Goal: Task Accomplishment & Management: Manage account settings

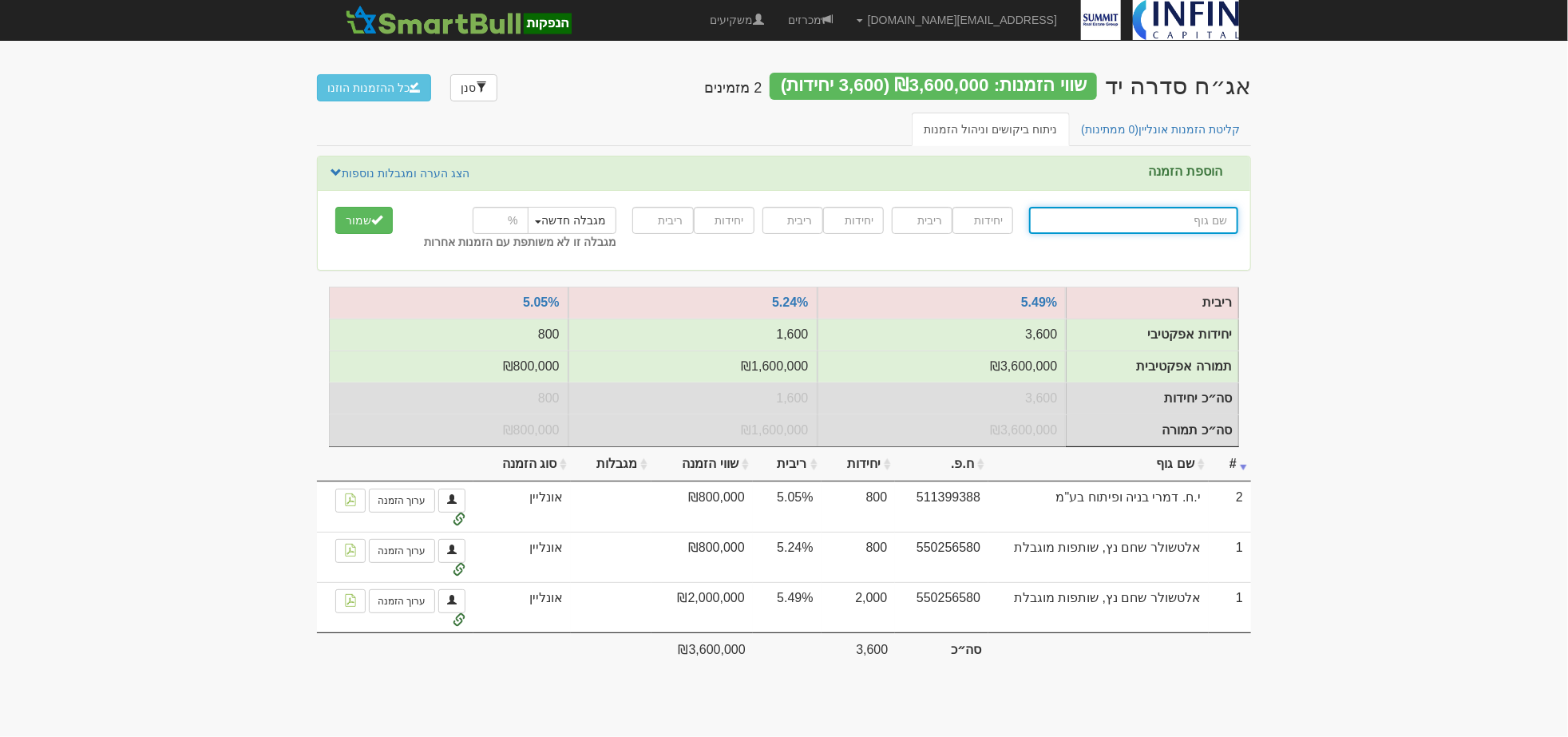
click at [1207, 216] on input "text" at bounding box center [1133, 220] width 209 height 27
type input "פ"
type input "פעילים ניהול תיקי השקעות"
type input "פעילים"
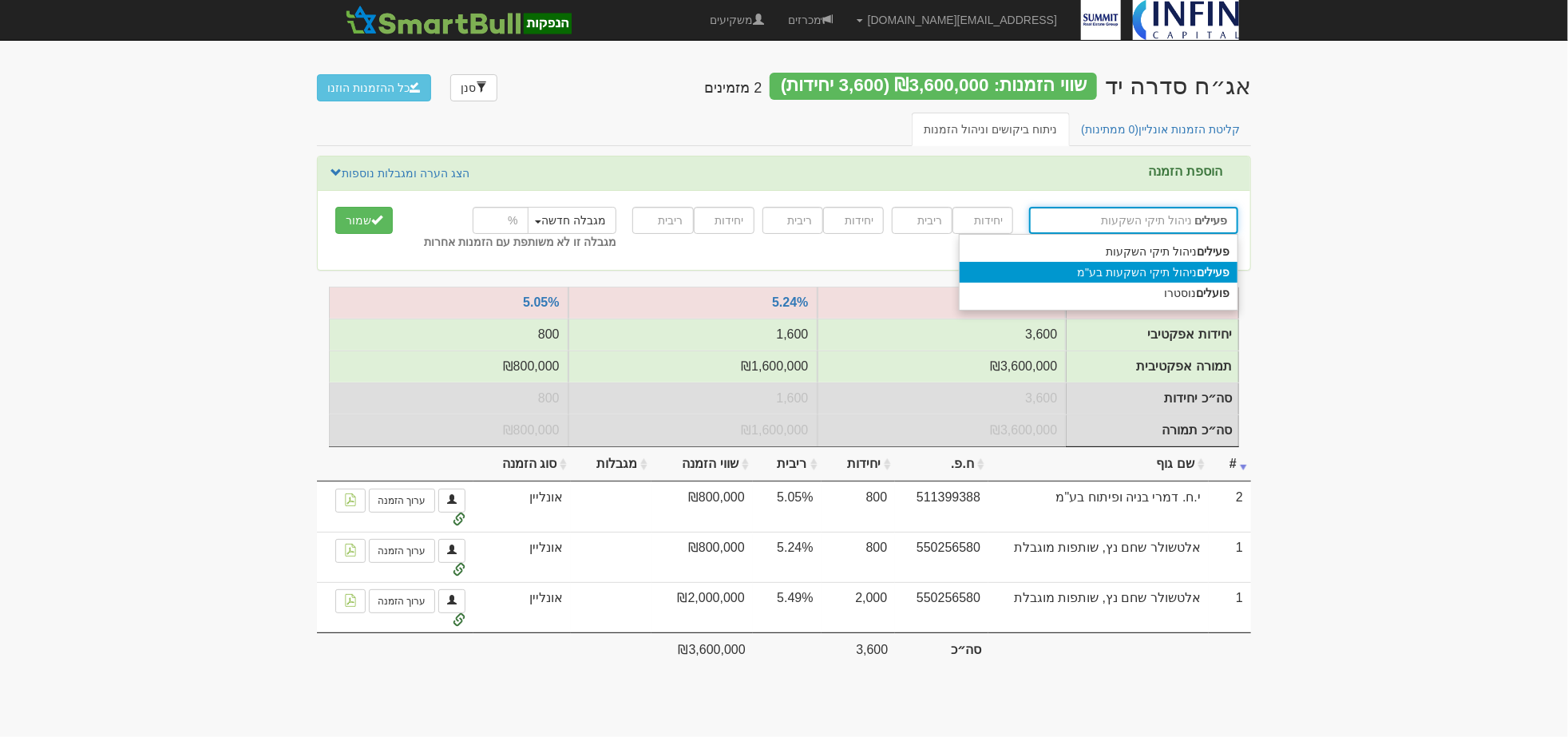
click at [1170, 267] on div "פעילים ניהול תיקי השקעות בע"מ" at bounding box center [1099, 272] width 278 height 21
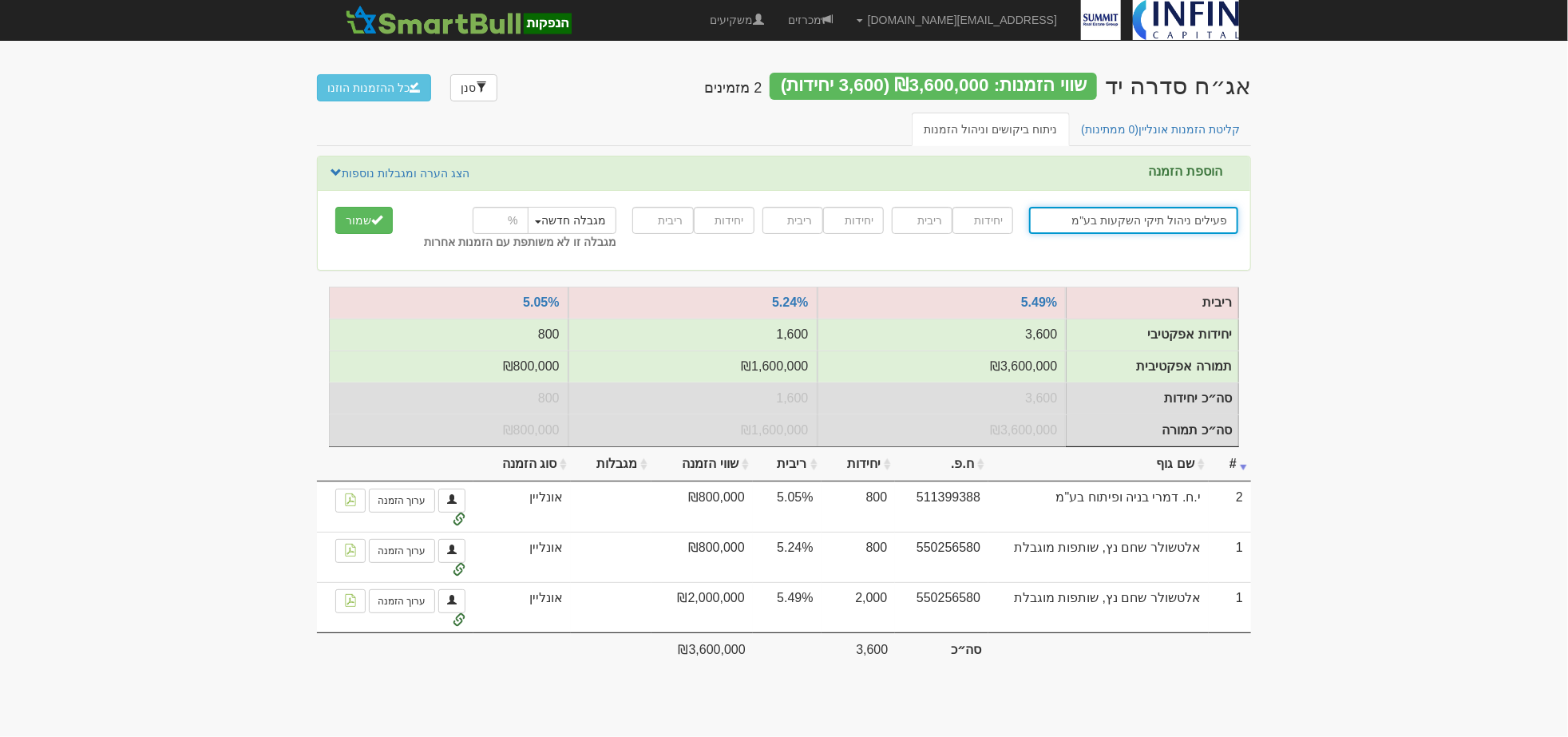
type input "פעילים ניהול תיקי השקעות בע"מ"
click at [983, 224] on input "number" at bounding box center [983, 220] width 61 height 27
type input "5947"
click at [932, 214] on input "number" at bounding box center [923, 220] width 61 height 27
type input "4.91"
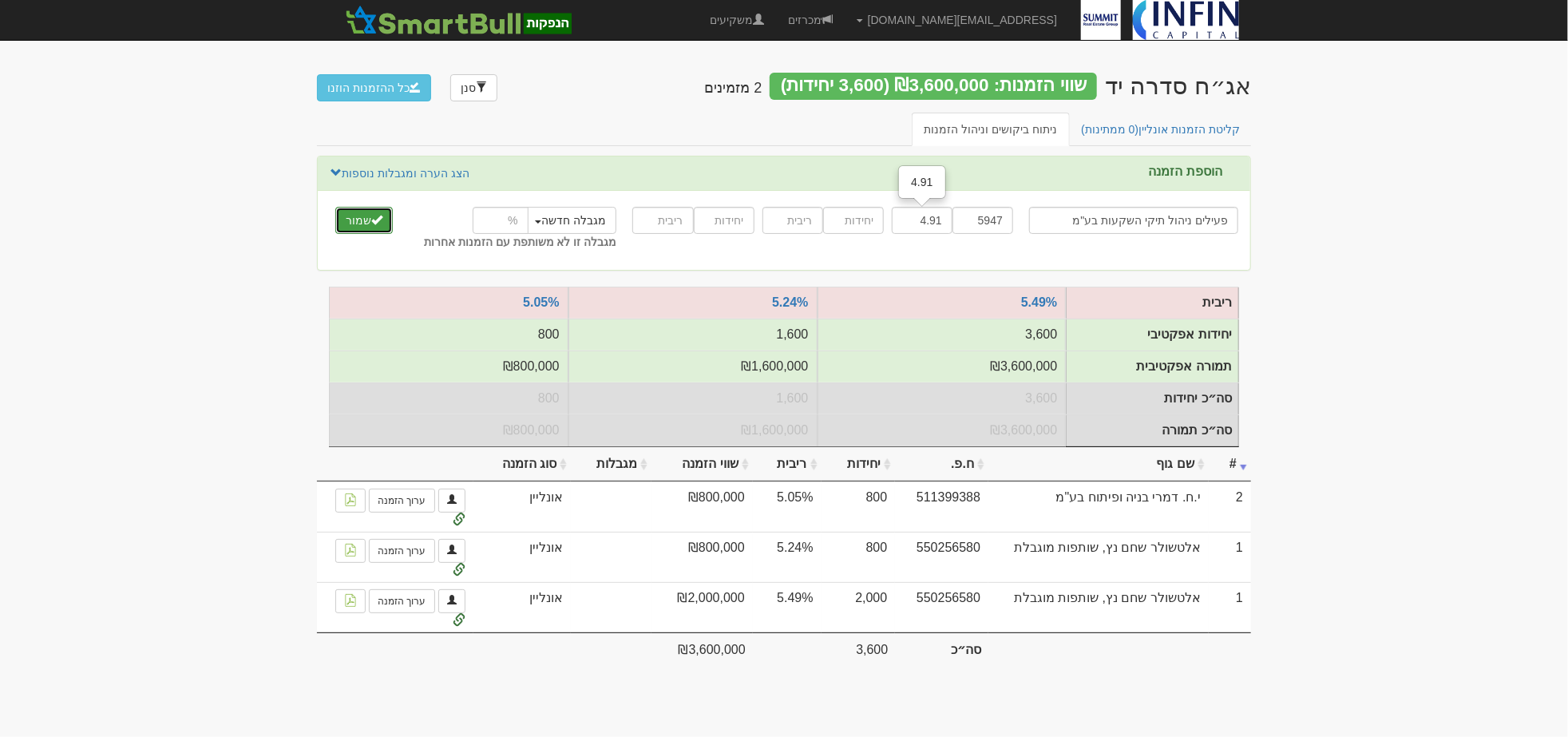
click at [365, 213] on button "שמור" at bounding box center [364, 220] width 58 height 27
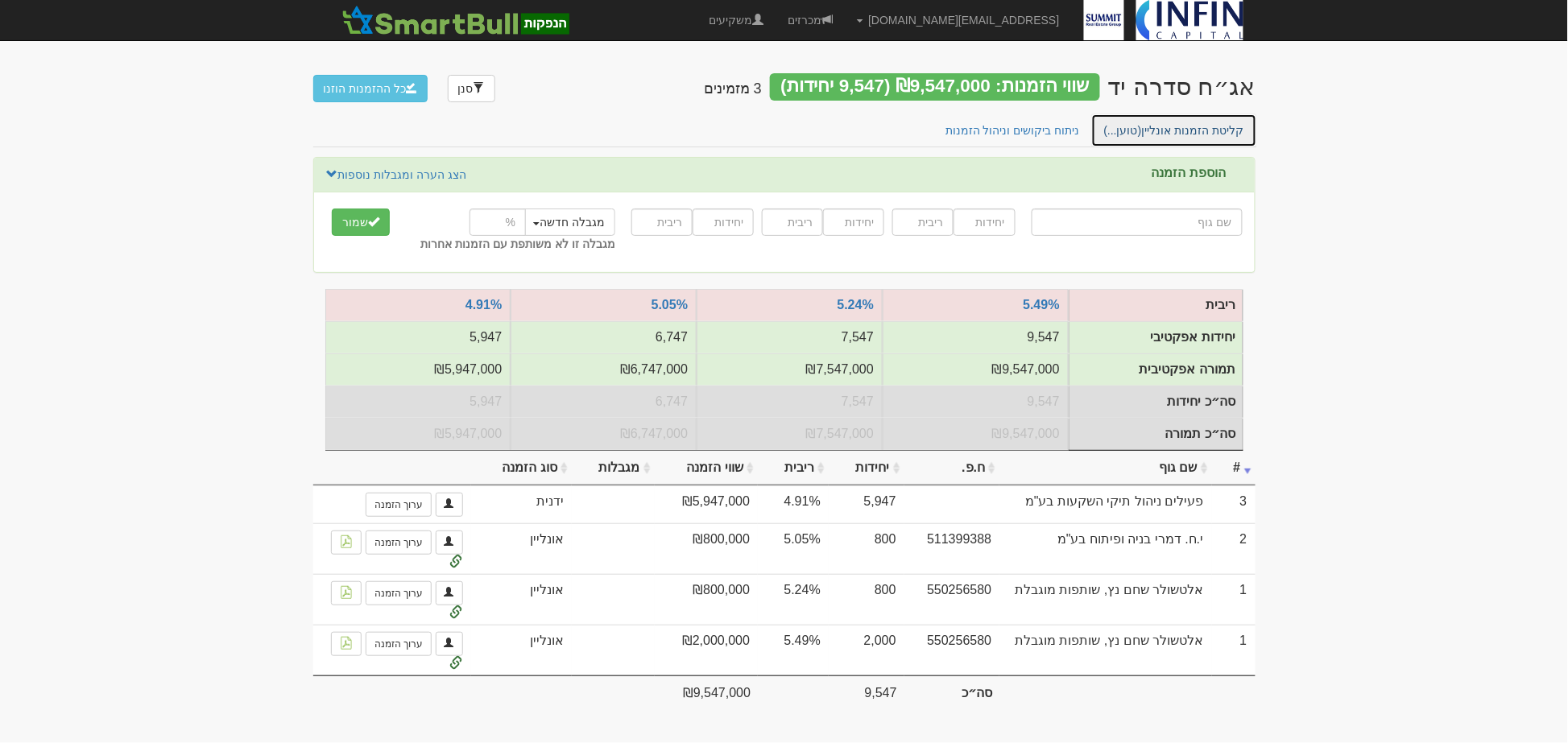
click at [1177, 131] on link "קליטת הזמנות [PERSON_NAME] (טוען...)" at bounding box center [1174, 131] width 166 height 34
click at [1183, 126] on link "קליטת הזמנות אונליין (2 ממתינות)" at bounding box center [1165, 131] width 186 height 34
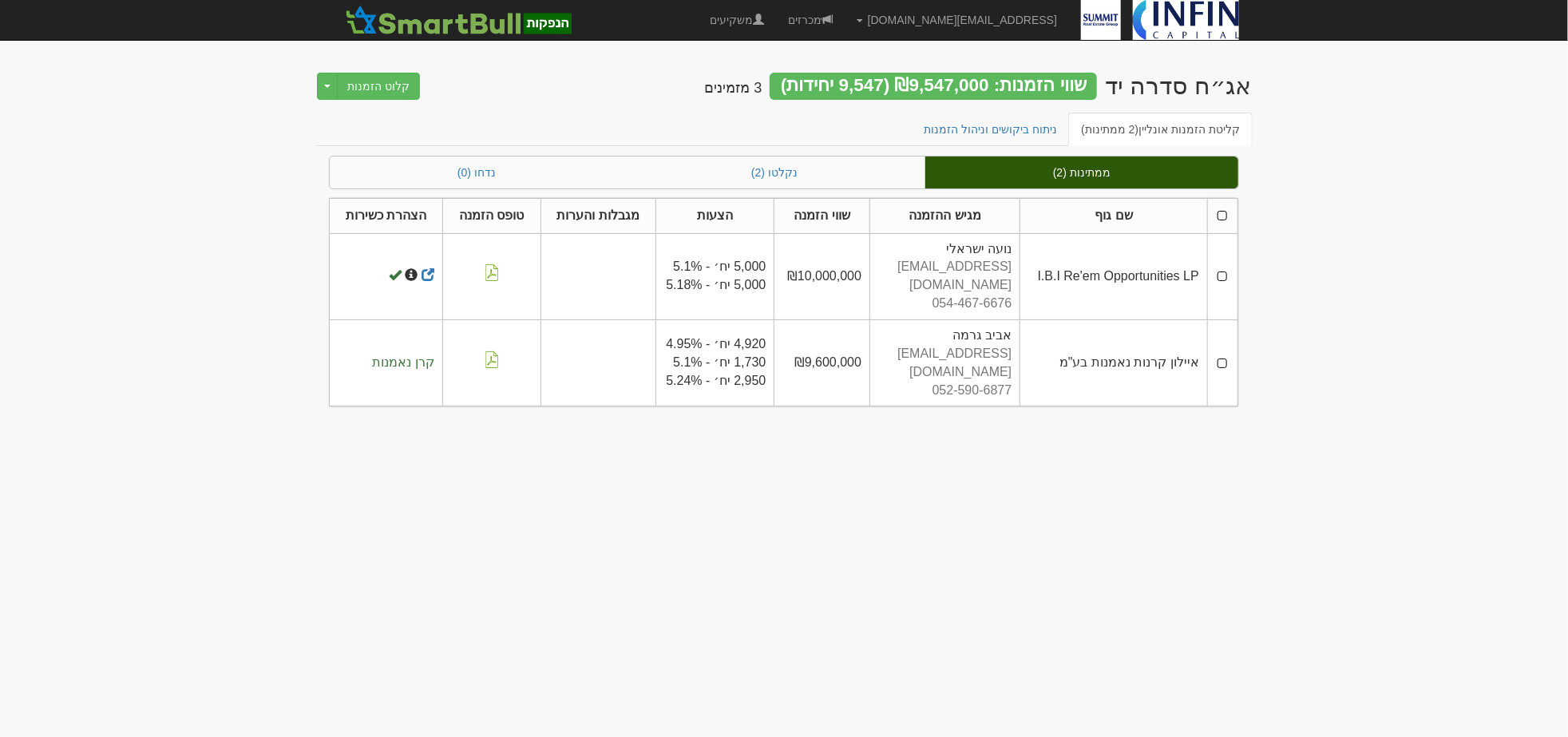
click at [1227, 213] on th at bounding box center [1222, 215] width 30 height 35
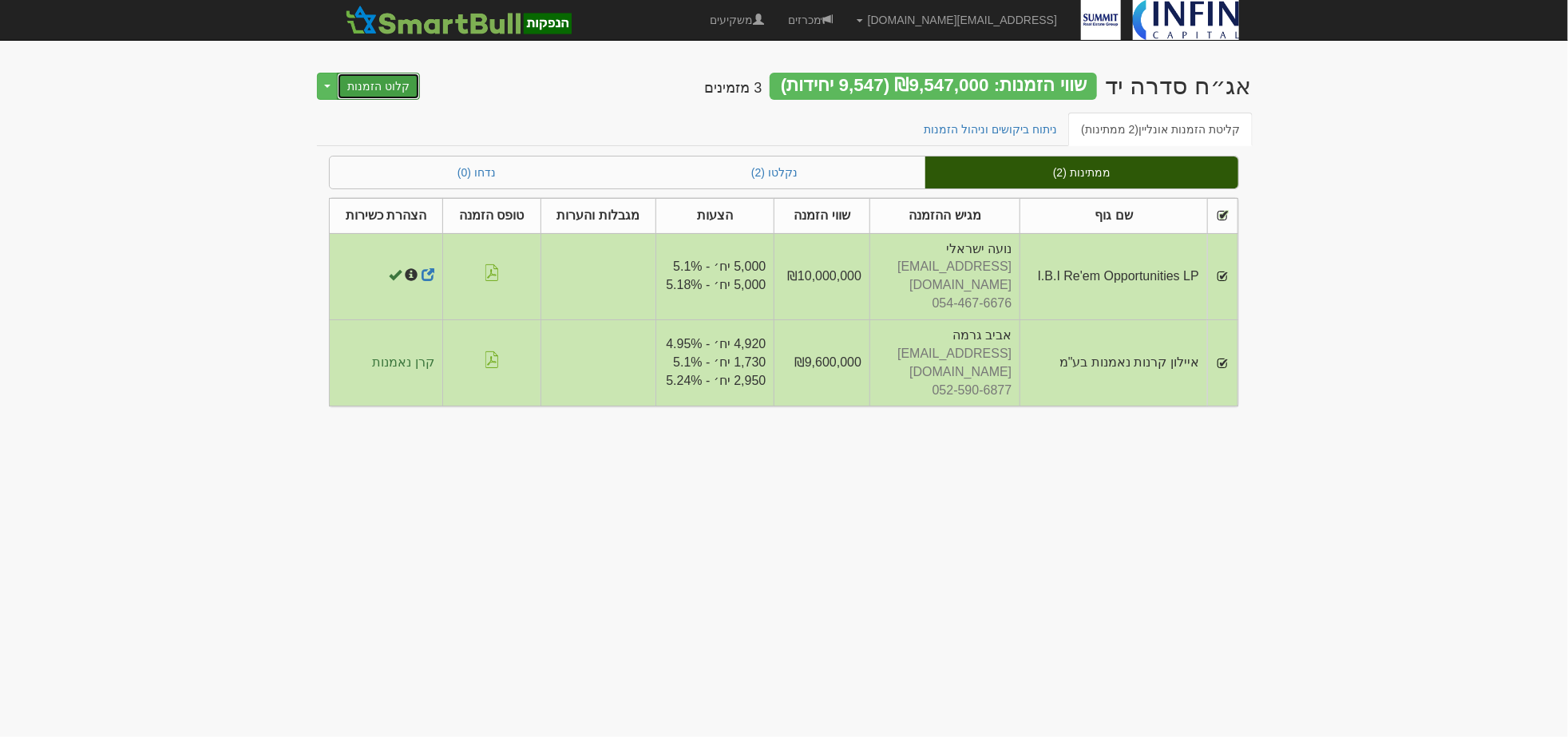
click at [369, 83] on button "קלוט הזמנות" at bounding box center [379, 86] width 83 height 27
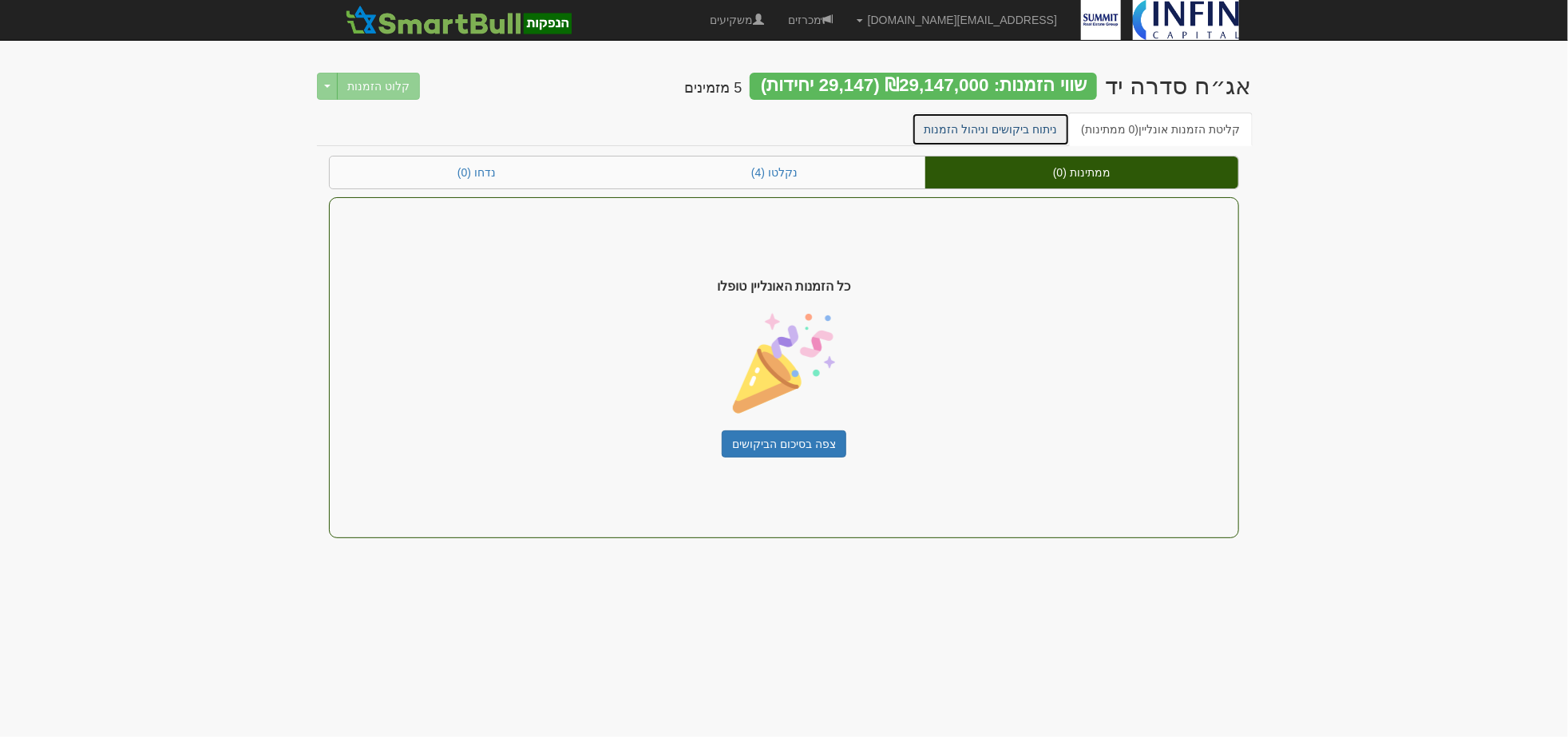
click at [995, 131] on link "ניתוח ביקושים וניהול הזמנות" at bounding box center [991, 130] width 159 height 34
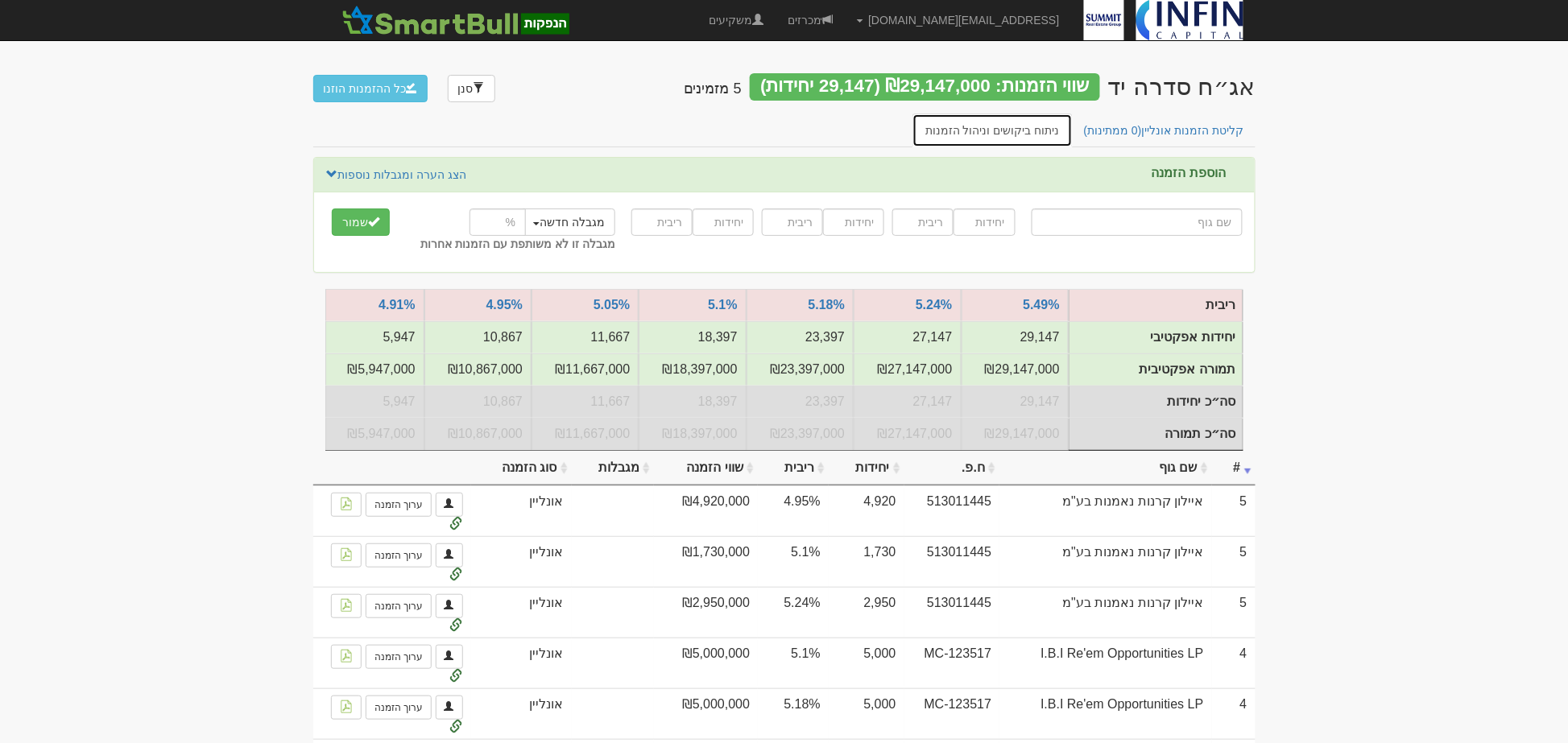
click at [978, 127] on link "ניתוח ביקושים וניהול הזמנות" at bounding box center [993, 131] width 161 height 34
click at [1156, 118] on link "קליטת הזמנות אונליין (1 ממתינות)" at bounding box center [1165, 131] width 186 height 34
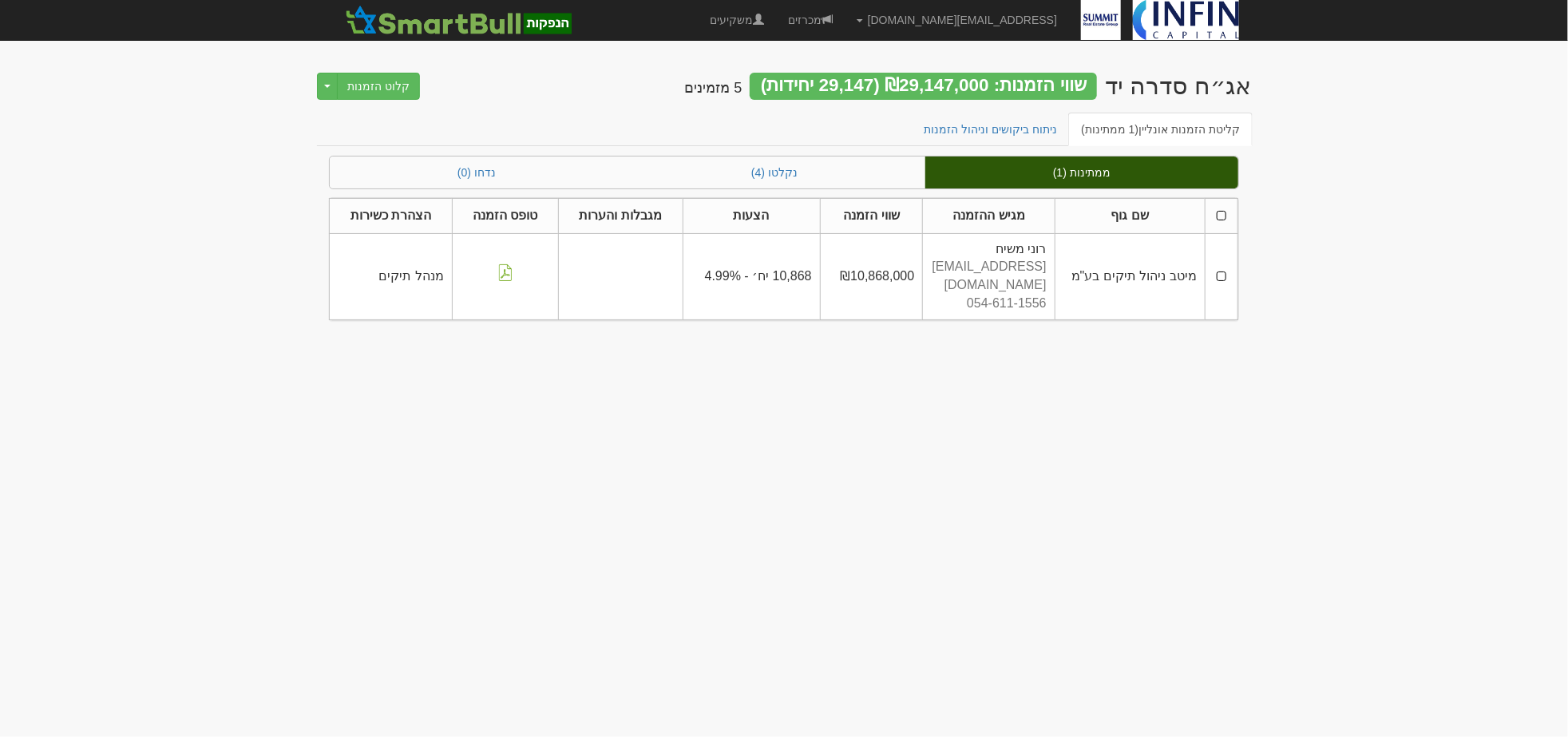
click at [1218, 209] on th at bounding box center [1221, 215] width 33 height 35
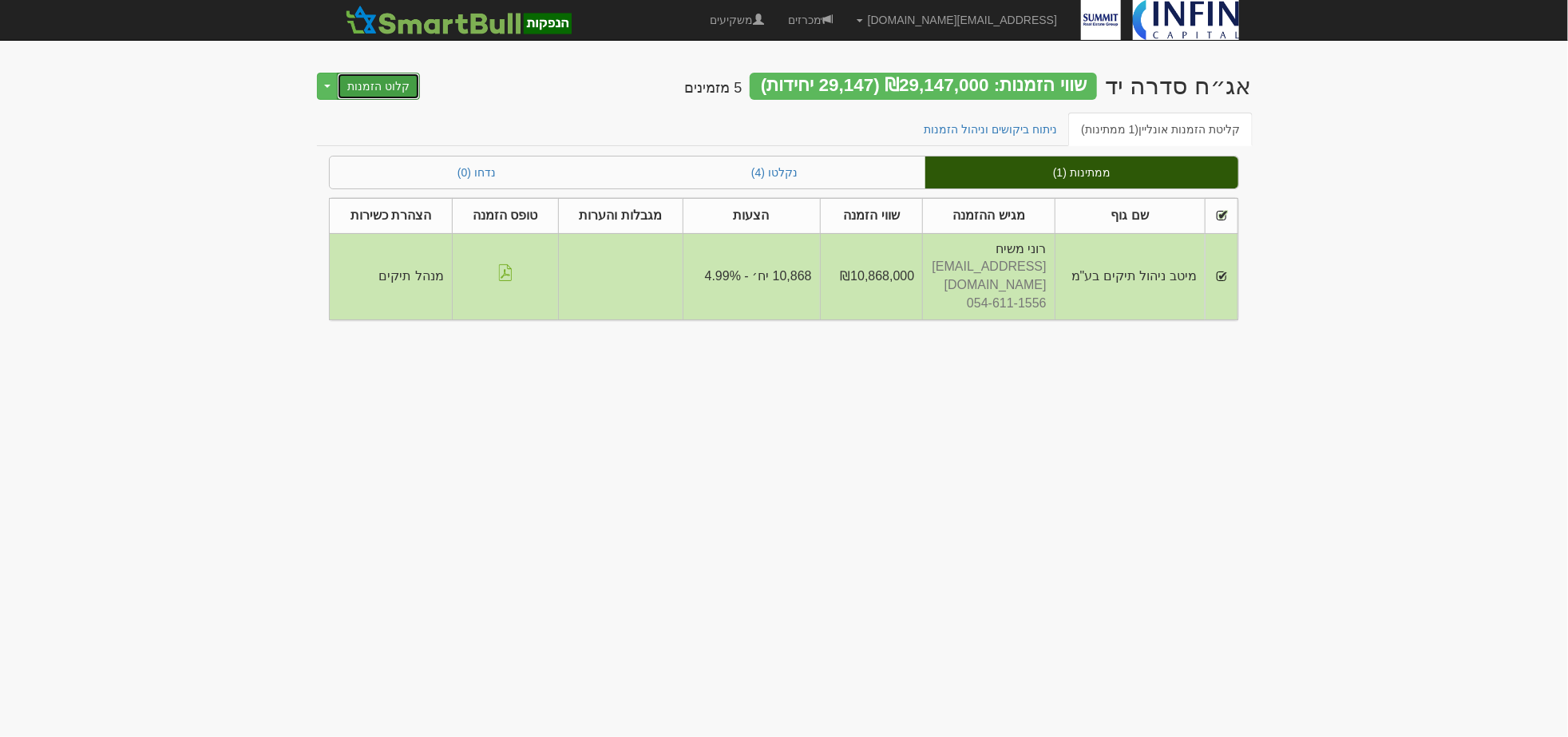
click at [364, 80] on button "קלוט הזמנות" at bounding box center [379, 86] width 83 height 27
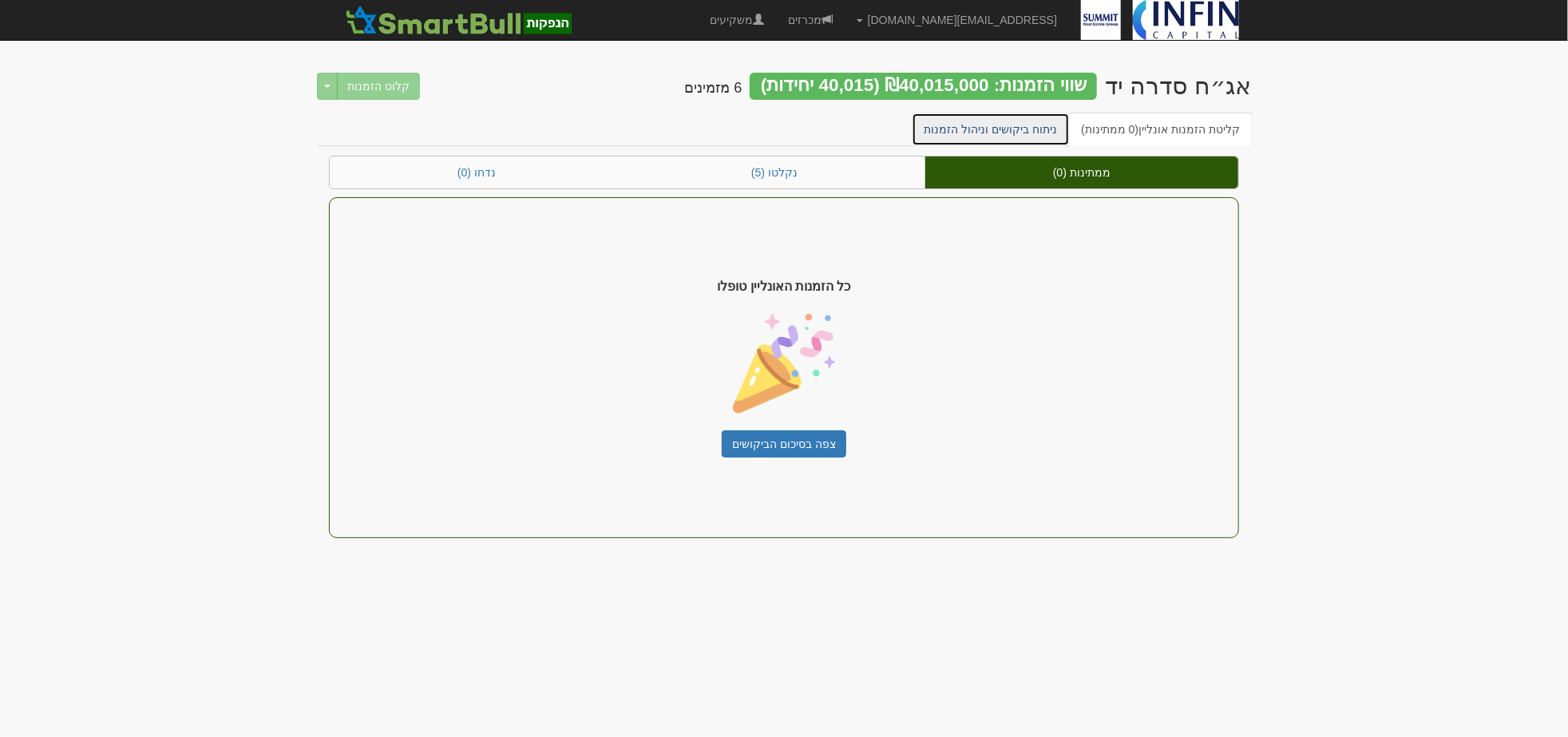
click at [953, 133] on link "ניתוח ביקושים וניהול הזמנות" at bounding box center [991, 130] width 159 height 34
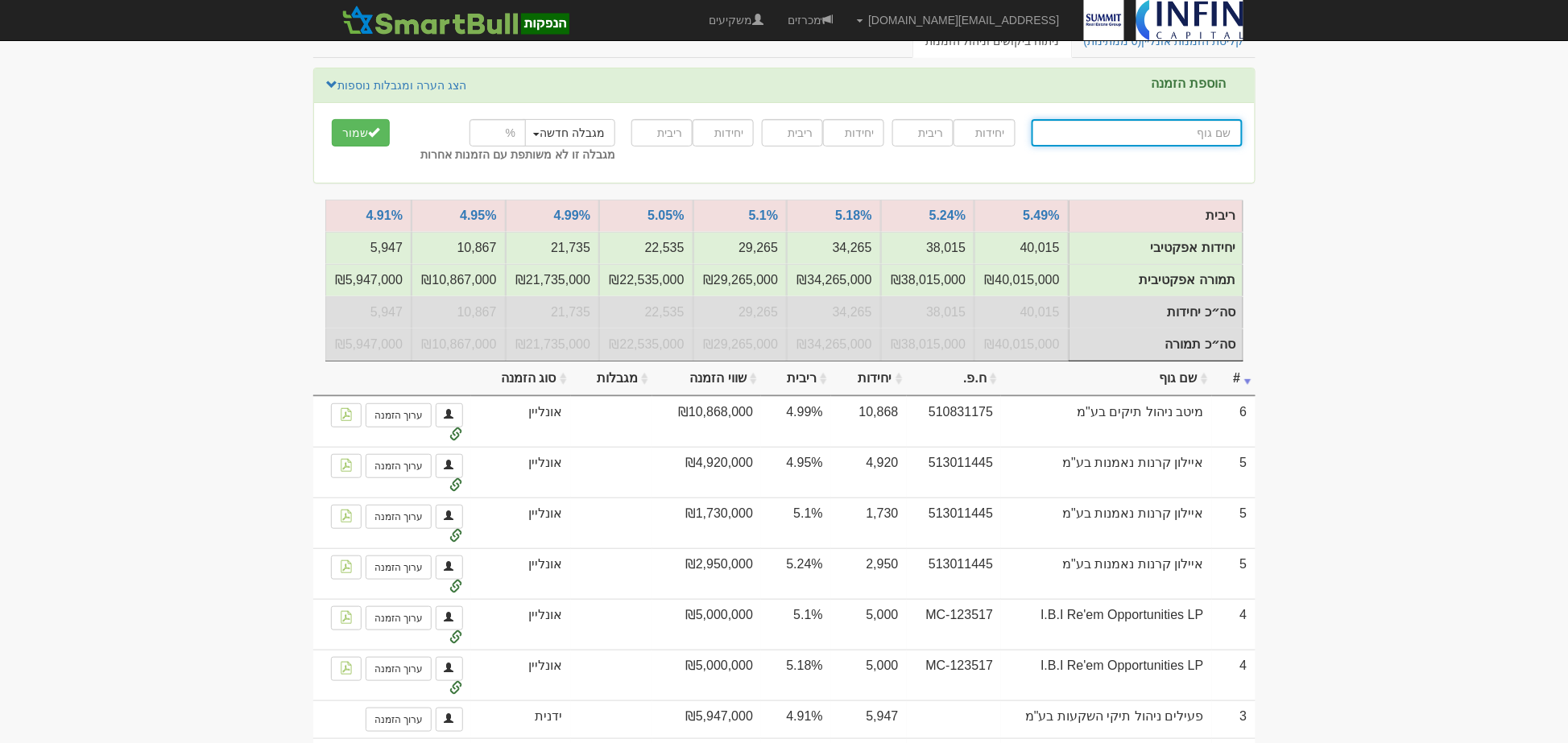
scroll to position [178, 0]
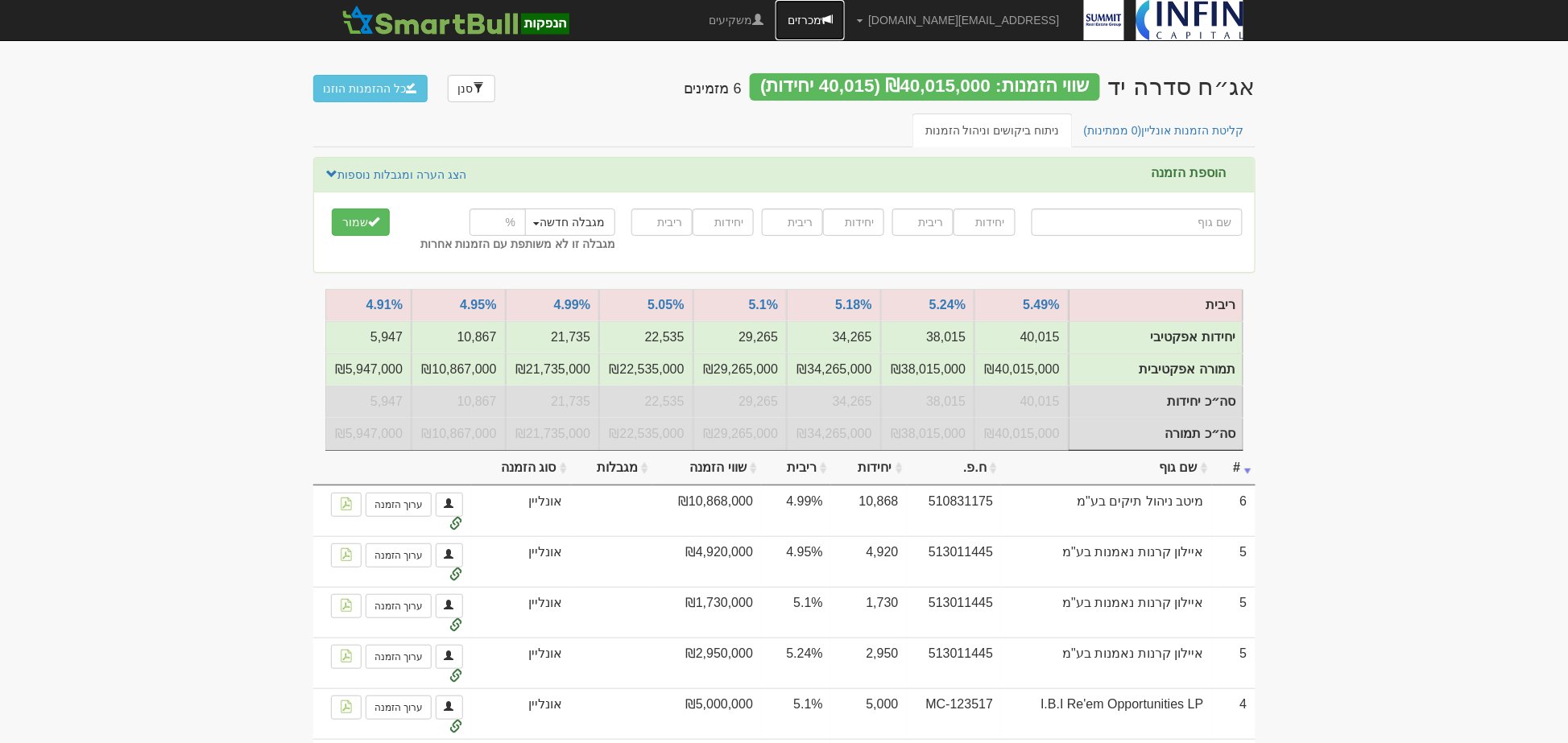
click at [833, 24] on span at bounding box center [826, 19] width 11 height 11
click at [845, 12] on link "מכרזים" at bounding box center [810, 20] width 69 height 40
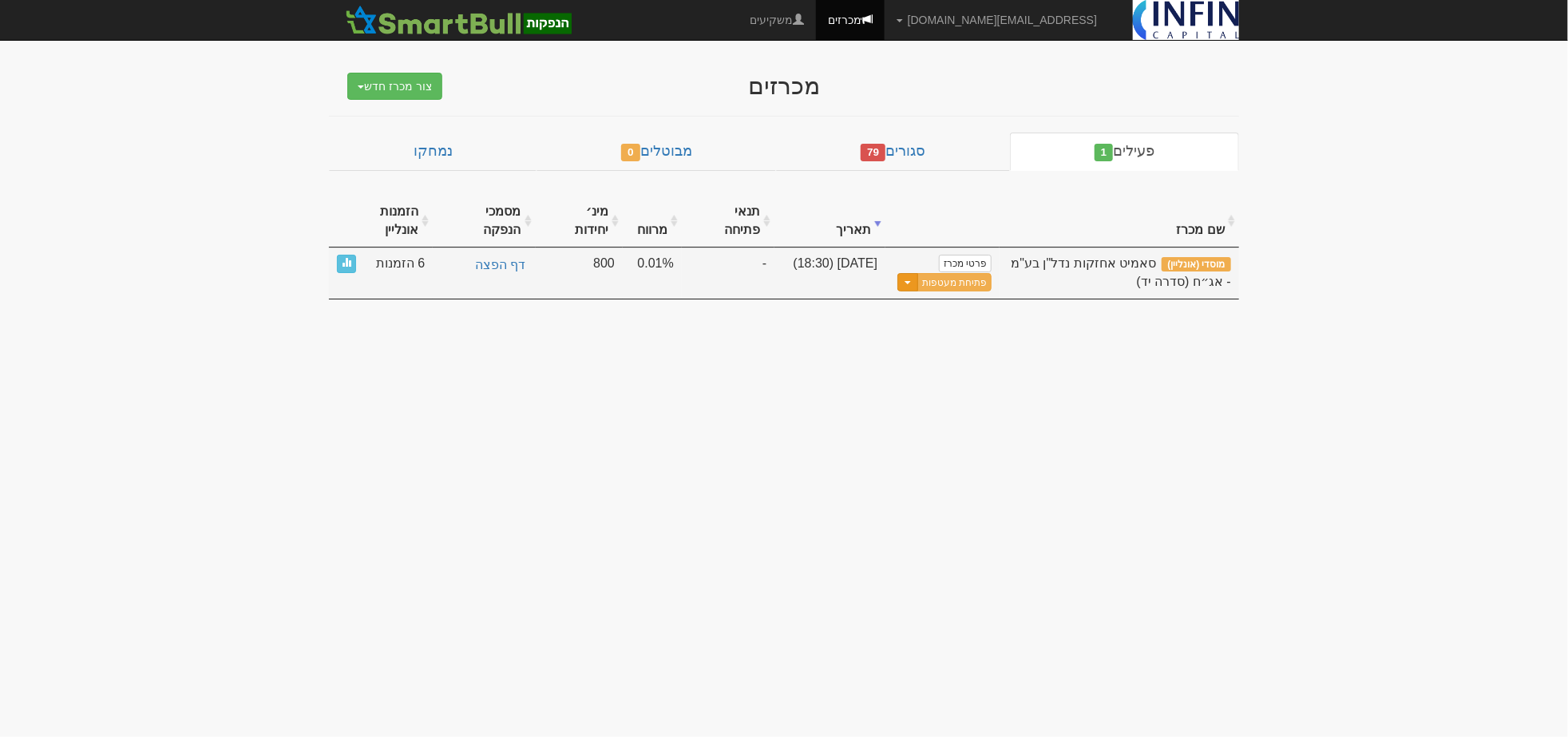
click at [911, 273] on button "Toggle Dropdown" at bounding box center [907, 282] width 21 height 19
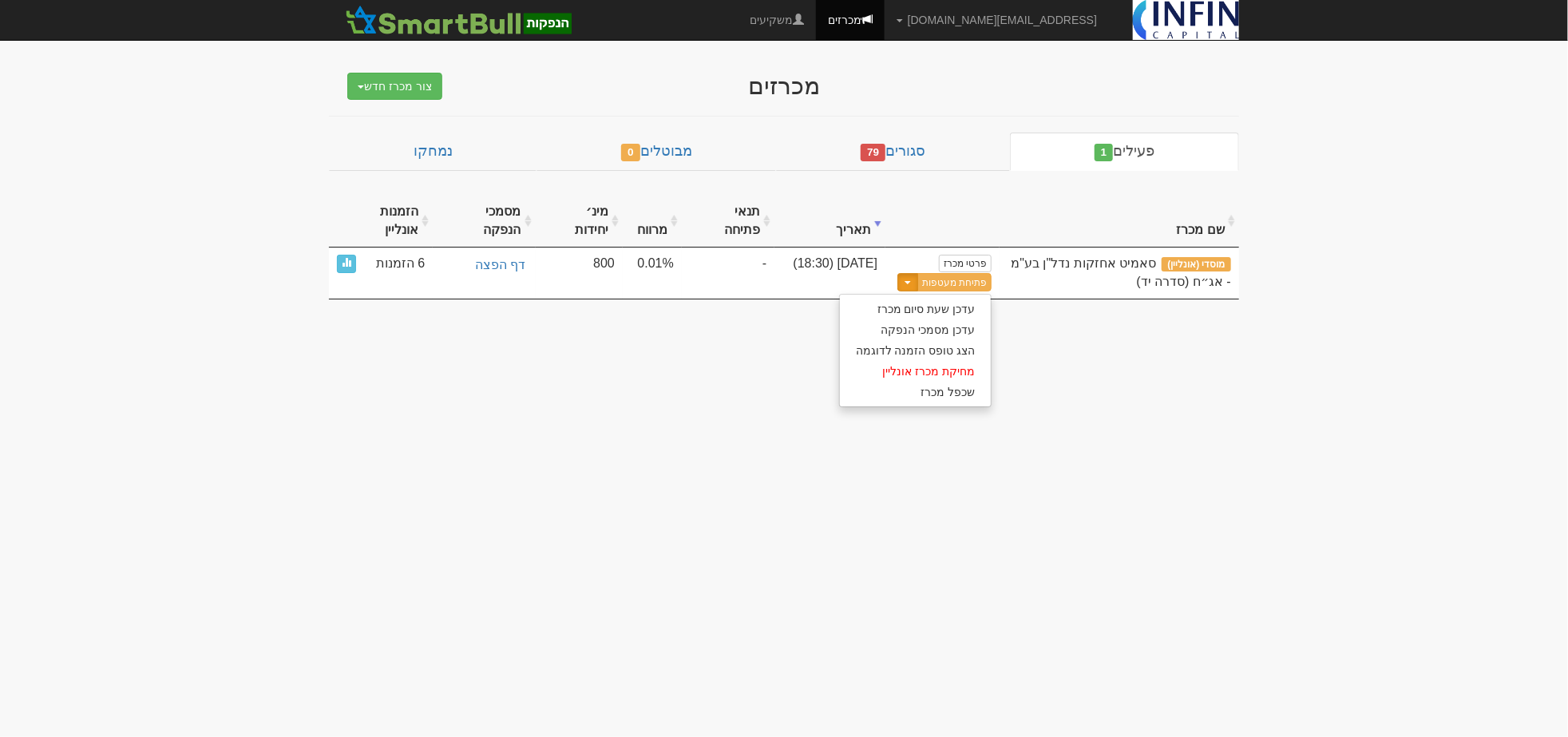
click at [1049, 315] on body "shoval@infin.co.il הגדרות חשבונות הנפקה תבניות הודעות קיבול X" at bounding box center [784, 368] width 1568 height 737
click at [1019, 733] on body "shoval@infin.co.il הגדרות חשבונות הנפקה תבניות הודעות קיבול X" at bounding box center [784, 368] width 1568 height 737
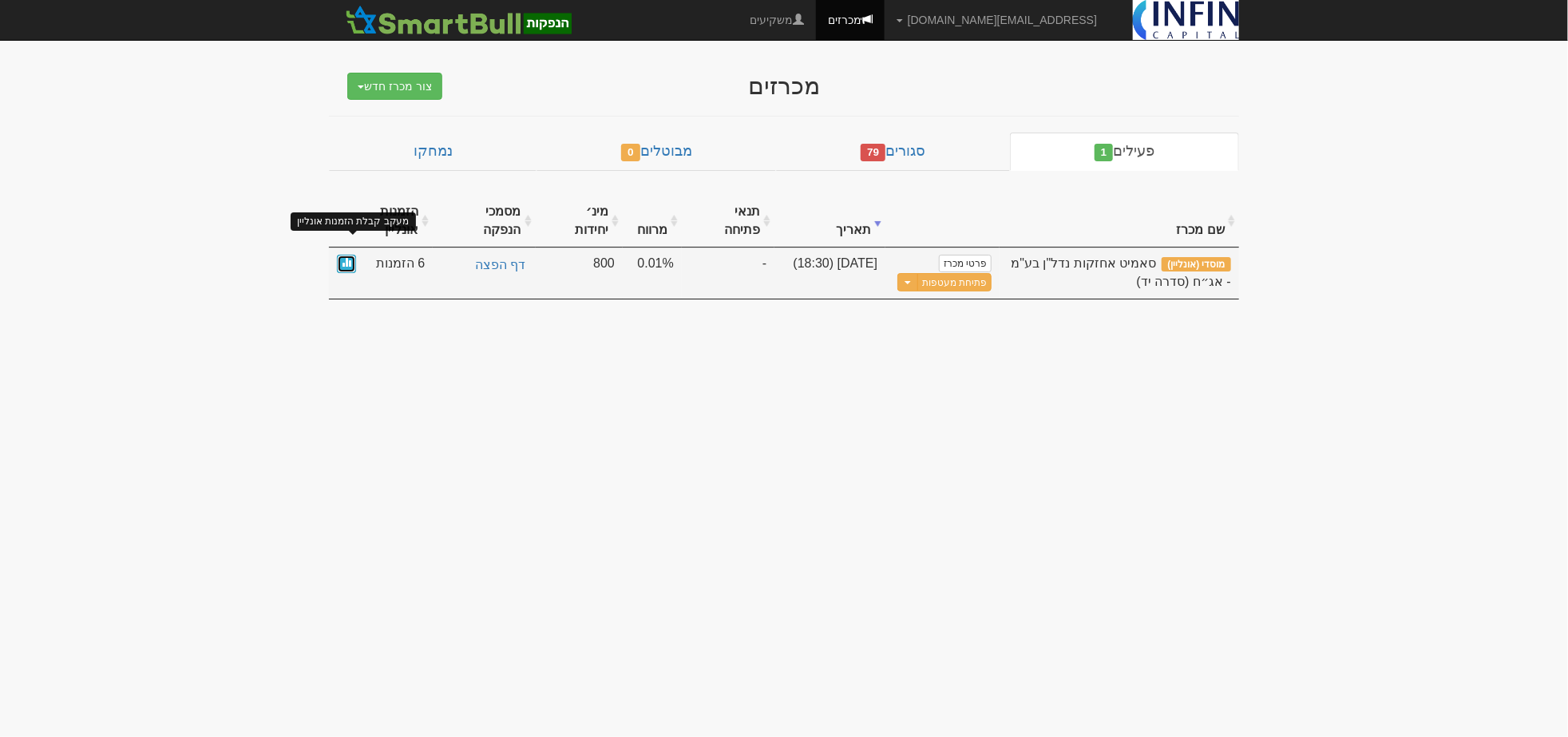
click at [352, 255] on link at bounding box center [346, 264] width 19 height 19
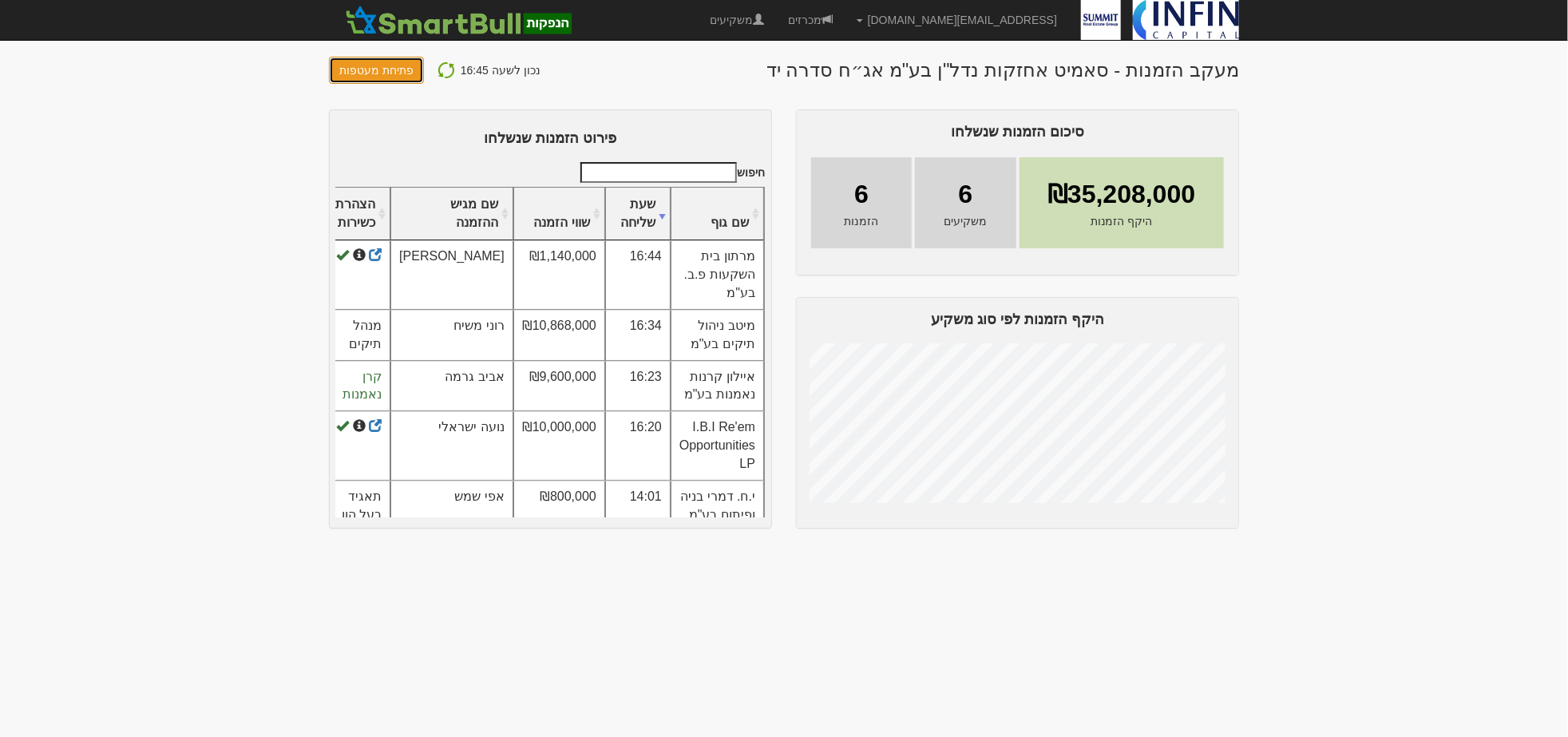
click at [397, 72] on button "פתיחת מעטפות" at bounding box center [376, 70] width 95 height 27
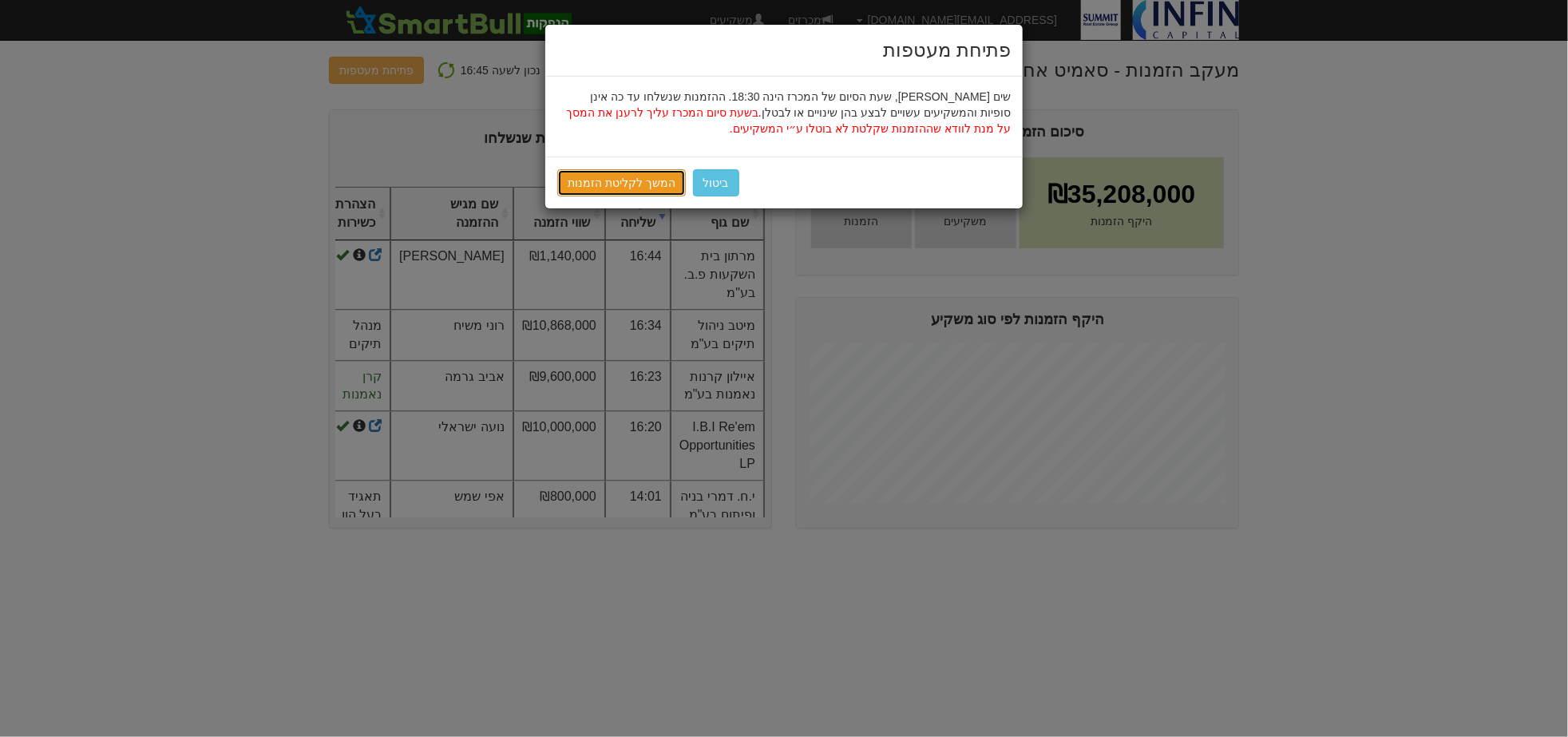
click at [649, 182] on link "המשך לקליטת הזמנות" at bounding box center [622, 183] width 129 height 27
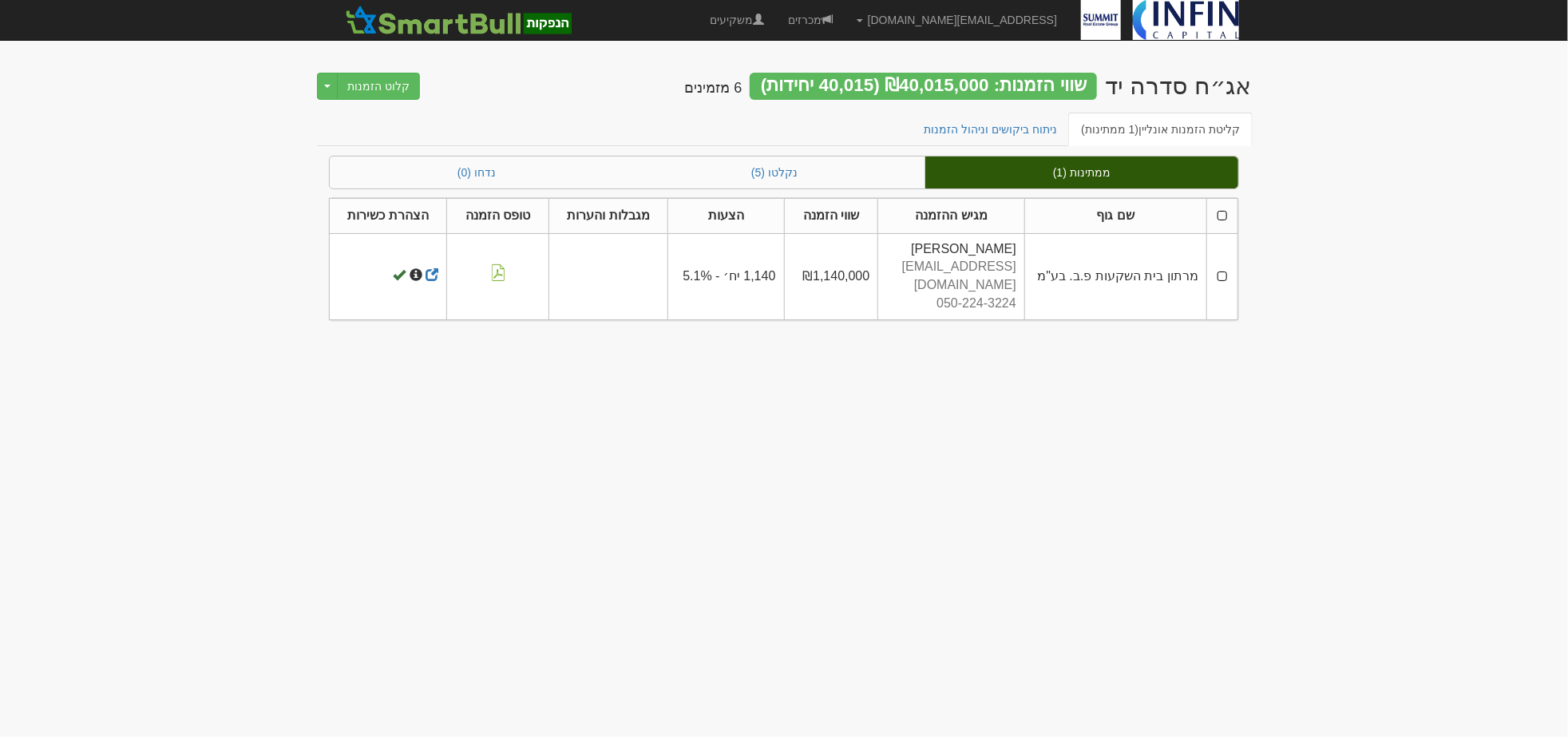
click at [1225, 210] on th at bounding box center [1222, 215] width 31 height 35
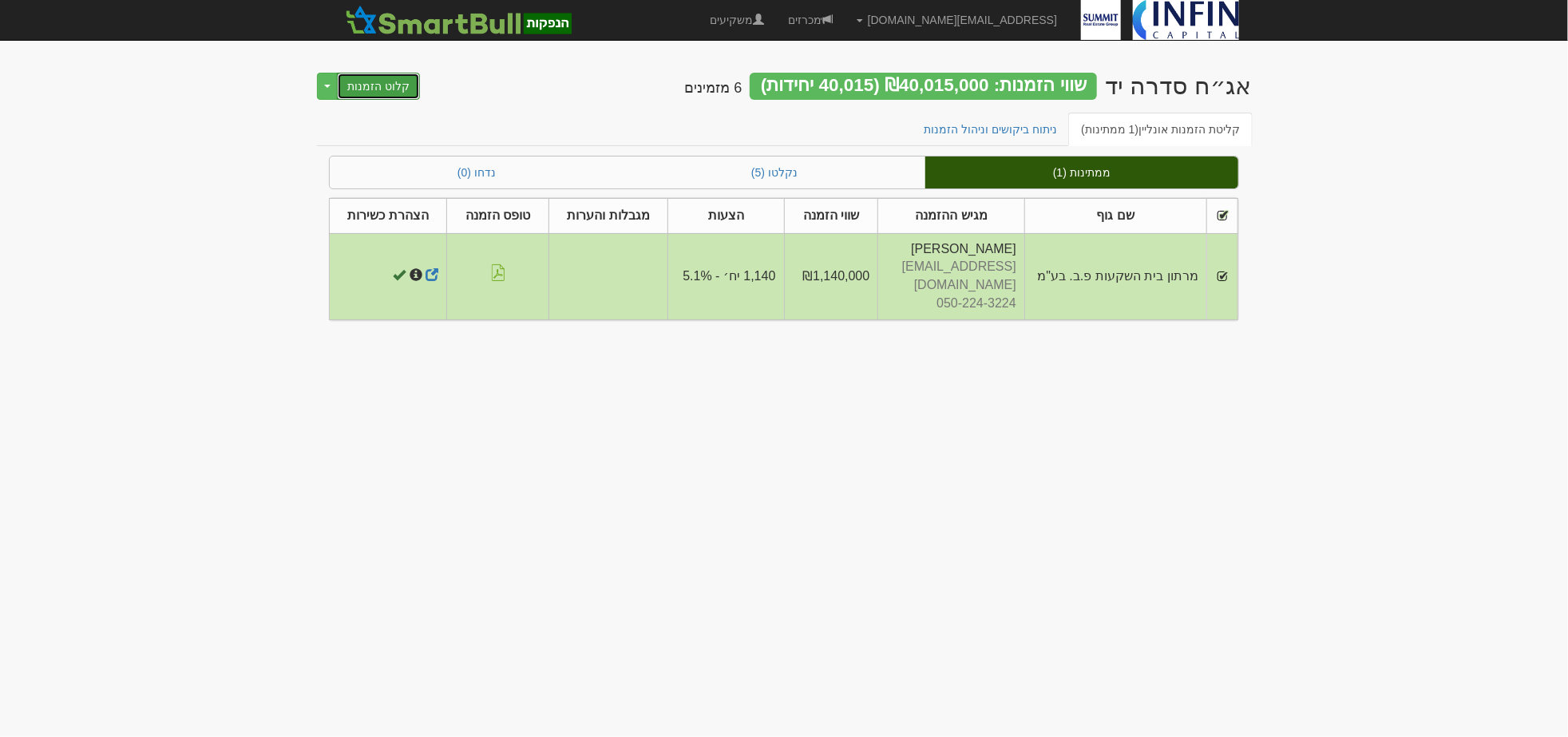
click at [387, 91] on button "קלוט הזמנות" at bounding box center [379, 86] width 83 height 27
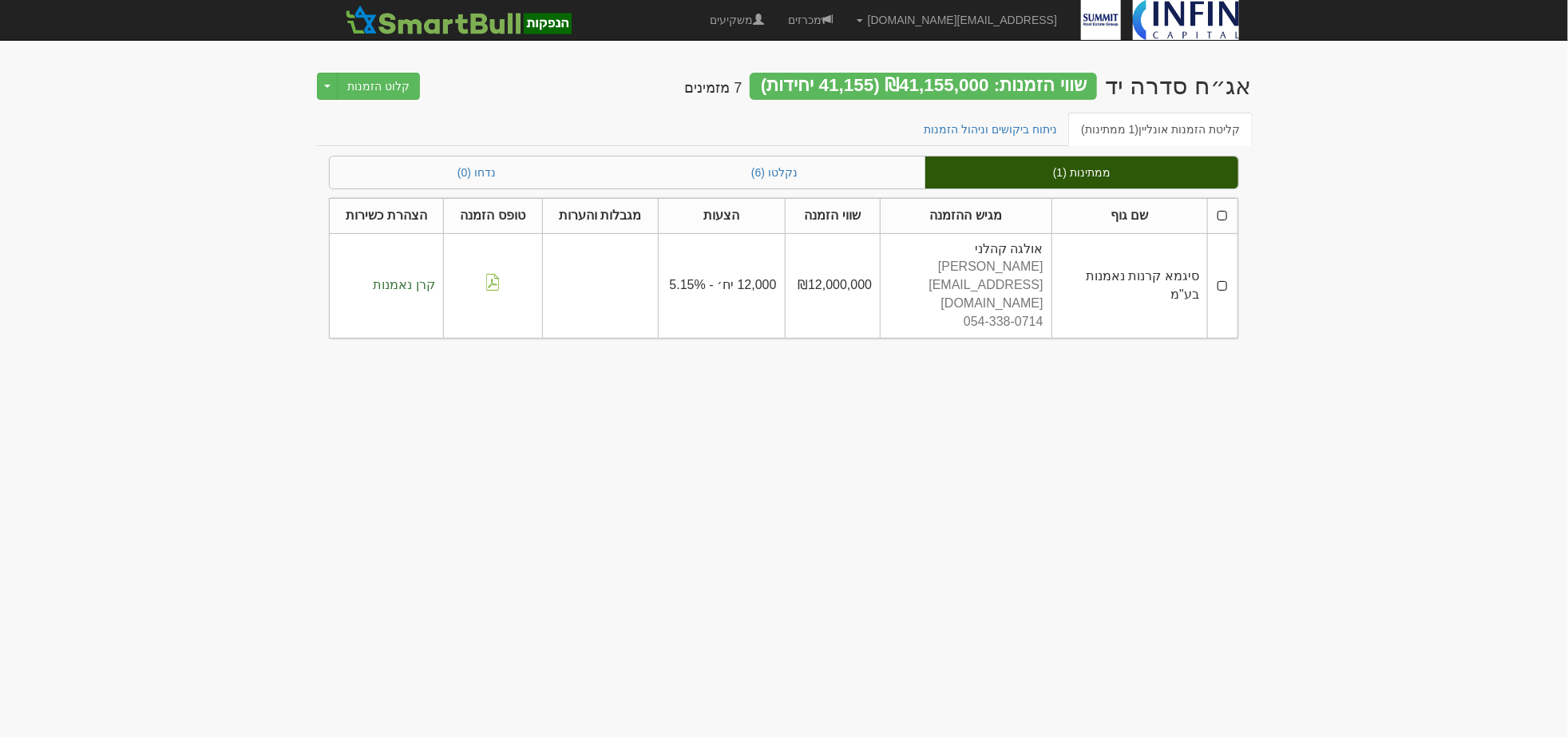
click at [1225, 211] on th at bounding box center [1222, 215] width 30 height 35
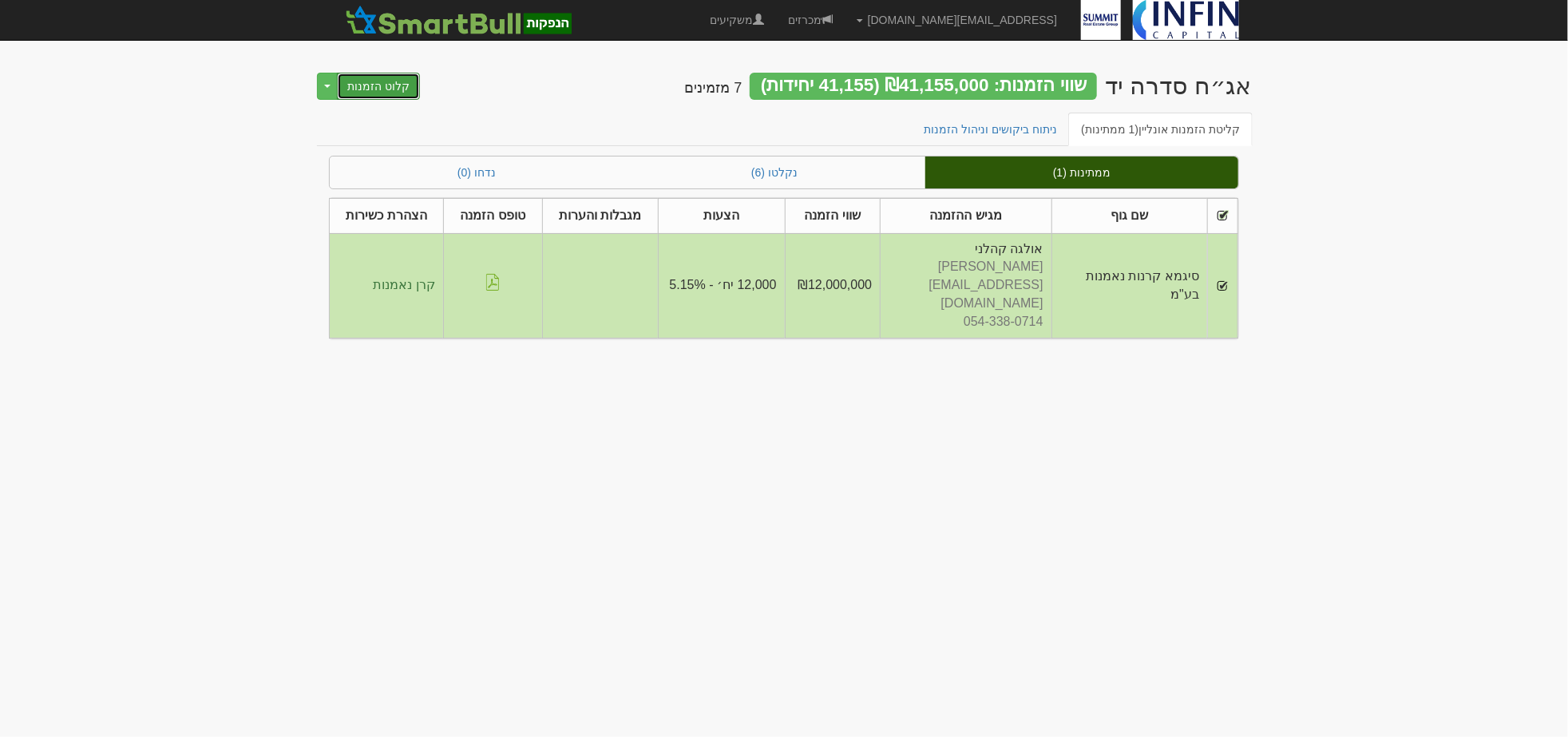
click at [402, 90] on button "קלוט הזמנות" at bounding box center [379, 86] width 83 height 27
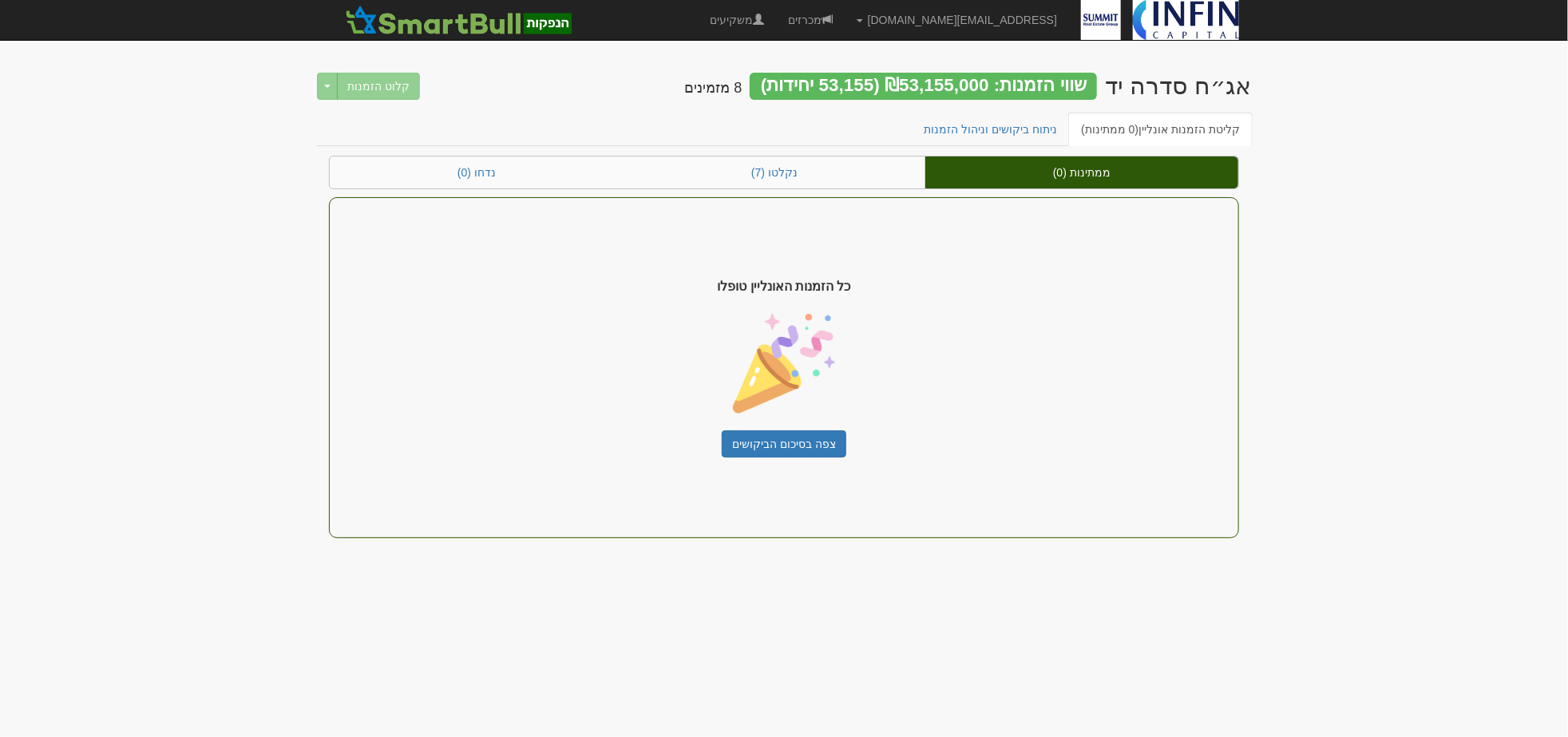
click at [1369, 92] on body "[EMAIL_ADDRESS][DOMAIN_NAME] הגדרות חשבונות הנפקה תבניות הודעות קיבול" at bounding box center [784, 368] width 1568 height 737
click at [980, 141] on link "ניתוח ביקושים וניהול הזמנות" at bounding box center [991, 130] width 159 height 34
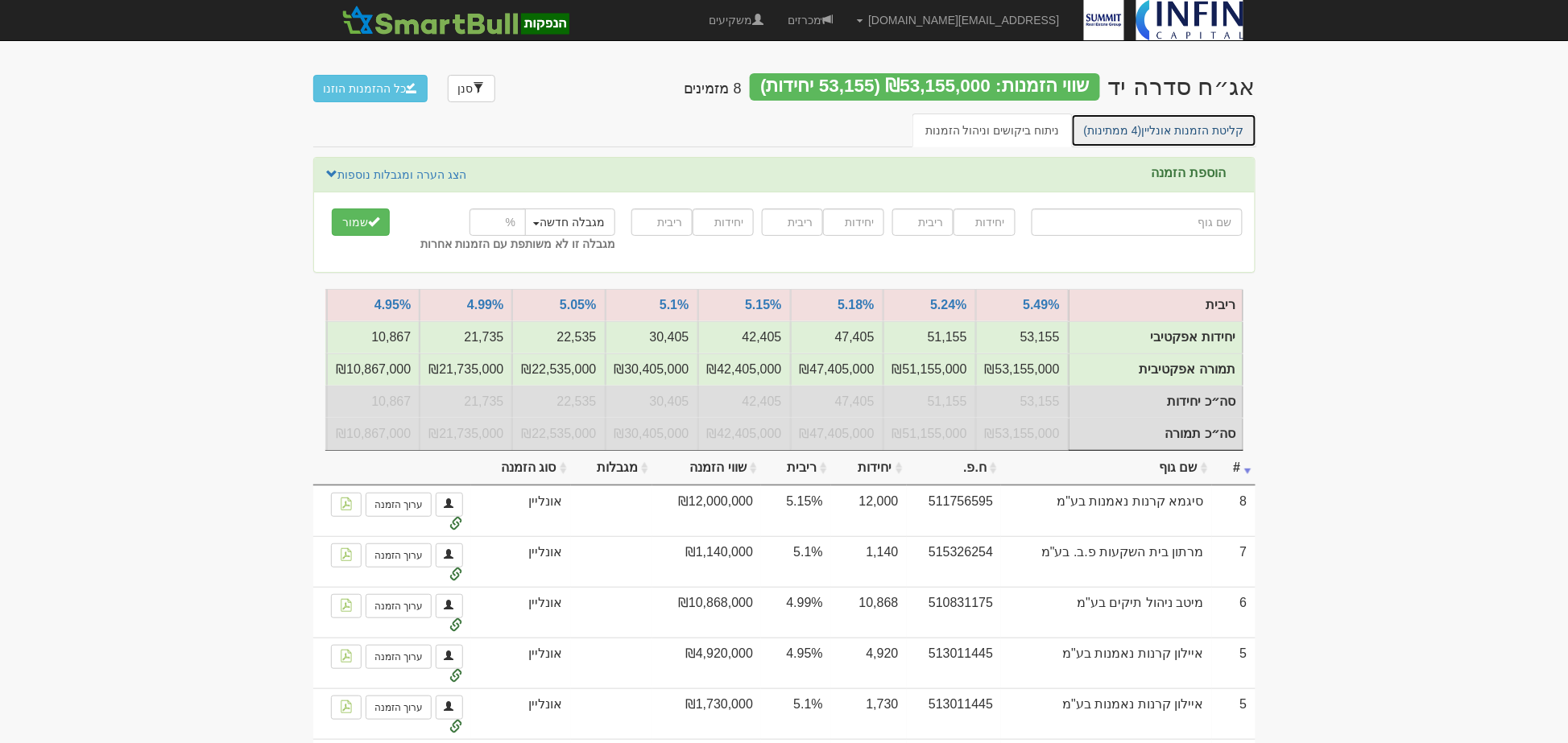
click at [1188, 122] on link "קליטת הזמנות אונליין (4 ממתינות)" at bounding box center [1165, 131] width 186 height 34
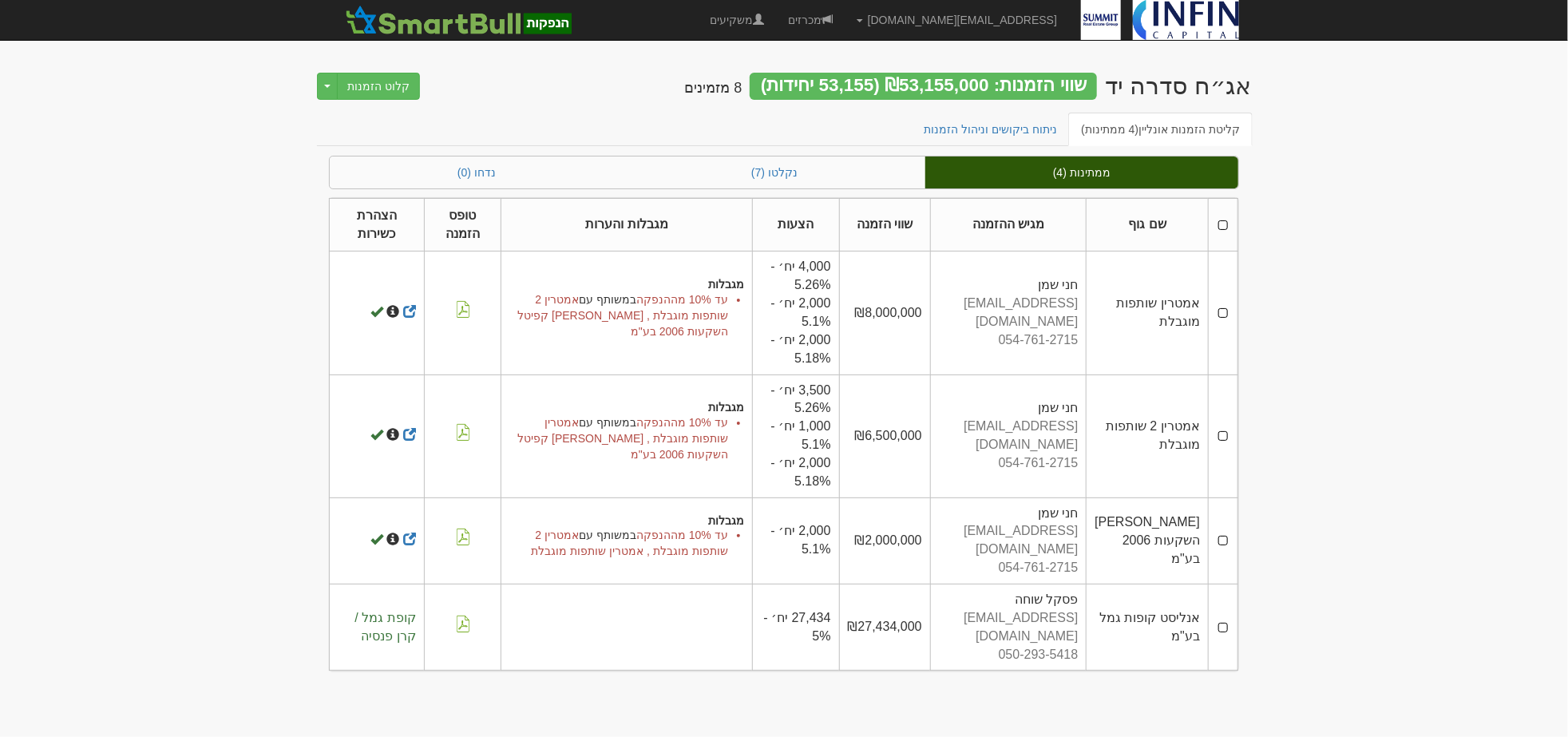
click at [1222, 226] on th at bounding box center [1223, 224] width 30 height 53
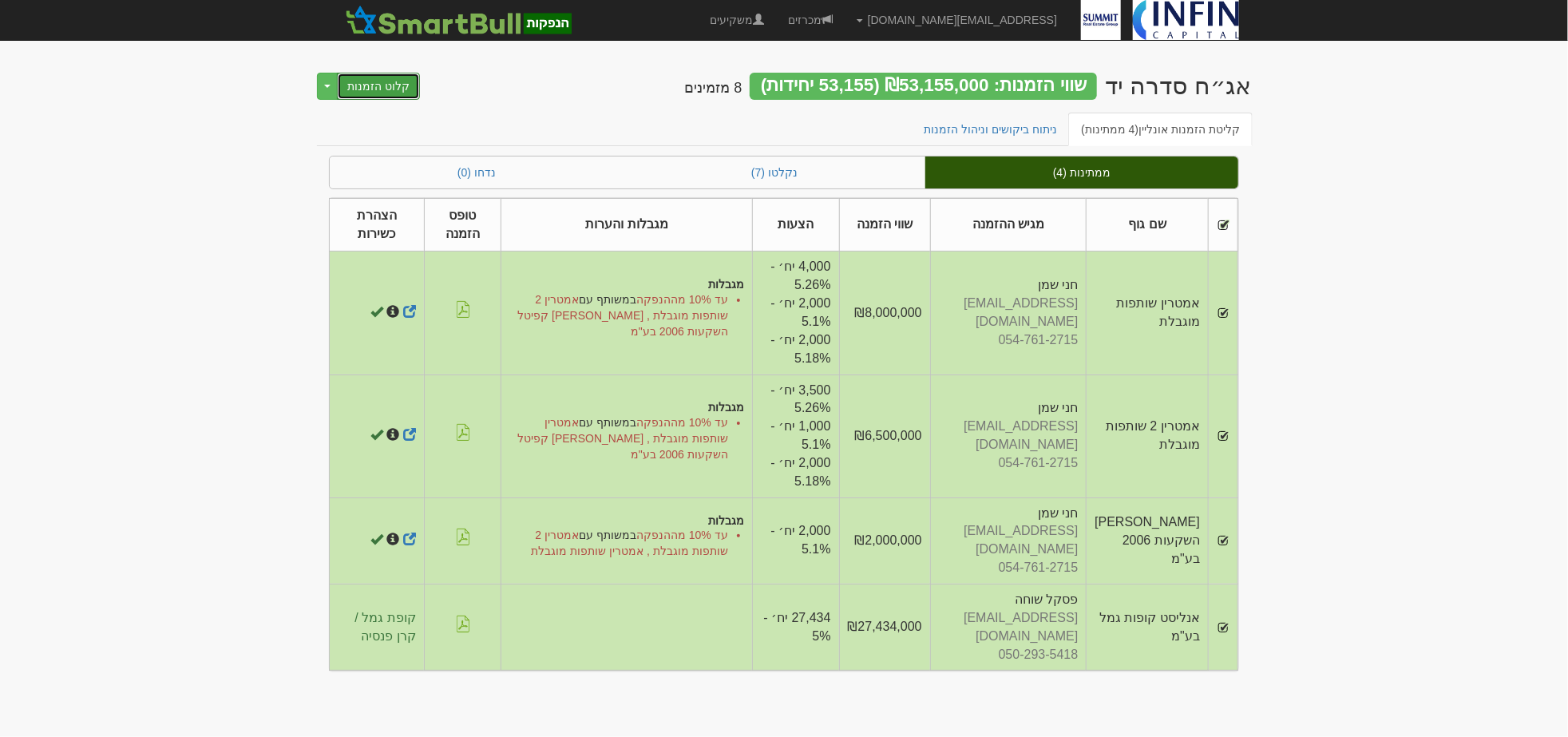
click at [402, 86] on button "קלוט הזמנות" at bounding box center [379, 86] width 83 height 27
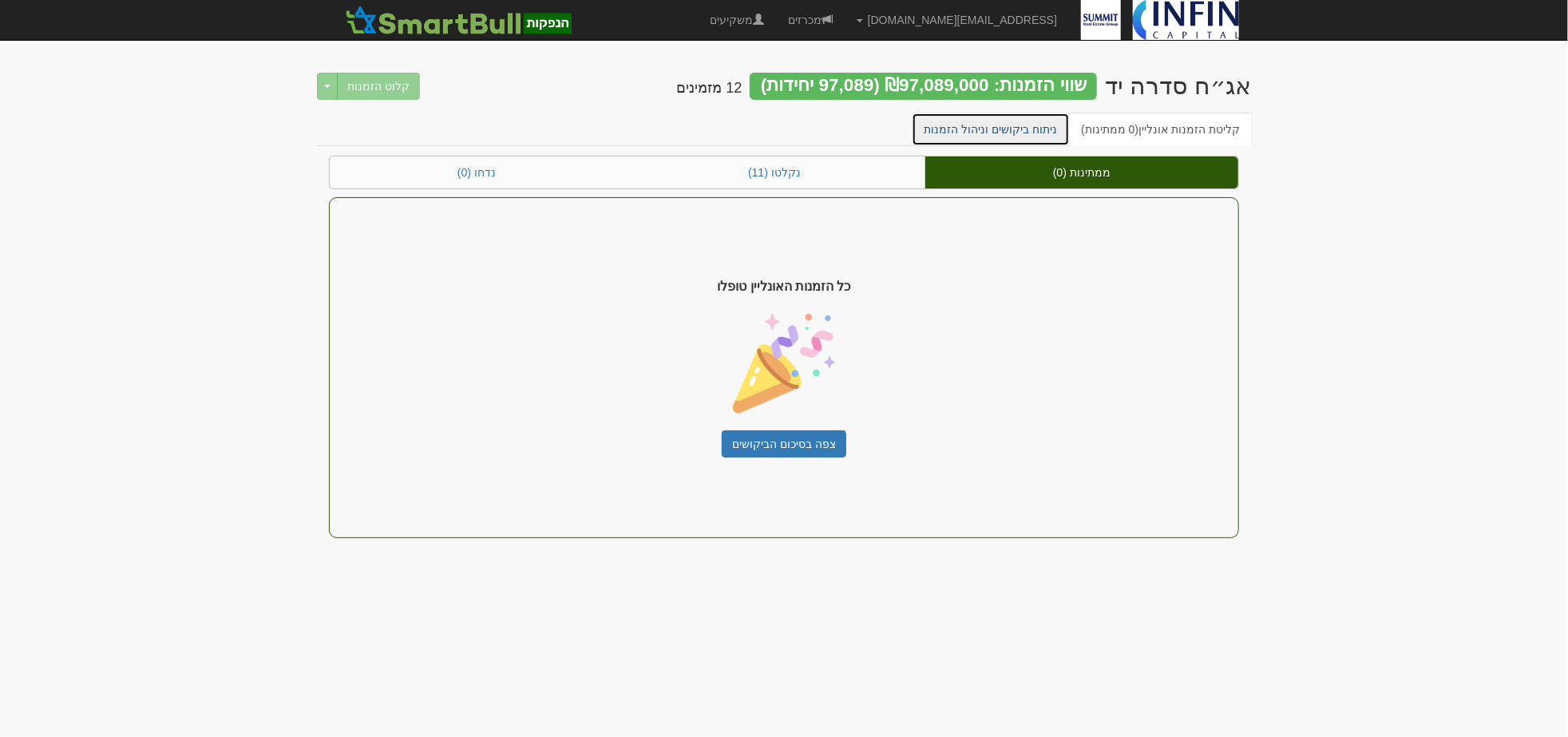
click at [993, 125] on link "ניתוח ביקושים וניהול הזמנות" at bounding box center [991, 130] width 159 height 34
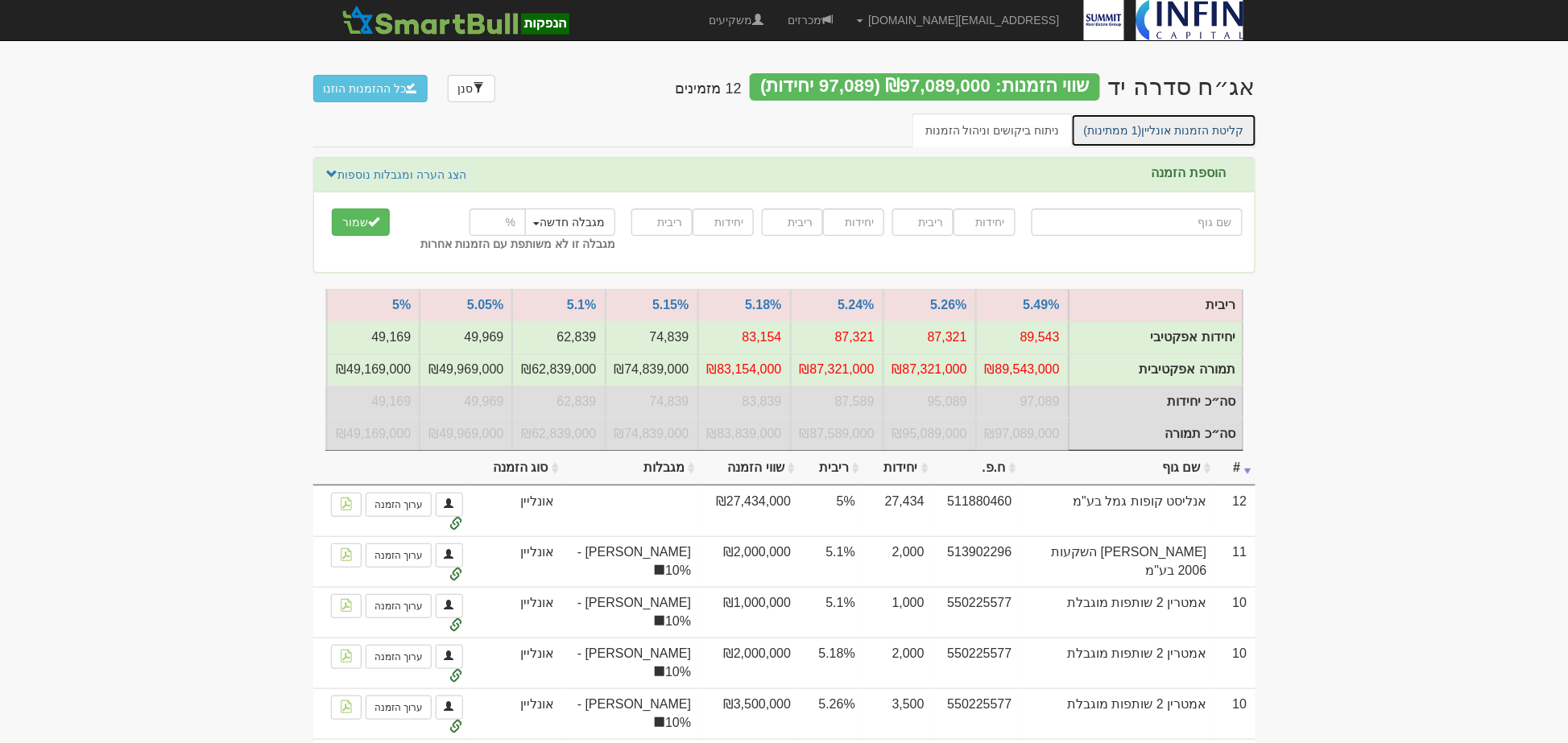
click at [1208, 132] on link "קליטת הזמנות אונליין (1 ממתינות)" at bounding box center [1165, 131] width 186 height 34
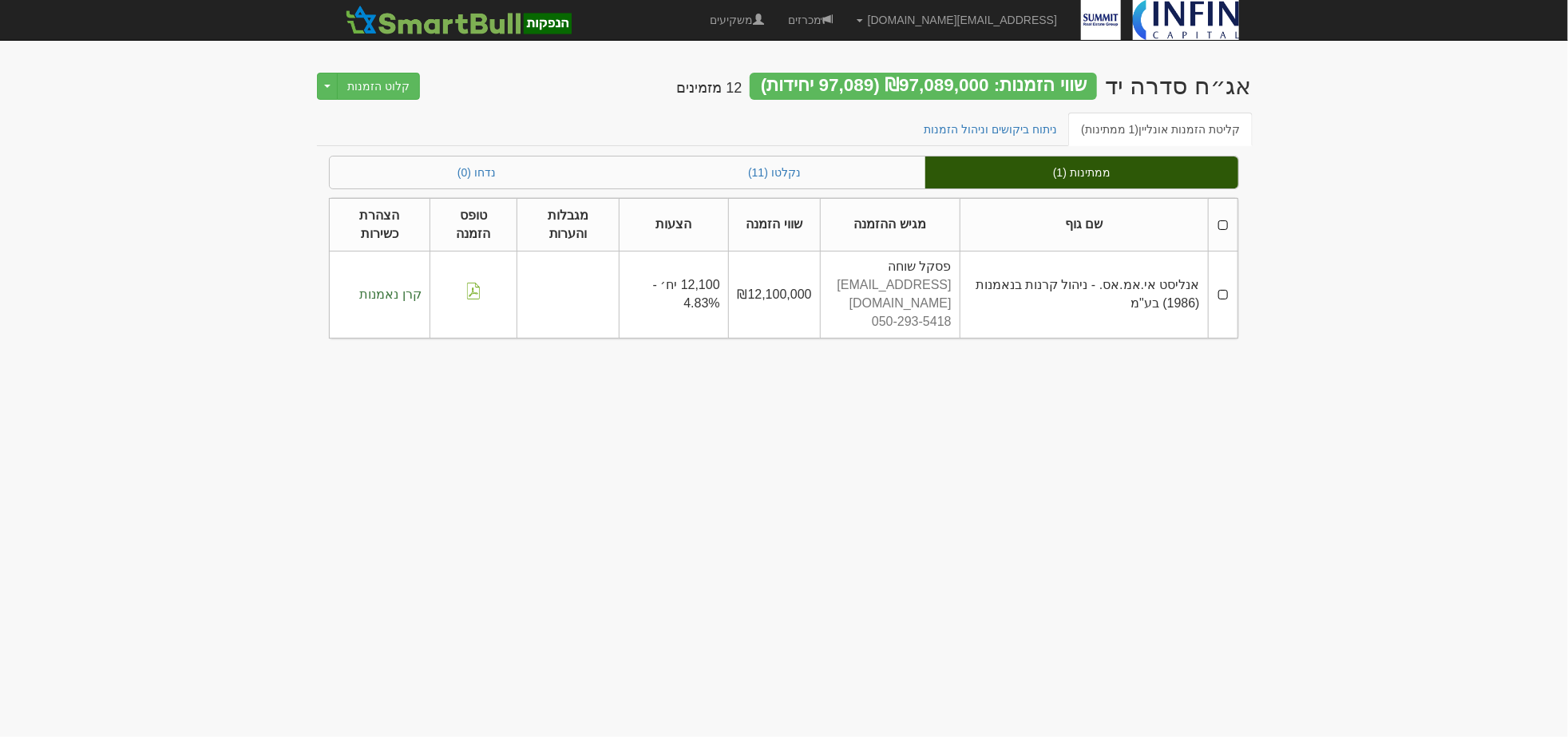
click at [1222, 218] on th at bounding box center [1222, 224] width 30 height 53
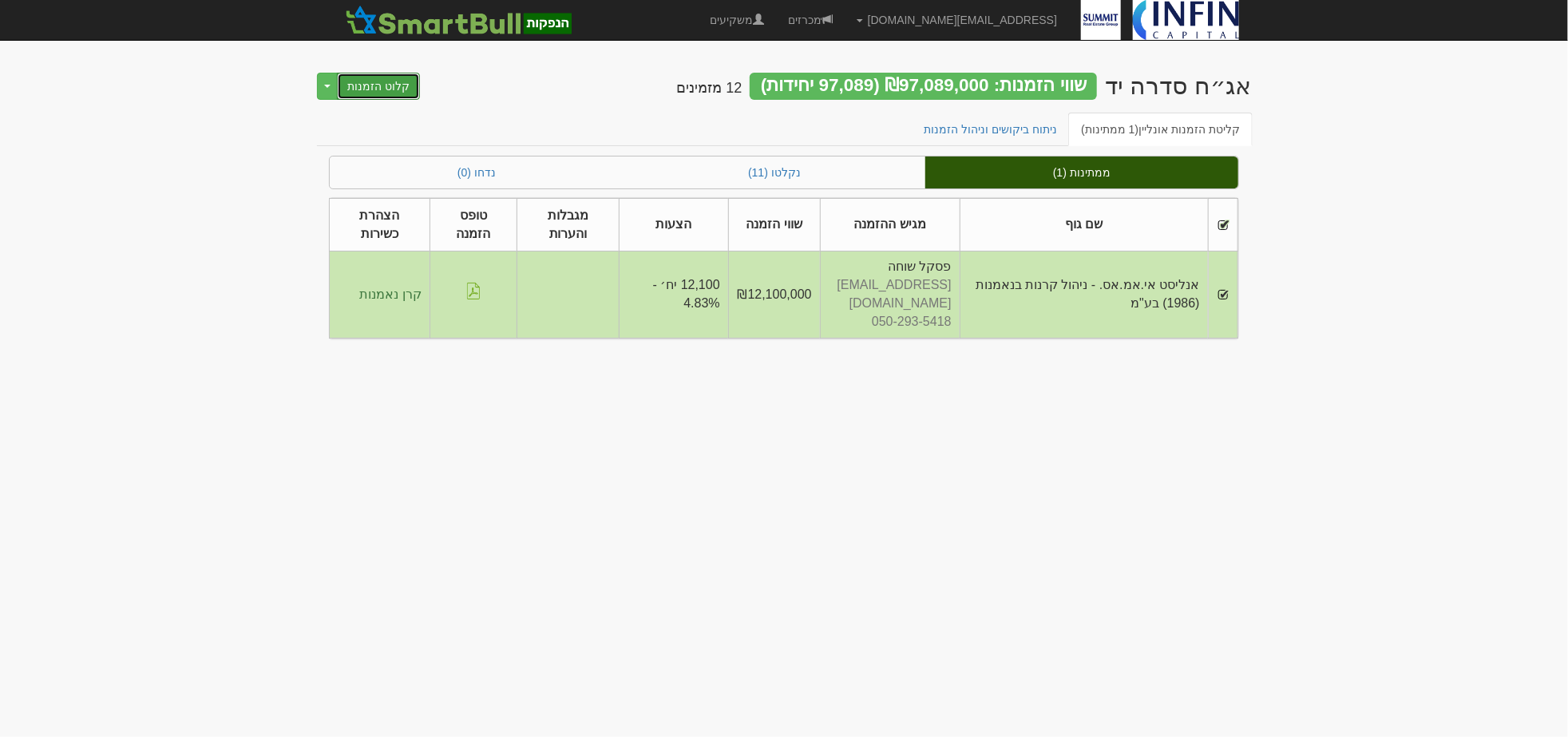
click at [356, 85] on button "קלוט הזמנות" at bounding box center [379, 86] width 83 height 27
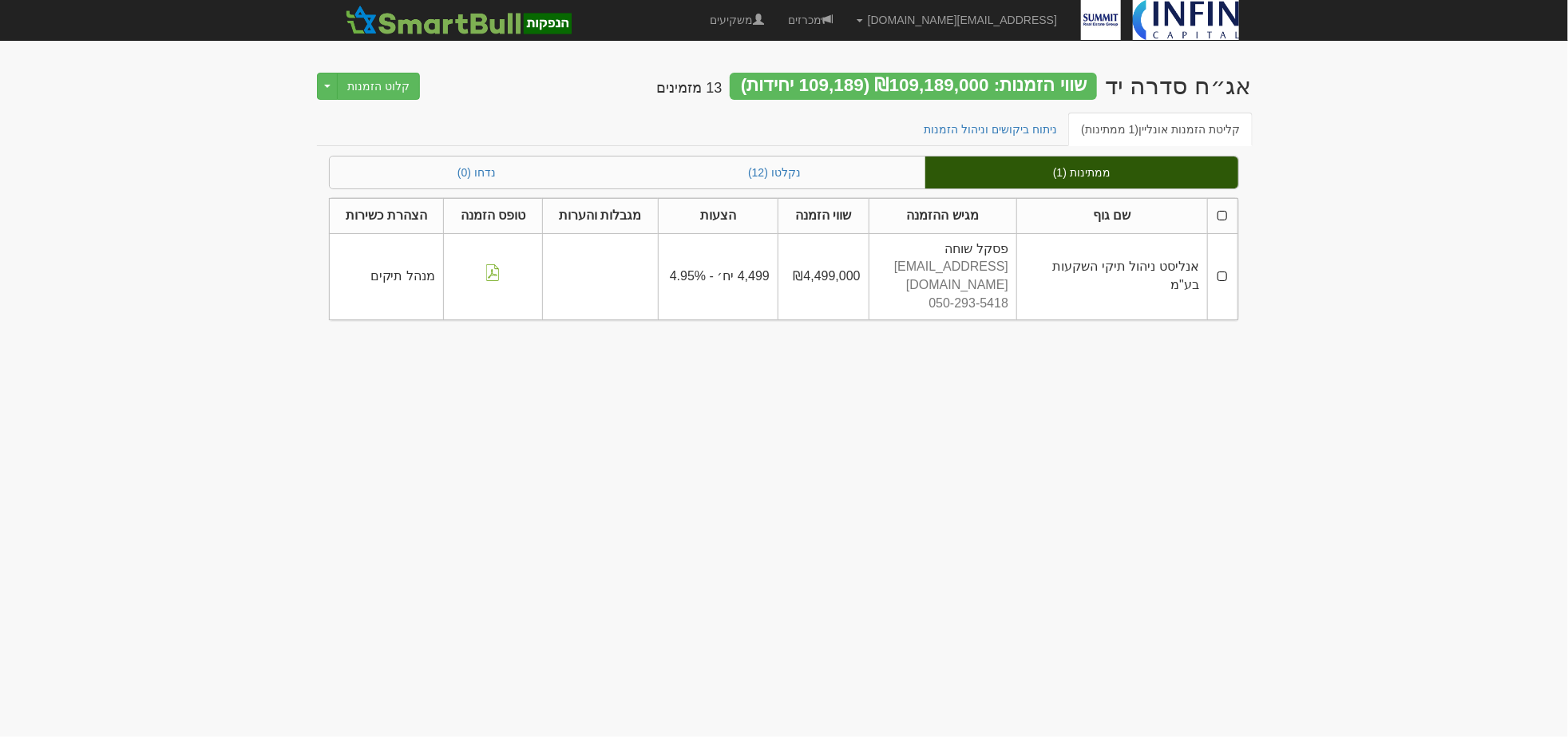
click at [1225, 214] on th at bounding box center [1222, 215] width 30 height 35
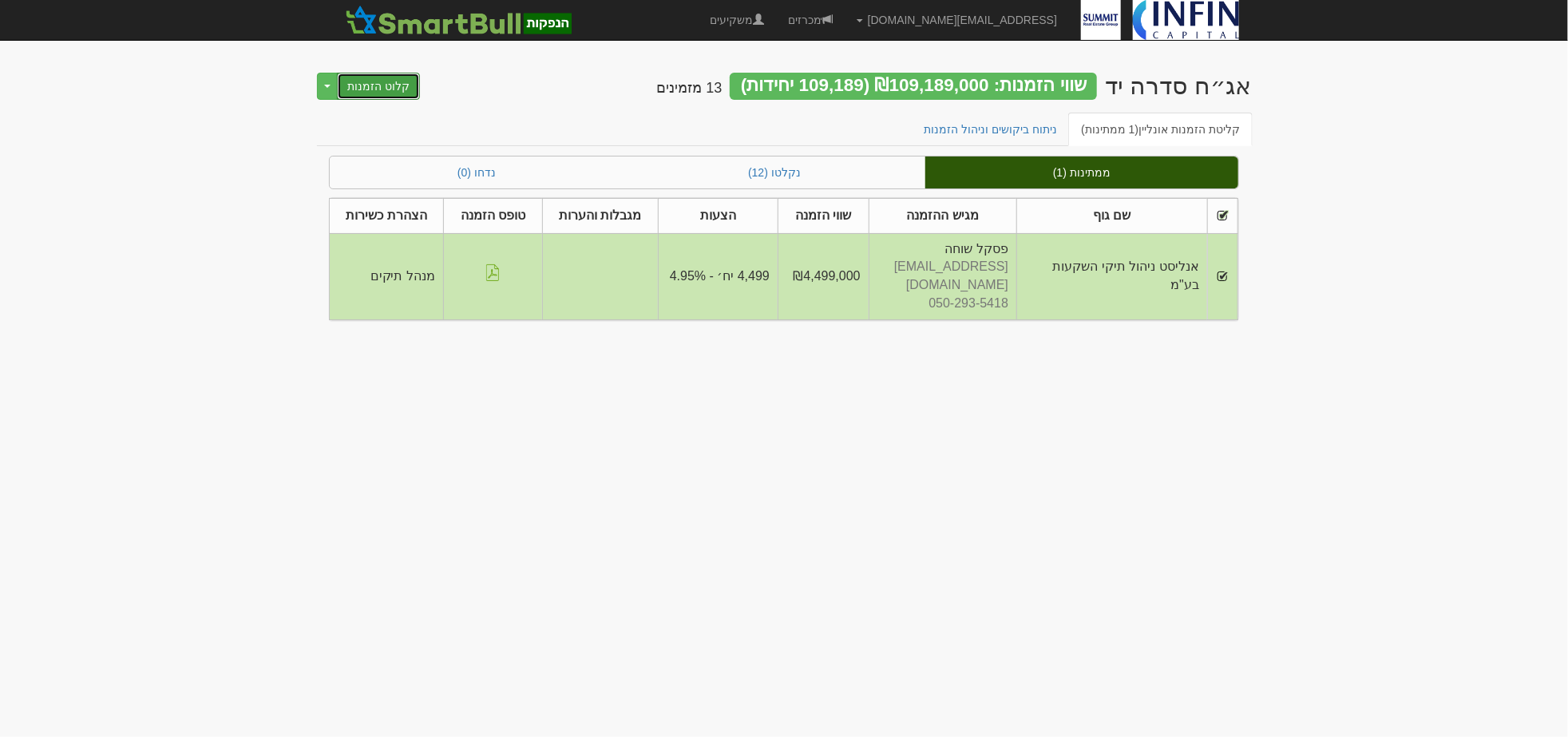
click at [404, 91] on button "קלוט הזמנות" at bounding box center [379, 86] width 83 height 27
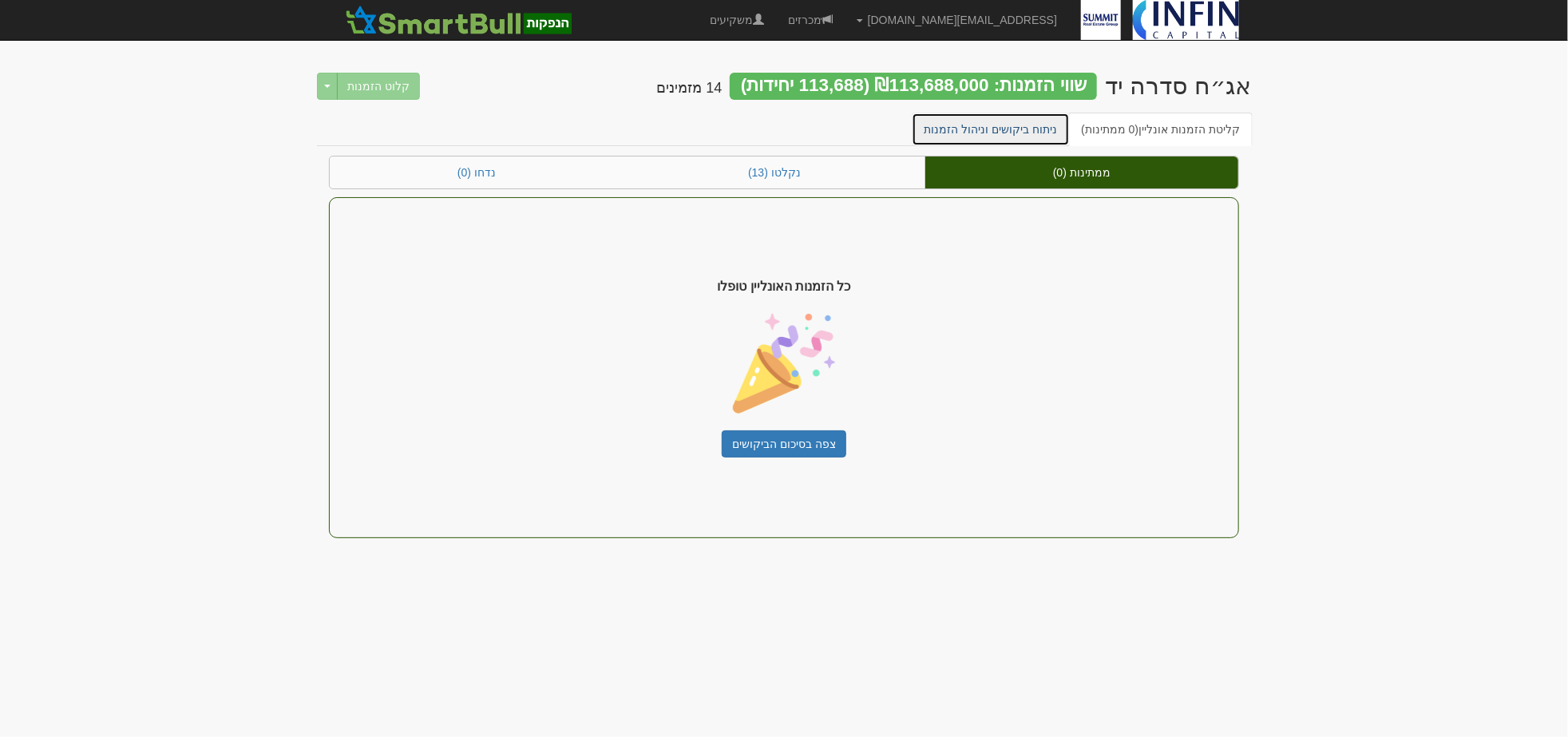
click at [1033, 133] on link "ניתוח ביקושים וניהול הזמנות" at bounding box center [991, 130] width 159 height 34
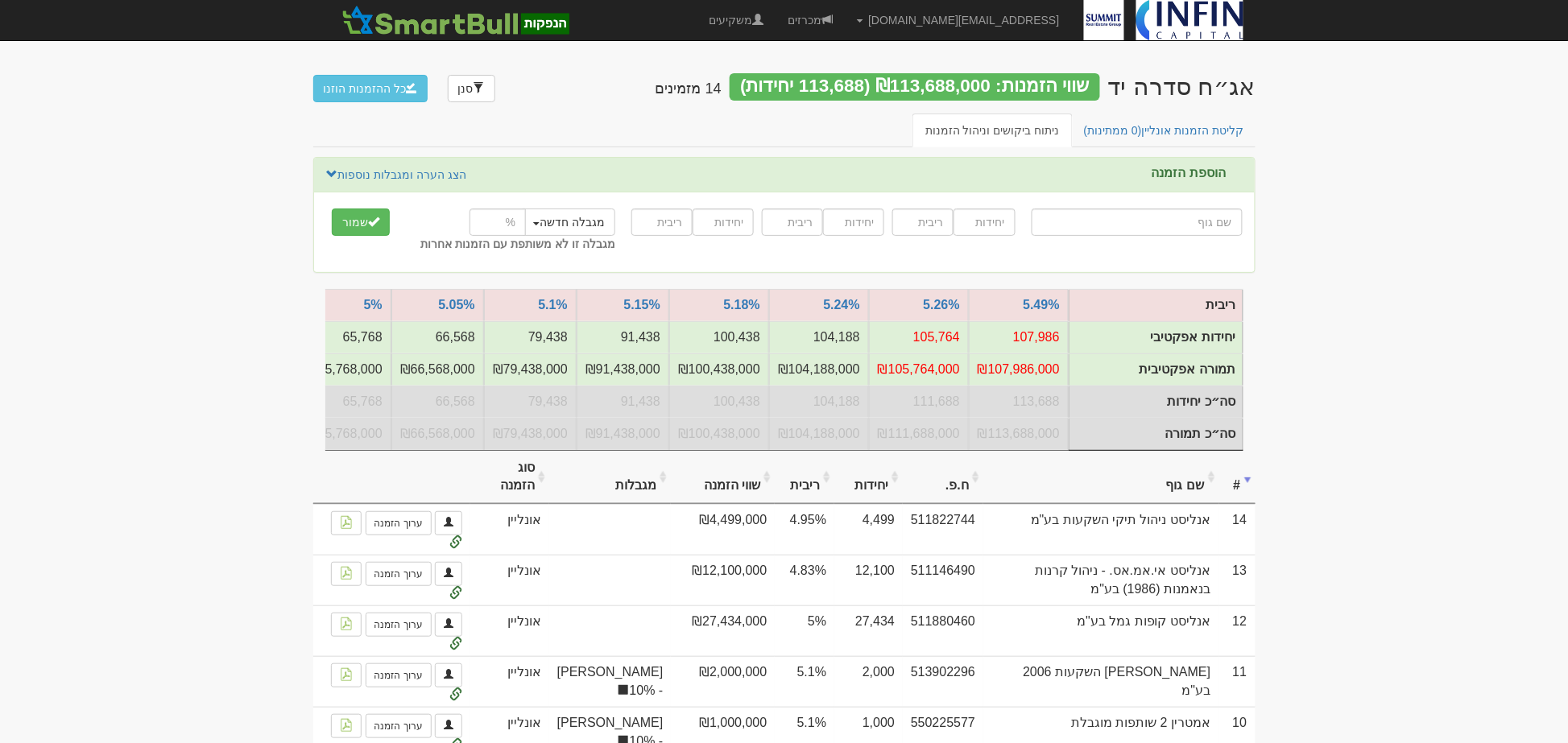
click at [1201, 126] on link "קליטת הזמנות אונליין (3 ממתינות)" at bounding box center [1165, 131] width 186 height 34
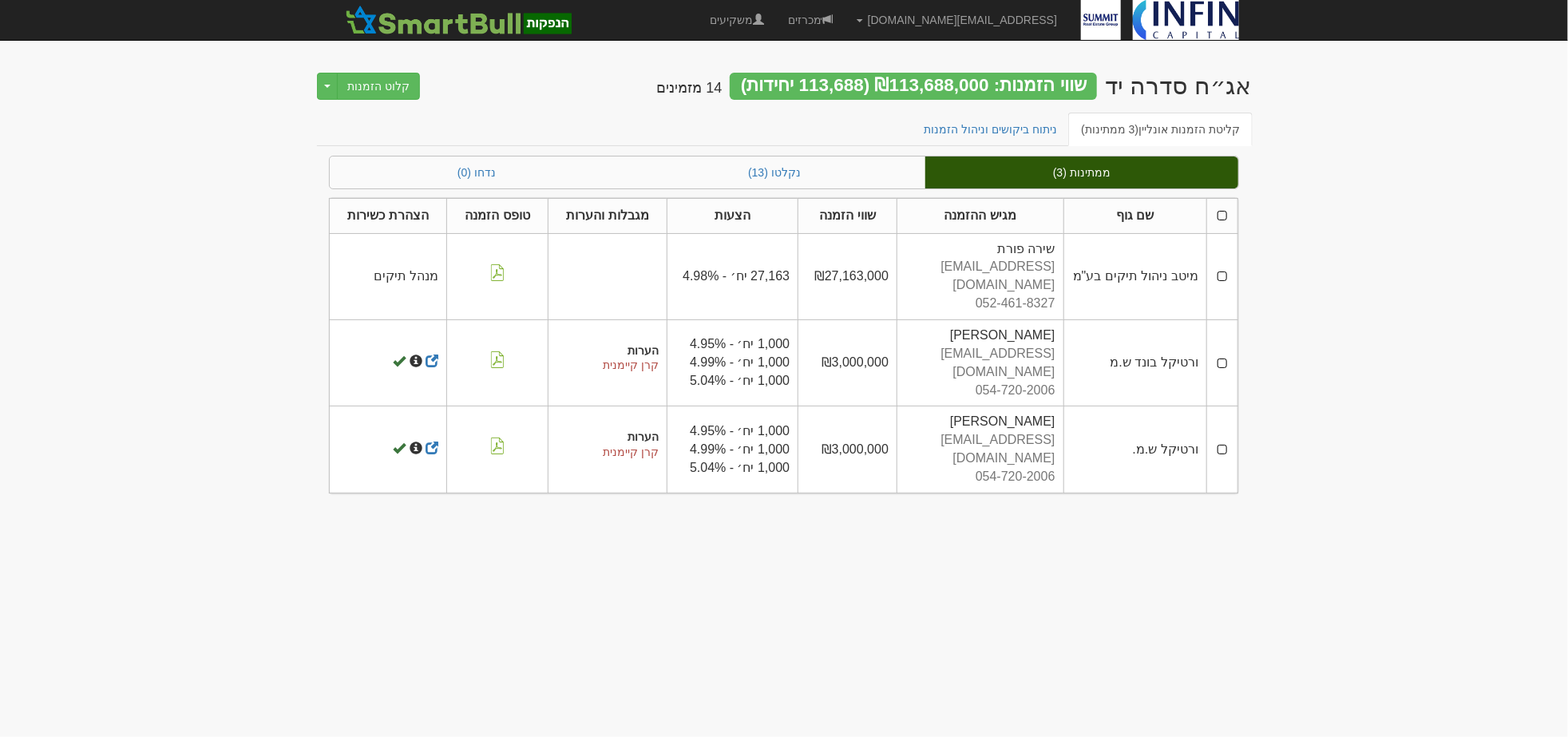
click at [1222, 210] on th at bounding box center [1222, 215] width 31 height 35
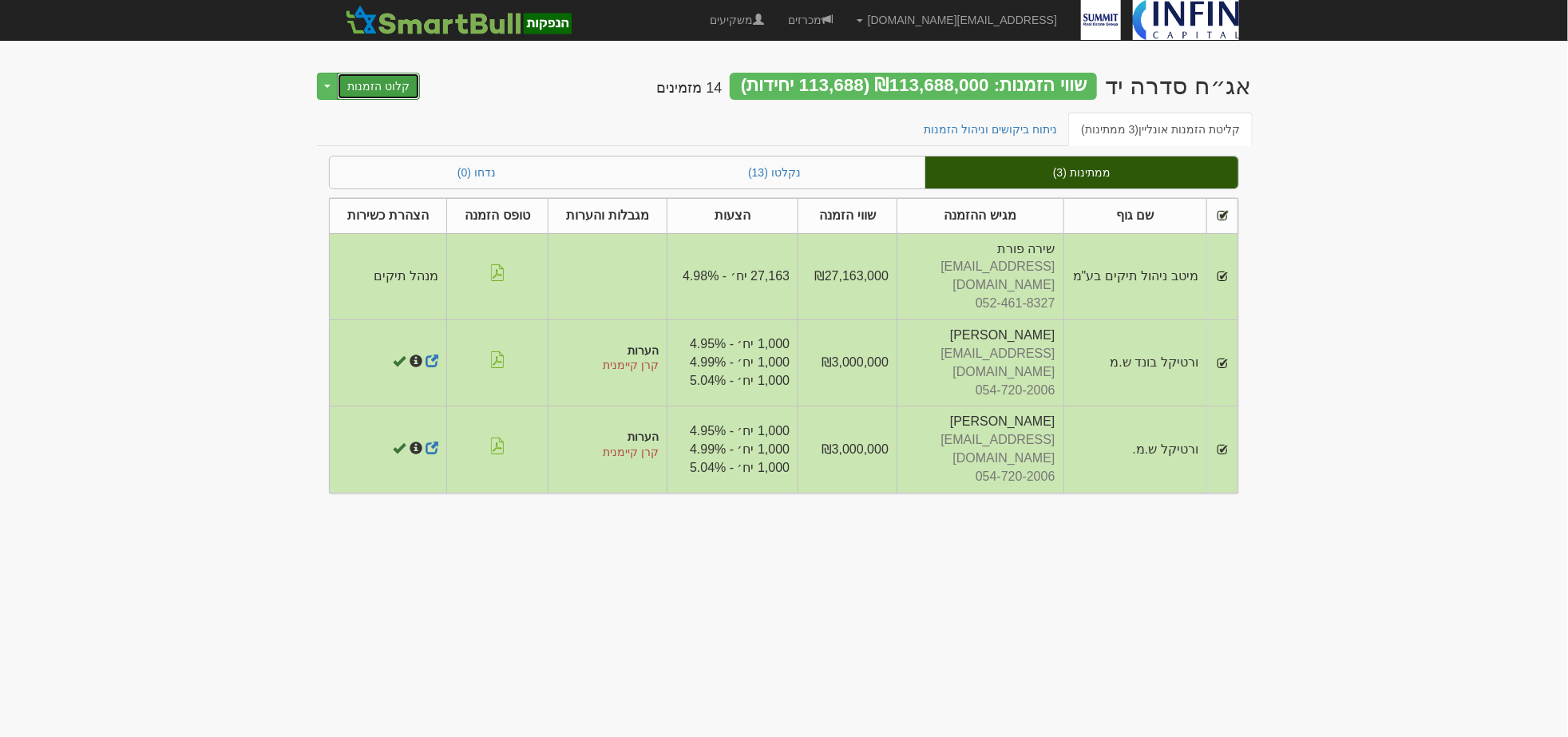
click at [396, 86] on button "קלוט הזמנות" at bounding box center [379, 86] width 83 height 27
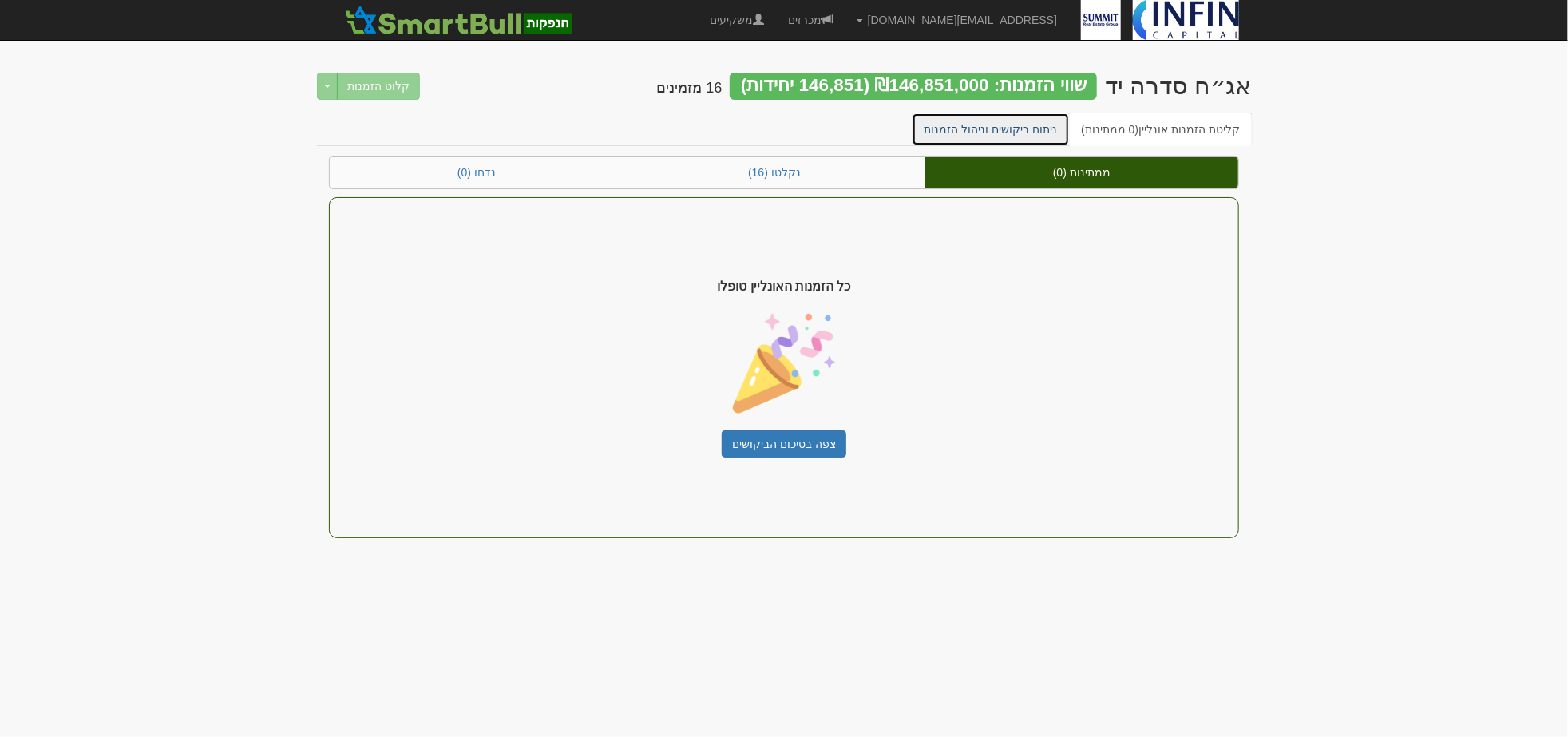
click at [1027, 121] on link "ניתוח ביקושים וניהול הזמנות" at bounding box center [991, 130] width 159 height 34
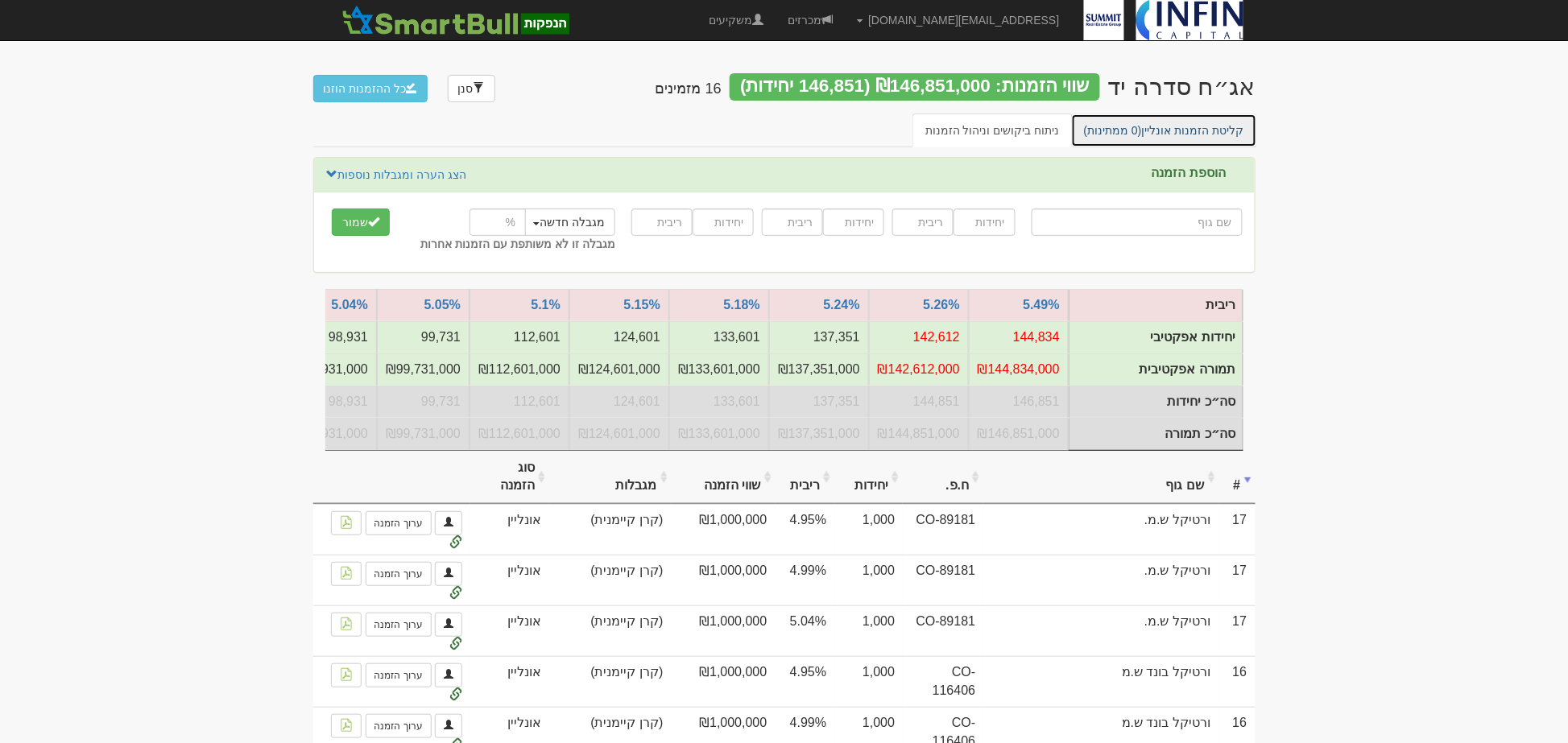
click at [1124, 124] on span "(0 ממתינות)" at bounding box center [1113, 130] width 58 height 13
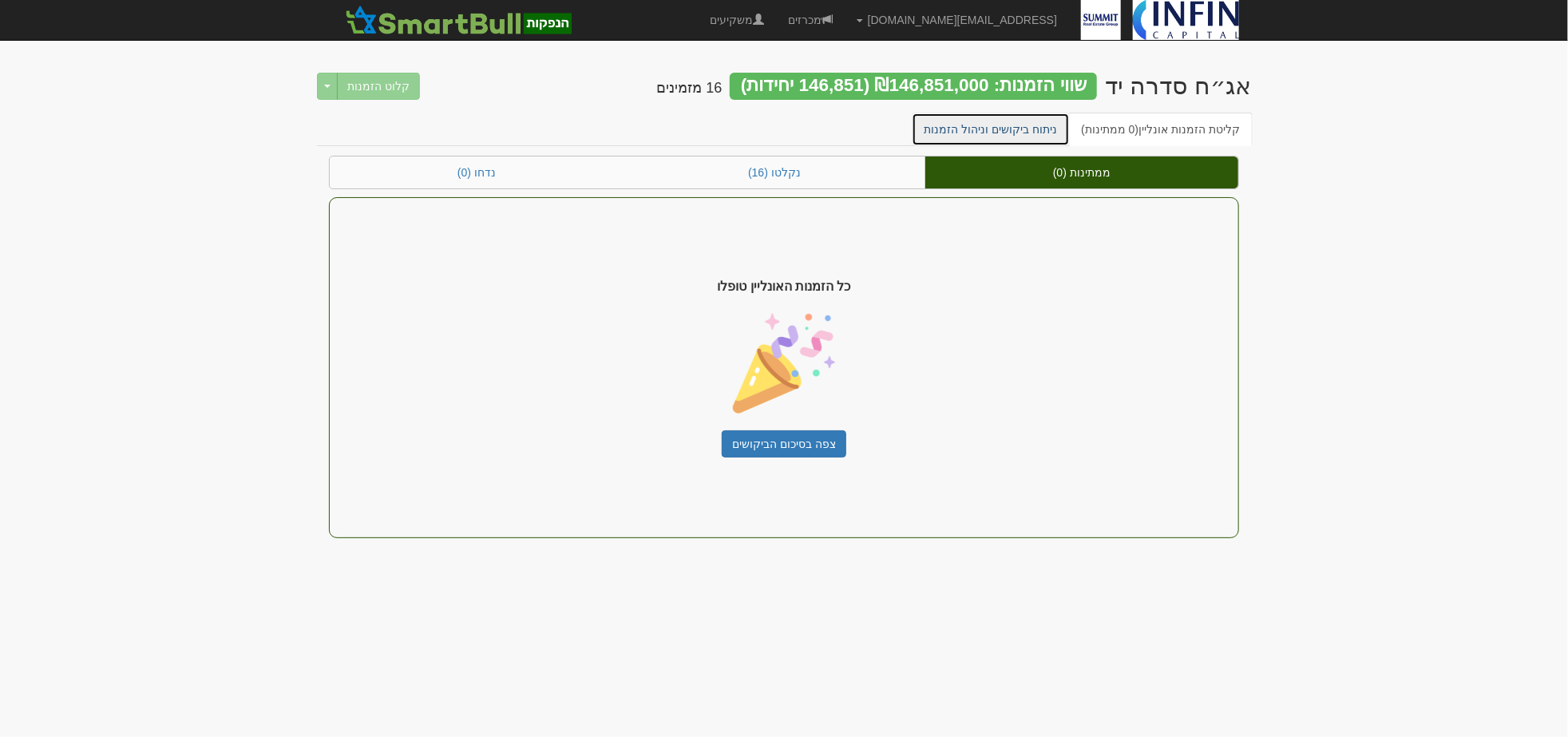
click at [1022, 132] on link "ניתוח ביקושים וניהול הזמנות" at bounding box center [991, 130] width 159 height 34
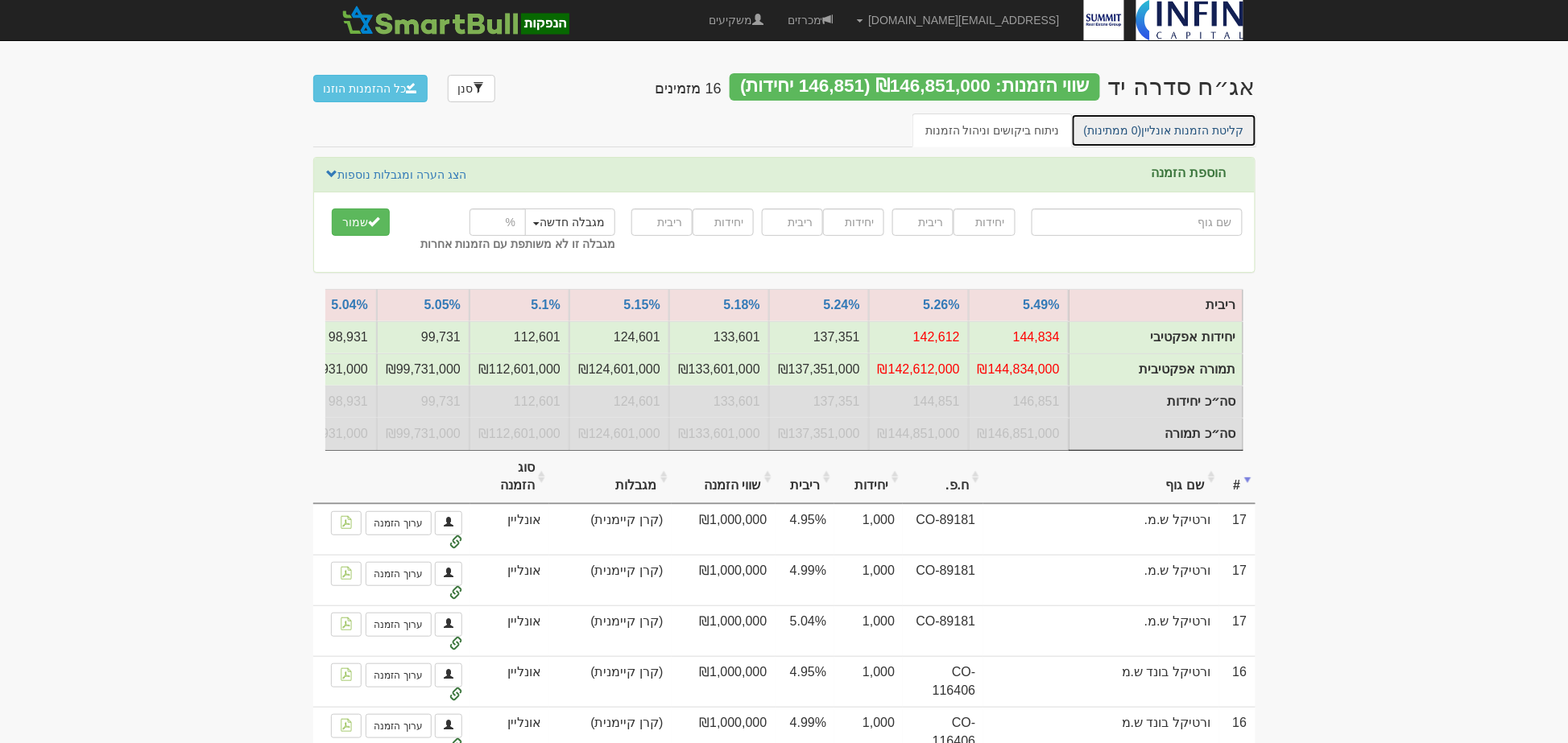
click at [1181, 127] on link "קליטת הזמנות אונליין (0 ממתינות)" at bounding box center [1165, 131] width 186 height 34
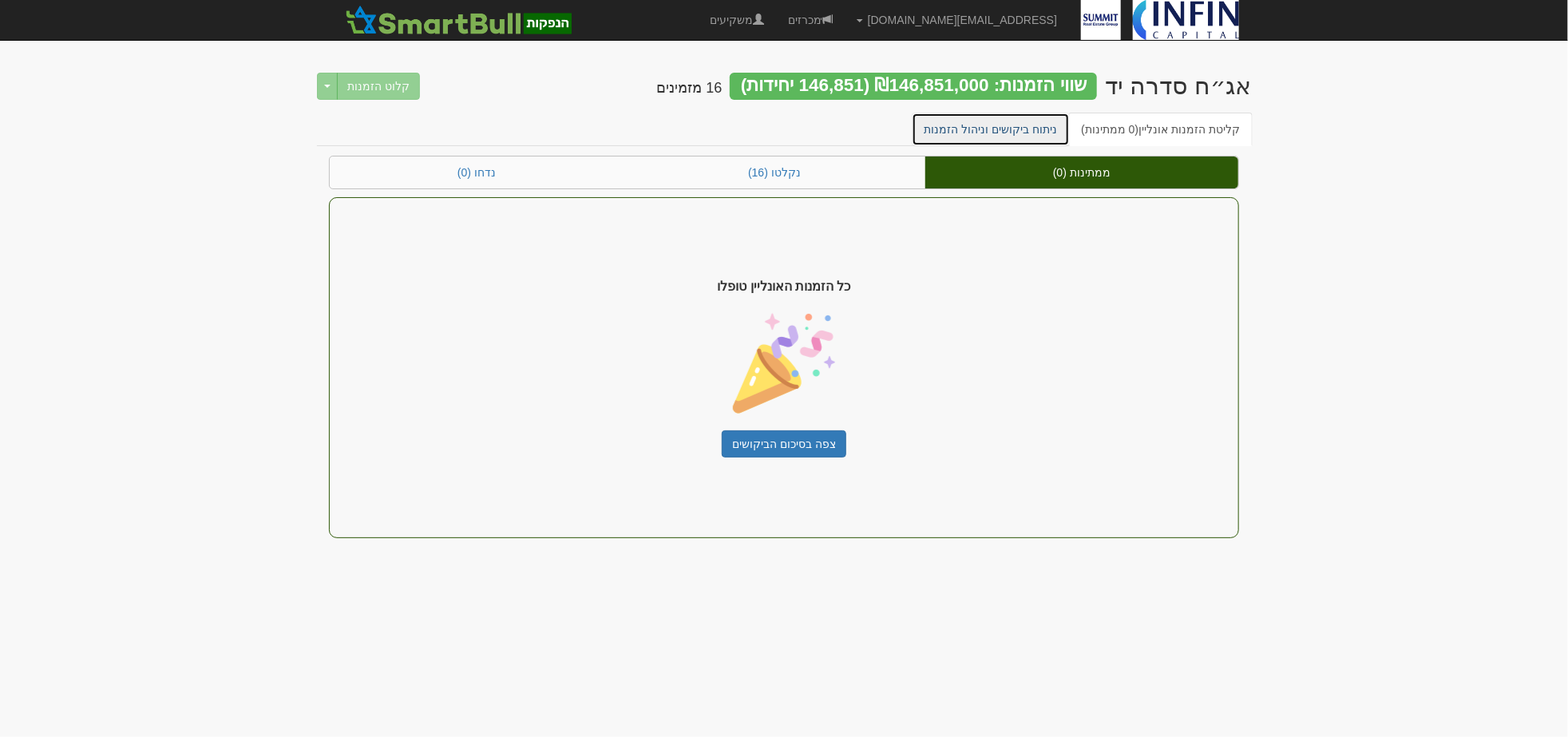
click at [970, 131] on link "ניתוח ביקושים וניהול הזמנות" at bounding box center [991, 130] width 159 height 34
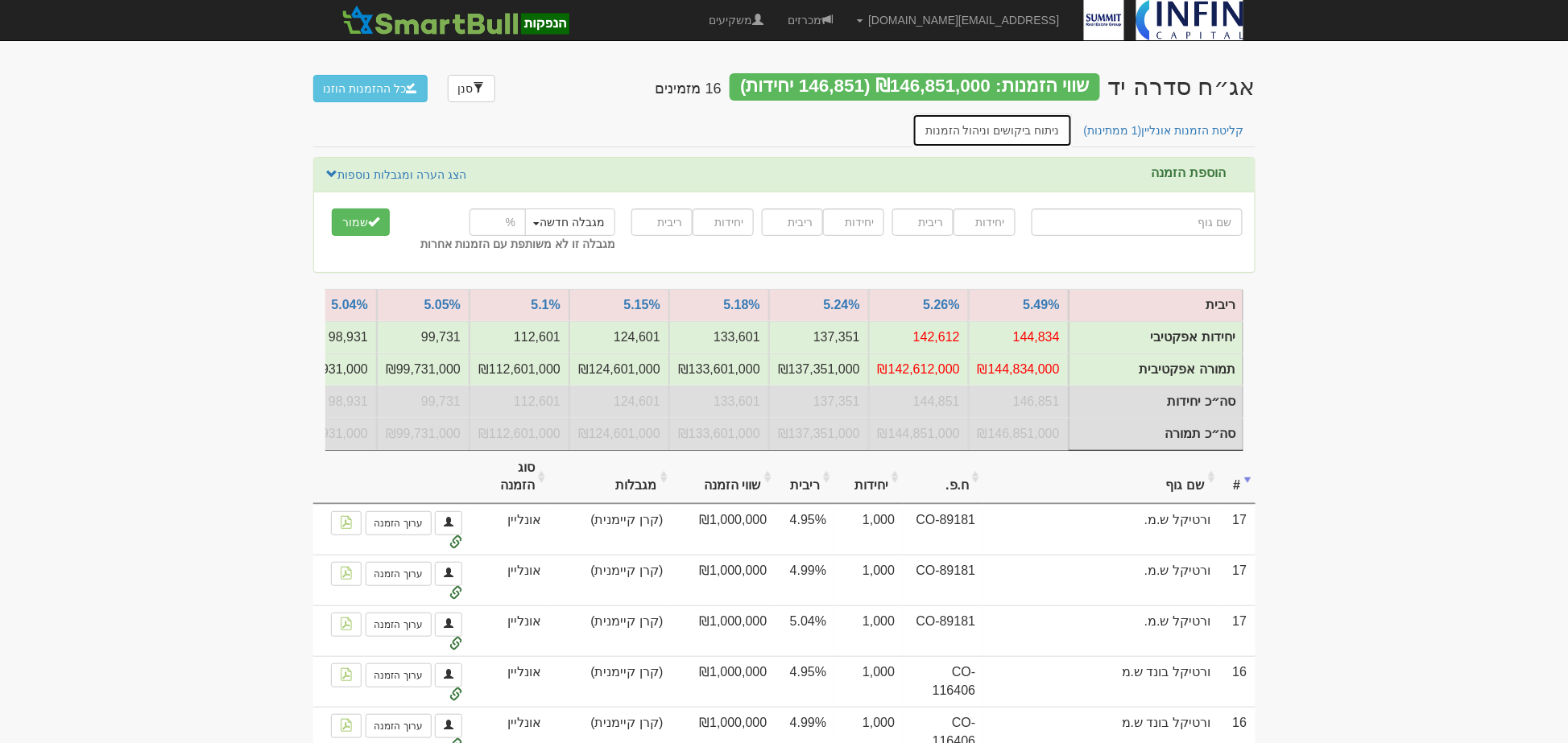
click at [978, 132] on link "ניתוח ביקושים וניהול הזמנות" at bounding box center [993, 131] width 161 height 34
click at [1114, 125] on span "(1 ממתינות)" at bounding box center [1113, 130] width 58 height 13
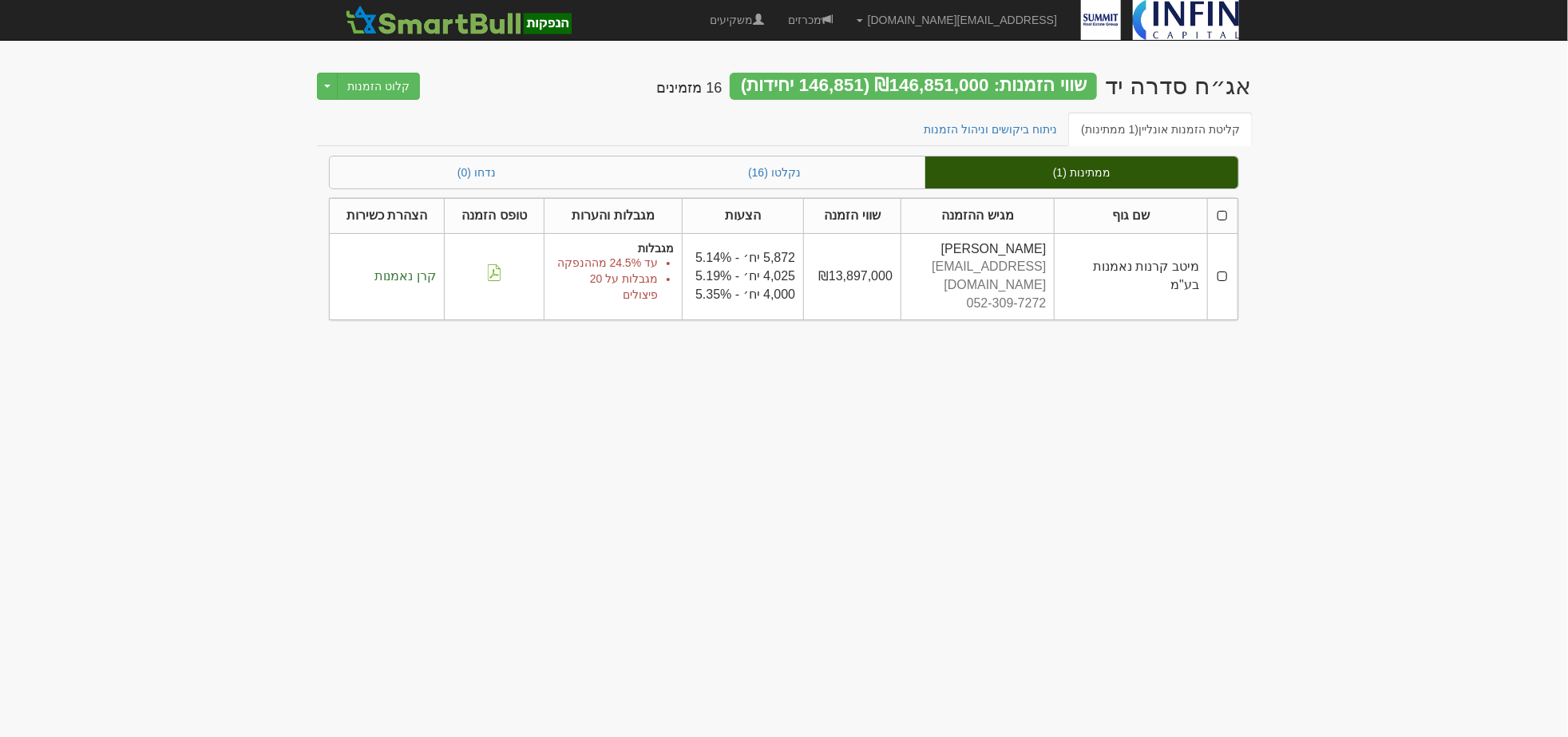
click at [1222, 217] on th at bounding box center [1222, 215] width 30 height 35
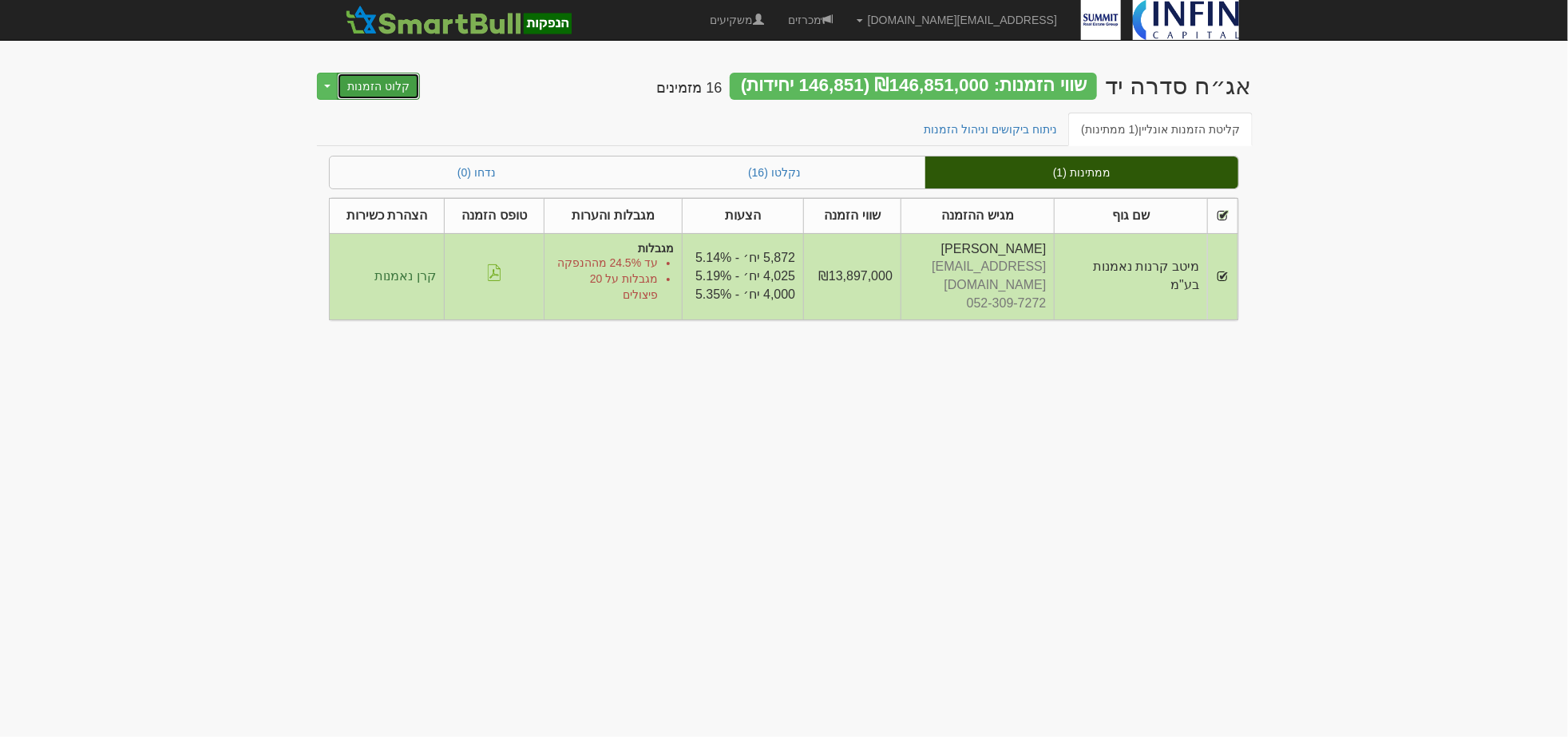
click at [386, 83] on button "קלוט הזמנות" at bounding box center [379, 86] width 83 height 27
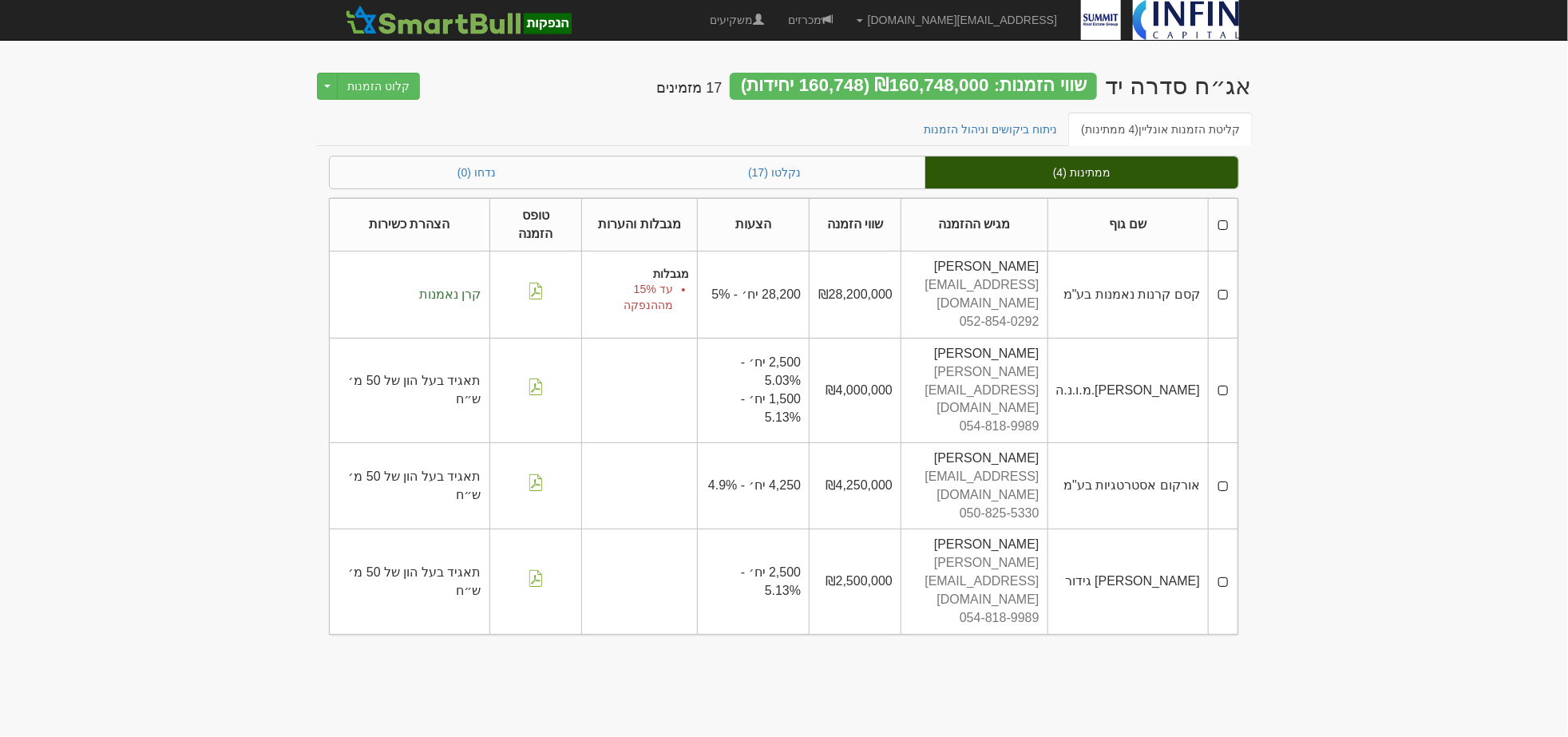
click at [1223, 213] on th at bounding box center [1223, 224] width 30 height 53
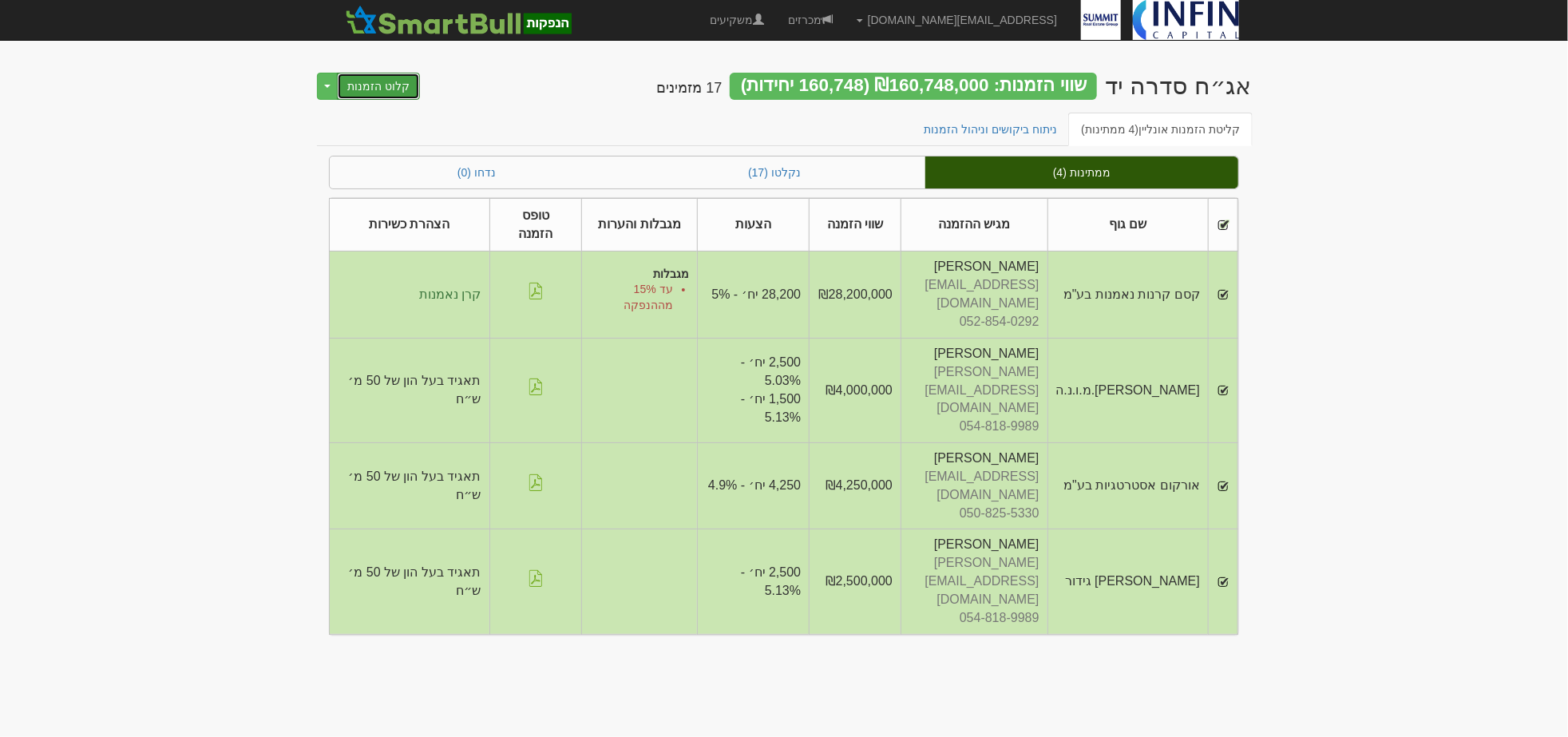
click at [385, 86] on button "קלוט הזמנות" at bounding box center [379, 86] width 83 height 27
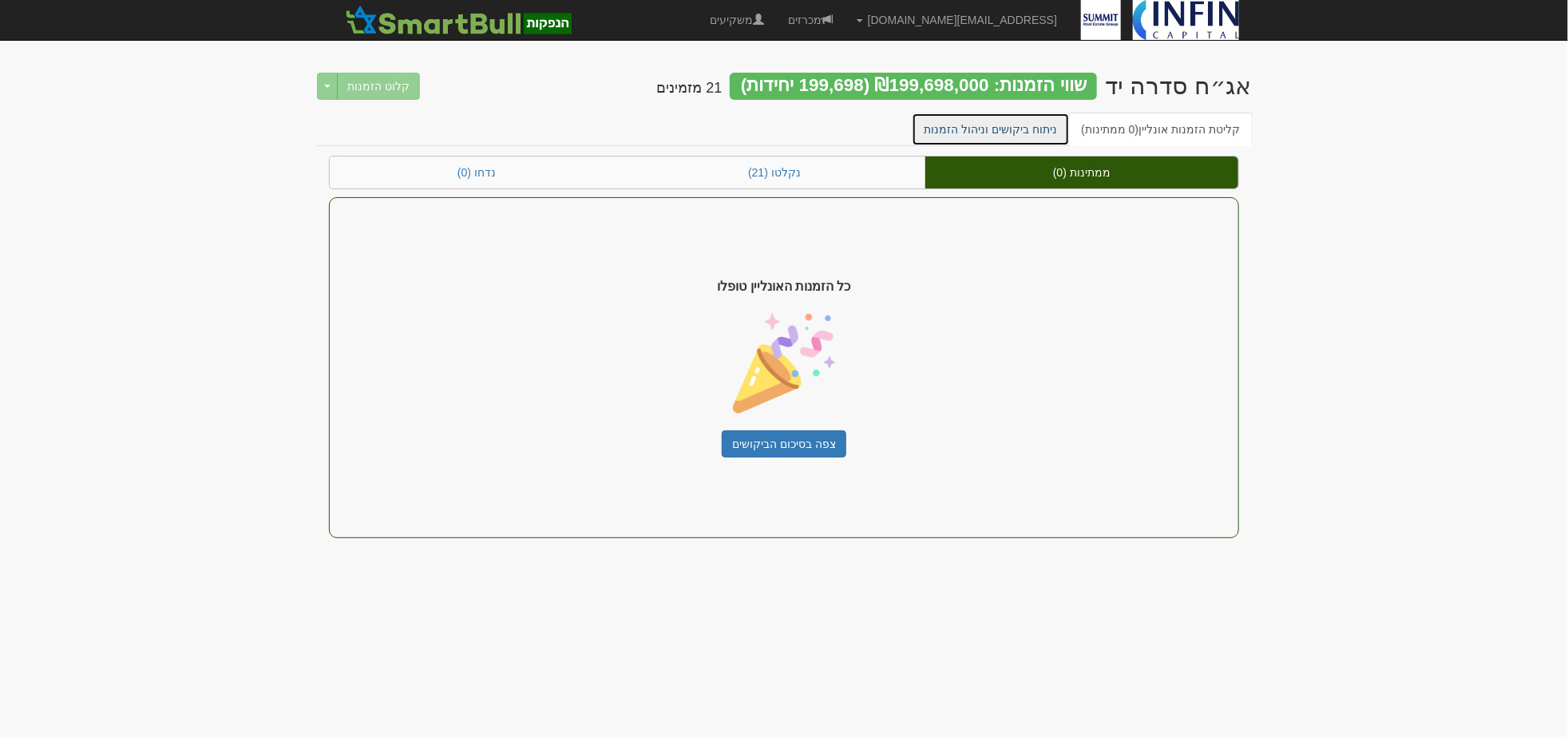
click at [990, 133] on link "ניתוח ביקושים וניהול הזמנות" at bounding box center [991, 130] width 159 height 34
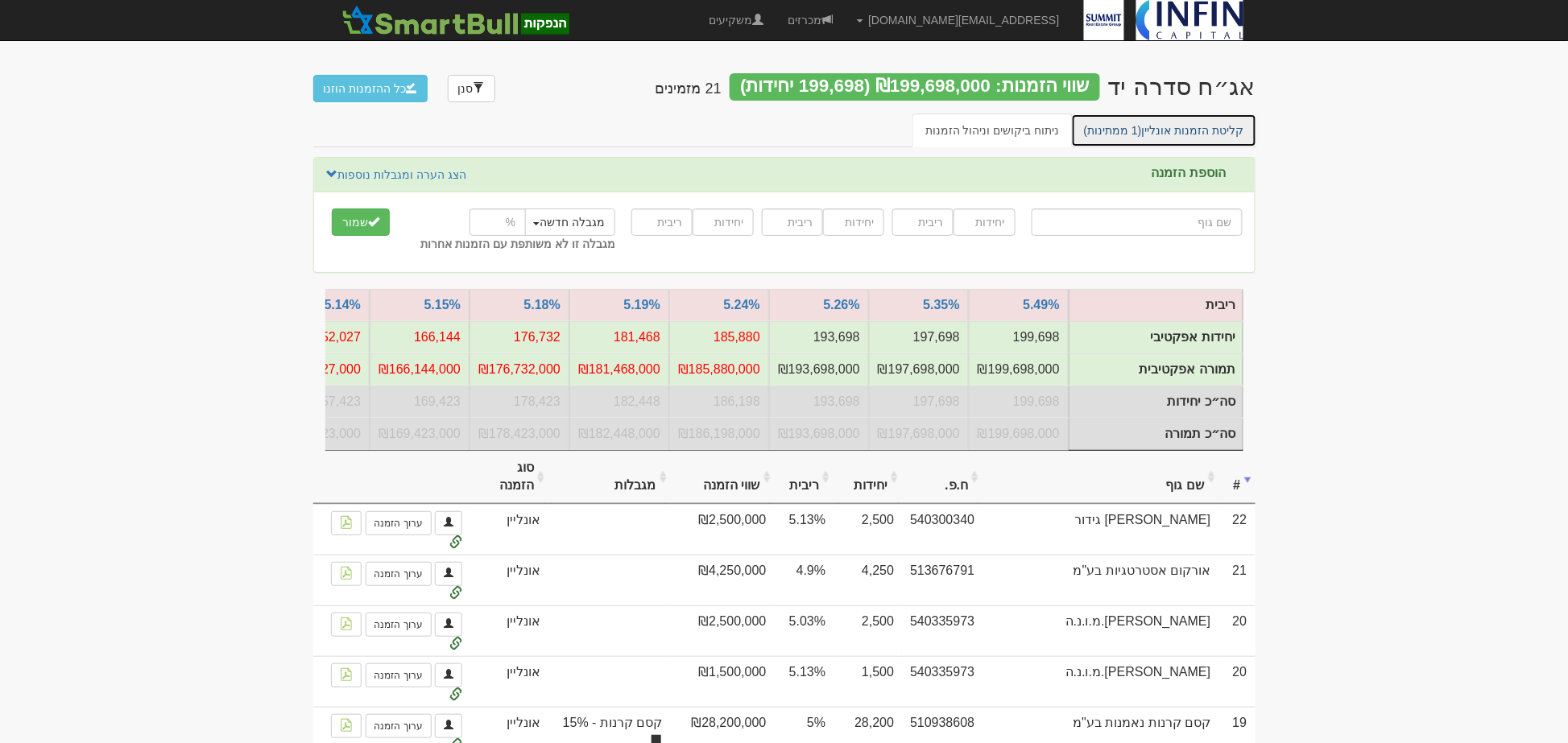
click at [1183, 121] on link "קליטת הזמנות אונליין (1 ממתינות)" at bounding box center [1165, 131] width 186 height 34
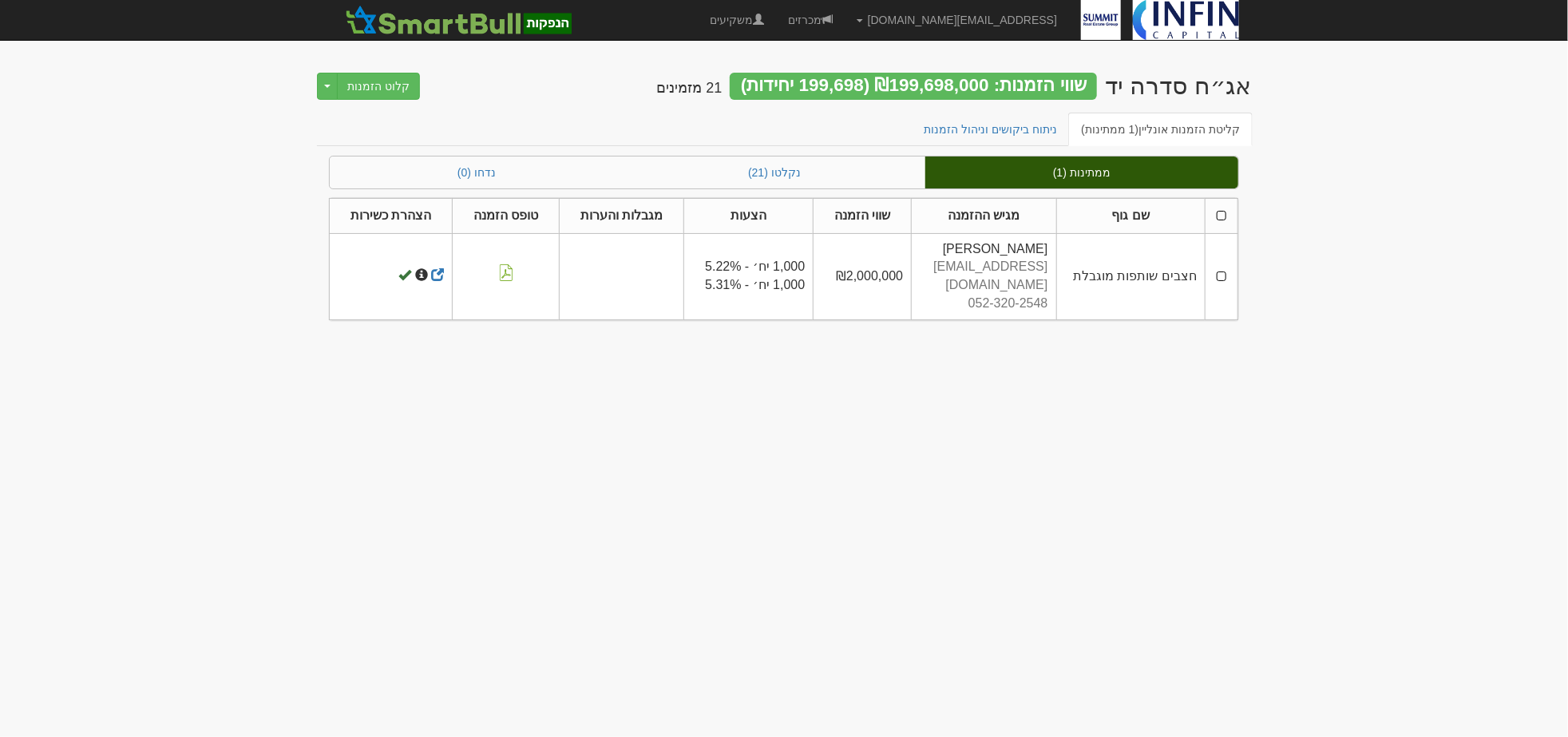
click at [1222, 208] on th at bounding box center [1221, 215] width 33 height 35
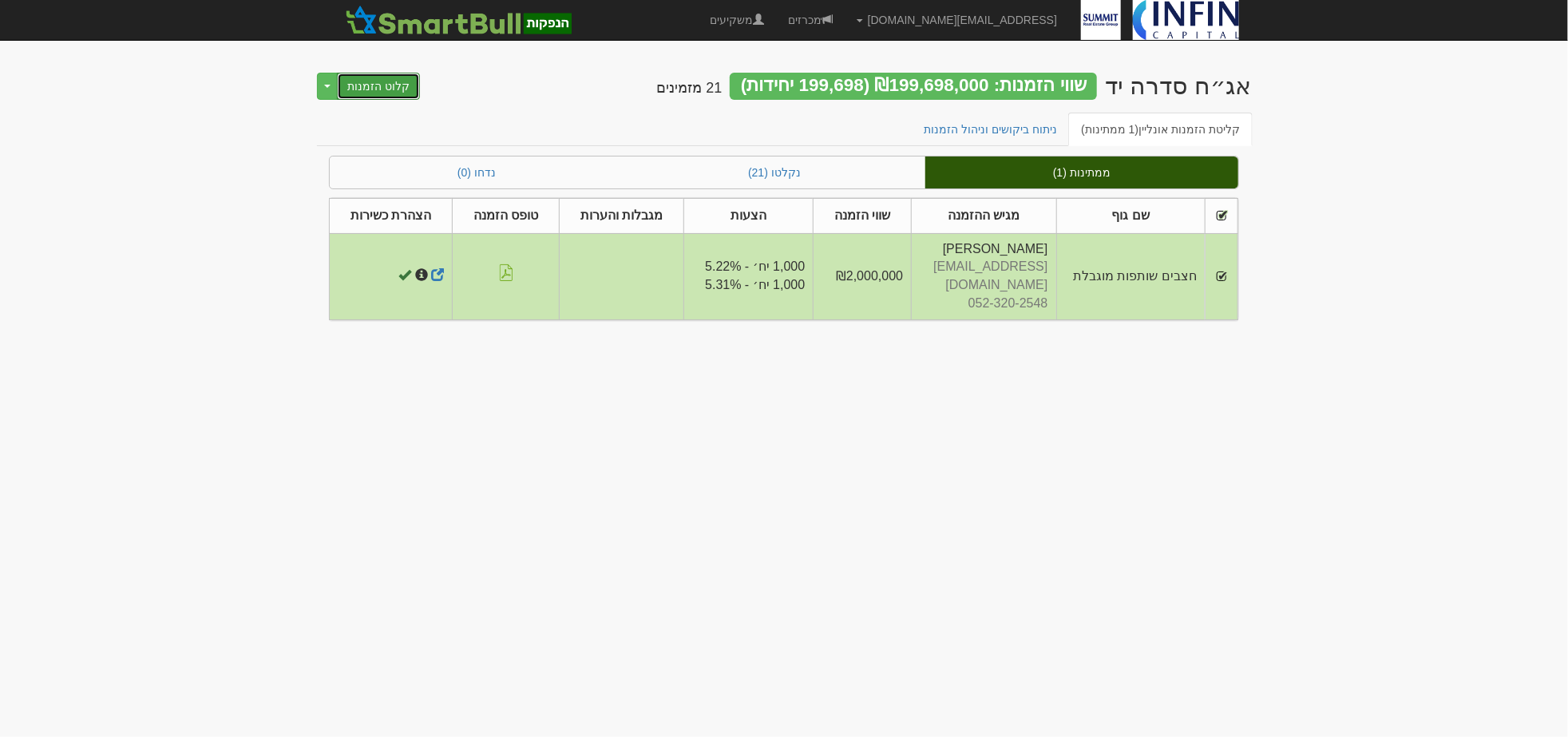
click at [408, 86] on button "קלוט הזמנות" at bounding box center [379, 86] width 83 height 27
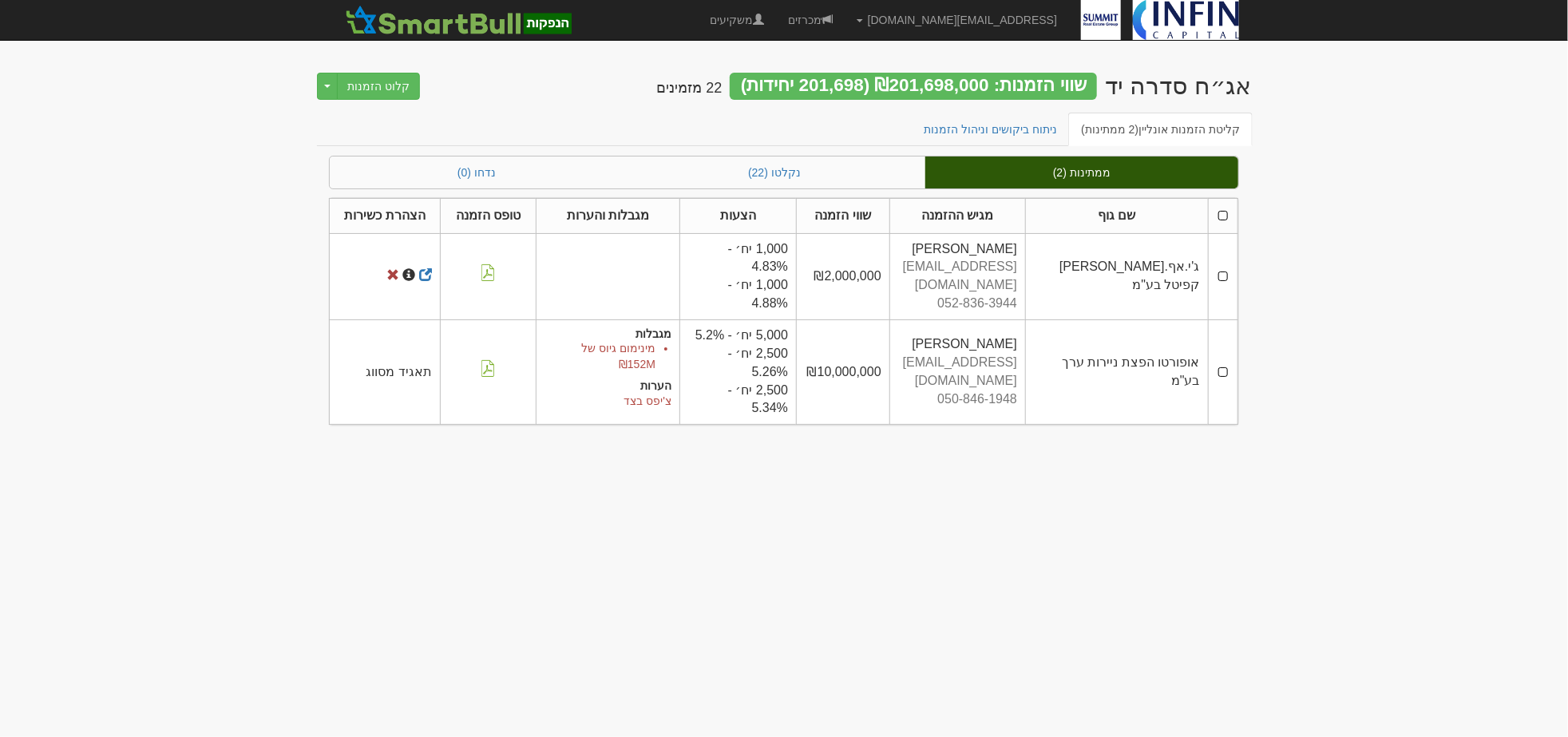
click at [1225, 216] on th at bounding box center [1222, 215] width 30 height 35
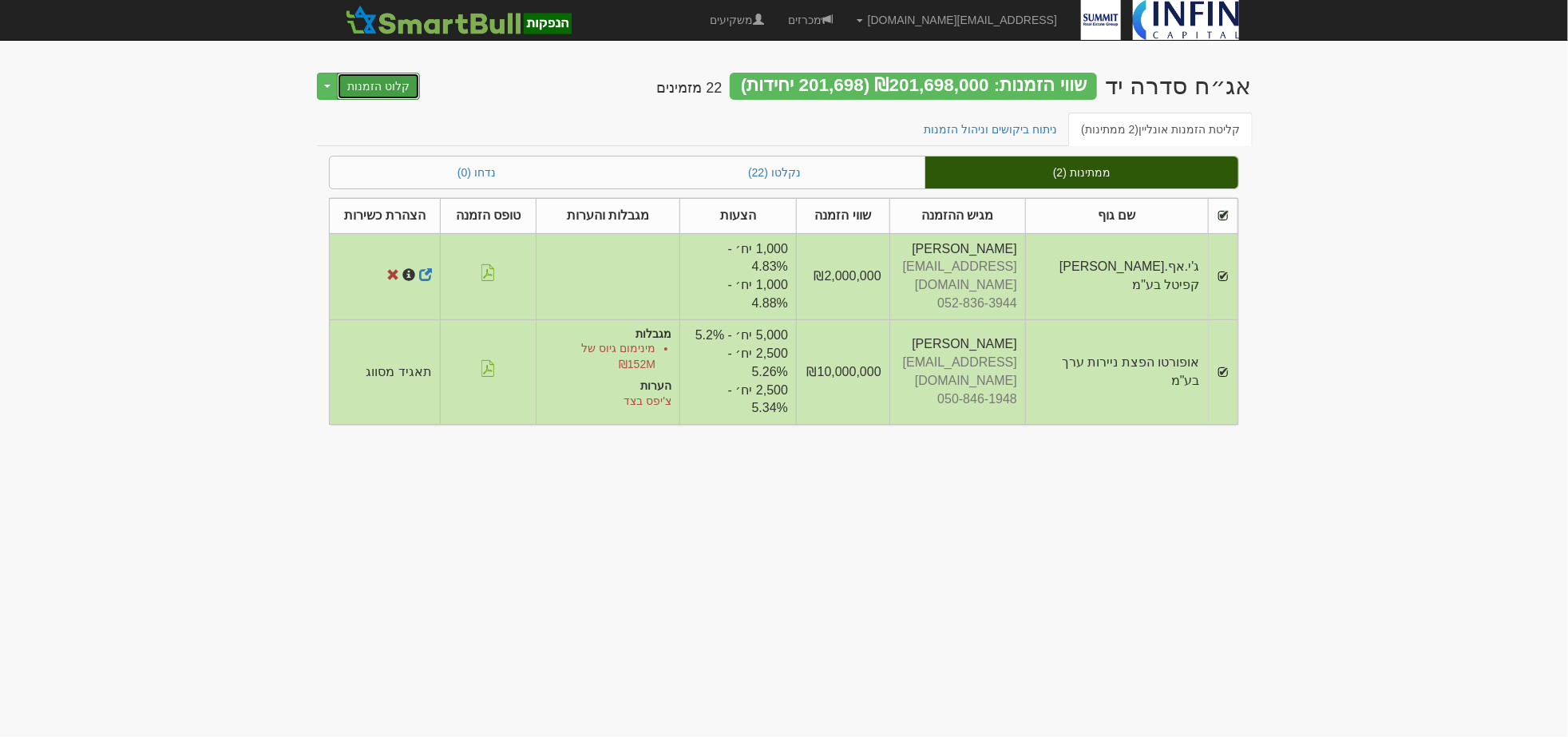
click at [384, 80] on button "קלוט הזמנות" at bounding box center [379, 86] width 83 height 27
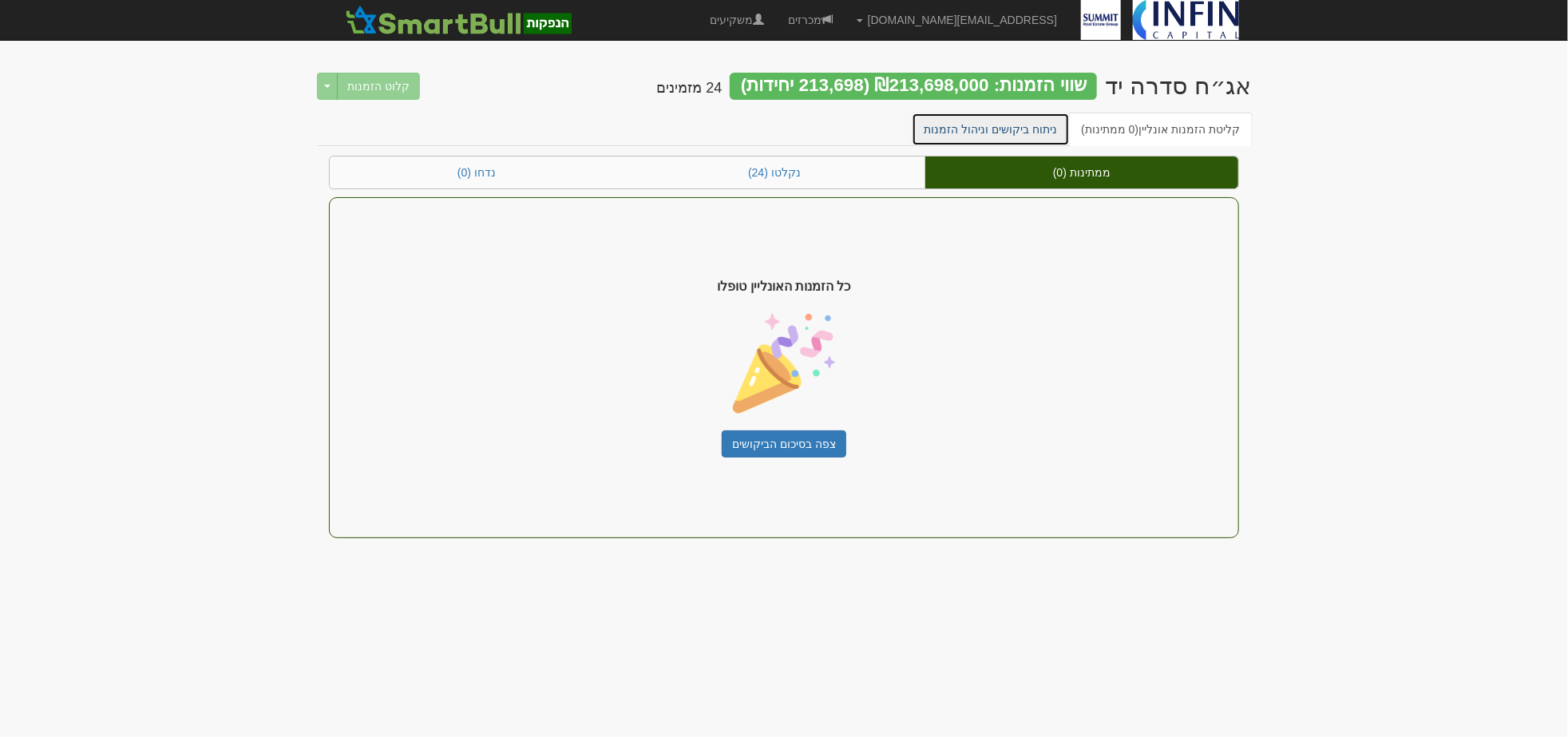
click at [1003, 137] on link "ניתוח ביקושים וניהול הזמנות" at bounding box center [991, 130] width 159 height 34
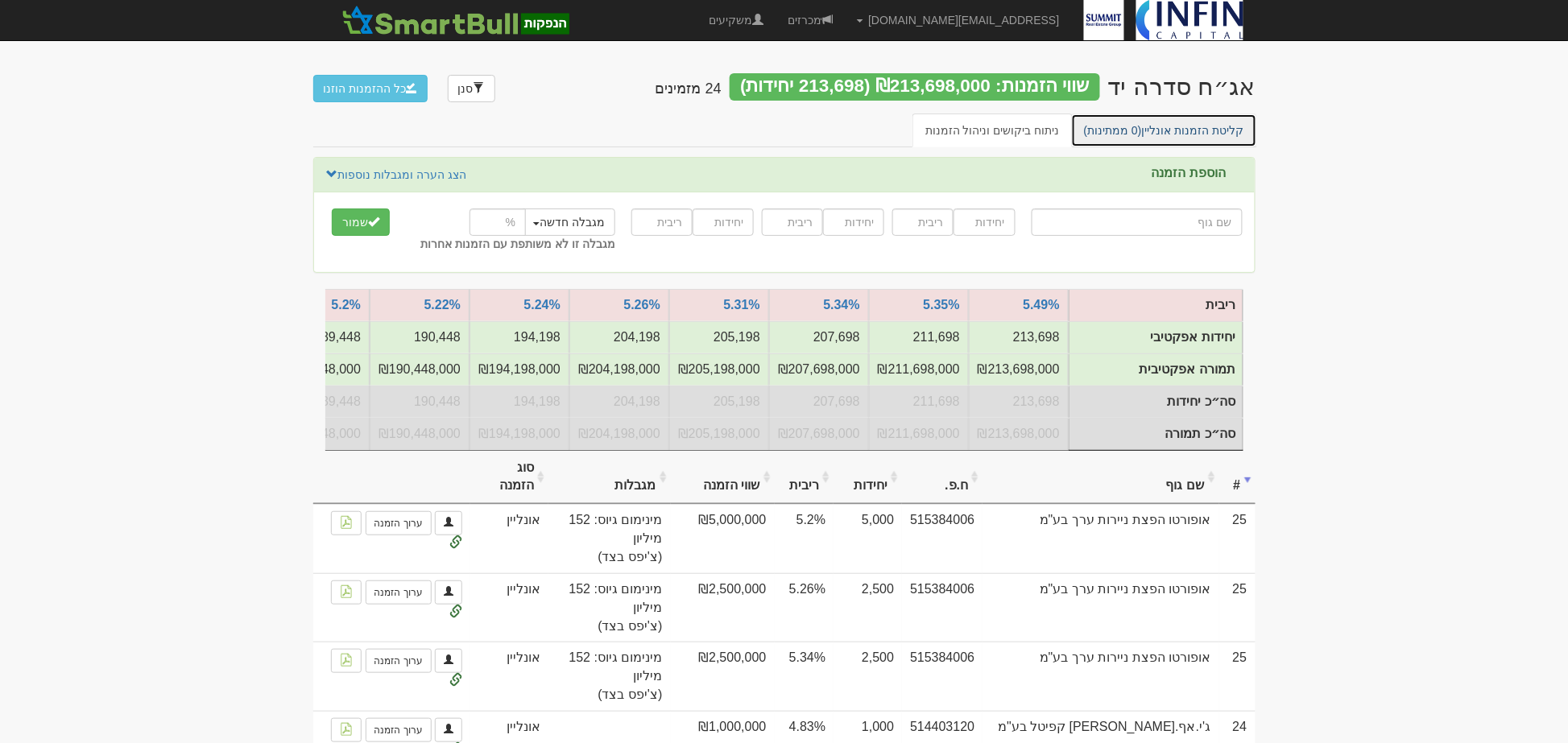
click at [1115, 135] on link "קליטת הזמנות אונליין (0 ממתינות)" at bounding box center [1165, 131] width 186 height 34
click at [1200, 125] on link "קליטת הזמנות אונליין (1 ממתינות)" at bounding box center [1165, 131] width 186 height 34
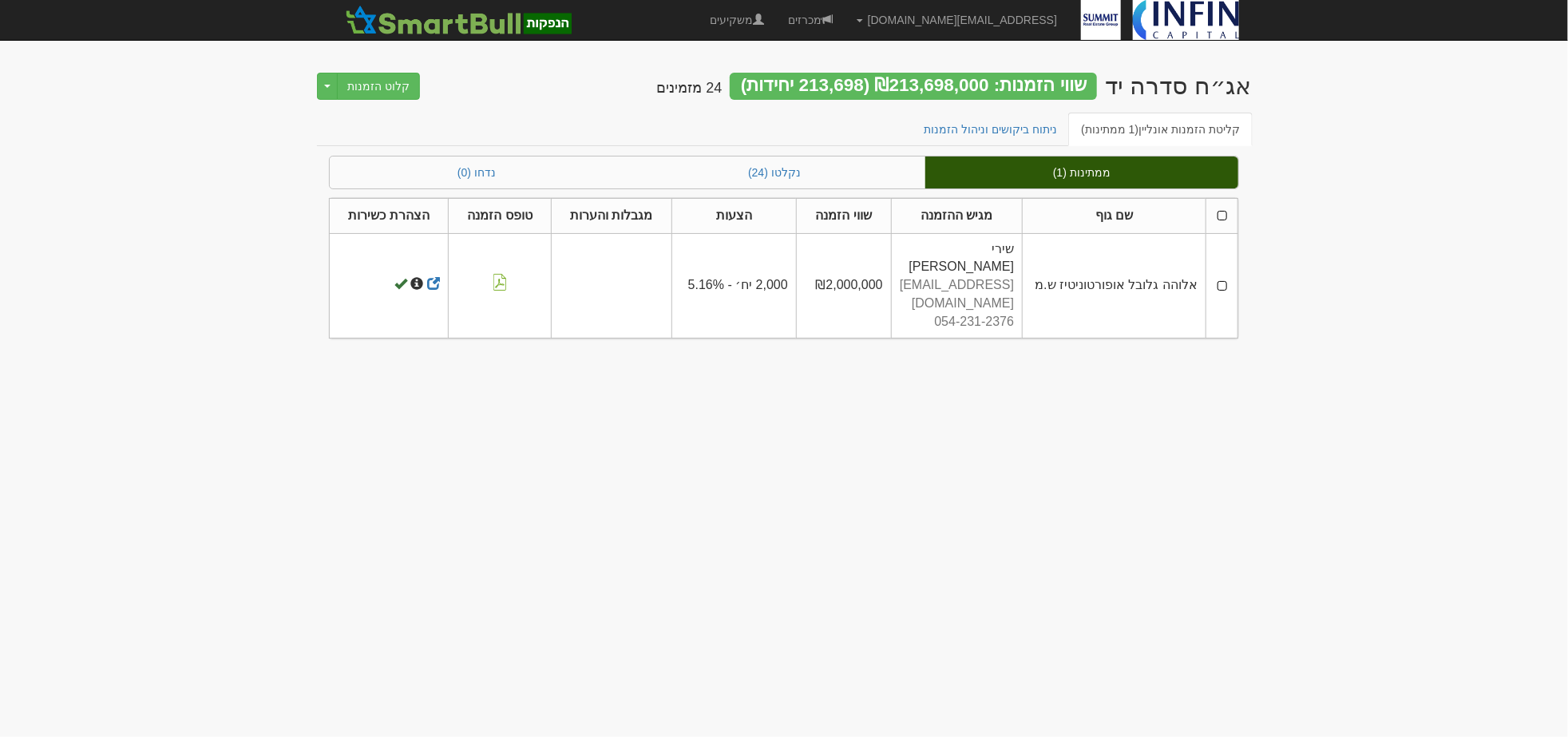
click at [1223, 217] on th at bounding box center [1222, 215] width 32 height 35
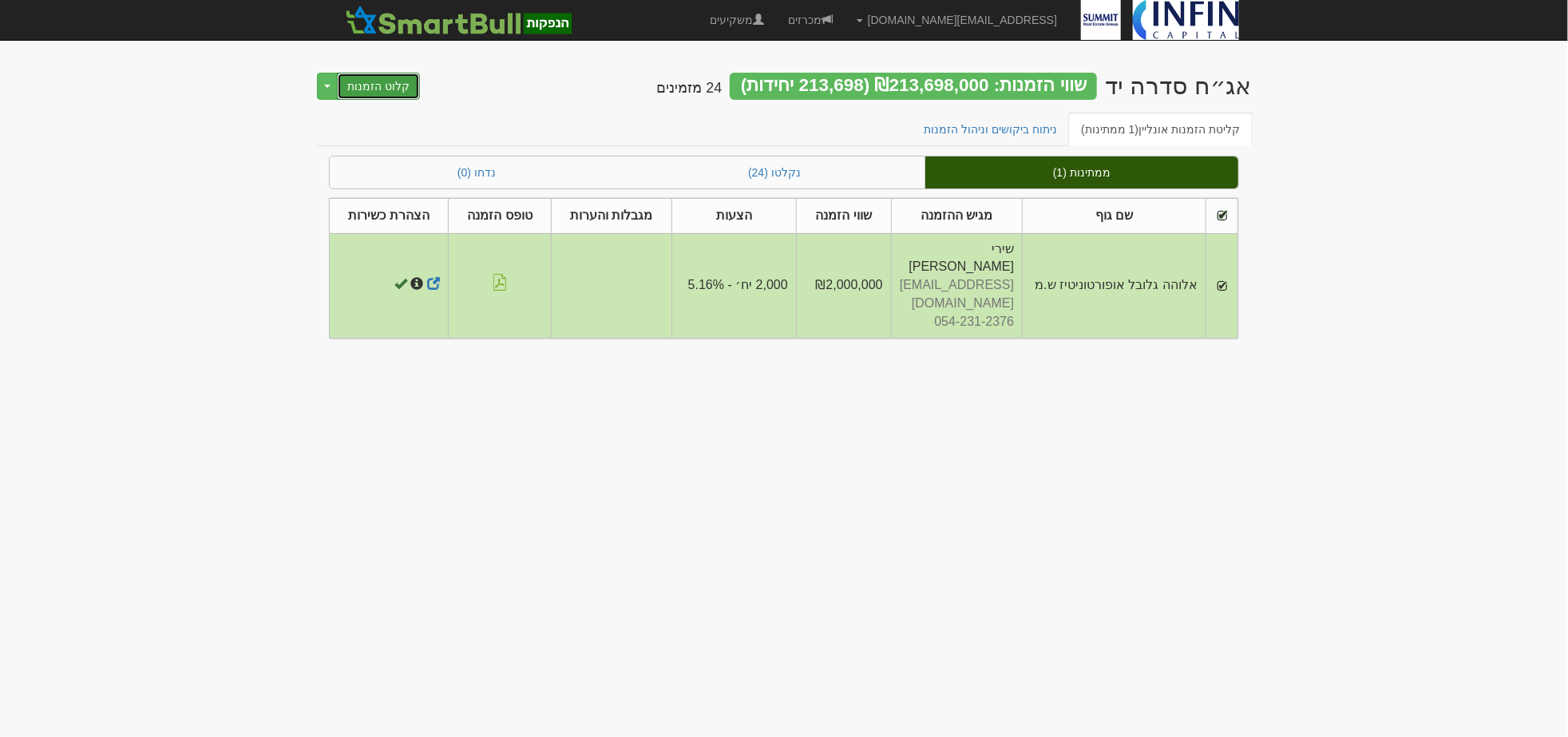
click at [396, 89] on button "קלוט הזמנות" at bounding box center [379, 86] width 83 height 27
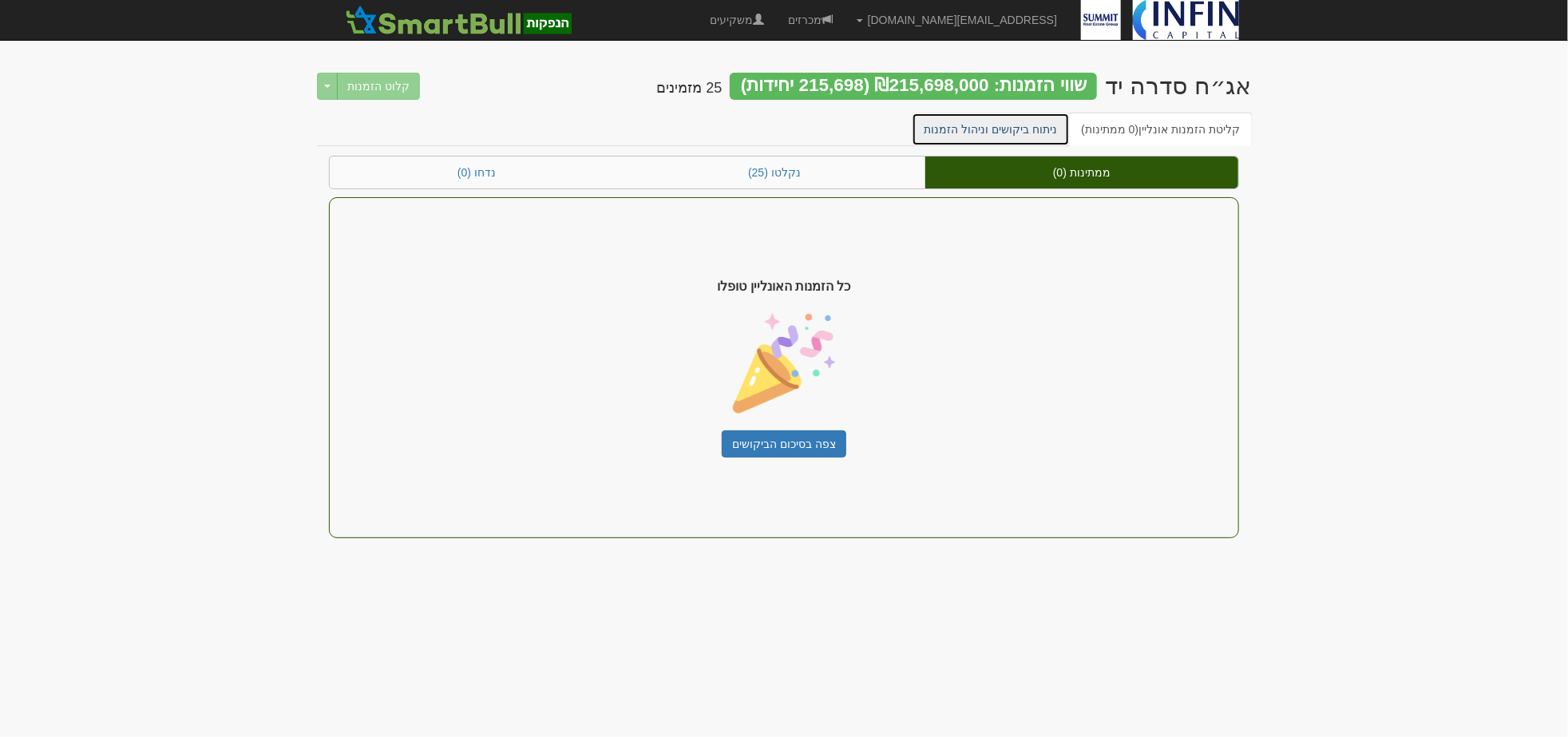
click at [1049, 136] on link "ניתוח ביקושים וניהול הזמנות" at bounding box center [991, 130] width 159 height 34
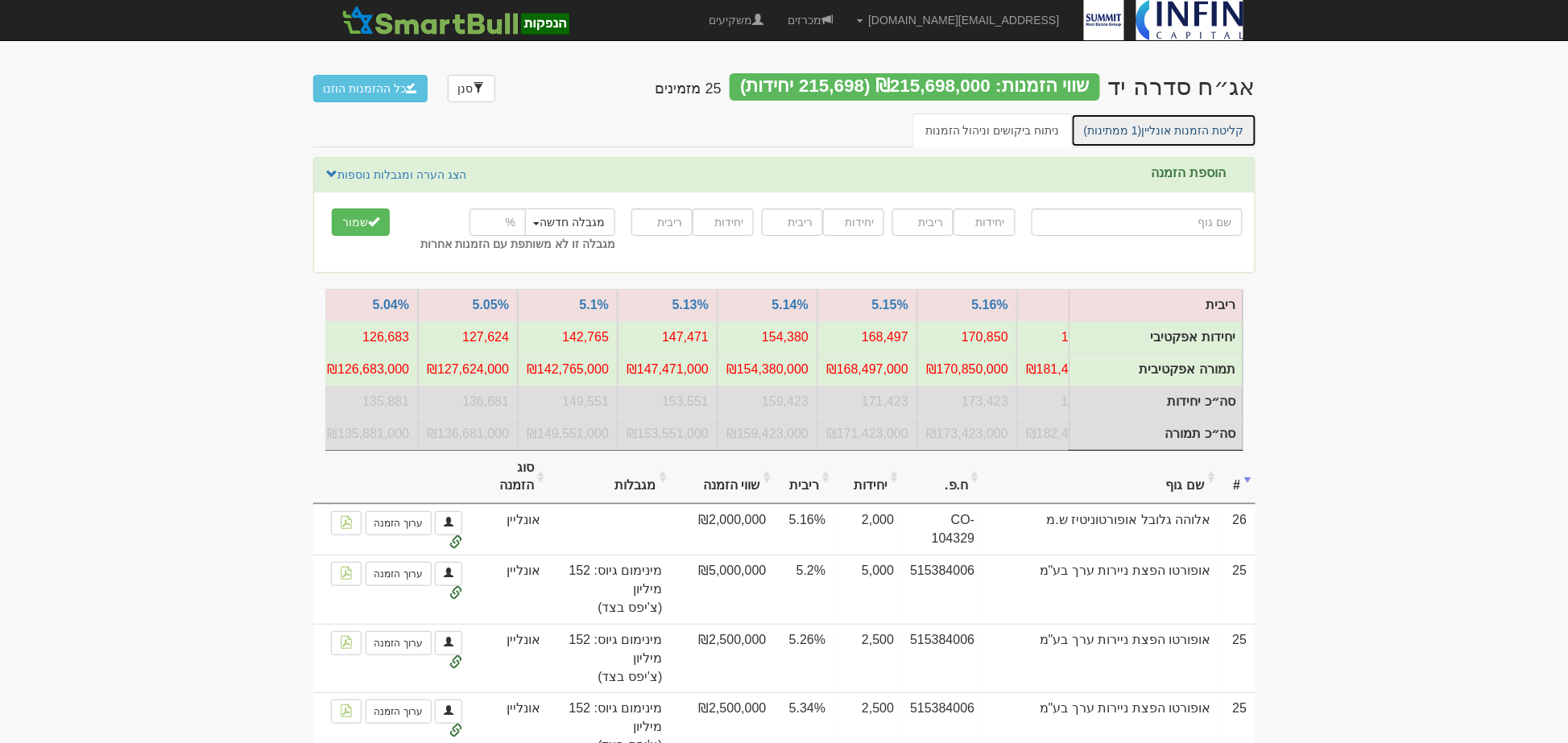
click at [1142, 126] on span "(1 ממתינות)" at bounding box center [1113, 130] width 58 height 13
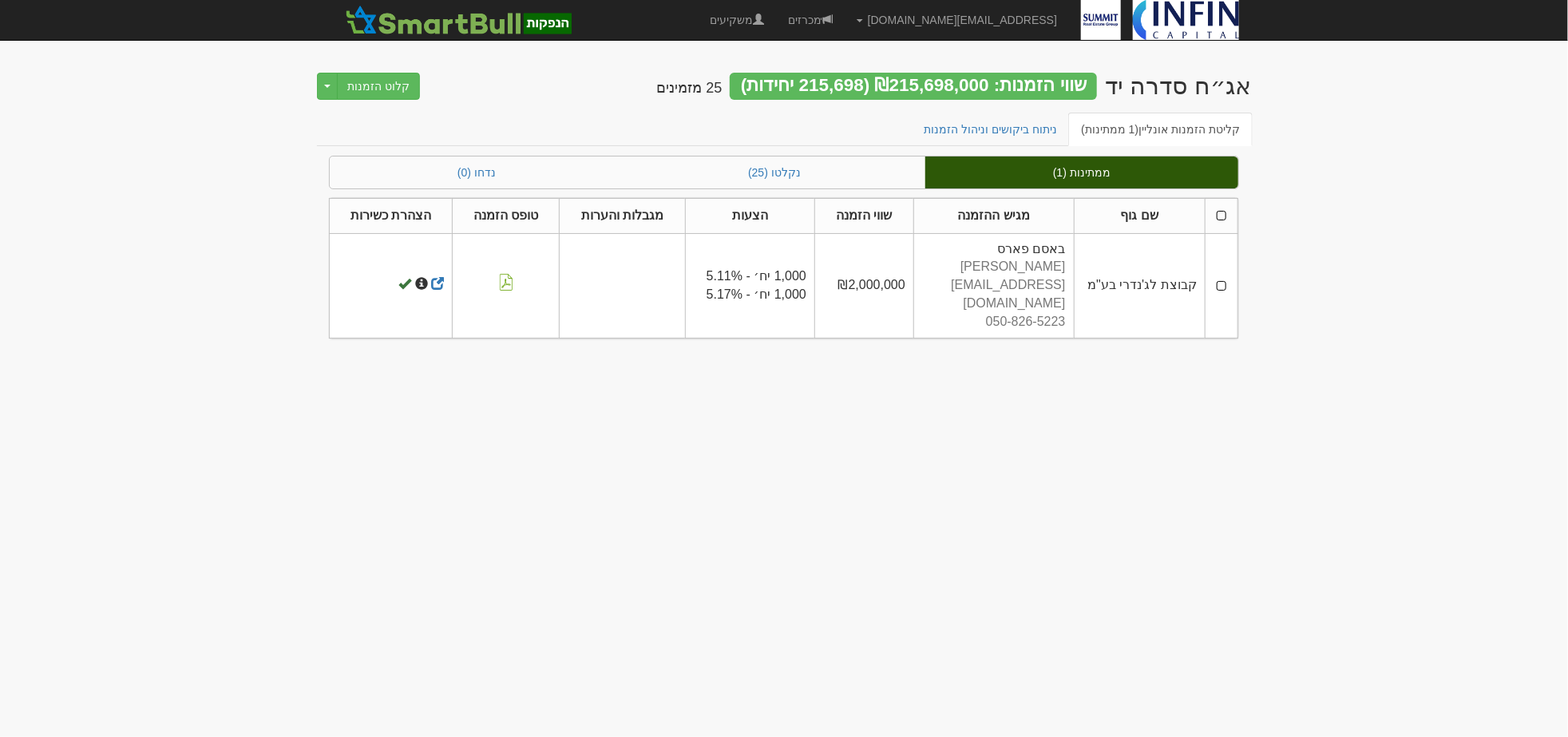
click at [1225, 213] on th at bounding box center [1221, 215] width 33 height 35
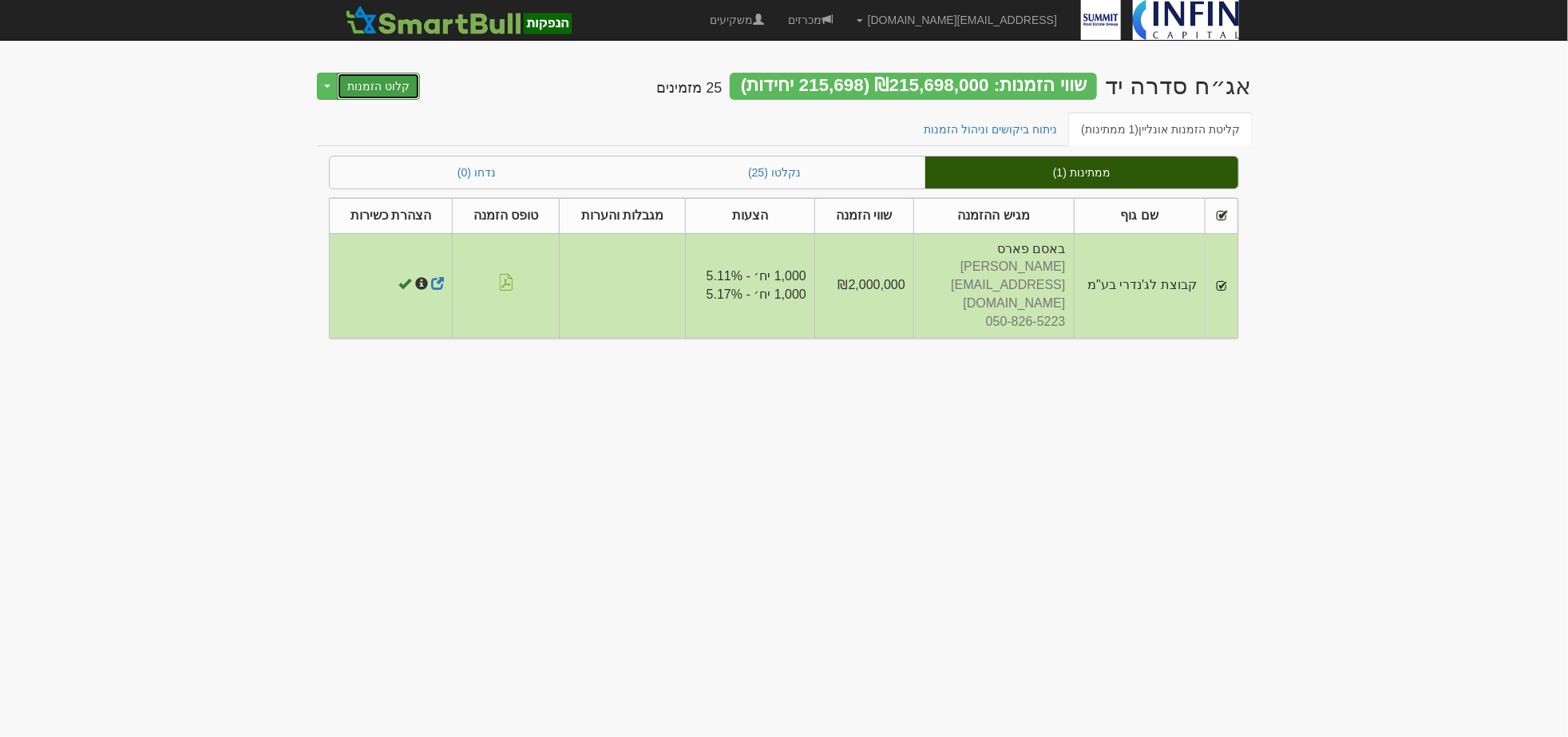
click at [395, 85] on button "קלוט הזמנות" at bounding box center [379, 86] width 83 height 27
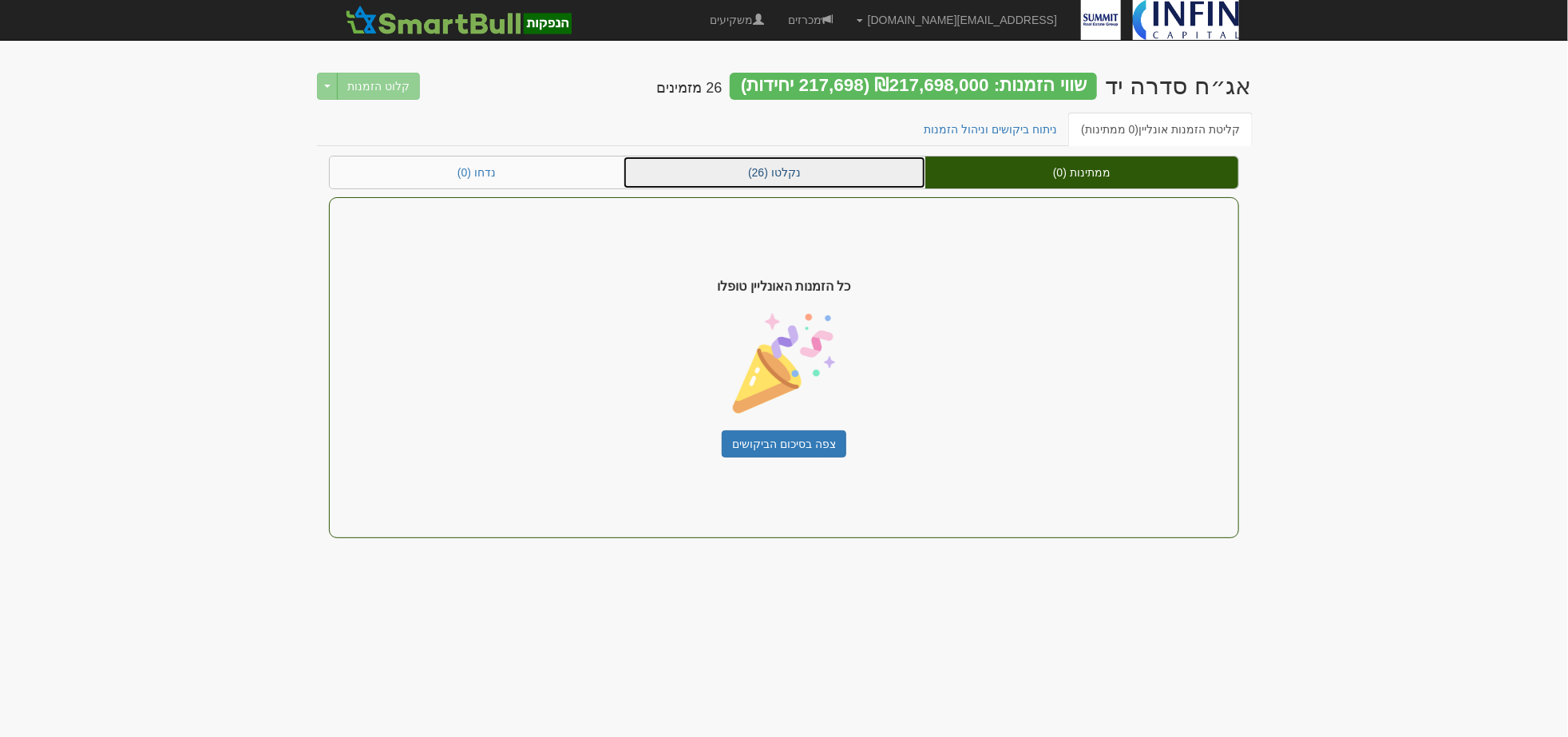
click at [709, 169] on link "נקלטו (26)" at bounding box center [774, 173] width 302 height 32
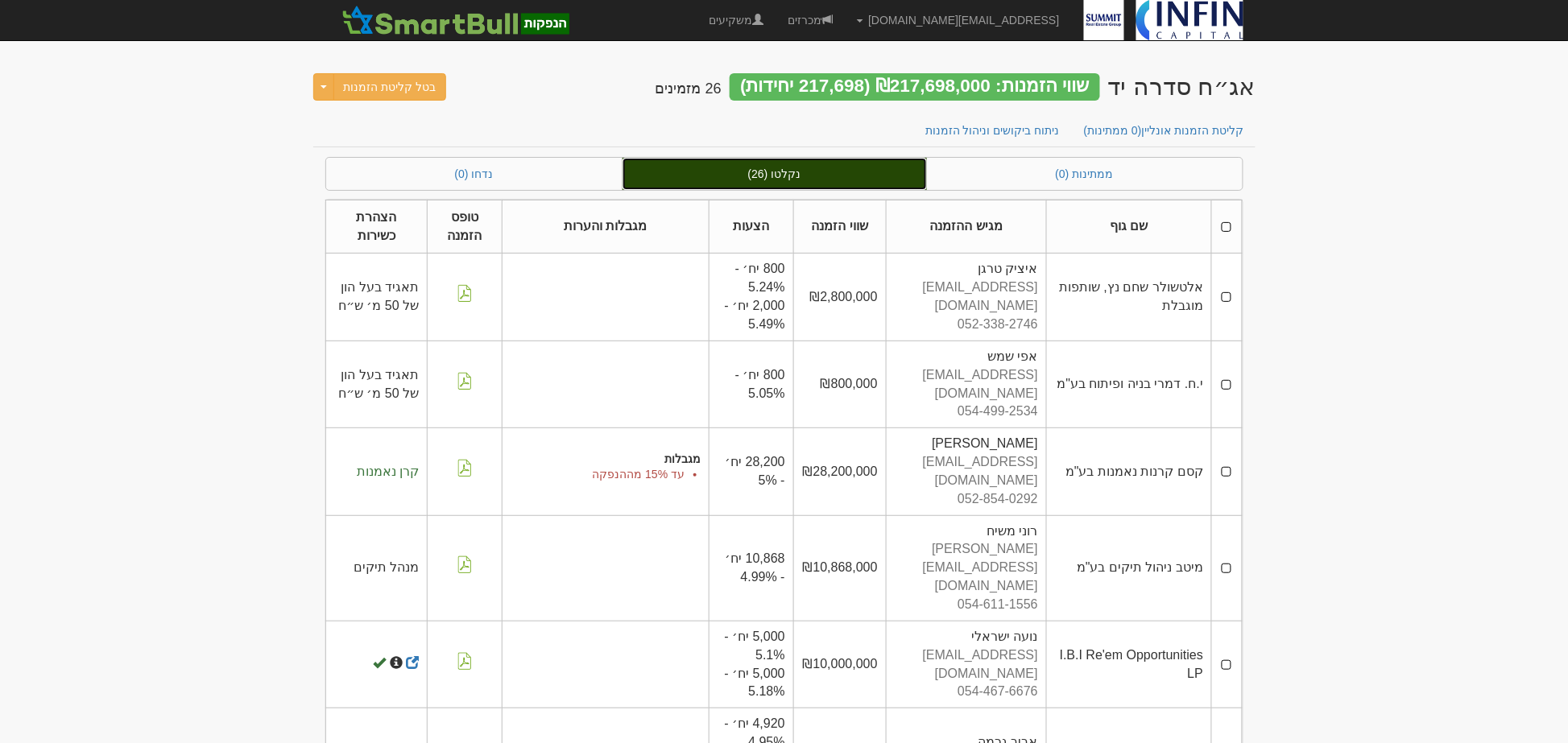
click at [701, 175] on link "נקלטו (26)" at bounding box center [775, 174] width 304 height 32
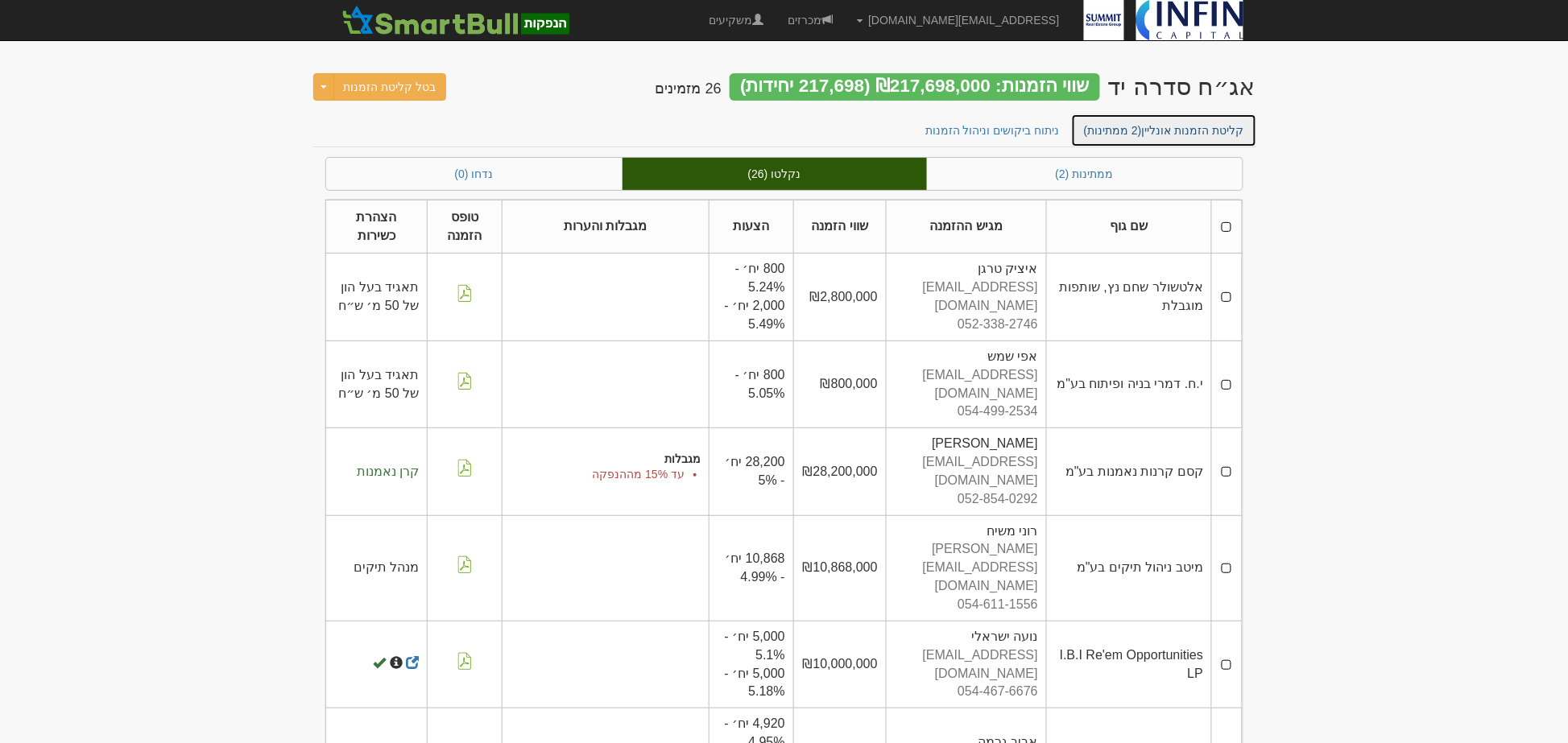
click at [1202, 131] on link "קליטת הזמנות אונליין (2 ממתינות)" at bounding box center [1165, 131] width 186 height 34
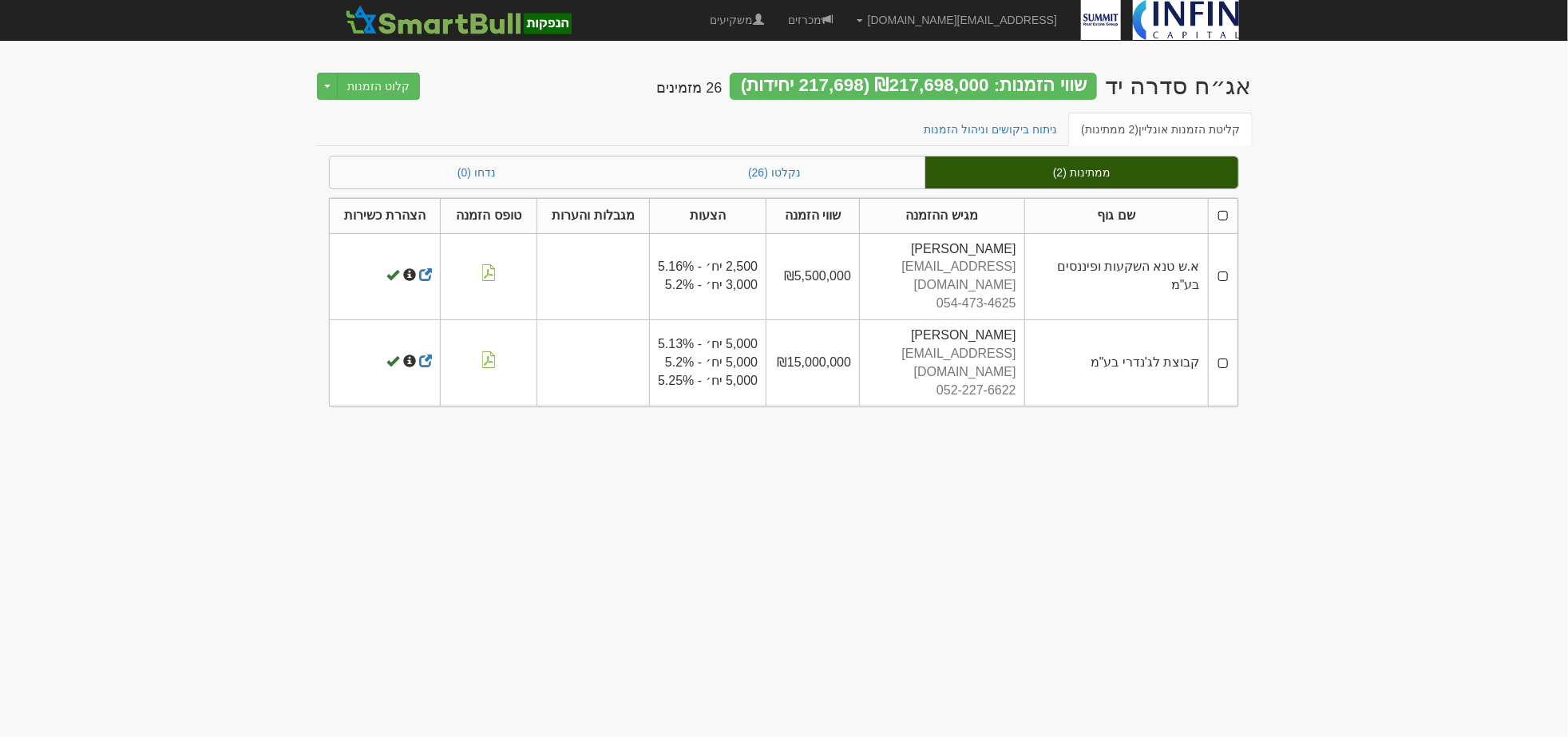
click at [1226, 216] on th at bounding box center [1222, 215] width 30 height 35
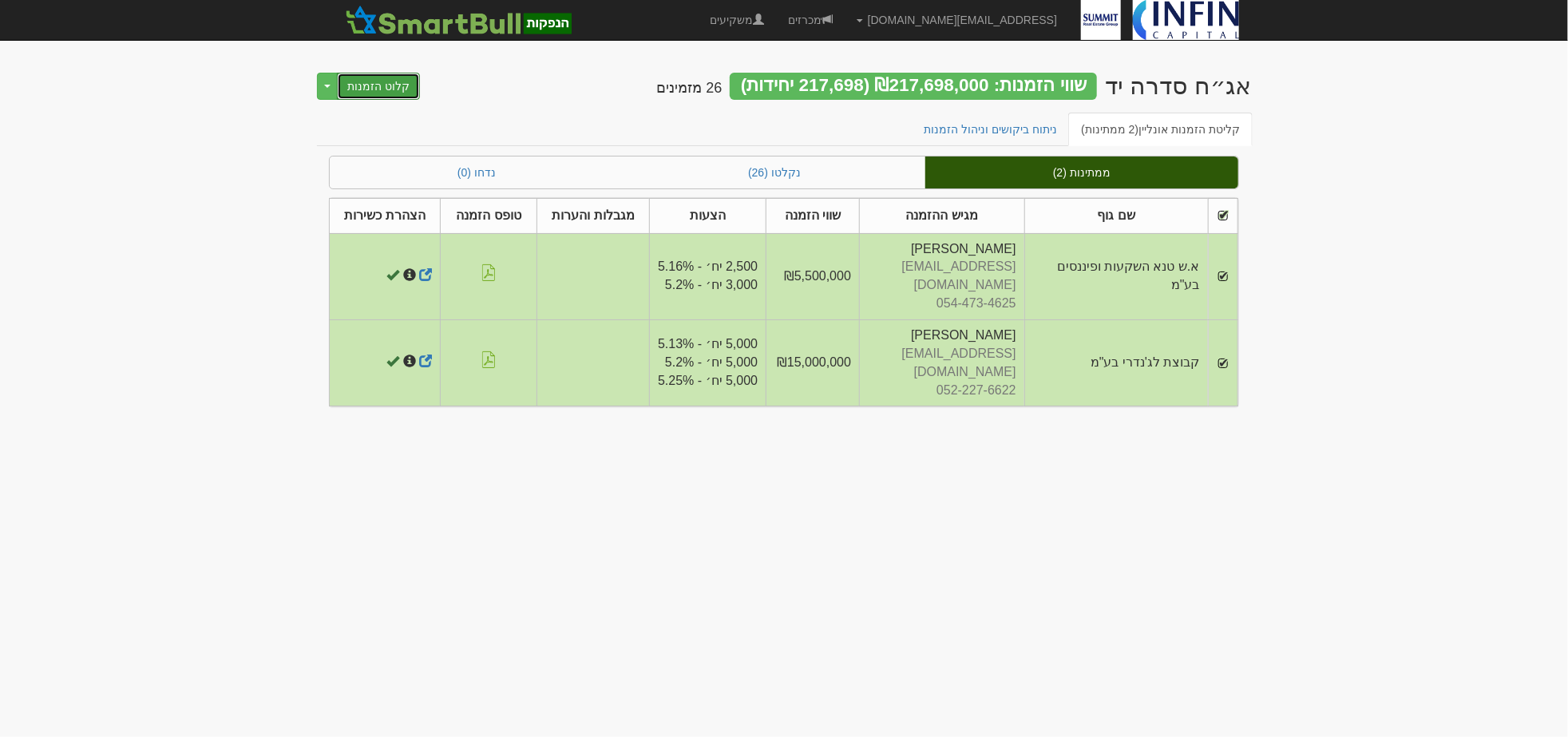
click at [394, 88] on button "קלוט הזמנות" at bounding box center [379, 86] width 83 height 27
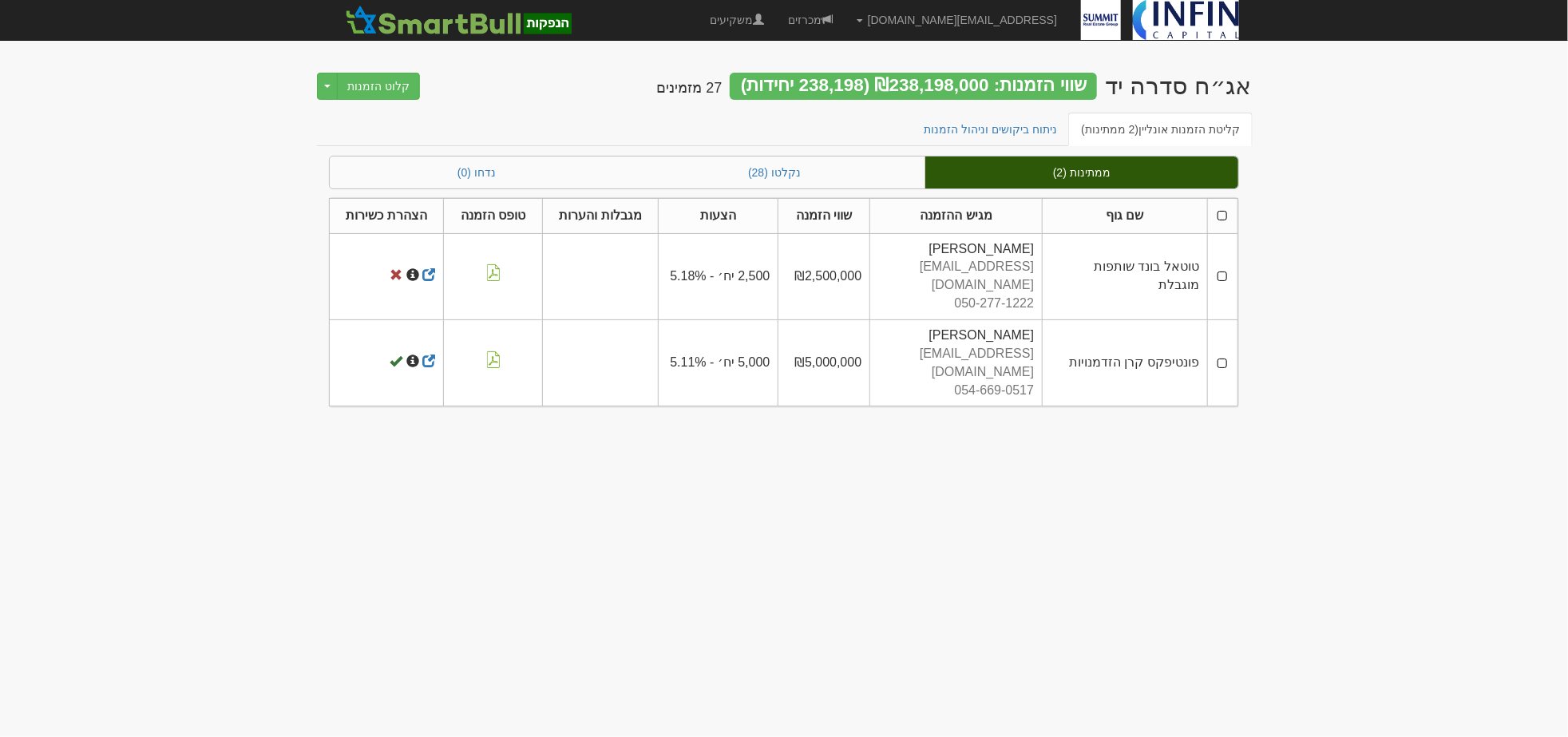
click at [1217, 213] on th at bounding box center [1222, 215] width 30 height 35
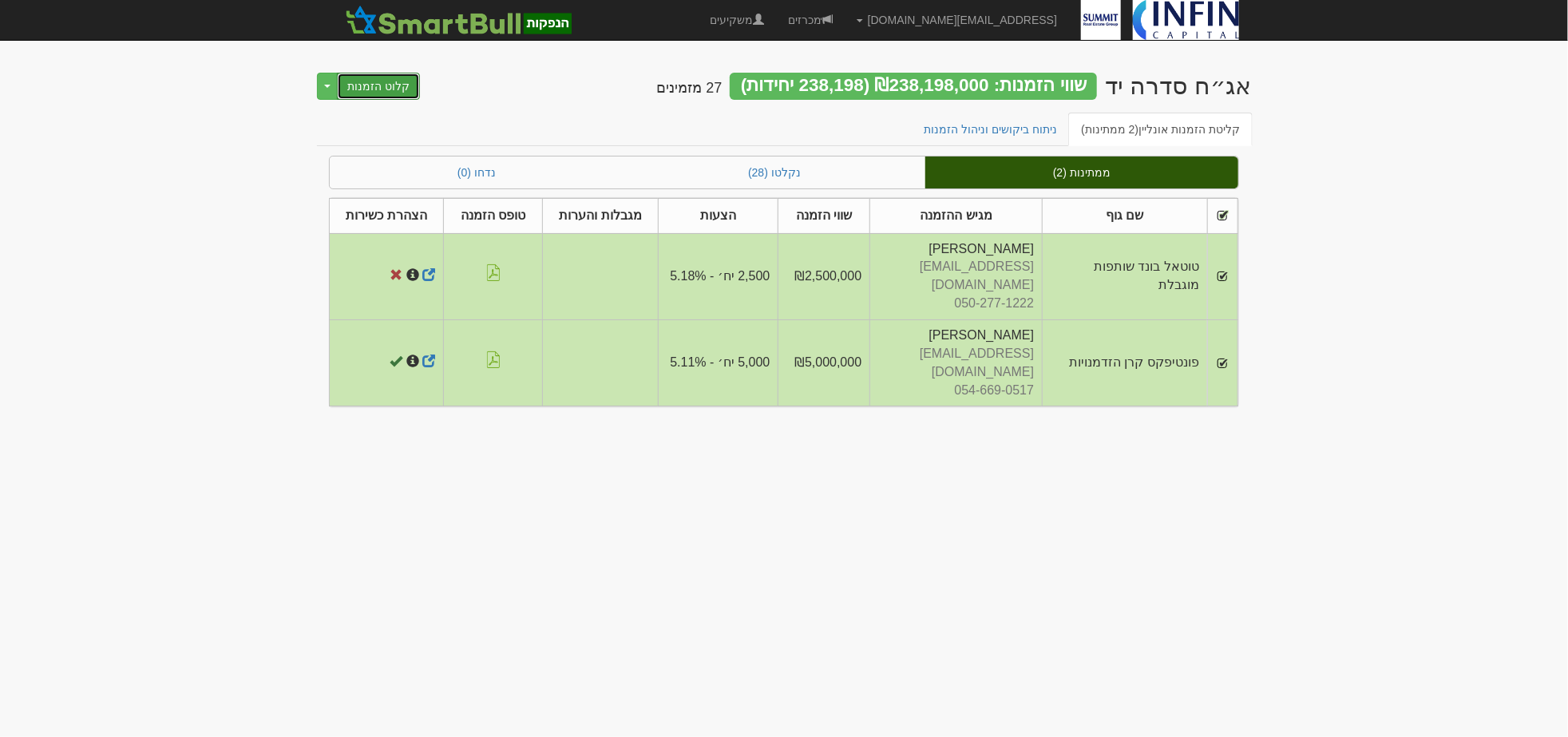
click at [400, 76] on button "קלוט הזמנות" at bounding box center [379, 86] width 83 height 27
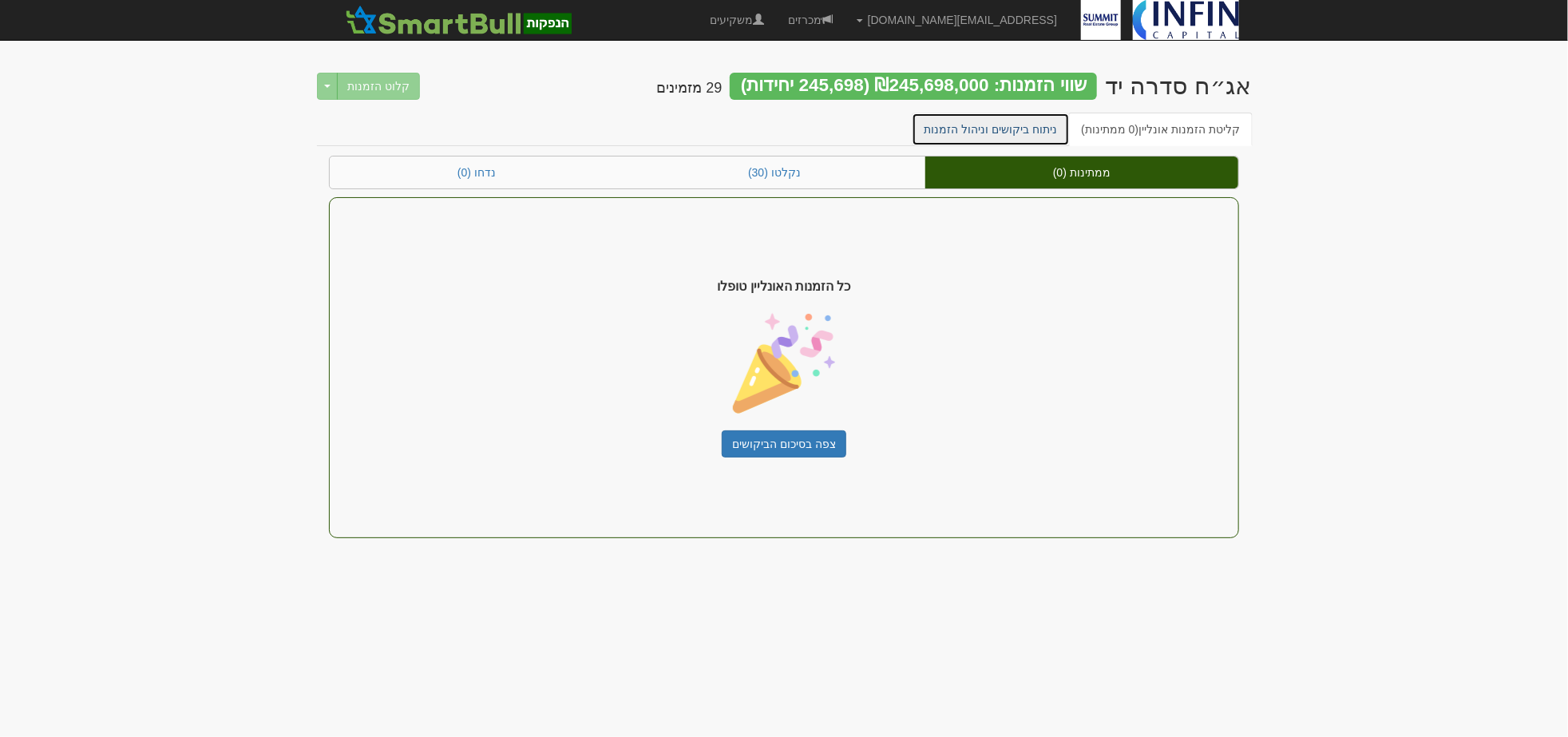
click at [1006, 130] on link "ניתוח ביקושים וניהול הזמנות" at bounding box center [991, 130] width 159 height 34
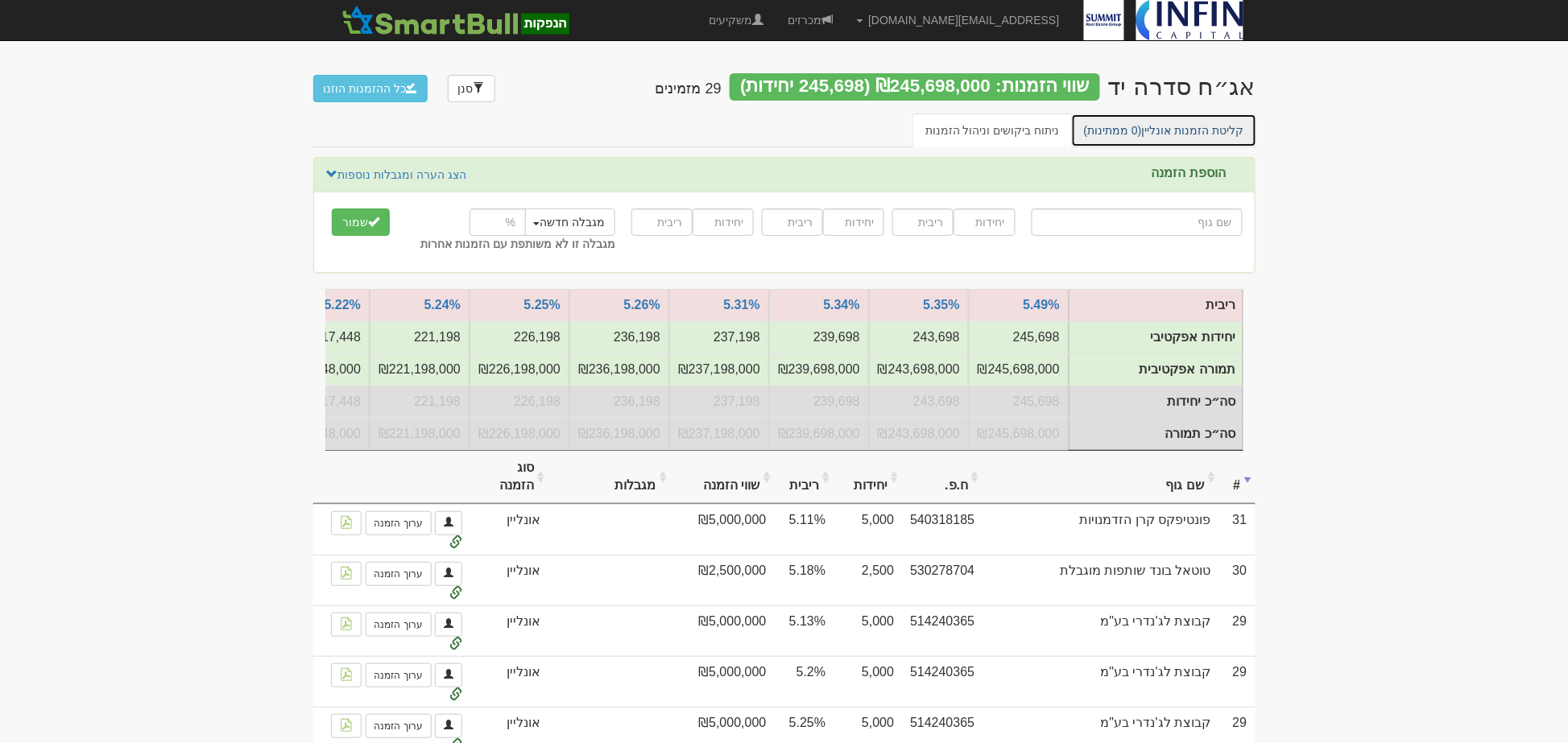
click at [1176, 129] on link "קליטת הזמנות אונליין (0 ממתינות)" at bounding box center [1165, 131] width 186 height 34
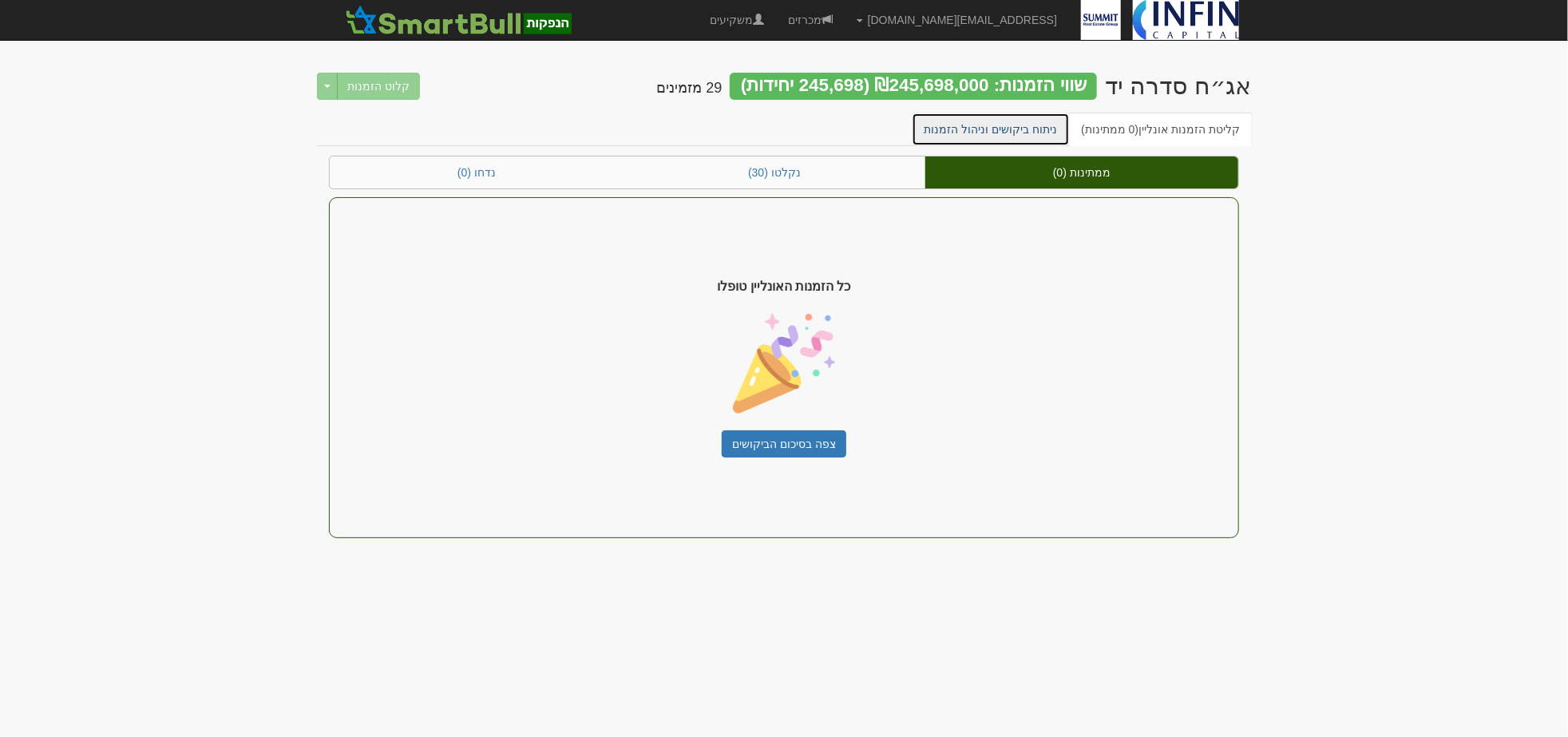
click at [979, 125] on link "ניתוח ביקושים וניהול הזמנות" at bounding box center [991, 130] width 159 height 34
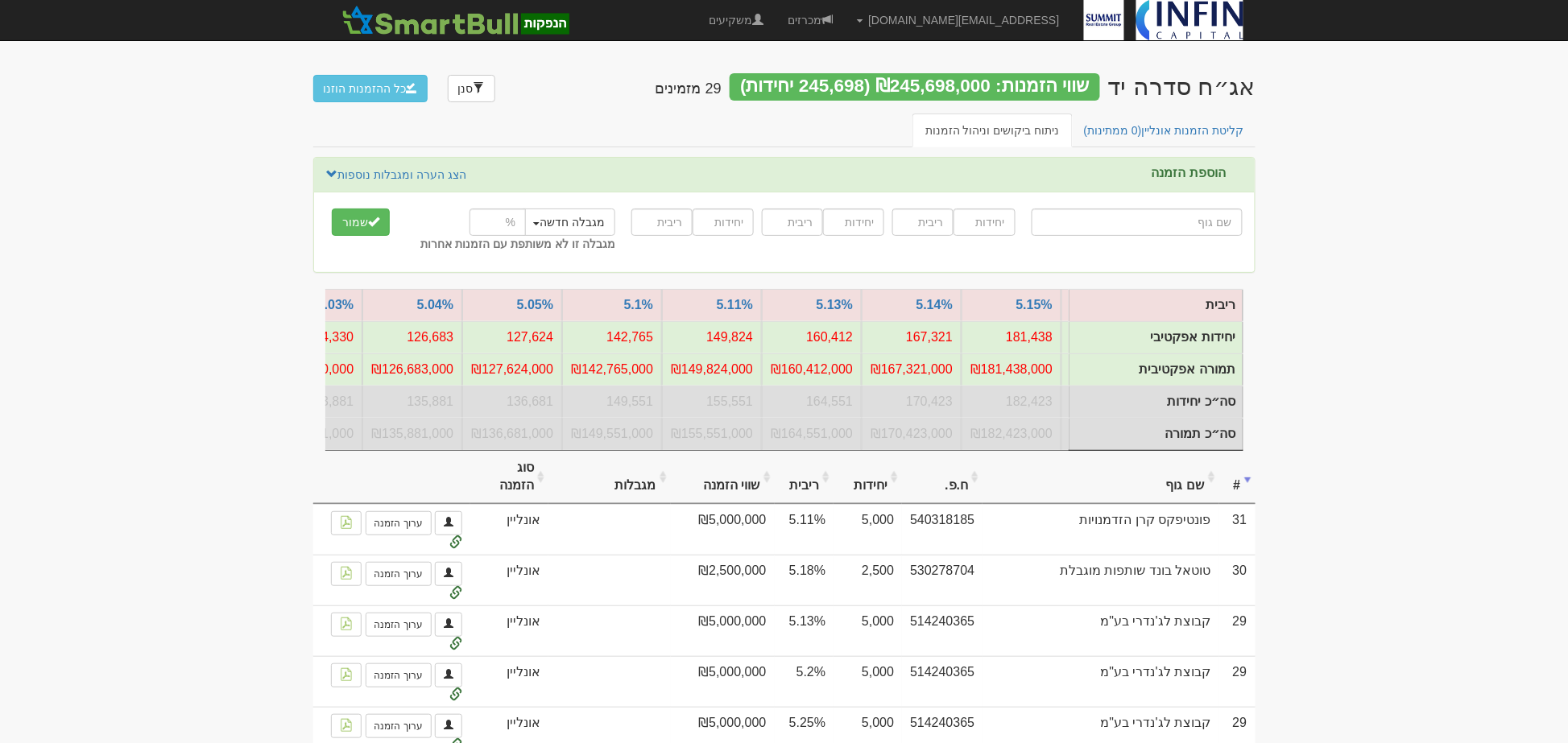
scroll to position [0, -1301]
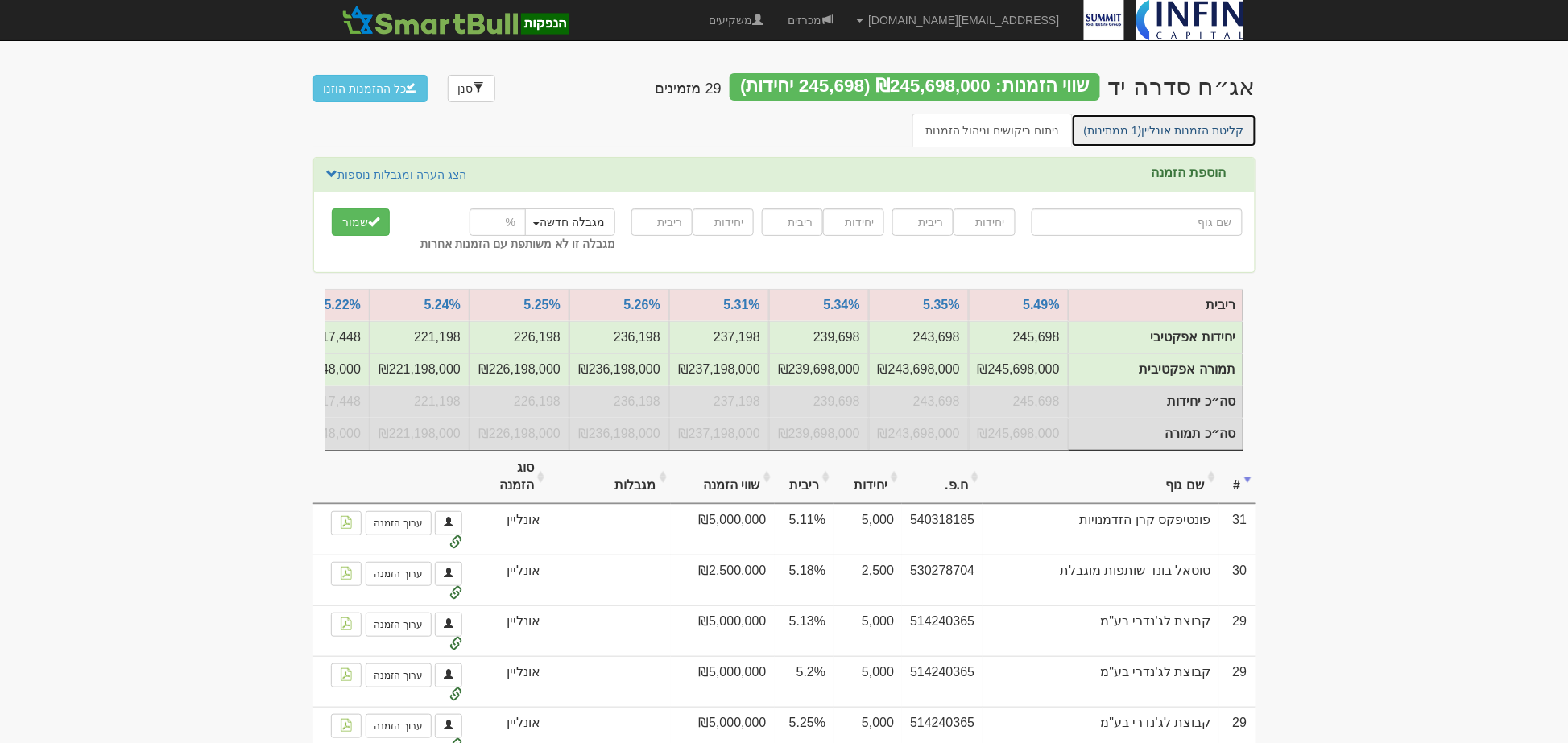
click at [1192, 134] on link "קליטת הזמנות אונליין (1 ממתינות)" at bounding box center [1165, 131] width 186 height 34
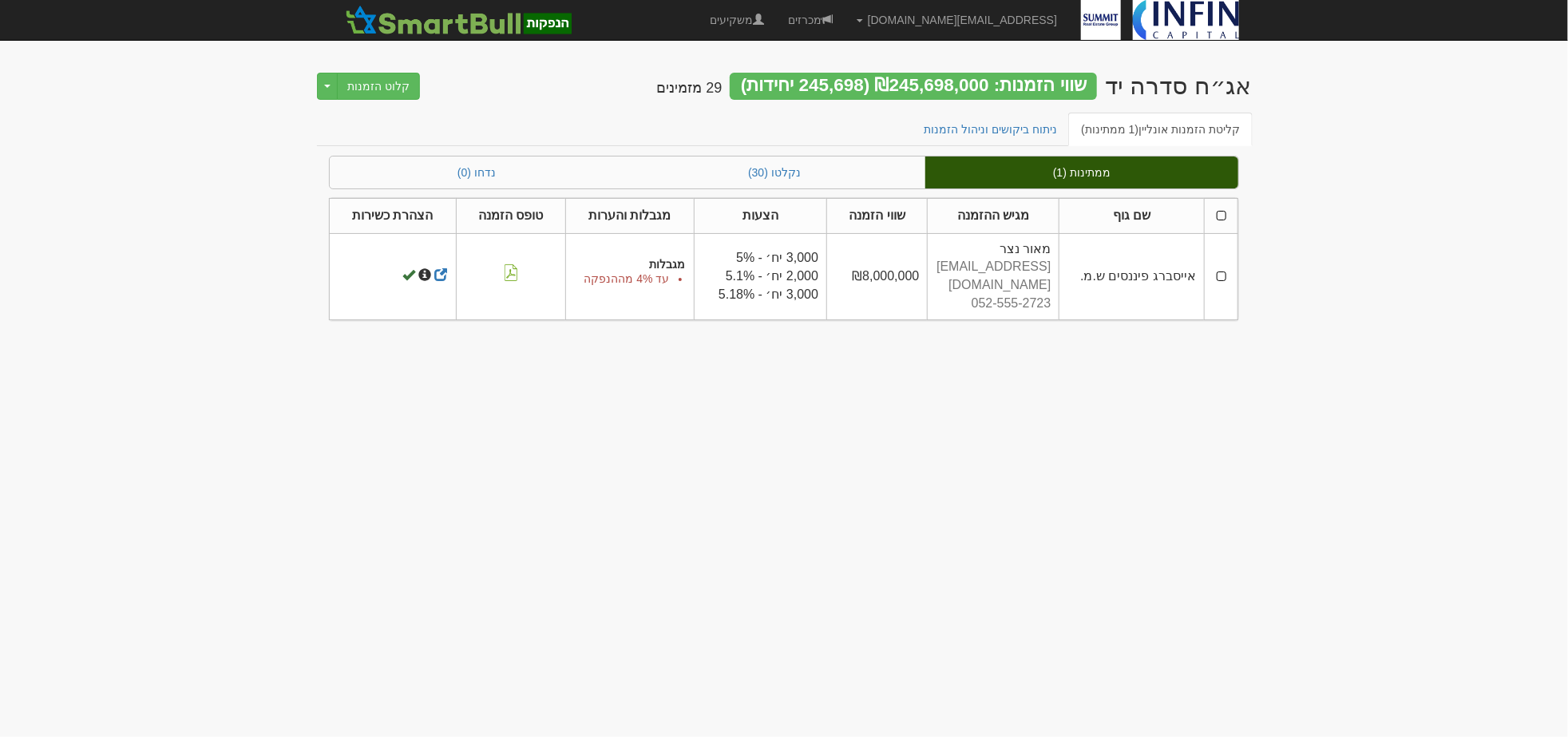
click at [1219, 212] on th at bounding box center [1222, 215] width 34 height 35
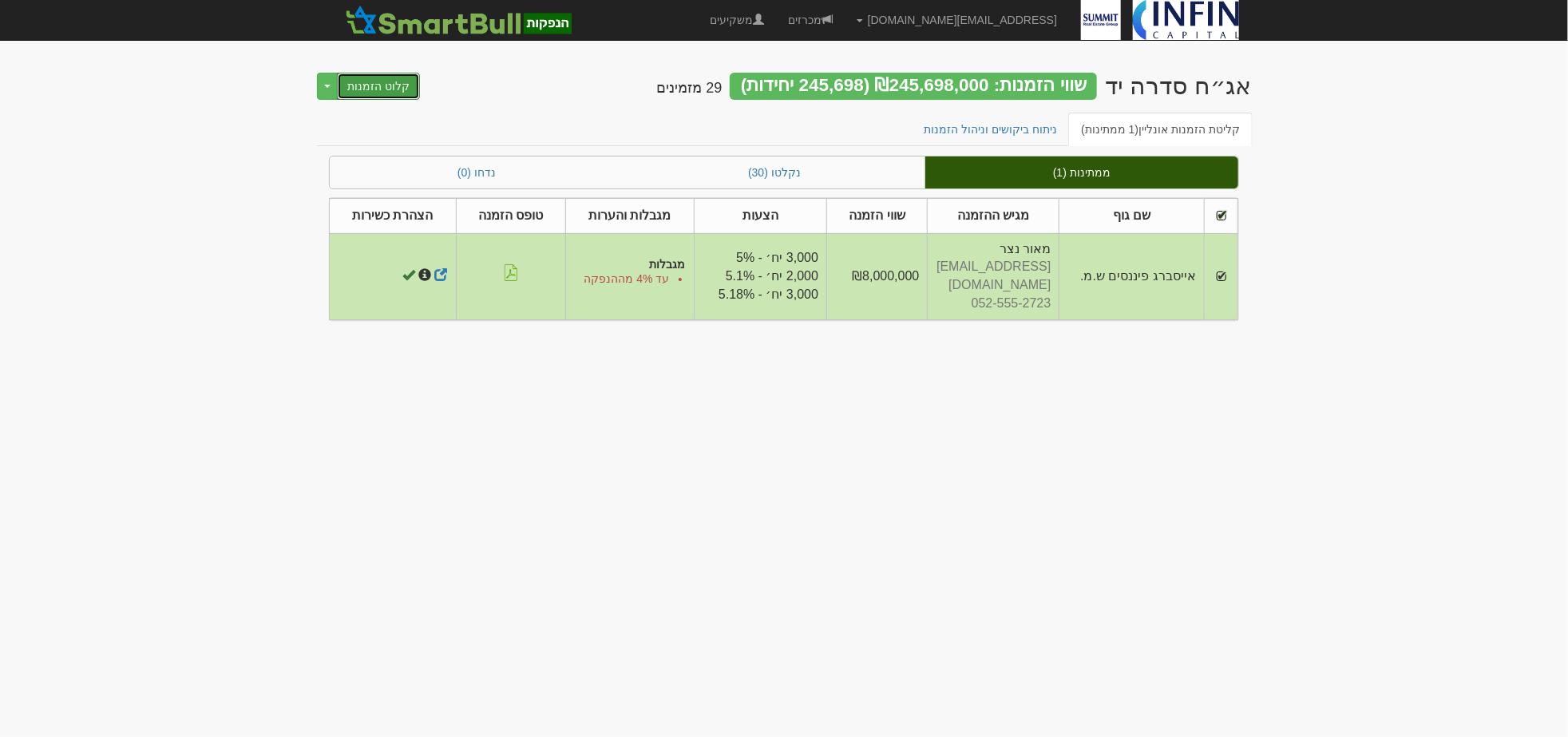
click at [390, 90] on button "קלוט הזמנות" at bounding box center [379, 86] width 83 height 27
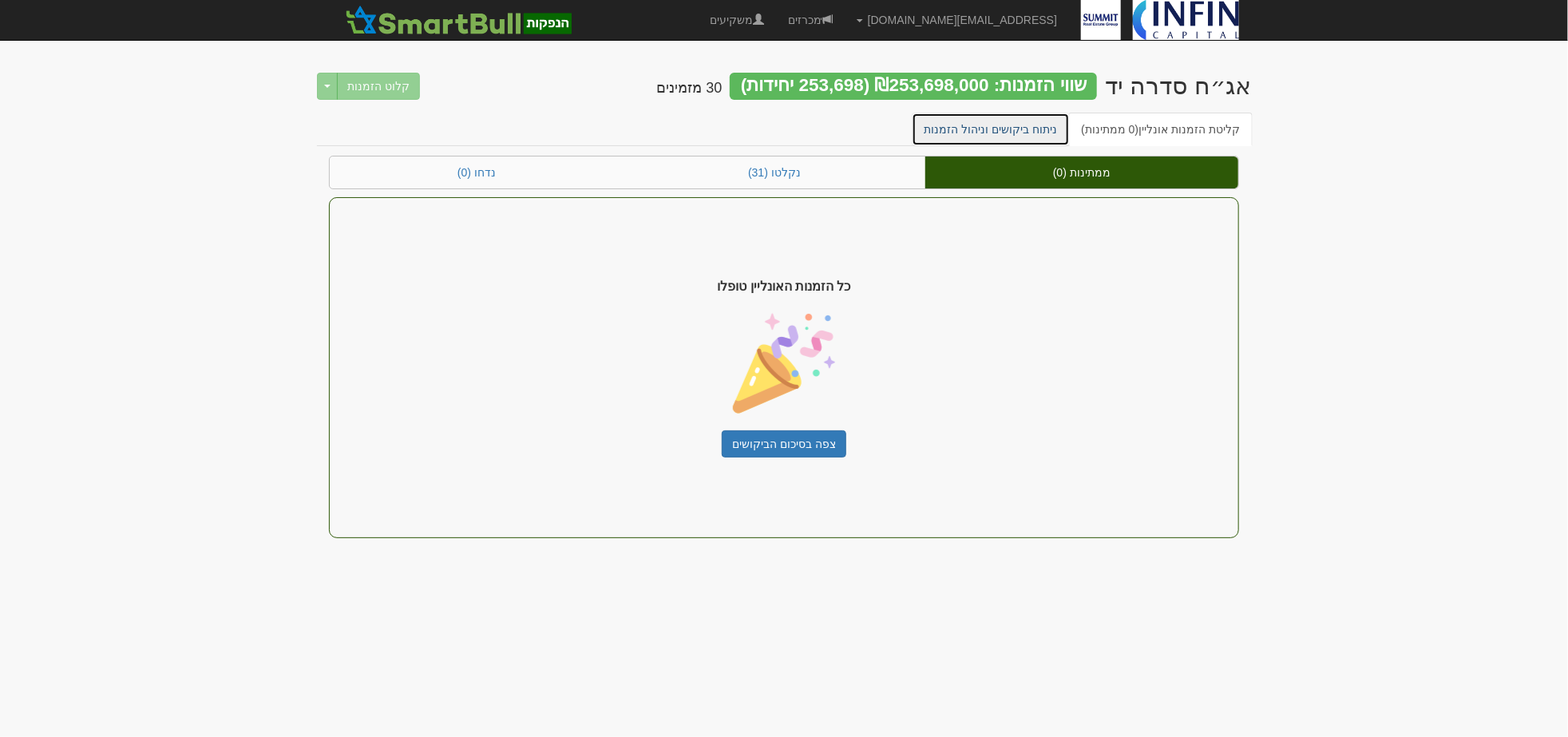
click at [1042, 136] on link "ניתוח ביקושים וניהול הזמנות" at bounding box center [991, 130] width 159 height 34
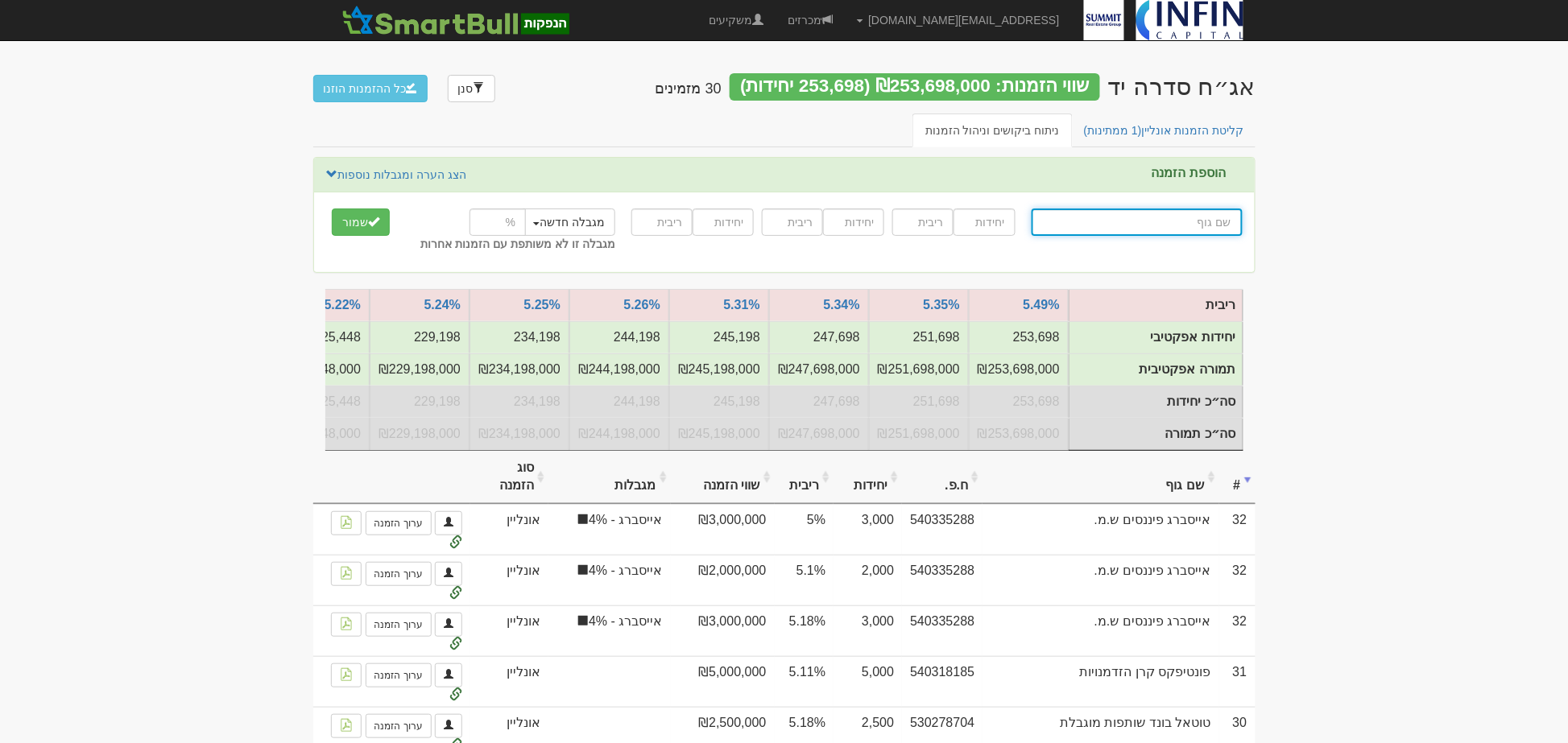
click at [1129, 221] on input "text" at bounding box center [1136, 222] width 211 height 27
type input "v"
type input "ה"
type input "הפניקס השקעות ופיננסים"
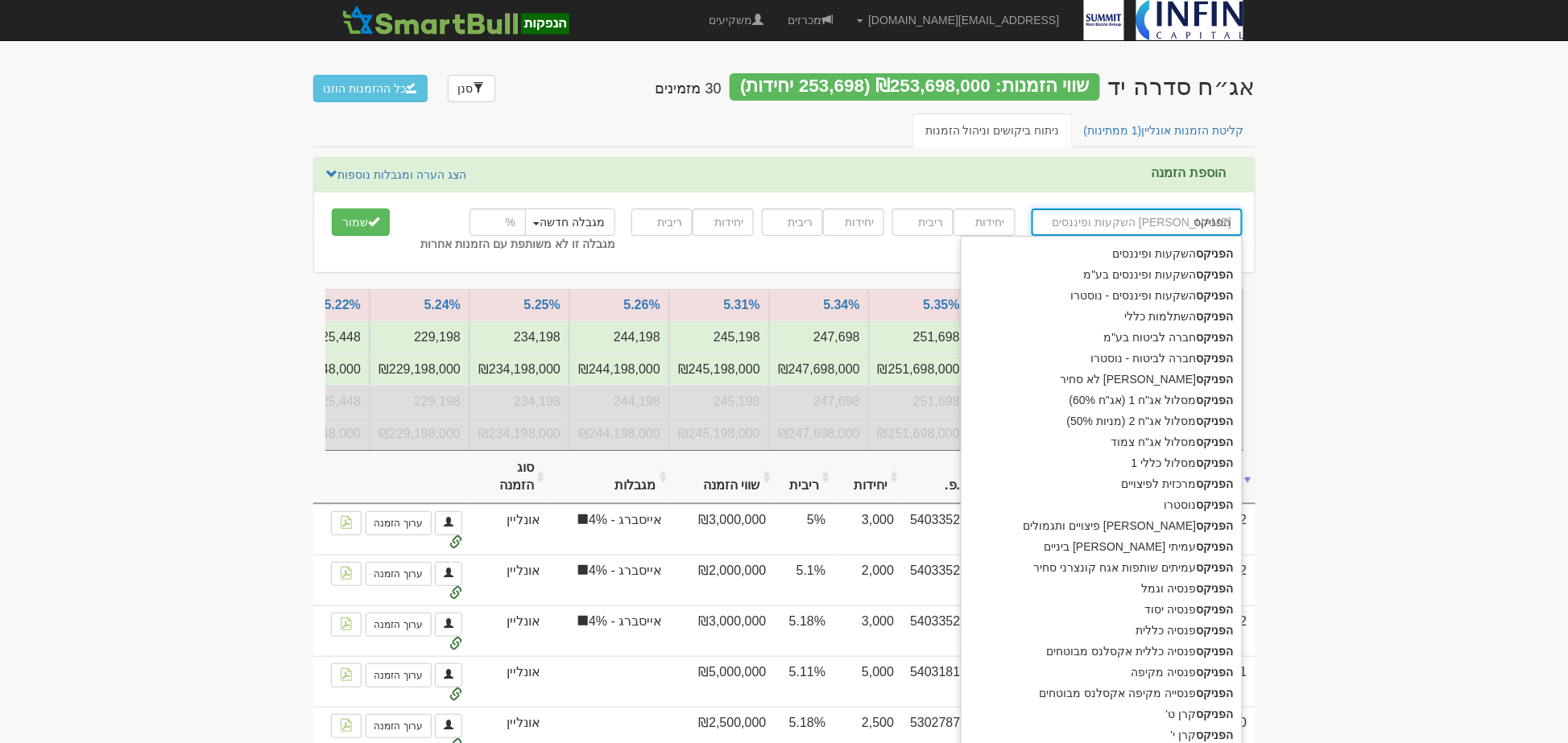
type input "הפניקס"
type input "הפניקס ח"
type input "הפניקס חברה לביטוח בע"מ"
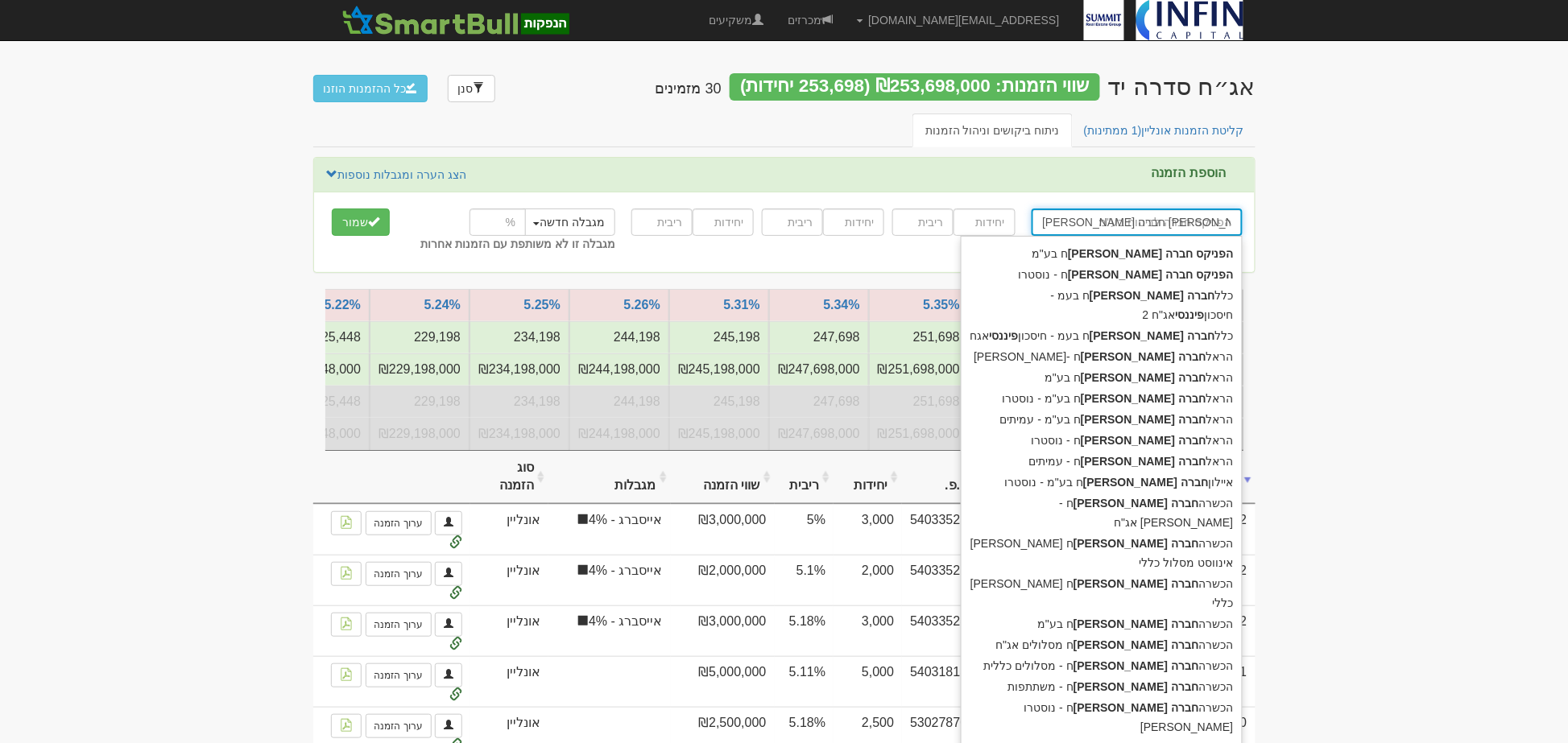
type input "הפניקס חברה לביטוח"
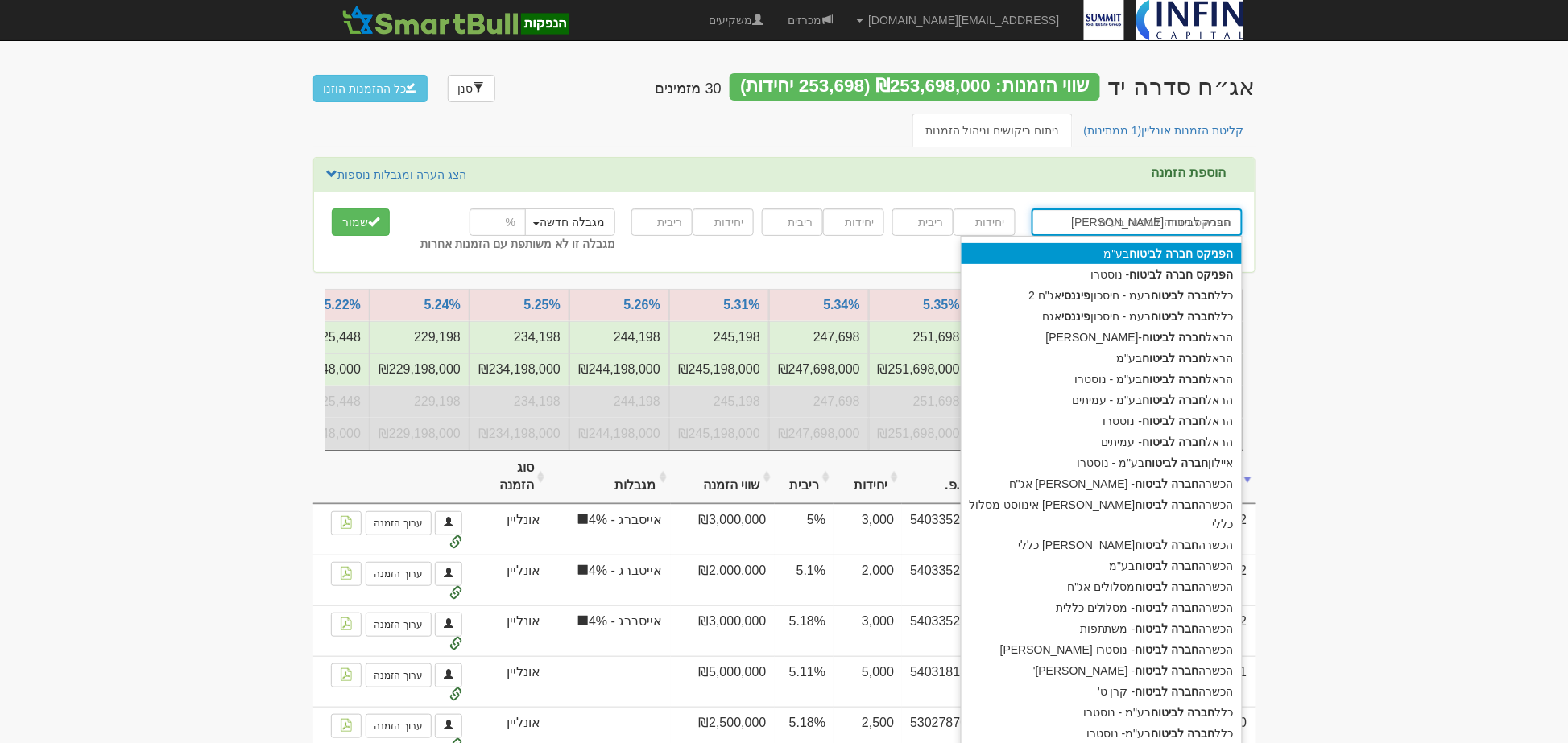
click at [1149, 250] on strong "לביטוח" at bounding box center [1146, 253] width 33 height 13
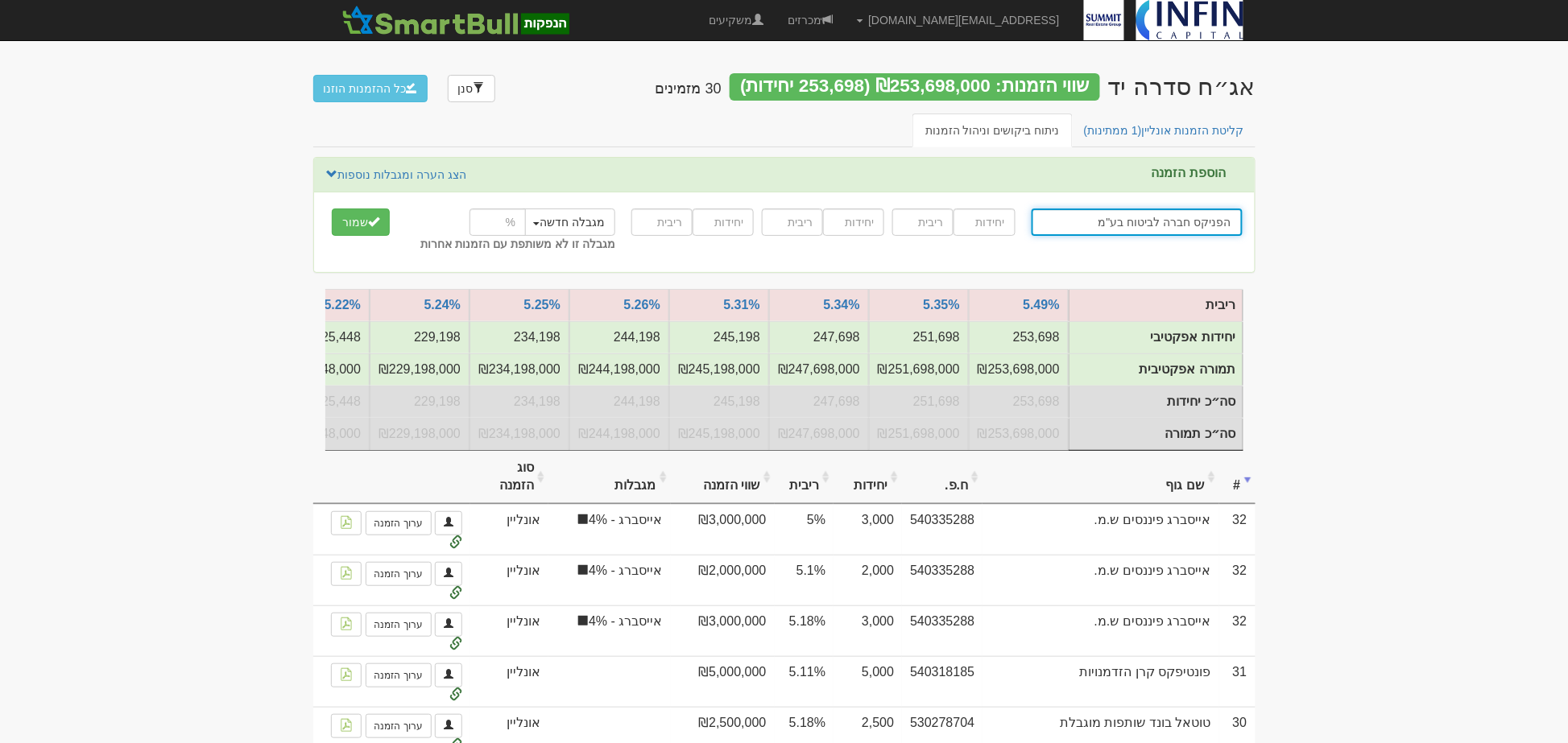
type input "הפניקס חברה לביטוח בע"מ"
click at [983, 223] on input "number" at bounding box center [984, 222] width 62 height 27
type input "5000"
click at [937, 225] on input "number" at bounding box center [923, 222] width 62 height 27
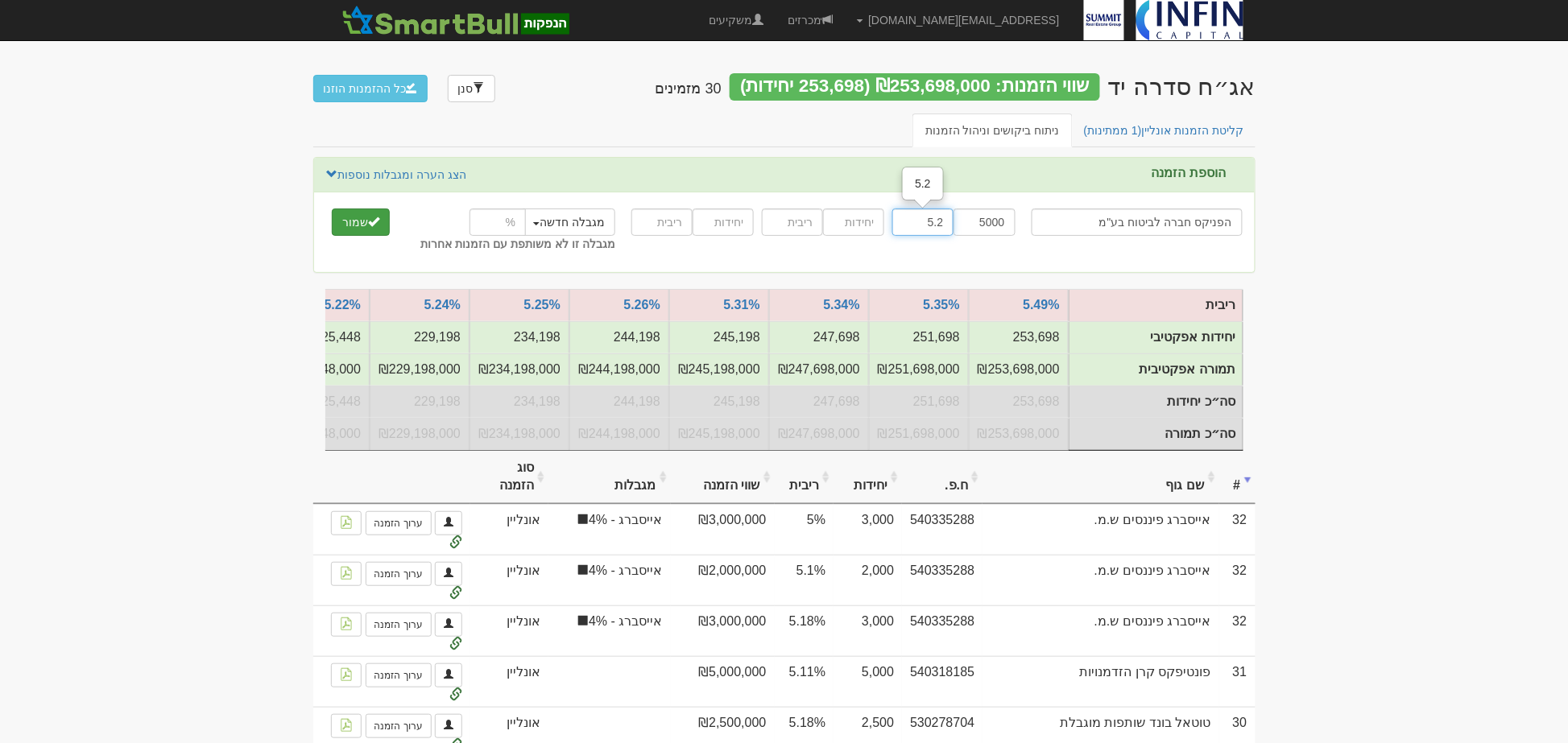
type input "5.2"
click at [351, 216] on button "שמור" at bounding box center [361, 222] width 58 height 27
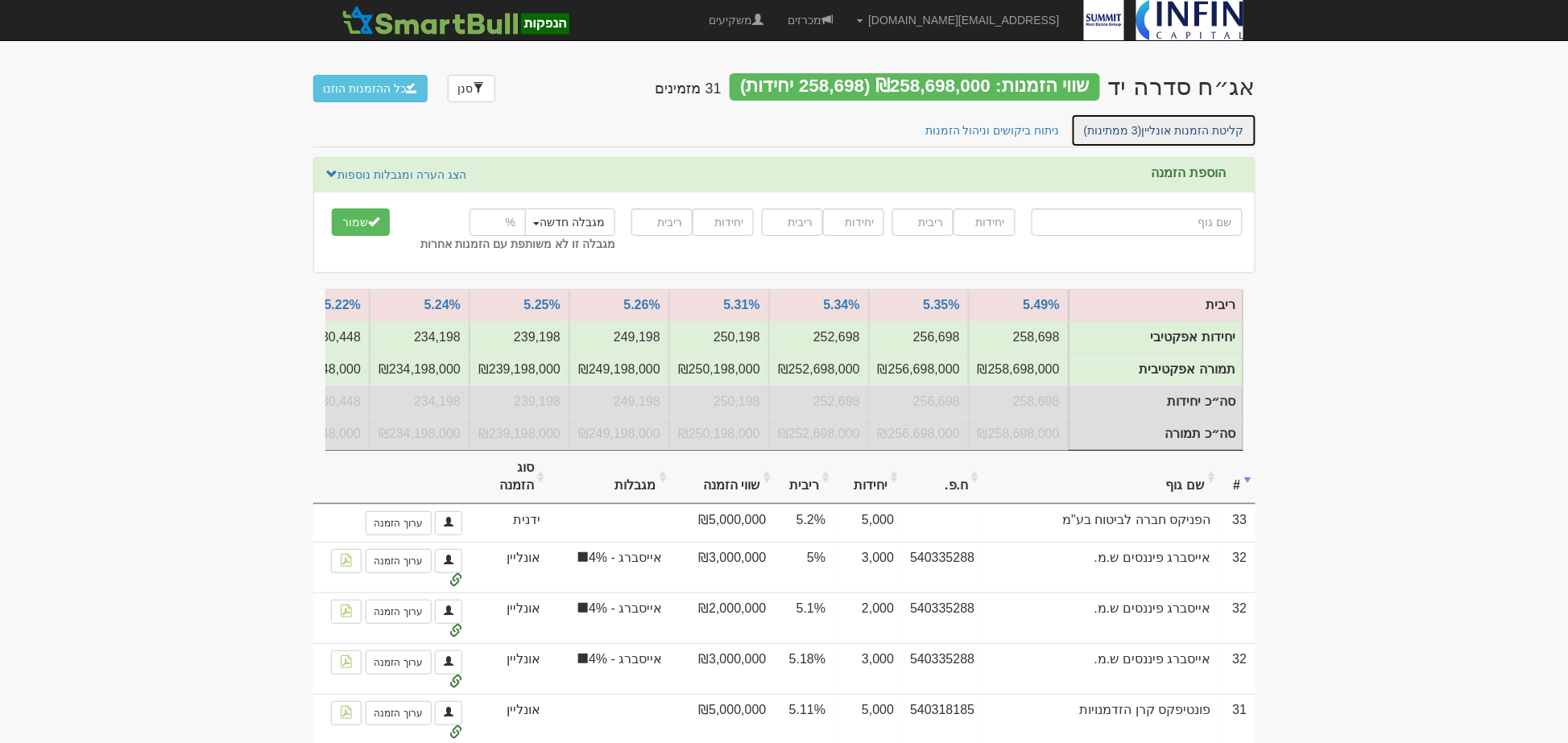
click at [1172, 124] on link "קליטת הזמנות אונליין (3 ממתינות)" at bounding box center [1165, 131] width 186 height 34
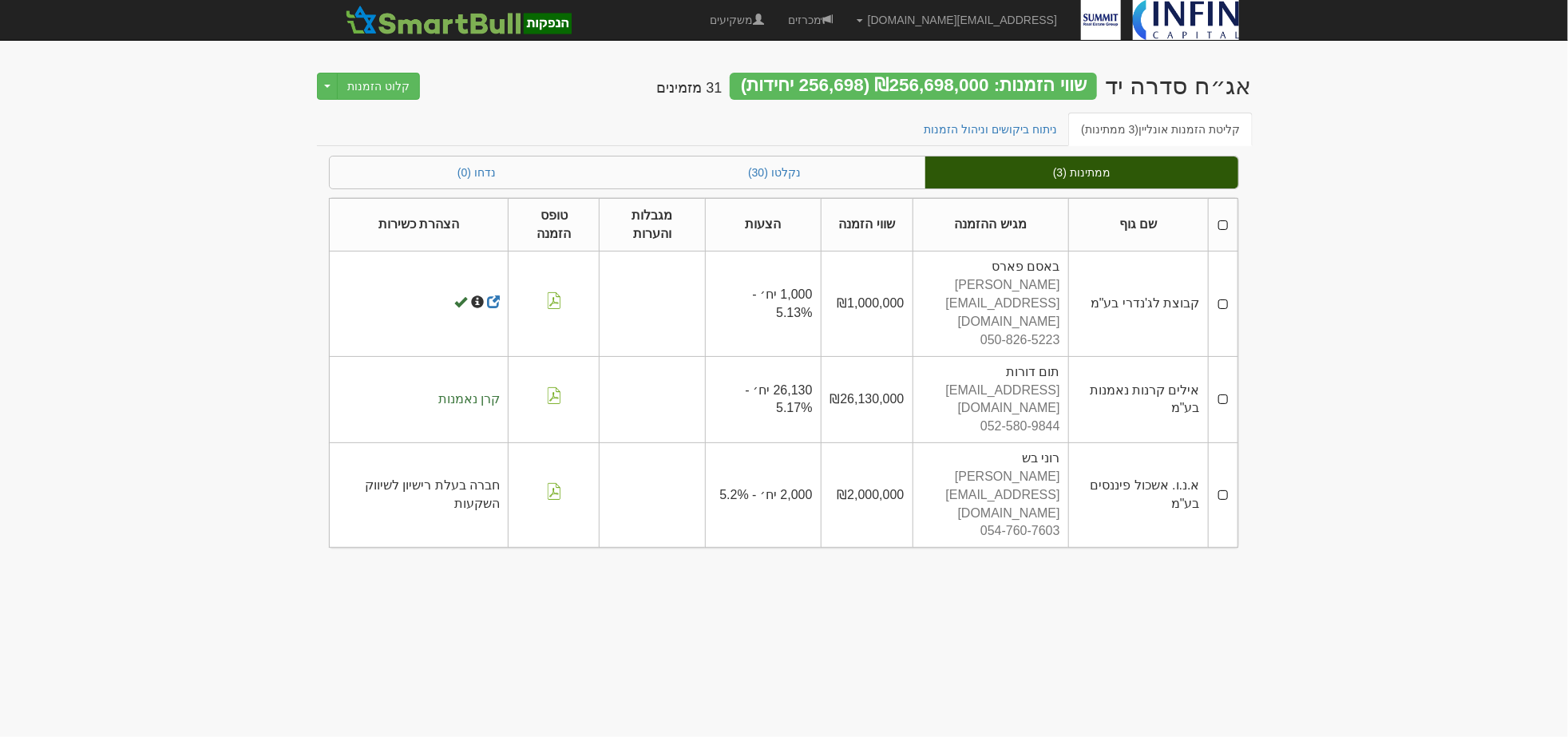
click at [1223, 220] on th at bounding box center [1222, 224] width 30 height 53
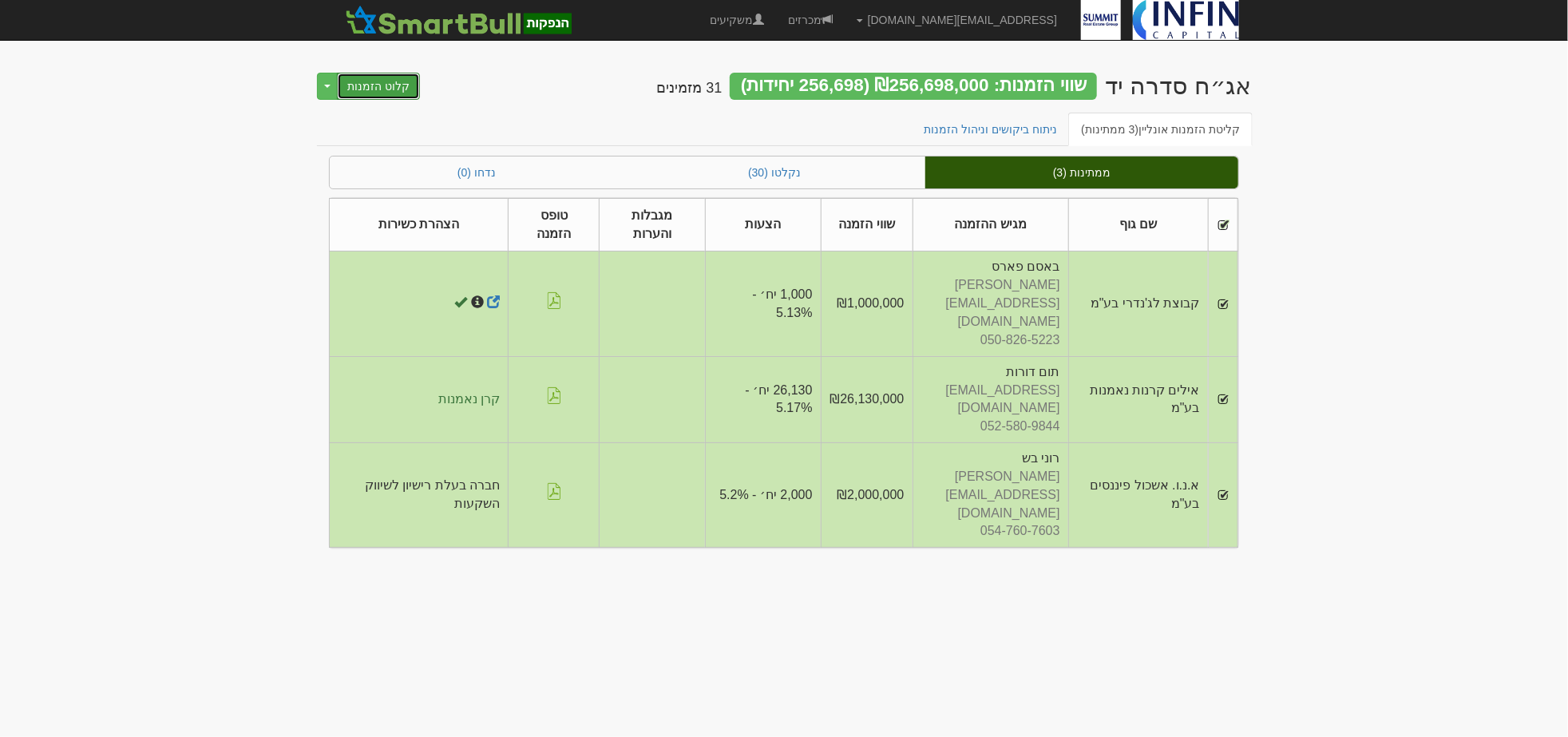
click at [388, 91] on button "קלוט הזמנות" at bounding box center [379, 86] width 83 height 27
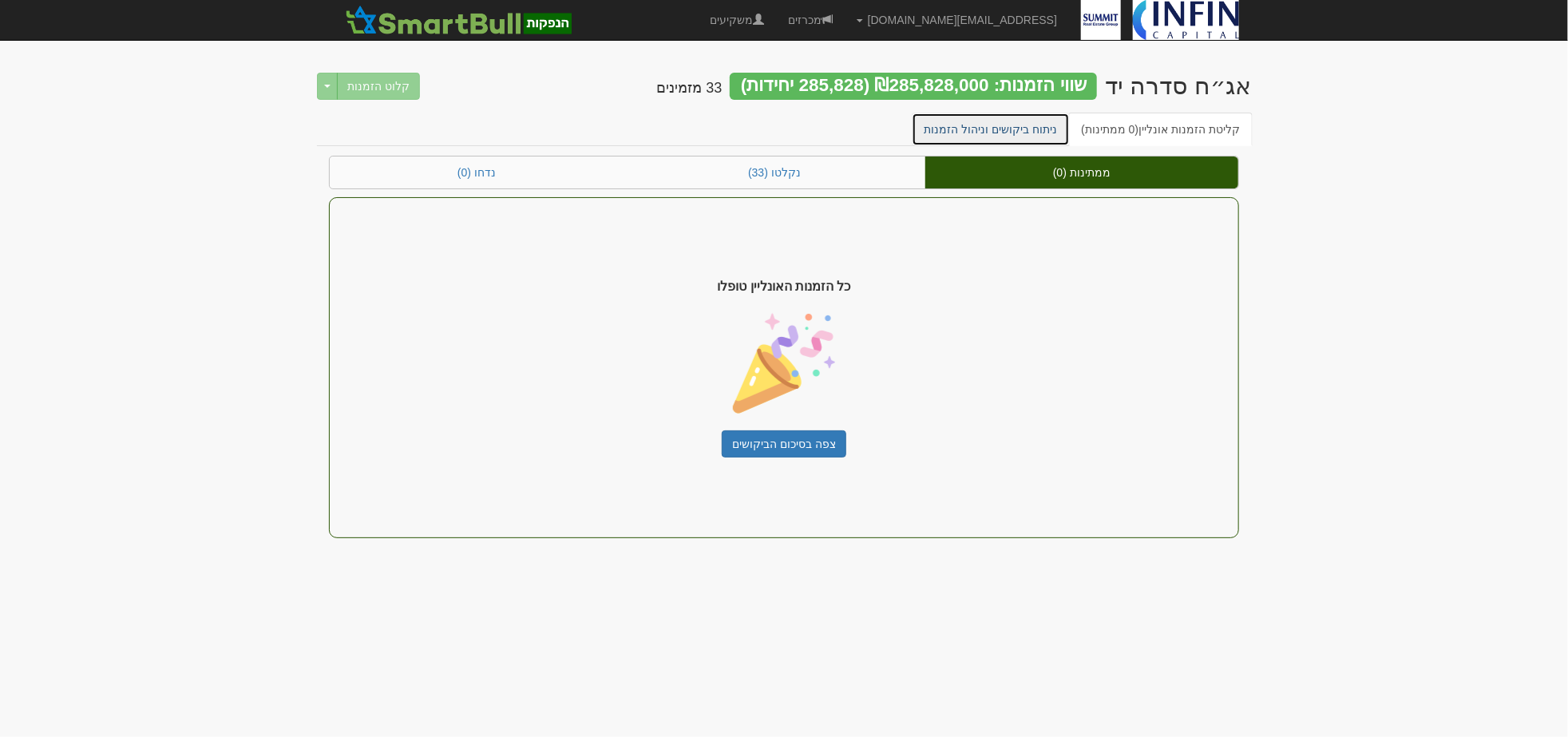
click at [956, 137] on link "ניתוח ביקושים וניהול הזמנות" at bounding box center [991, 130] width 159 height 34
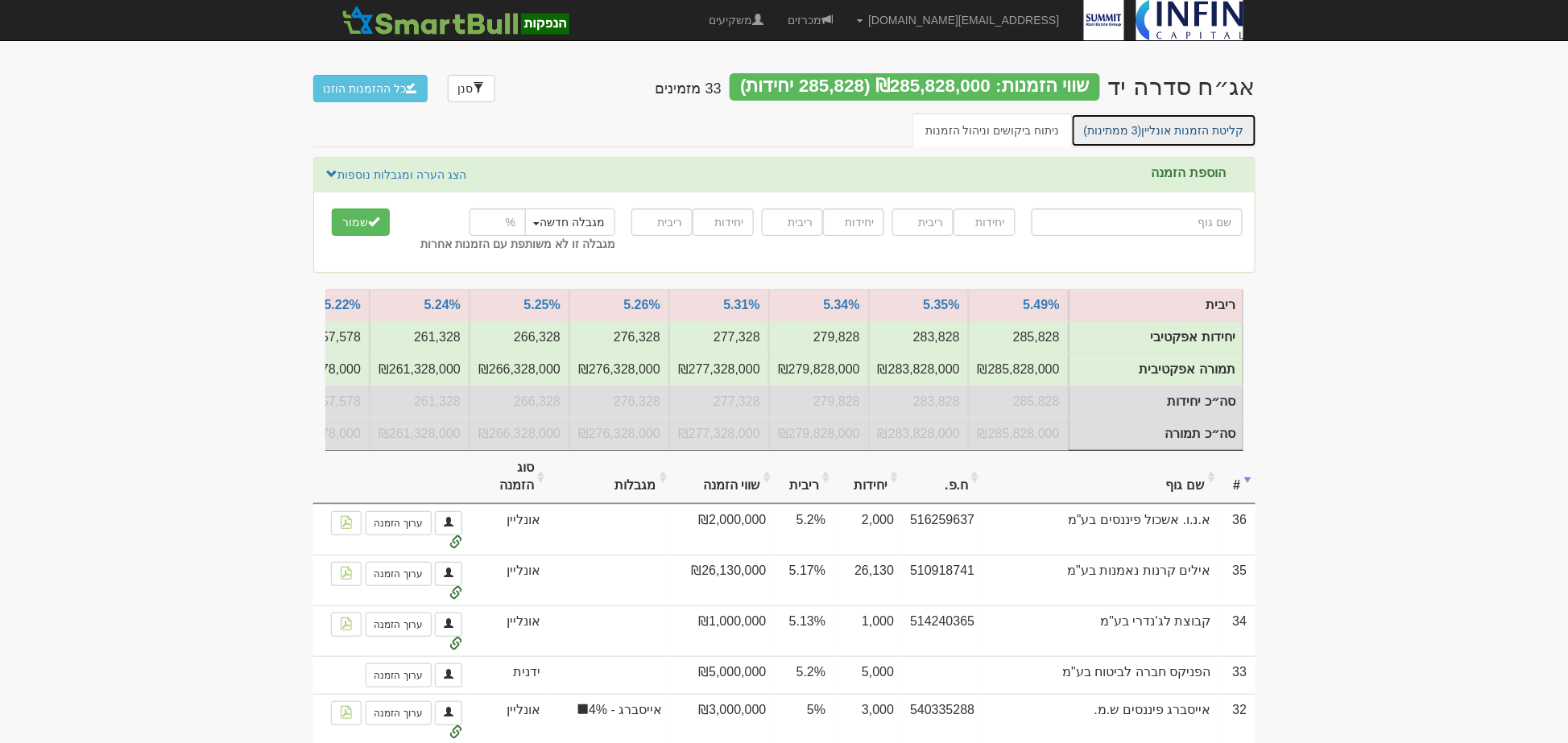
click at [1104, 132] on span "(3 ממתינות)" at bounding box center [1113, 130] width 58 height 13
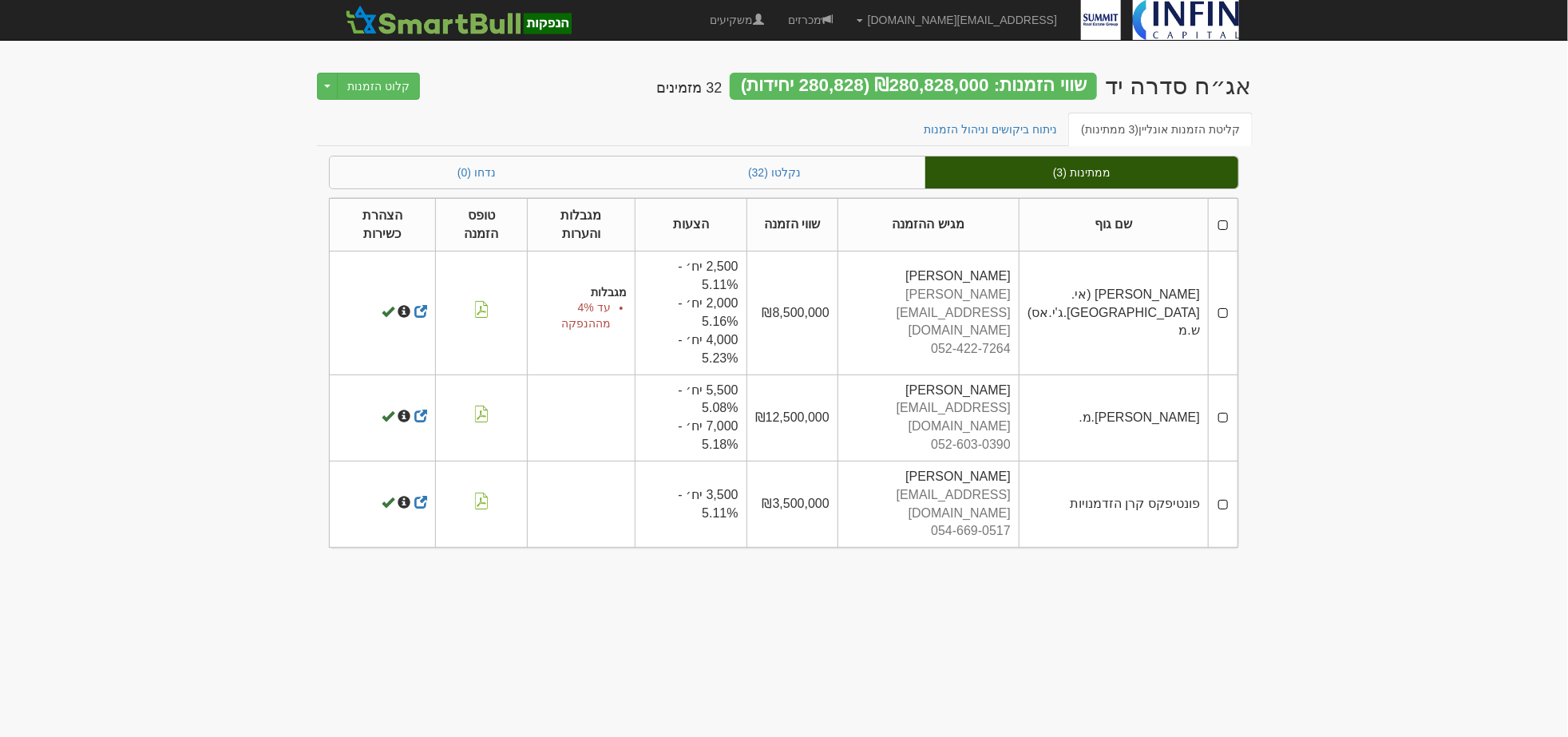
click at [1226, 222] on th at bounding box center [1222, 224] width 30 height 53
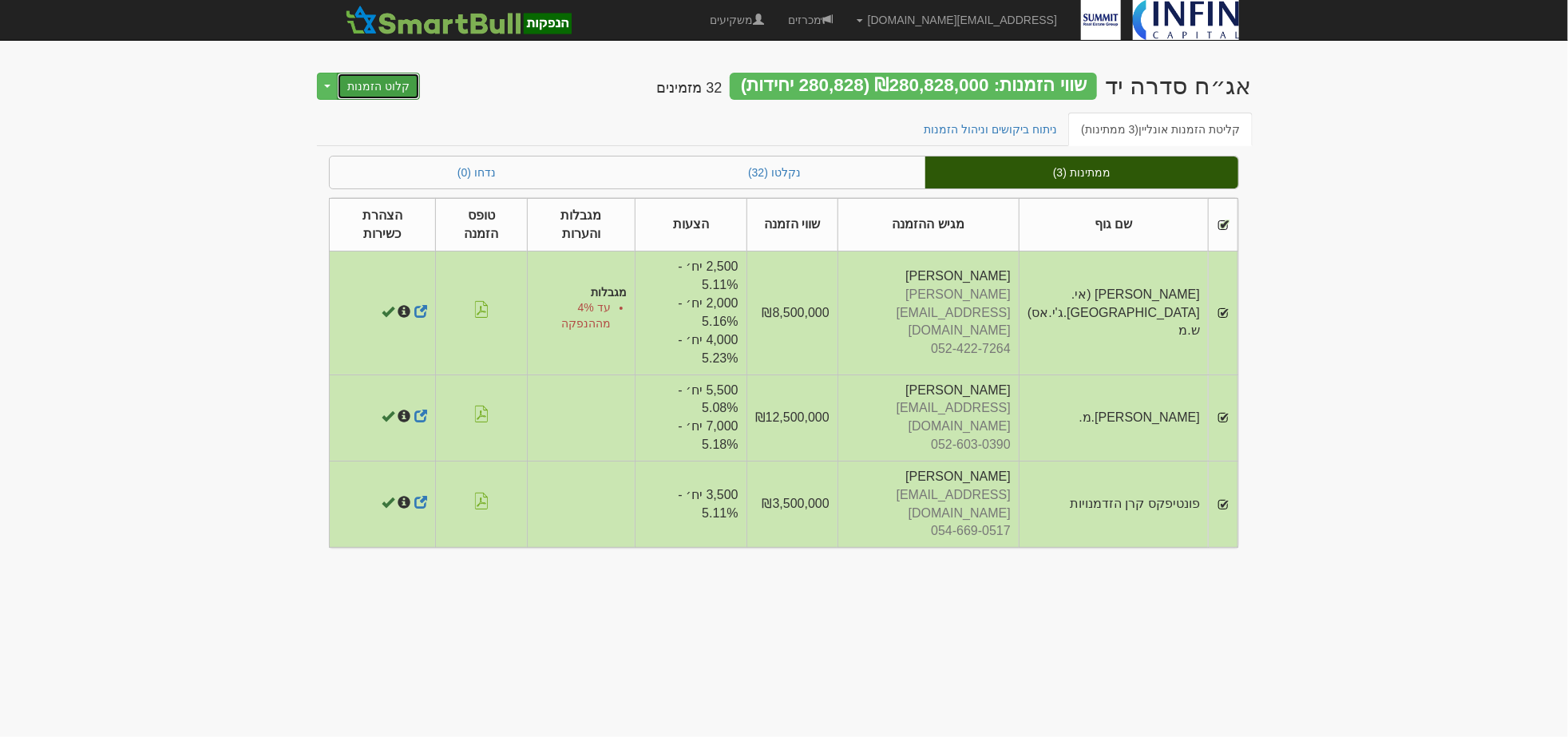
click at [385, 83] on button "קלוט הזמנות" at bounding box center [379, 86] width 83 height 27
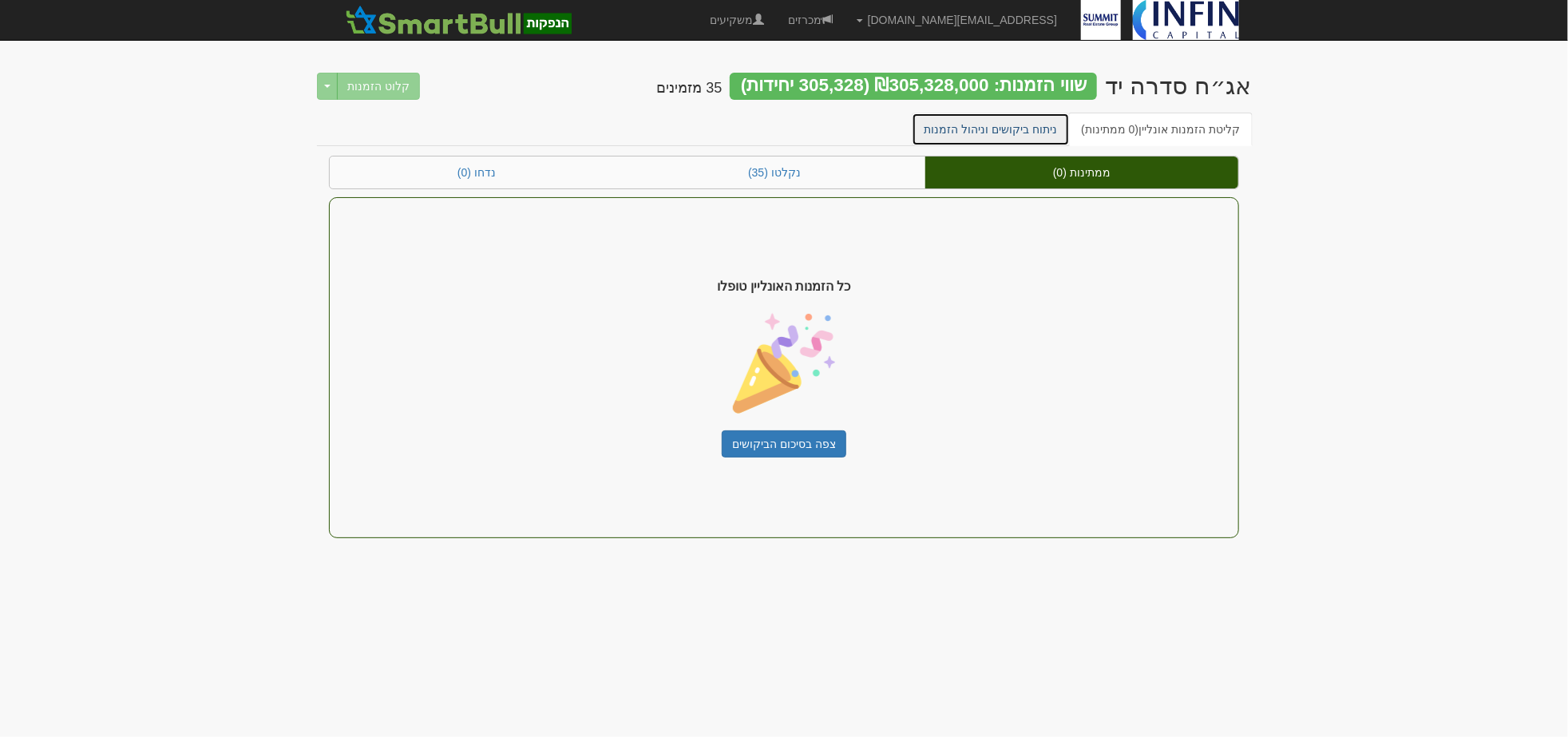
click at [1020, 121] on link "ניתוח ביקושים וניהול הזמנות" at bounding box center [991, 130] width 159 height 34
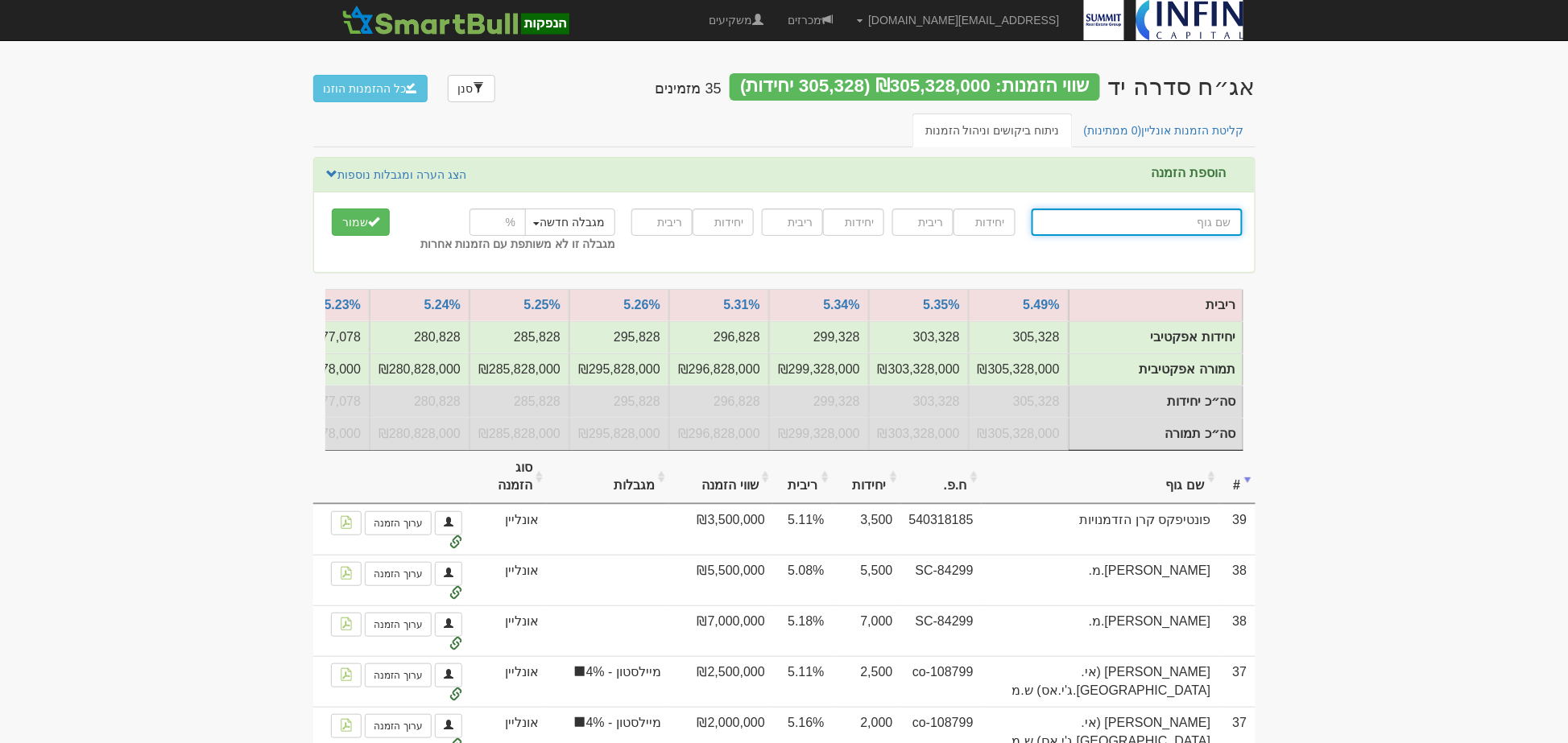
type input "ה"
type input "הפניקס השקעות ופיננסים"
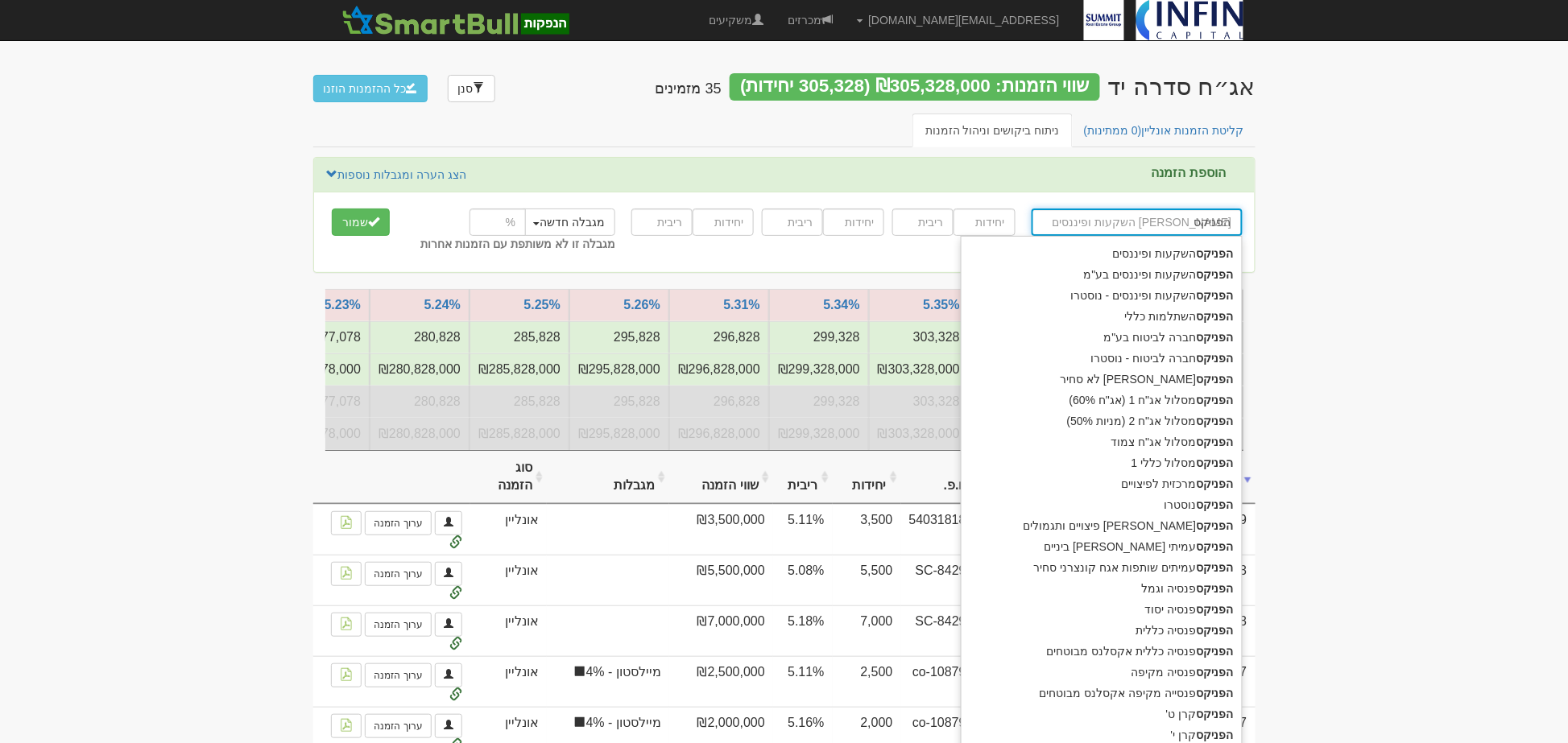
type input "הפניקס"
type input "הפניקס ש"
type input "הפניקס שותפות קונצרני סחיר"
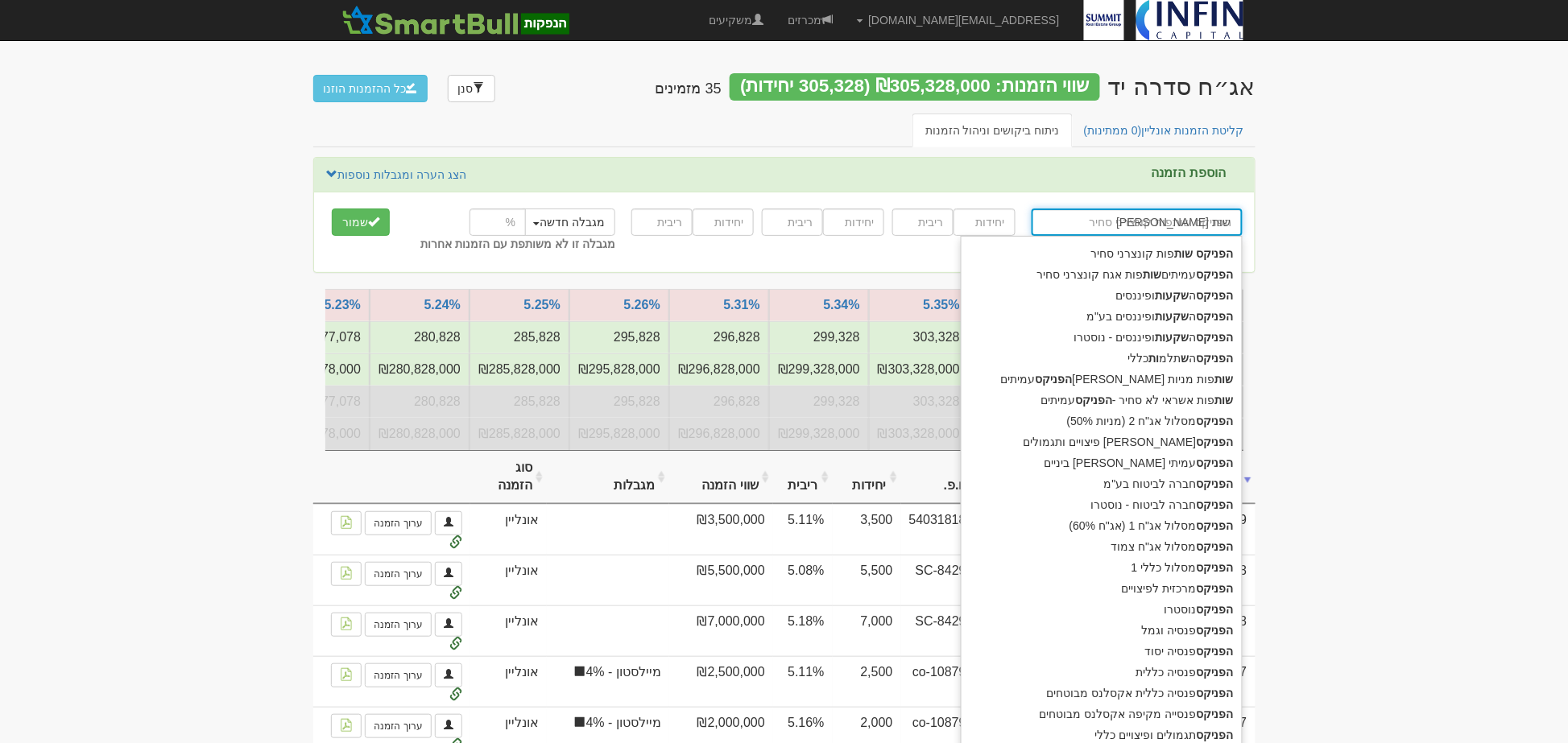
type input "הפניקס שותפ"
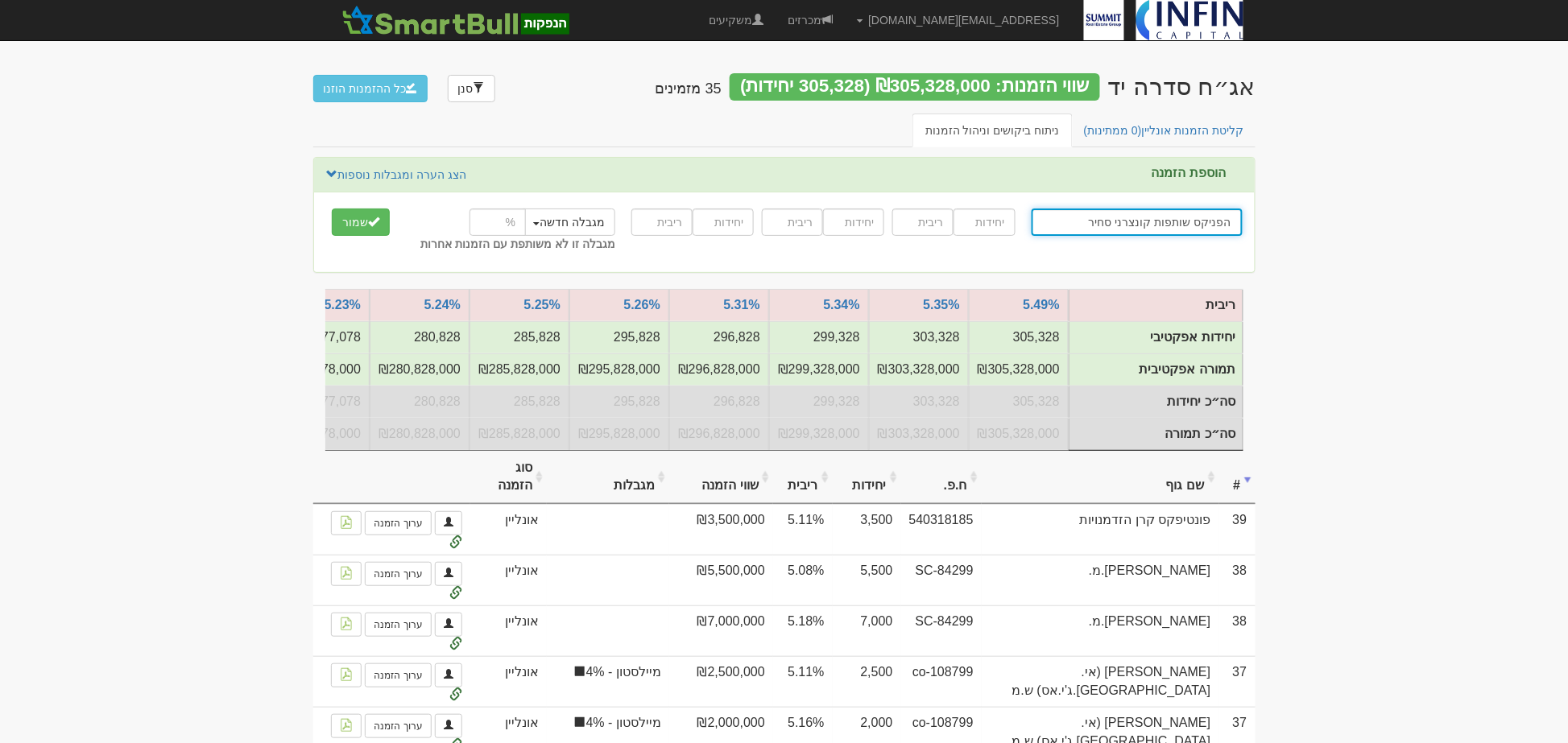
type input "הפניקס שותפות קונצרני סחיר"
click at [983, 226] on input "number" at bounding box center [984, 222] width 62 height 27
type input "5000"
click at [922, 226] on input "number" at bounding box center [923, 222] width 62 height 27
type input "5.24"
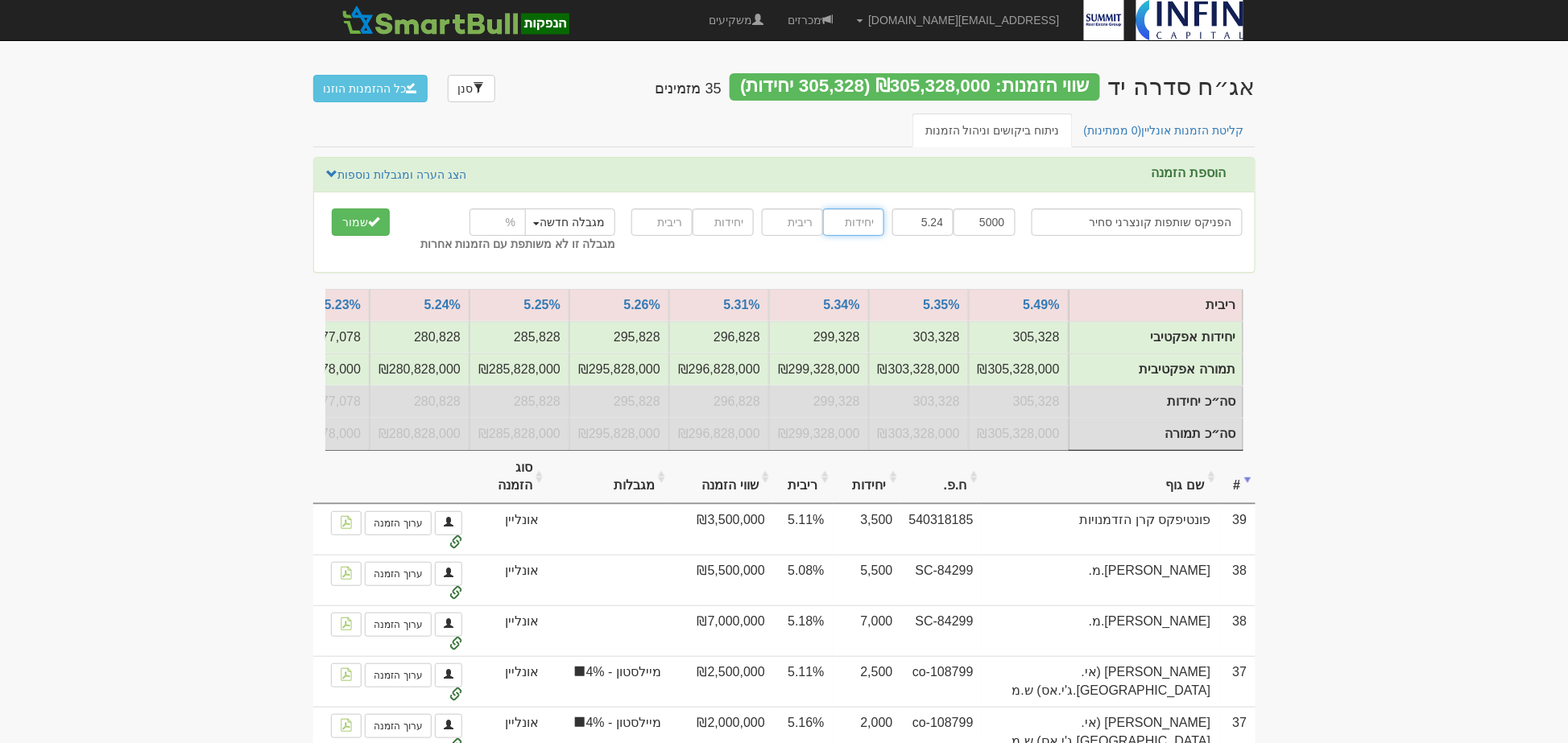
click at [873, 223] on input "number" at bounding box center [854, 222] width 62 height 27
type input "5000"
click at [791, 223] on input "number" at bounding box center [793, 222] width 62 height 27
type input "5.29"
click at [736, 227] on input "number" at bounding box center [724, 222] width 62 height 27
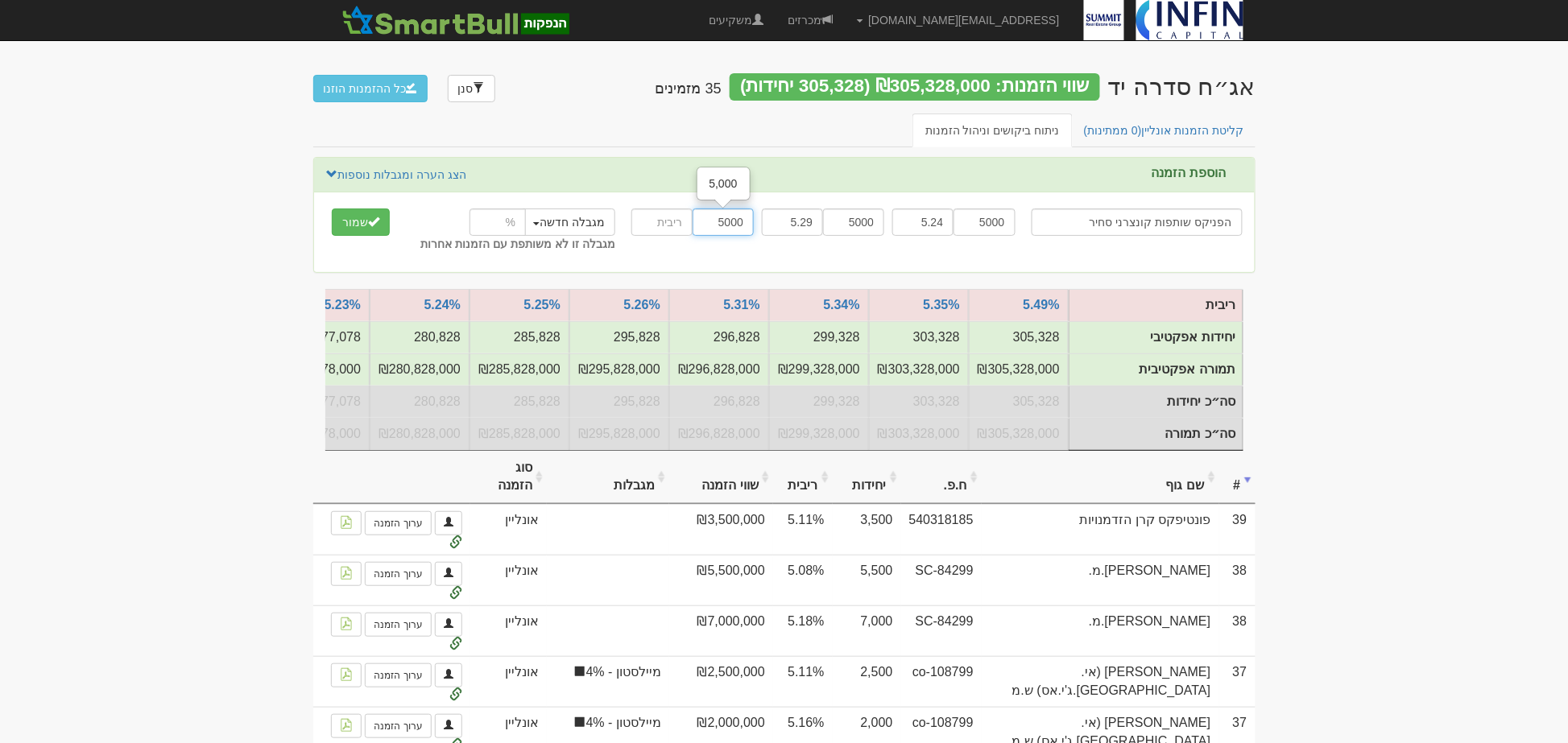
type input "5000"
click at [673, 226] on input "number" at bounding box center [662, 222] width 62 height 27
type input "5.34"
click at [347, 222] on button "שמור" at bounding box center [361, 222] width 58 height 27
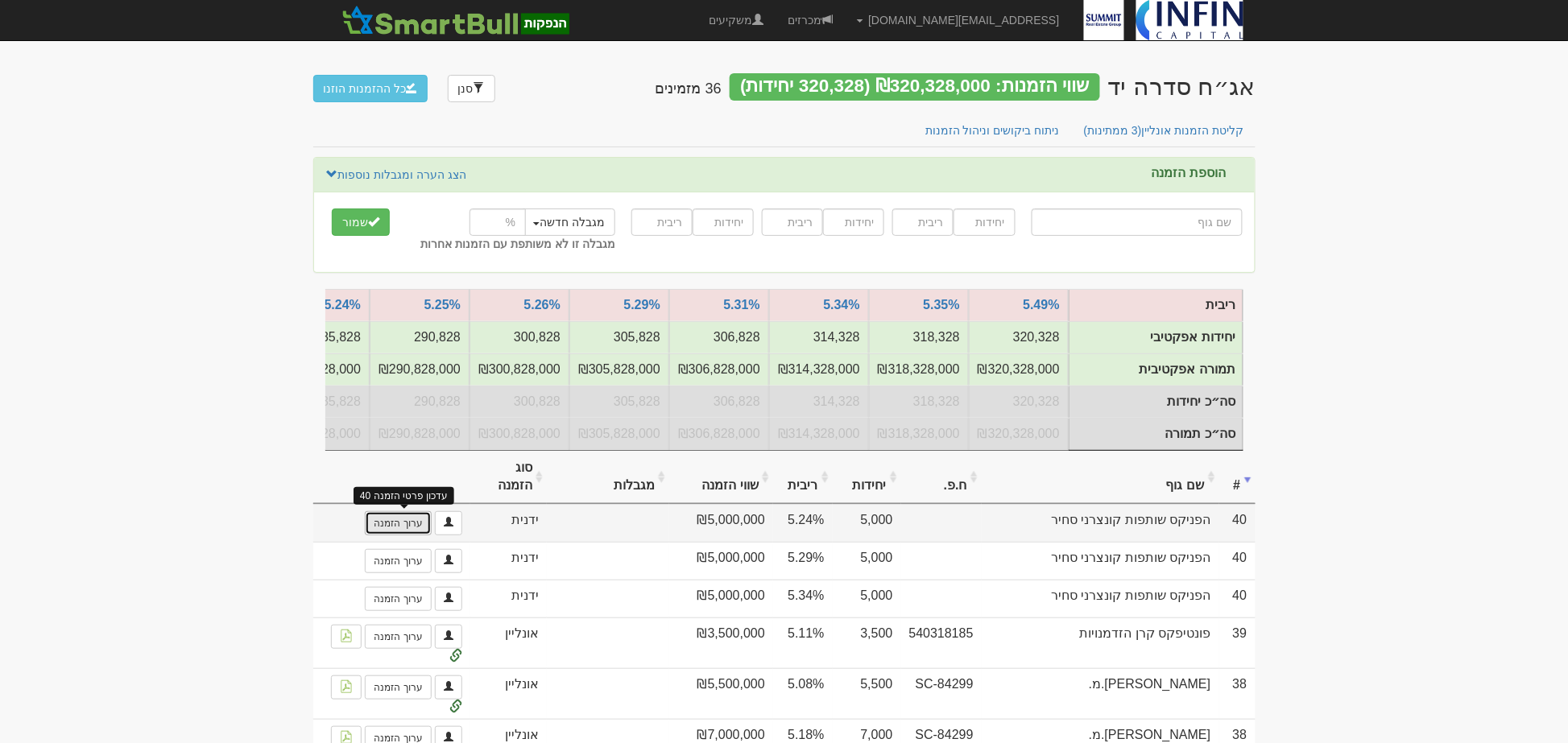
click at [414, 535] on link "ערוך הזמנה" at bounding box center [397, 523] width 66 height 24
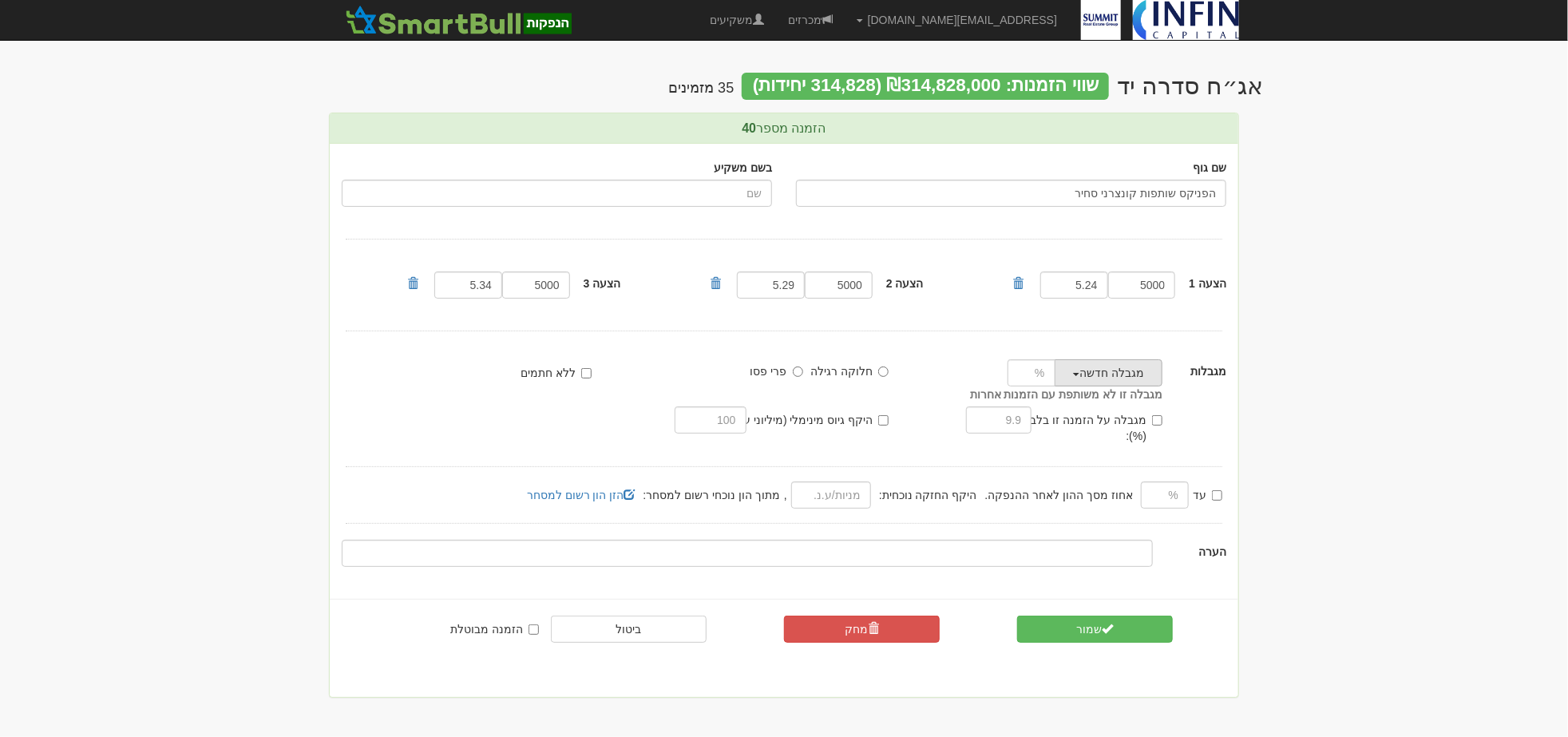
click at [1080, 379] on button "מגבלה חדשה" at bounding box center [1108, 373] width 108 height 27
click at [1089, 404] on link "מגבלה חדשה" at bounding box center [1096, 403] width 157 height 21
click at [1035, 374] on input "number" at bounding box center [1031, 373] width 48 height 27
type input "18"
click at [1262, 402] on body "[EMAIL_ADDRESS][DOMAIN_NAME] הגדרות חשבונות הנפקה תבניות הודעות קיבול" at bounding box center [784, 368] width 1568 height 737
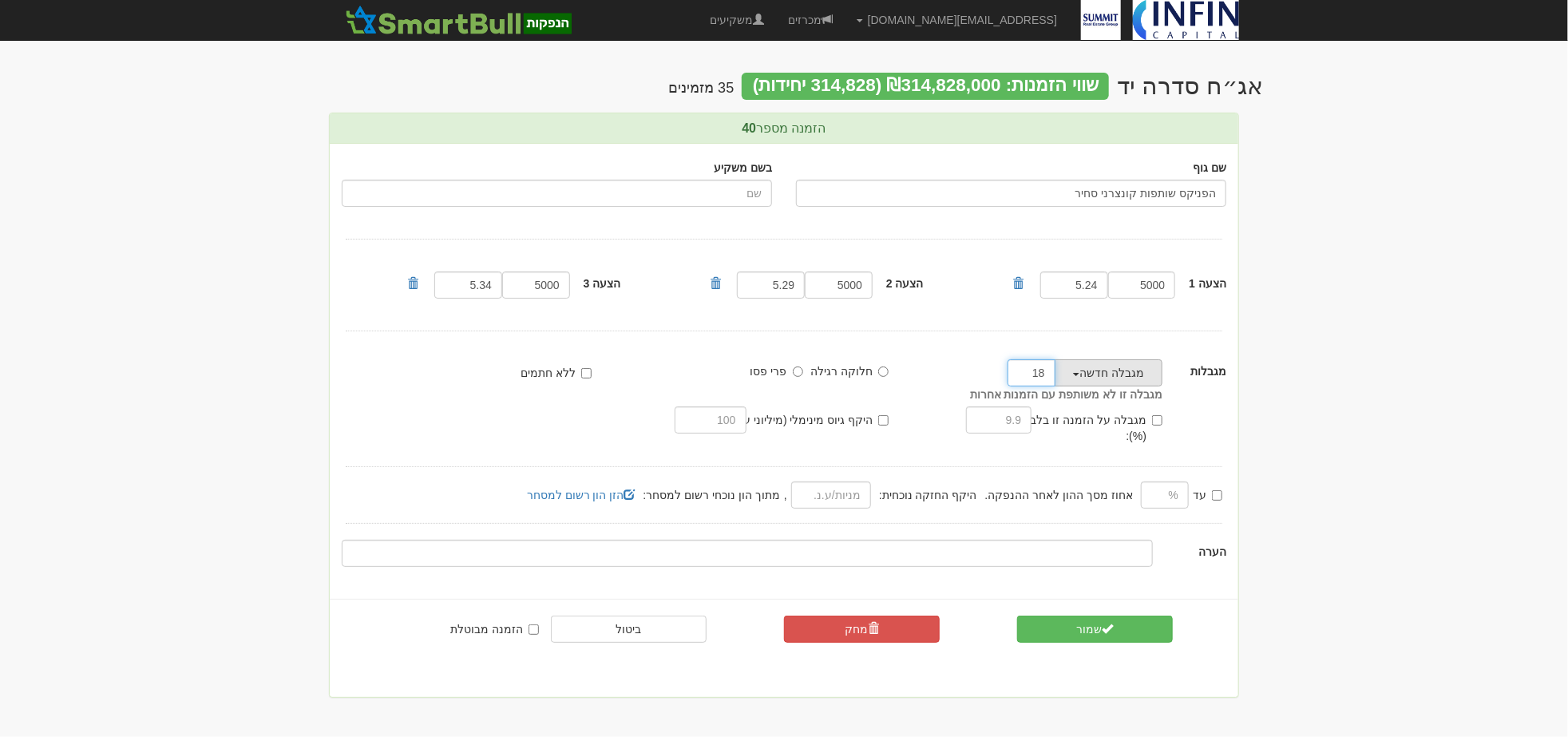
drag, startPoint x: 1026, startPoint y: 371, endPoint x: 1089, endPoint y: 373, distance: 63.0
click at [1089, 373] on div "מגבלה חדשה מגבלה חדשה הסר מגבלה קסם קרנות - 15% אייסברג - 4% [PERSON_NAME] - 10…" at bounding box center [1043, 373] width 263 height 27
click at [1057, 619] on button "שמור" at bounding box center [1095, 629] width 156 height 27
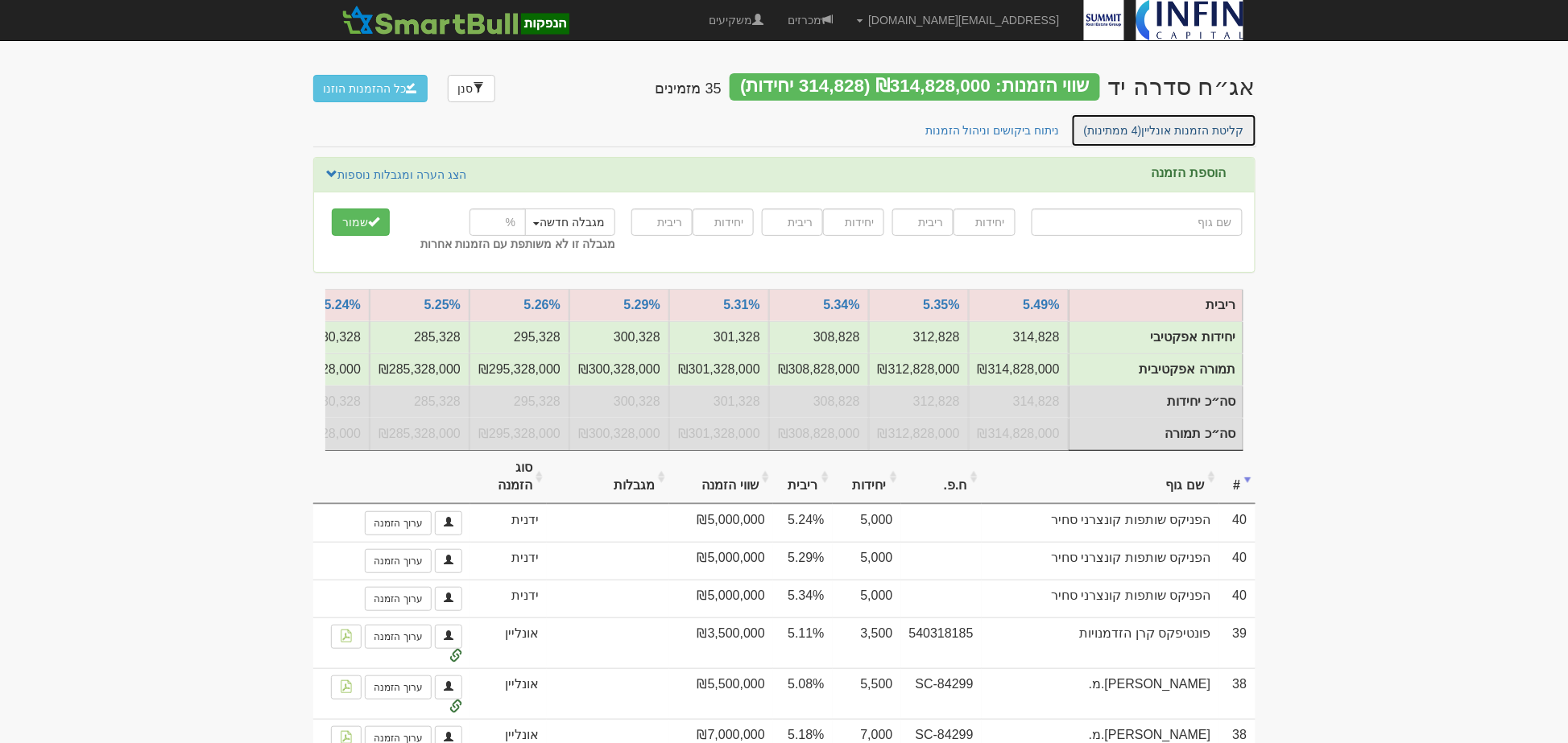
click at [1134, 124] on span "(4 ממתינות)" at bounding box center [1113, 130] width 58 height 13
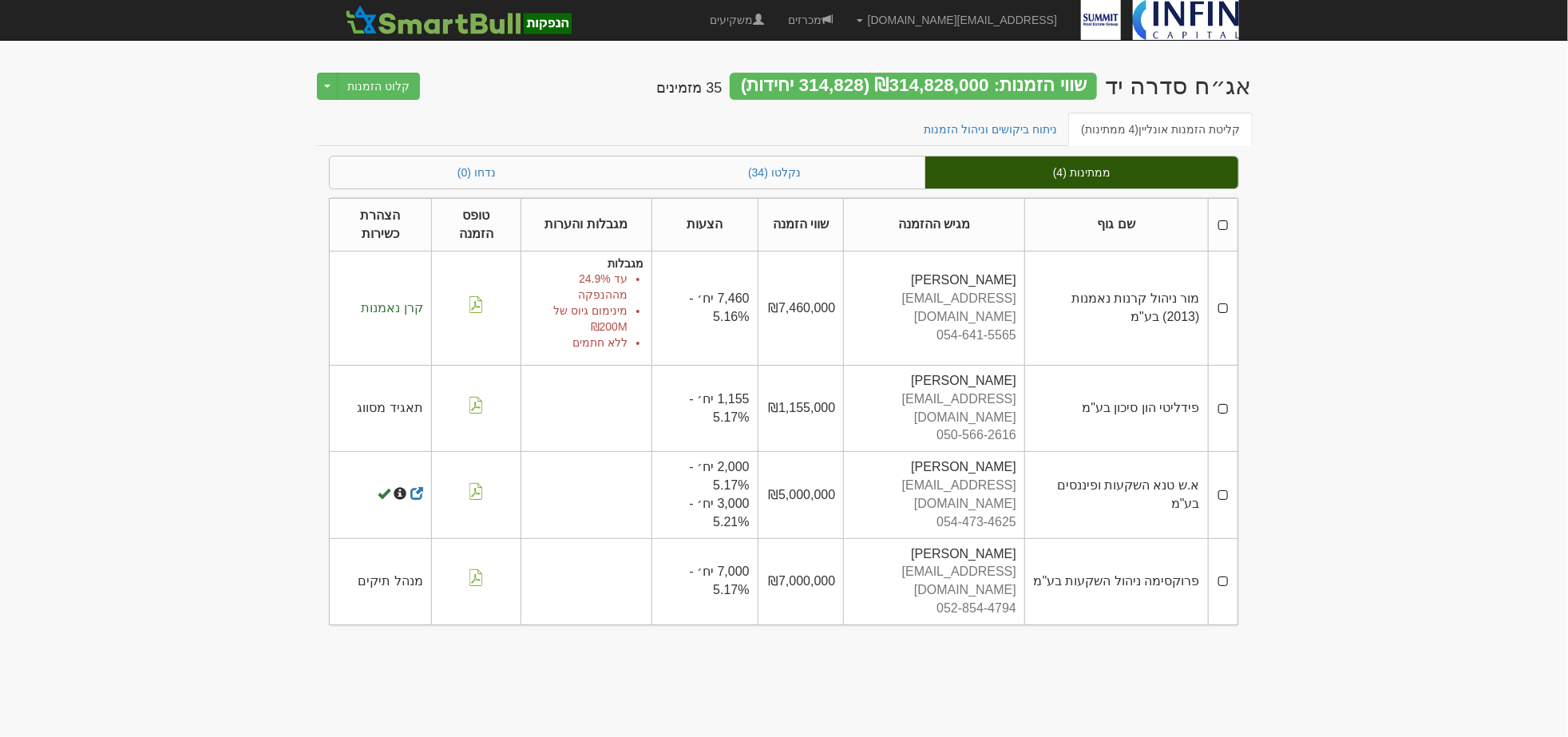
click at [1218, 224] on th at bounding box center [1222, 224] width 30 height 53
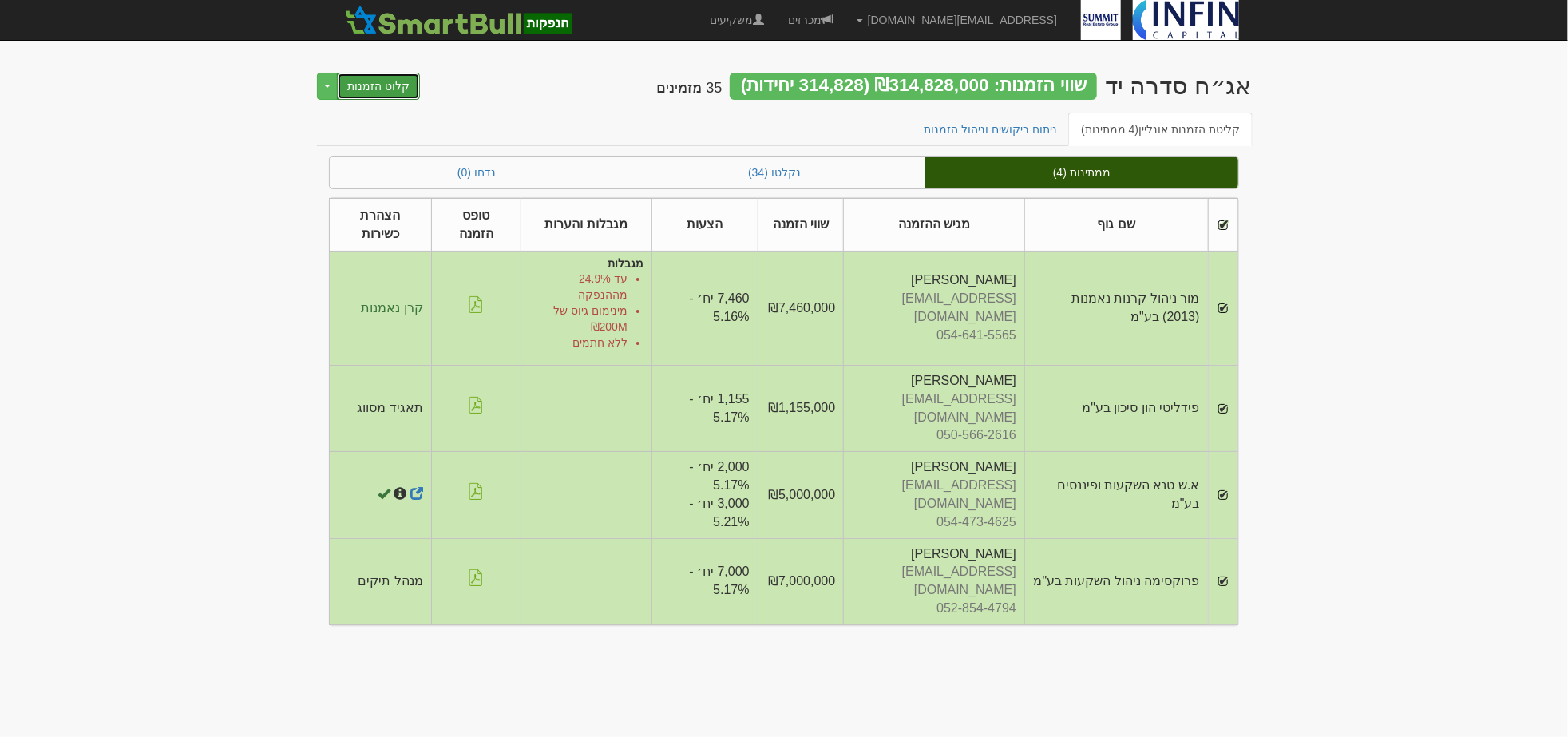
click at [396, 86] on button "קלוט הזמנות" at bounding box center [379, 86] width 83 height 27
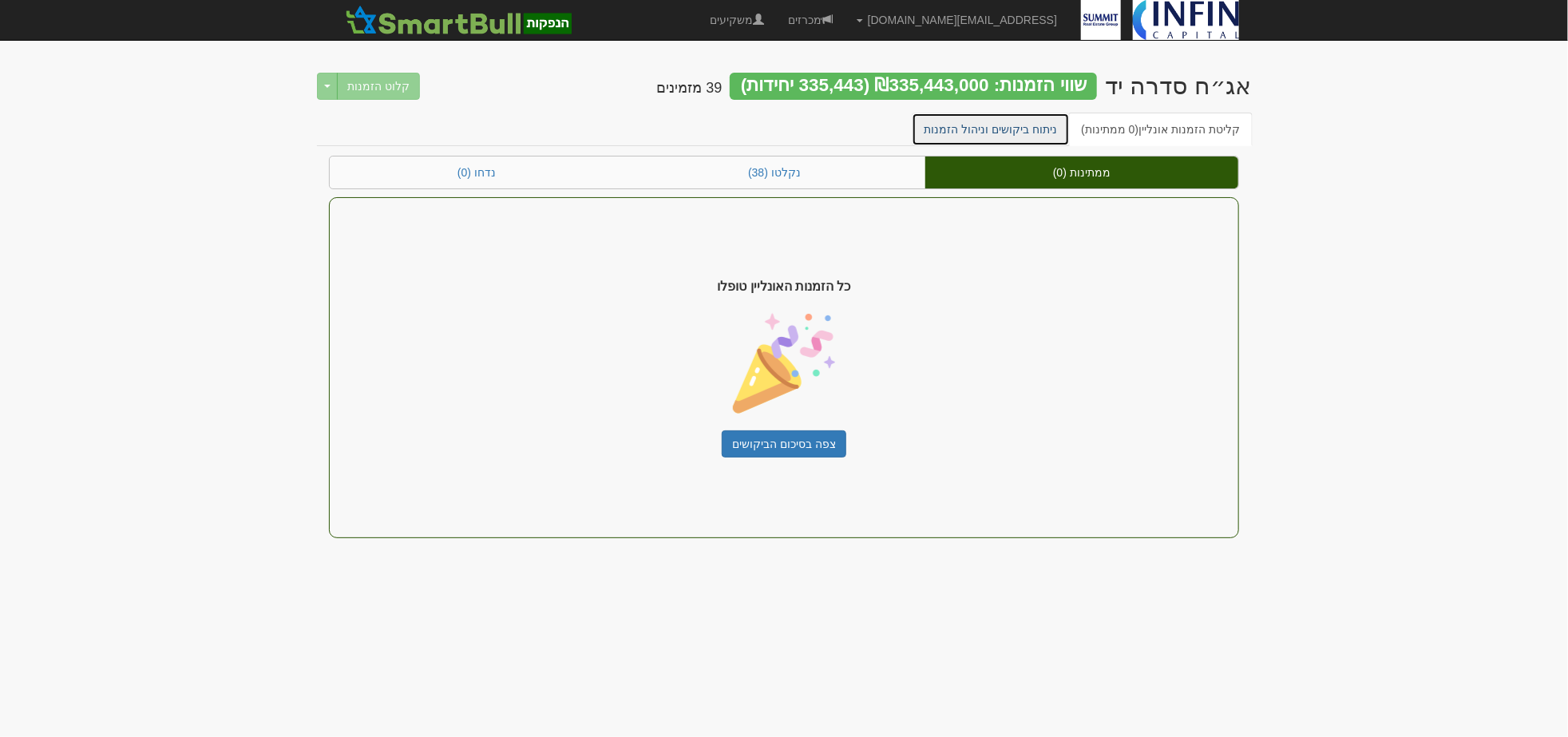
click at [1042, 136] on link "ניתוח ביקושים וניהול הזמנות" at bounding box center [991, 130] width 159 height 34
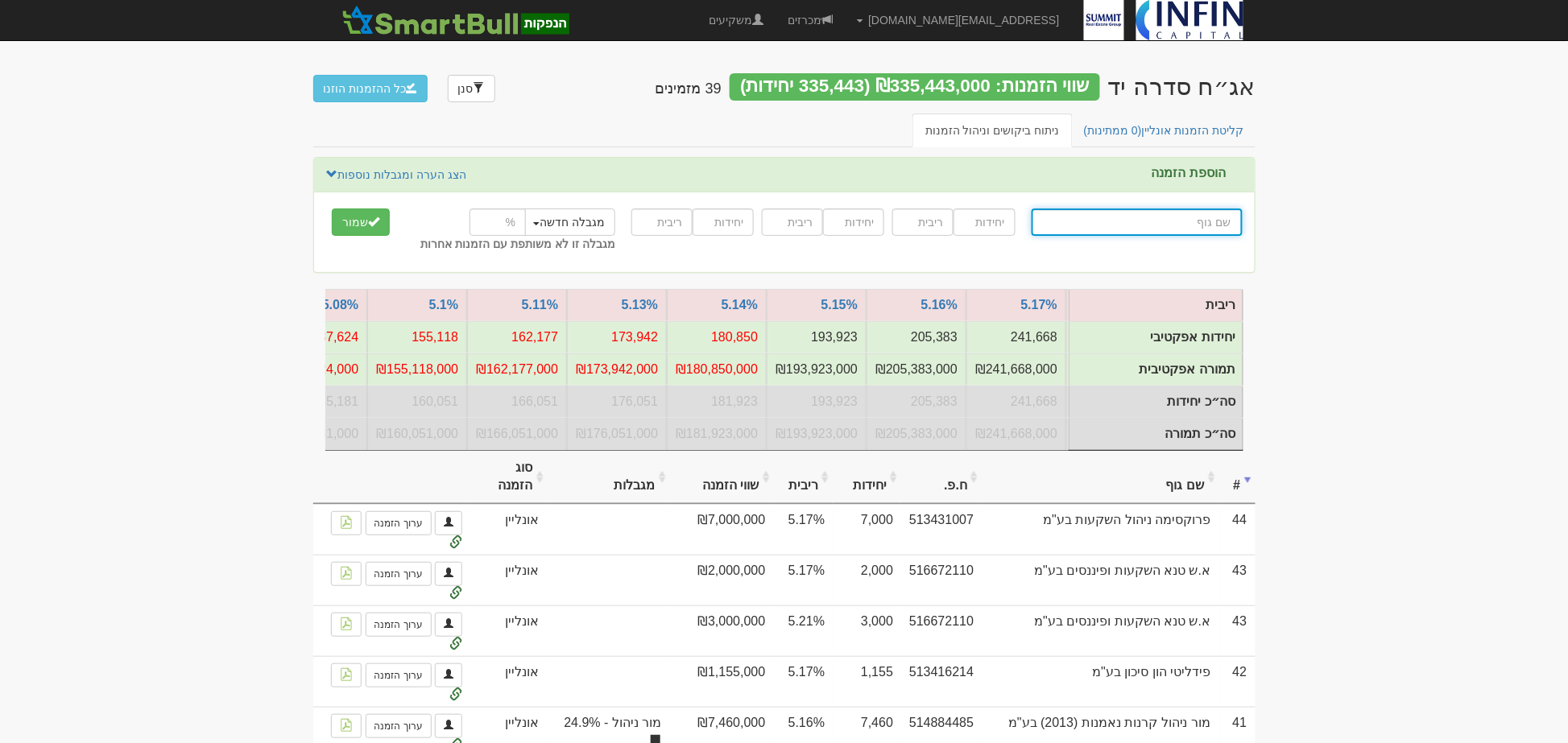
scroll to position [0, -1387]
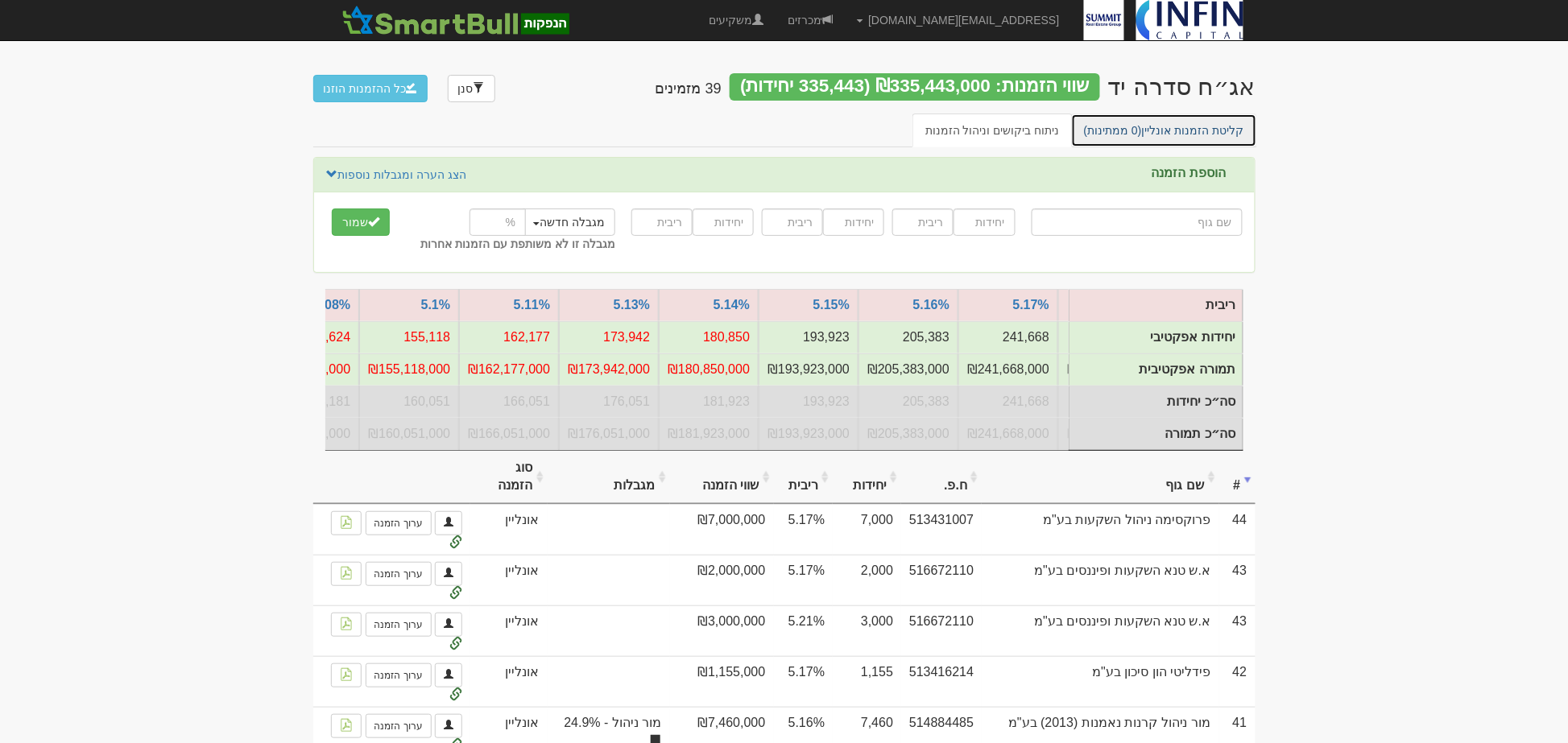
click at [1172, 135] on link "קליטת הזמנות אונליין (0 ממתינות)" at bounding box center [1165, 131] width 186 height 34
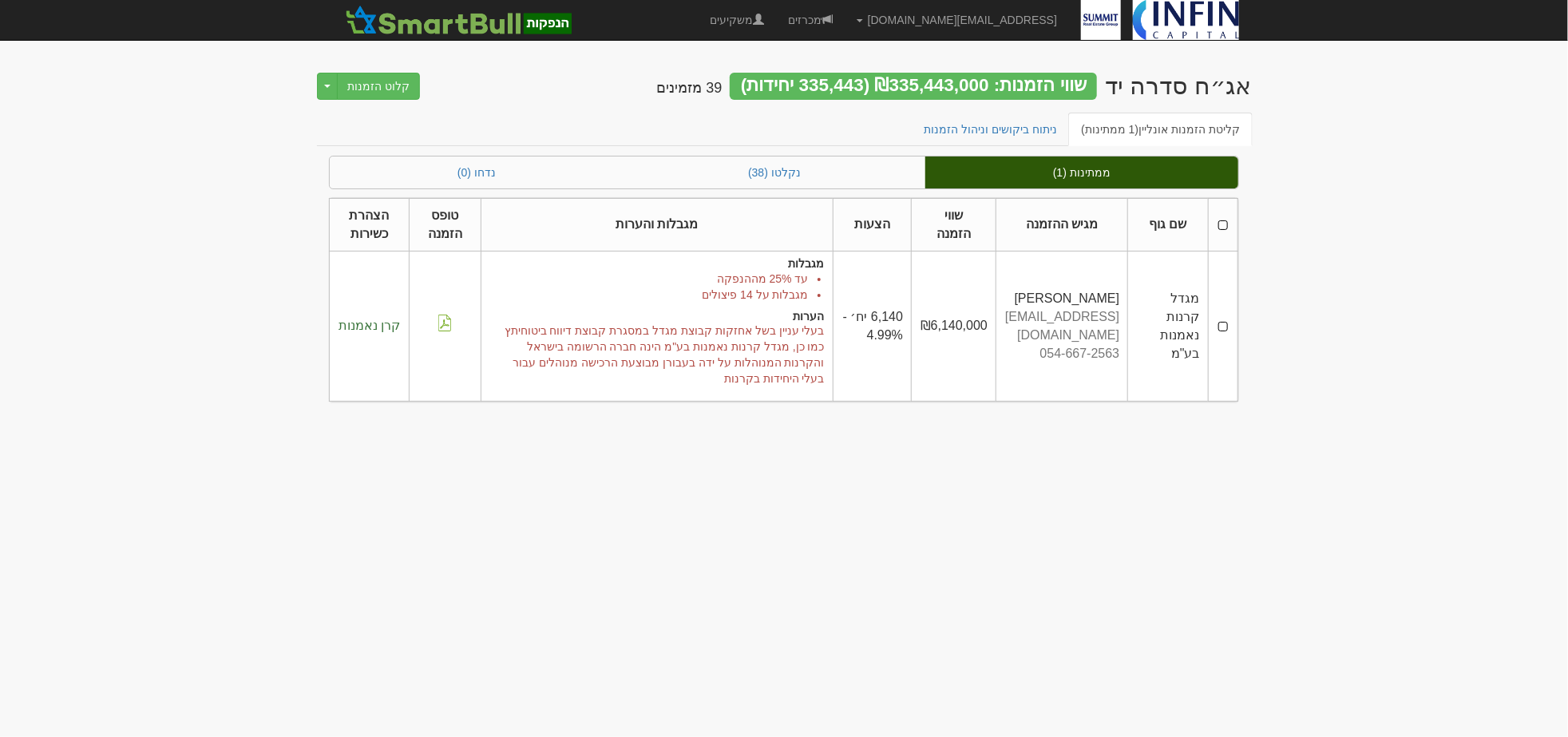
click at [1224, 225] on th at bounding box center [1222, 224] width 30 height 53
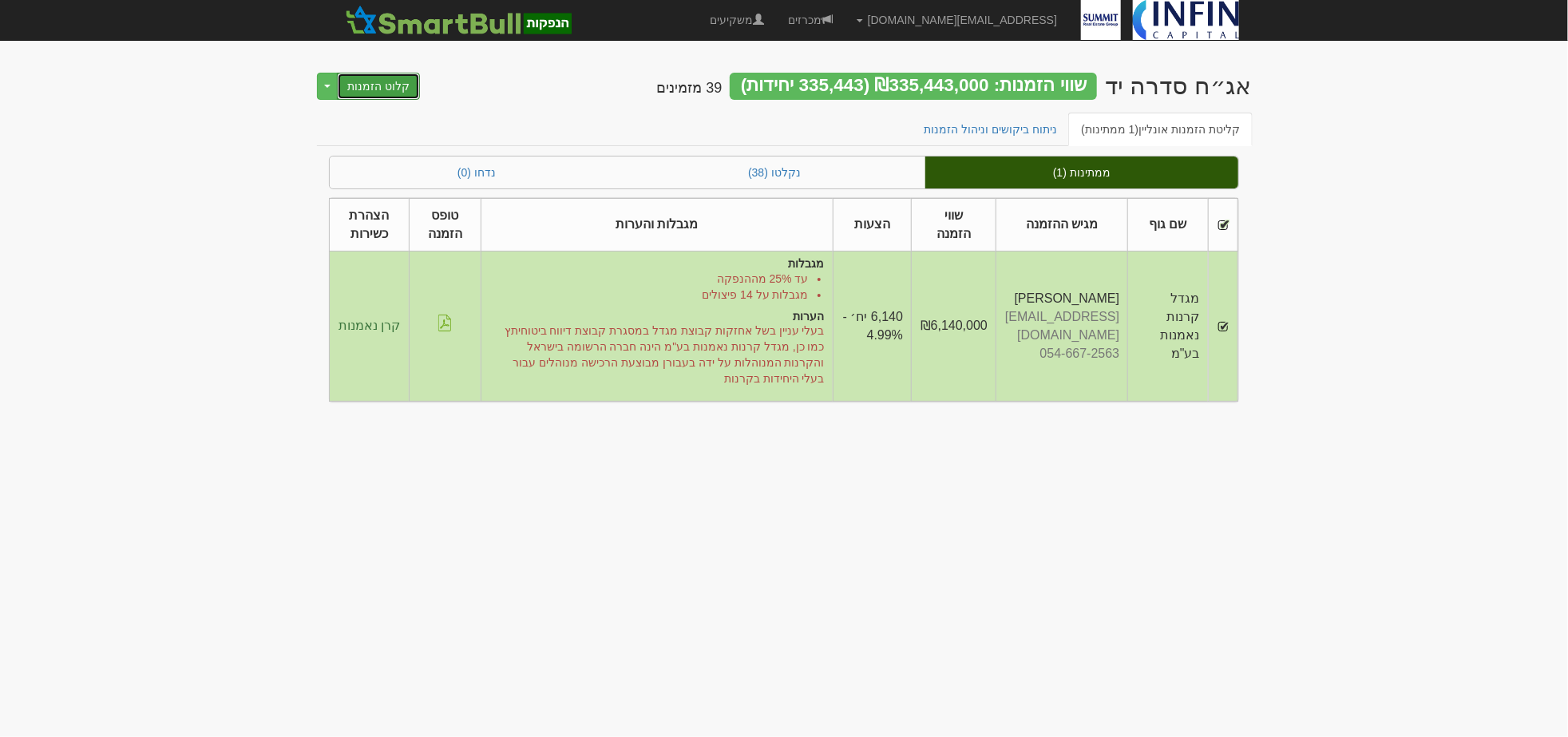
click at [383, 86] on button "קלוט הזמנות" at bounding box center [379, 86] width 83 height 27
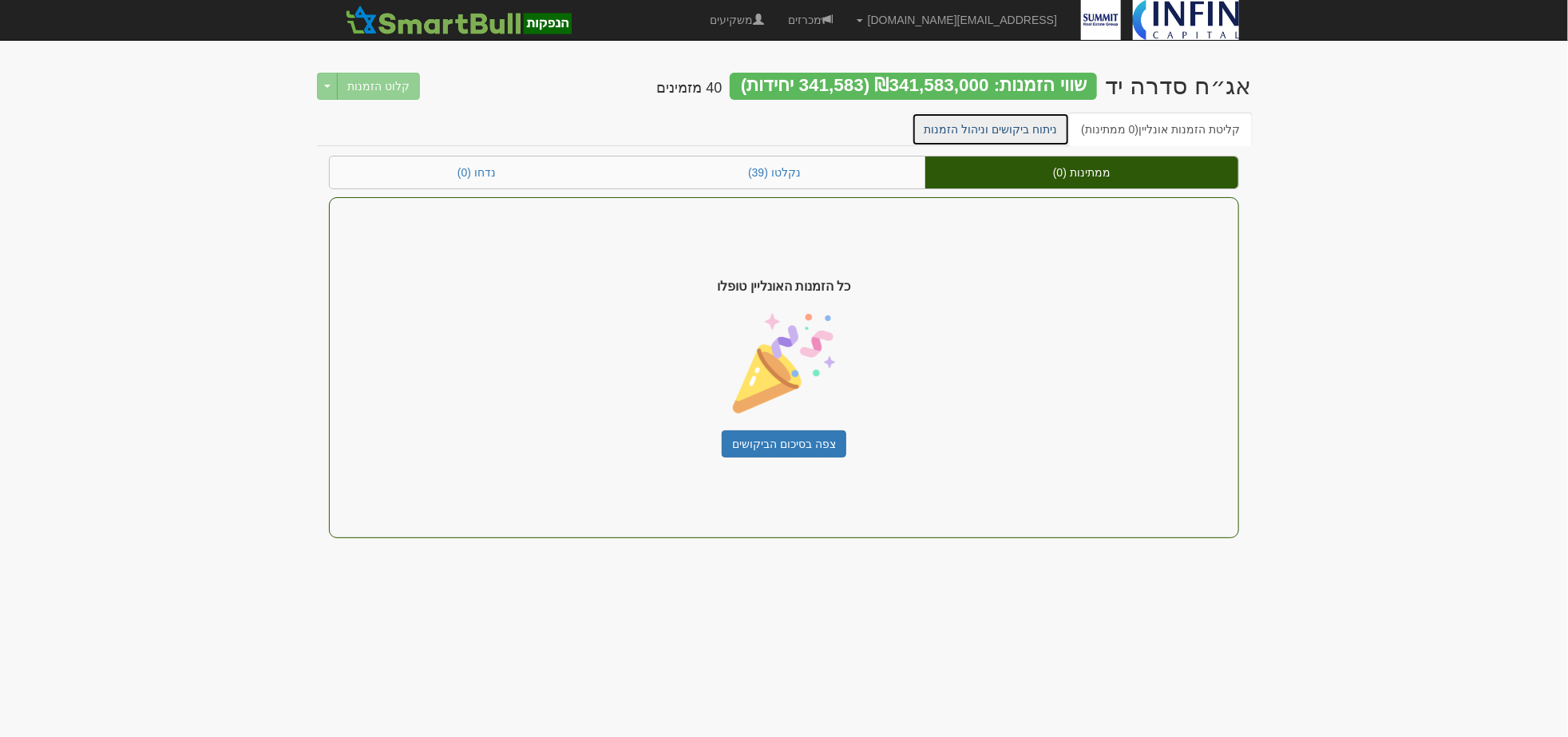
click at [1031, 130] on link "ניתוח ביקושים וניהול הזמנות" at bounding box center [991, 130] width 159 height 34
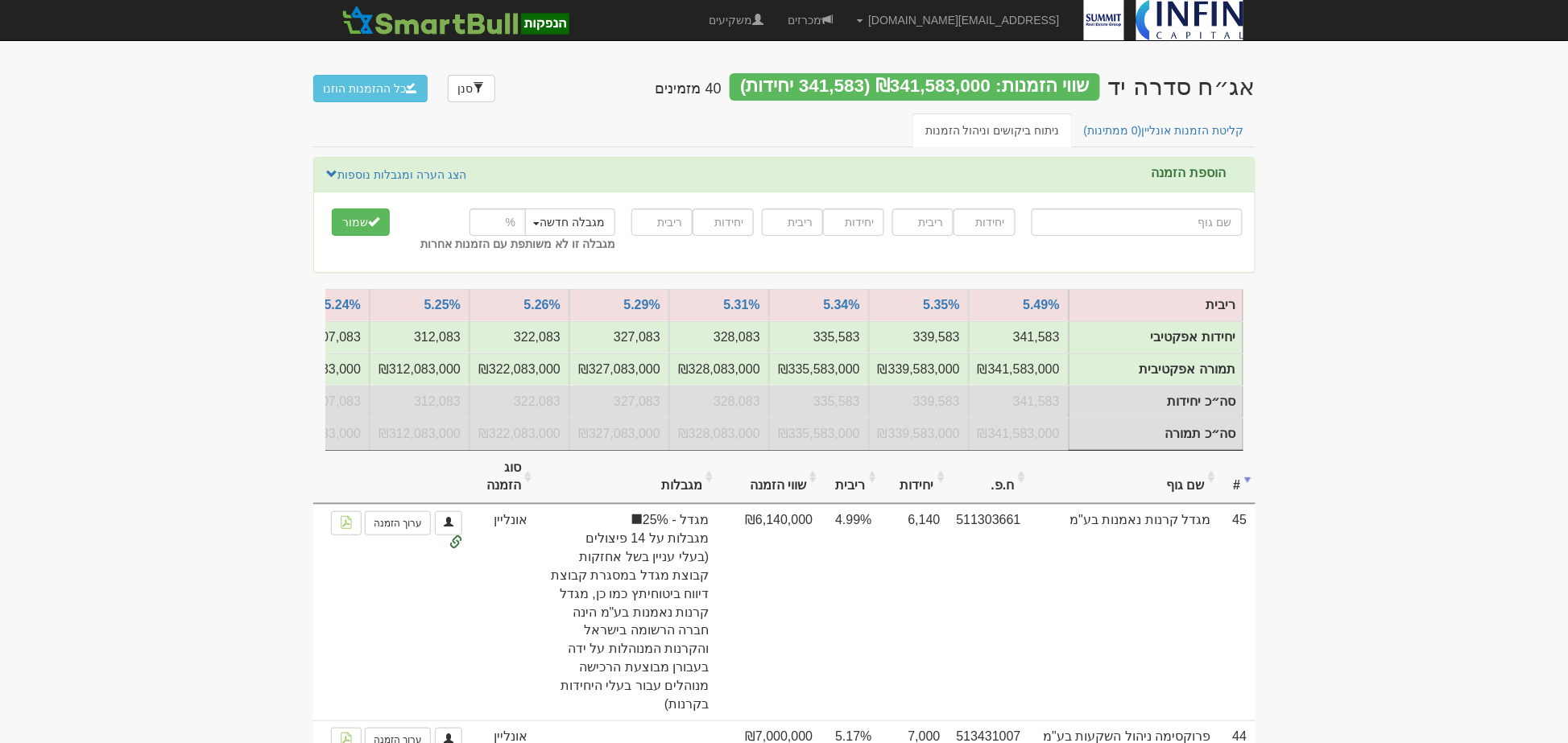
click at [1142, 121] on link "קליטת הזמנות אונליין (0 ממתינות)" at bounding box center [1165, 131] width 186 height 34
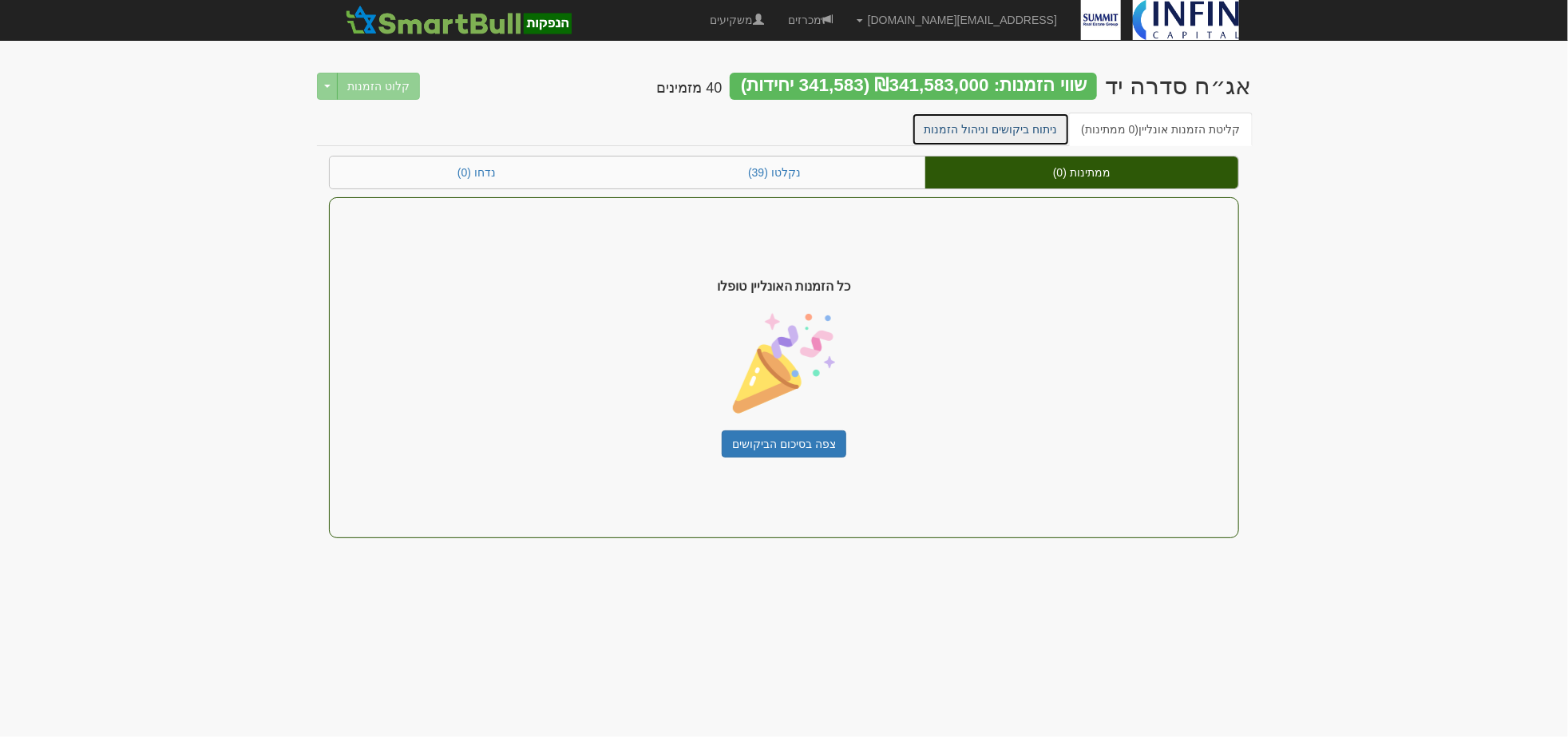
click at [990, 133] on link "ניתוח ביקושים וניהול הזמנות" at bounding box center [991, 130] width 159 height 34
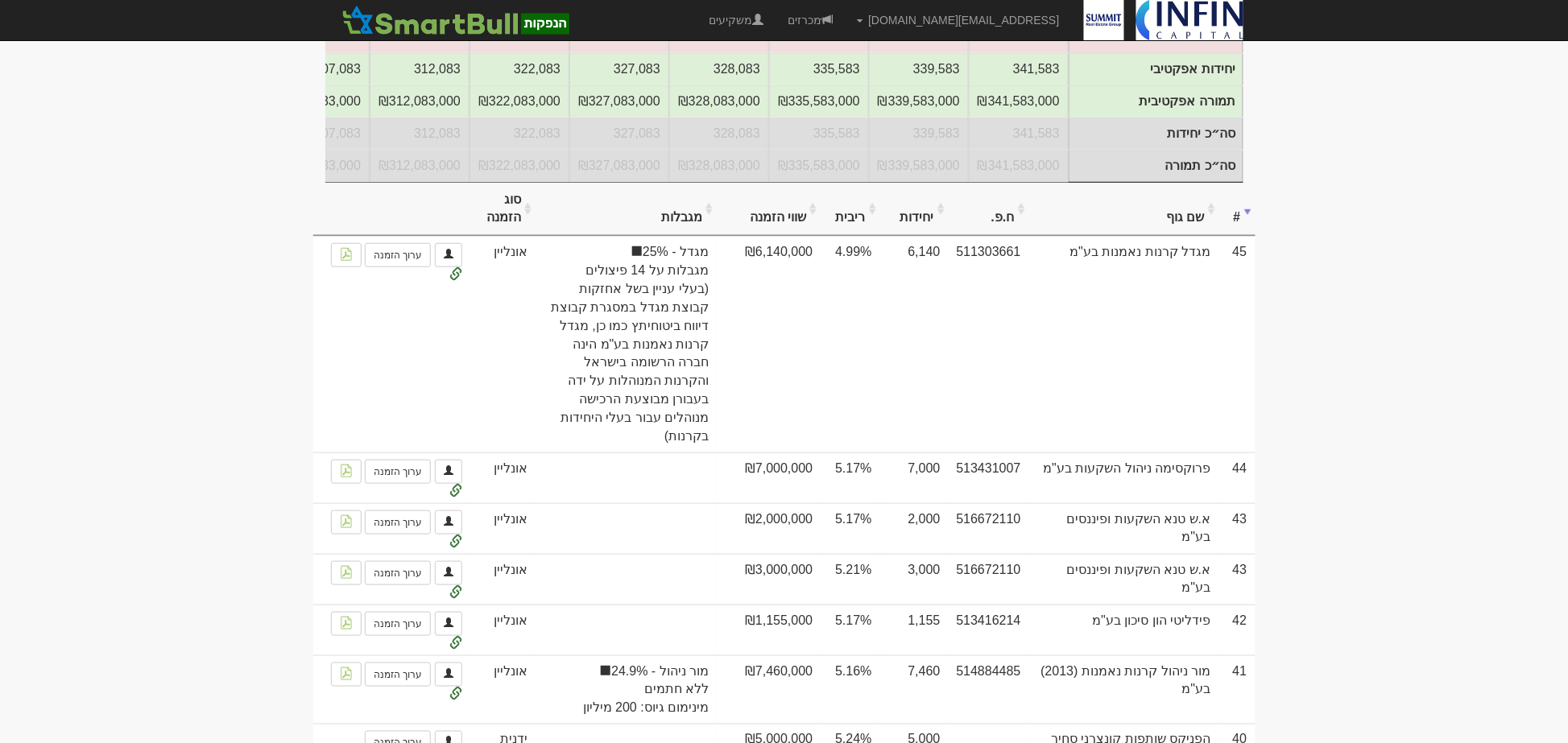
scroll to position [357, 0]
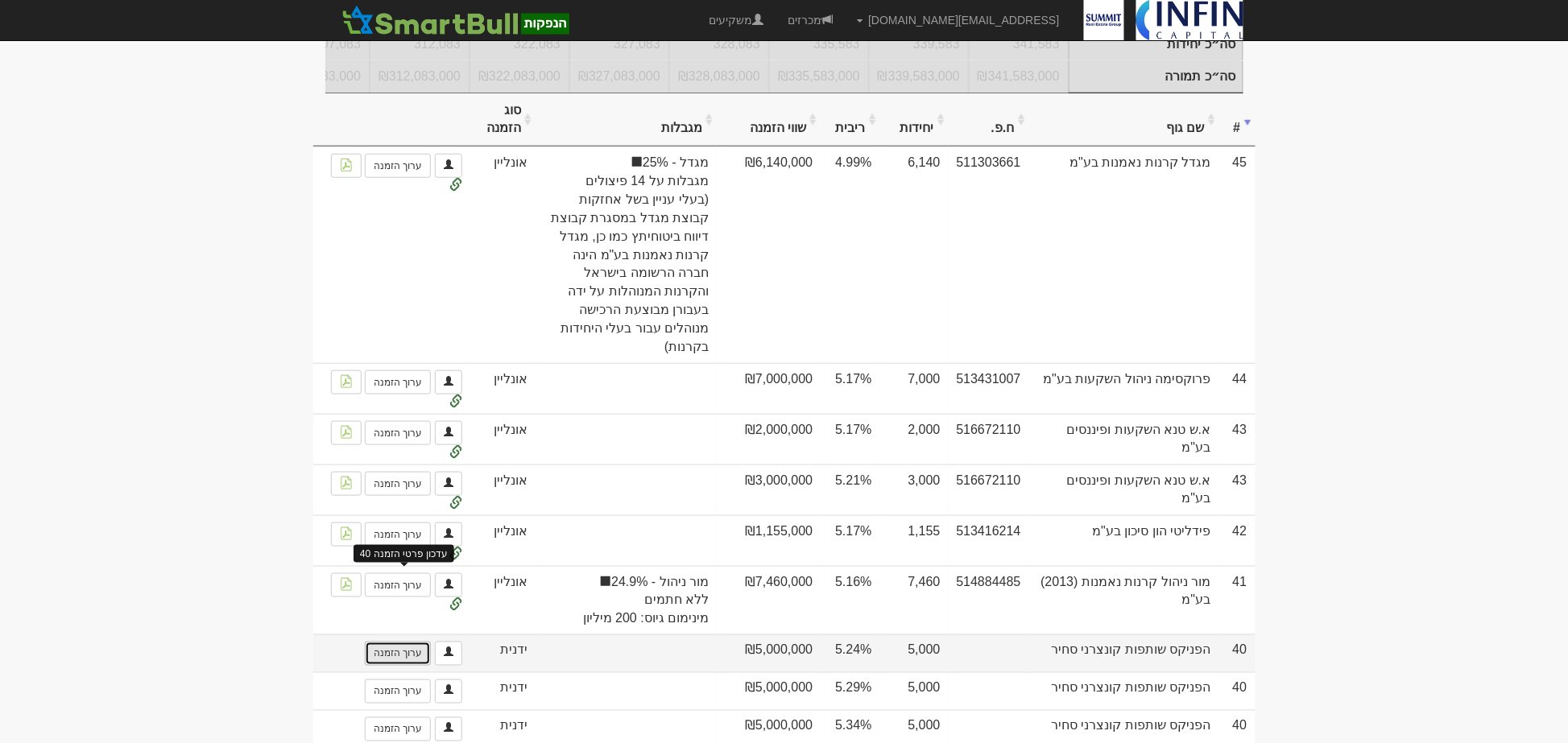
click at [374, 641] on link "ערוך הזמנה" at bounding box center [397, 653] width 66 height 24
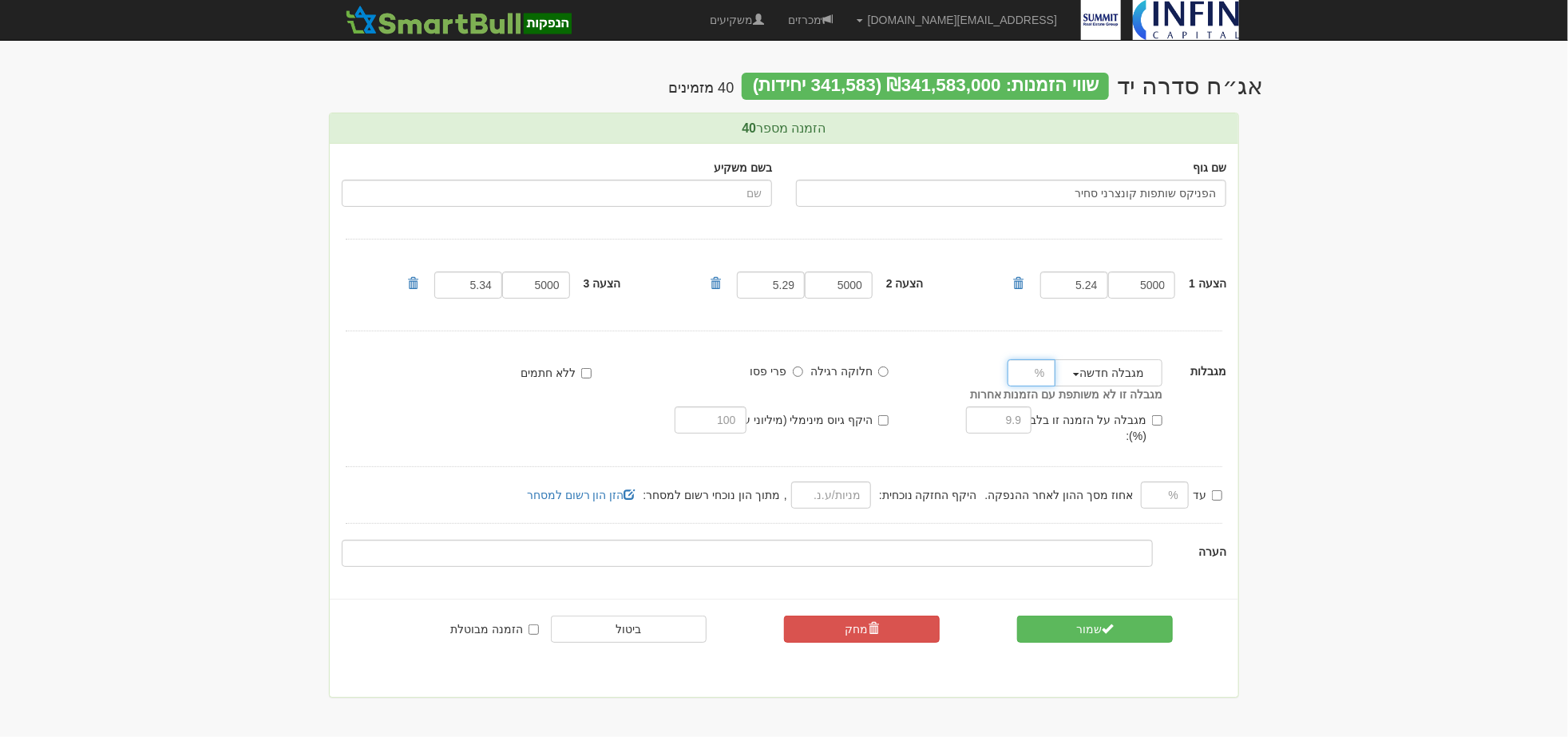
click at [1021, 378] on input "number" at bounding box center [1031, 373] width 48 height 27
type input "18"
click at [1172, 18] on img at bounding box center [1185, 19] width 106 height 40
click at [845, 22] on link "מכרזים" at bounding box center [810, 19] width 69 height 40
click at [1024, 370] on input "number" at bounding box center [1031, 373] width 48 height 27
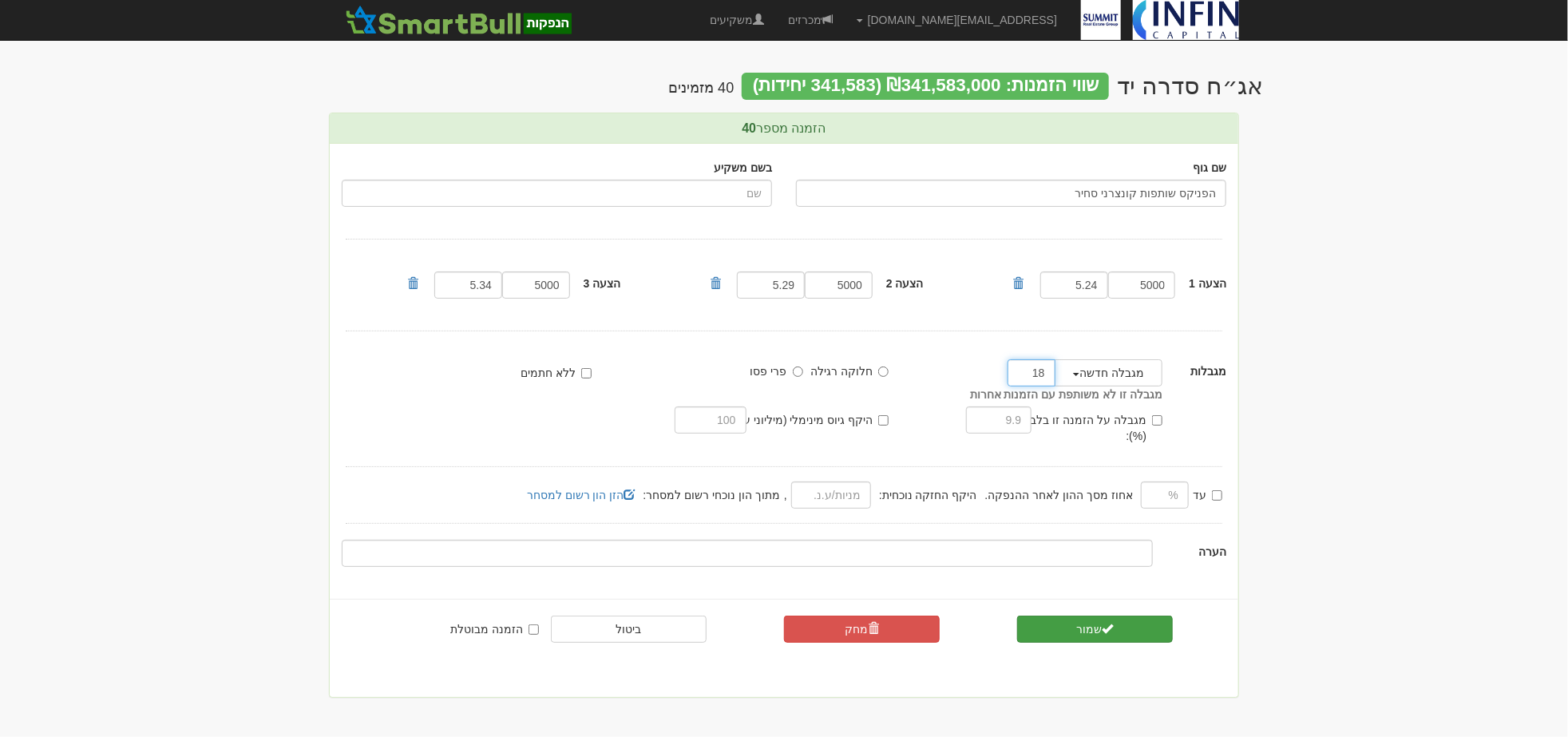
type input "18"
click at [1142, 616] on button "שמור" at bounding box center [1095, 629] width 156 height 27
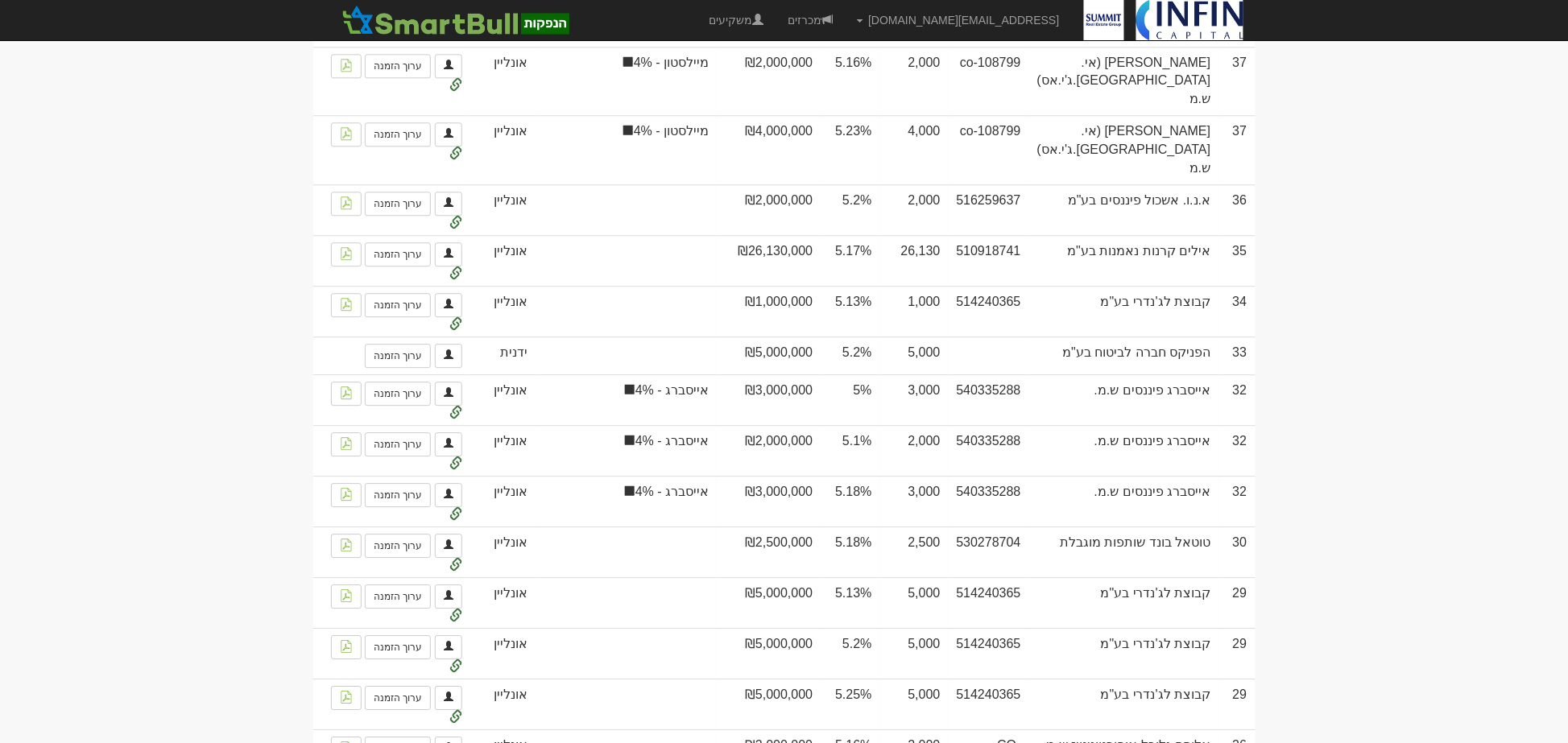
scroll to position [1341, 0]
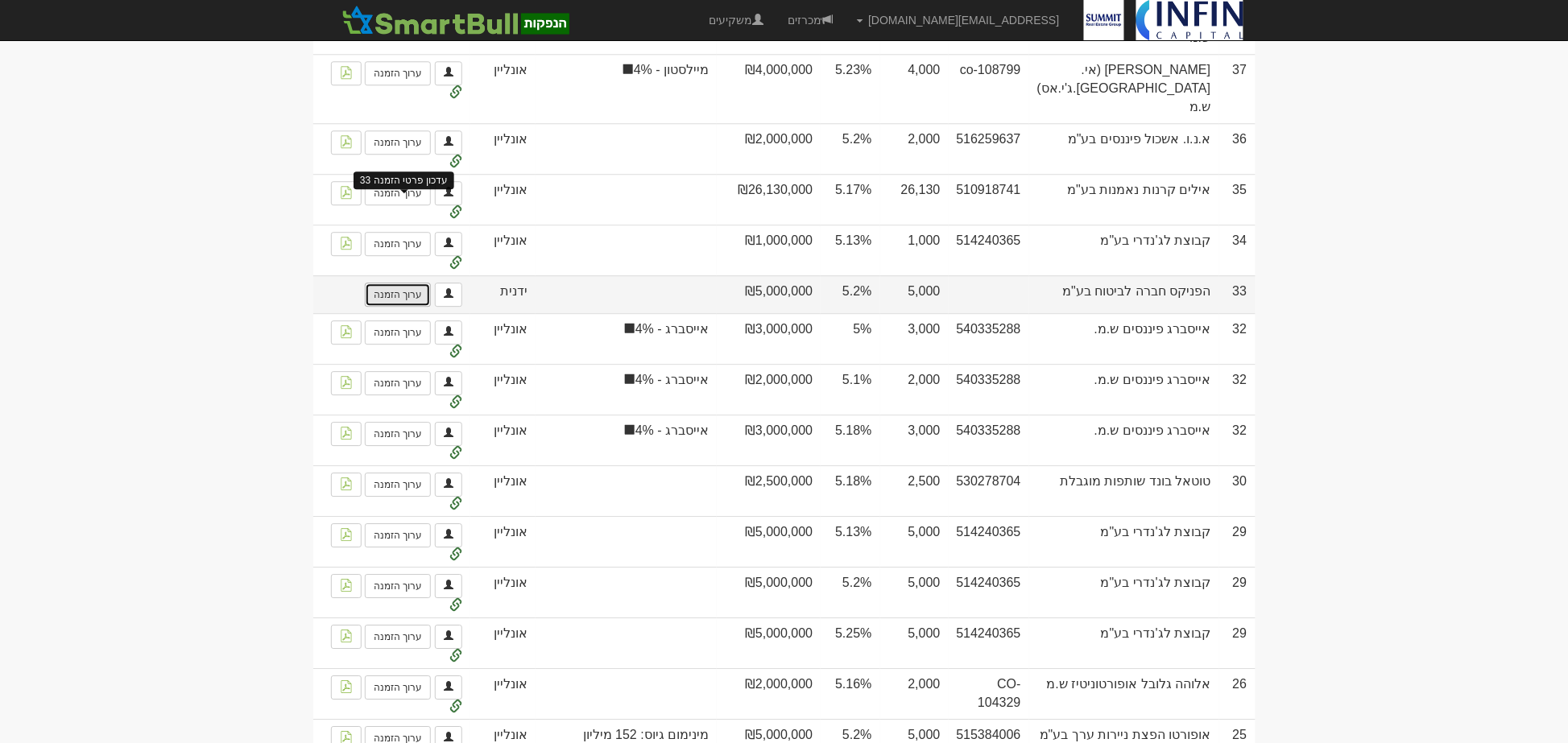
click at [406, 283] on link "ערוך הזמנה" at bounding box center [397, 295] width 66 height 24
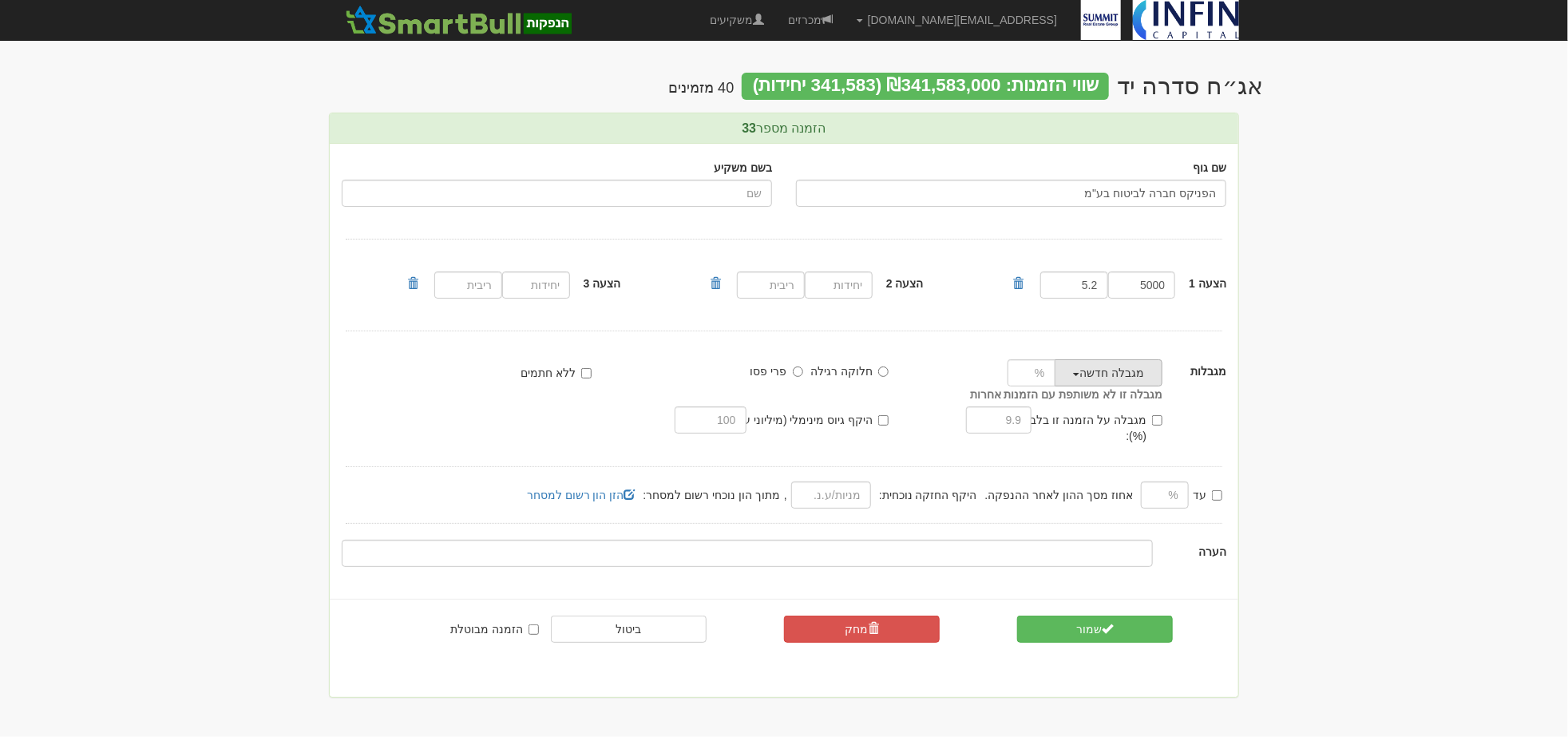
click at [1078, 373] on span "button" at bounding box center [1077, 374] width 7 height 3
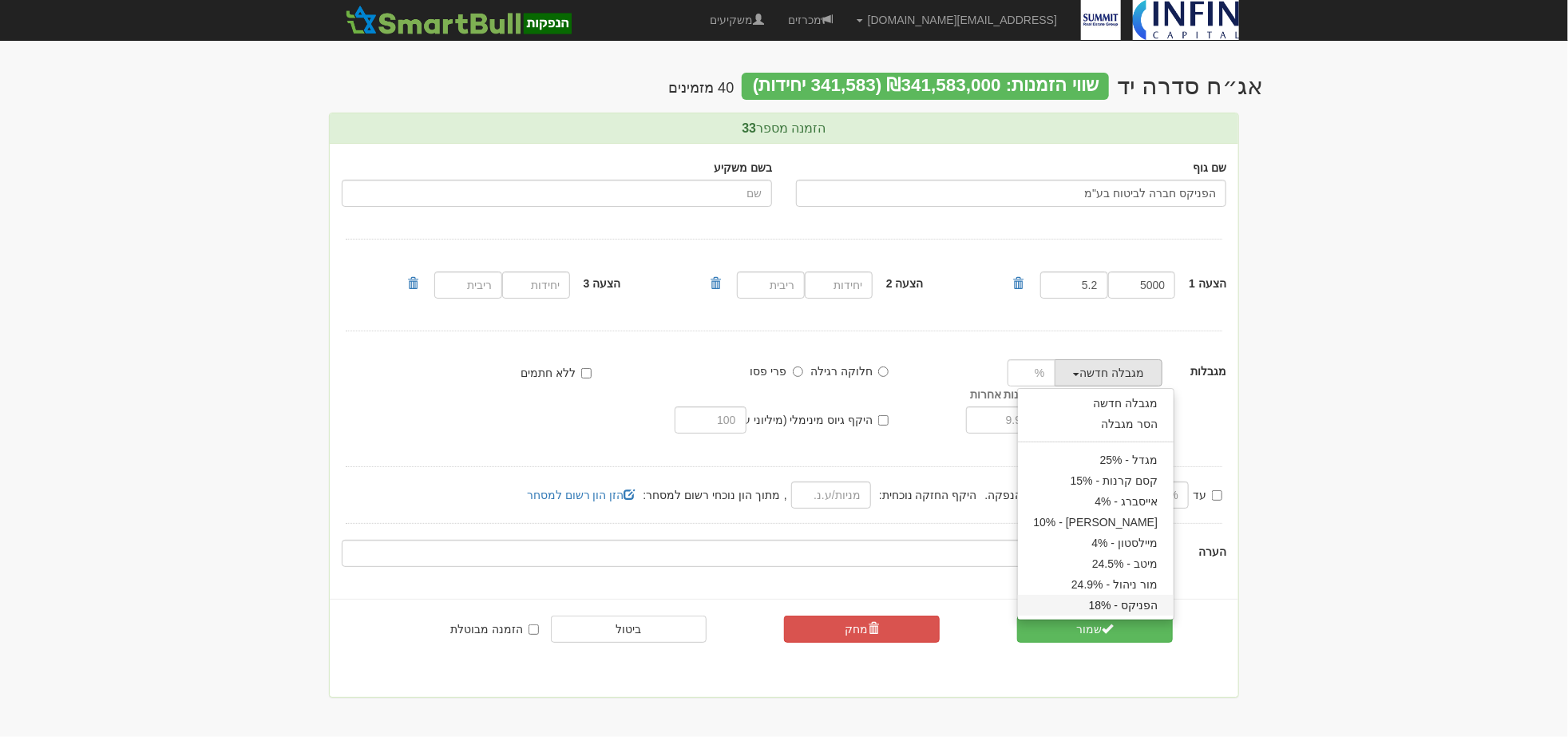
click at [1110, 604] on link "הפניקס - 18%" at bounding box center [1096, 605] width 157 height 21
type input "18"
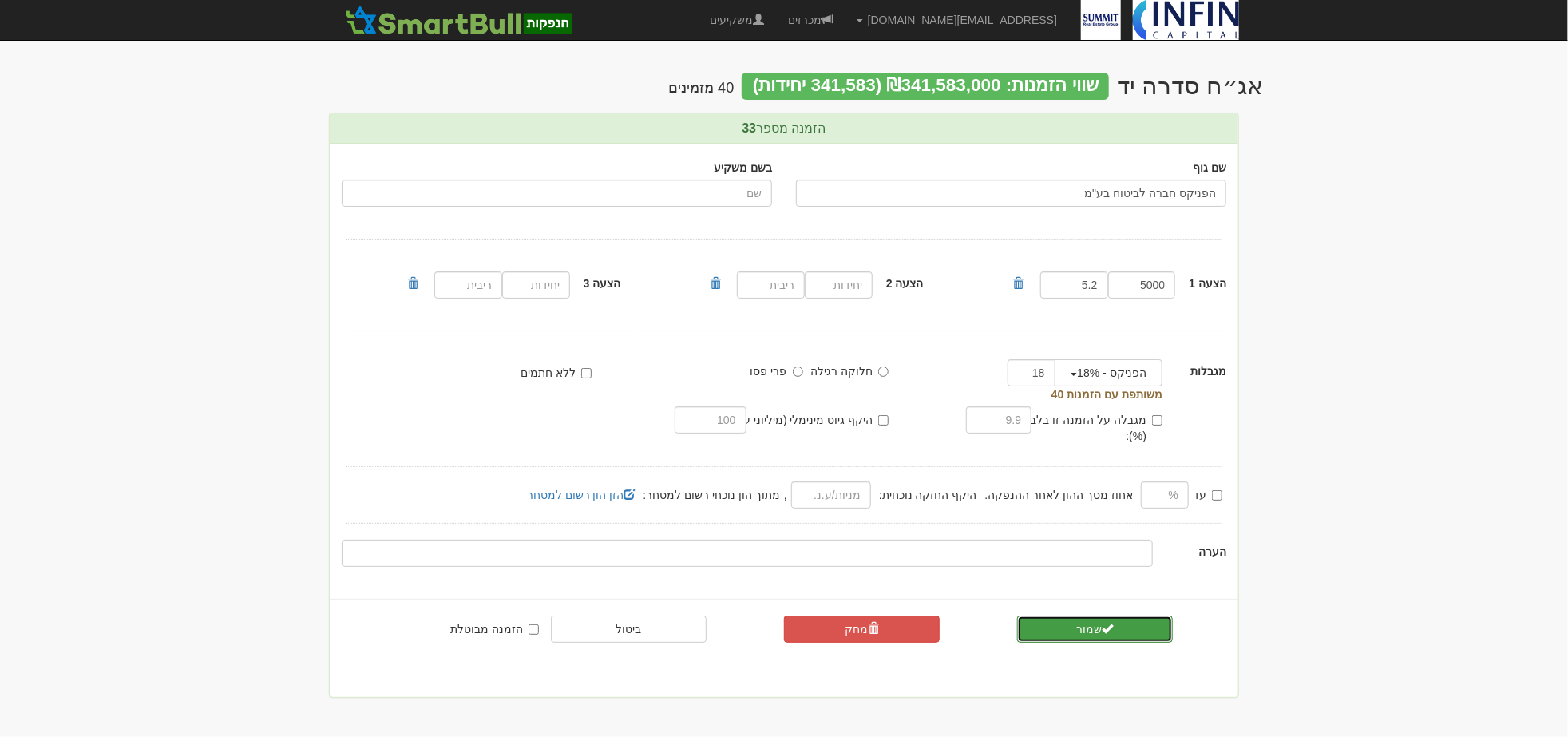
click at [1097, 616] on button "שמור" at bounding box center [1095, 629] width 156 height 27
click at [1120, 616] on button "שמור" at bounding box center [1095, 629] width 156 height 27
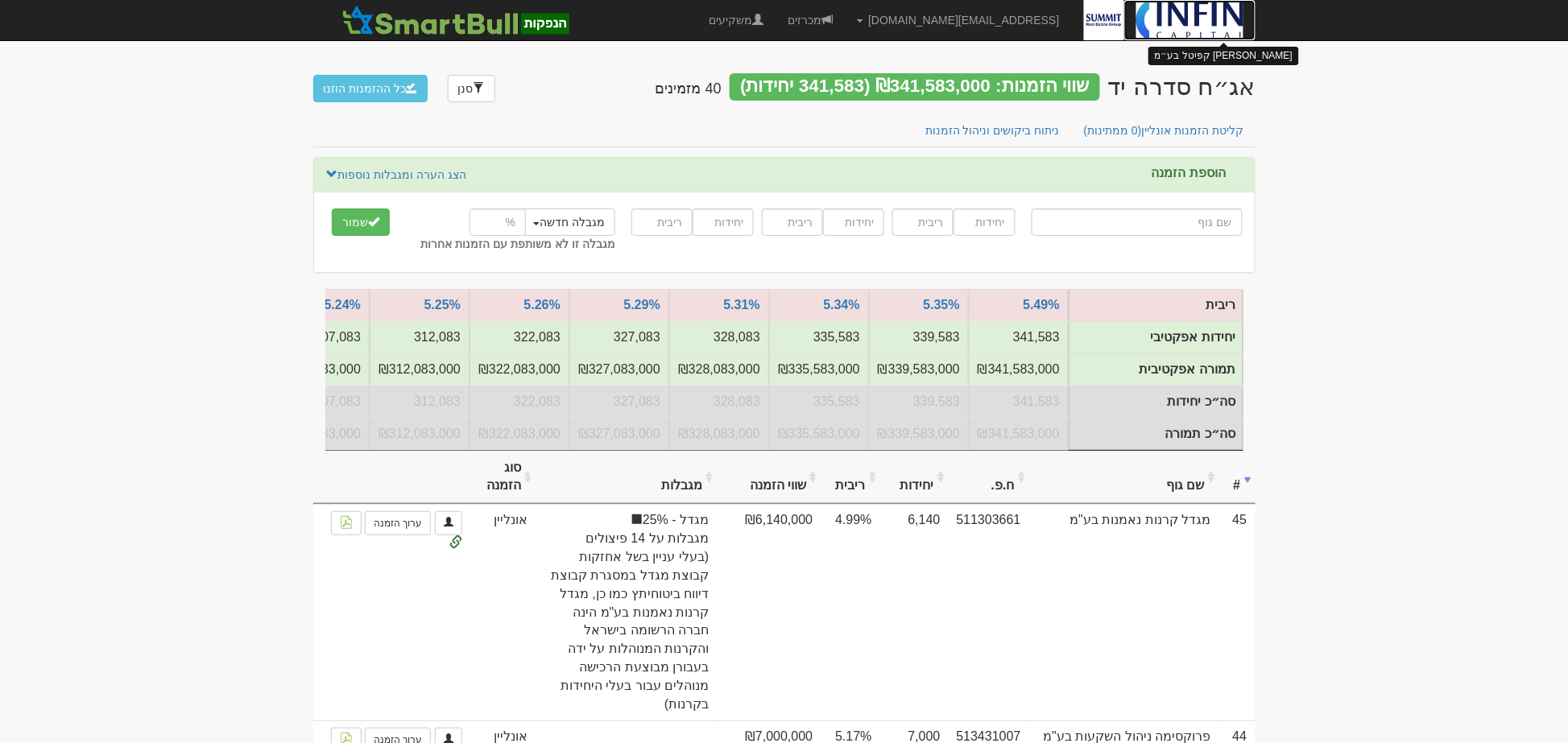
click at [1173, 28] on img at bounding box center [1189, 20] width 107 height 40
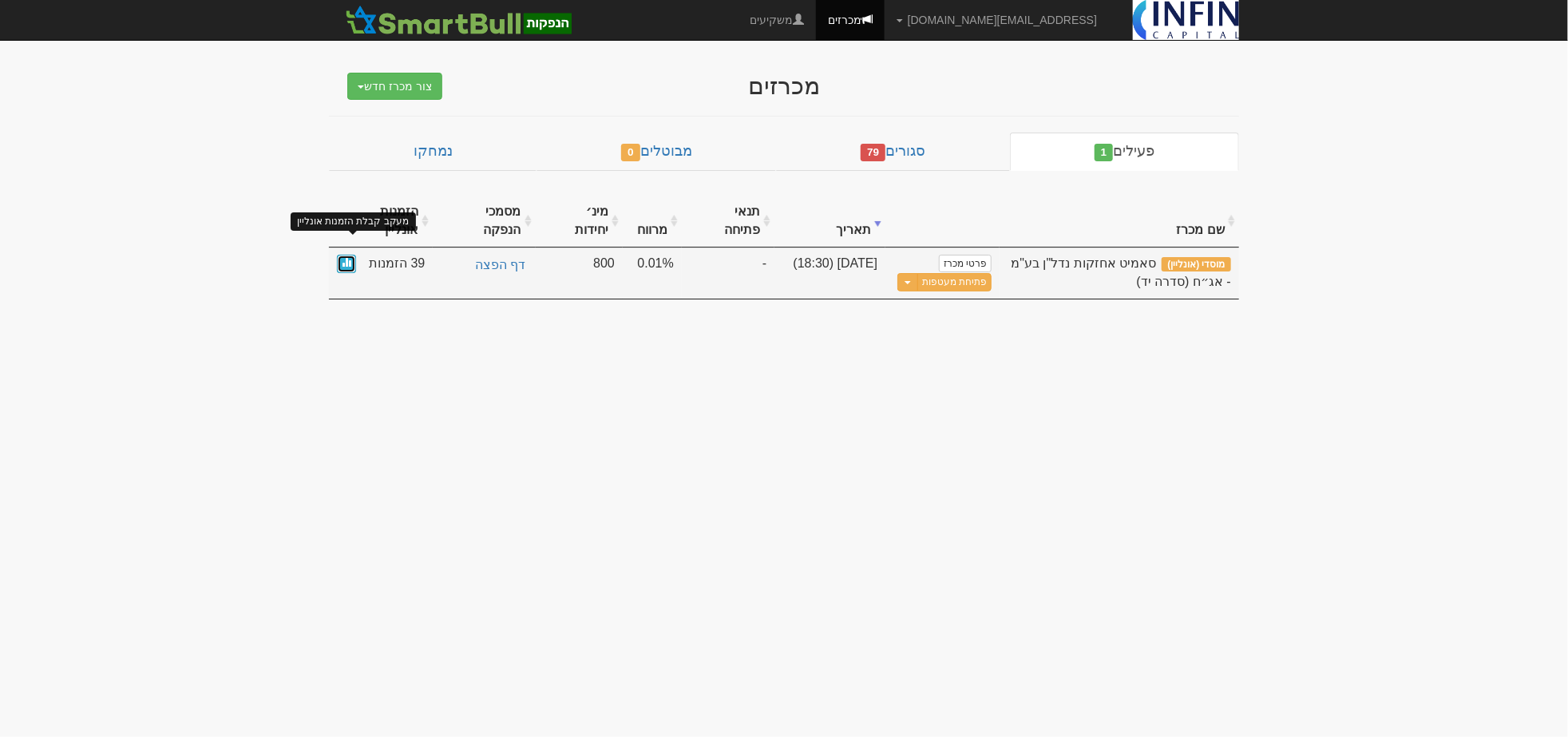
click at [345, 257] on span at bounding box center [346, 261] width 9 height 9
click at [958, 273] on link "פתיחת מעטפות" at bounding box center [955, 282] width 75 height 19
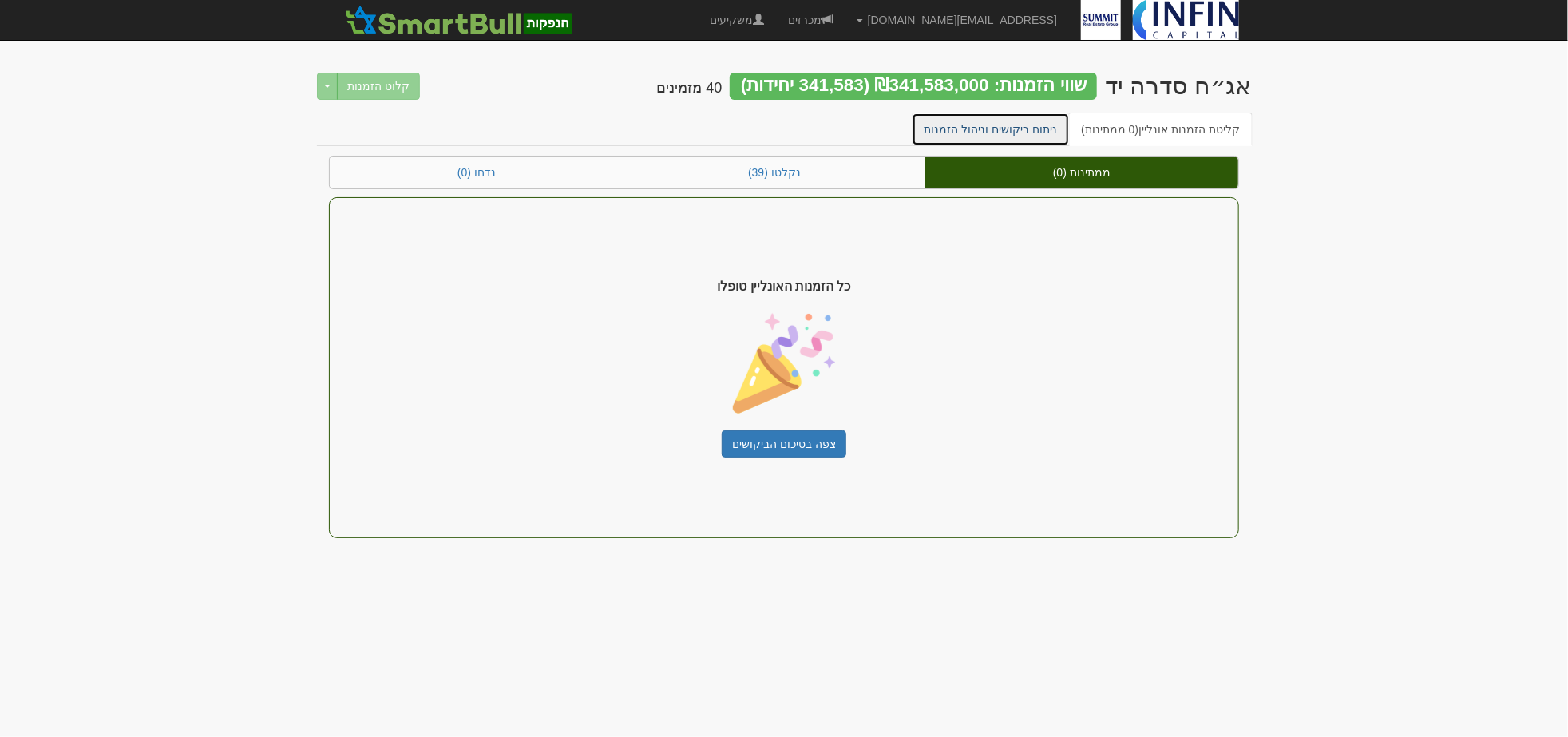
click at [978, 130] on link "ניתוח ביקושים וניהול הזמנות" at bounding box center [991, 130] width 159 height 34
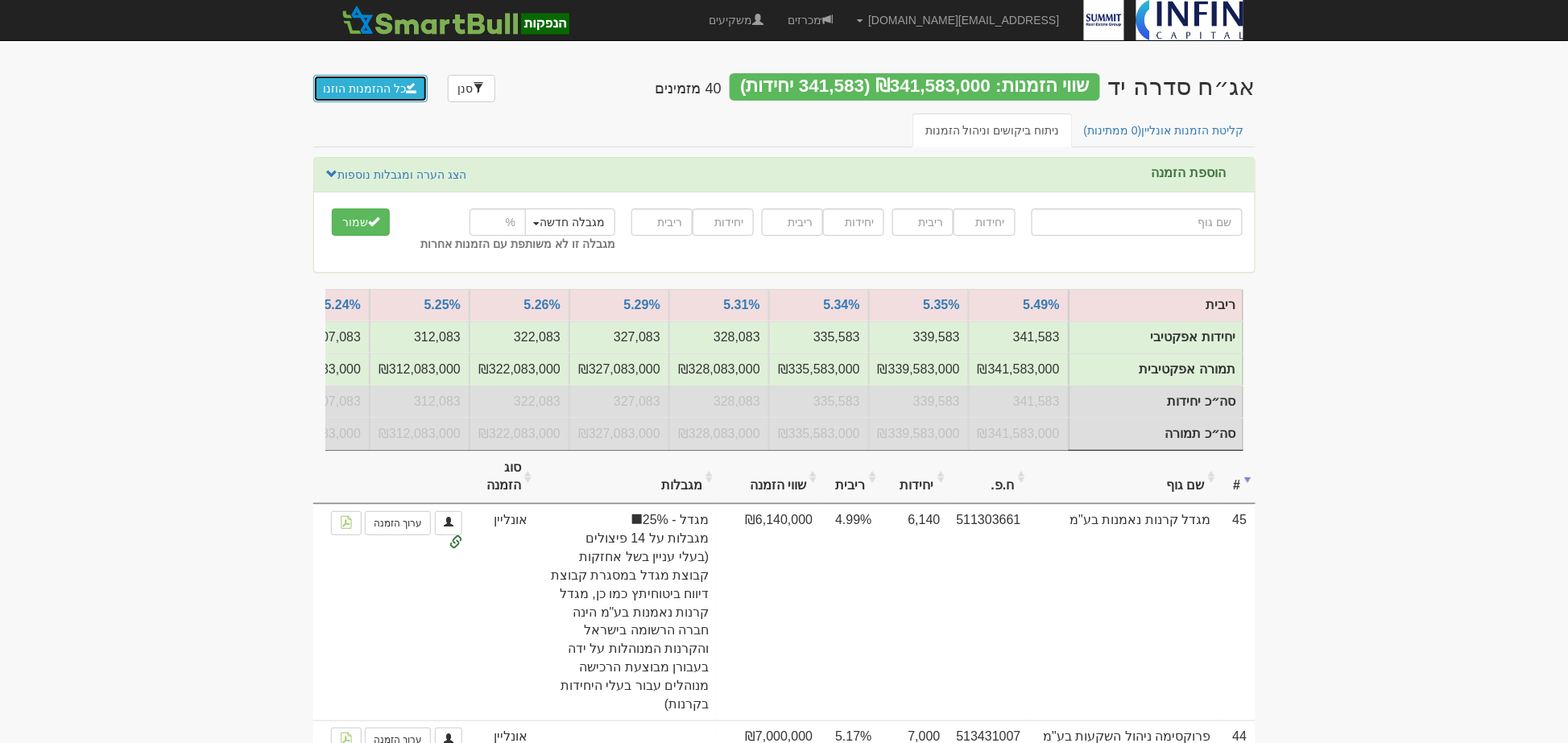
click at [372, 82] on button "כל ההזמנות הוזנו" at bounding box center [371, 89] width 115 height 27
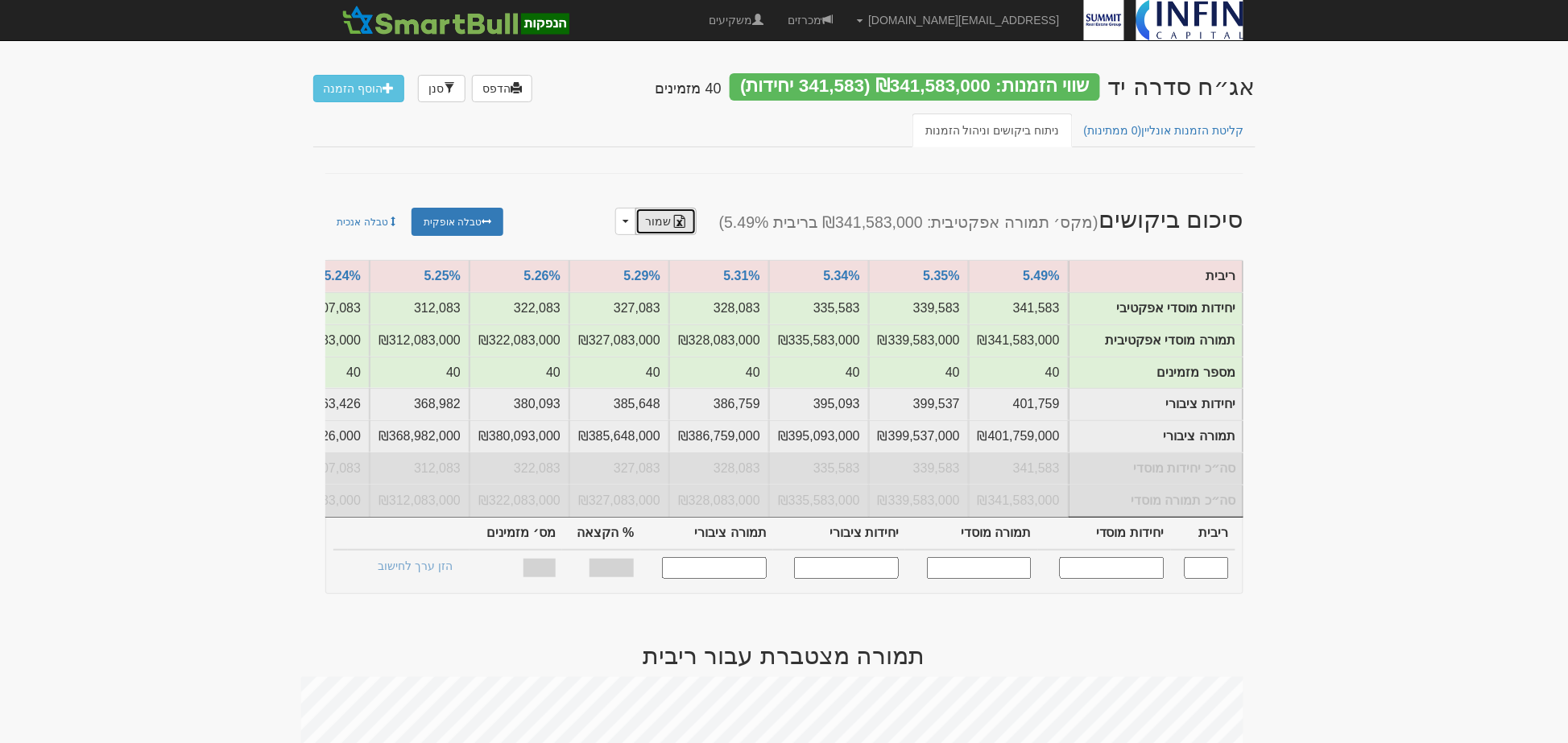
click at [682, 228] on link "שמור" at bounding box center [667, 221] width 62 height 27
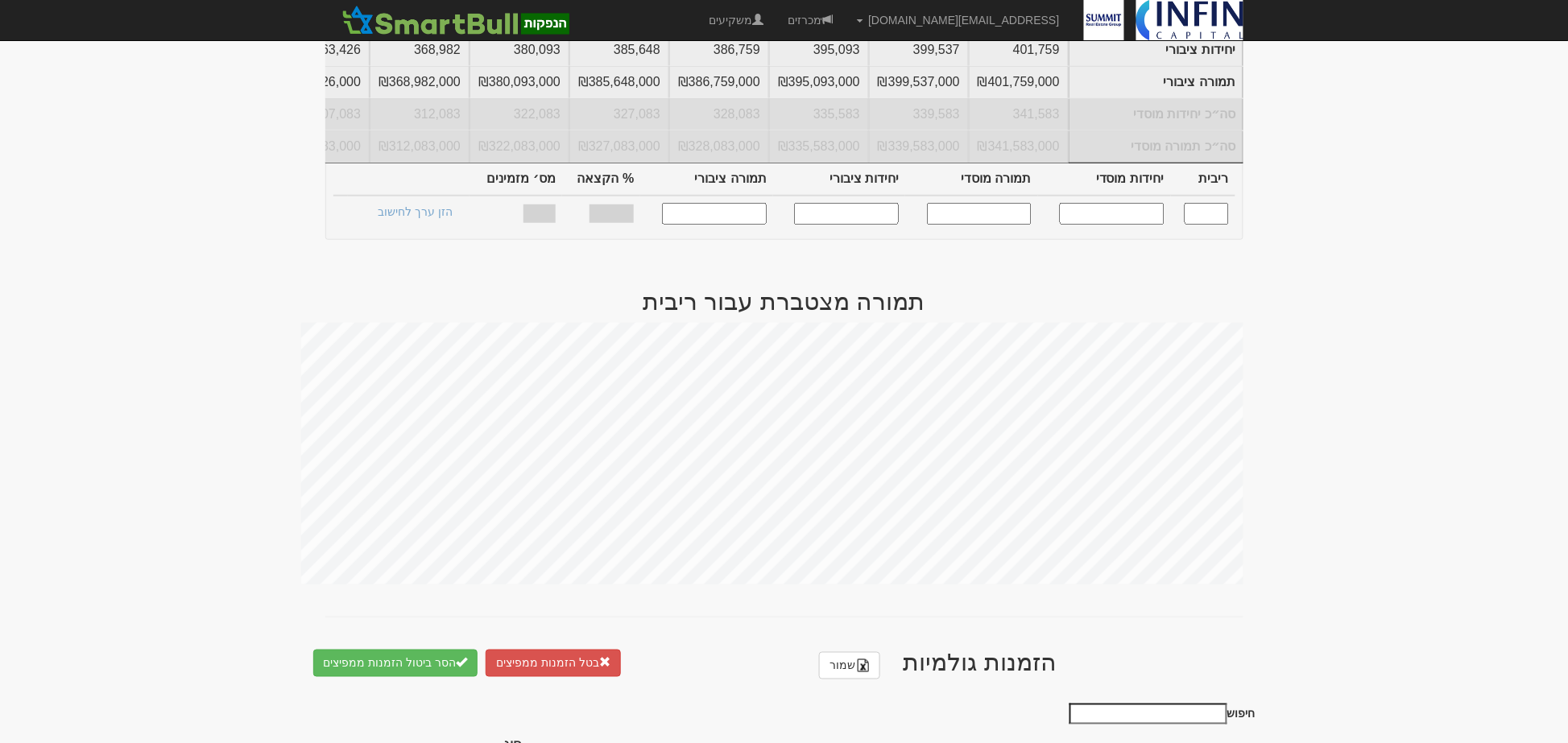
scroll to position [625, 0]
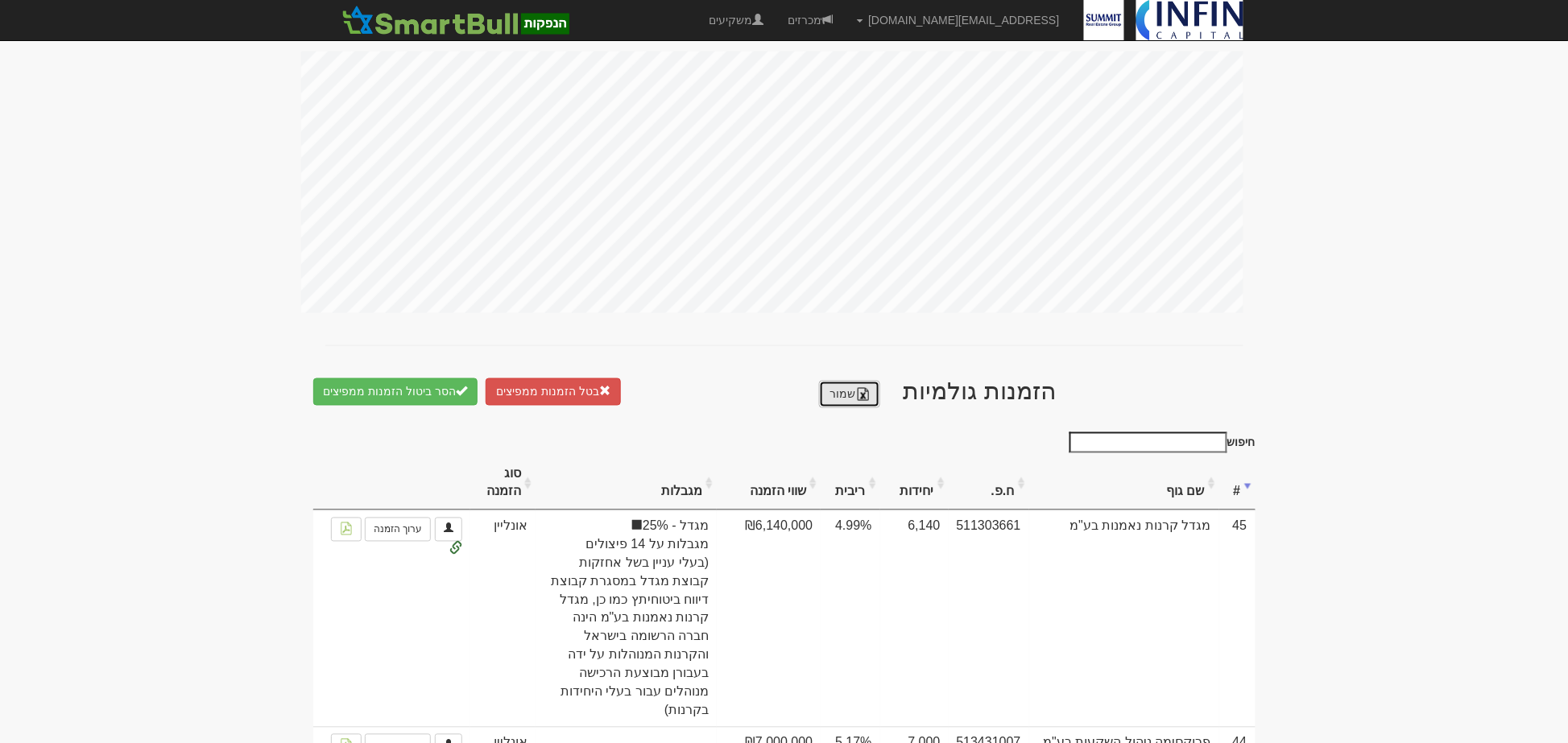
click at [854, 400] on link "שמור" at bounding box center [850, 395] width 62 height 27
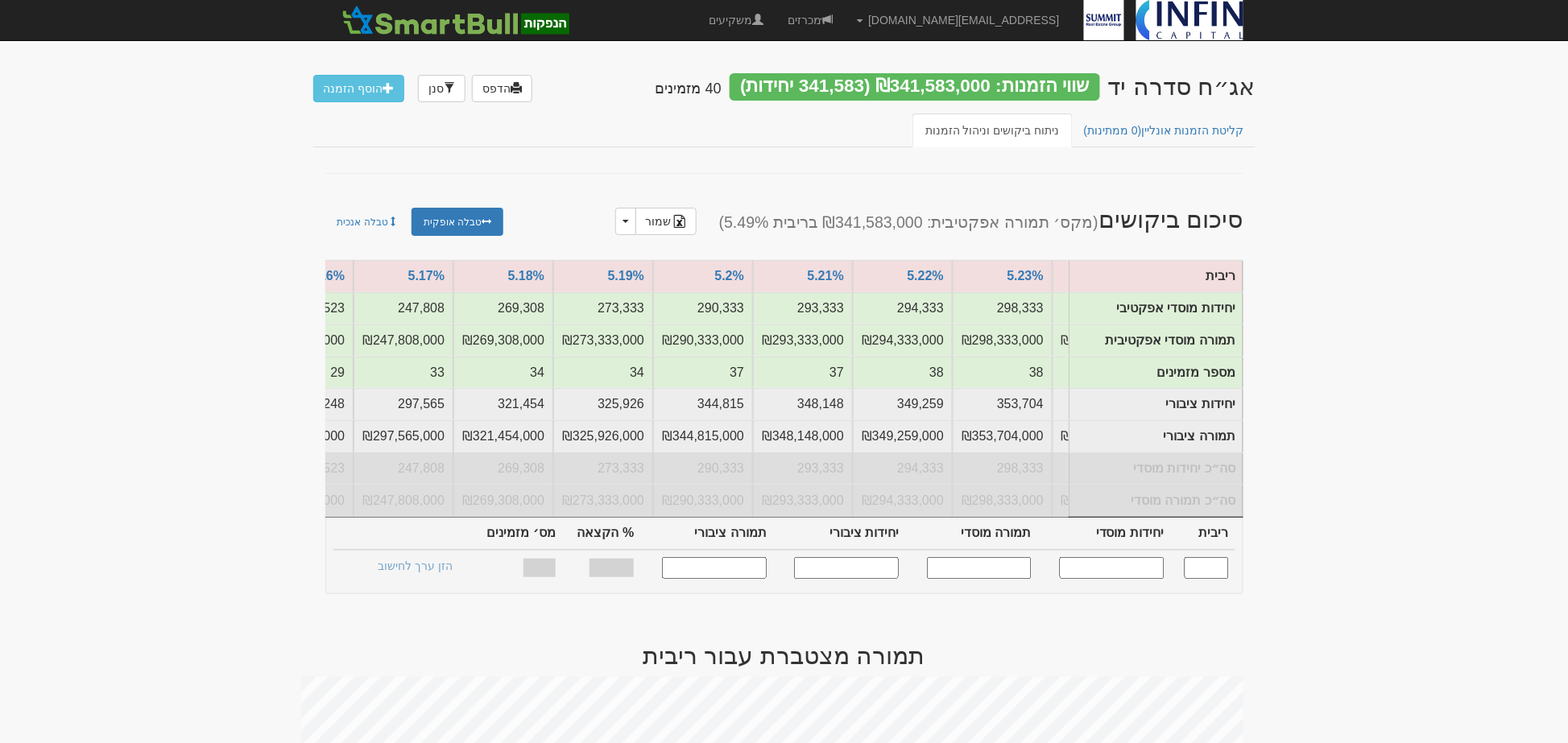
scroll to position [0, -802]
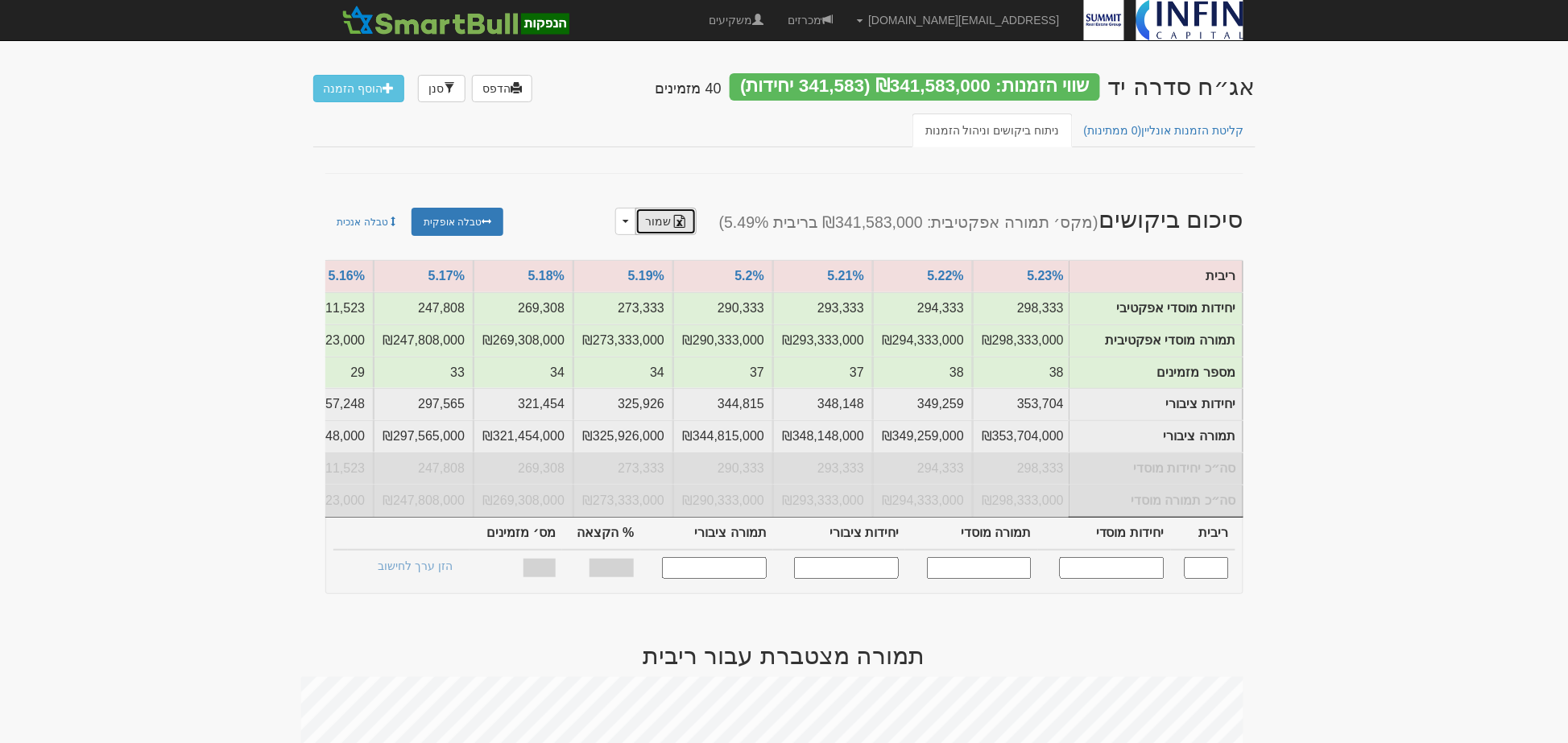
click at [687, 216] on link "שמור" at bounding box center [667, 221] width 62 height 27
drag, startPoint x: 1552, startPoint y: 469, endPoint x: 1541, endPoint y: 467, distance: 11.2
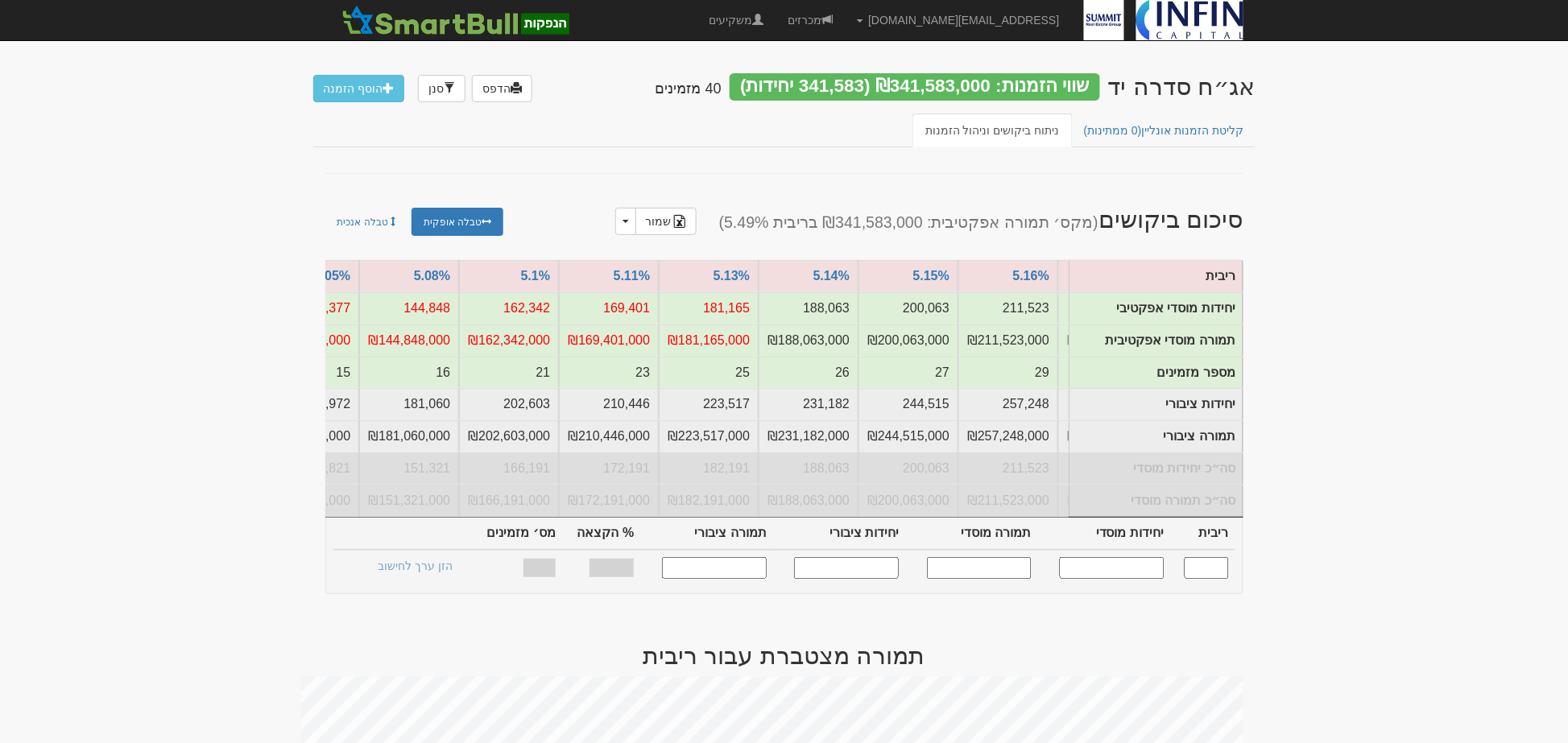
scroll to position [0, -1483]
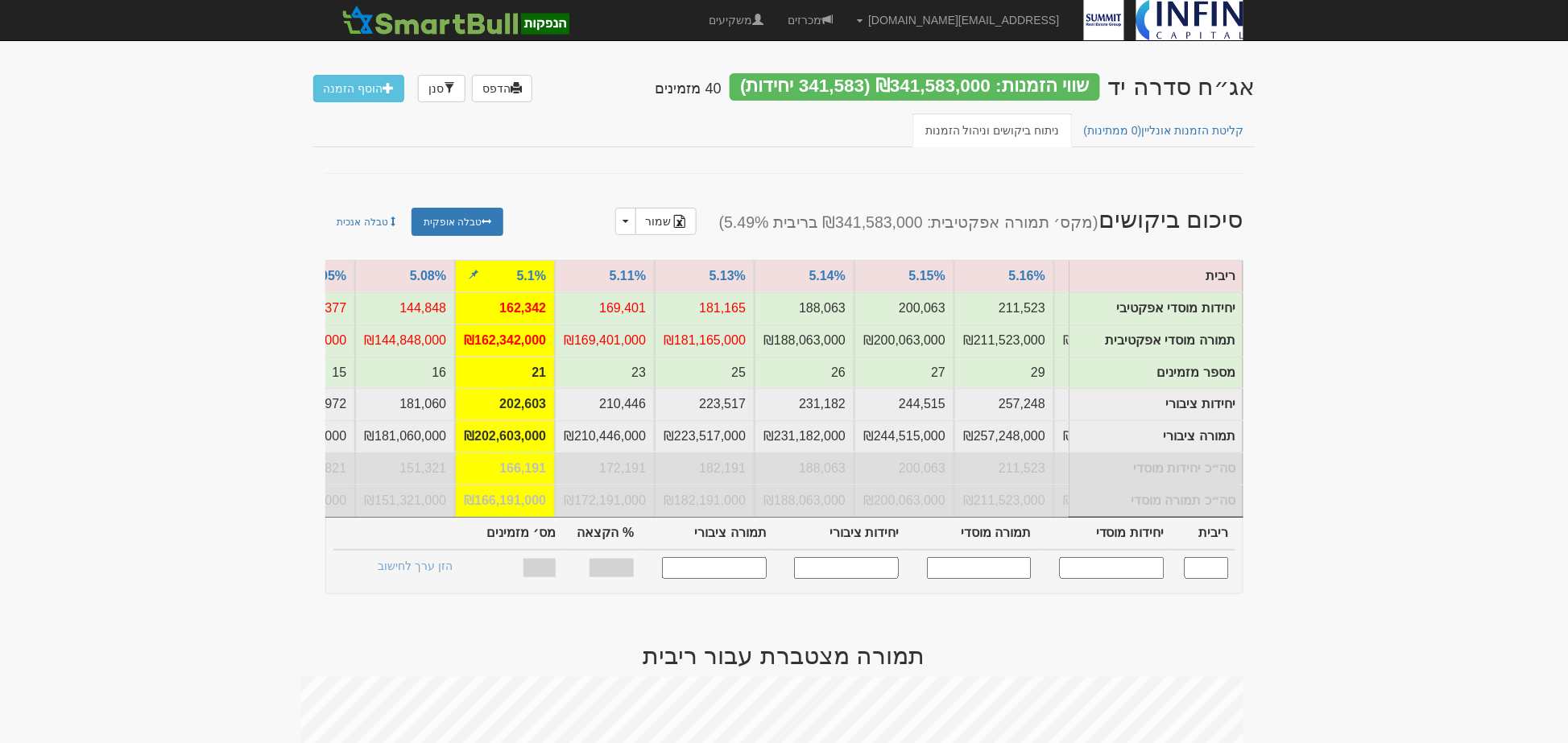
click at [494, 277] on td "5.1%" at bounding box center [505, 276] width 100 height 32
click at [509, 276] on td "5.1%" at bounding box center [505, 276] width 100 height 32
click at [526, 278] on link "5.1%" at bounding box center [531, 276] width 29 height 14
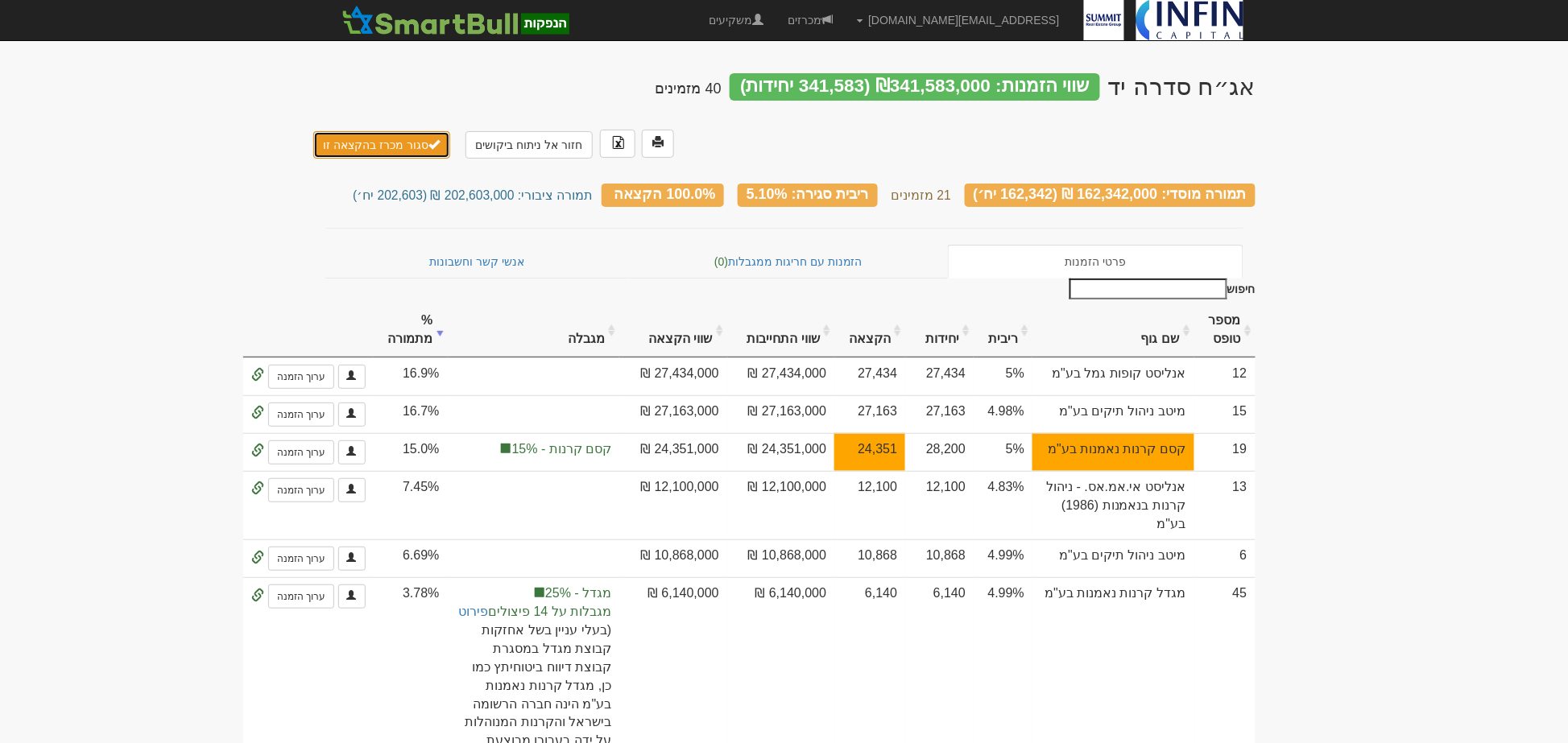
click at [412, 132] on button "סגור מכרז בהקצאה זו" at bounding box center [382, 145] width 138 height 27
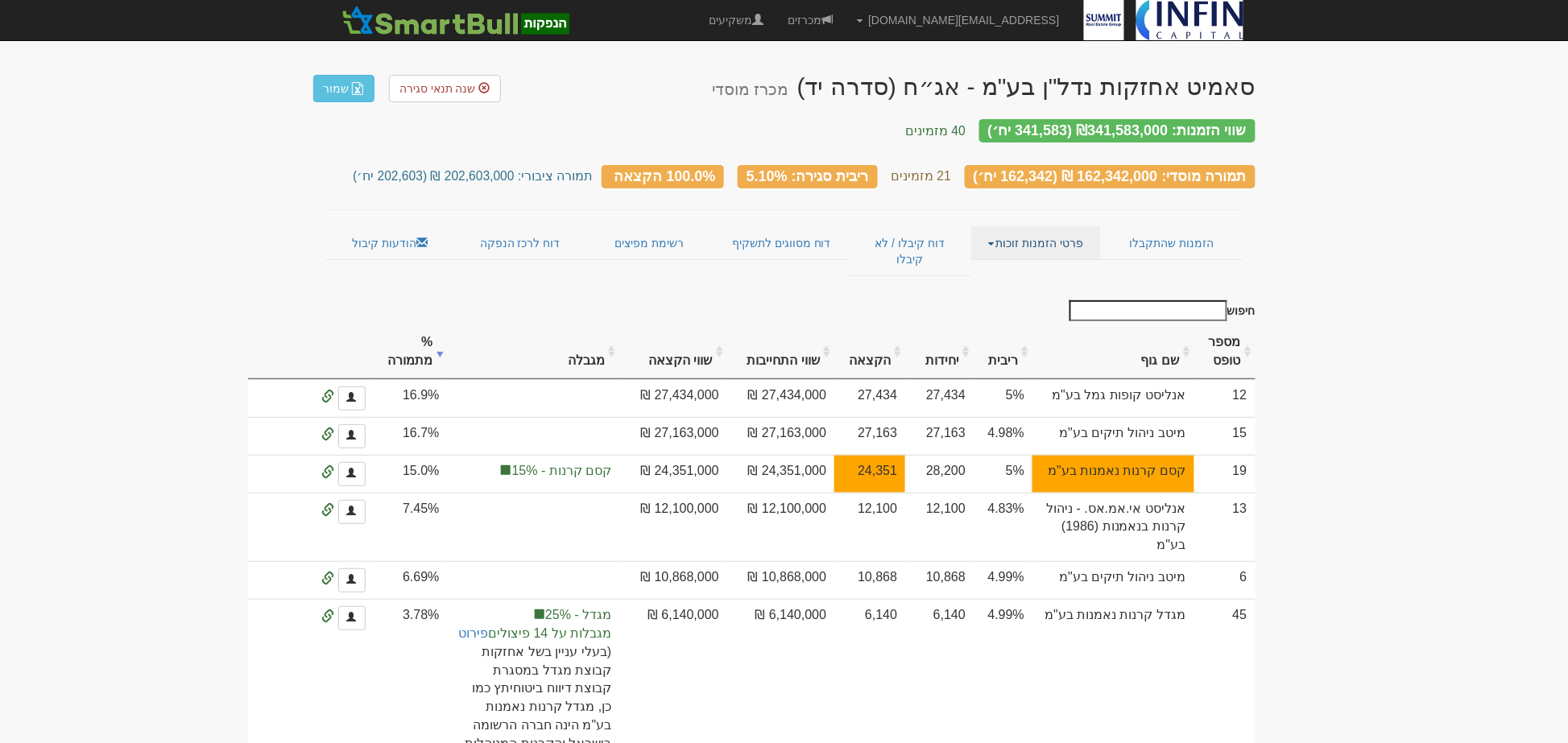
click at [1025, 230] on link "פרטי הזמנות זוכות" at bounding box center [1037, 243] width 130 height 34
click at [1044, 264] on link "אנשי קשר וחשבונות" at bounding box center [1037, 274] width 127 height 21
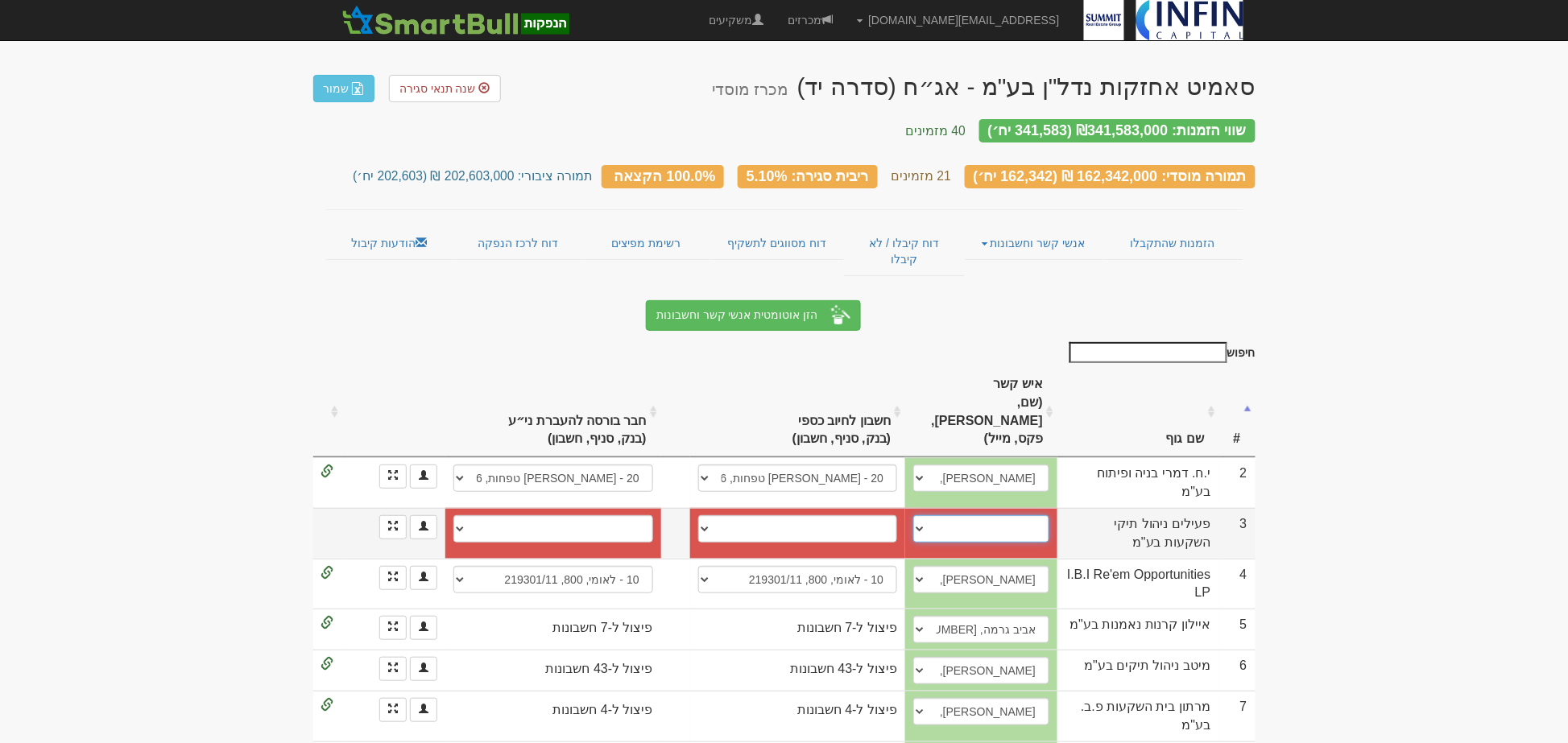
click at [931, 515] on select "בתיה טישלר, 0523587704, peilim.hanpakot@peilim.com עפרה מגן, 0525715515, office…" at bounding box center [981, 529] width 136 height 27
select select "5d8ce1e8d98c160004579875"
click at [929, 515] on select "בתיה טישלר, 0523587704, peilim.hanpakot@peilim.com עפרה מגן, 0525715515, office…" at bounding box center [981, 529] width 136 height 27
click at [711, 515] on select "פועלים (12), 600, 496645 לאומי (10), 712, 180581355/00 פועלים (12), 600, 565983…" at bounding box center [798, 529] width 200 height 27
click at [388, 515] on link "הזנת פיצולים" at bounding box center [393, 527] width 27 height 24
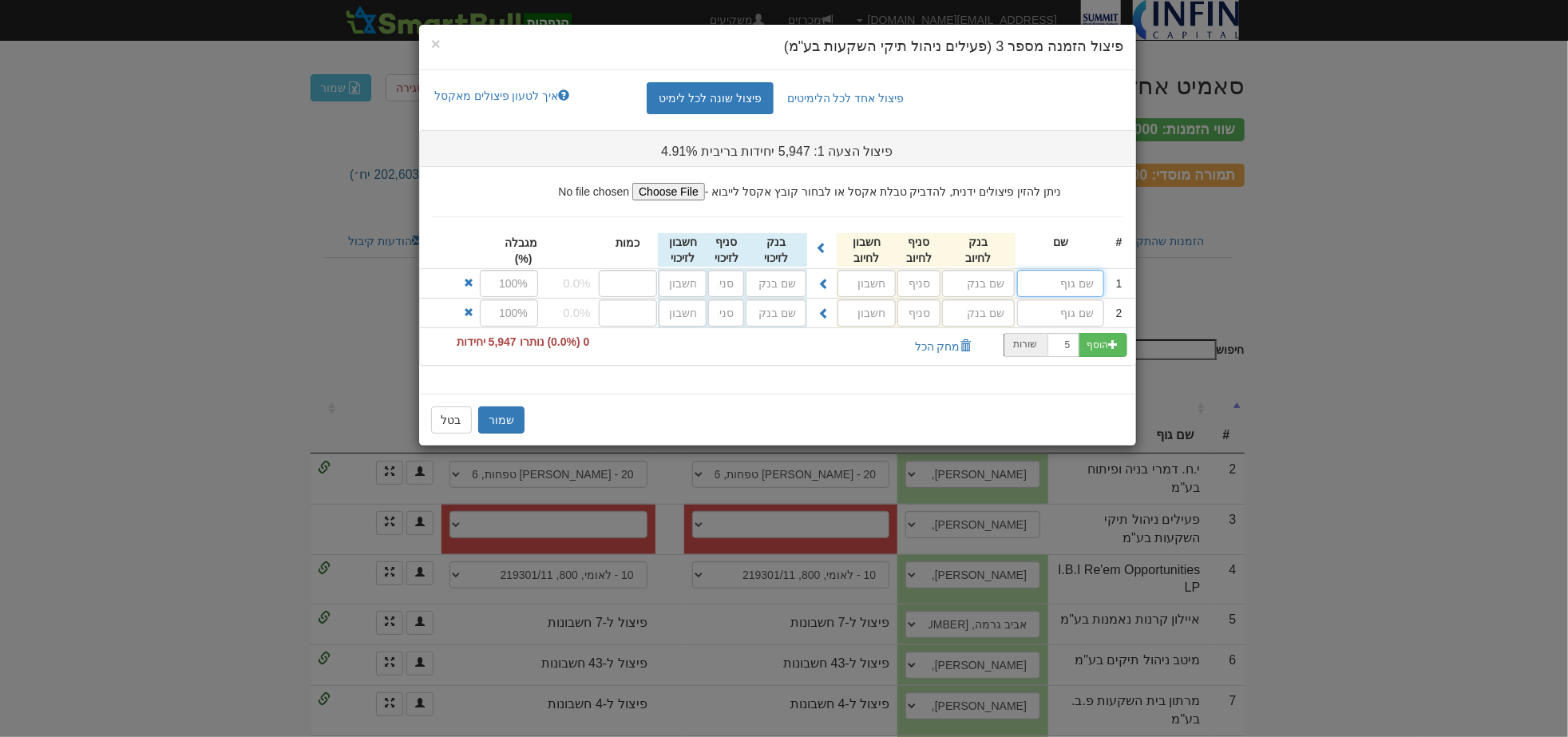
click at [1063, 281] on input "text" at bounding box center [1061, 284] width 87 height 27
click at [503, 421] on button "שמור" at bounding box center [501, 420] width 47 height 27
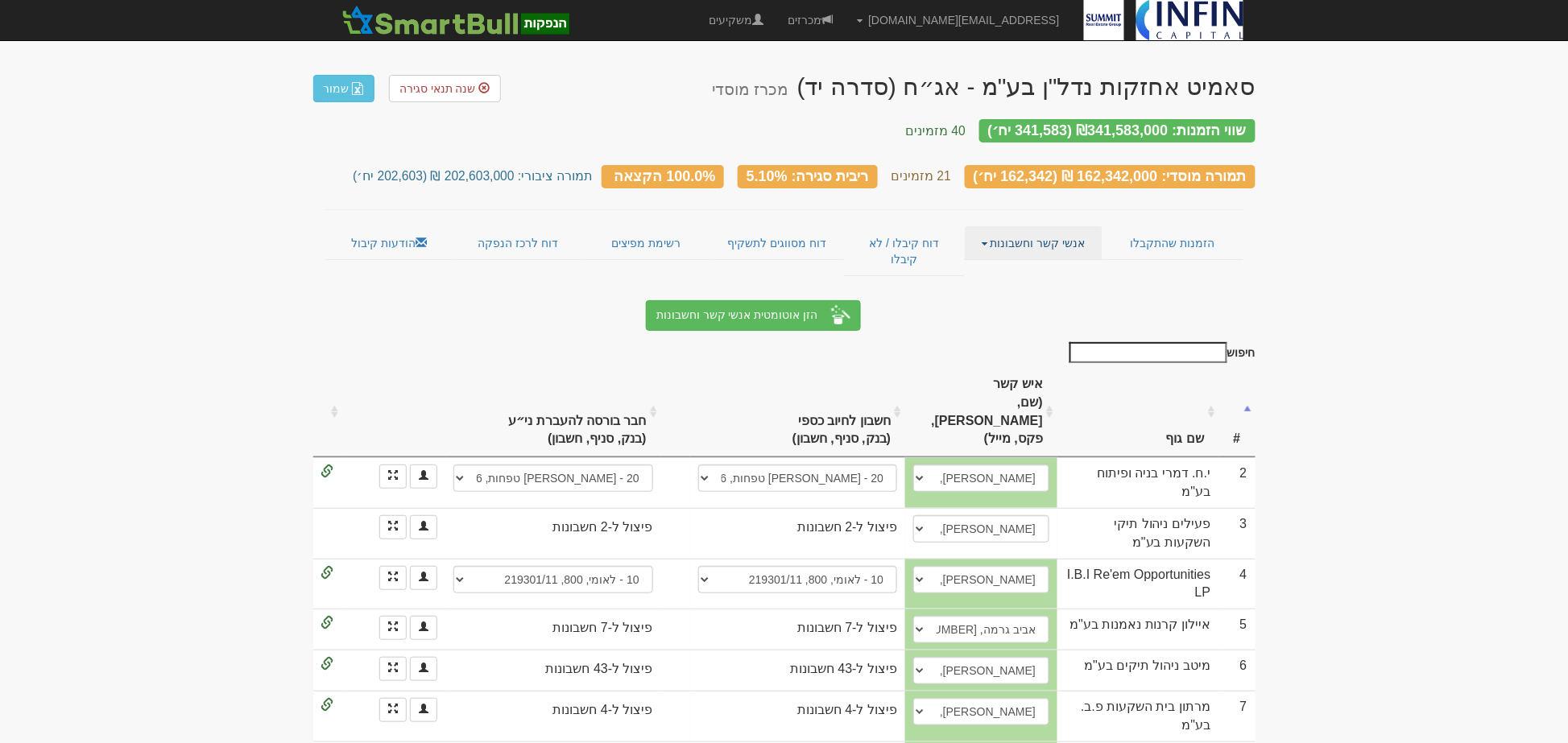
click at [1080, 226] on link "אנשי קשר וחשבונות" at bounding box center [1033, 243] width 138 height 34
click at [913, 230] on link "דוח קיבלו / לא קיבלו" at bounding box center [904, 251] width 120 height 50
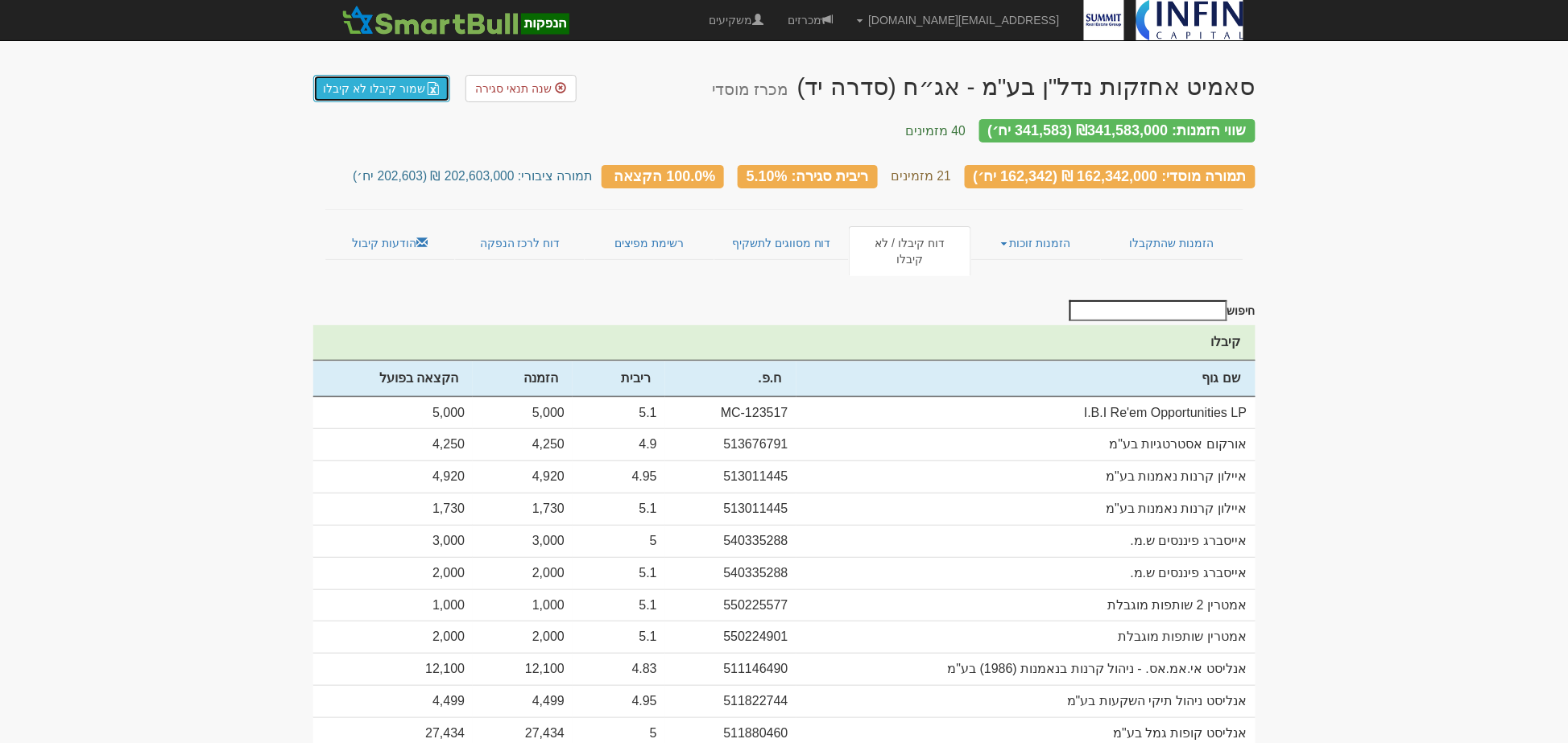
click at [414, 92] on link "שמור קיבלו לא קיבלו" at bounding box center [382, 89] width 138 height 27
click at [1030, 226] on link "הזמנות זוכות" at bounding box center [1037, 243] width 130 height 34
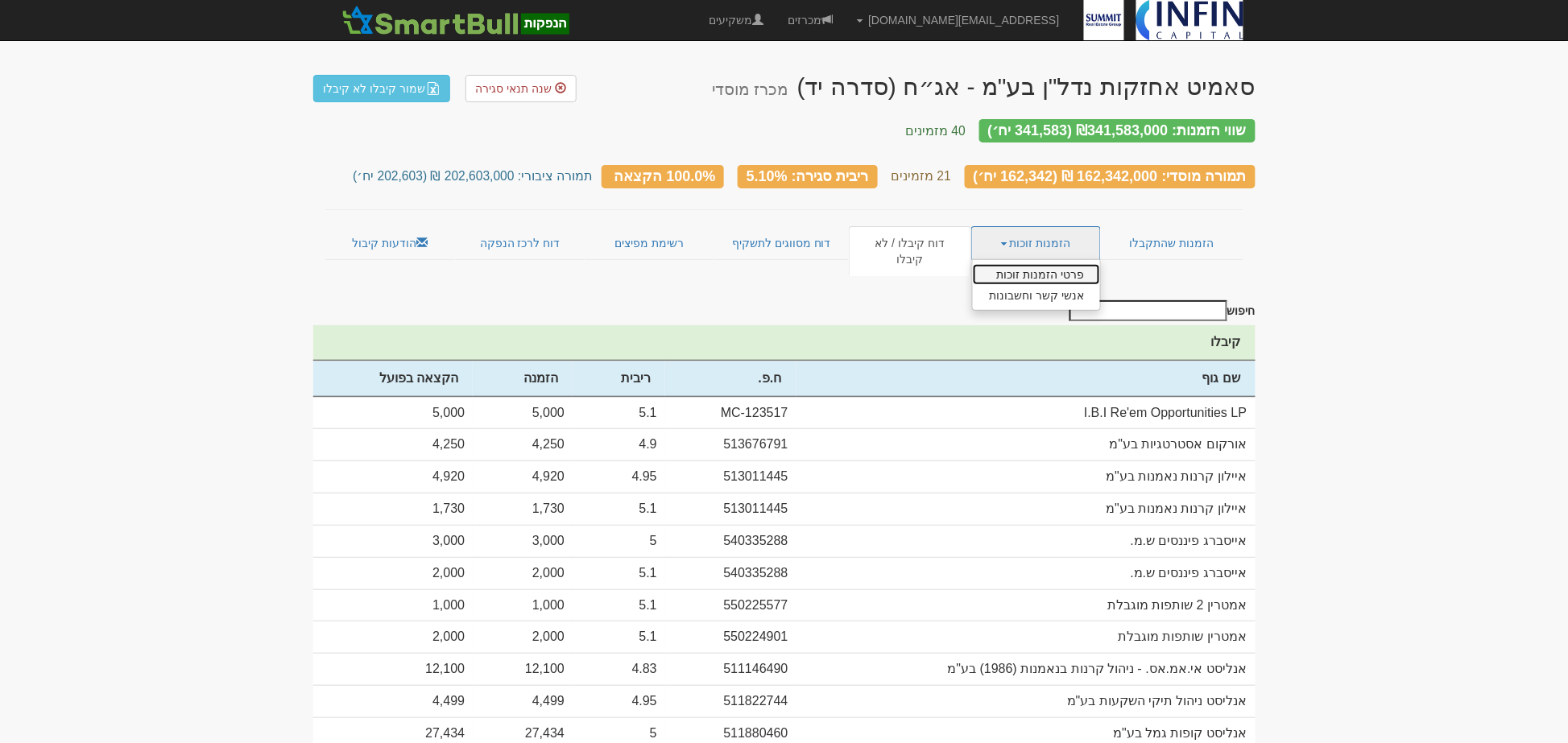
click at [1031, 264] on link "פרטי הזמנות זוכות" at bounding box center [1037, 274] width 127 height 21
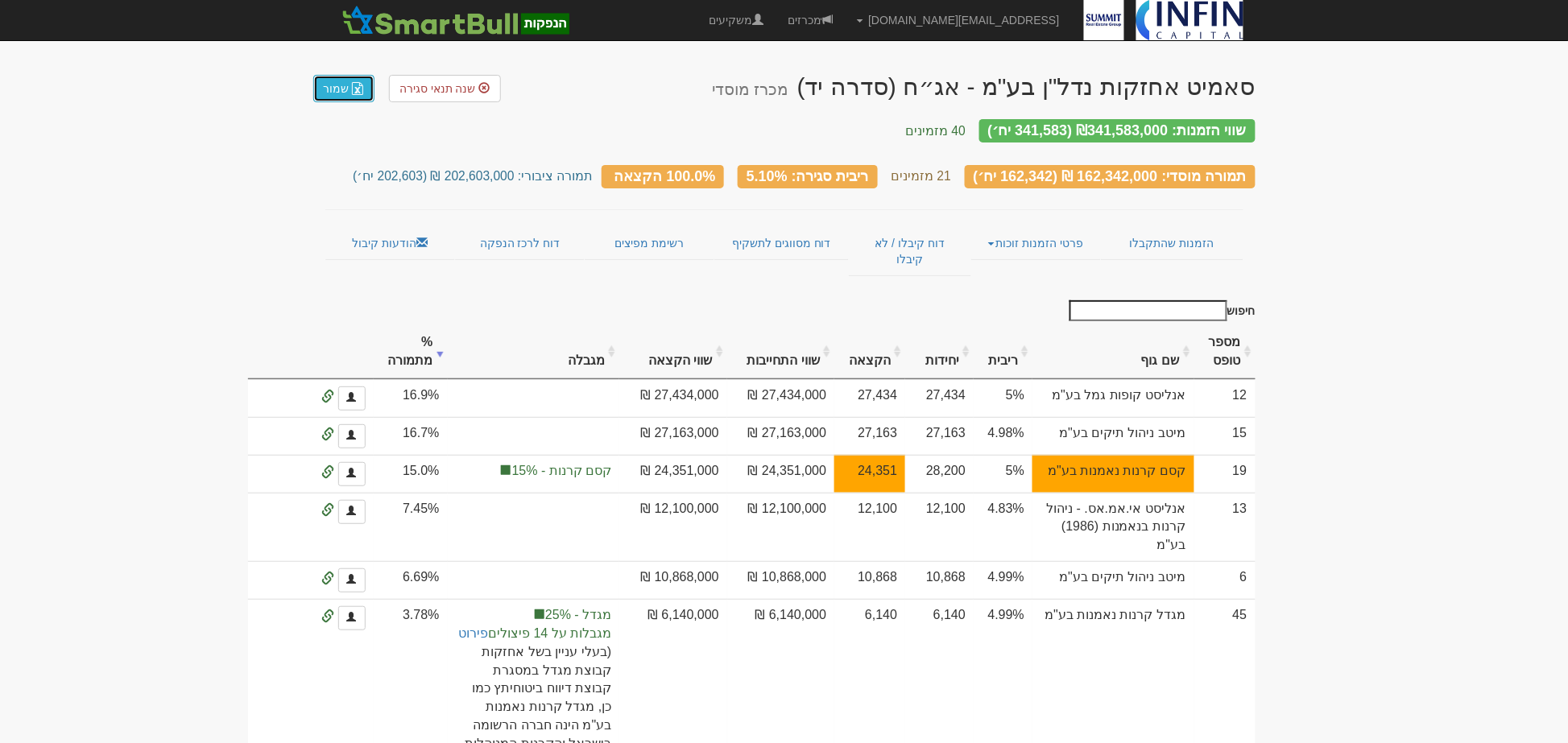
click at [347, 85] on link "שמור" at bounding box center [344, 89] width 62 height 27
click at [1032, 227] on link "פרטי הזמנות זוכות" at bounding box center [1037, 243] width 130 height 34
click at [1032, 264] on link "אנשי קשר וחשבונות" at bounding box center [1037, 274] width 127 height 21
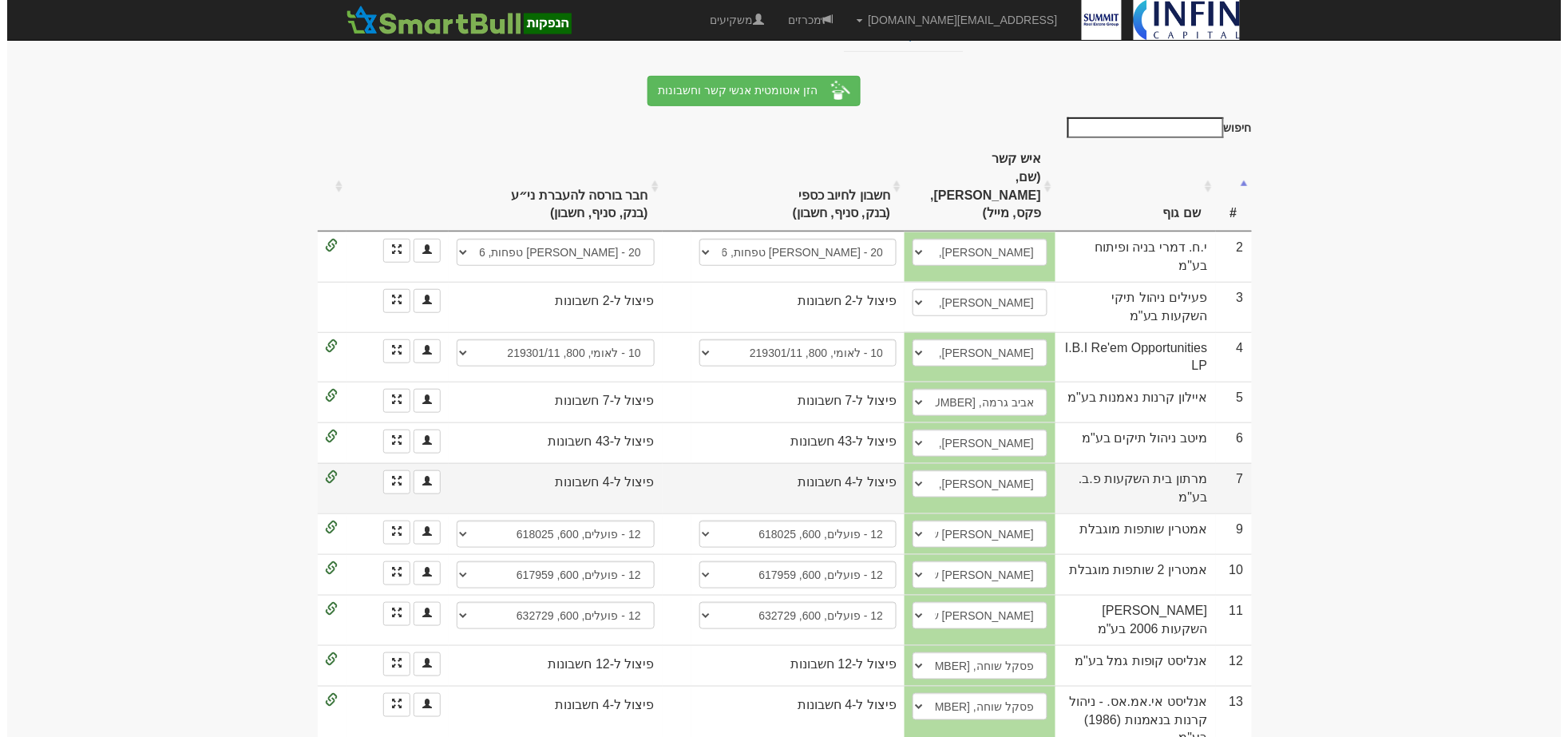
scroll to position [266, 0]
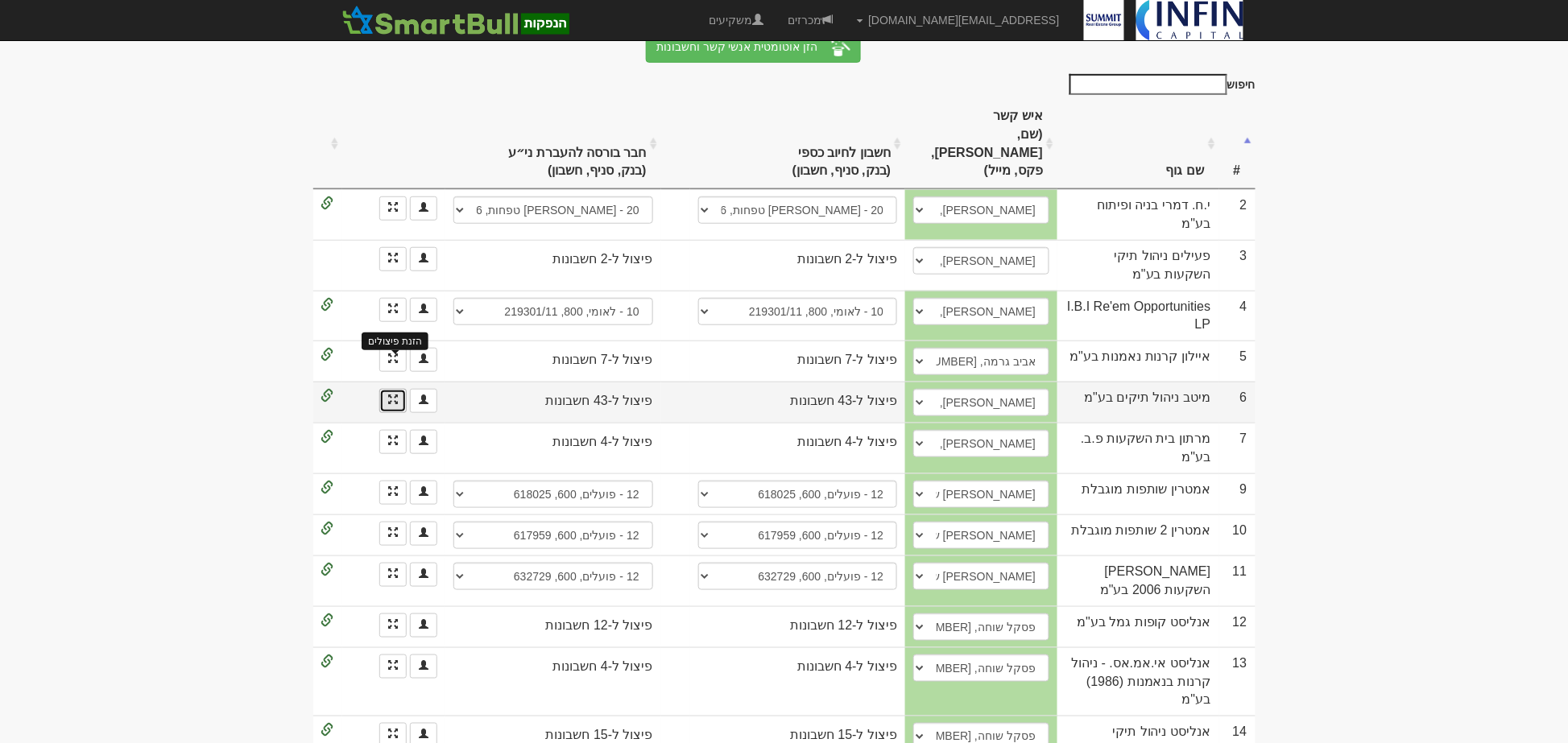
click at [393, 395] on span at bounding box center [392, 399] width 9 height 9
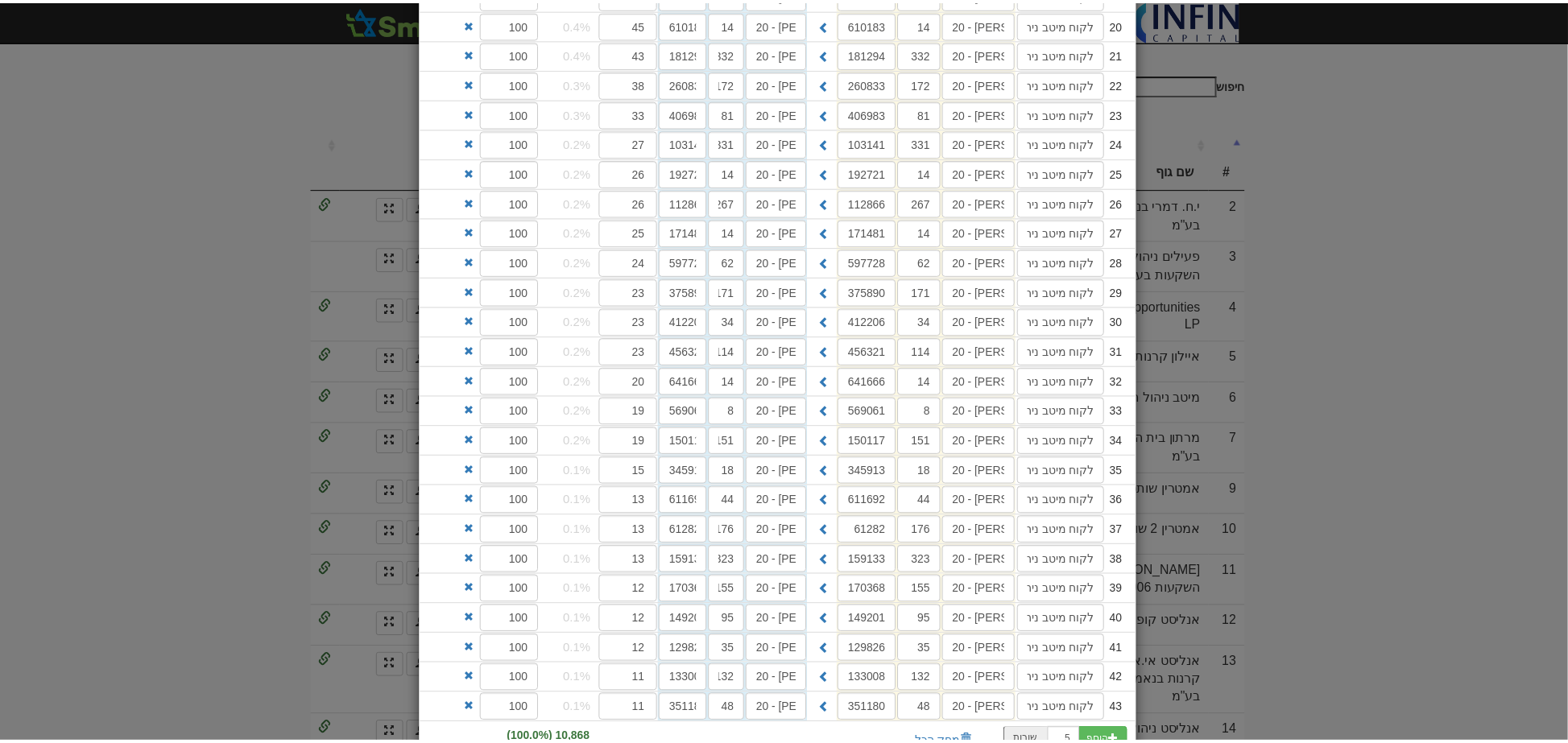
scroll to position [959, 0]
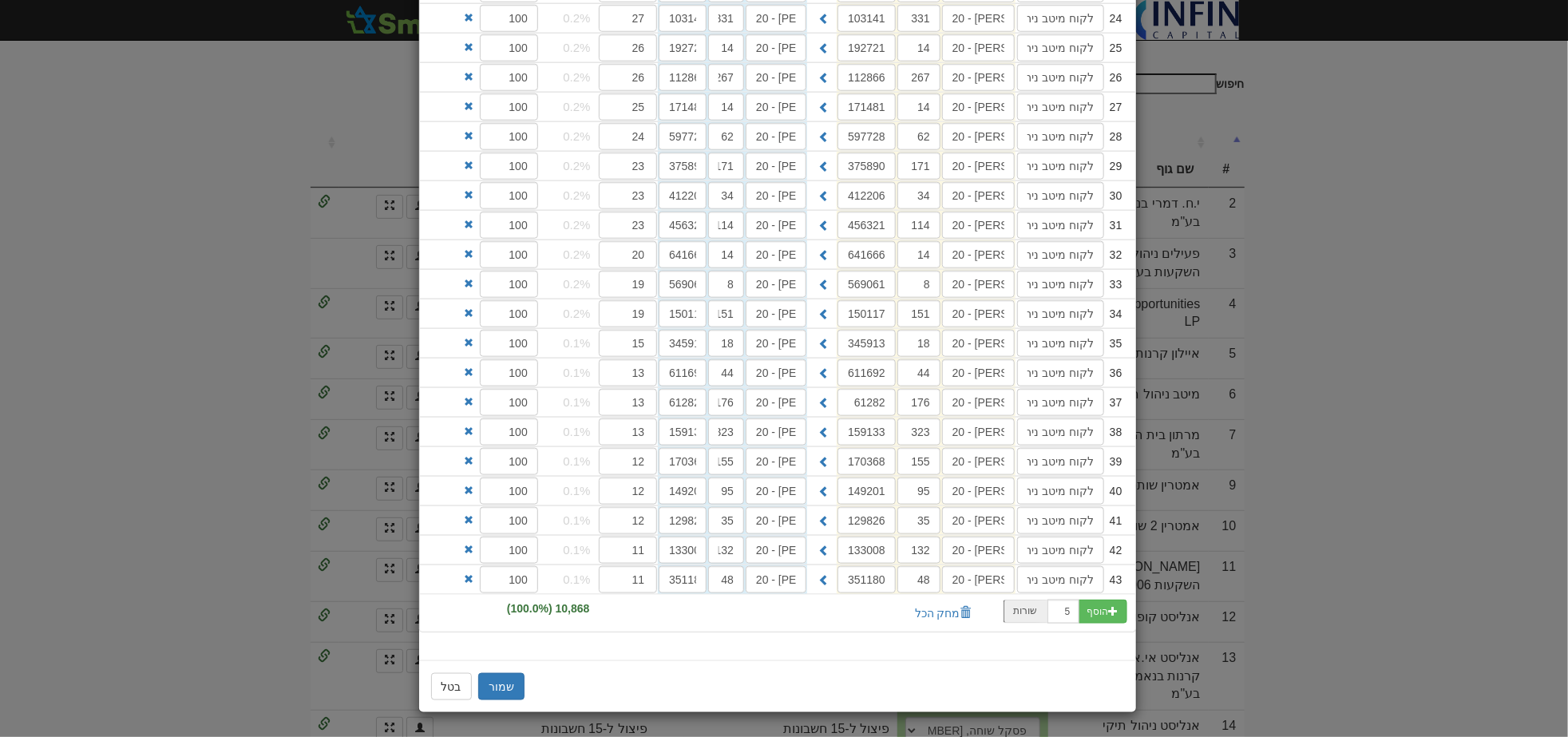
click at [180, 341] on div "× פיצול הזמנה מספר 6 (מיטב ניהול תיקים בע"מ) פיצול אחד לכל הלימיטים פיצול שונה …" at bounding box center [784, 368] width 1568 height 737
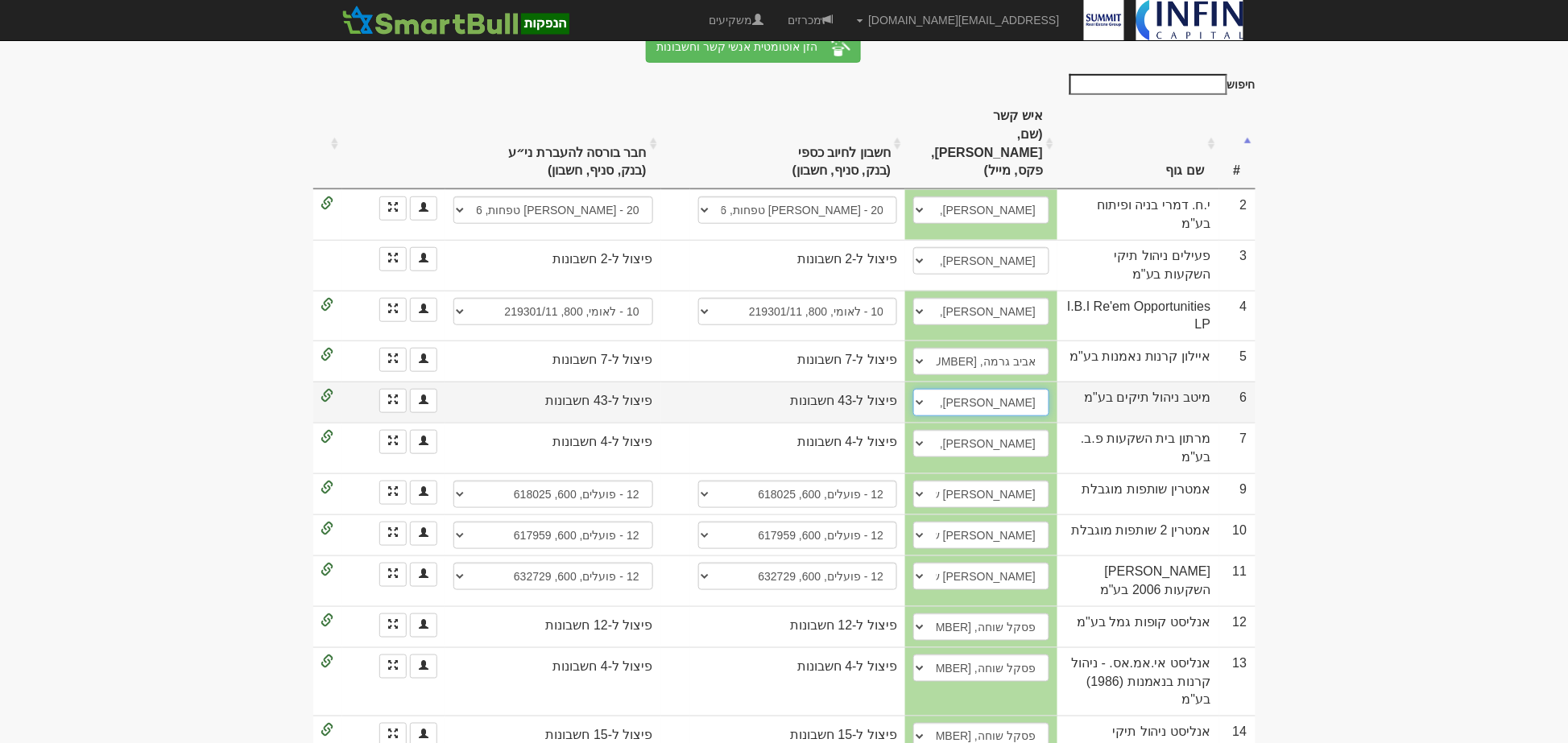
click at [1012, 389] on select "[PERSON_NAME], 054-611-1556, [PERSON_NAME][EMAIL_ADDRESS][DOMAIN_NAME] [PERSON_…" at bounding box center [981, 402] width 136 height 27
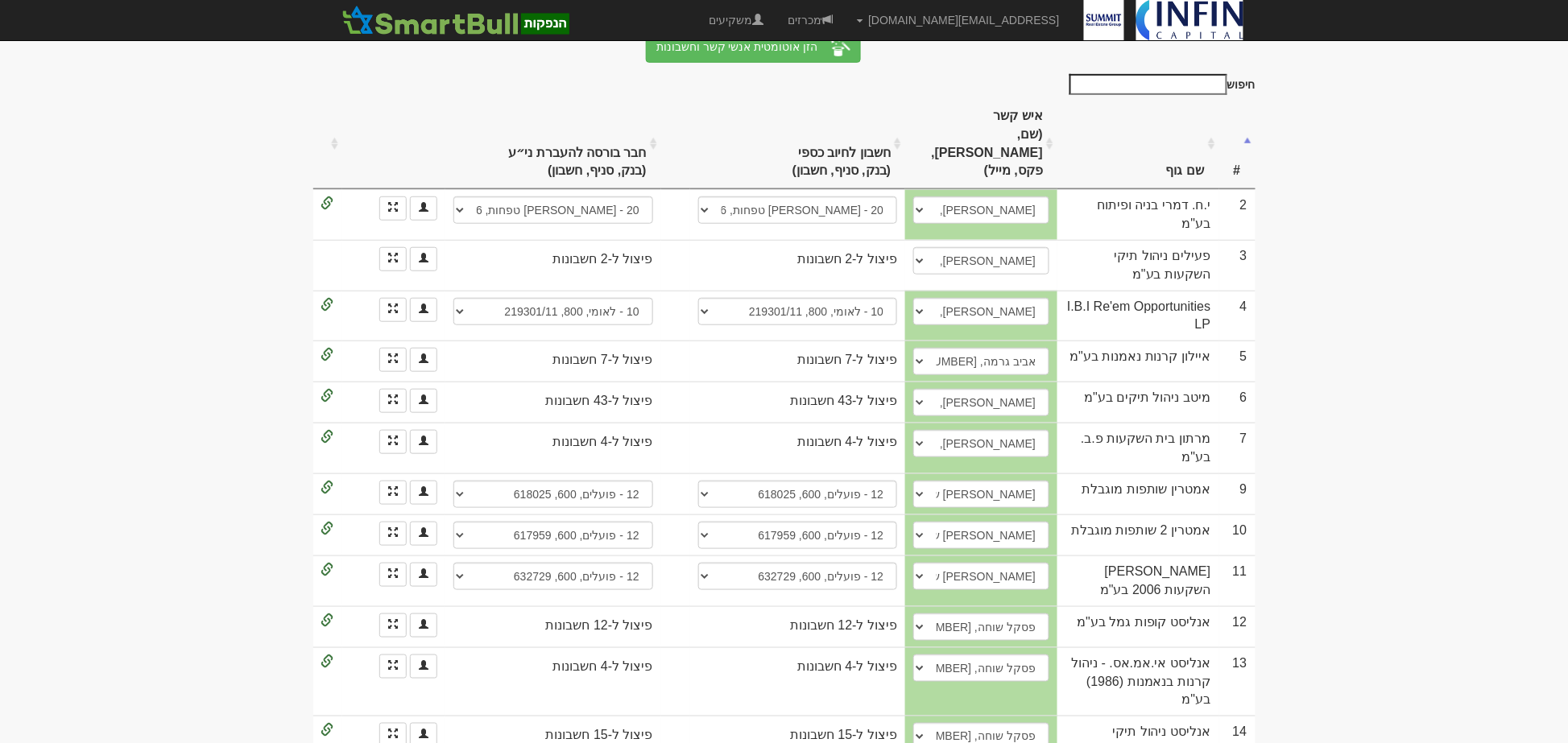
click at [49, 402] on body "[EMAIL_ADDRESS][DOMAIN_NAME] הגדרות חשבונות הנפקה תבניות הודעות קיבול" at bounding box center [784, 467] width 1568 height 1471
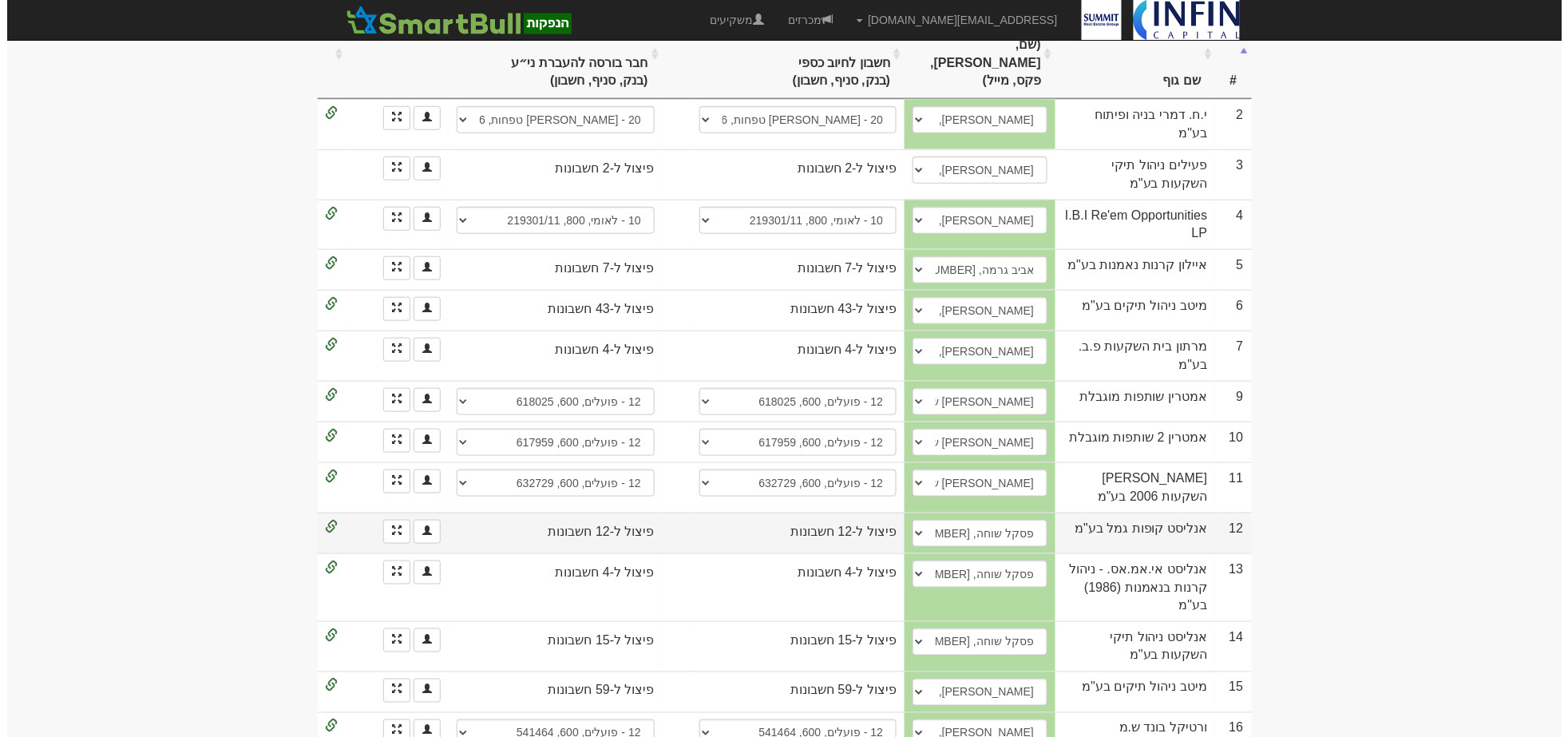
scroll to position [443, 0]
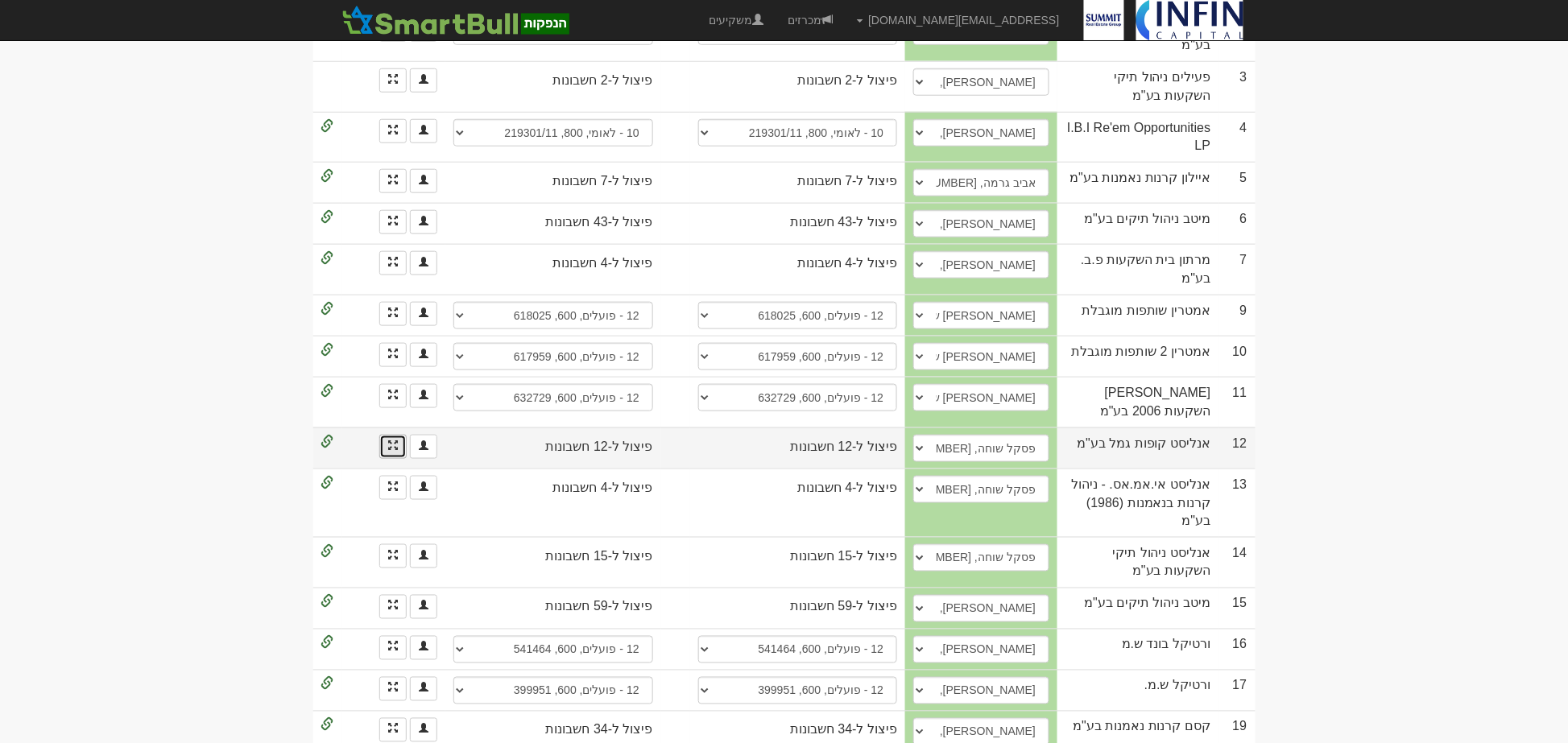
click at [386, 435] on link at bounding box center [393, 447] width 27 height 24
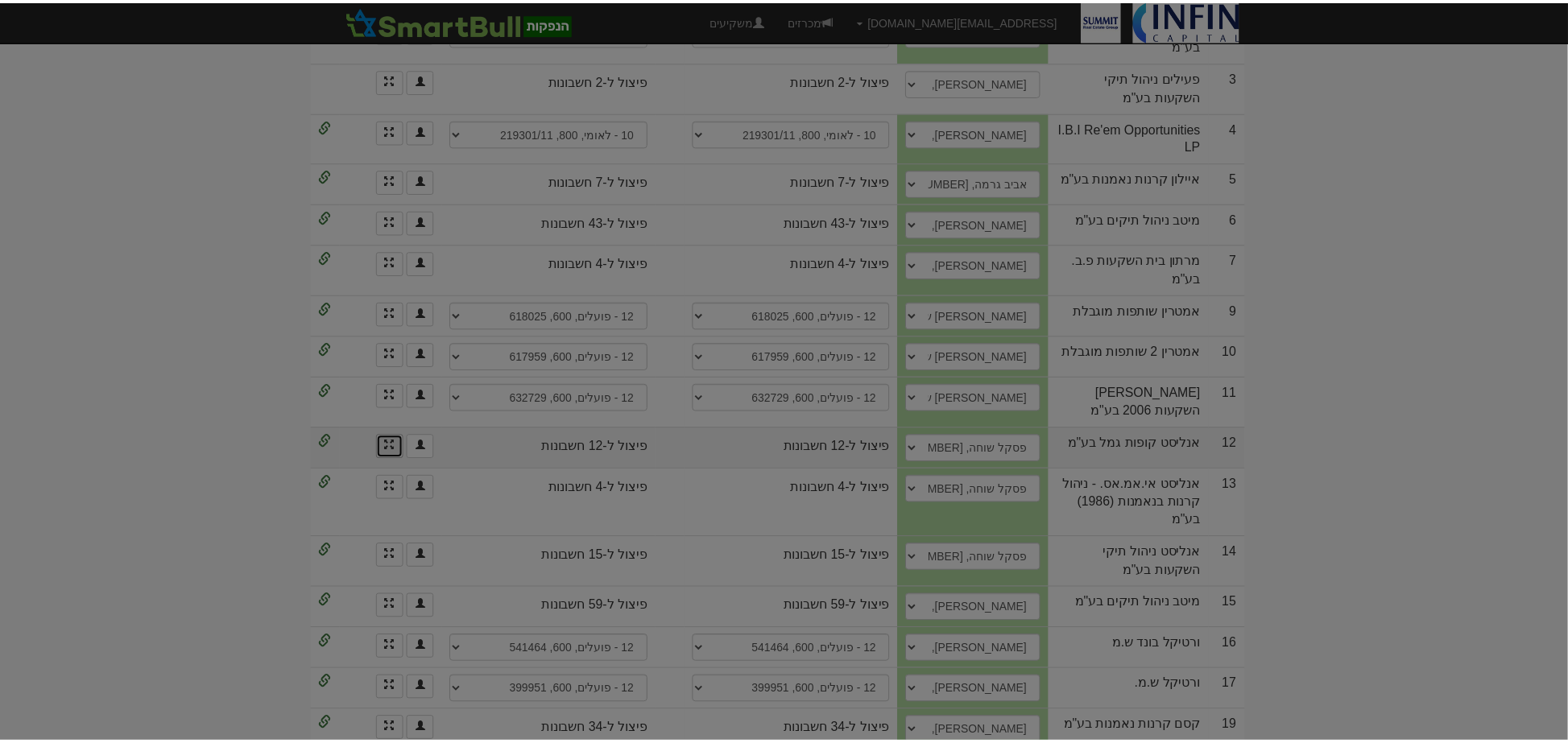
scroll to position [0, 0]
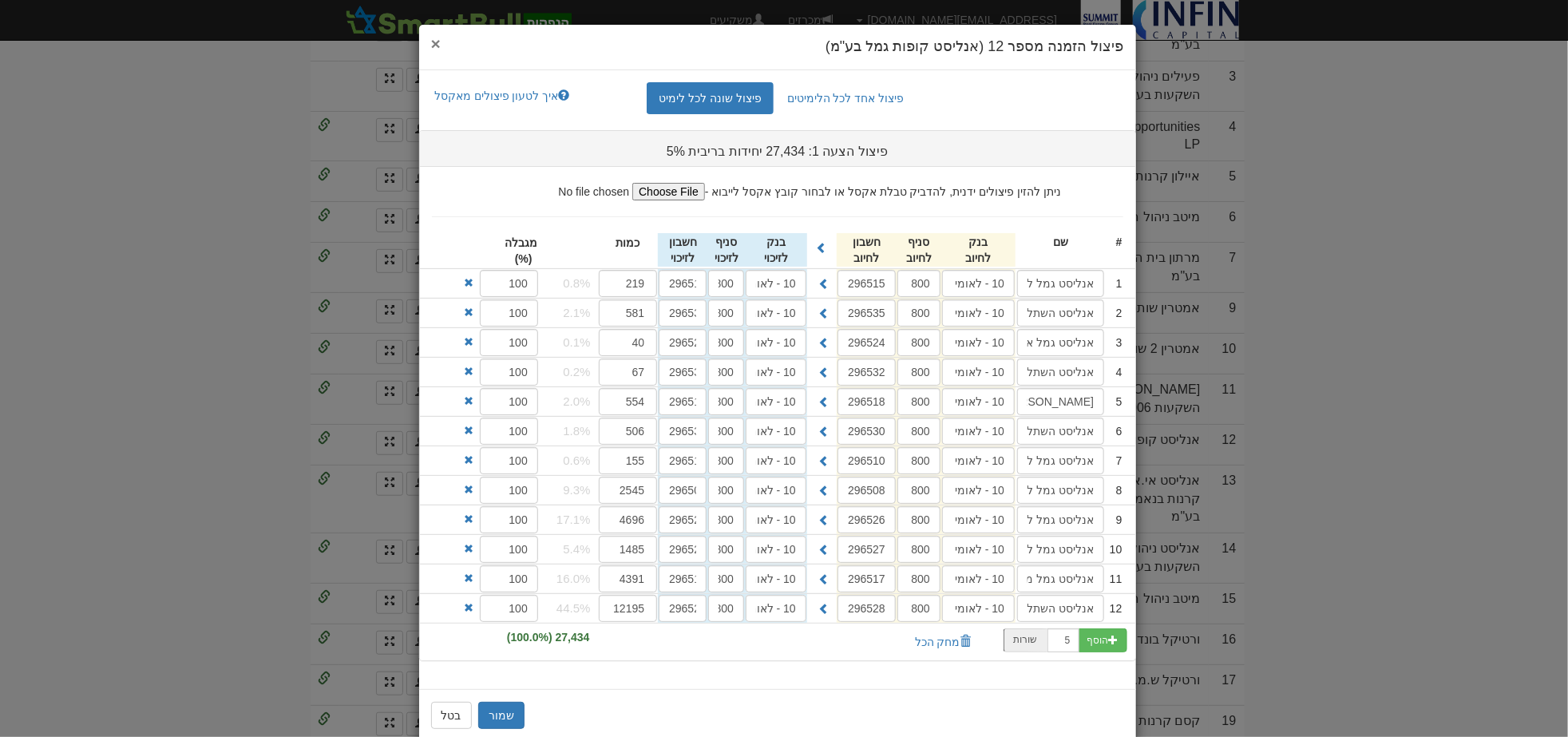
click at [440, 42] on span "×" at bounding box center [435, 44] width 9 height 19
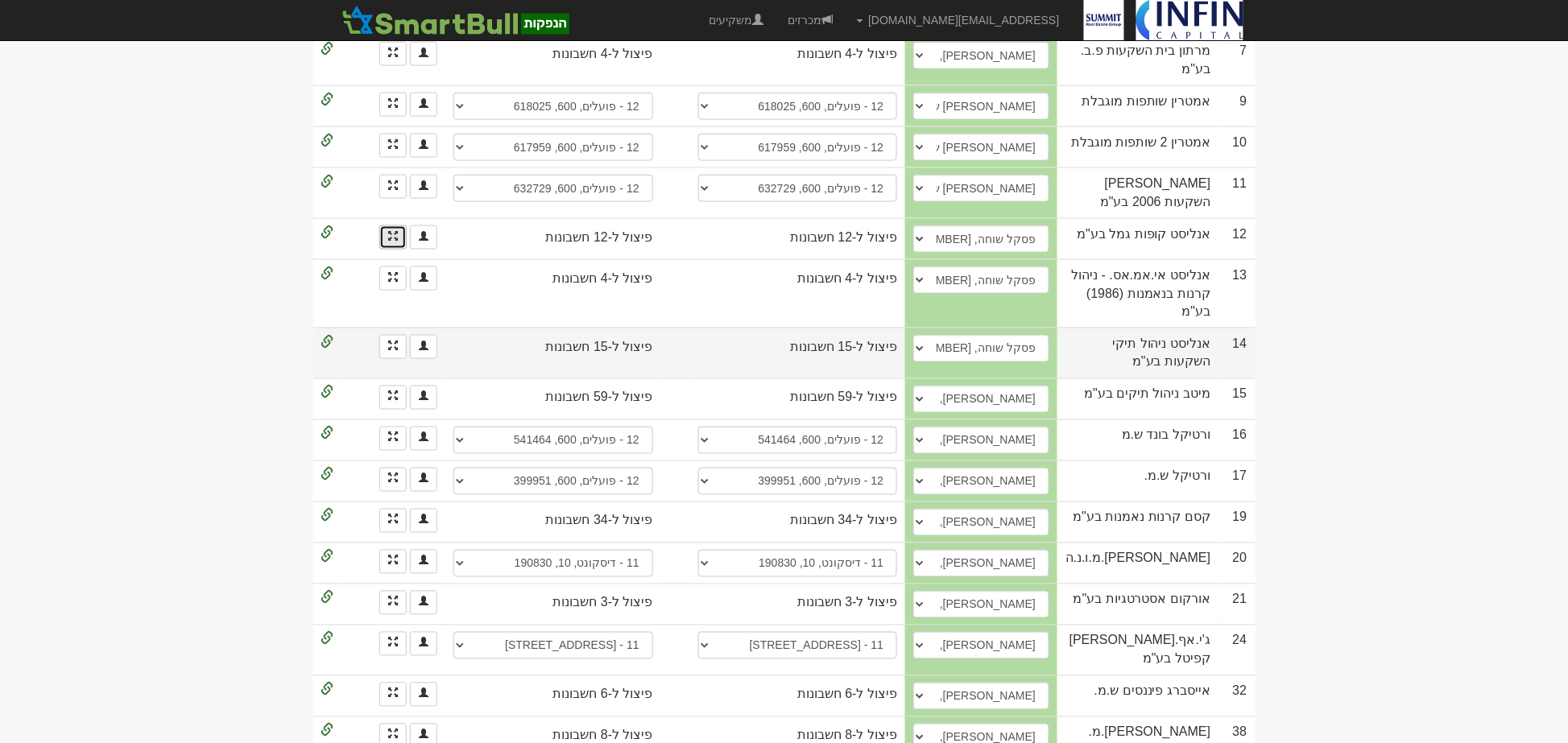
scroll to position [670, 0]
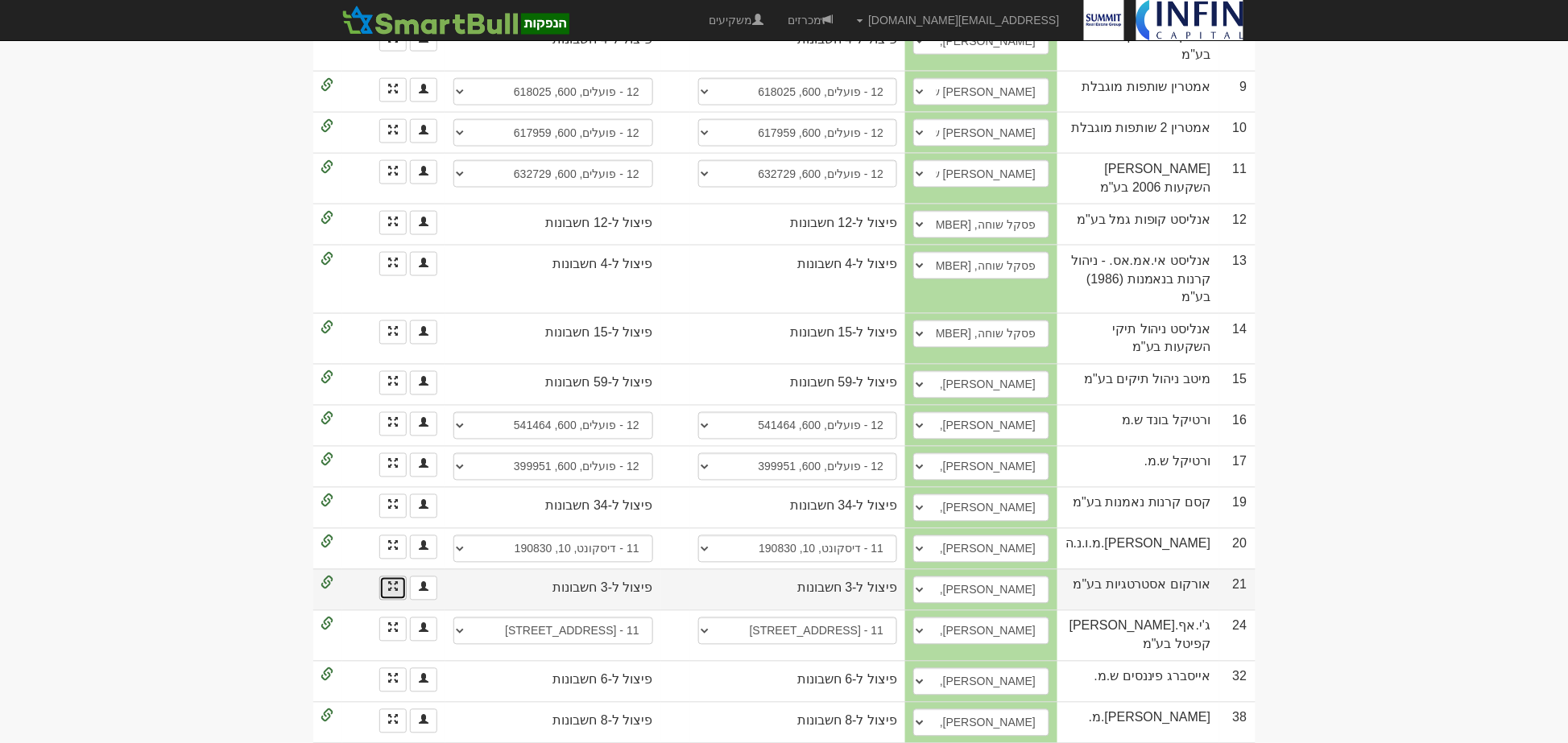
click at [398, 576] on link at bounding box center [393, 588] width 27 height 24
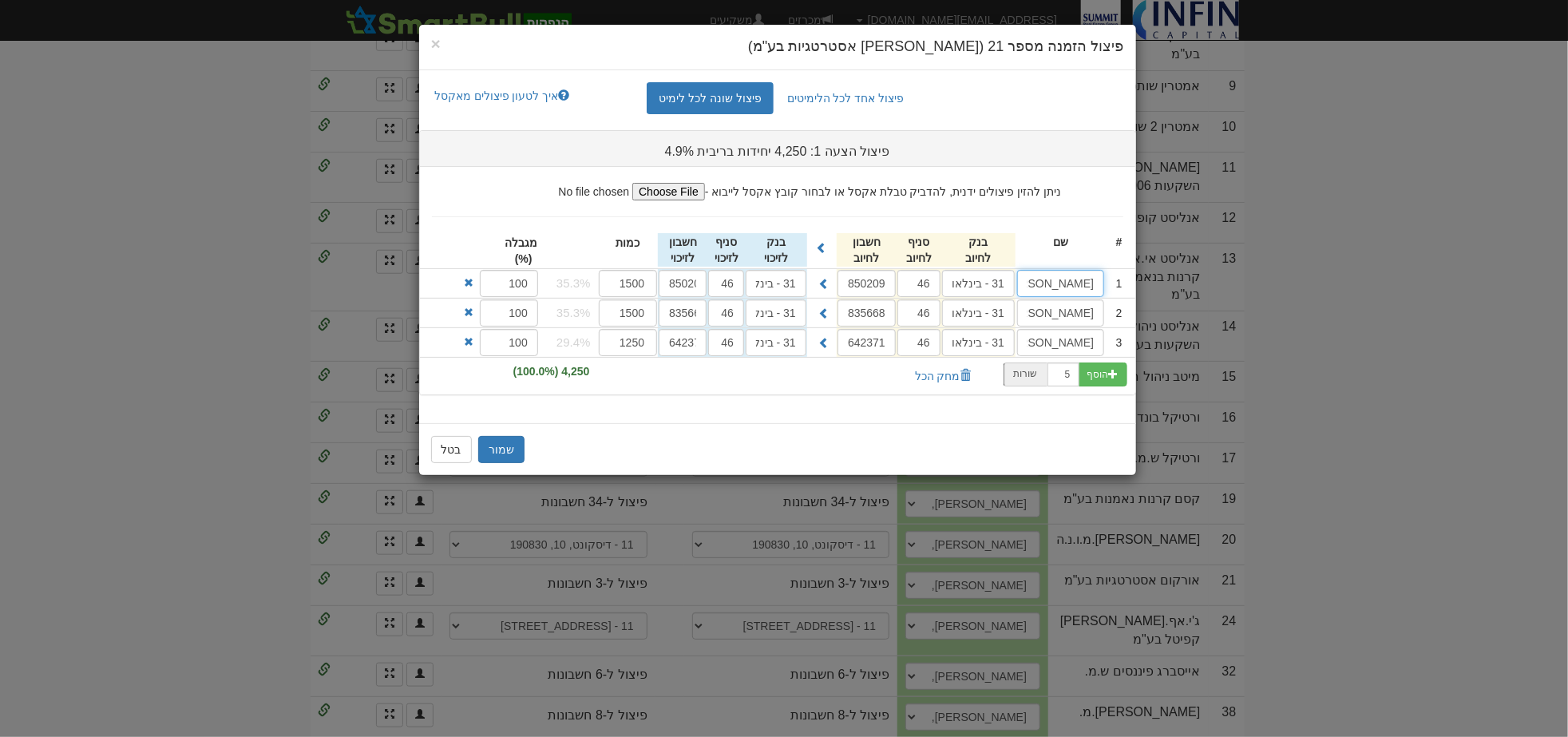
click at [1067, 285] on input "[PERSON_NAME] אסטרטגיות בעמ" at bounding box center [1061, 284] width 87 height 27
click at [440, 43] on span "×" at bounding box center [435, 44] width 9 height 19
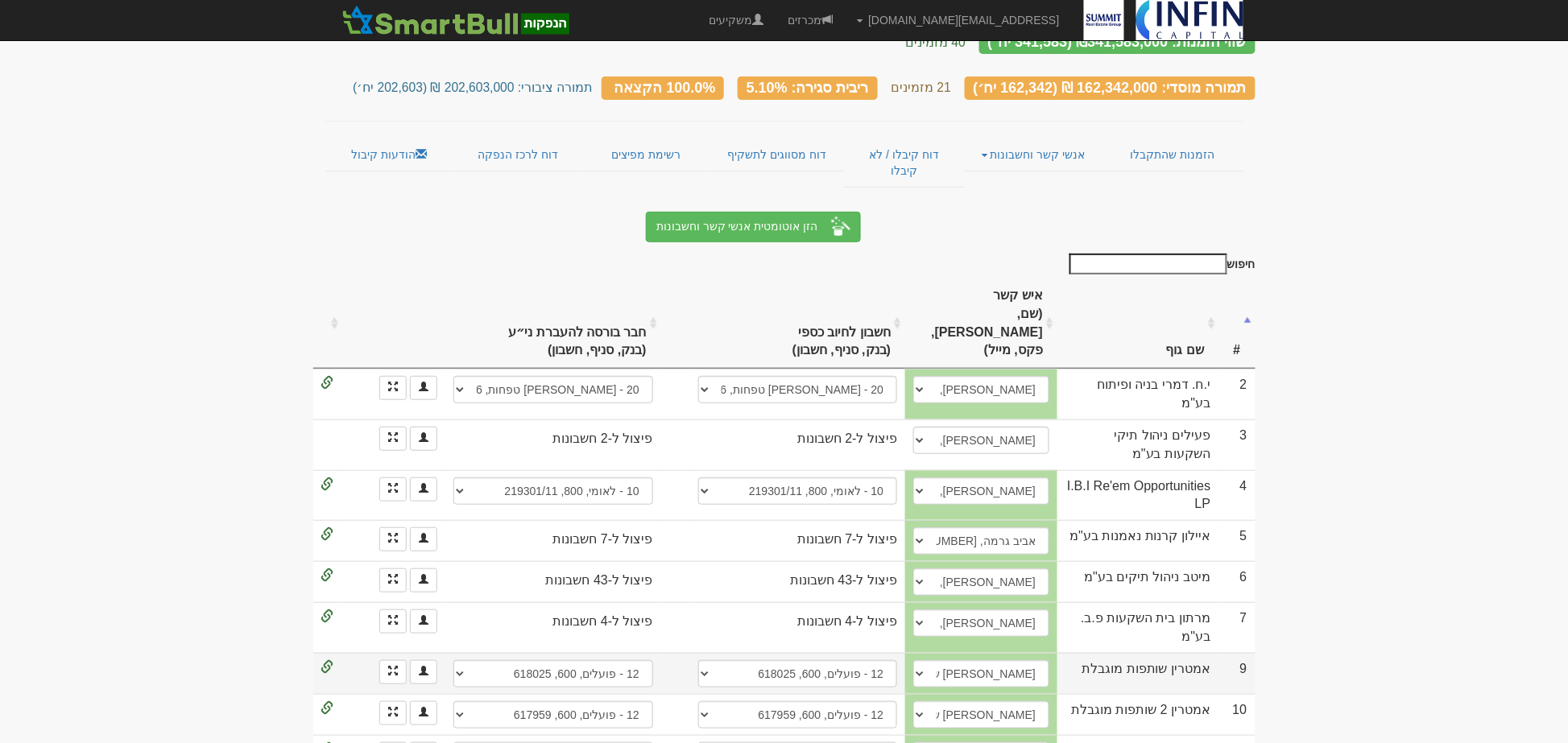
scroll to position [0, 0]
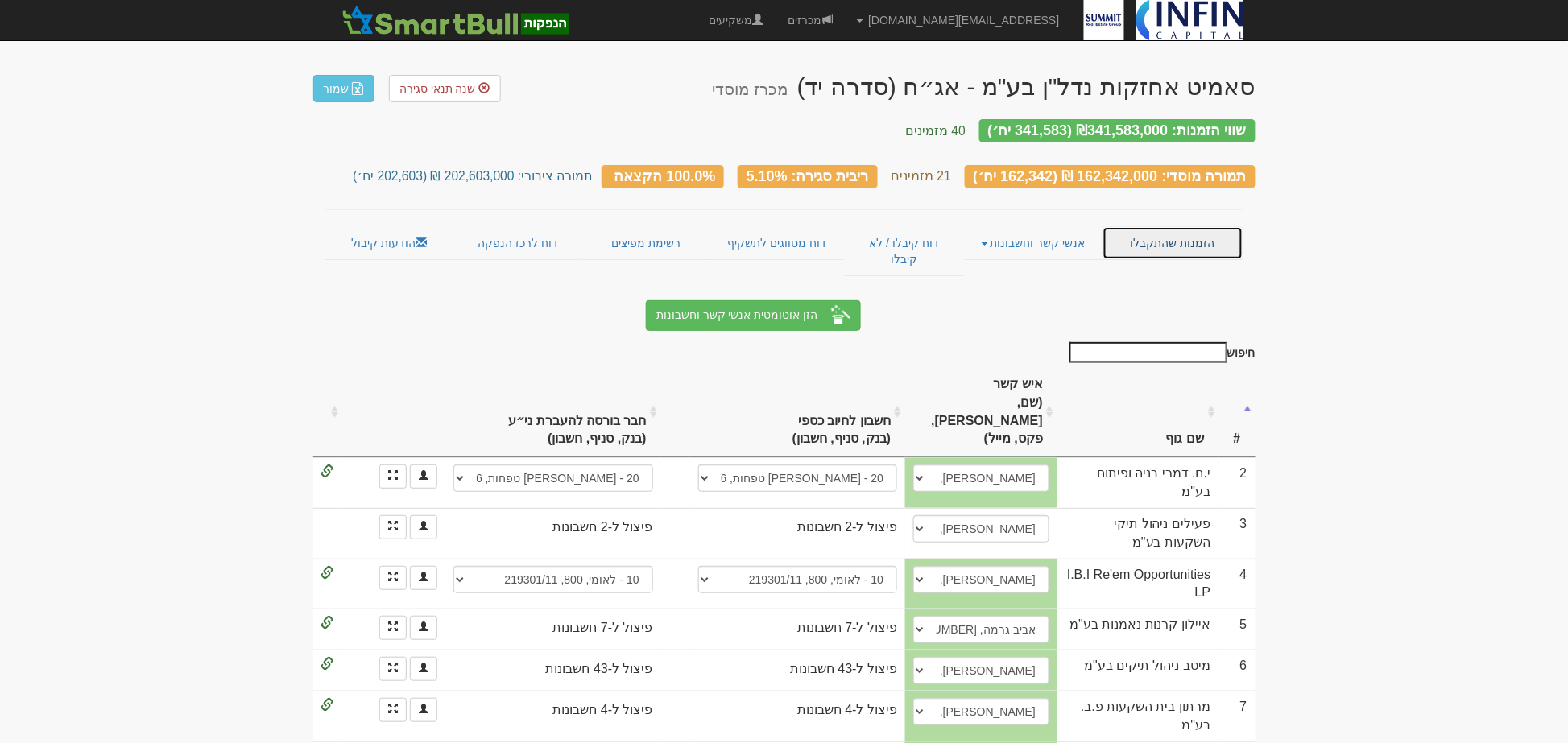
click at [1162, 231] on link "הזמנות שהתקבלו" at bounding box center [1172, 243] width 141 height 34
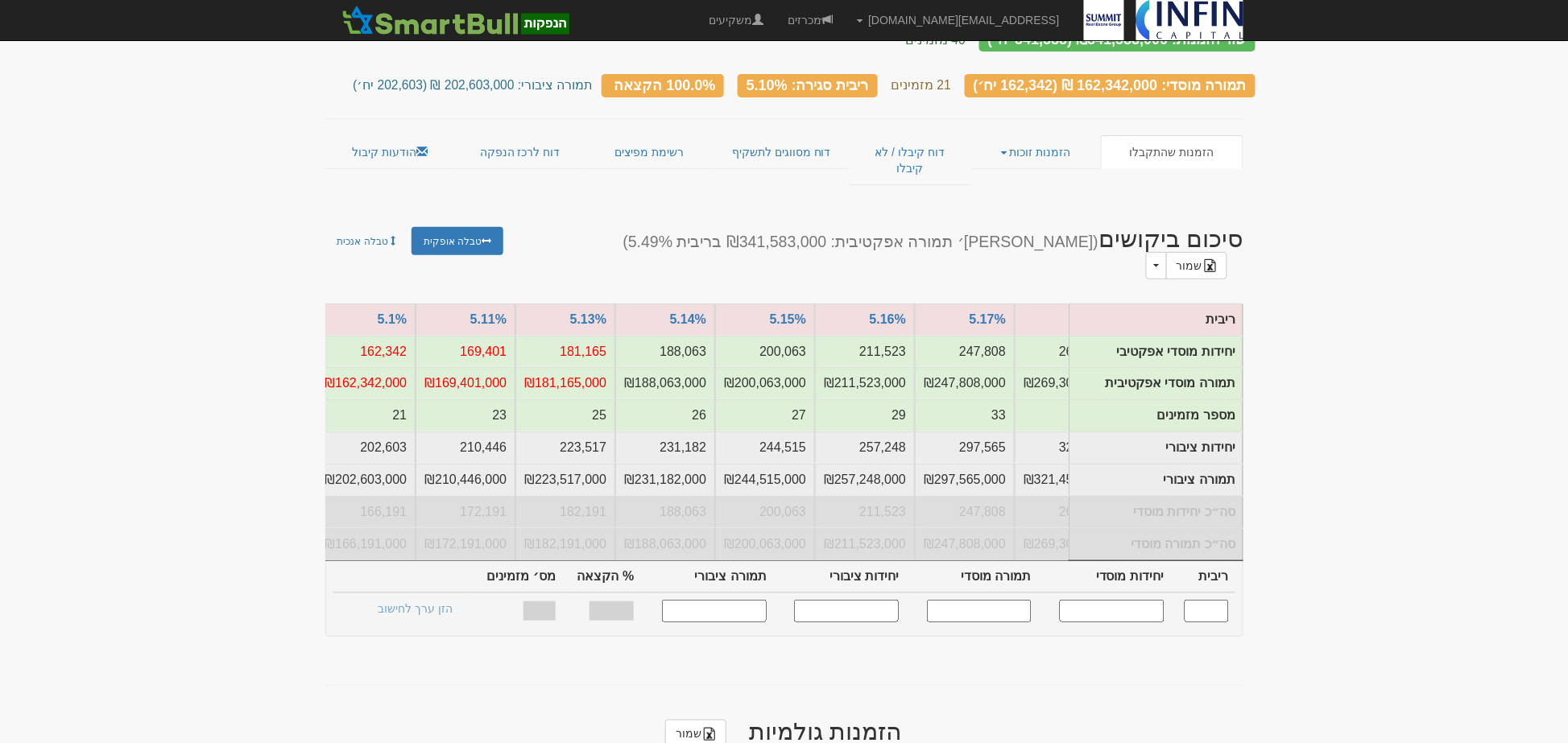
scroll to position [0, -1367]
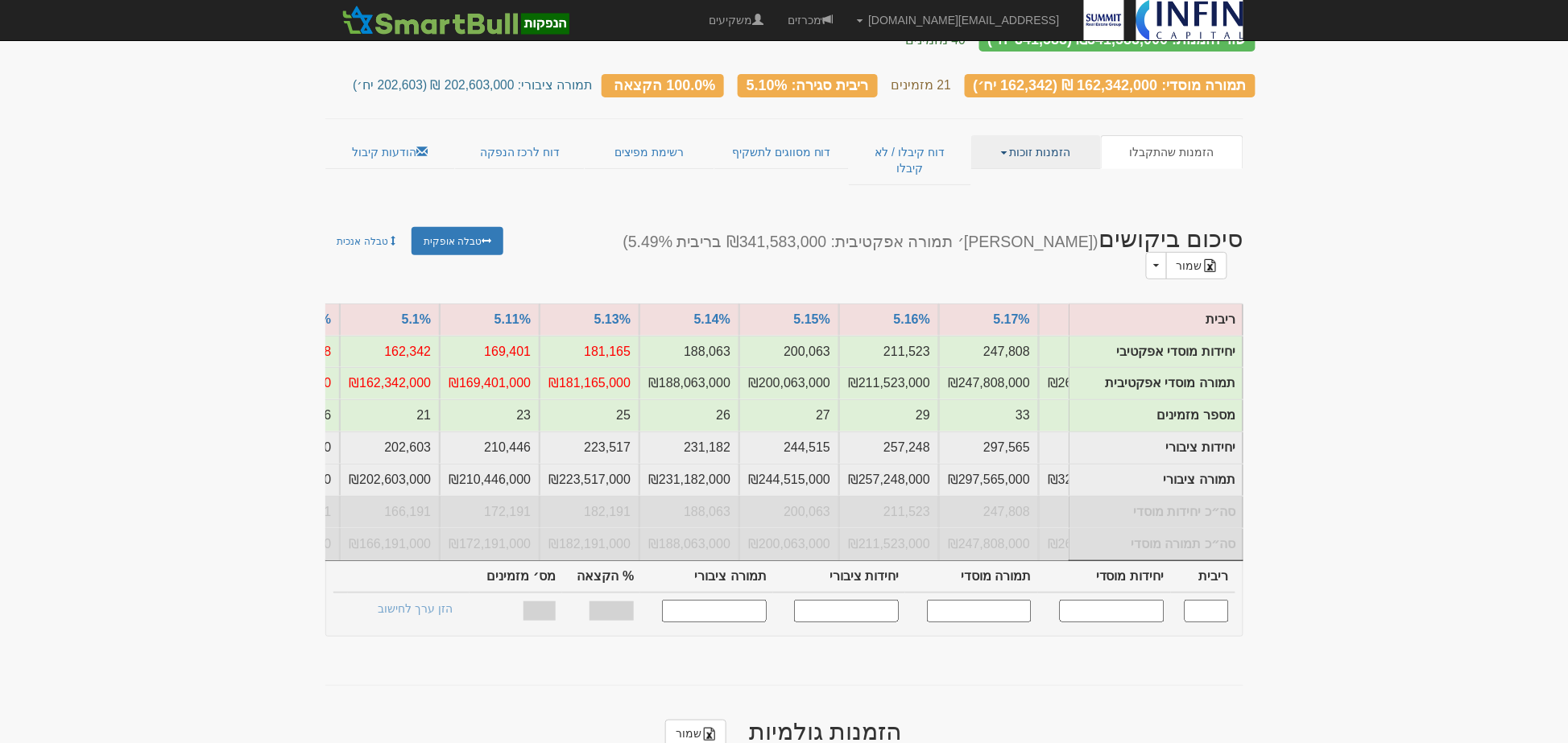
click at [1023, 138] on link "הזמנות זוכות" at bounding box center [1037, 152] width 130 height 34
click at [1015, 194] on link "אנשי קשר וחשבונות" at bounding box center [1037, 204] width 127 height 21
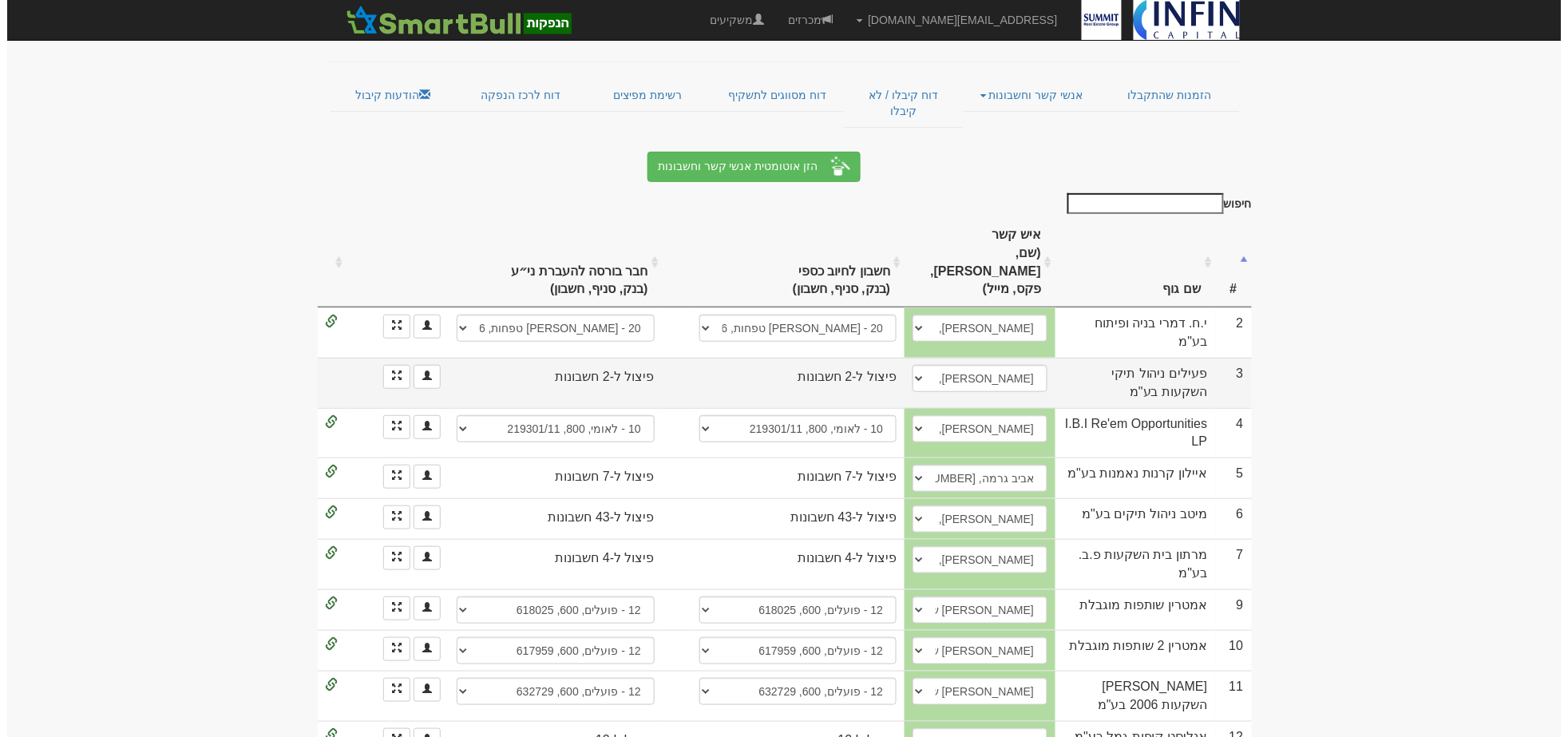
scroll to position [177, 0]
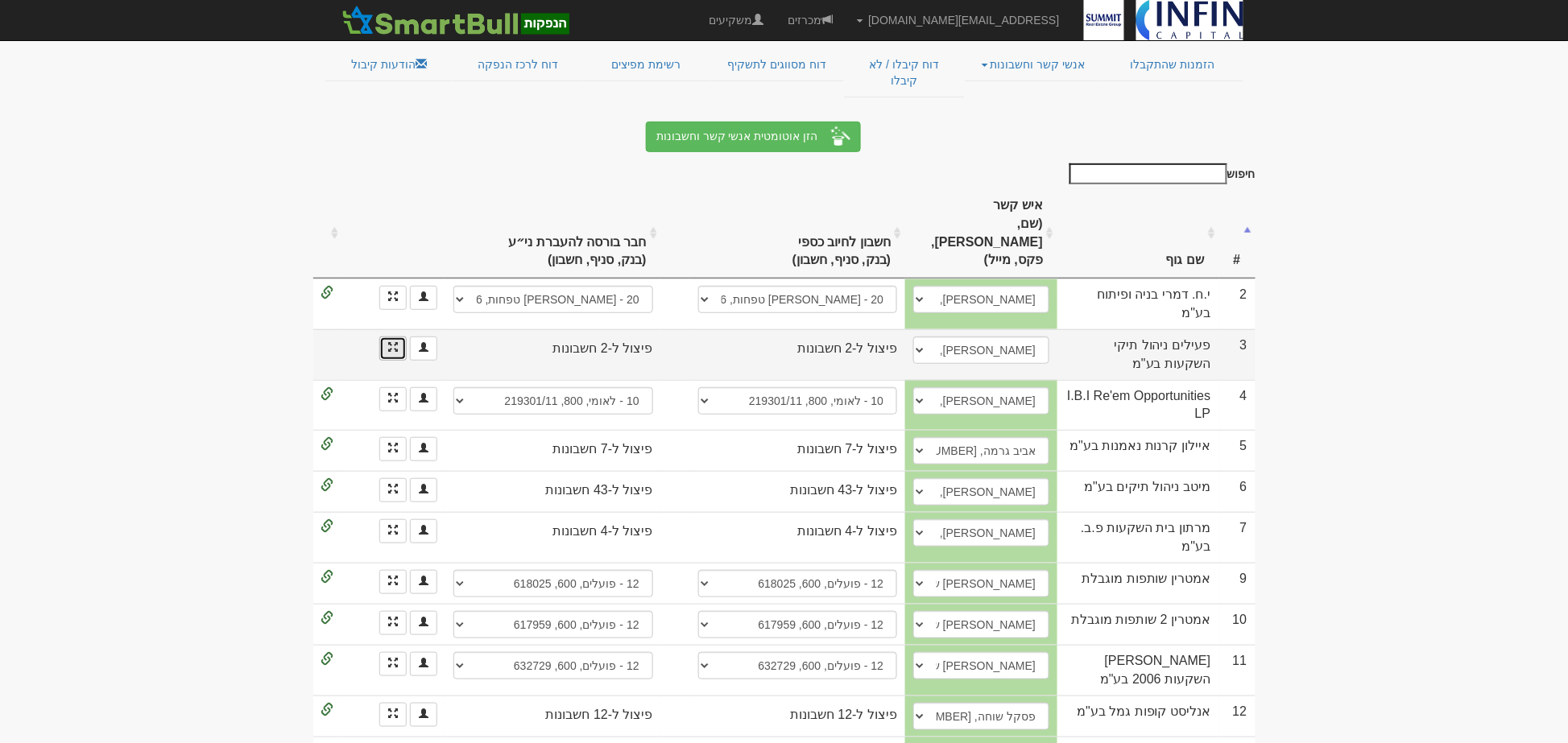
click at [391, 336] on link at bounding box center [393, 348] width 27 height 24
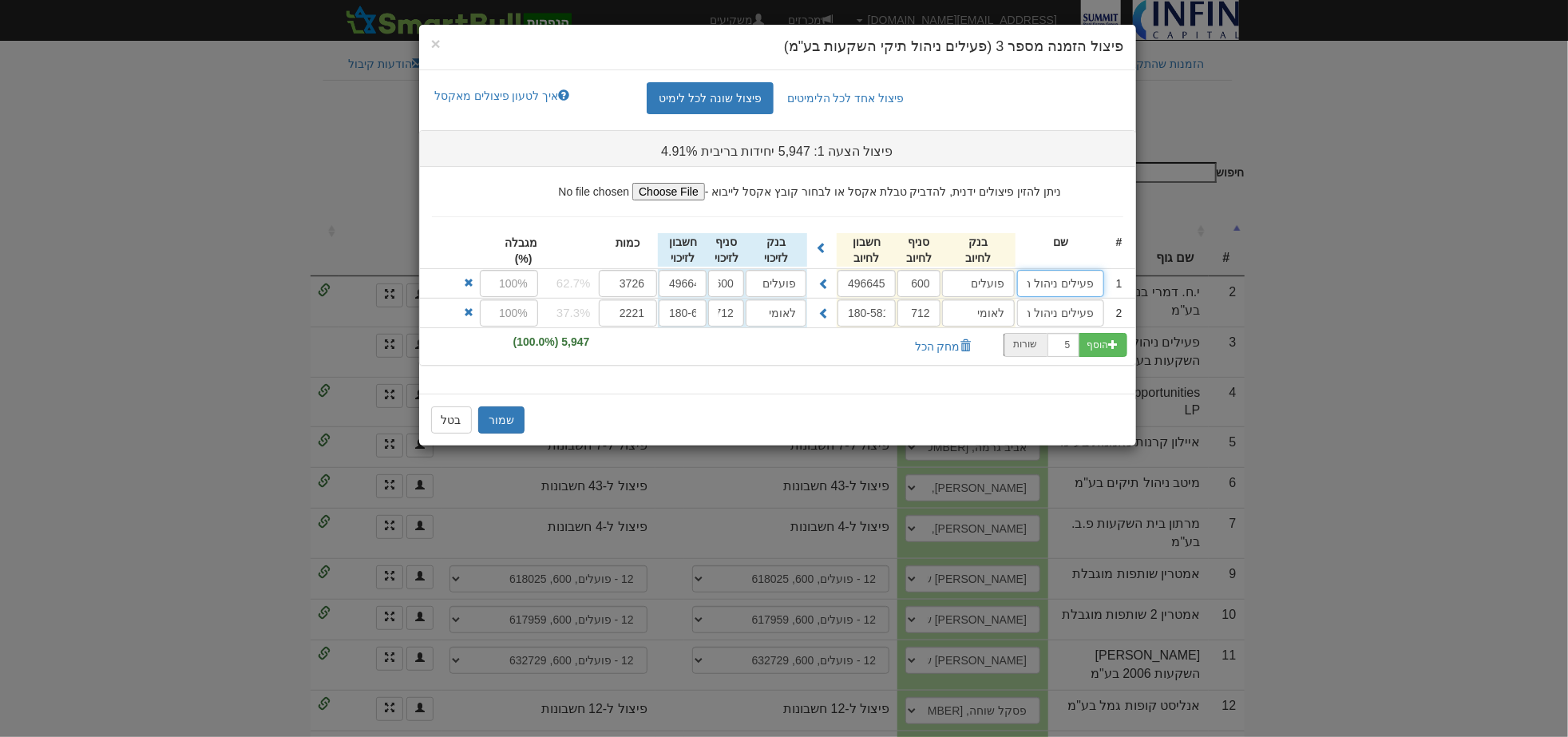
scroll to position [0, -75]
drag, startPoint x: 1039, startPoint y: 283, endPoint x: 778, endPoint y: 281, distance: 261.0
click at [784, 281] on div "1 פעילים ניהול תיקי השקעות בע״מ פועלים 600 496645 פועלים 600 496645" at bounding box center [778, 284] width 715 height 29
click at [437, 48] on span "×" at bounding box center [435, 44] width 9 height 19
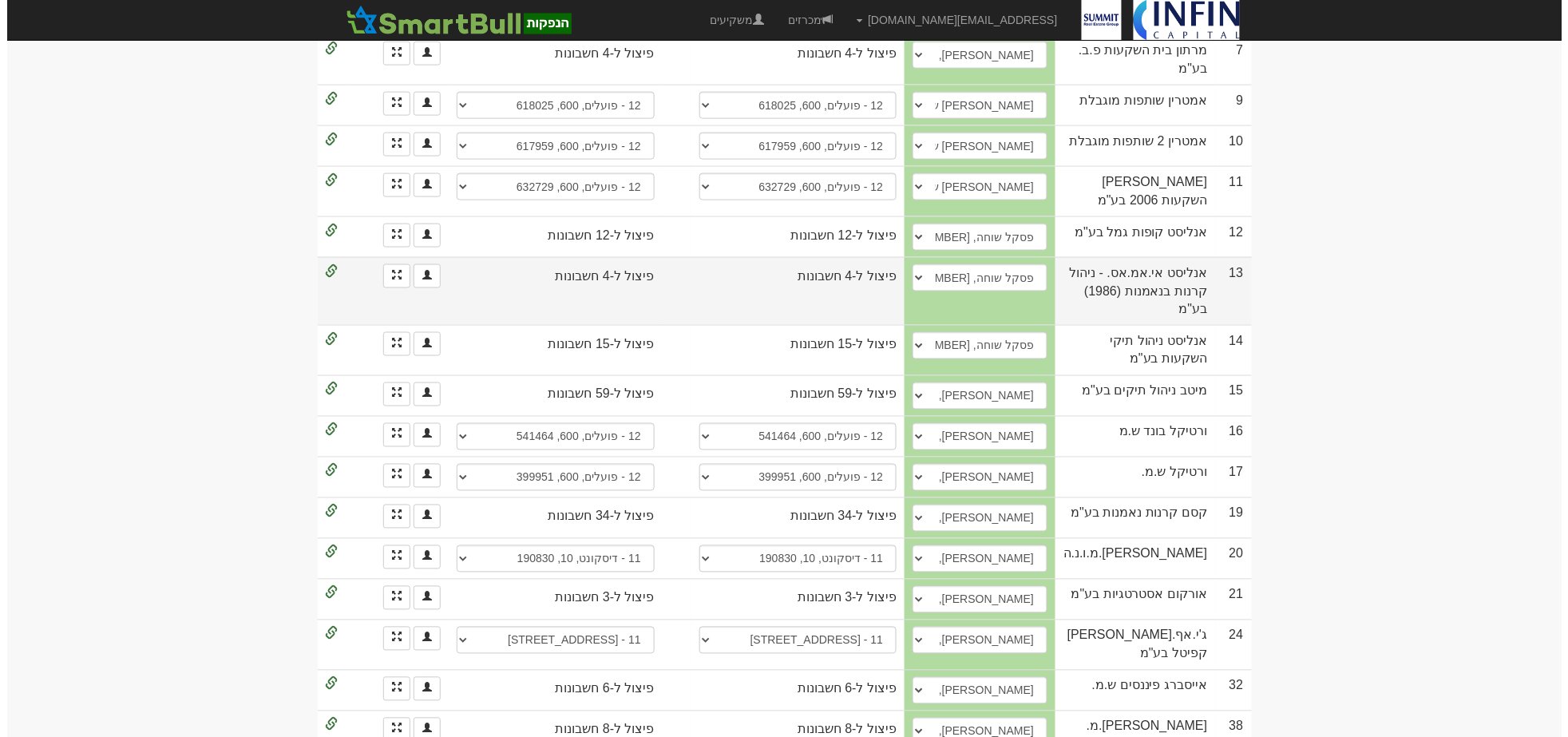
scroll to position [665, 0]
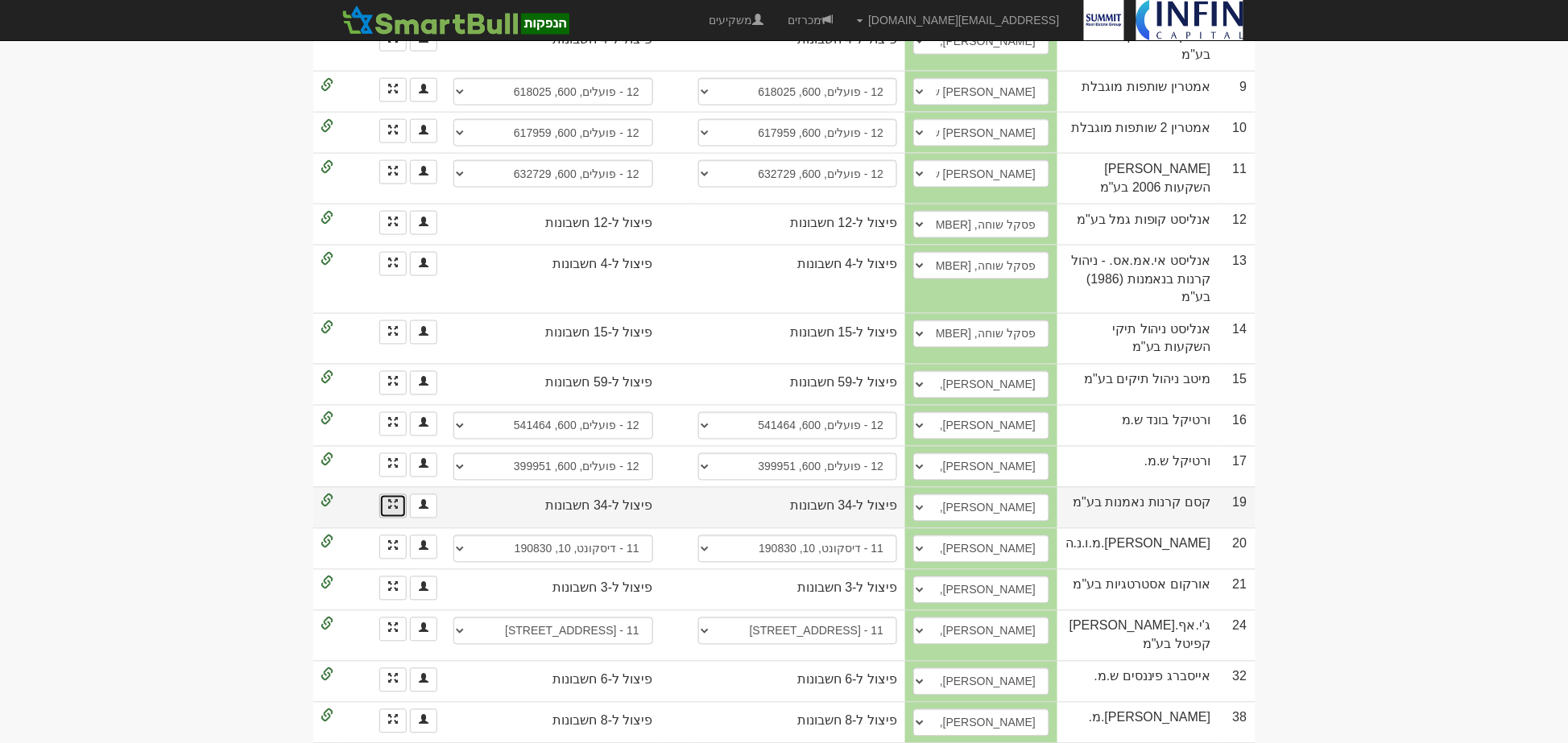
click at [398, 494] on link at bounding box center [393, 506] width 27 height 24
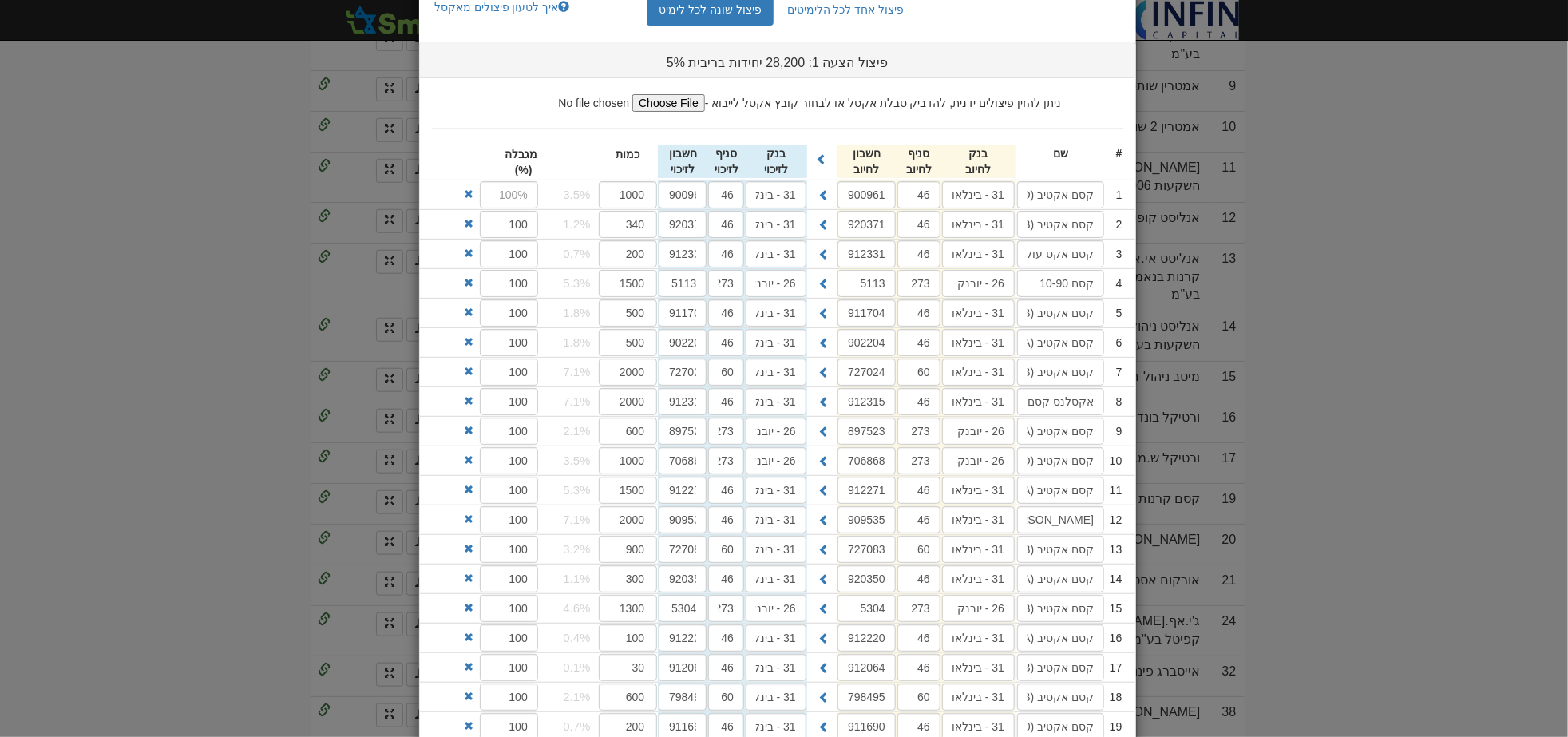
scroll to position [0, 0]
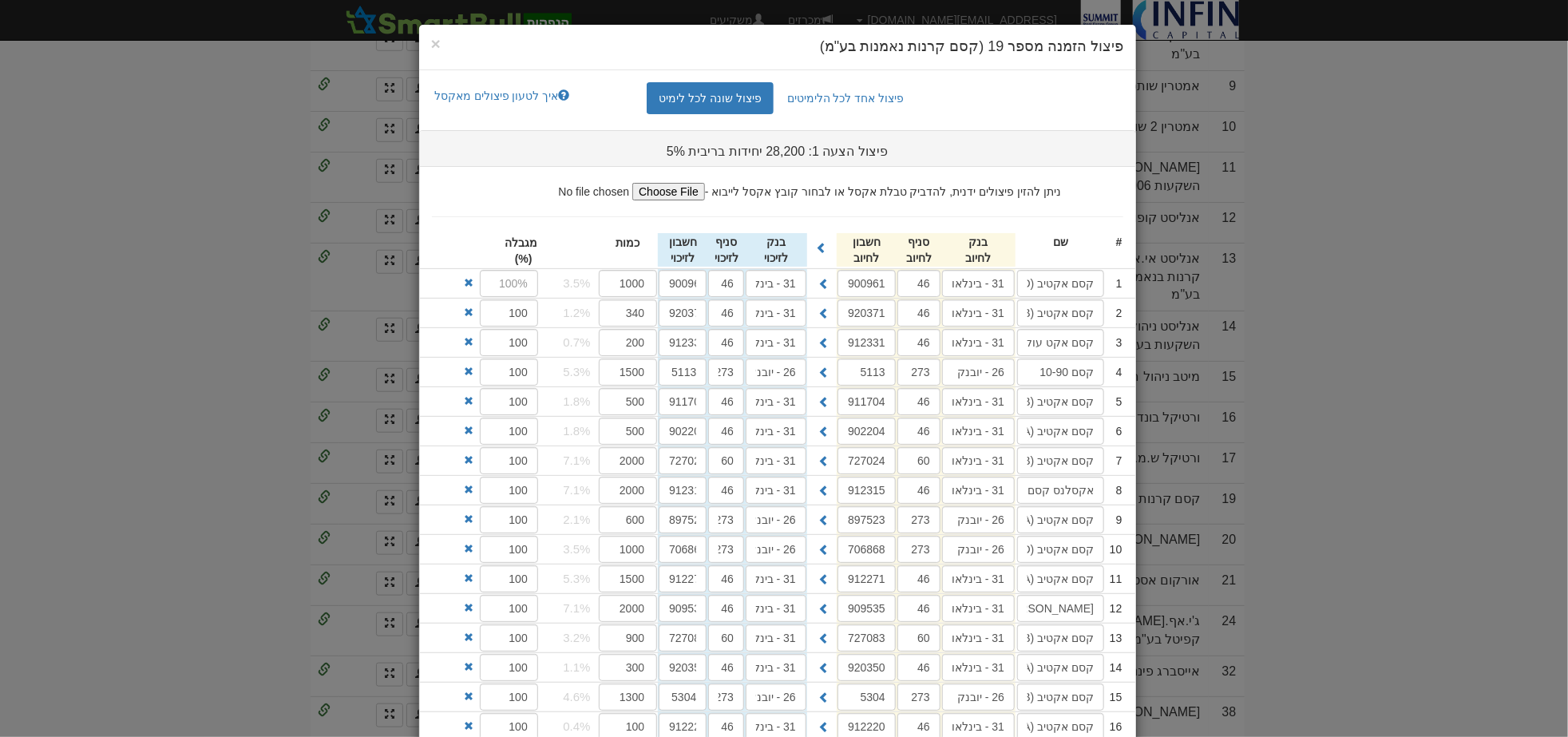
click at [443, 401] on div at bounding box center [450, 397] width 60 height 20
click at [839, 97] on link "פיצול אחד לכל הלימיטים" at bounding box center [845, 98] width 141 height 32
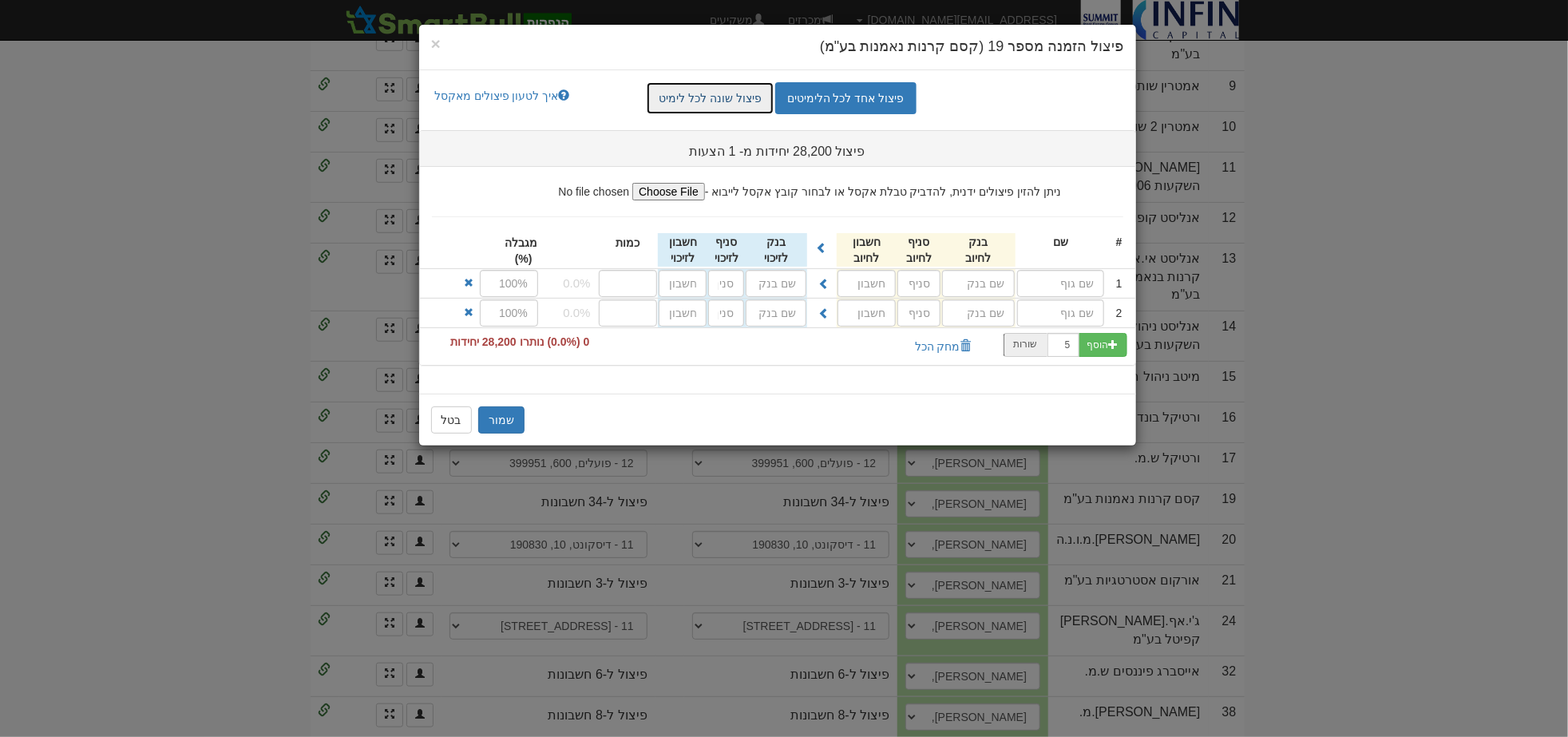
click at [752, 97] on link "פיצול שונה לכל לימיט" at bounding box center [710, 98] width 127 height 32
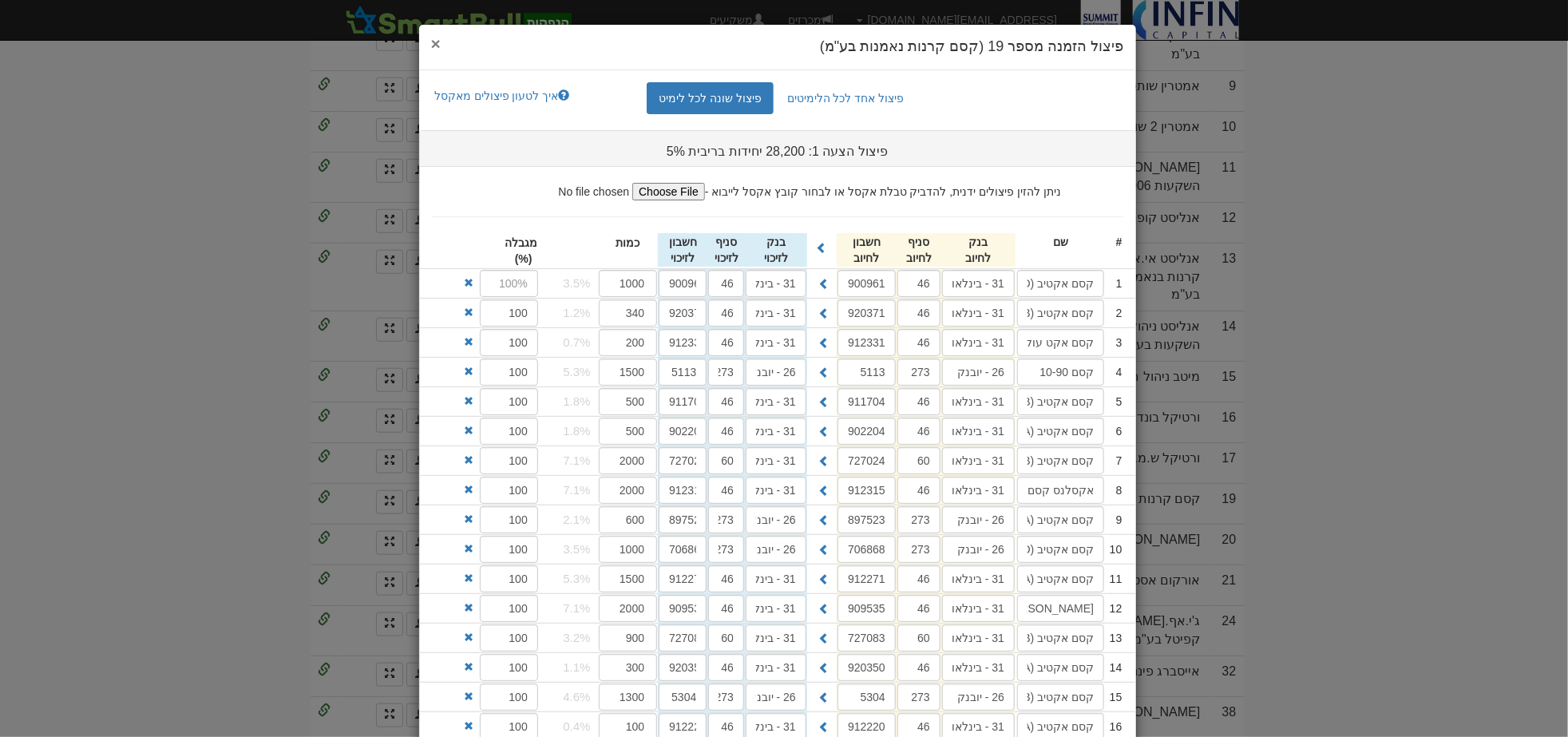
click at [440, 44] on span "×" at bounding box center [435, 44] width 9 height 19
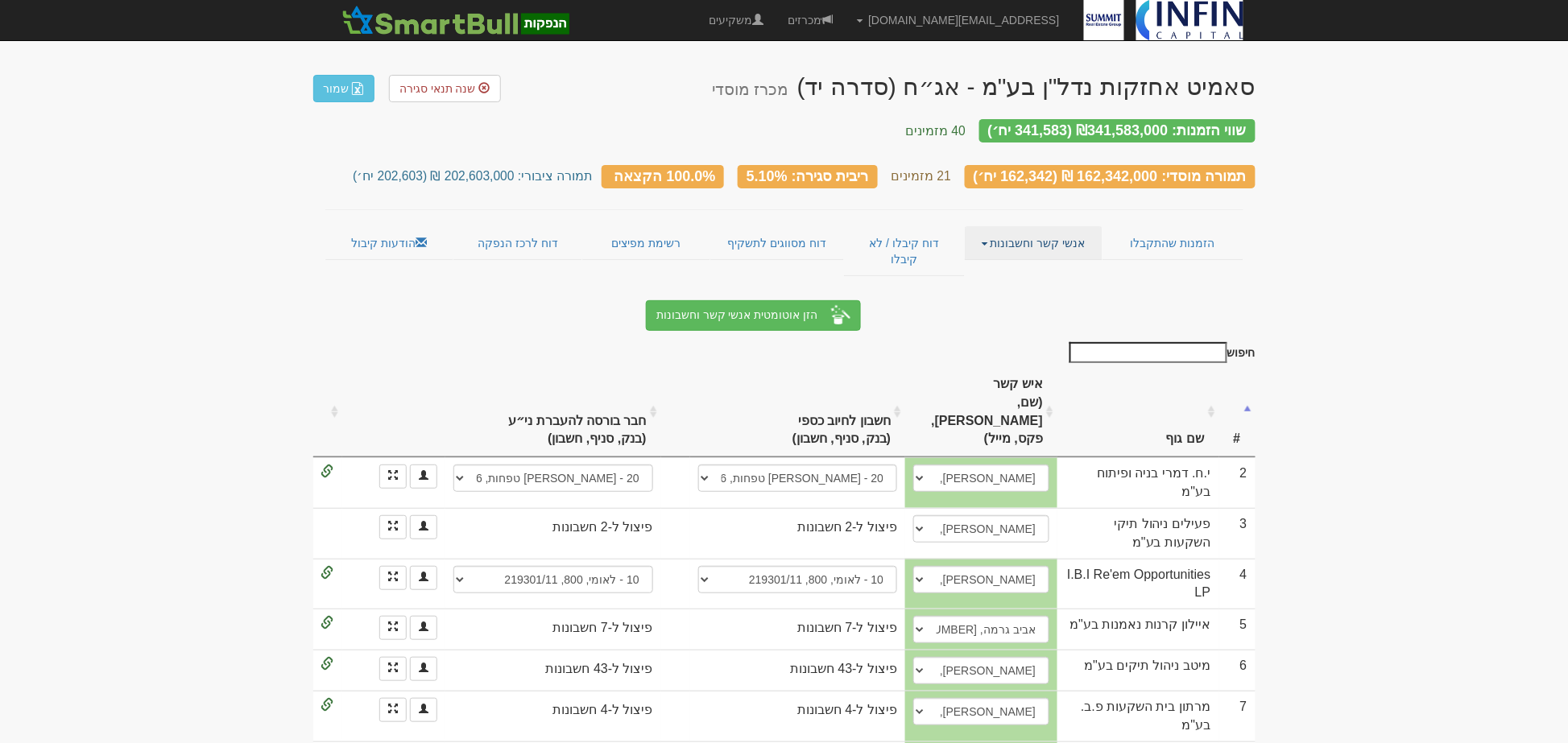
click at [1015, 227] on link "אנשי קשר וחשבונות" at bounding box center [1033, 243] width 138 height 34
click at [1030, 264] on link "פרטי הזמנות זוכות" at bounding box center [1037, 274] width 127 height 21
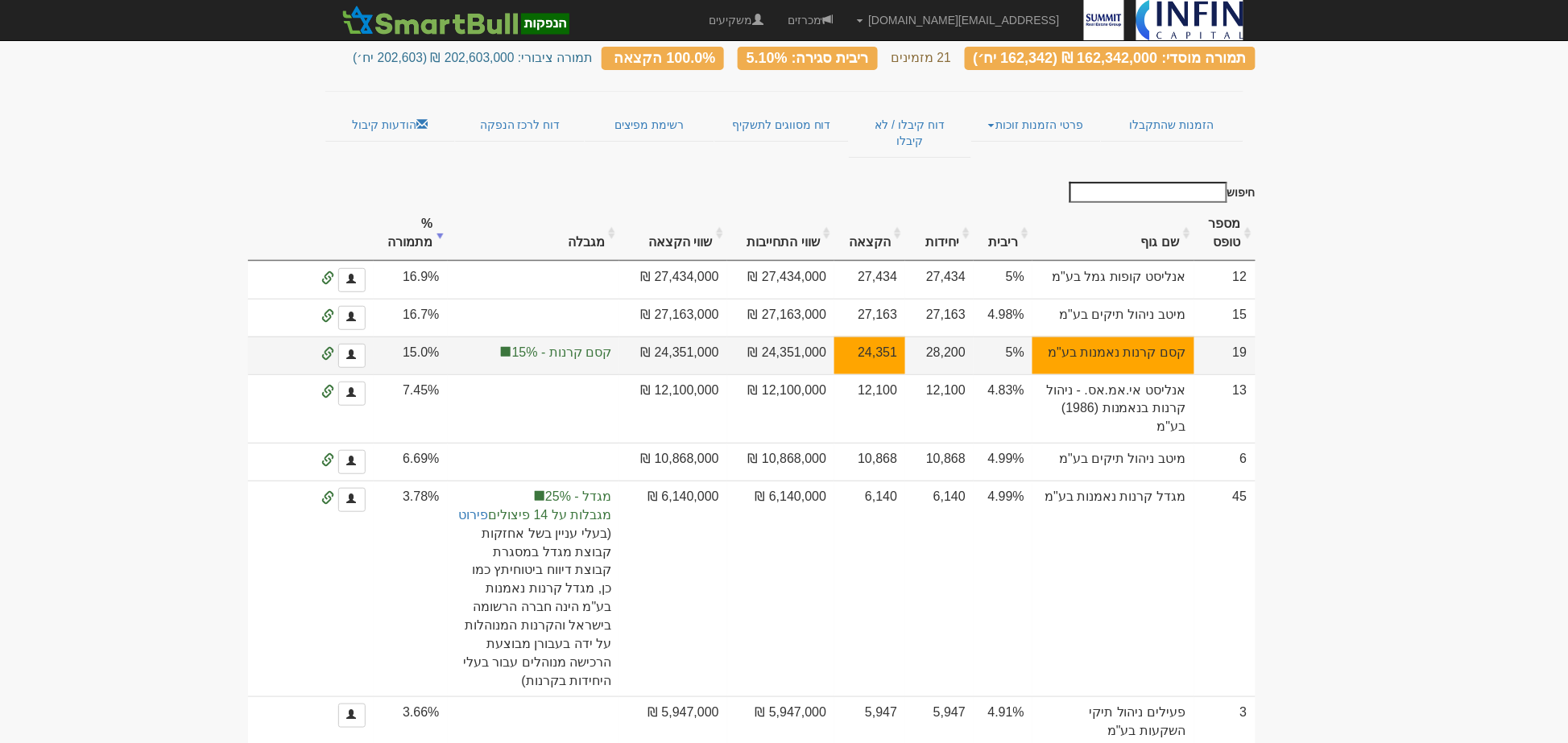
scroll to position [90, 0]
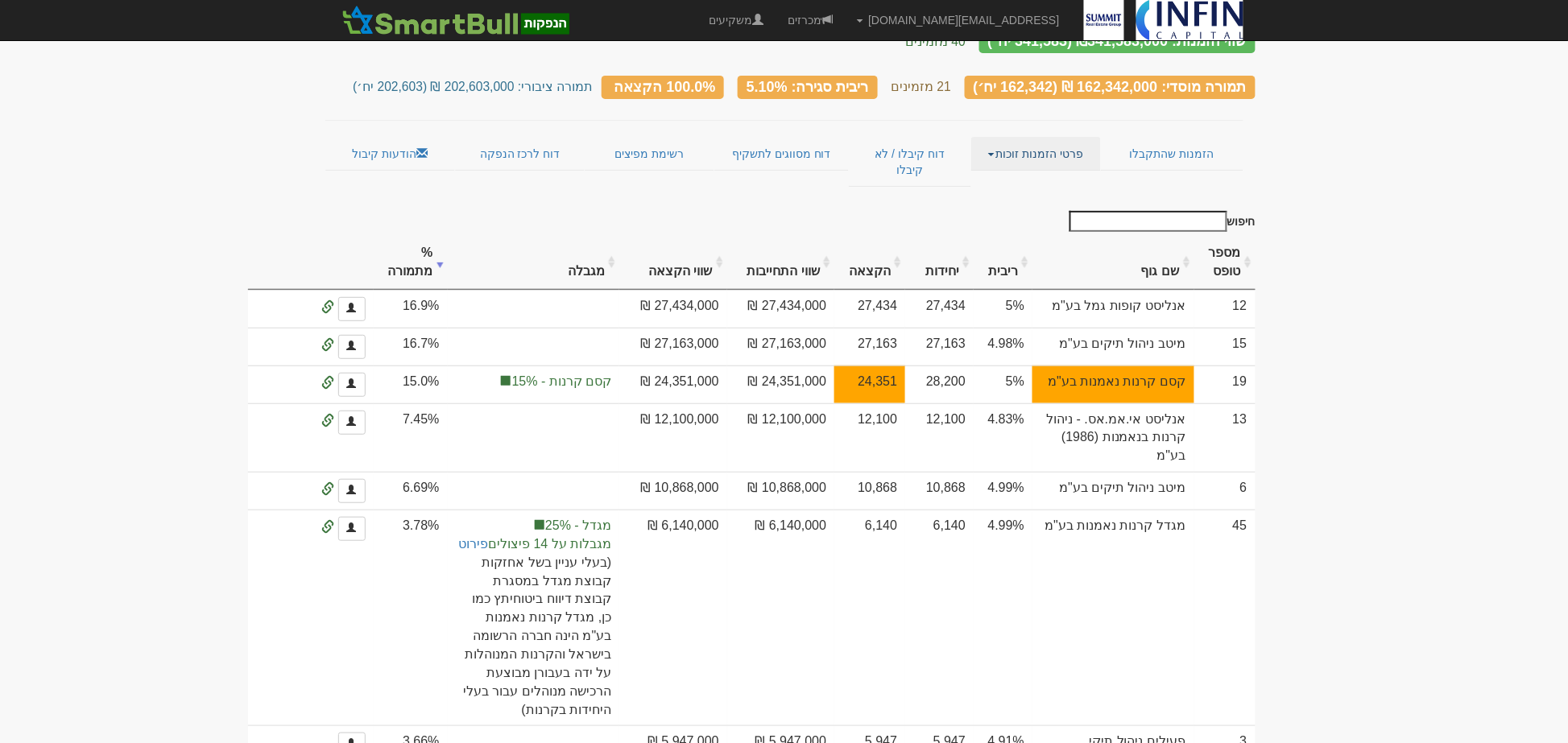
click at [989, 148] on link "פרטי הזמנות זוכות" at bounding box center [1037, 154] width 130 height 34
click at [1007, 175] on link "אנשי קשר וחשבונות" at bounding box center [1037, 185] width 127 height 21
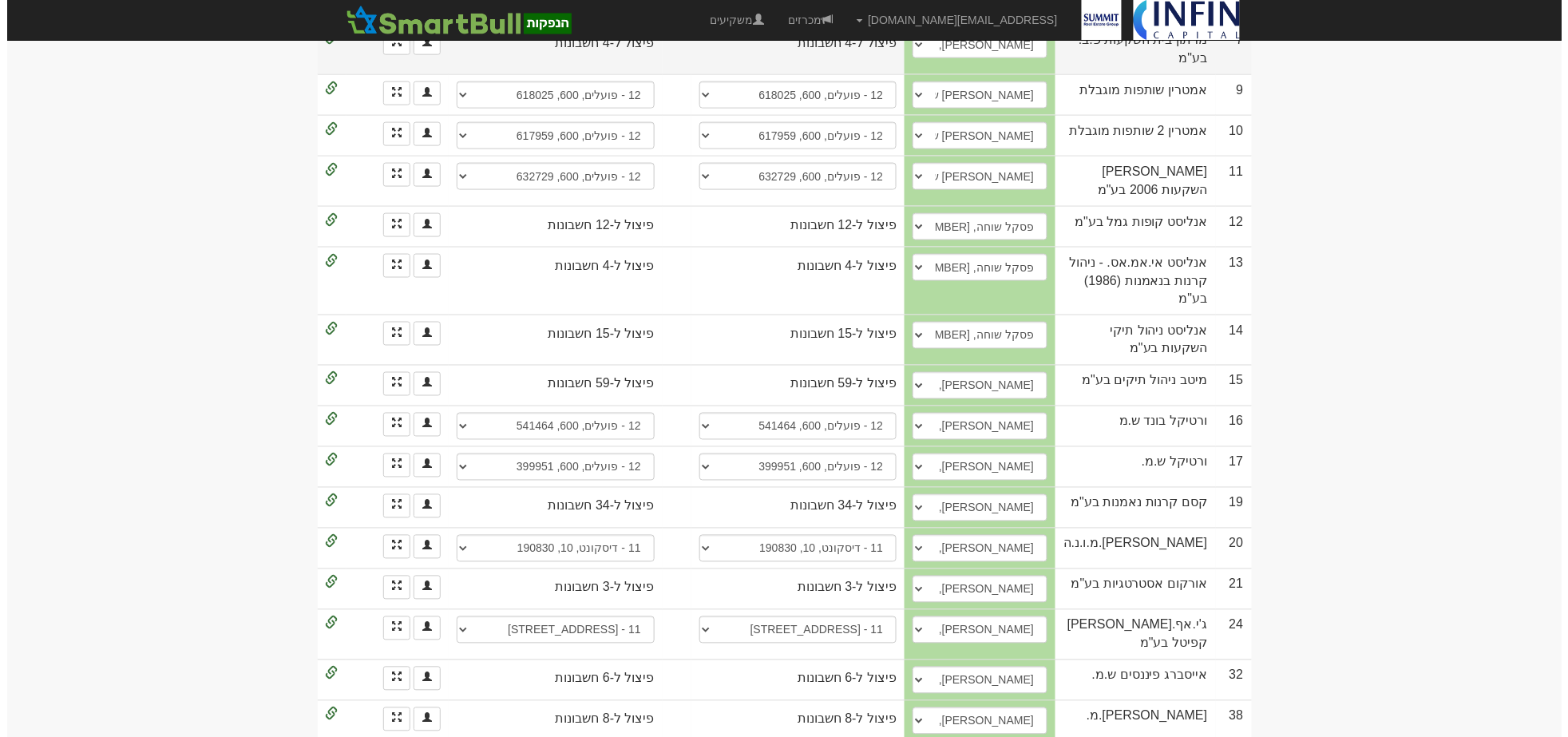
scroll to position [665, 0]
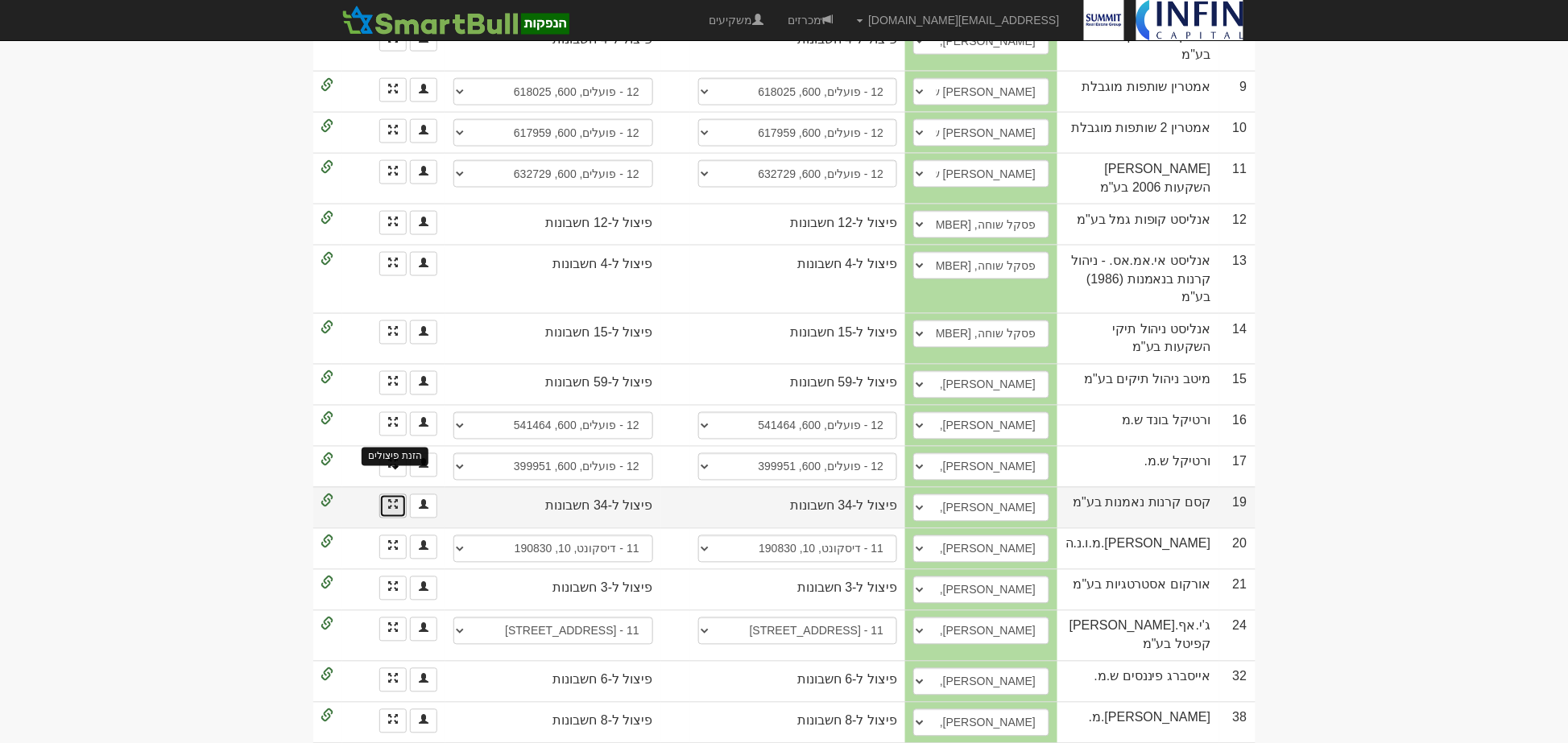
click at [388, 500] on span at bounding box center [392, 504] width 9 height 9
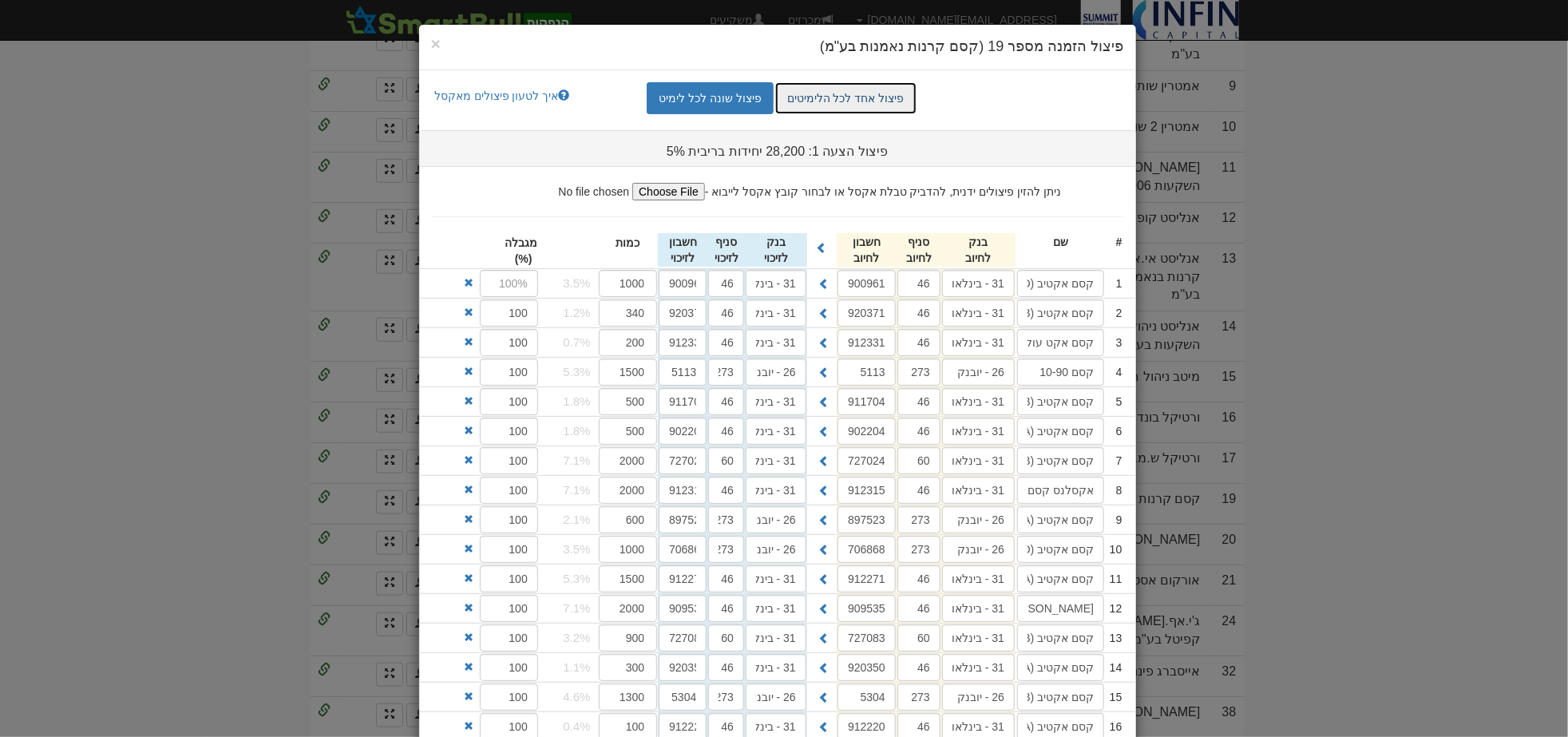
click at [895, 97] on link "פיצול אחד לכל הלימיטים" at bounding box center [845, 98] width 141 height 32
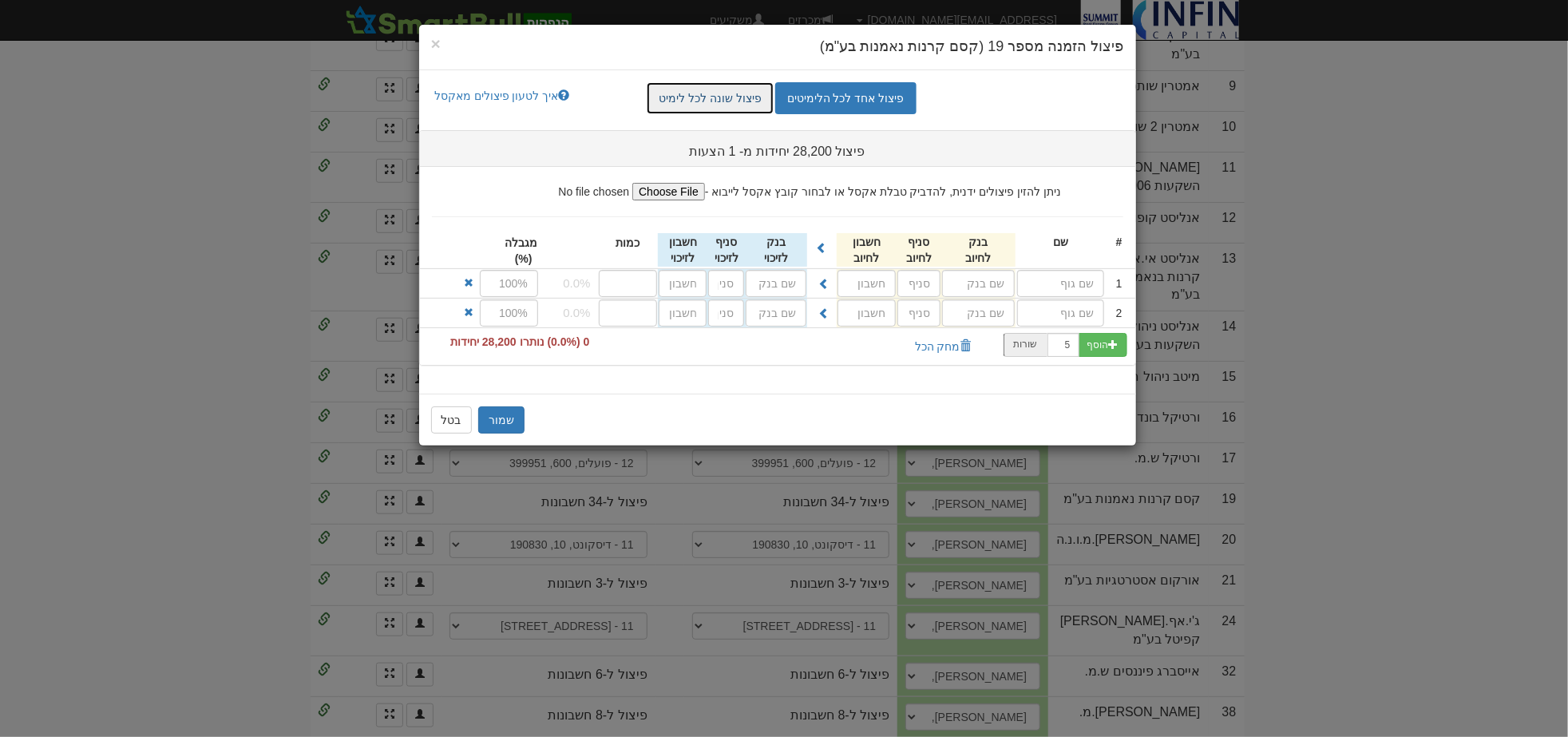
click at [767, 105] on link "פיצול שונה לכל לימיט" at bounding box center [710, 98] width 127 height 32
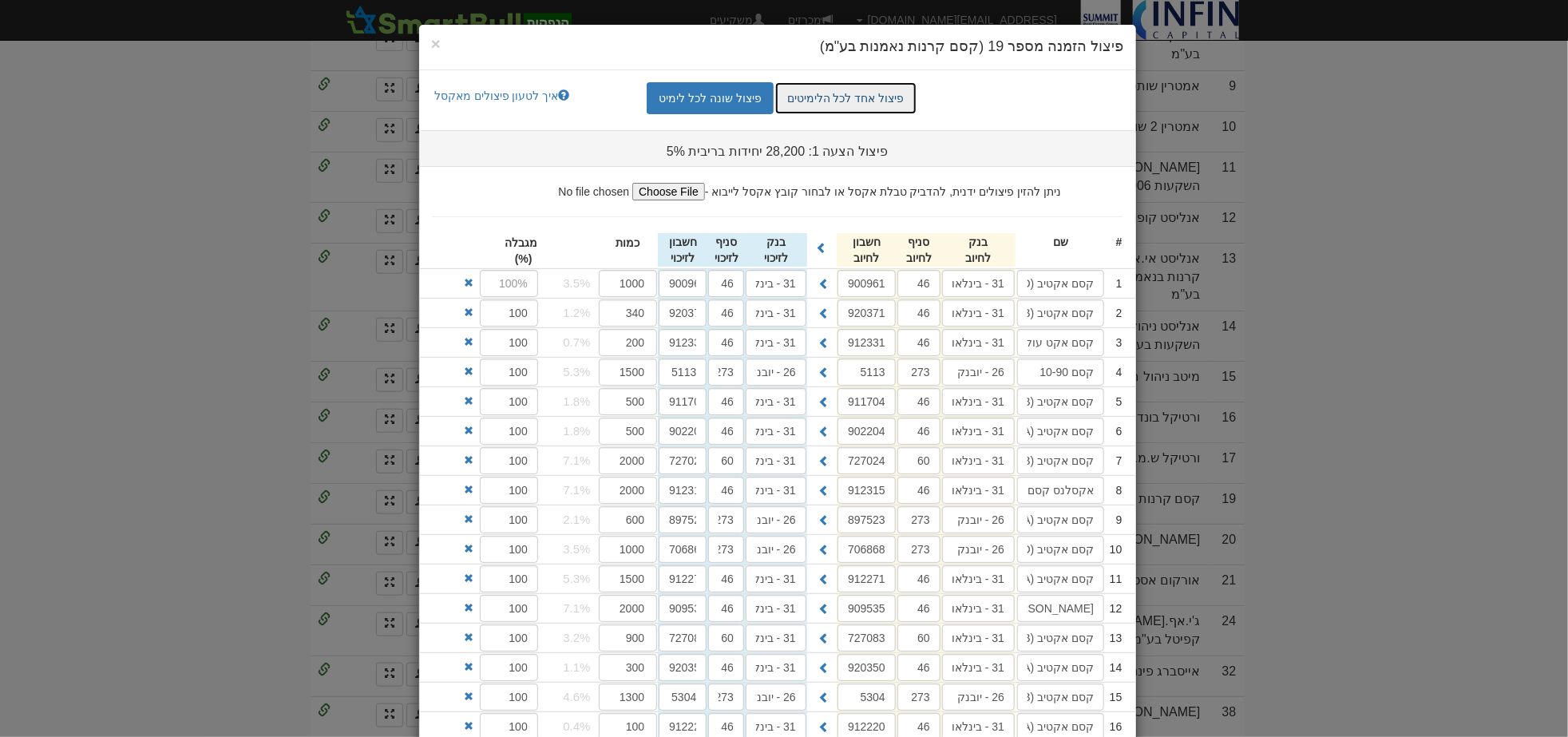
click at [834, 90] on link "פיצול אחד לכל הלימיטים" at bounding box center [845, 98] width 141 height 32
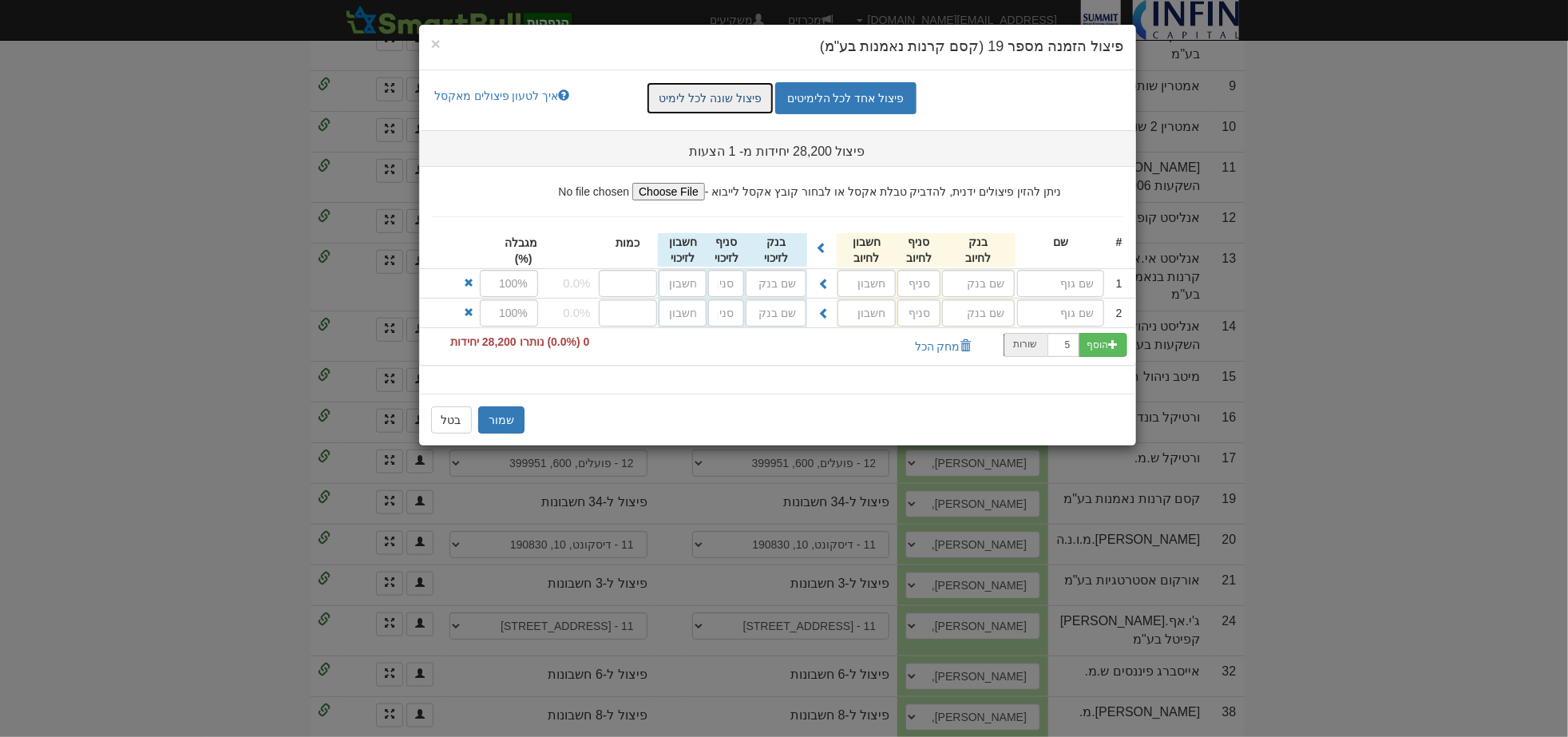
click at [762, 97] on link "פיצול שונה לכל לימיט" at bounding box center [710, 98] width 127 height 32
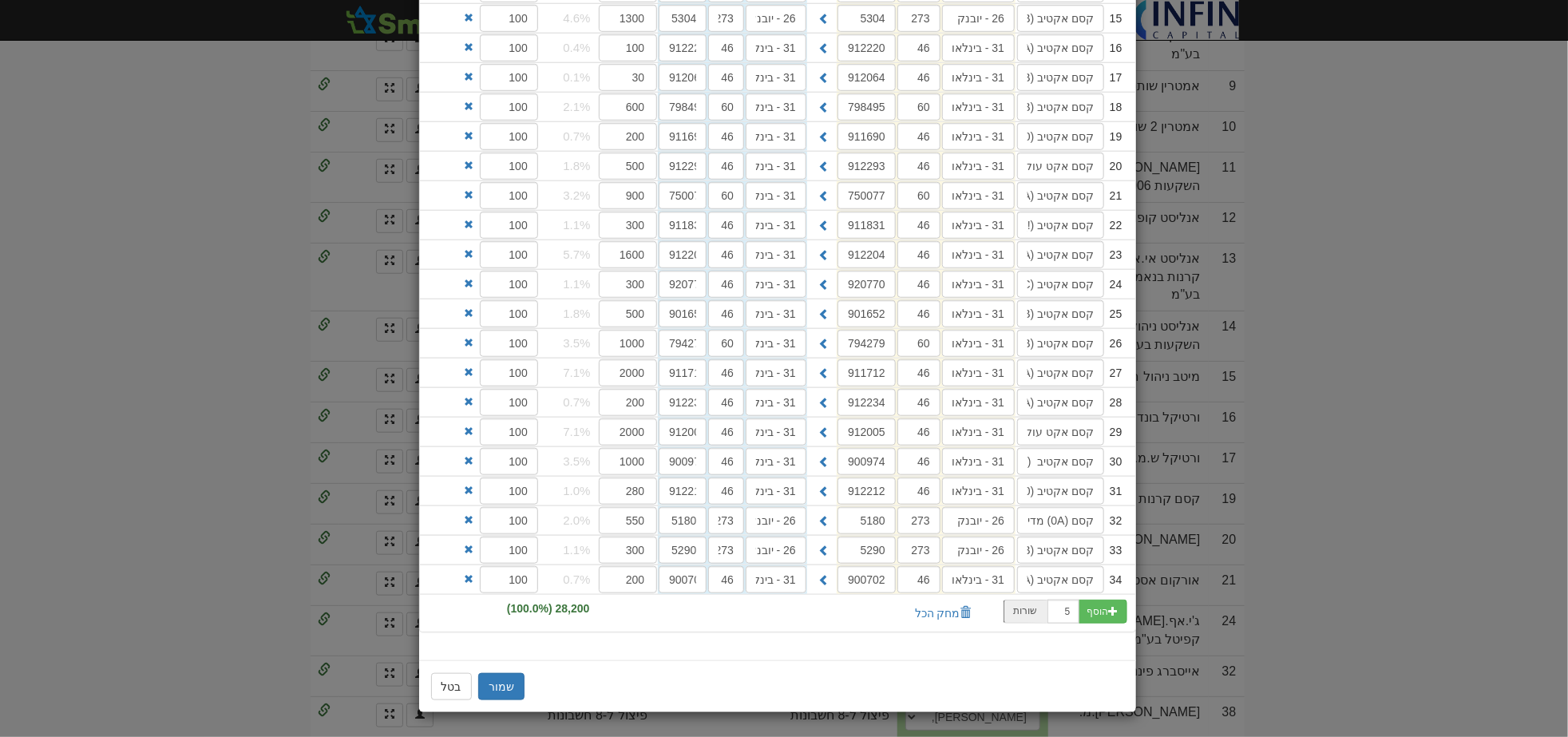
scroll to position [684, 0]
click at [456, 693] on button "בטל" at bounding box center [452, 687] width 41 height 27
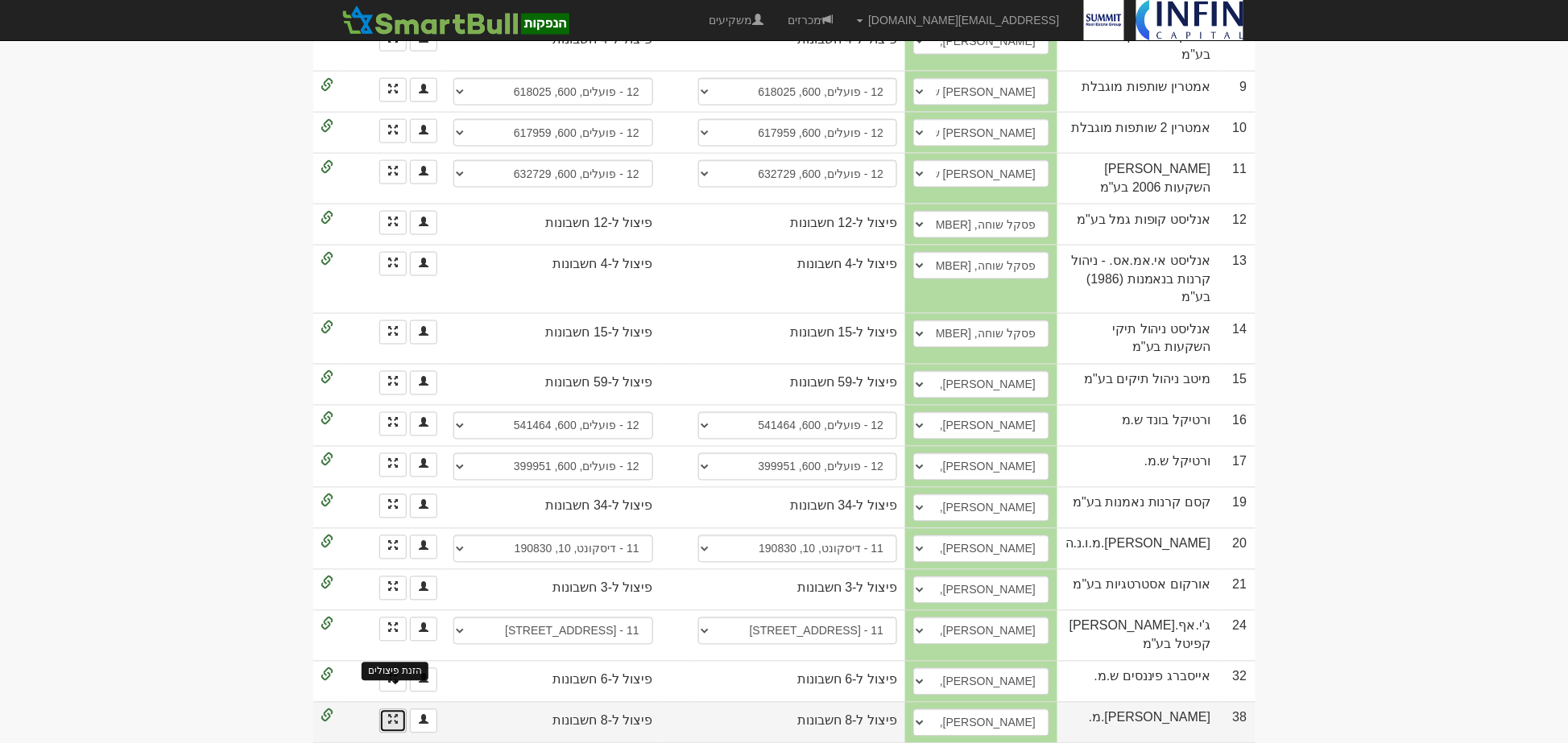
click at [395, 715] on span at bounding box center [392, 719] width 9 height 9
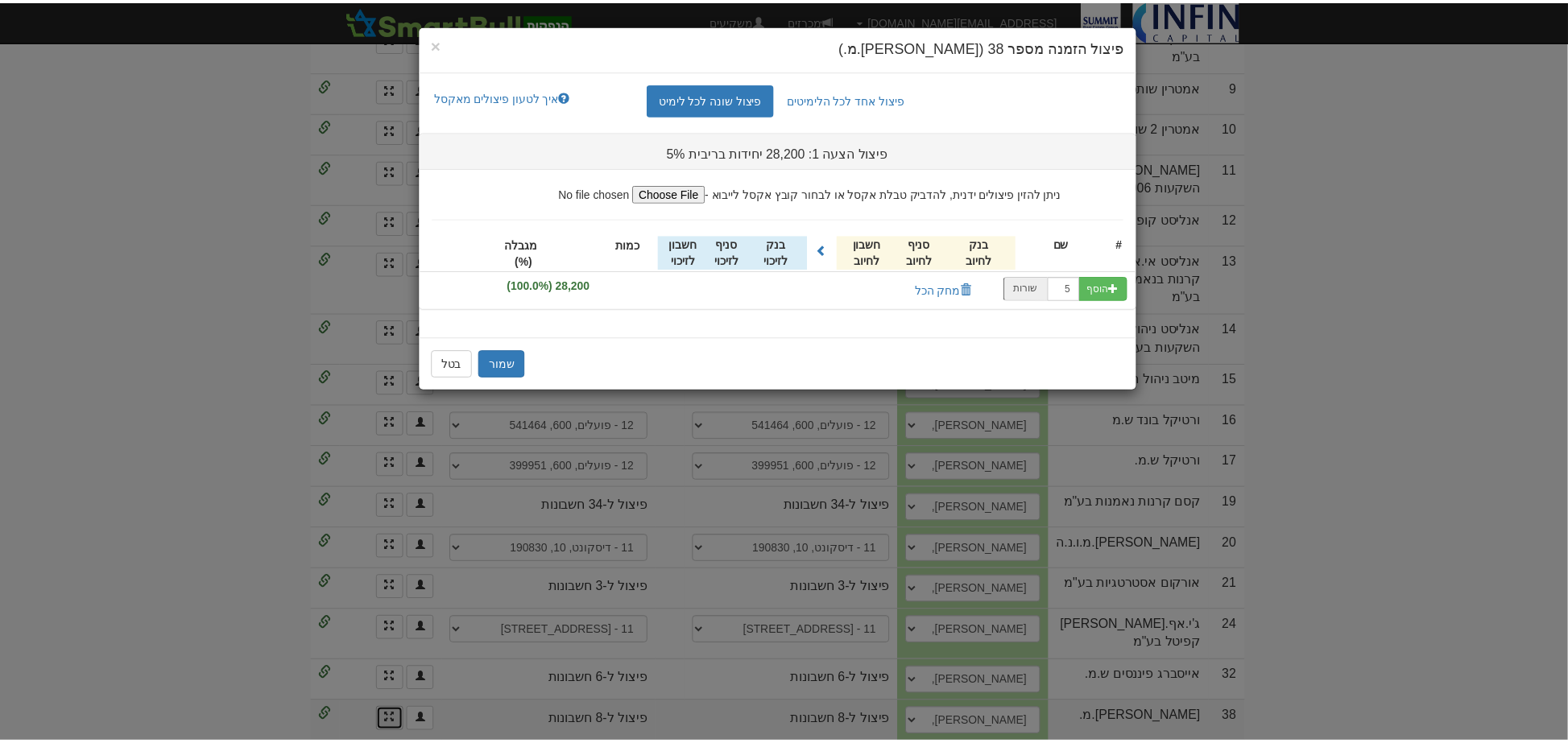
scroll to position [0, 0]
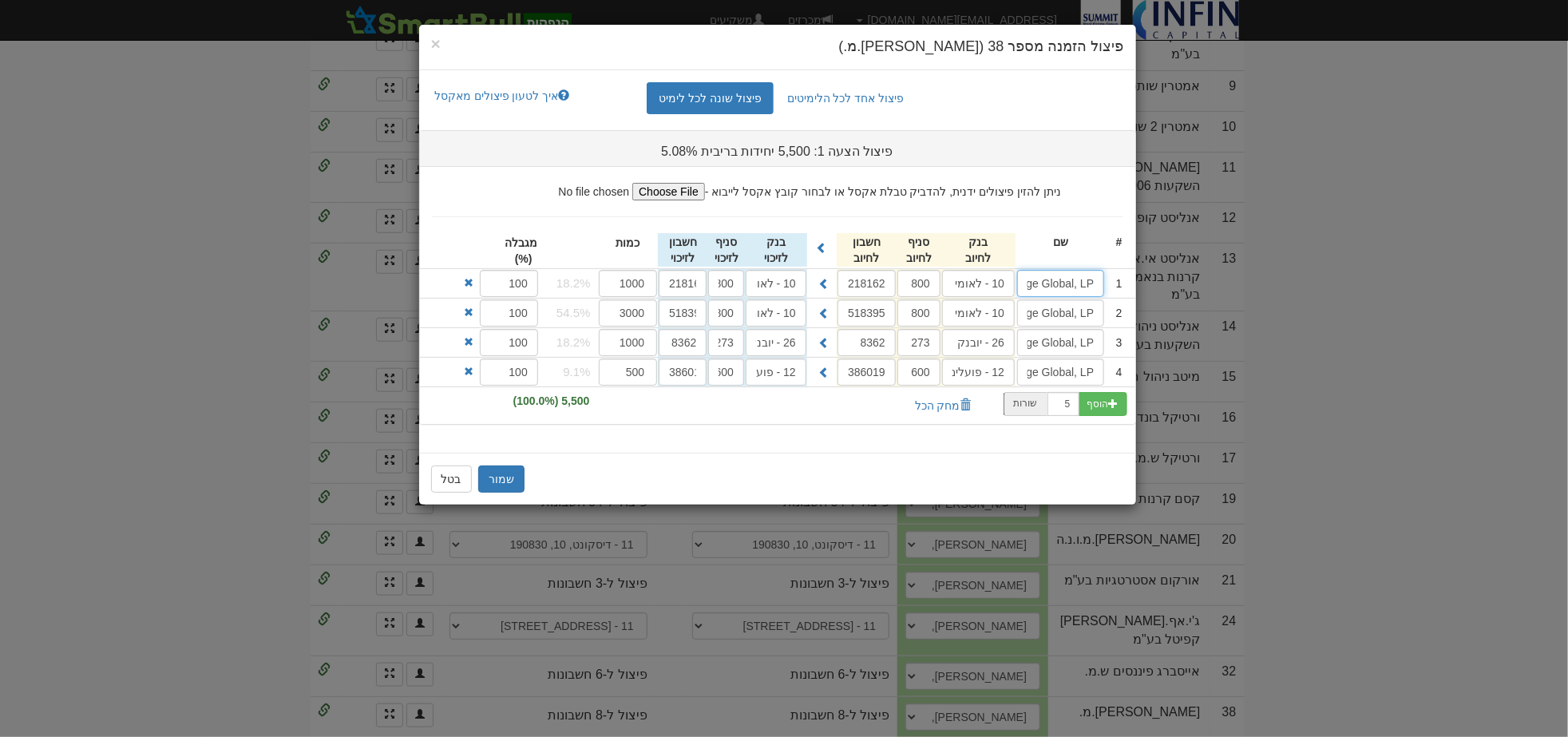
drag, startPoint x: 1067, startPoint y: 281, endPoint x: 1049, endPoint y: 368, distance: 88.8
click at [1049, 368] on ul "ניתן להזין פיצולים ידנית, להדביק טבלת אקסל או לבחור קובץ אקסל לייבוא - # שם 800" at bounding box center [778, 295] width 715 height 257
click at [440, 41] on span "×" at bounding box center [435, 44] width 9 height 19
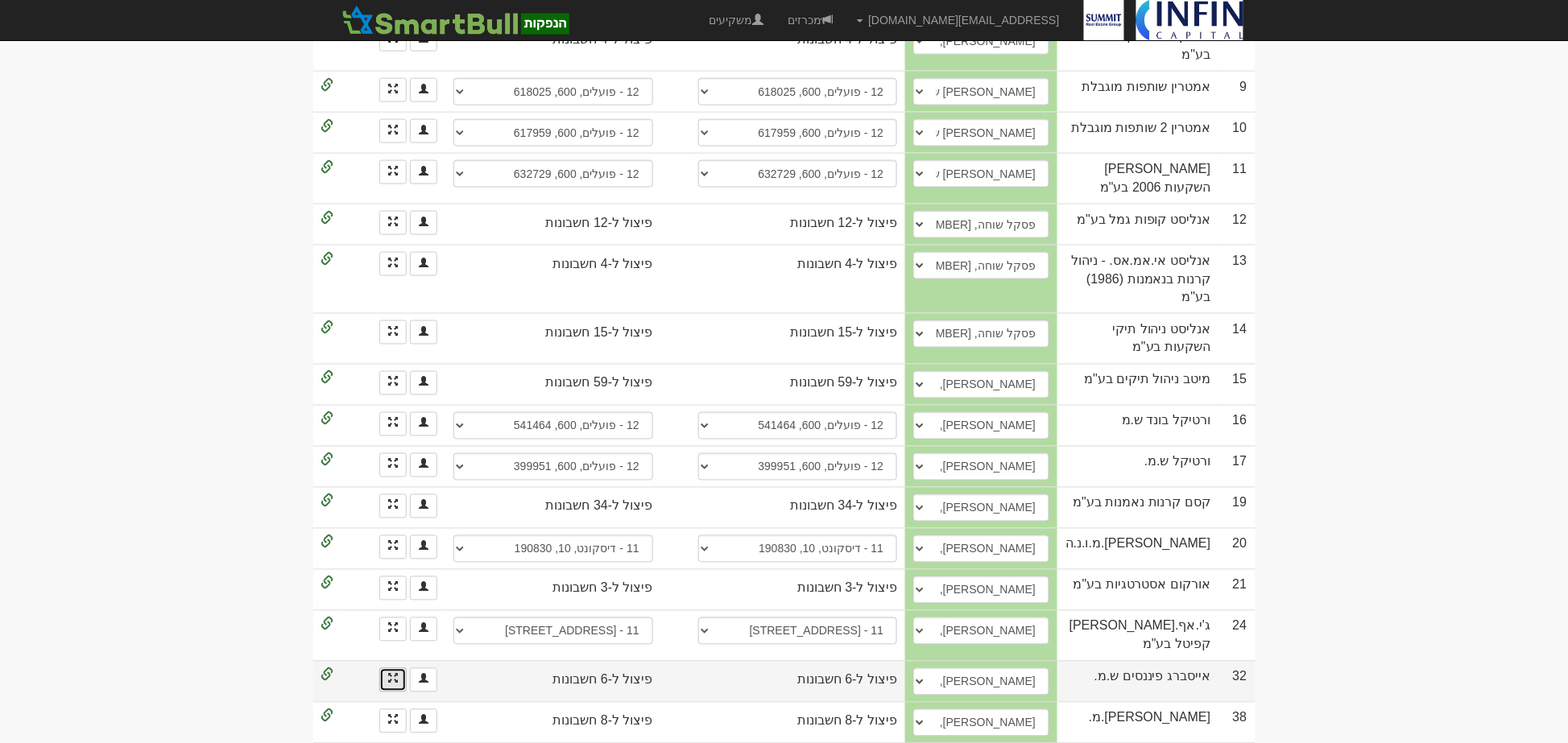
click at [386, 668] on link at bounding box center [393, 680] width 27 height 24
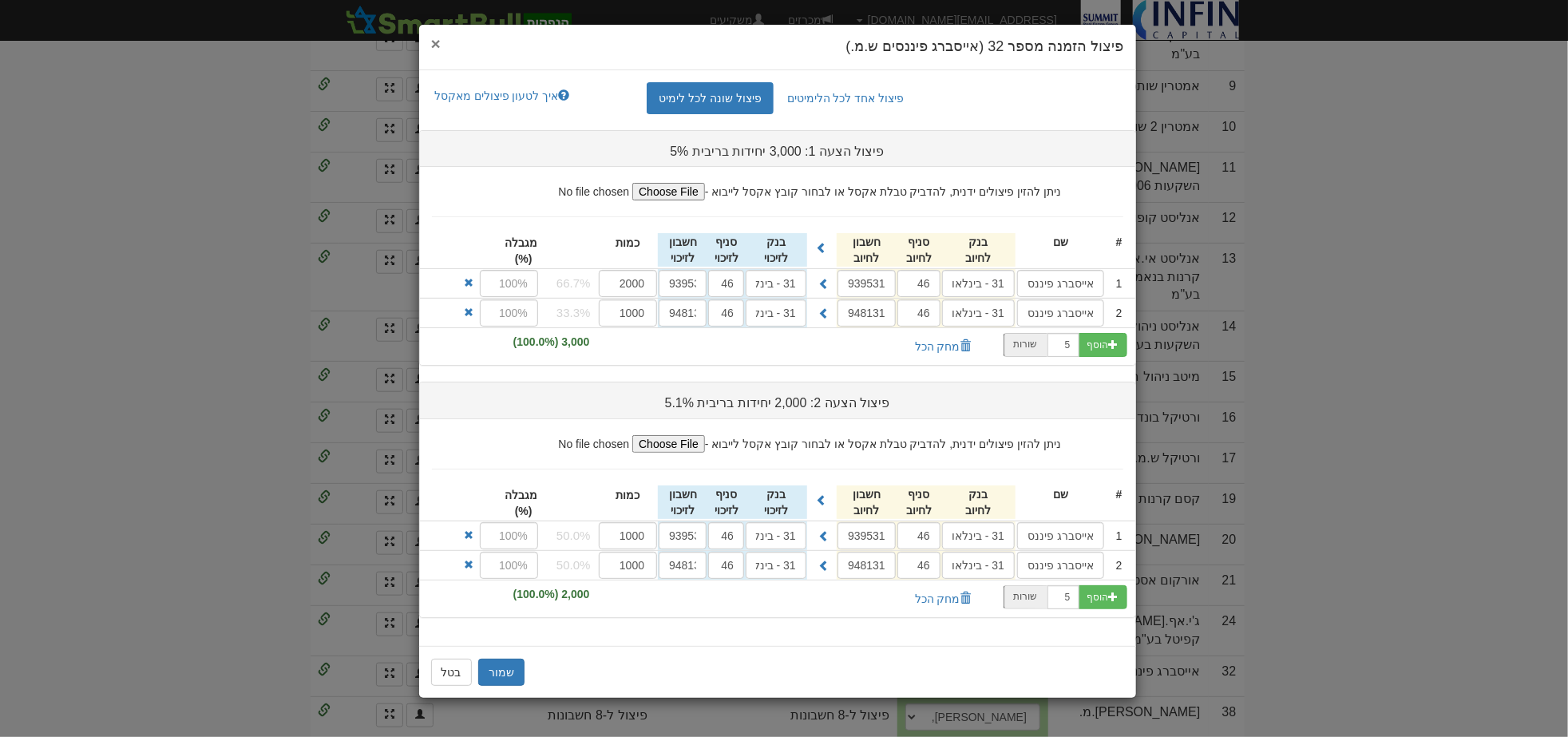
click at [437, 38] on span "×" at bounding box center [435, 44] width 9 height 19
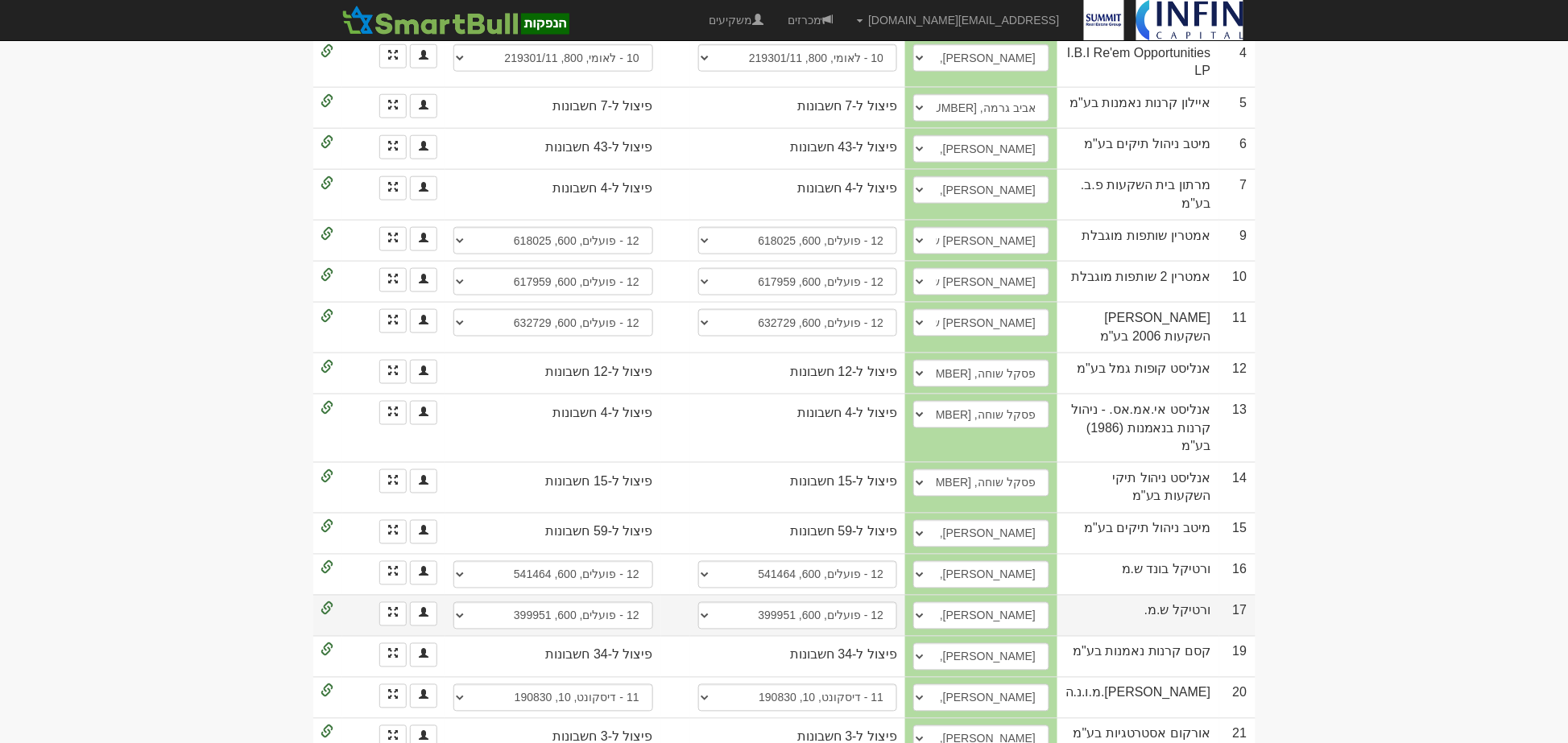
scroll to position [492, 0]
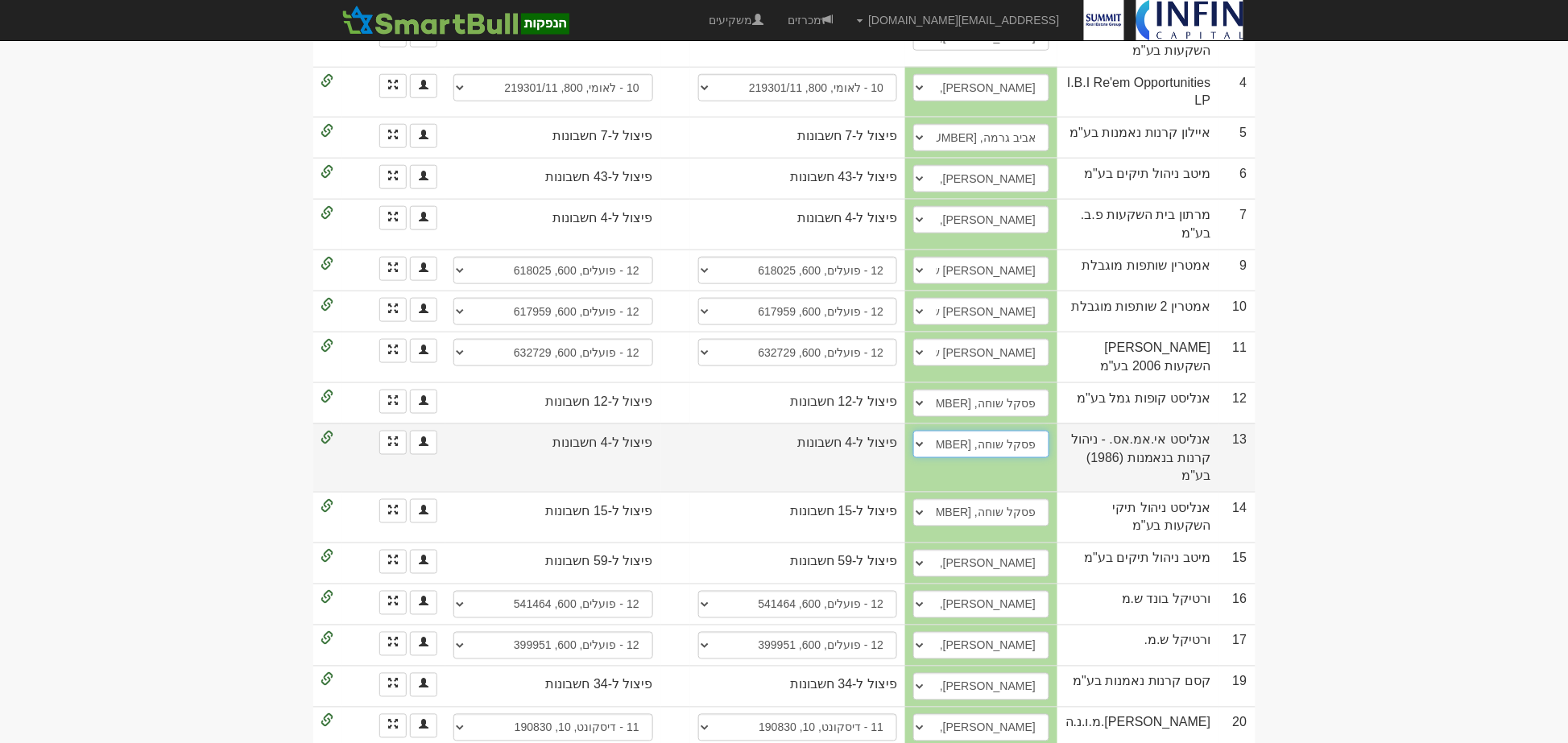
click at [988, 430] on select "נדב סימיוני, 054-981-9594, tiful& bakara@analyst.co.il פסקל שוחה, 050-293-5418,…" at bounding box center [981, 444] width 136 height 27
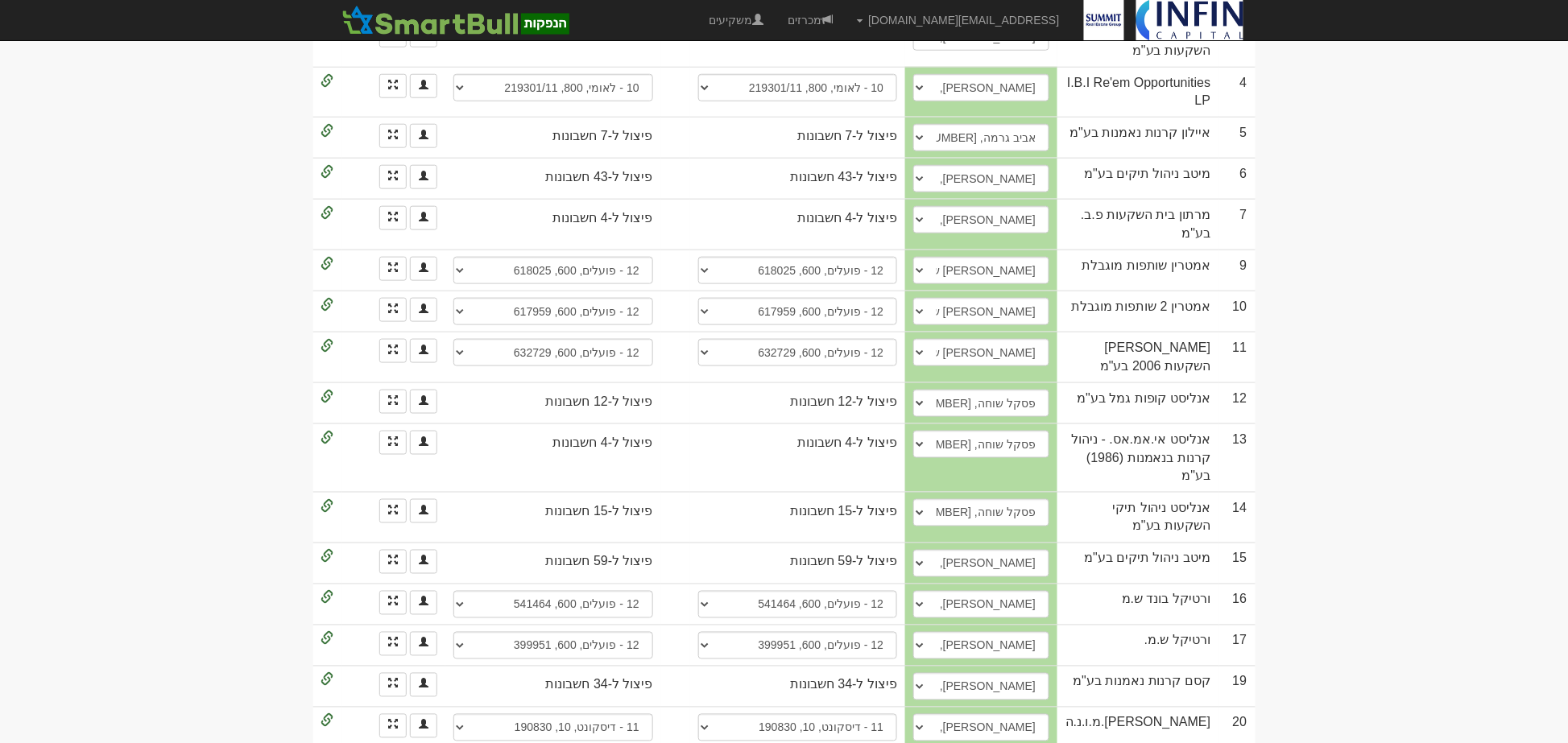
click at [1313, 372] on body "shoval@infin.co.il הגדרות חשבונות הנפקה תבניות הודעות קיבול" at bounding box center [784, 243] width 1568 height 1471
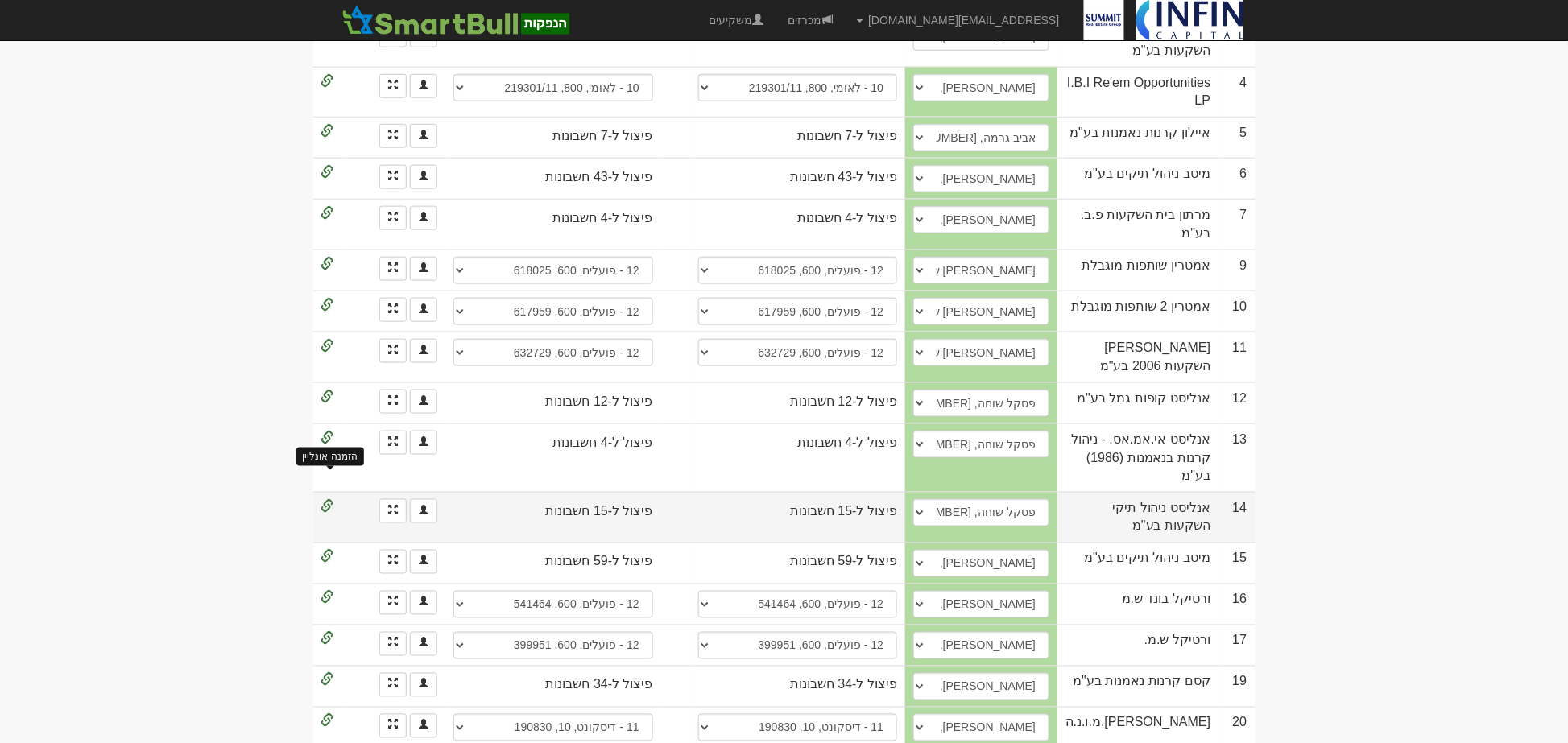
click at [326, 500] on span at bounding box center [327, 506] width 13 height 13
click at [423, 505] on span at bounding box center [423, 509] width 9 height 9
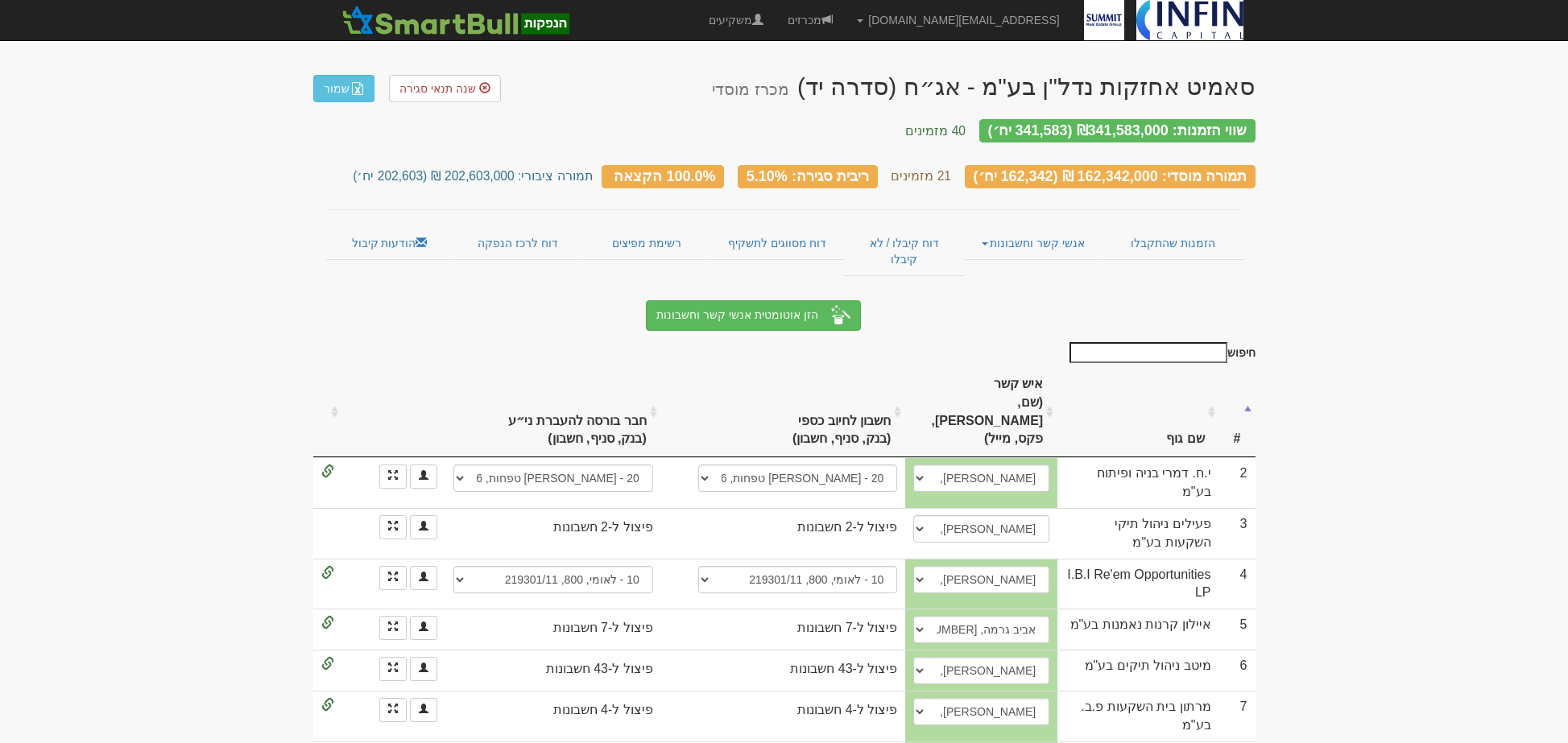
scroll to position [492, 0]
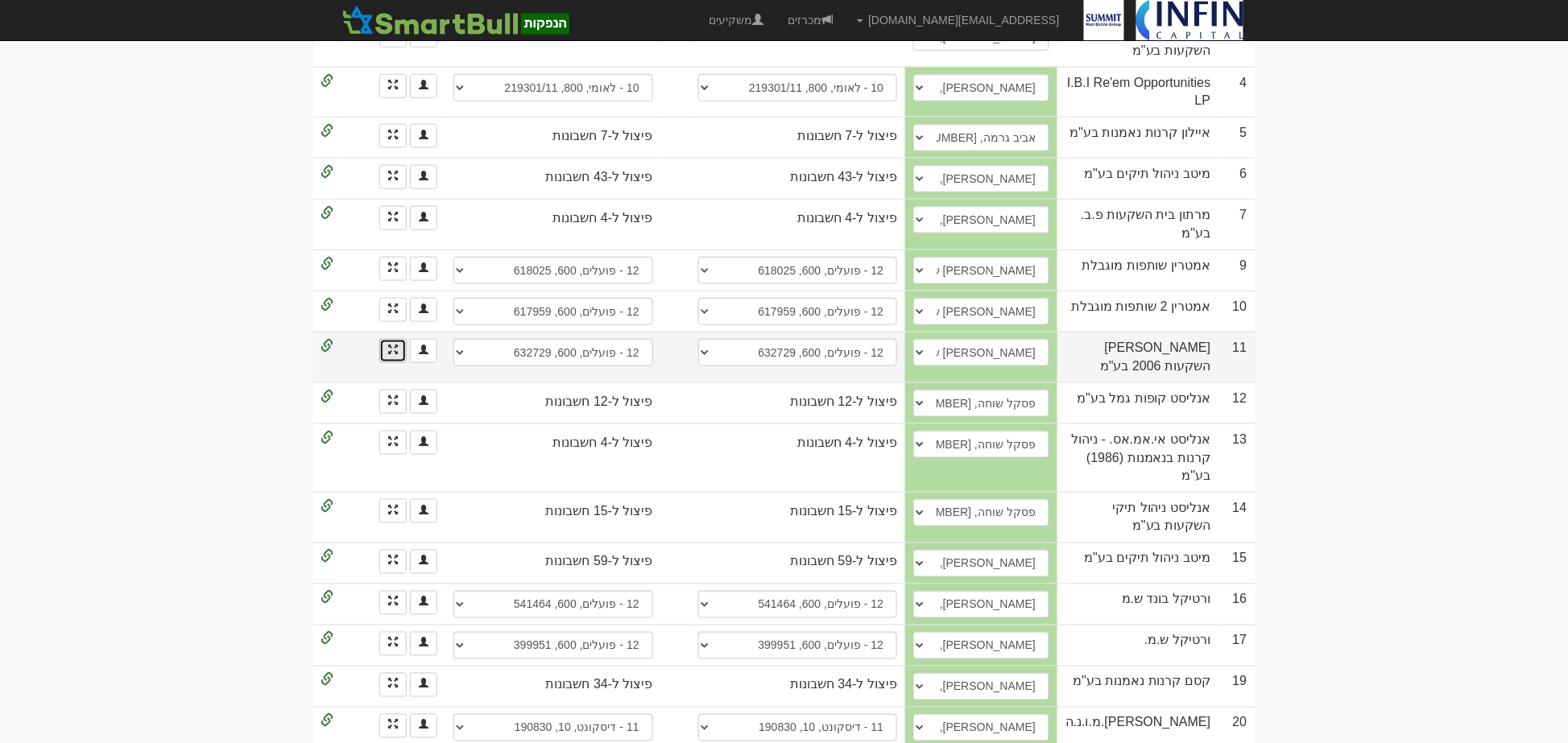
click at [395, 344] on span at bounding box center [392, 348] width 9 height 9
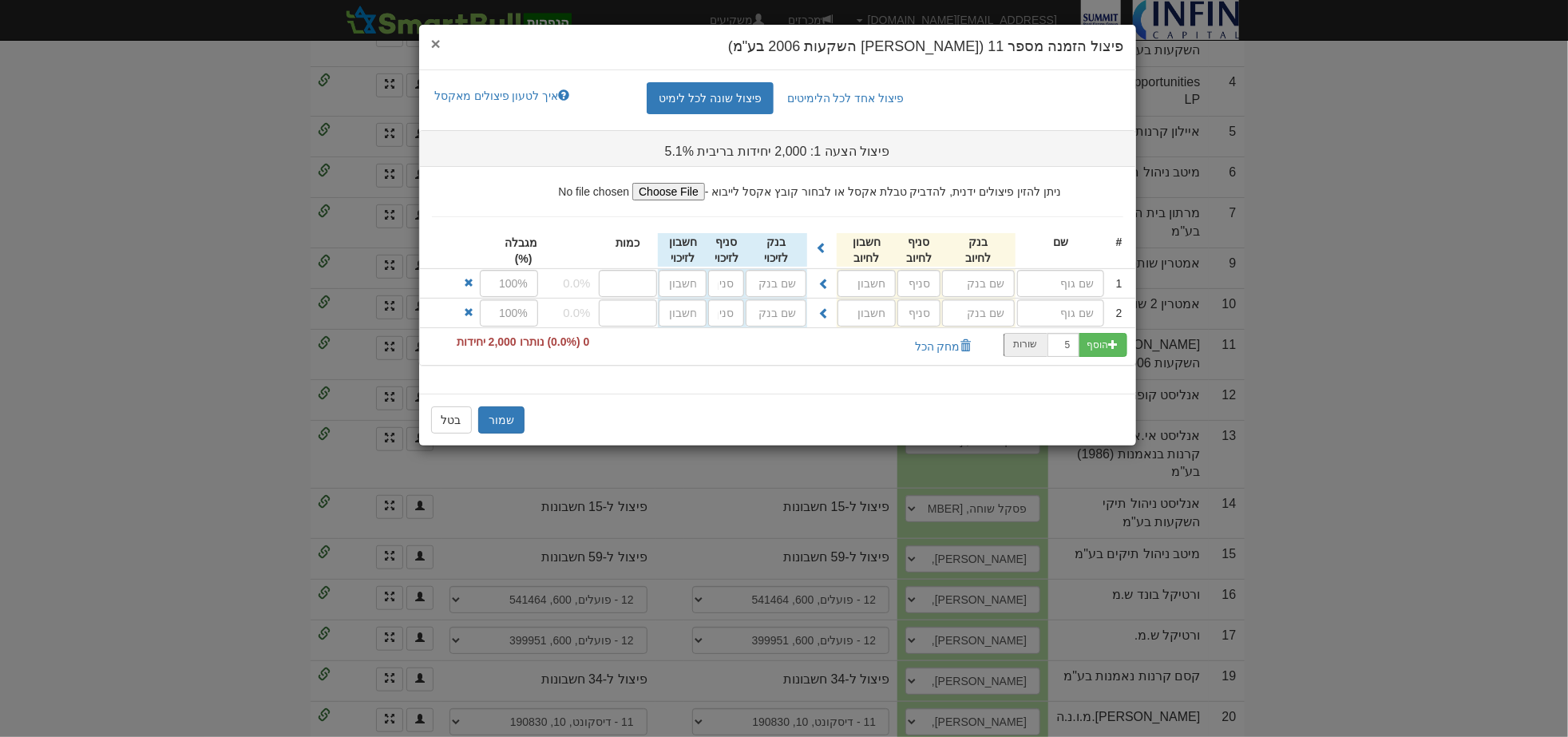
click at [435, 48] on span "×" at bounding box center [435, 44] width 9 height 19
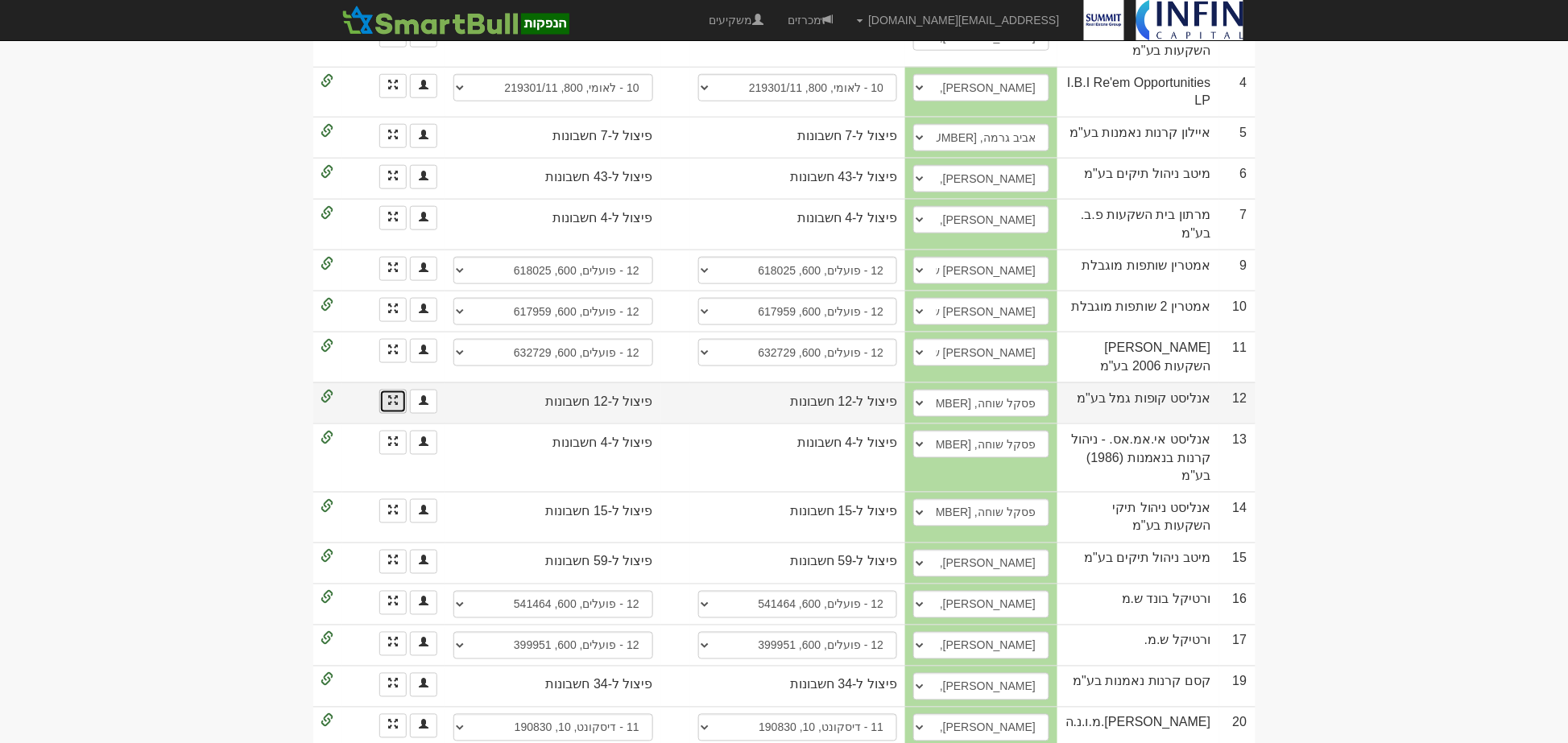
click at [388, 389] on link at bounding box center [393, 401] width 27 height 24
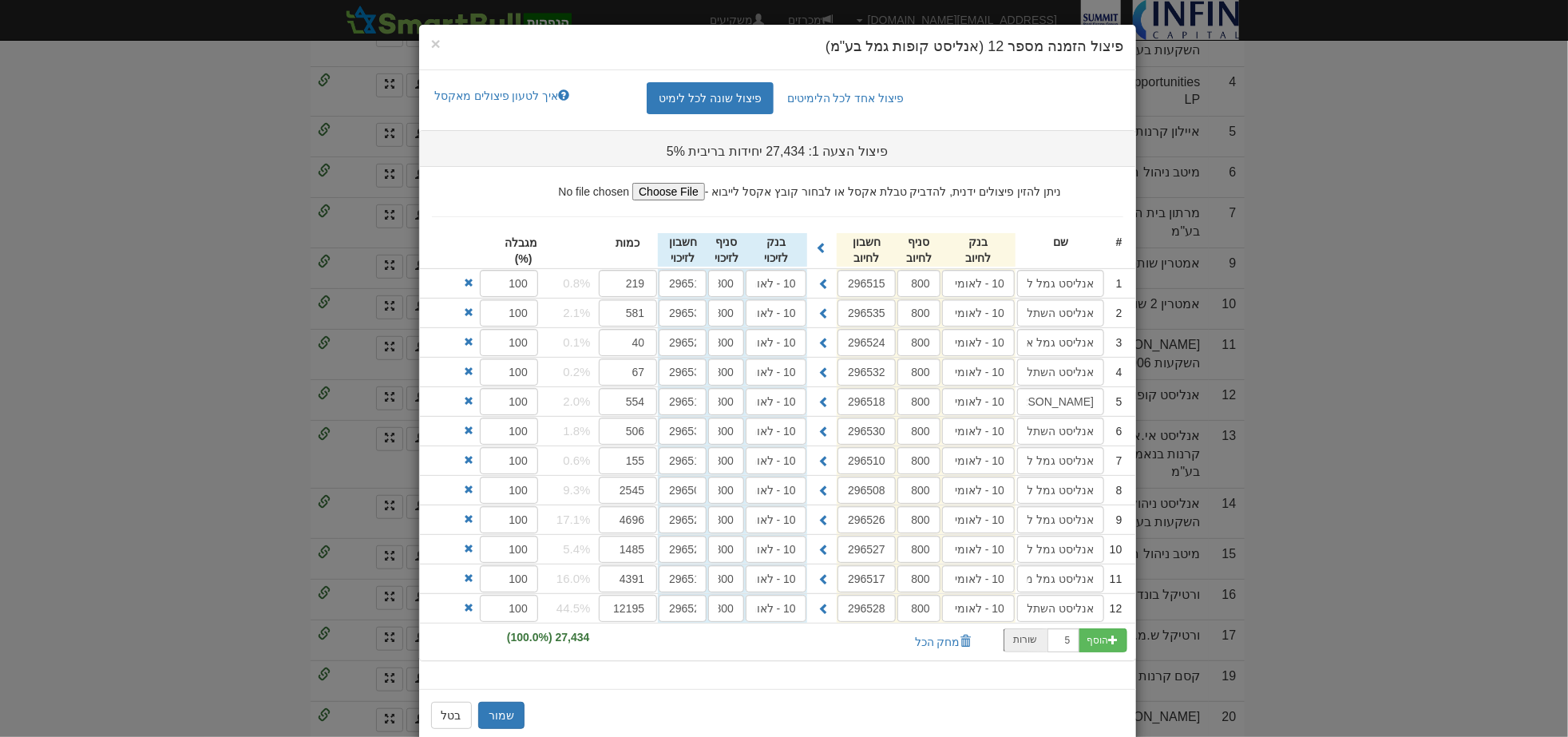
click at [450, 47] on h4 "פיצול הזמנה מספר 12 (אנליסט קופות גמל בע"מ)" at bounding box center [778, 47] width 693 height 21
click at [440, 41] on span "×" at bounding box center [435, 44] width 9 height 19
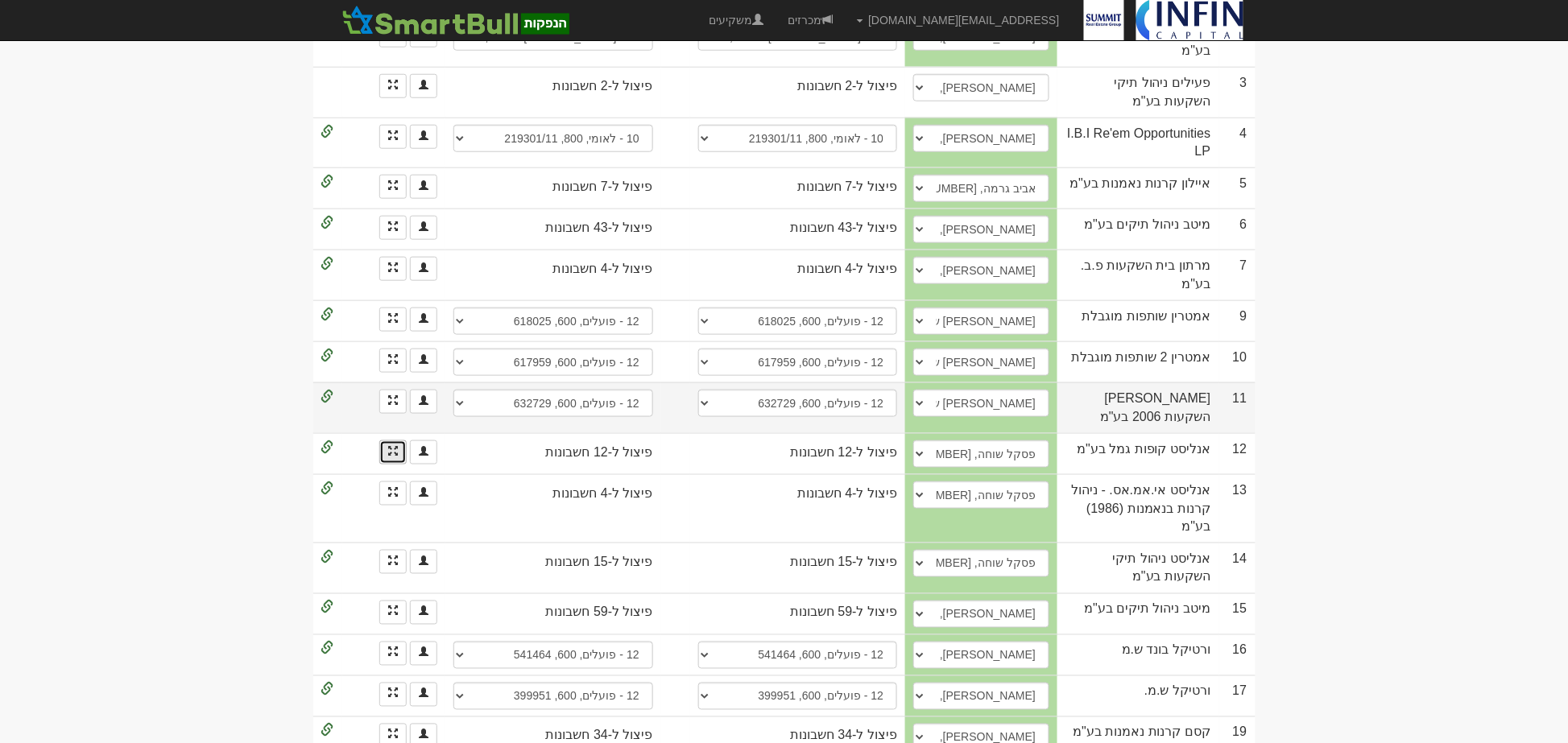
scroll to position [402, 0]
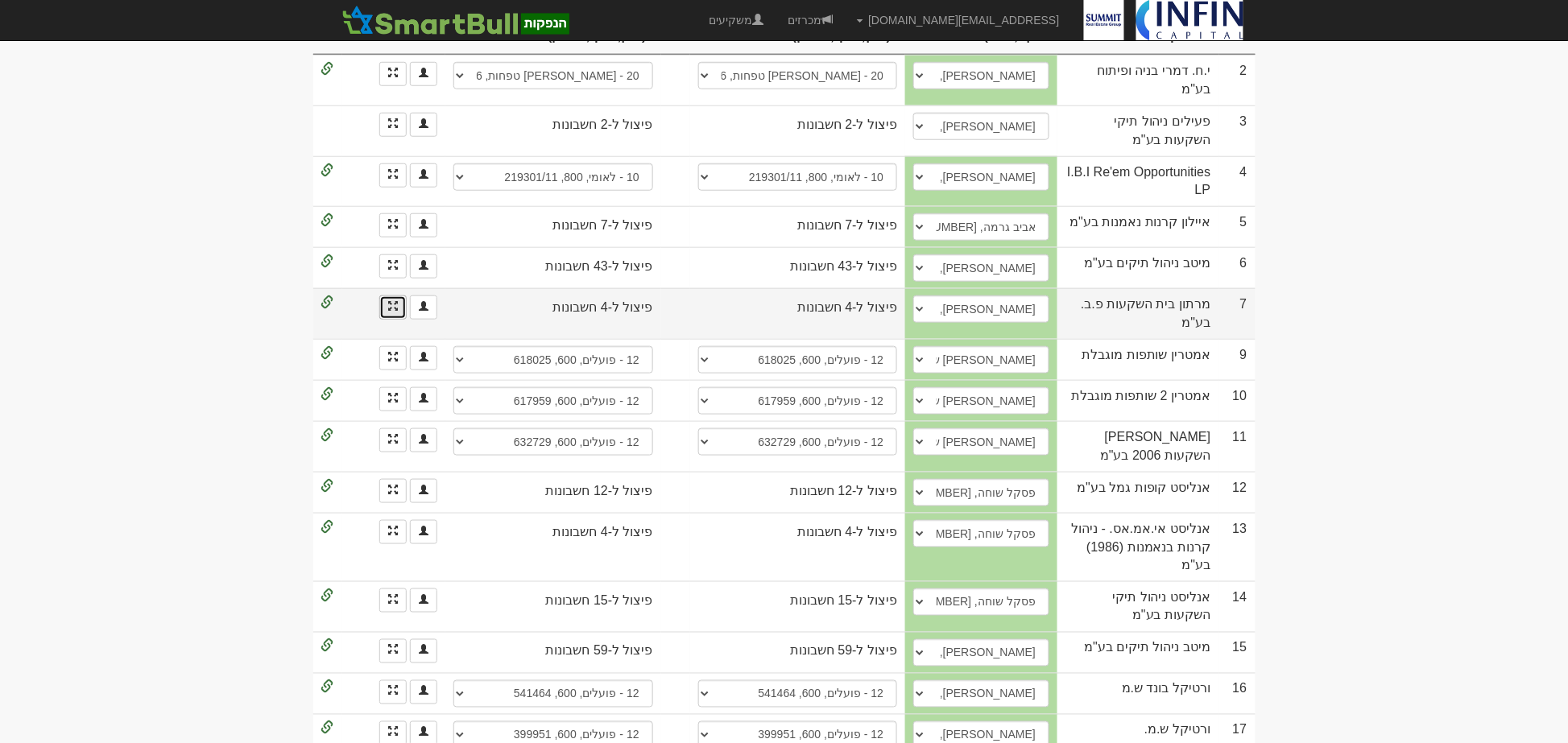
click at [385, 295] on link at bounding box center [393, 307] width 27 height 24
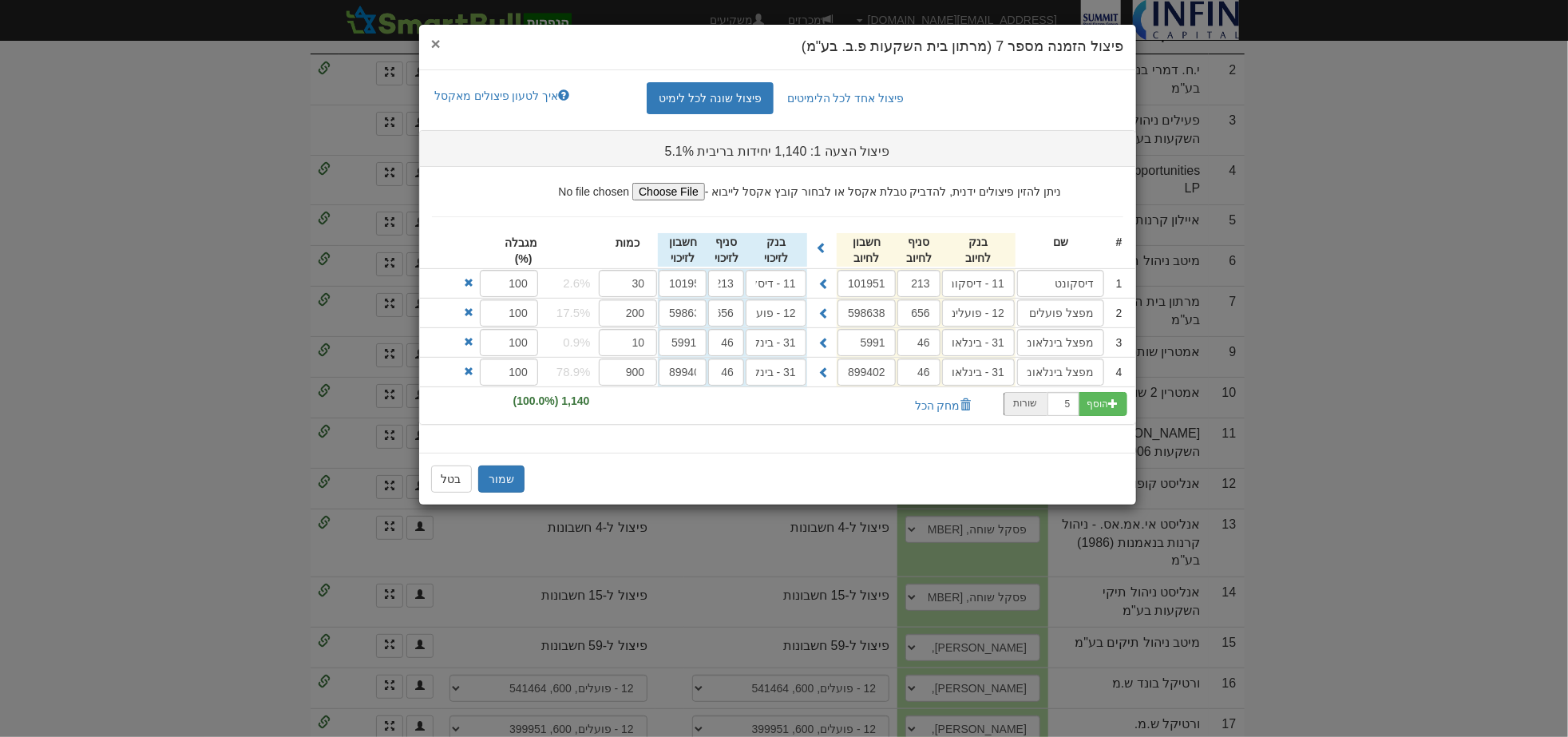
click at [435, 42] on span "×" at bounding box center [435, 44] width 9 height 19
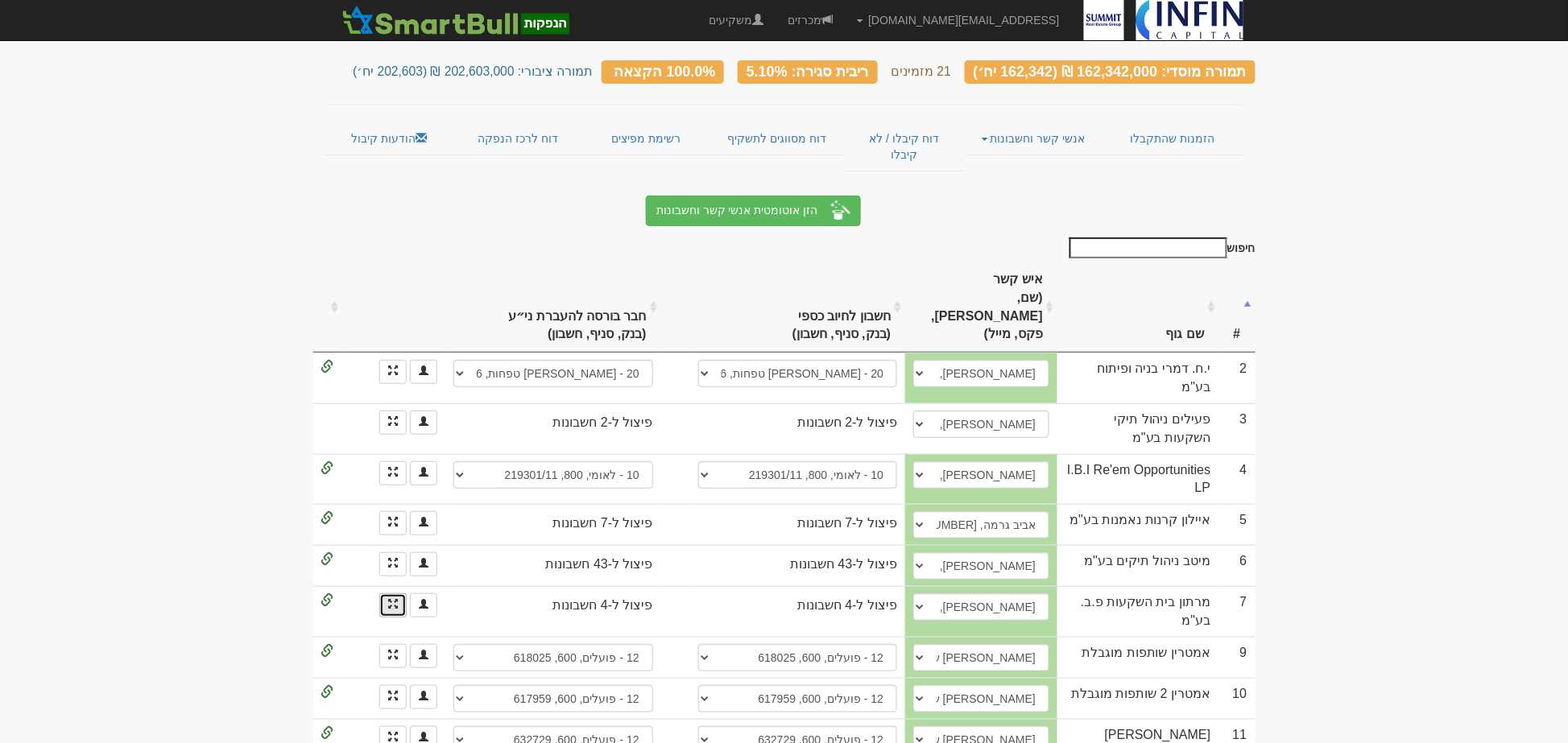
scroll to position [44, 0]
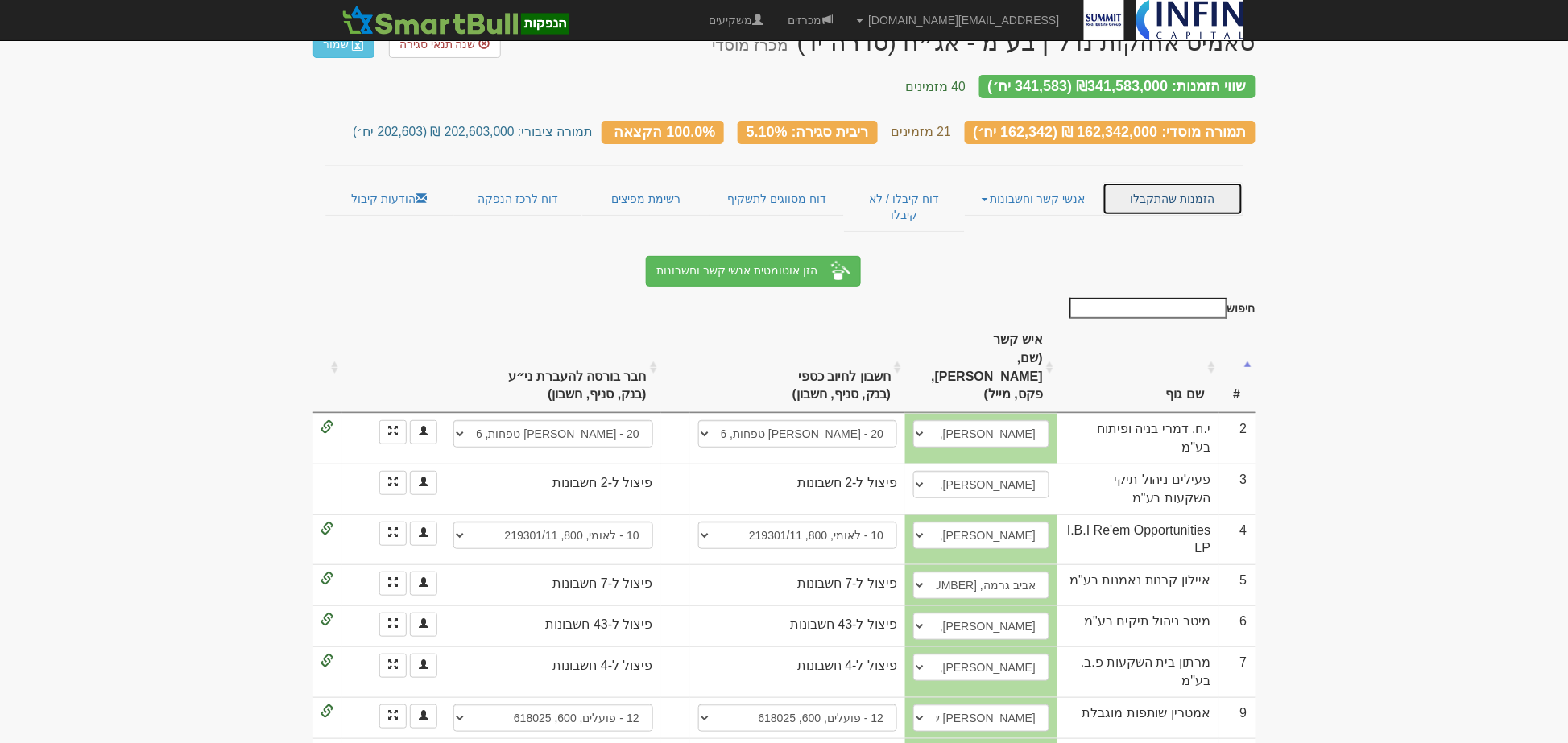
click at [1180, 182] on link "הזמנות שהתקבלו" at bounding box center [1172, 199] width 141 height 34
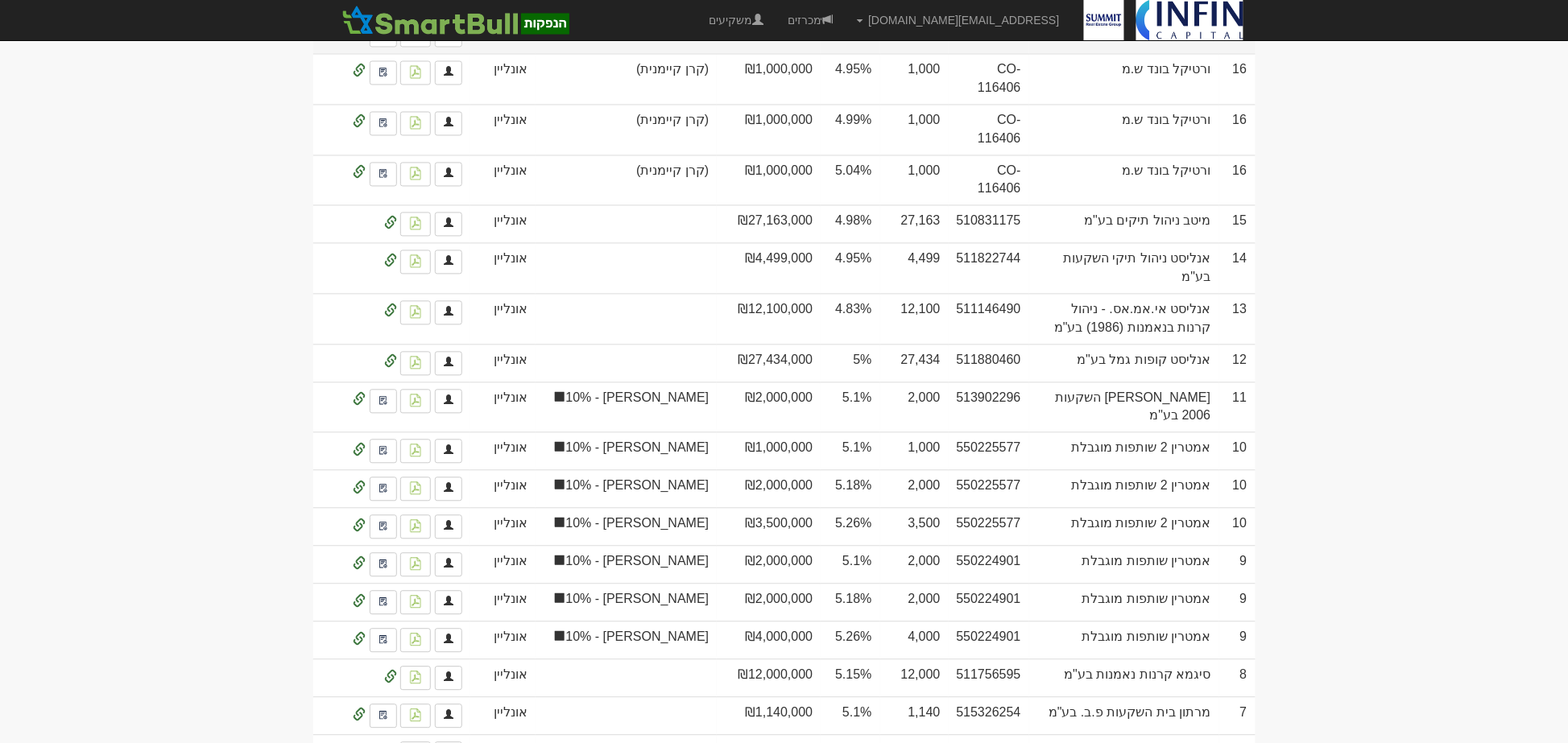
scroll to position [3040, 0]
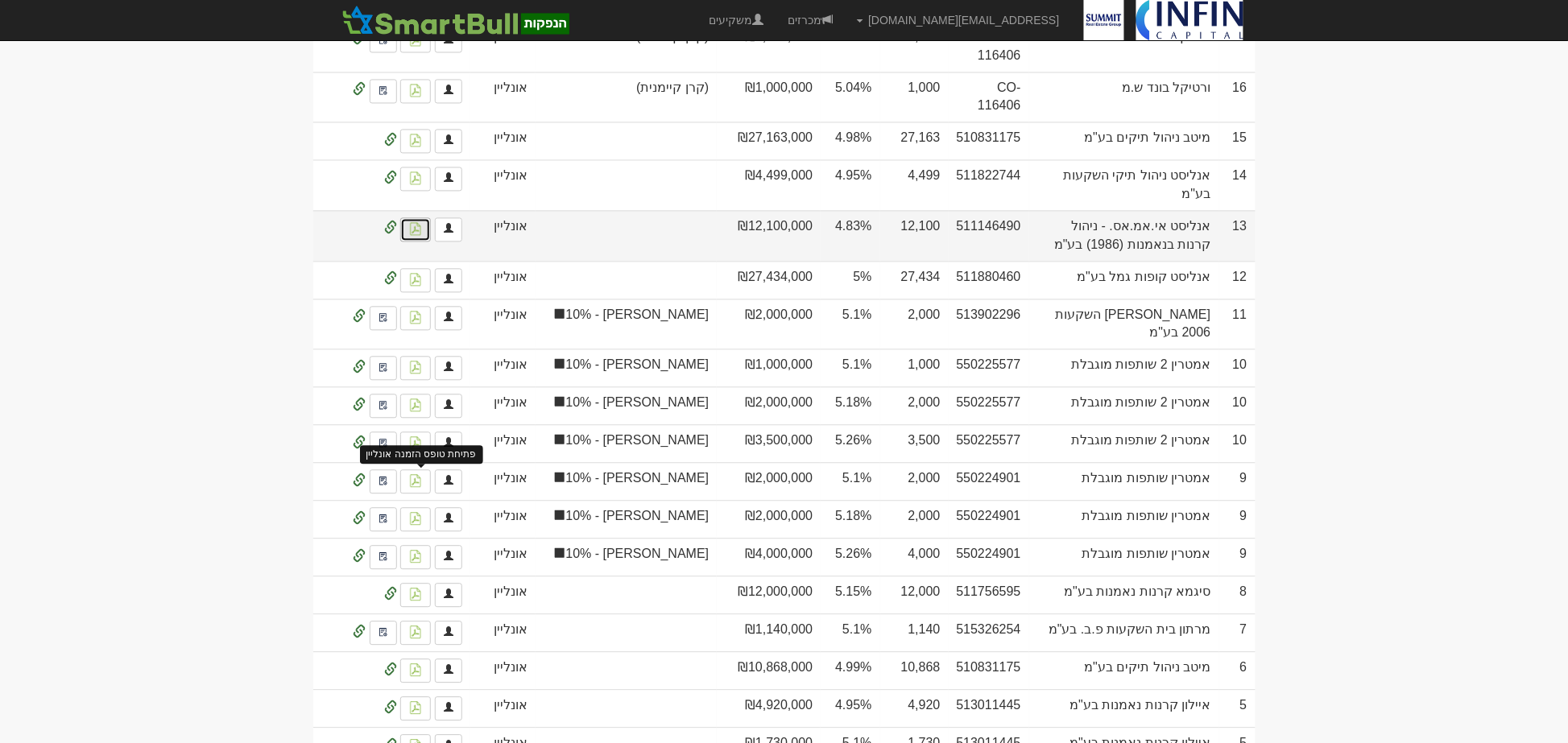
click at [409, 235] on img at bounding box center [415, 228] width 13 height 13
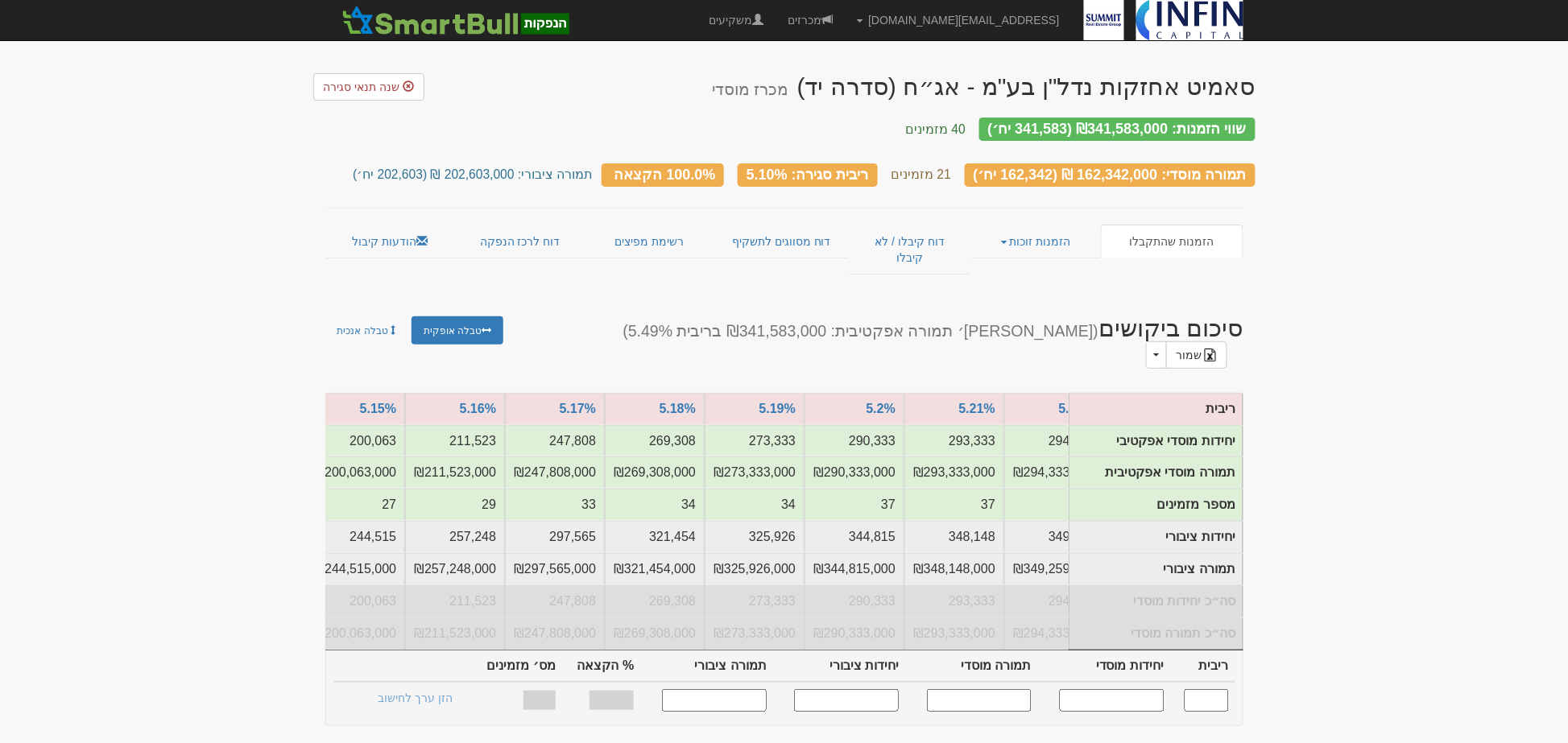
scroll to position [0, -946]
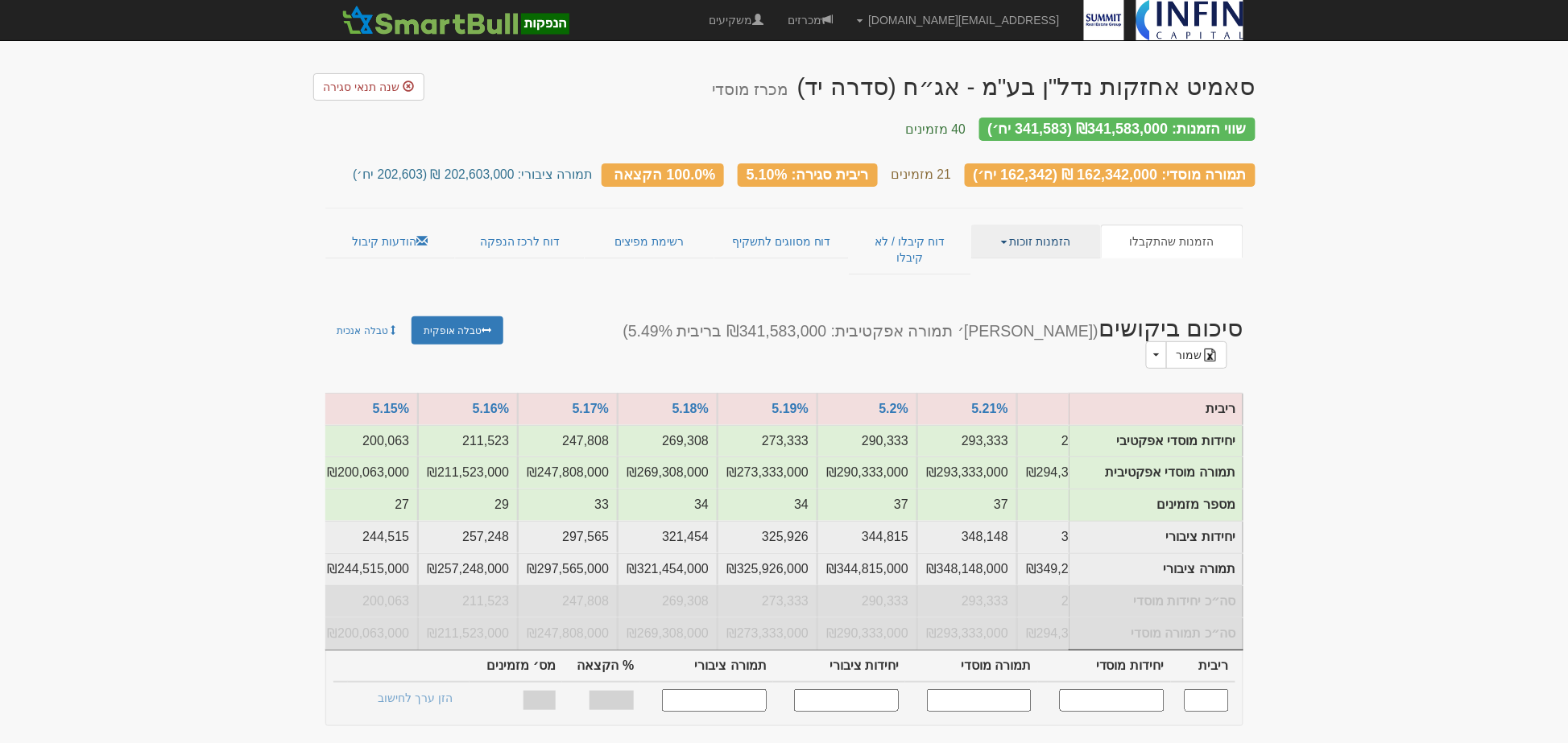
click at [1036, 225] on link "הזמנות זוכות" at bounding box center [1037, 242] width 130 height 34
click at [1037, 262] on link "פרטי הזמנות זוכות" at bounding box center [1037, 272] width 127 height 21
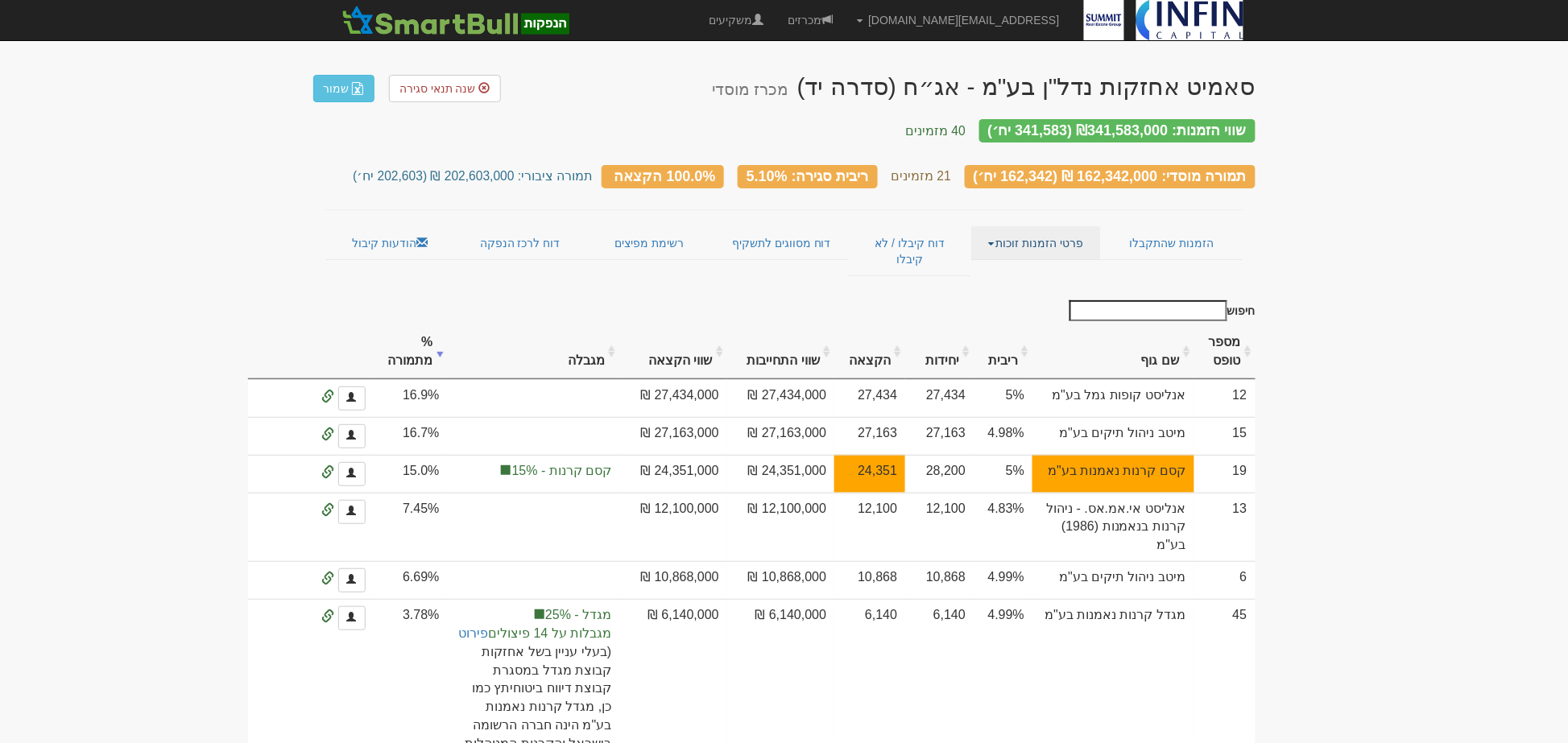
click at [1032, 227] on link "פרטי הזמנות זוכות" at bounding box center [1037, 243] width 130 height 34
click at [1030, 264] on link "אנשי קשר וחשבונות" at bounding box center [1037, 274] width 127 height 21
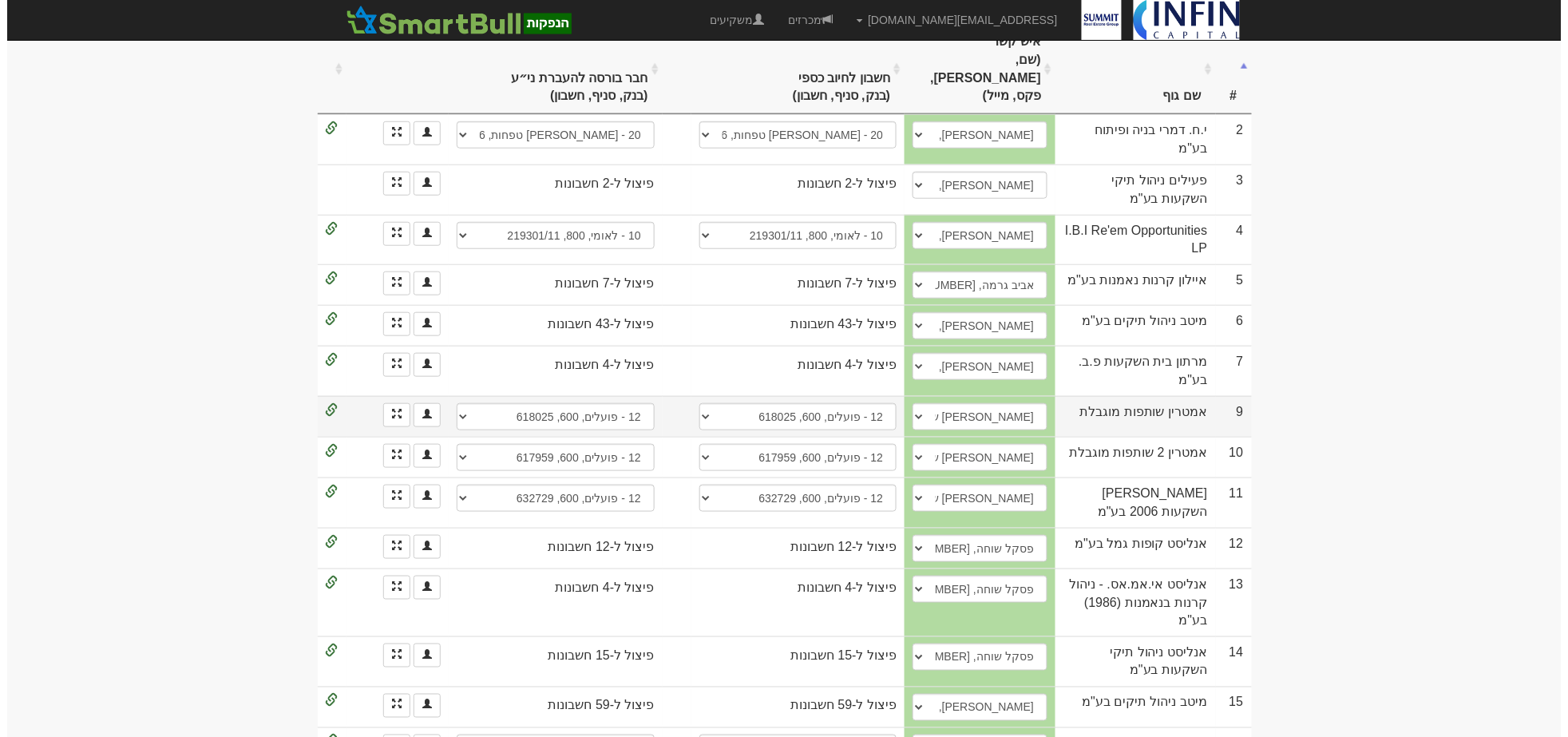
scroll to position [443, 0]
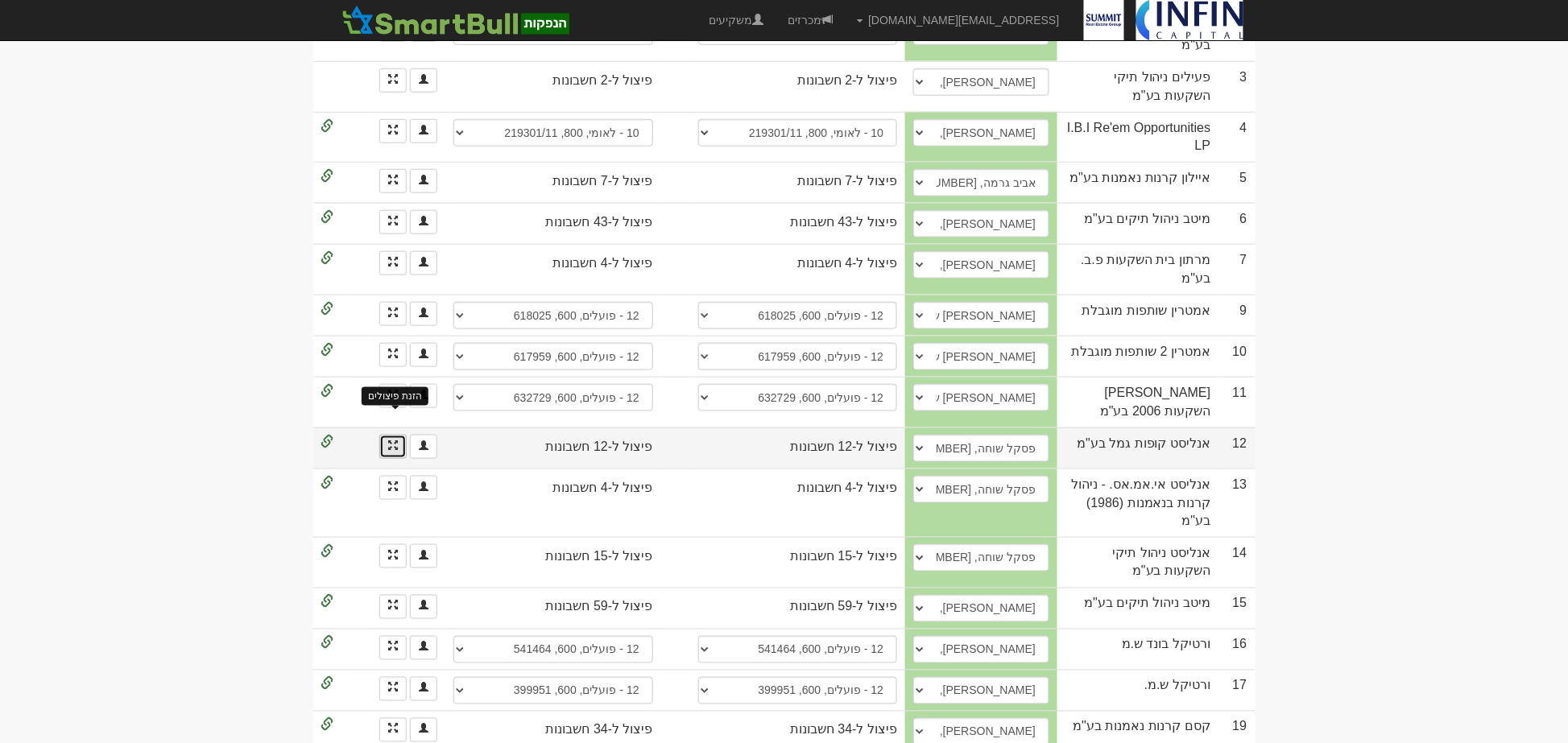
click at [388, 441] on span at bounding box center [392, 445] width 9 height 9
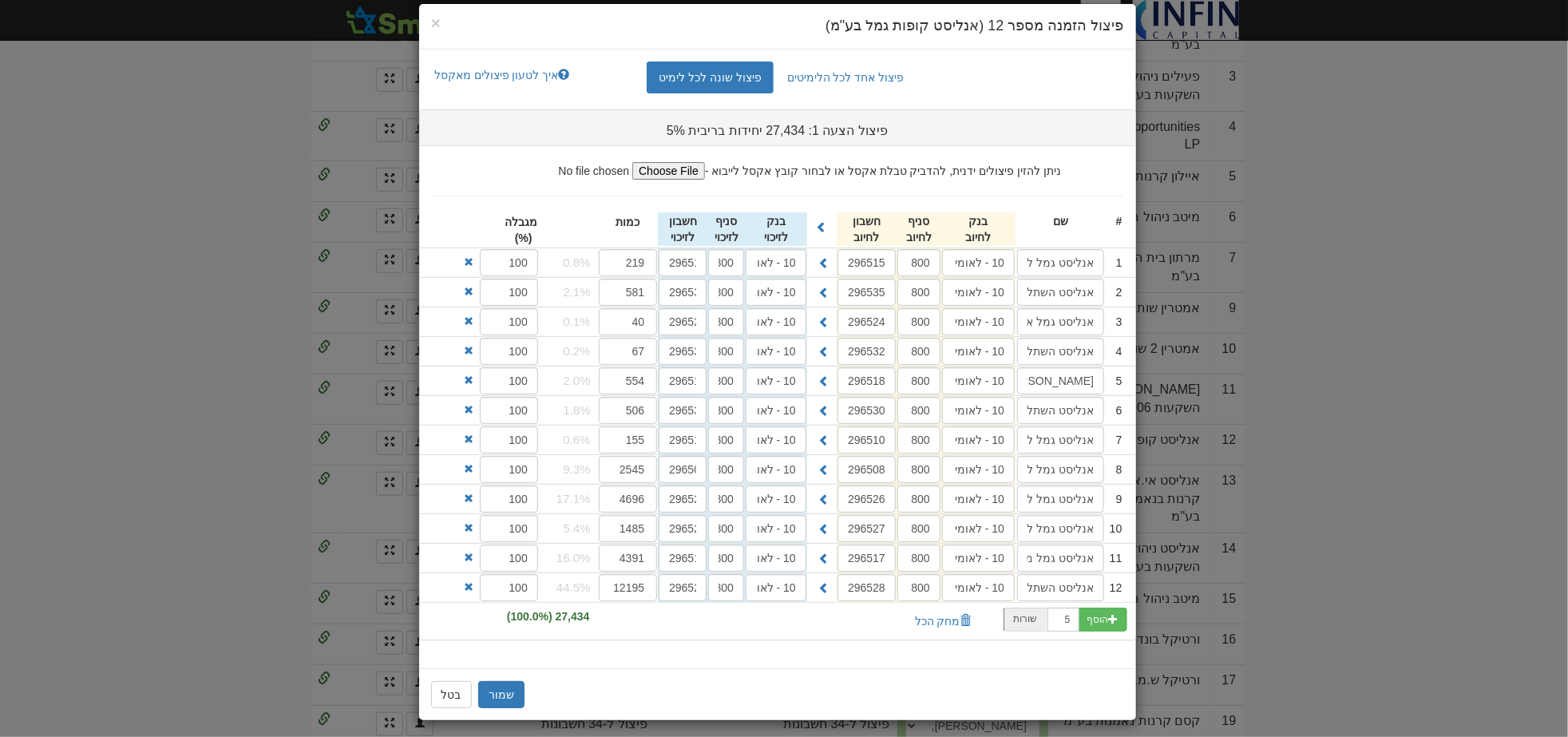
scroll to position [30, 0]
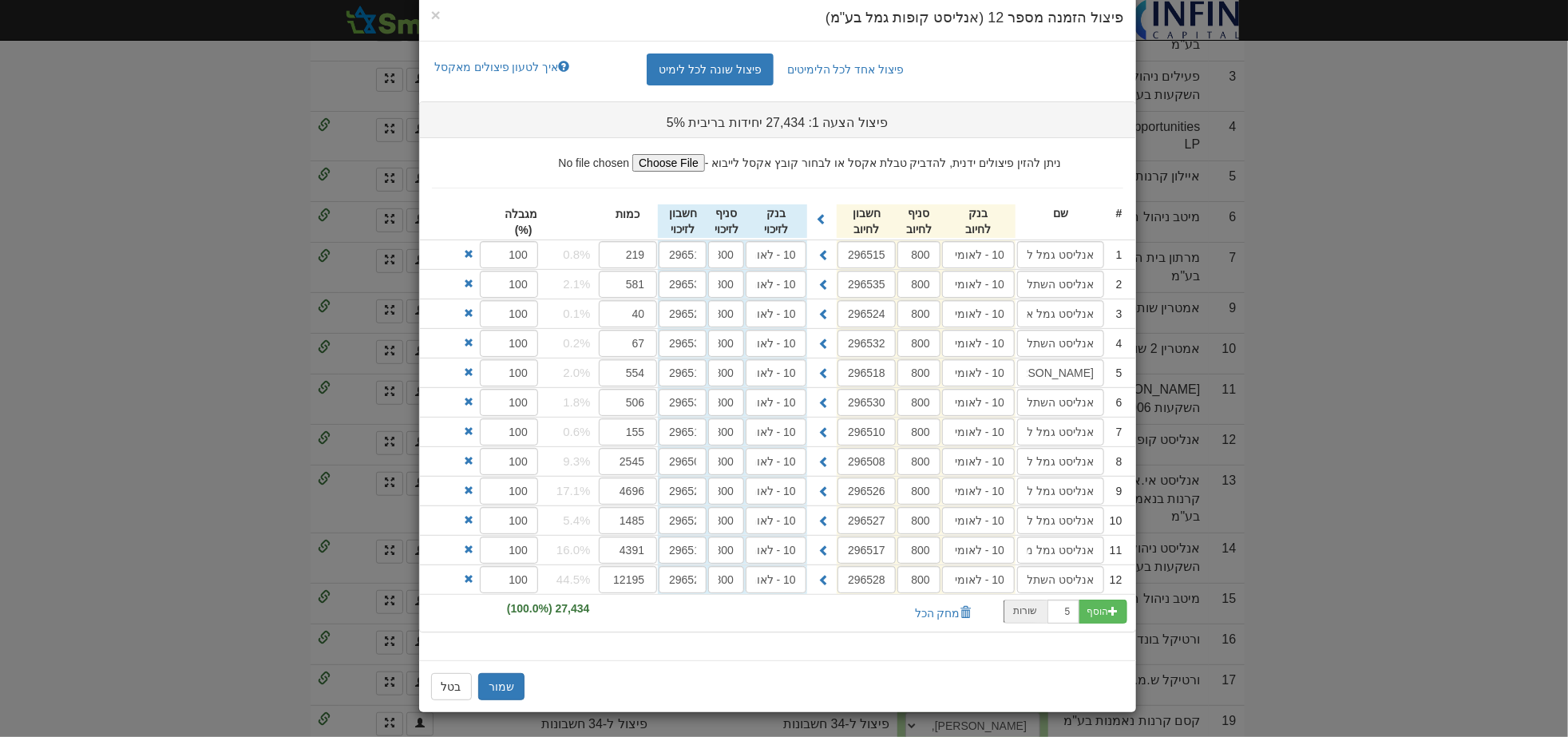
click at [1061, 388] on div "אנליסט השתלמות אשראי ואג" at bounding box center [1061, 402] width 89 height 29
click at [1062, 394] on input "אנליסט השתלמות אשראי ואג" at bounding box center [1061, 402] width 87 height 27
drag, startPoint x: 1067, startPoint y: 396, endPoint x: 898, endPoint y: 413, distance: 169.9
click at [898, 413] on div "6 אנליסט השתלמות אשראי ואג 10 - לאומי 800 29653063 10 - לאומי 800 29653093" at bounding box center [778, 402] width 715 height 29
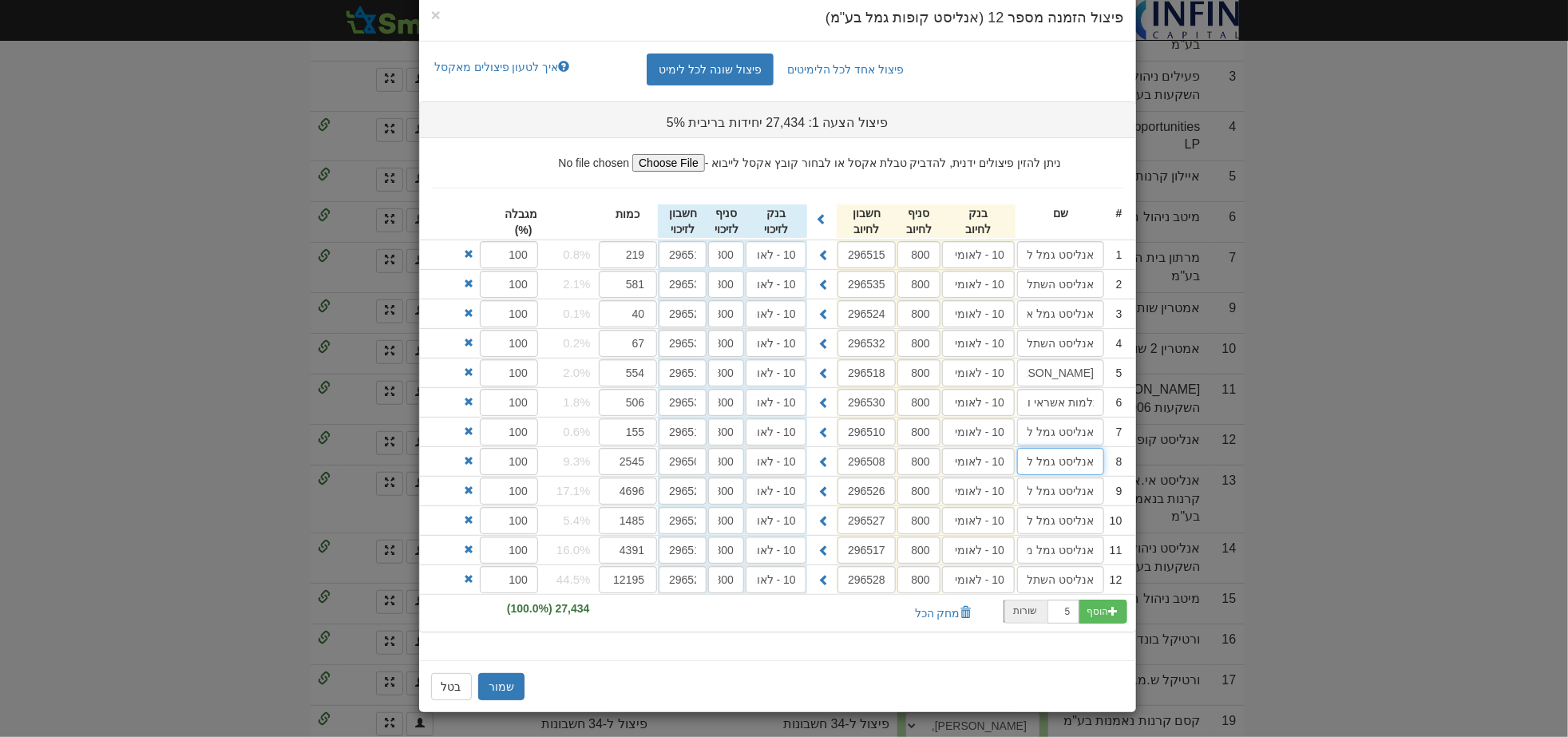
click at [1054, 452] on input "אנליסט גמל להשקעה כללי" at bounding box center [1061, 462] width 87 height 27
click at [1063, 456] on input "אנליסט גמל להשקעה כללי" at bounding box center [1061, 462] width 87 height 27
drag, startPoint x: 1090, startPoint y: 458, endPoint x: 976, endPoint y: 460, distance: 114.0
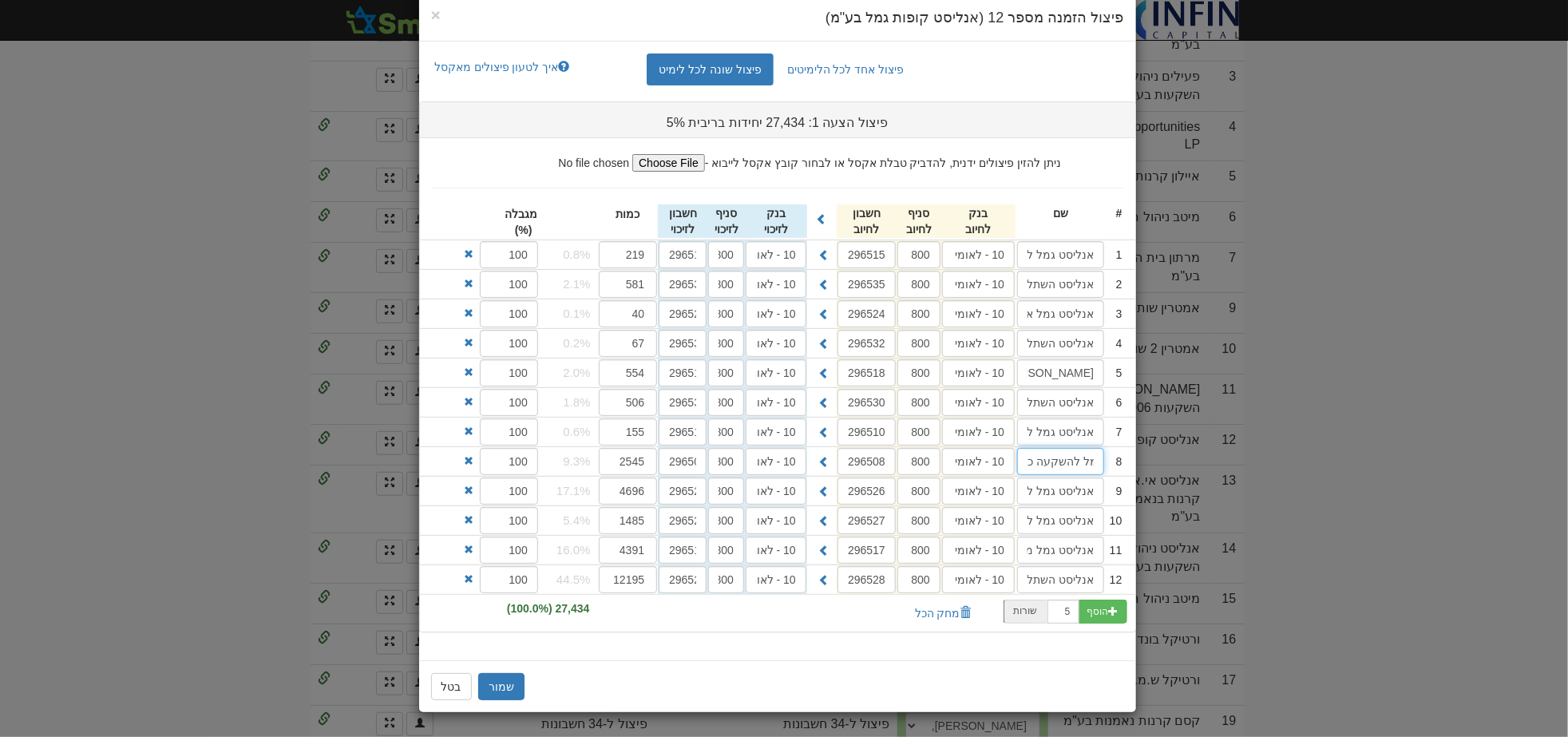
click at [976, 460] on div "8 אנליסט גמל להשקעה כללי 10 - לאומי 800 29650856 10 - לאומי 800 29650886 2545" at bounding box center [778, 462] width 715 height 29
drag, startPoint x: 1094, startPoint y: 490, endPoint x: 975, endPoint y: 491, distance: 119.0
click at [975, 491] on div "9 [PERSON_NAME] לבני 50-60 10 - לאומי 800 29652654 10 - לאומי 800 29652684 4696…" at bounding box center [778, 491] width 715 height 29
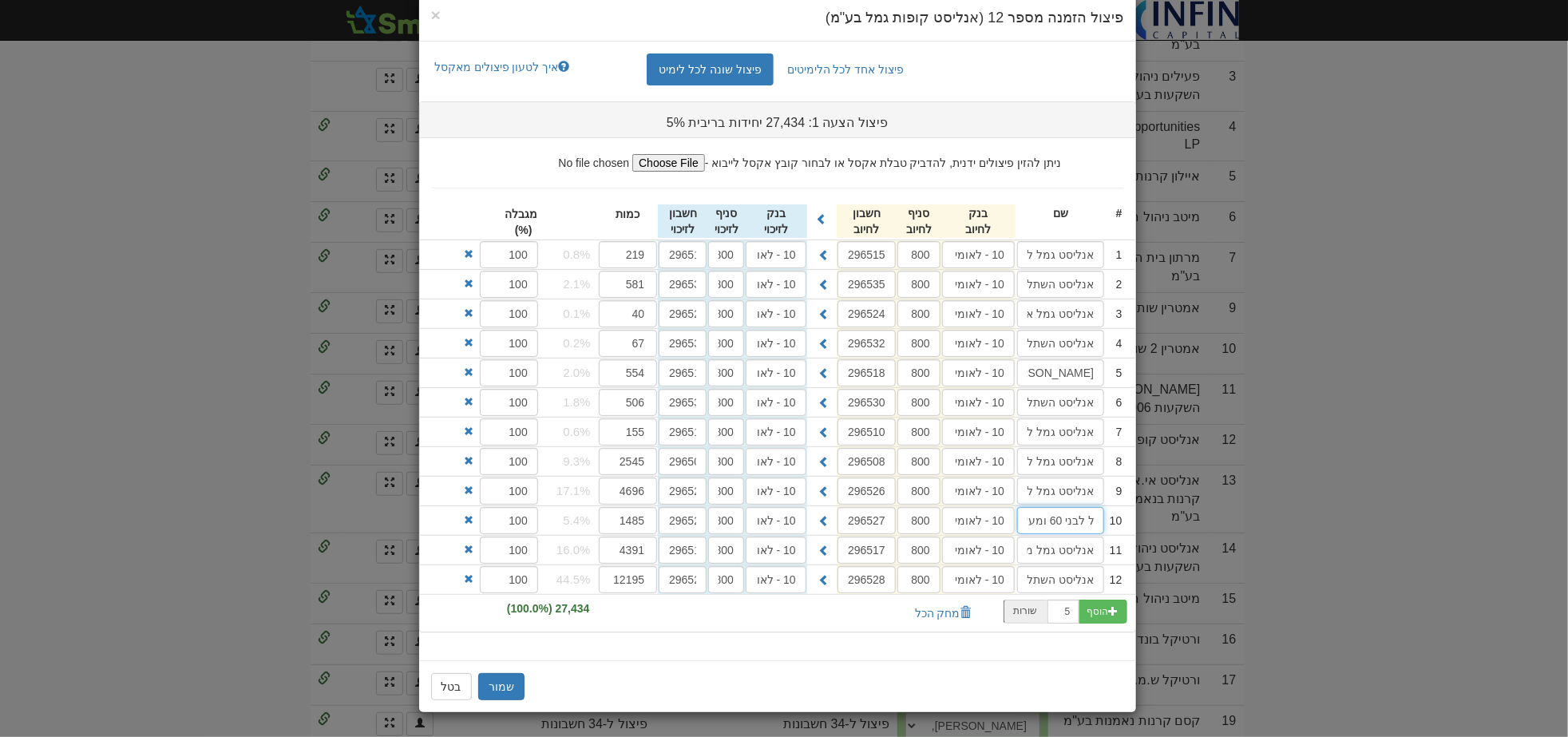
drag, startPoint x: 1089, startPoint y: 521, endPoint x: 996, endPoint y: 521, distance: 93.0
click at [996, 521] on div "10 אנליסט גמל לבני 60 ומעלה 10 - לאומי 800 29652752 10 - לאומי 800 29652782 1485" at bounding box center [778, 521] width 715 height 29
drag, startPoint x: 1080, startPoint y: 549, endPoint x: 947, endPoint y: 547, distance: 133.0
click at [947, 547] on div "11 אנליסט גמל מסלול לבני 50 ומטה 10 - לאומי 800 29651755 10 - לאומי 800 4391" at bounding box center [778, 550] width 715 height 29
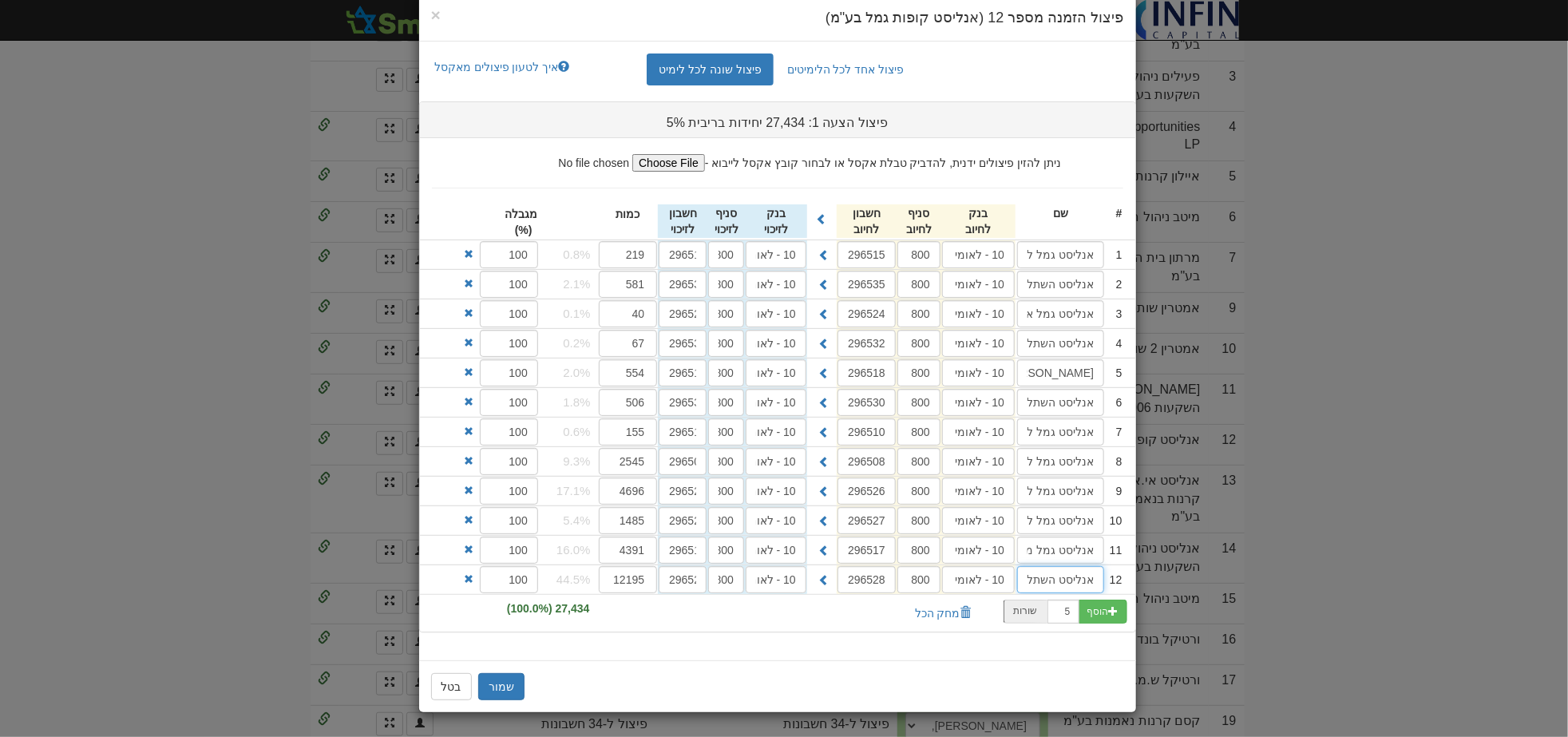
scroll to position [0, -33]
drag, startPoint x: 1075, startPoint y: 574, endPoint x: 938, endPoint y: 576, distance: 137.0
click at [938, 576] on div "12 אנליסט השתלמות כללי 10 - לאומי 800 29652850 10 - לאומי 800 29652880 12195" at bounding box center [778, 579] width 715 height 29
click at [455, 679] on button "בטל" at bounding box center [452, 687] width 41 height 27
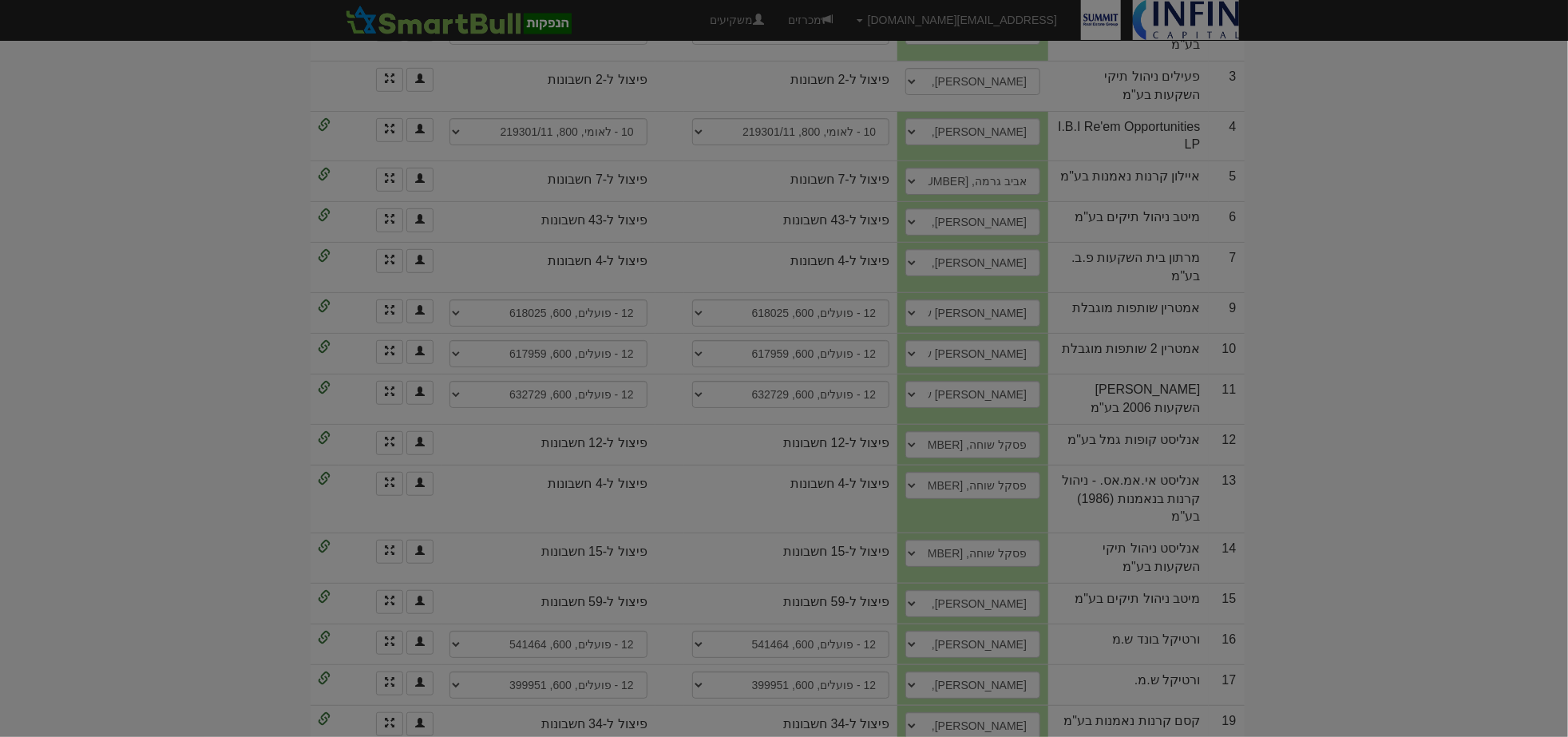
scroll to position [0, 0]
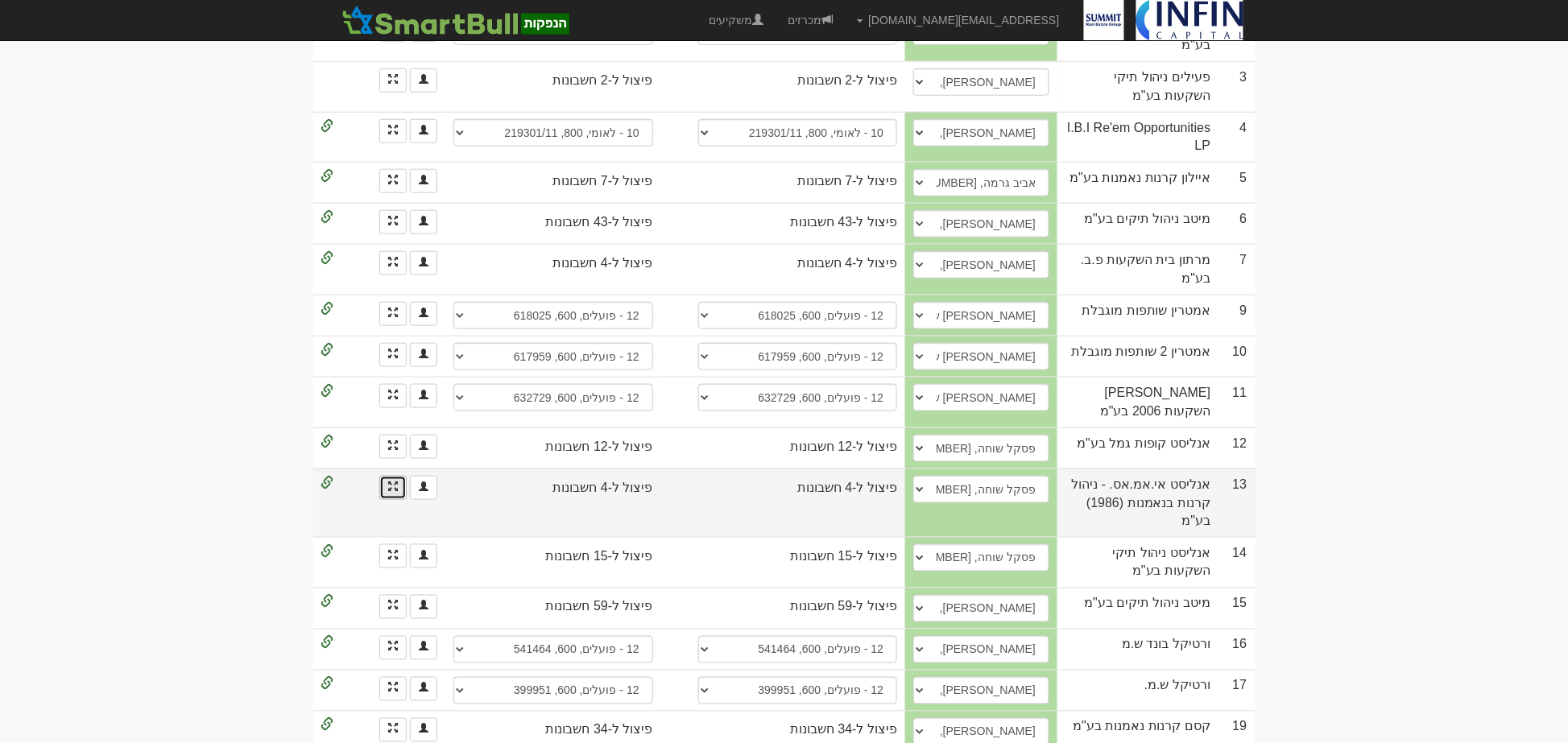
click at [389, 476] on link at bounding box center [393, 488] width 27 height 24
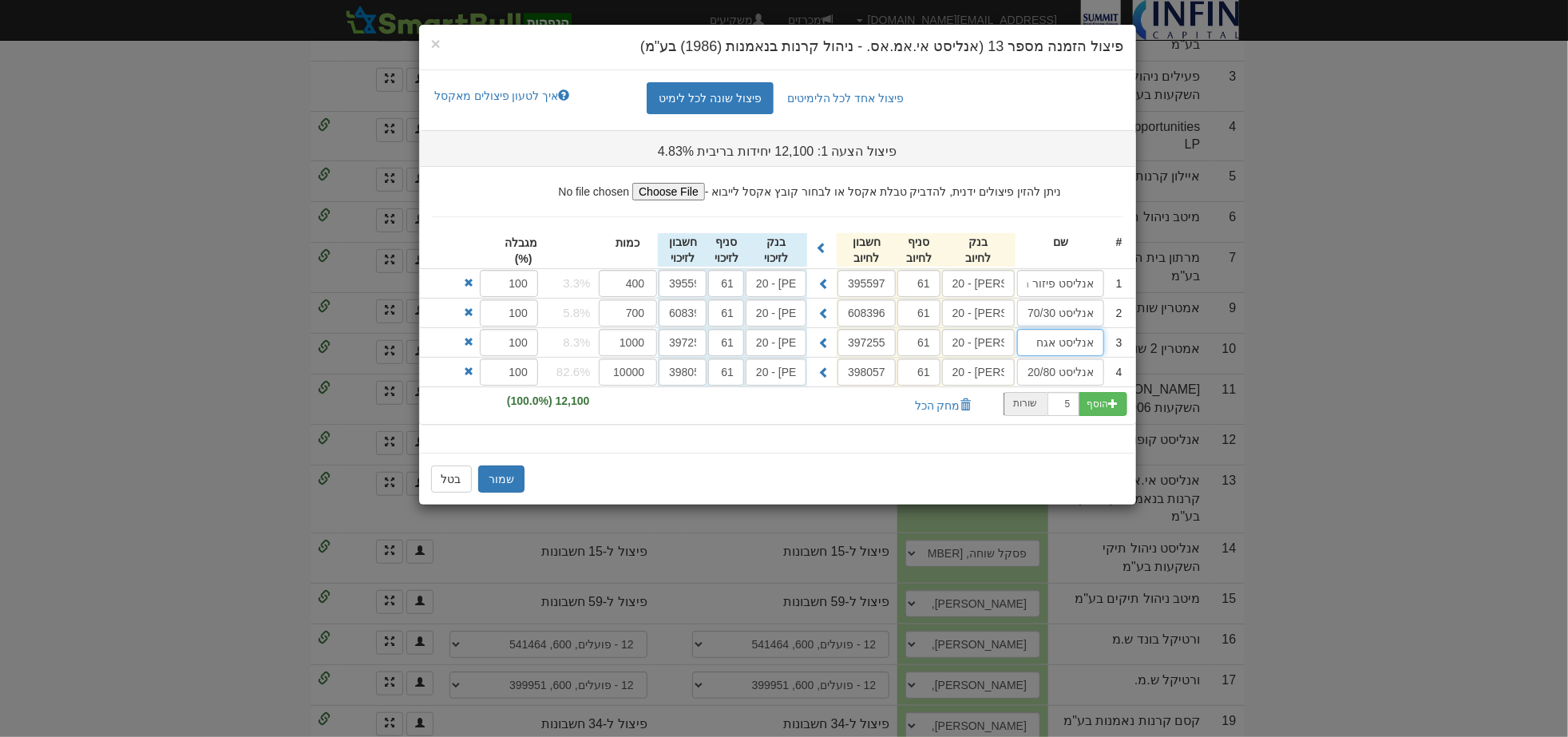
drag, startPoint x: 1083, startPoint y: 344, endPoint x: 992, endPoint y: 346, distance: 91.0
click at [992, 346] on div "3 אנליסט אגח 20 - [PERSON_NAME] טפחות 61 397255 20 - [PERSON_NAME] טפחות 61 397…" at bounding box center [778, 342] width 715 height 29
drag, startPoint x: 1078, startPoint y: 376, endPoint x: 1028, endPoint y: 376, distance: 50.0
click at [1028, 376] on input "אנליסט 20/80" at bounding box center [1061, 372] width 87 height 27
click at [440, 43] on span "×" at bounding box center [435, 44] width 9 height 19
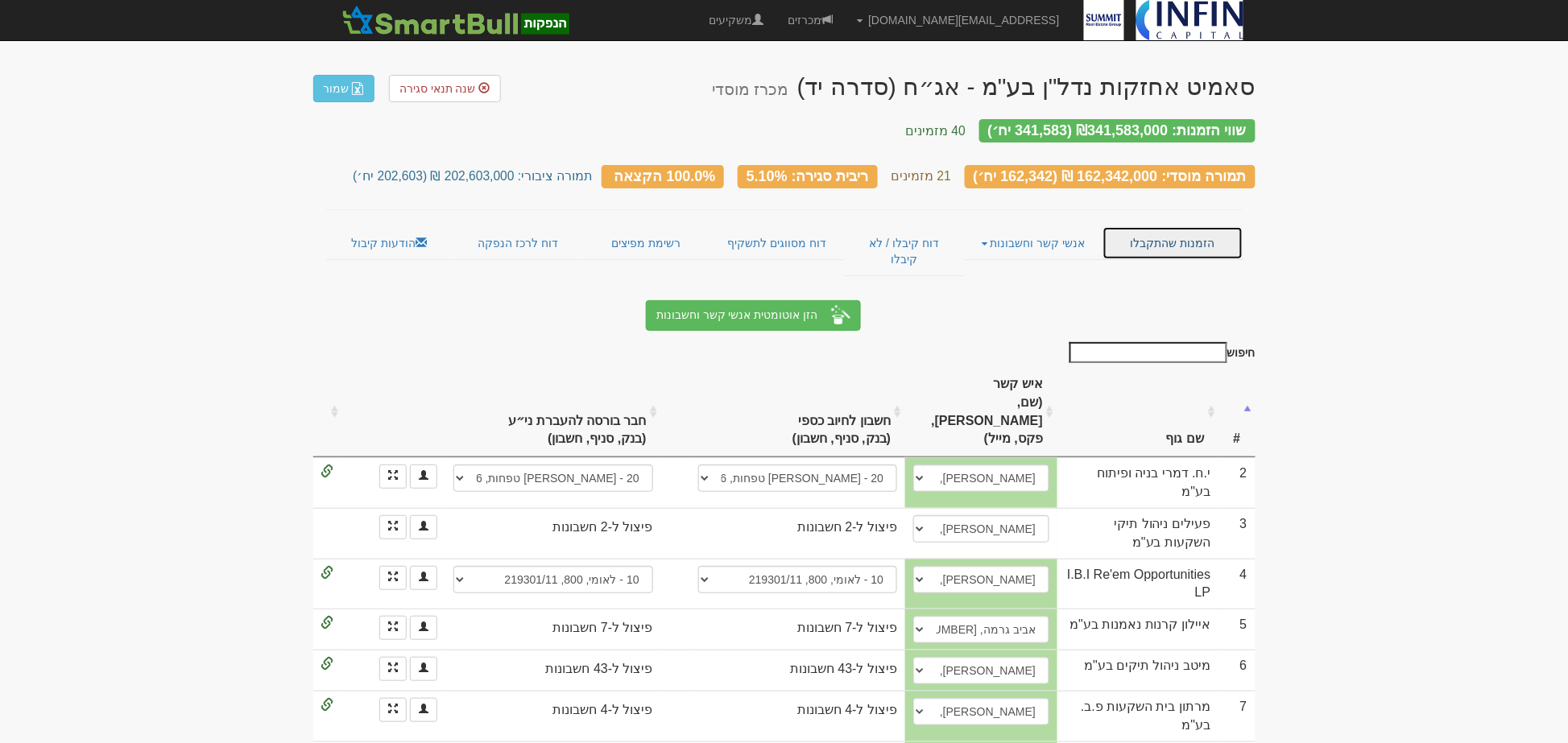
click at [1160, 227] on link "הזמנות שהתקבלו" at bounding box center [1172, 243] width 141 height 34
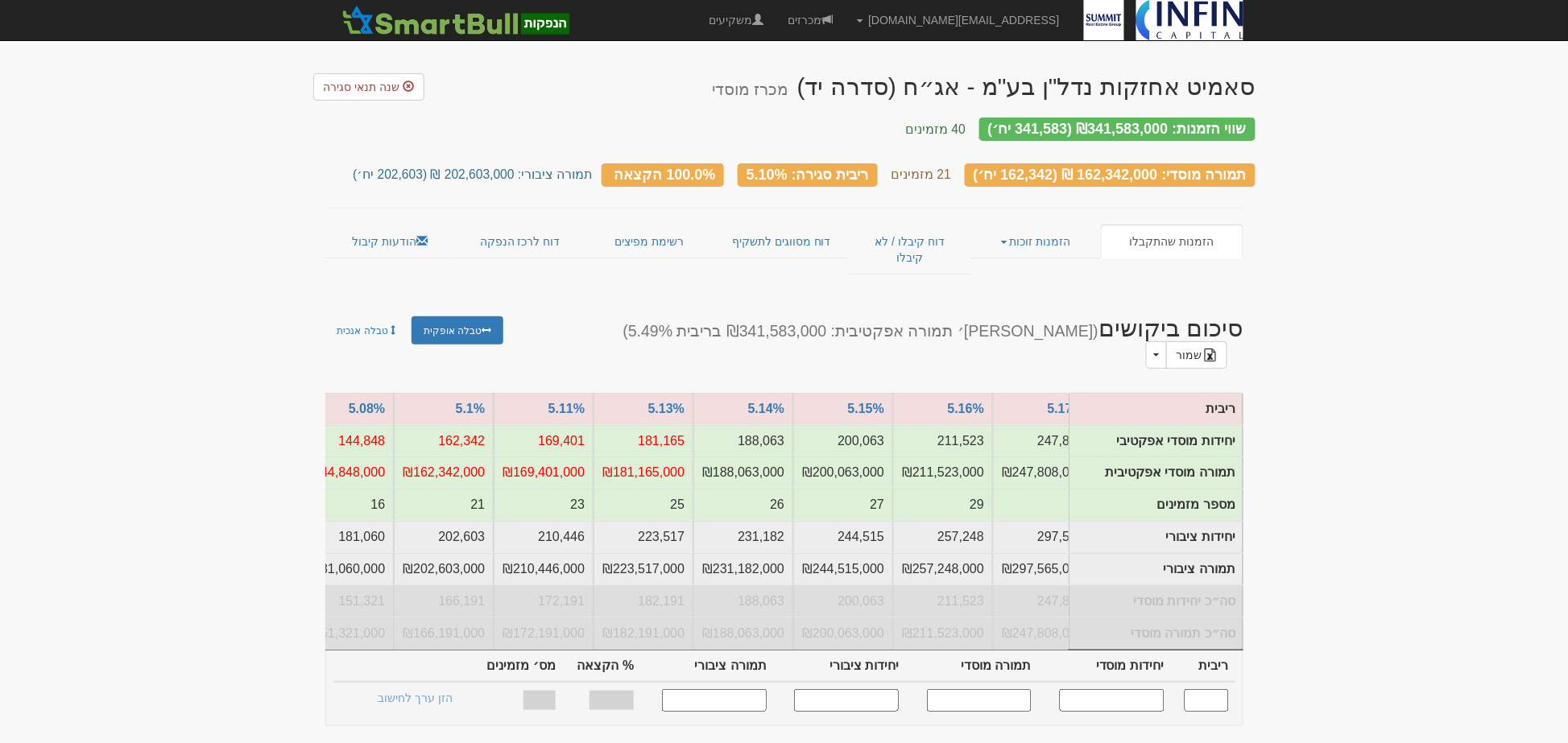
scroll to position [0, -1430]
click at [1025, 225] on link "הזמנות זוכות" at bounding box center [1037, 242] width 130 height 34
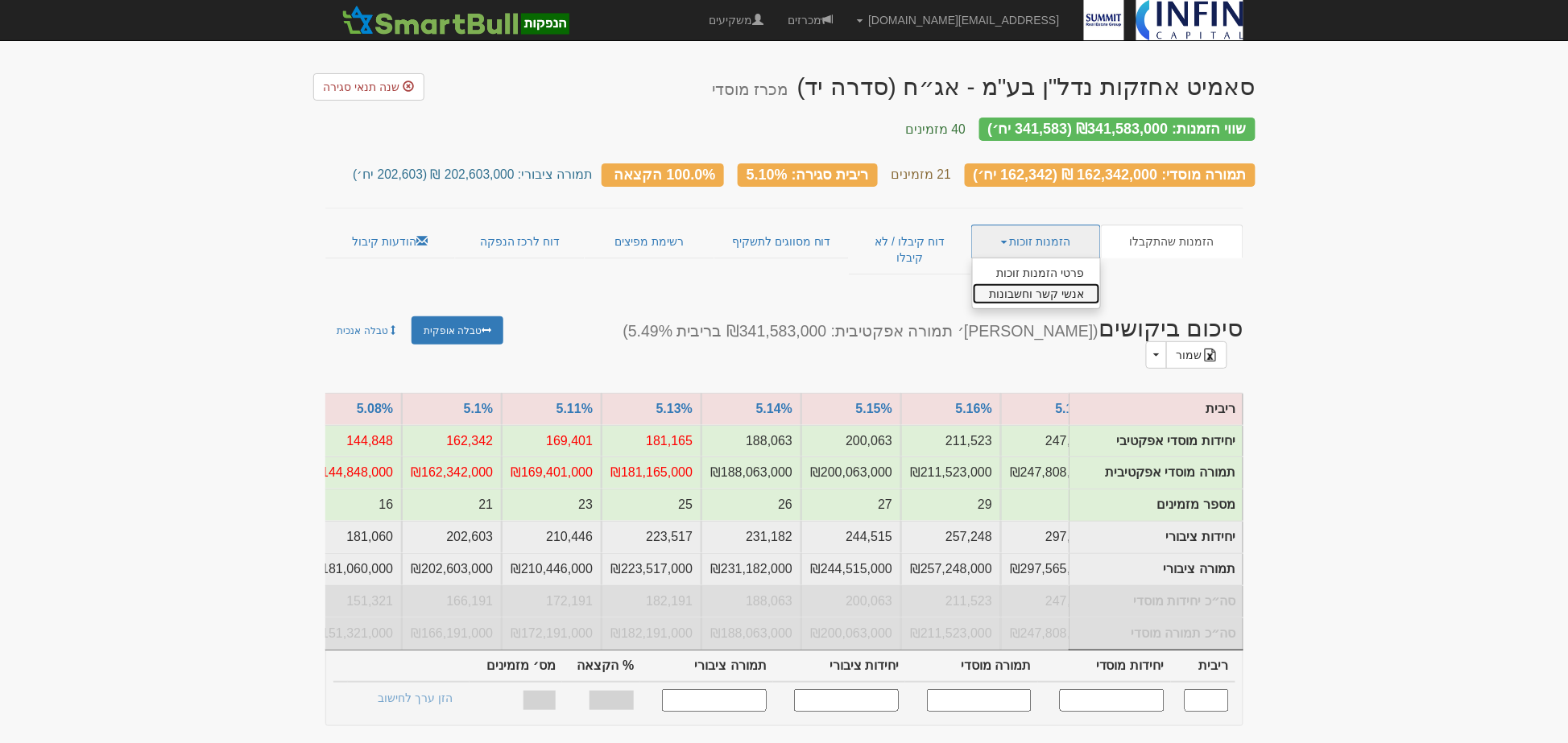
click at [1044, 284] on link "אנשי קשר וחשבונות" at bounding box center [1037, 294] width 127 height 21
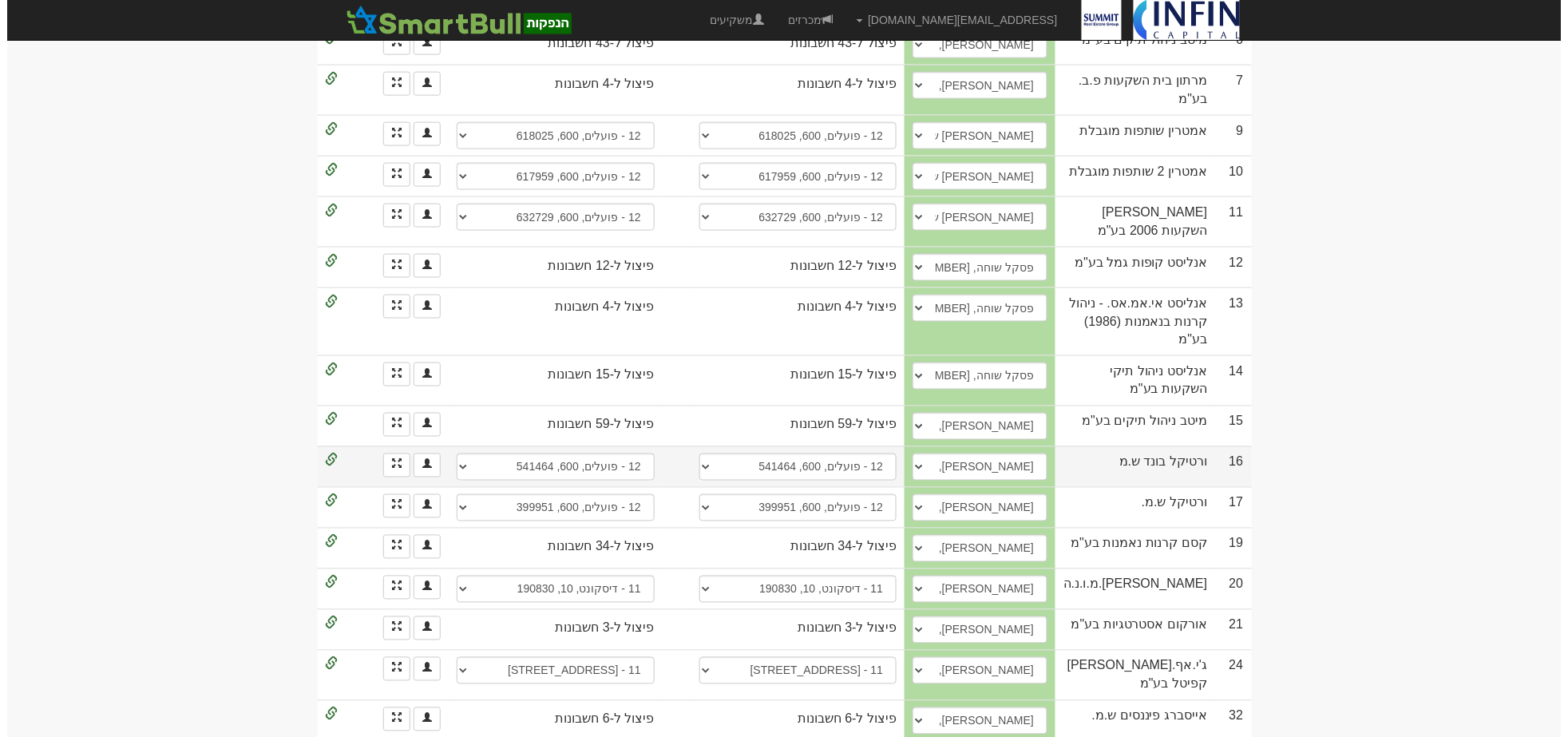
scroll to position [665, 0]
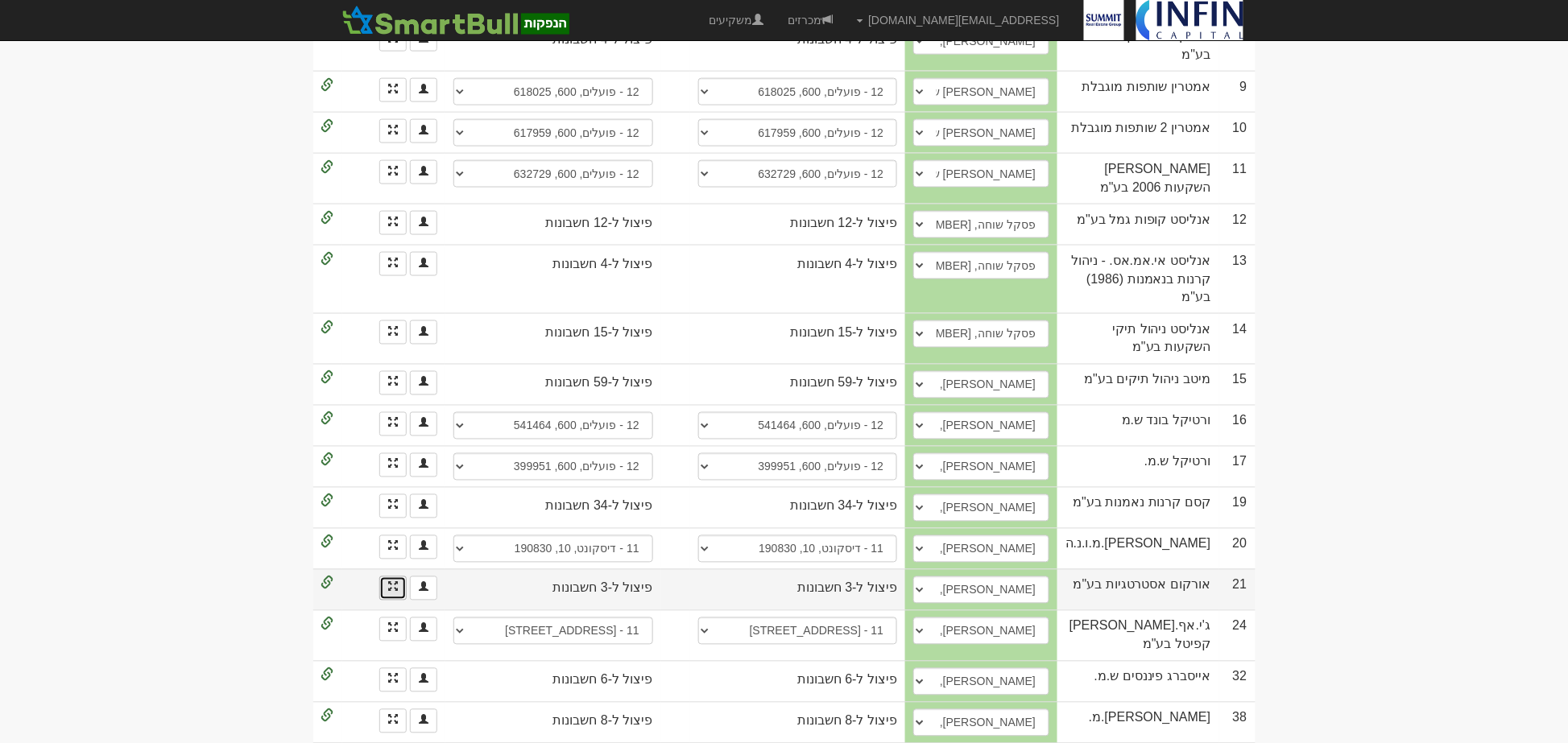
click at [398, 576] on link at bounding box center [393, 588] width 27 height 24
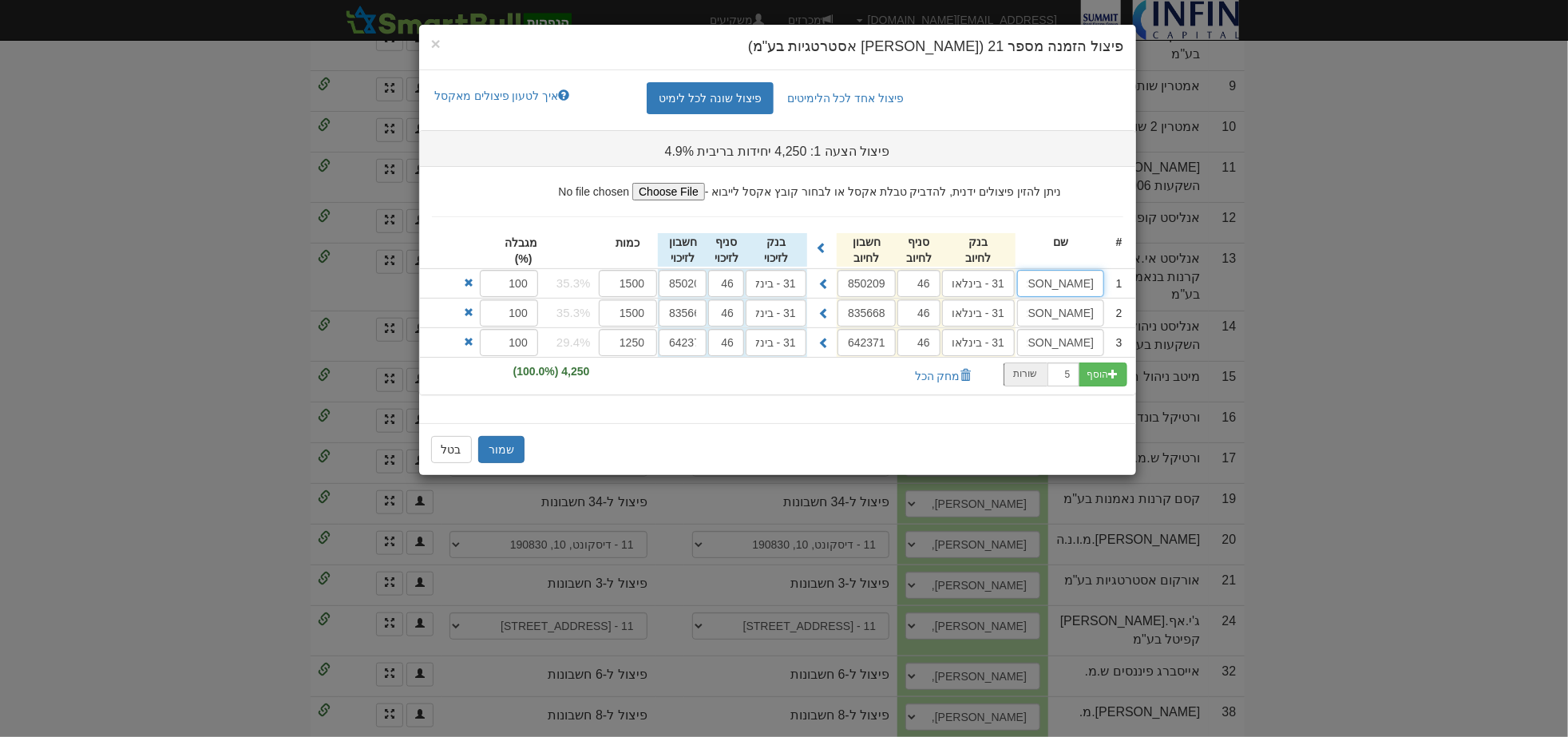
scroll to position [0, -36]
drag, startPoint x: 1060, startPoint y: 291, endPoint x: 983, endPoint y: 330, distance: 86.3
click at [983, 330] on ul "ניתן להזין פיצולים ידנית, להדביק טבלת אקסל או לבחור קובץ אקסל לייבוא - # שם 46 …" at bounding box center [778, 280] width 715 height 228
click at [1056, 298] on li "2 [PERSON_NAME] אסטרטגיות בעמ 31 - בינלאומי 46 835668 31 - בינלאומי 46 835668" at bounding box center [778, 313] width 715 height 30
drag, startPoint x: 1078, startPoint y: 285, endPoint x: 784, endPoint y: 276, distance: 294.1
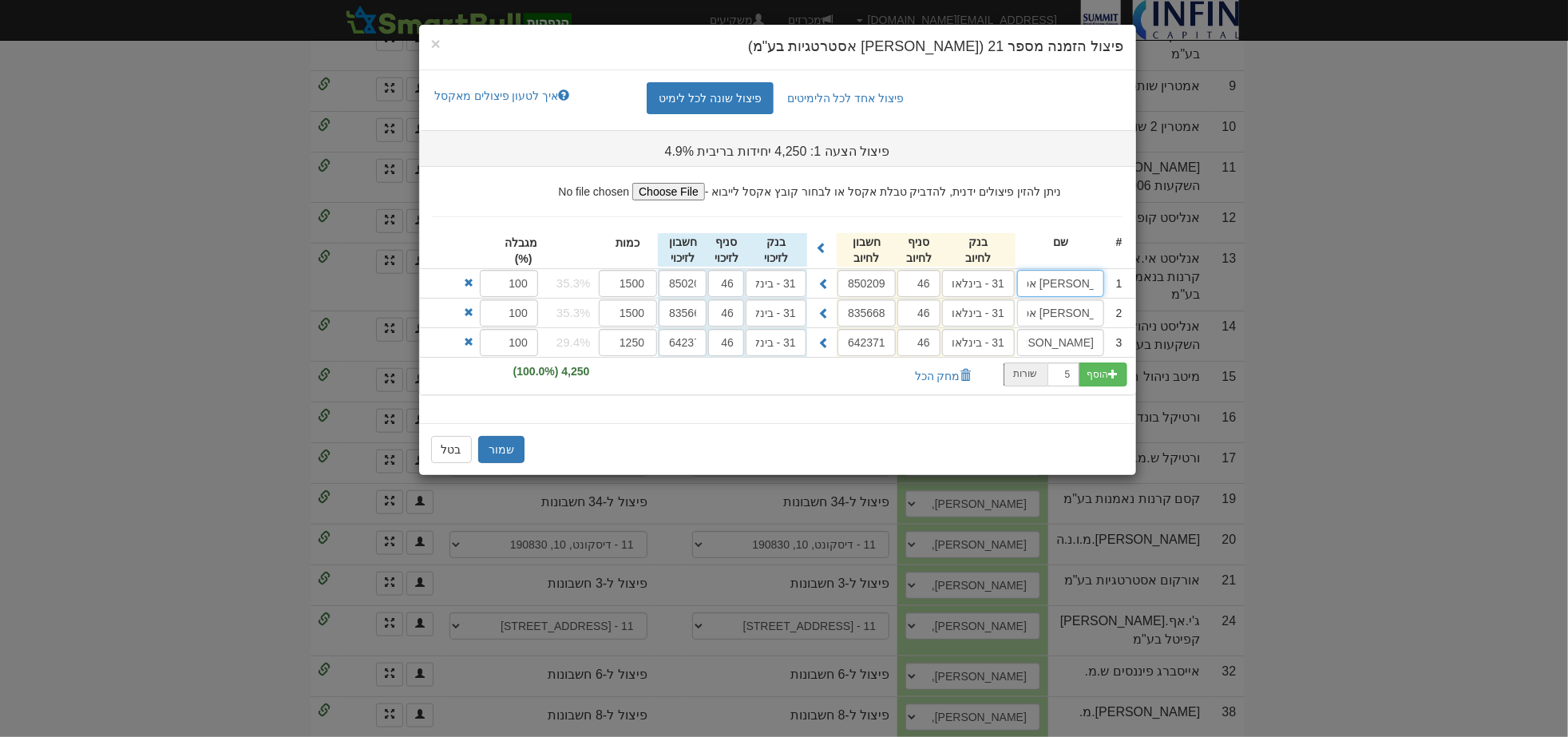
click at [784, 276] on div "1 [PERSON_NAME] אסטרטגיות בעמ 31 - בינלאומי 46 850209 31 - בינלאומי 46 850209" at bounding box center [778, 284] width 715 height 29
drag, startPoint x: 1078, startPoint y: 316, endPoint x: 773, endPoint y: 313, distance: 305.0
click at [773, 313] on div "2 [PERSON_NAME] אסטרטגיות בעמ 31 - בינלאומי 46 835668 31 - בינלאומי 46 835668" at bounding box center [778, 313] width 715 height 29
drag, startPoint x: 1036, startPoint y: 341, endPoint x: 1151, endPoint y: 345, distance: 115.1
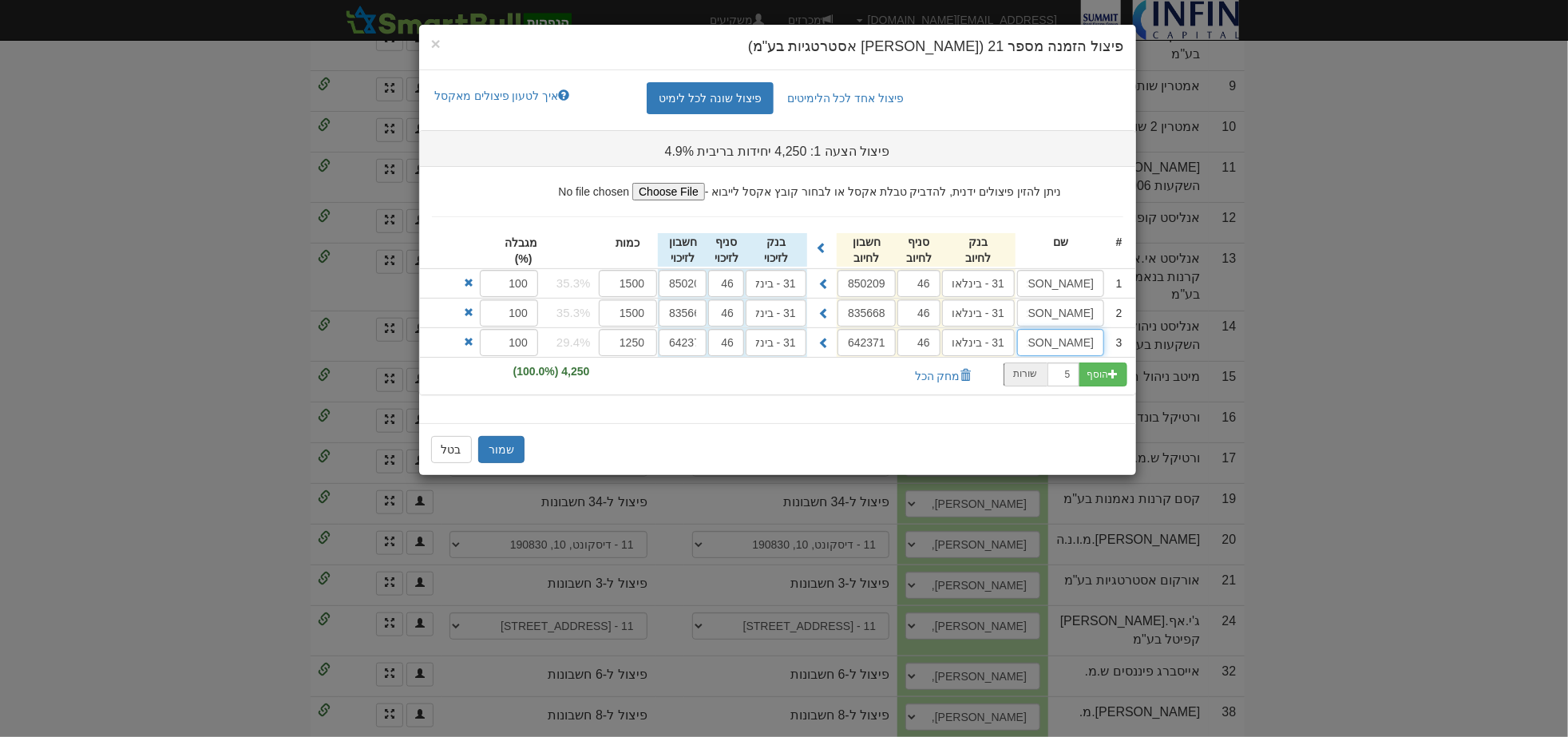
click at [1151, 345] on div "× פיצול הזמנה מספר 21 (אורקום אסטרטגיות בע"מ) פיצול אחד לכל הלימיטים פיצול שונה…" at bounding box center [784, 368] width 1568 height 737
click at [757, 418] on div "פיצול אחד לכל הלימיטים פיצול שונה לכל לימיט איך לטעון פיצולים מאקסל העתקת פיצול…" at bounding box center [778, 247] width 717 height 354
click at [456, 460] on button "בטל" at bounding box center [452, 450] width 41 height 27
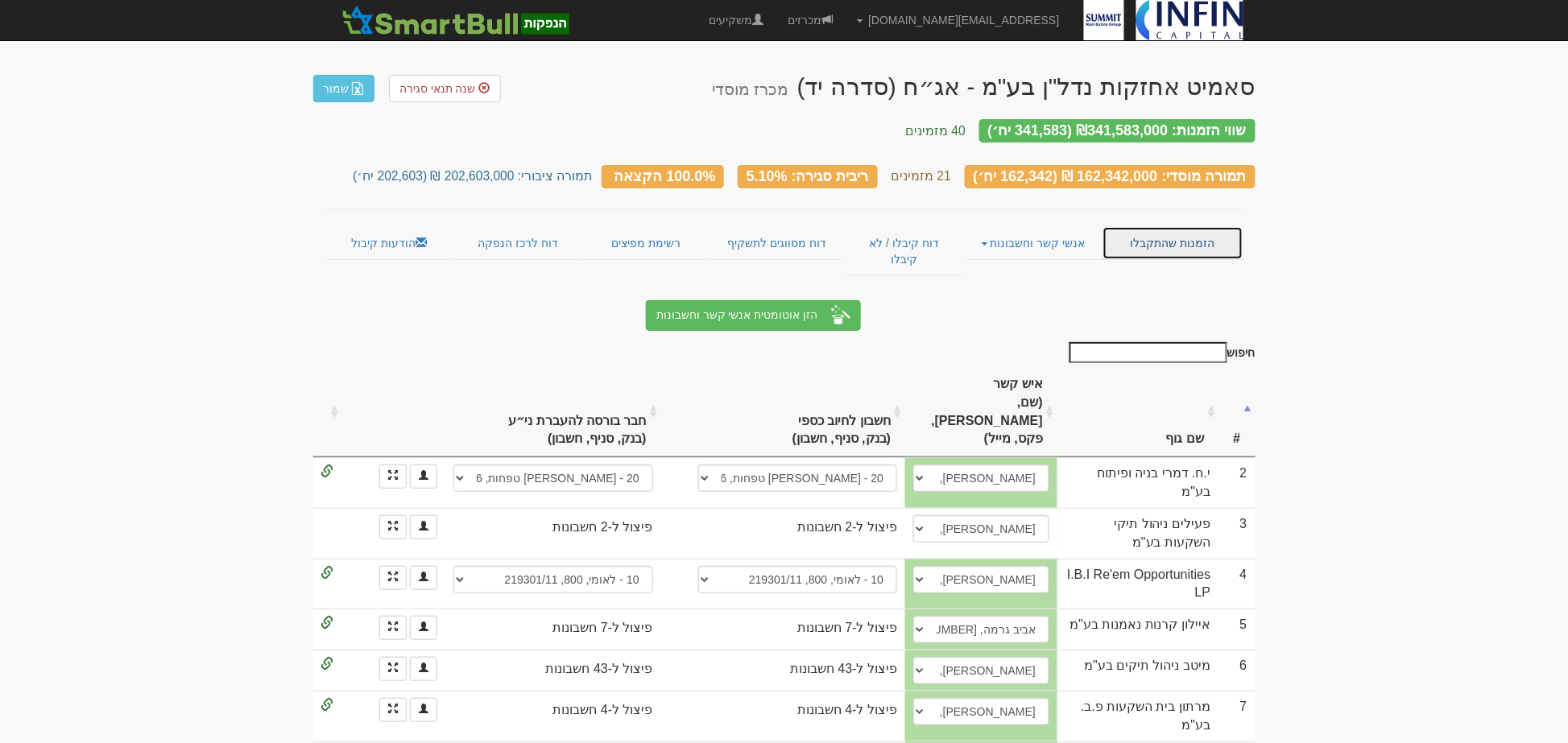
click at [1148, 231] on link "הזמנות שהתקבלו" at bounding box center [1172, 243] width 141 height 34
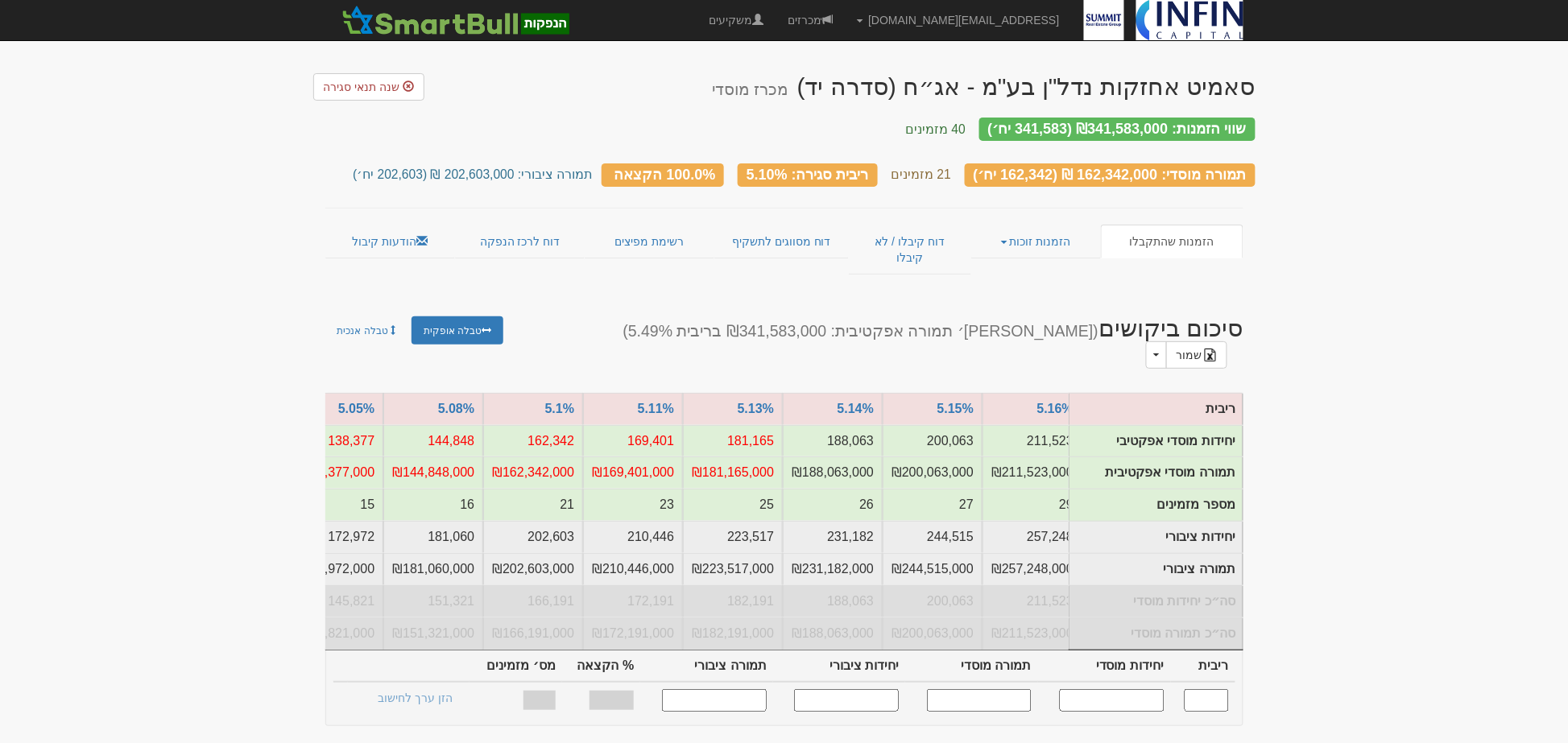
scroll to position [0, -1503]
click at [392, 225] on link "הודעות קיבול" at bounding box center [391, 242] width 130 height 34
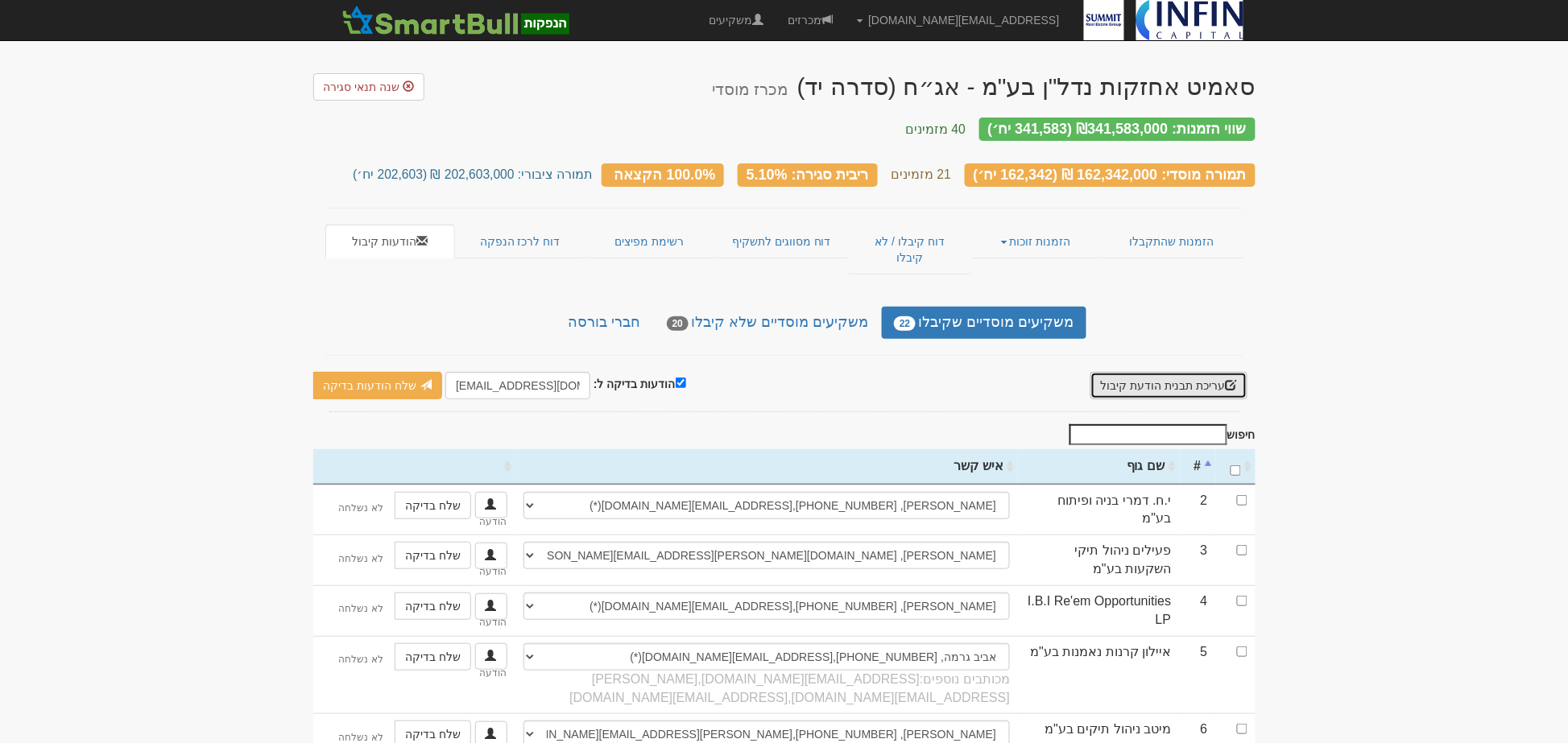
click at [1169, 372] on button "עריכת תבנית הודעת קיבול" at bounding box center [1169, 385] width 157 height 27
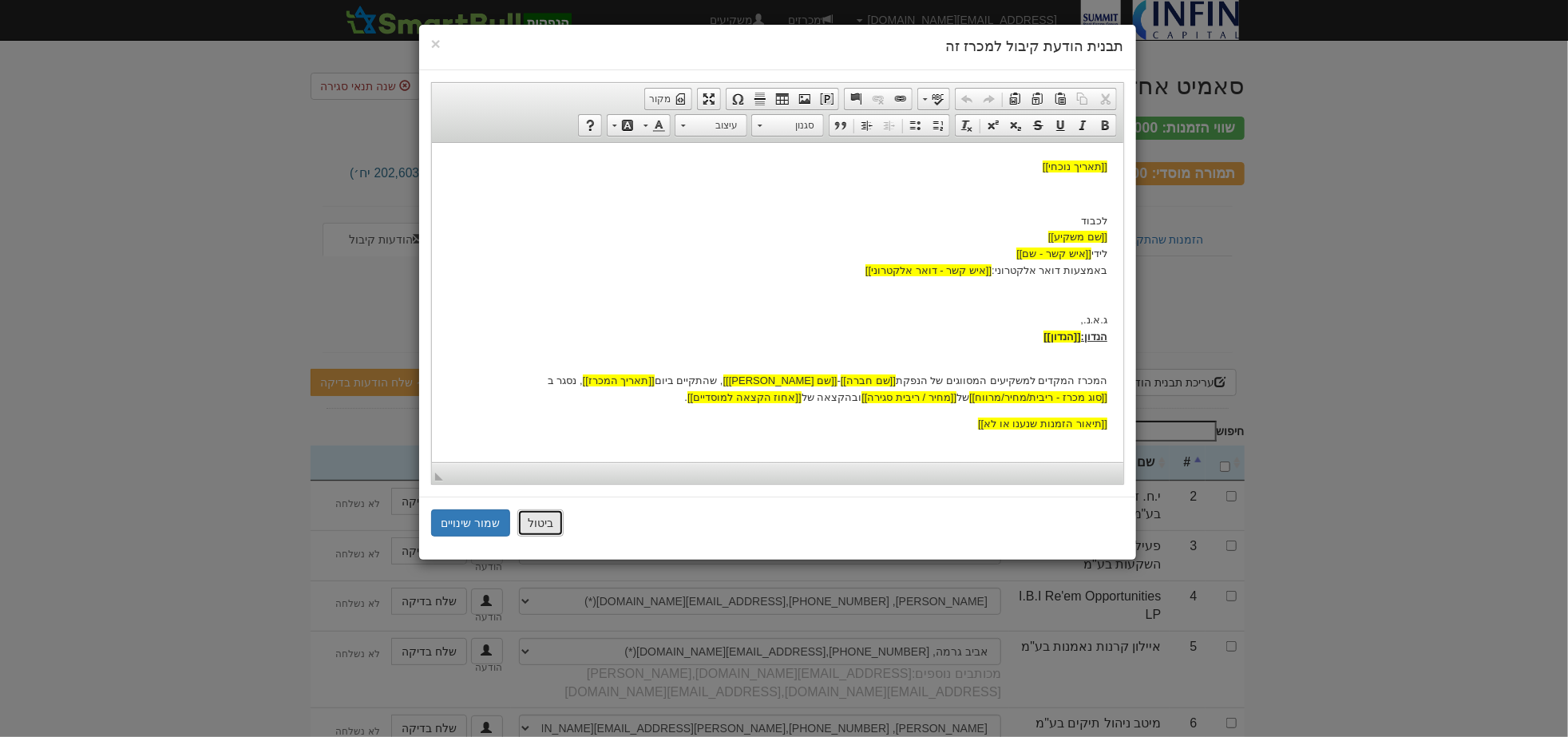
click at [525, 520] on button "ביטול" at bounding box center [540, 523] width 47 height 27
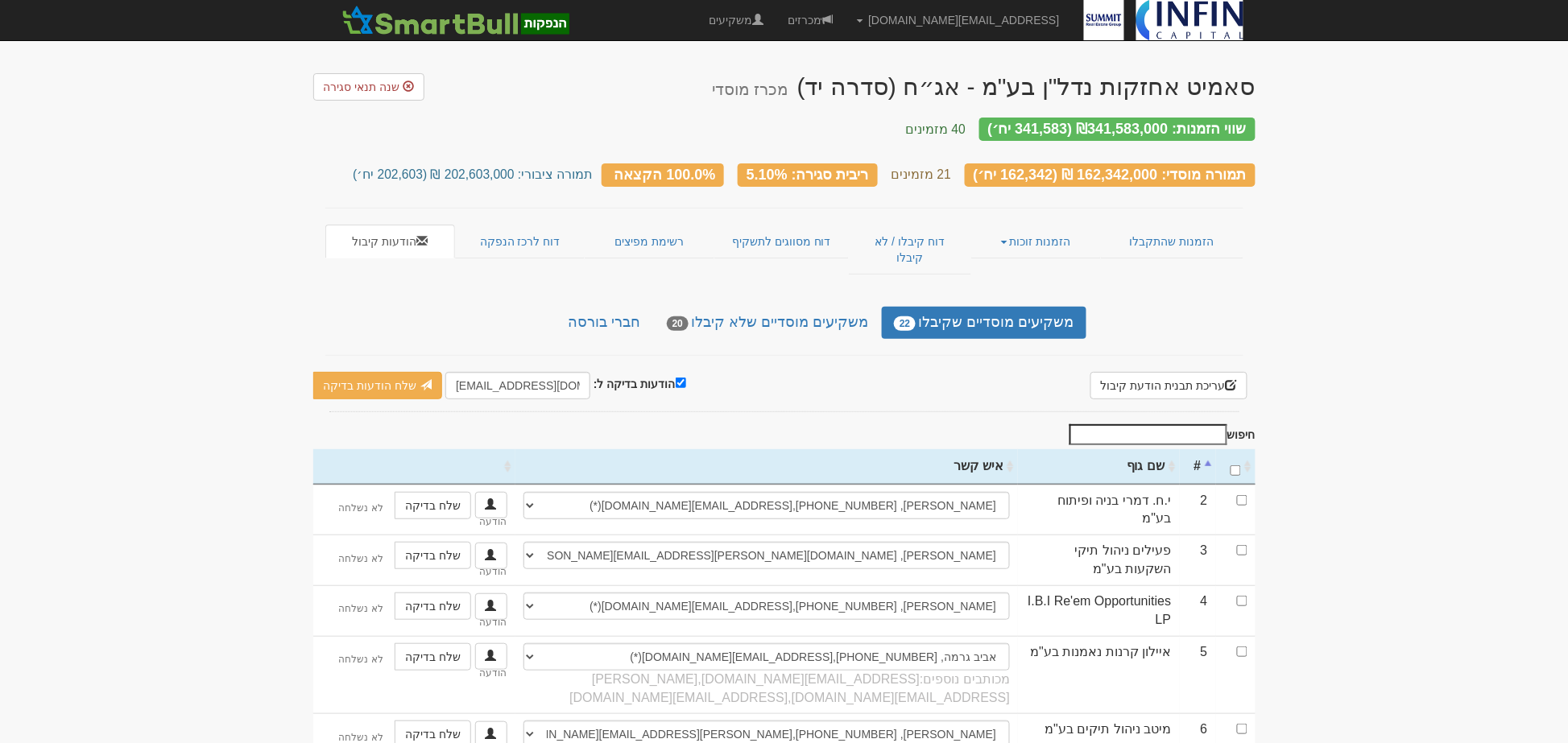
click at [1001, 227] on link "הזמנות זוכות" at bounding box center [1037, 242] width 130 height 34
click at [1001, 284] on link "אנשי קשר וחשבונות" at bounding box center [1037, 294] width 127 height 21
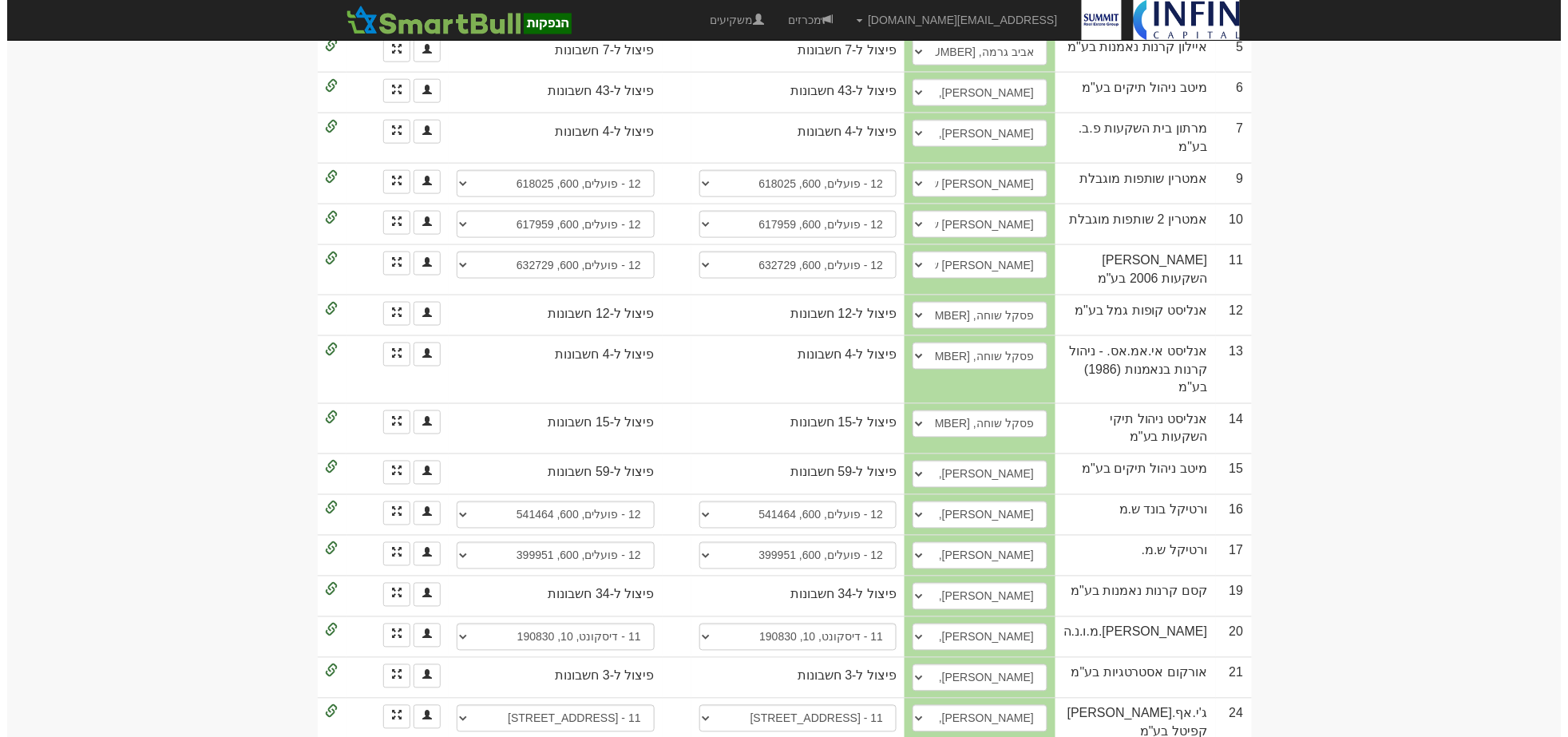
scroll to position [665, 0]
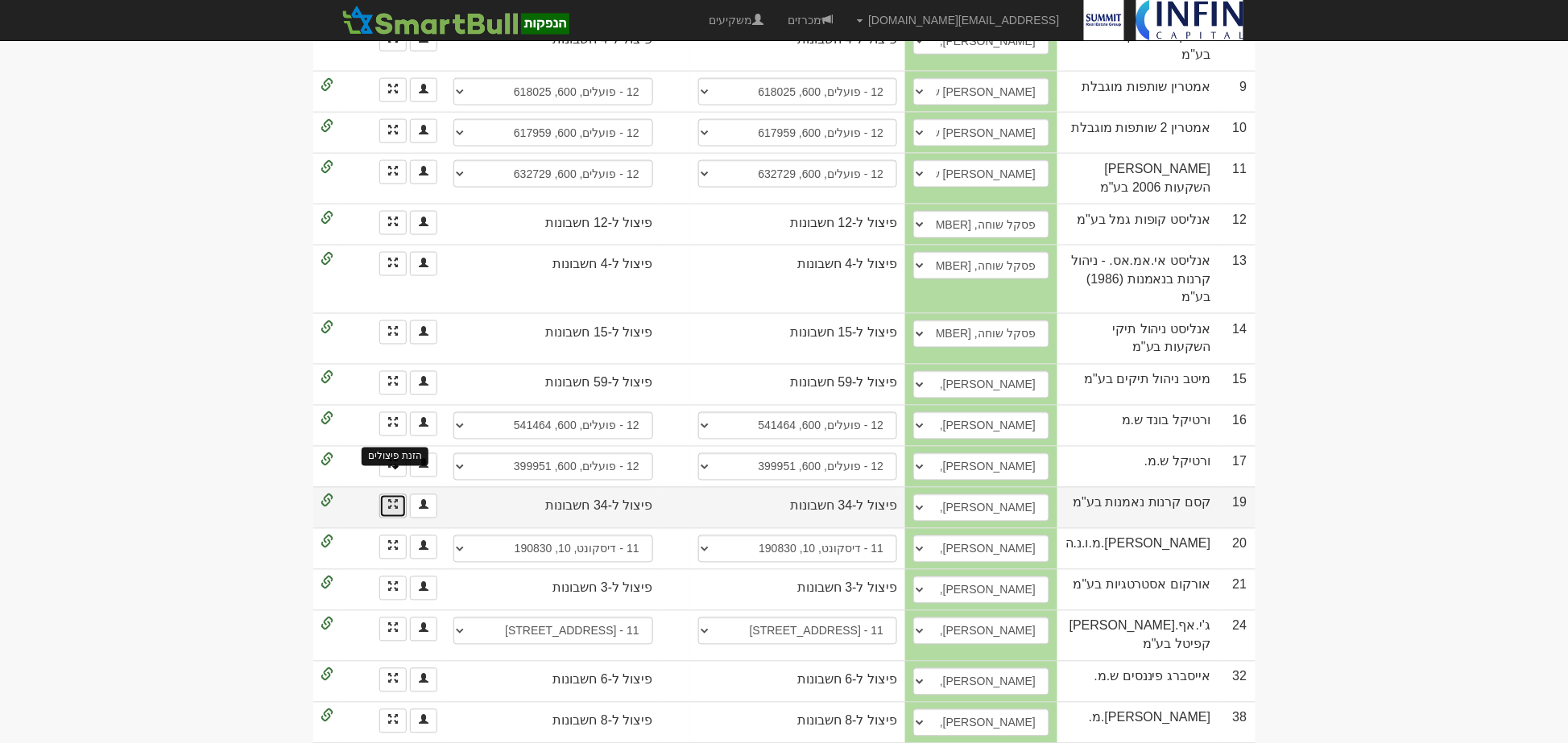
click at [397, 500] on span at bounding box center [392, 504] width 9 height 9
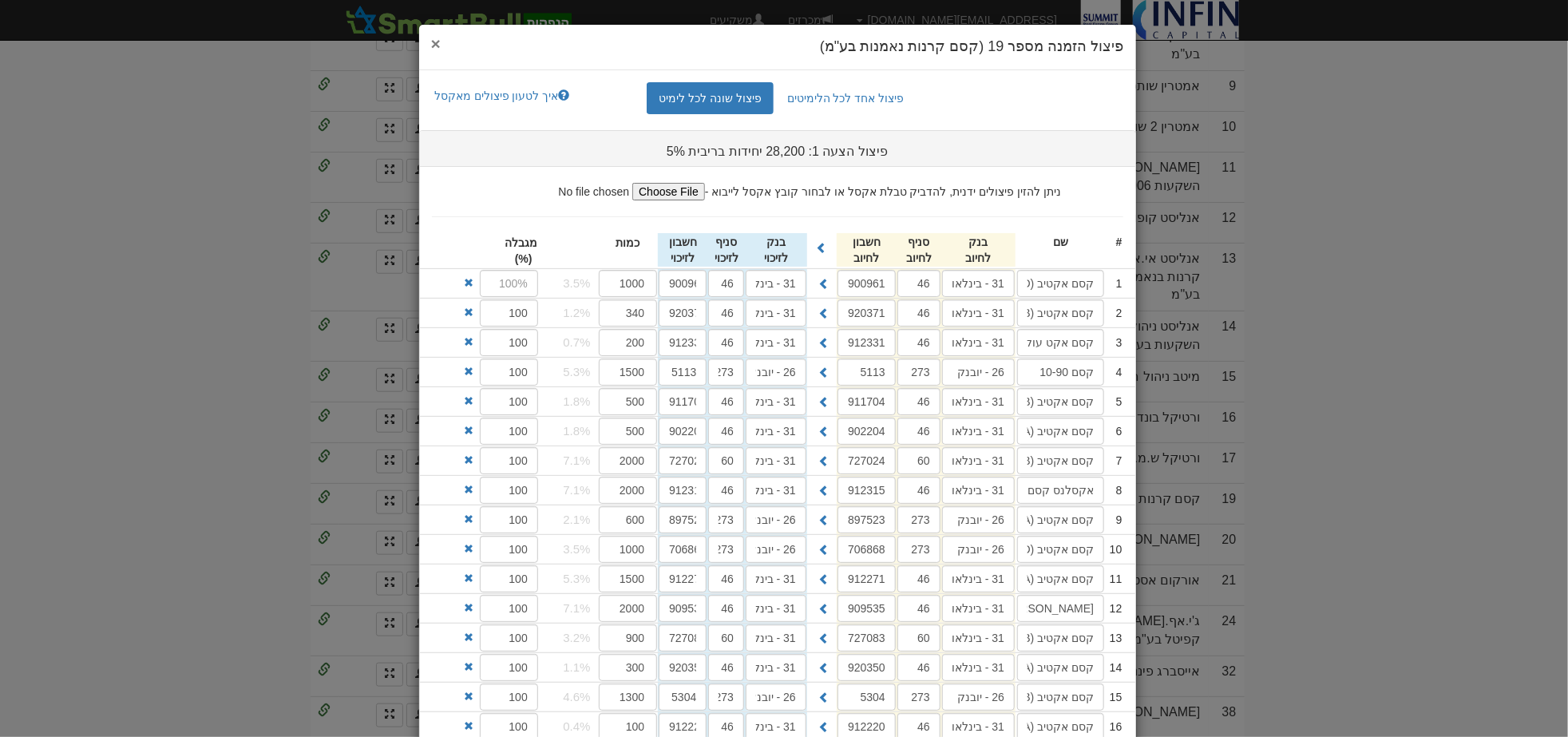
click at [440, 43] on span "×" at bounding box center [435, 44] width 9 height 19
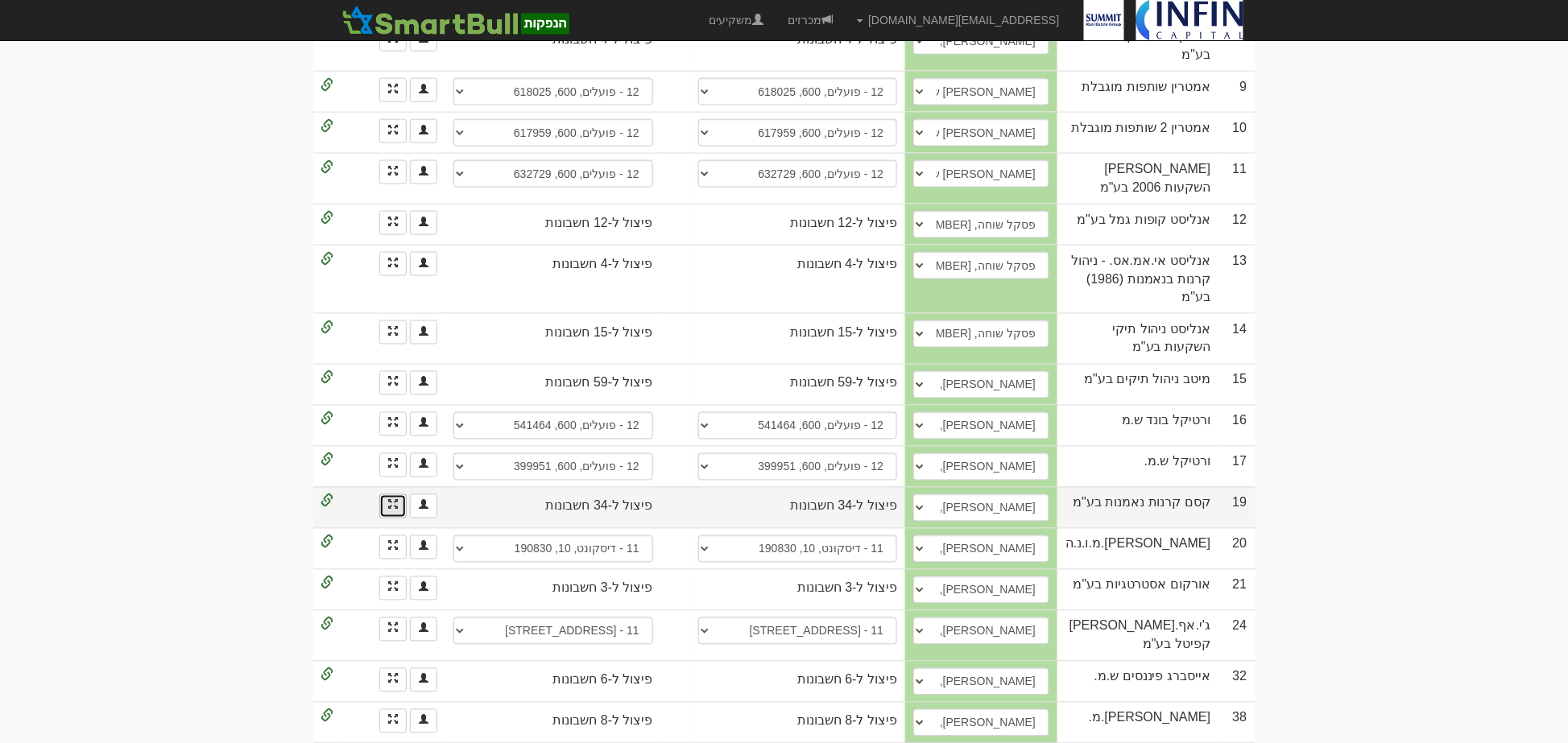
click at [398, 494] on link at bounding box center [393, 506] width 27 height 24
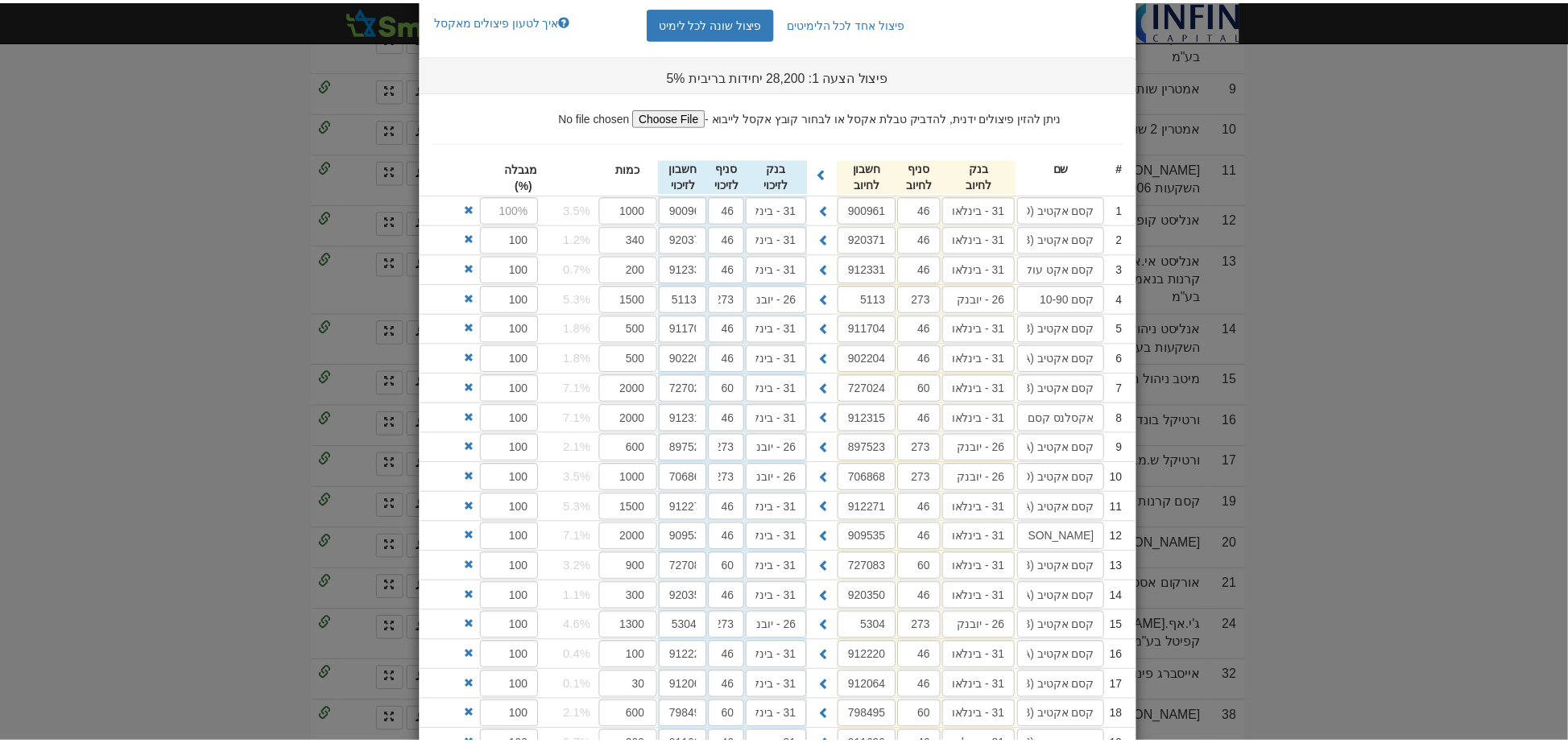
scroll to position [0, 0]
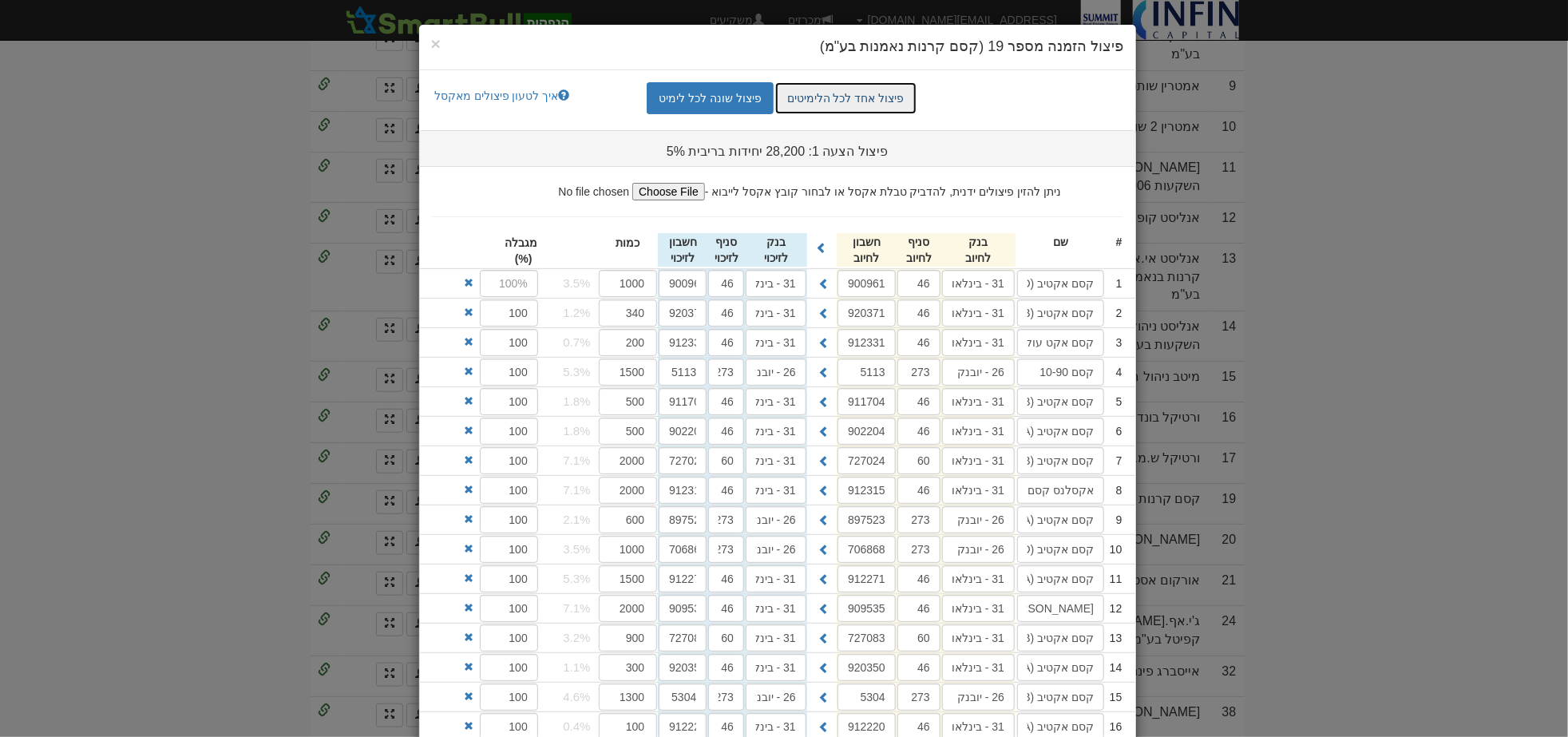
click at [884, 86] on link "פיצול אחד לכל הלימיטים" at bounding box center [845, 98] width 141 height 32
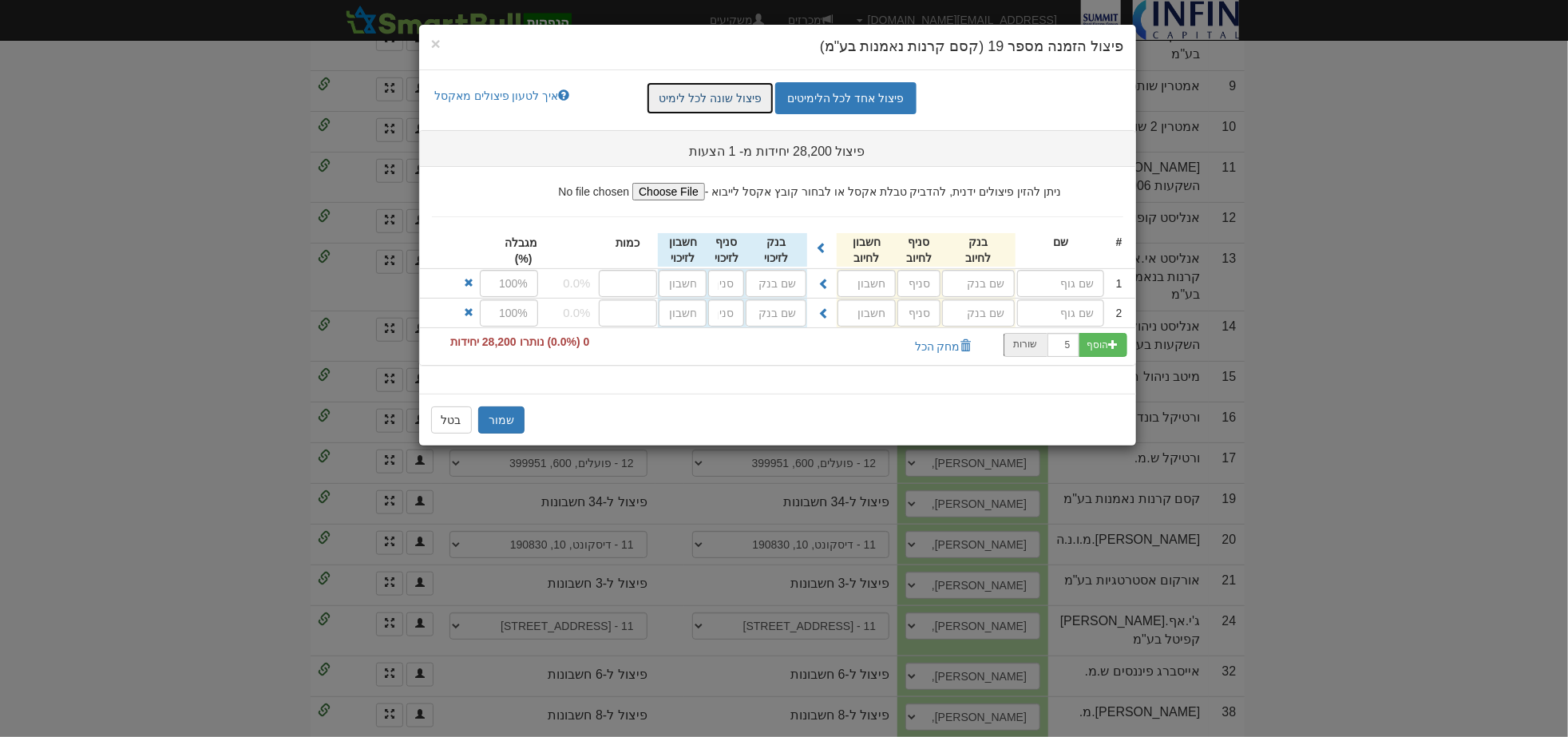
click at [704, 104] on link "פיצול שונה לכל לימיט" at bounding box center [710, 98] width 127 height 32
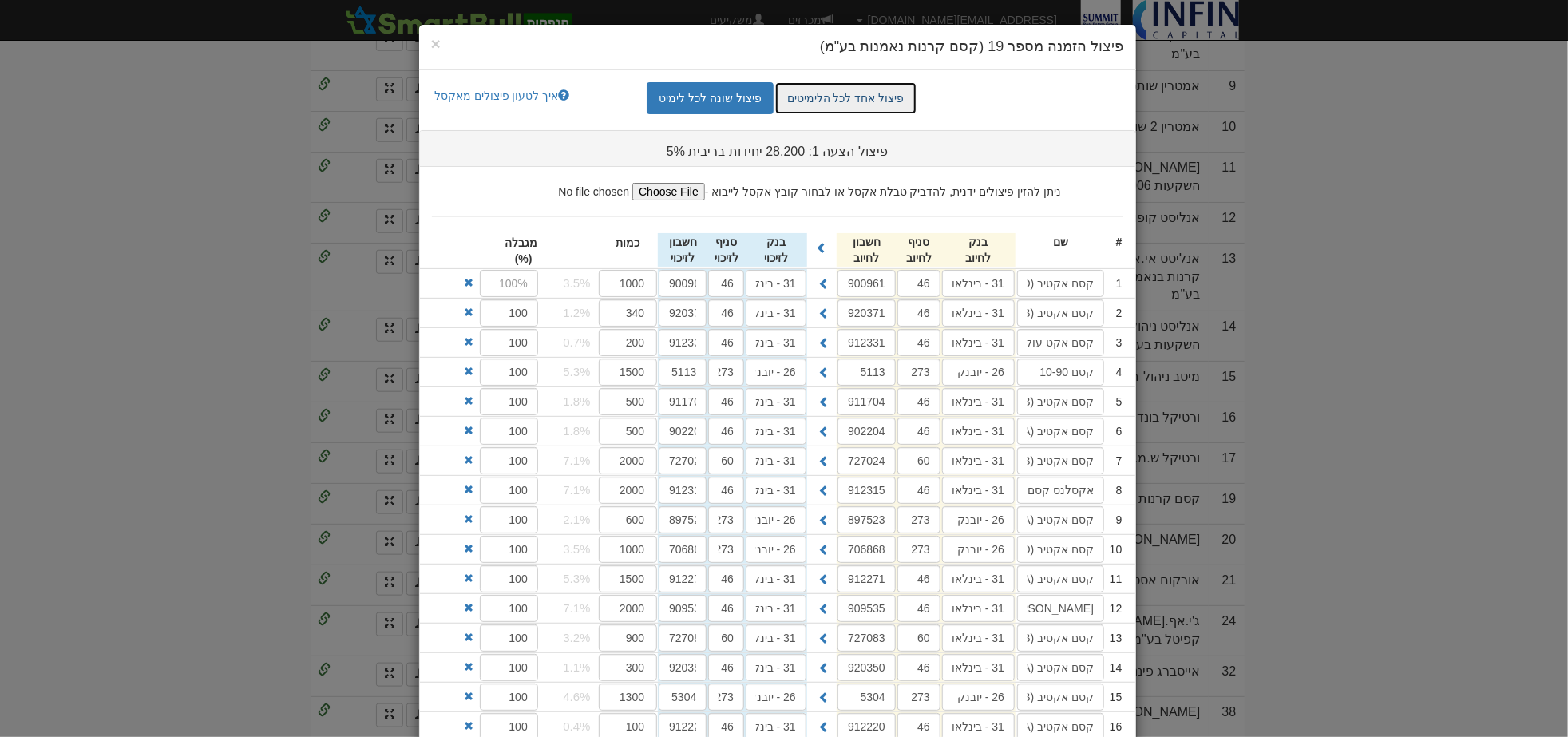
click at [860, 86] on link "פיצול אחד לכל הלימיטים" at bounding box center [845, 98] width 141 height 32
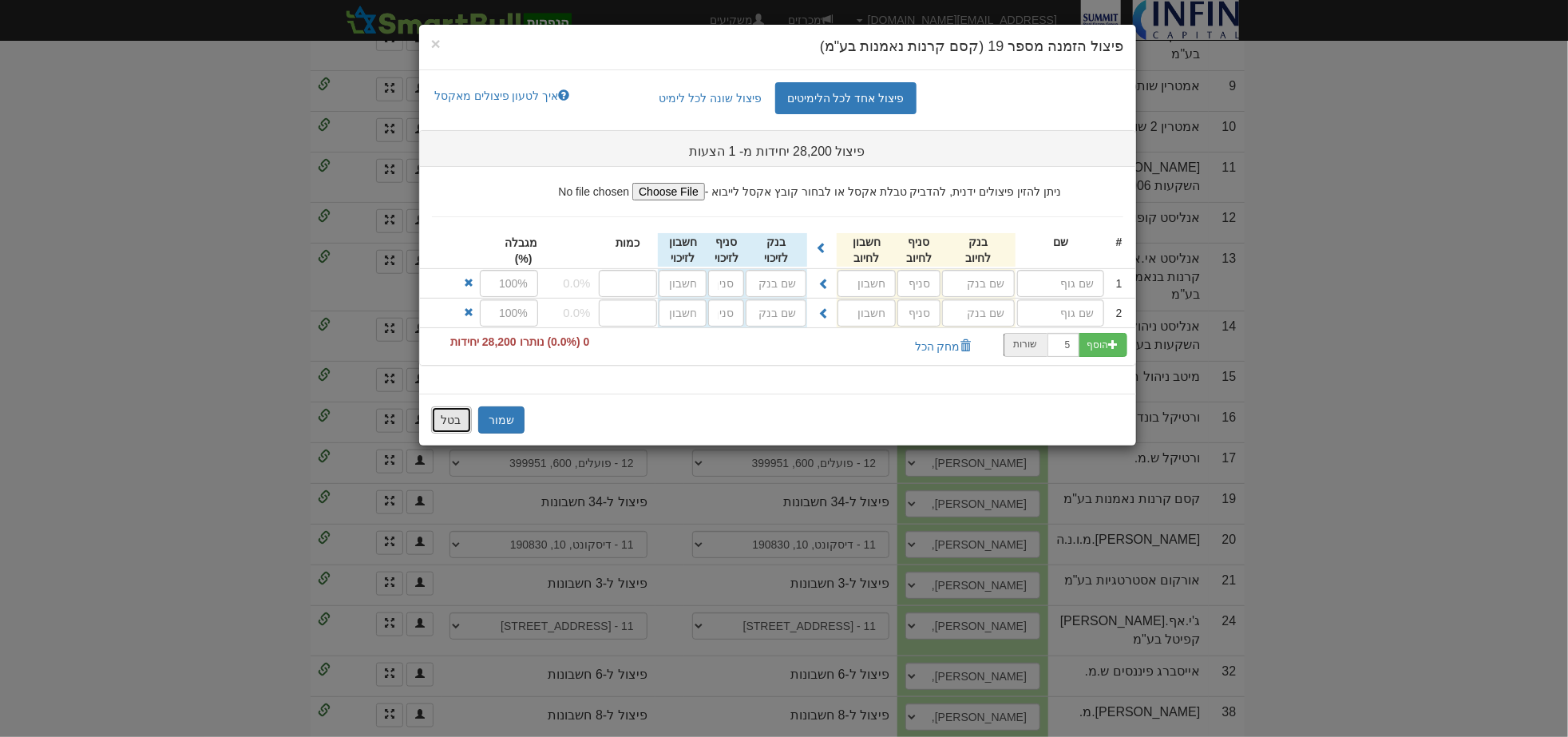
click at [464, 418] on button "בטל" at bounding box center [452, 420] width 41 height 27
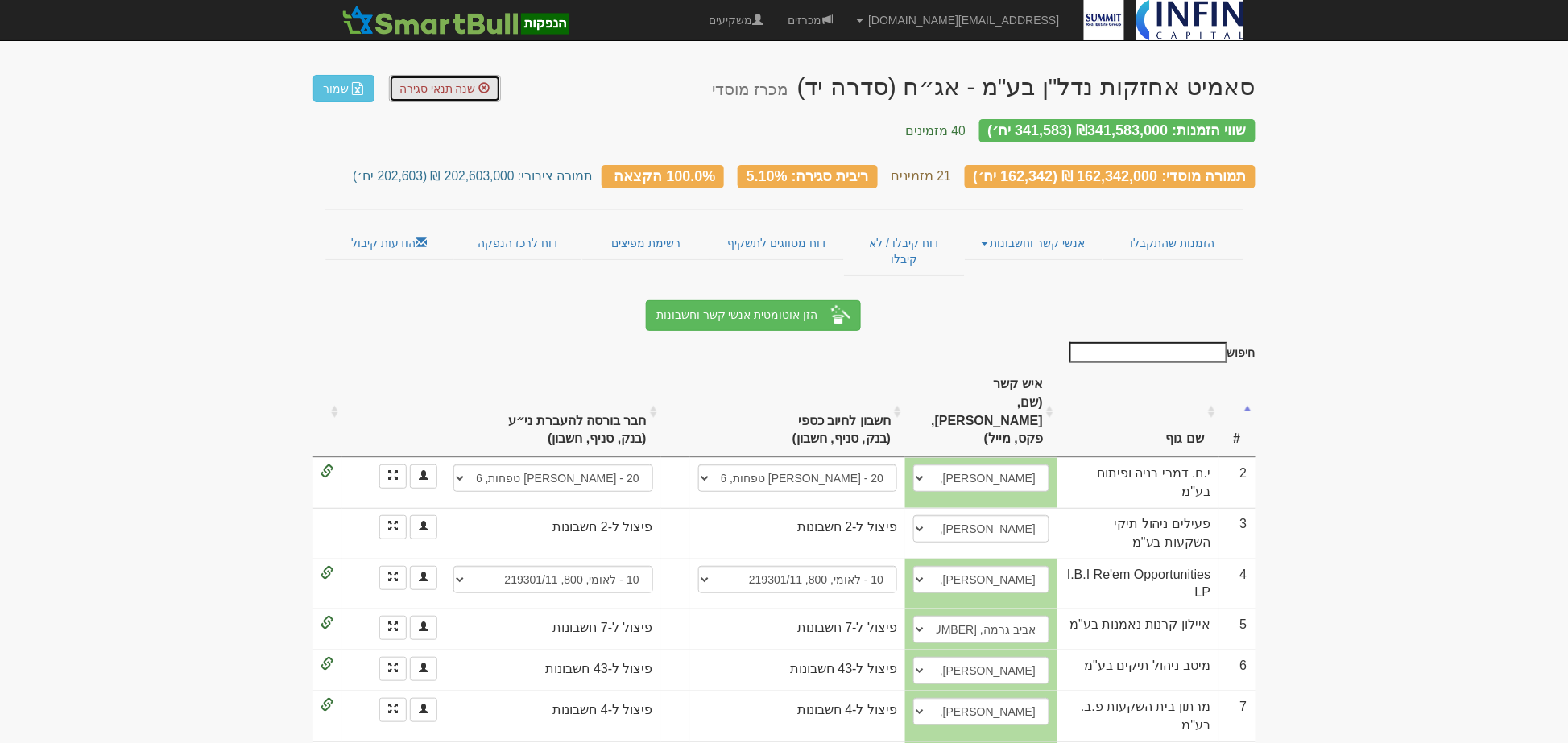
click at [443, 94] on link "שנה תנאי סגירה" at bounding box center [444, 89] width 112 height 27
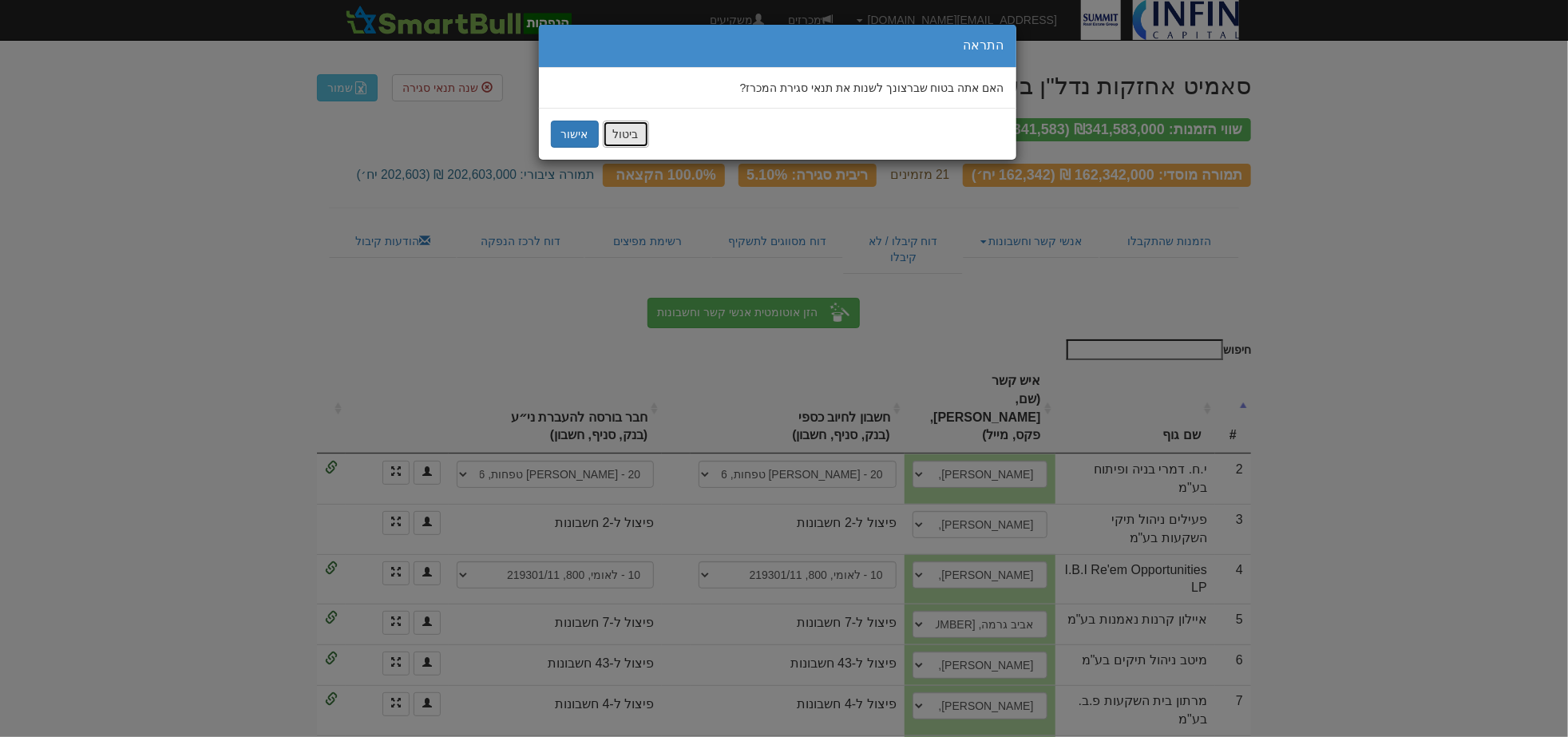
click at [611, 129] on button "ביטול" at bounding box center [626, 134] width 47 height 27
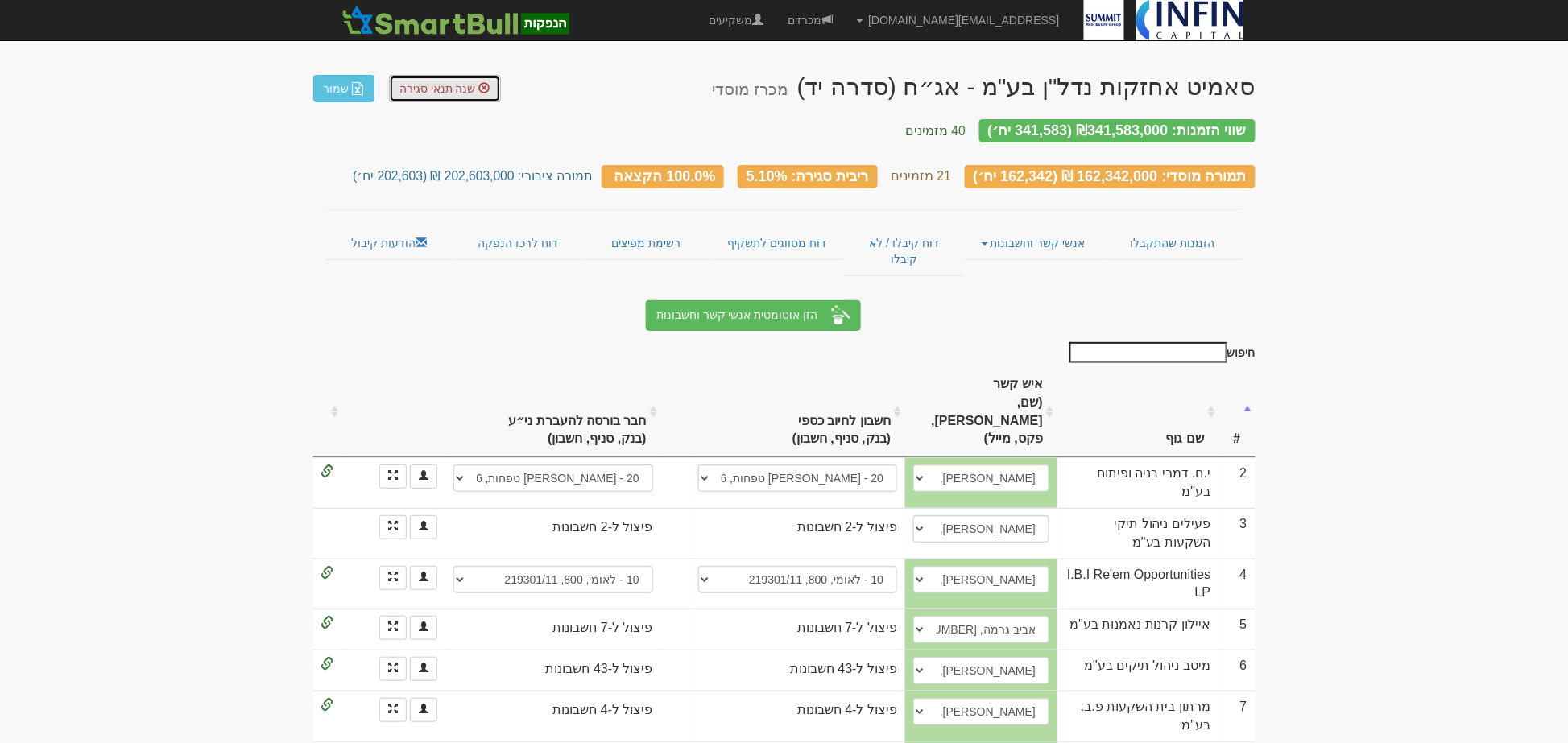
click at [433, 87] on span "שנה תנאי סגירה" at bounding box center [438, 88] width 77 height 13
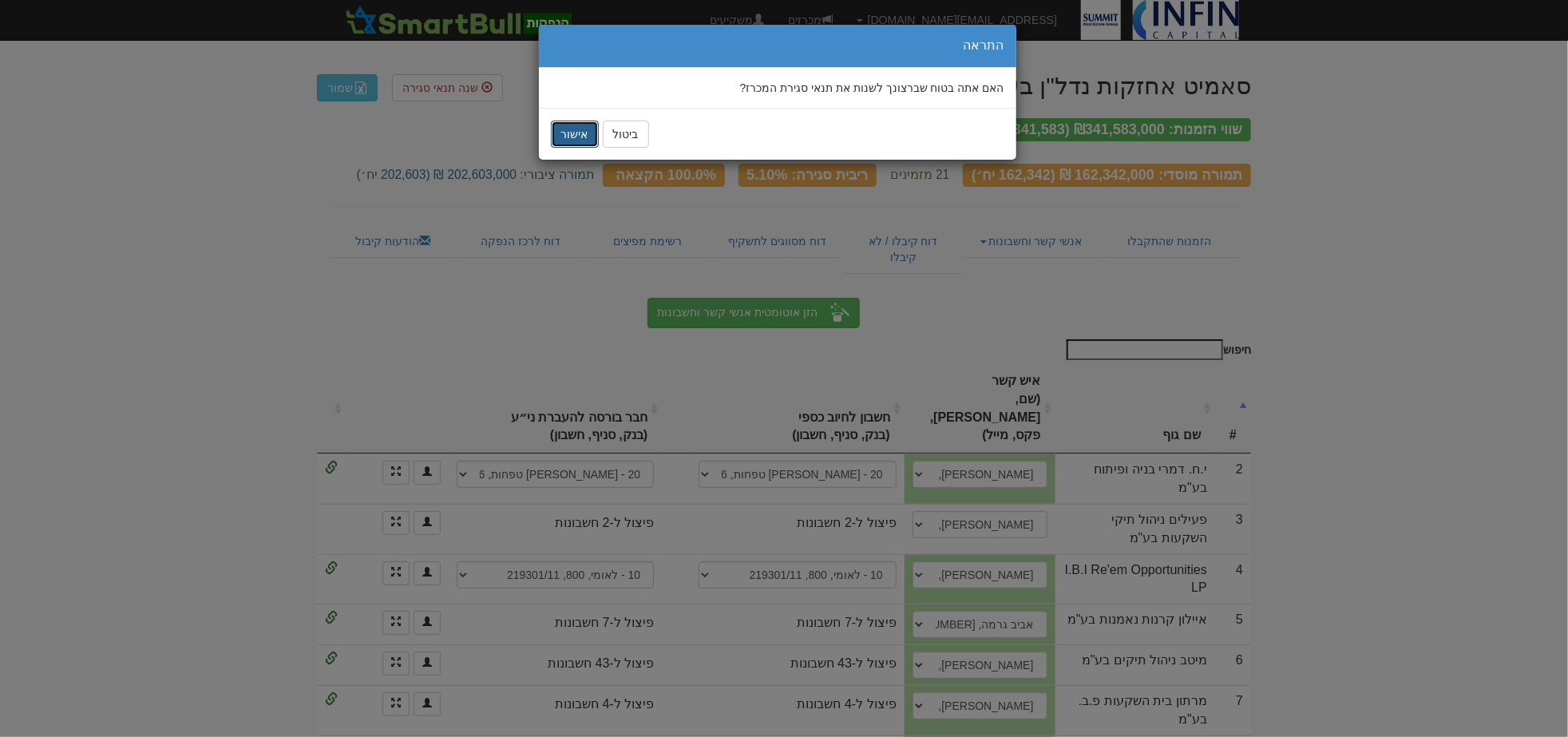
click at [589, 138] on button "אישור" at bounding box center [574, 134] width 48 height 27
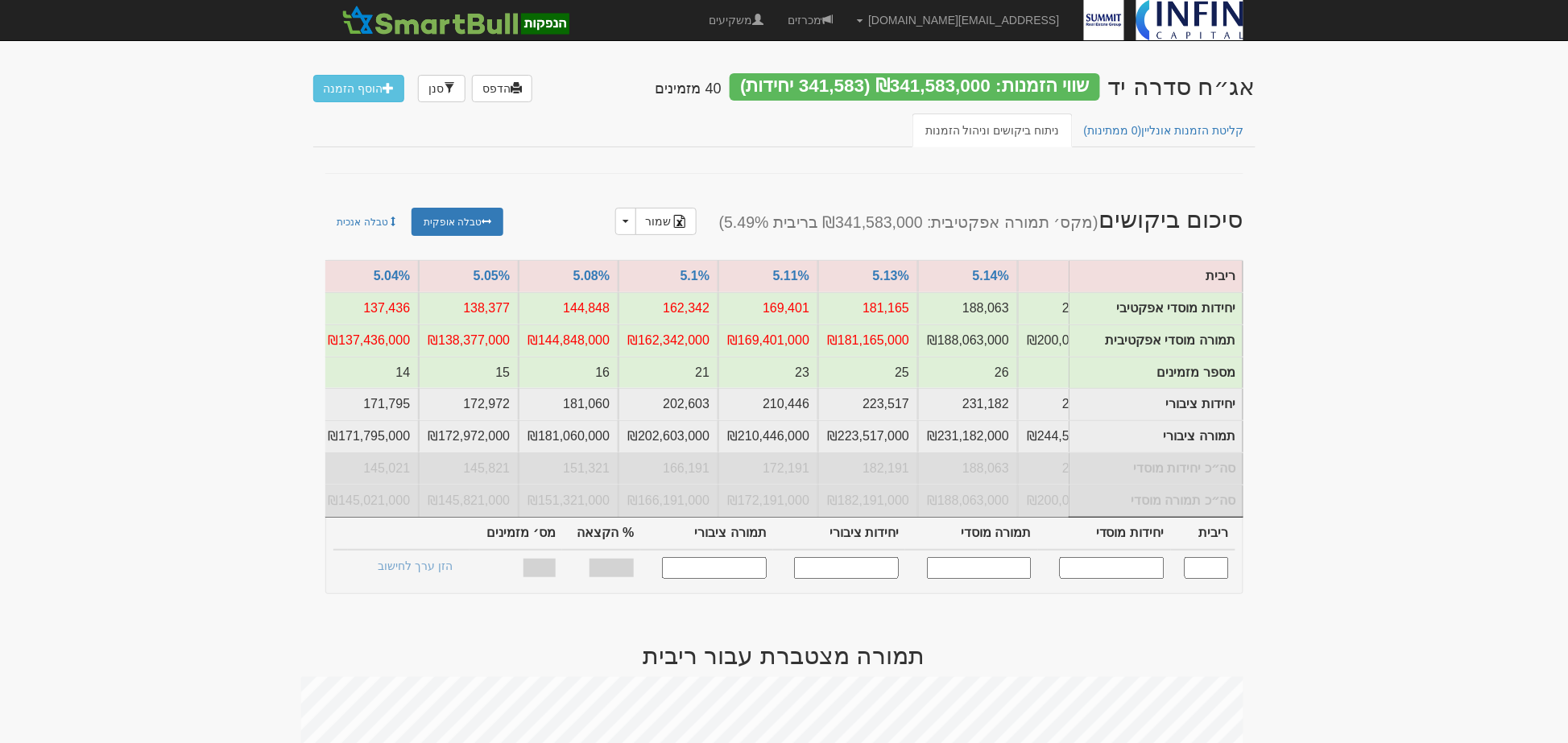
scroll to position [0, -1663]
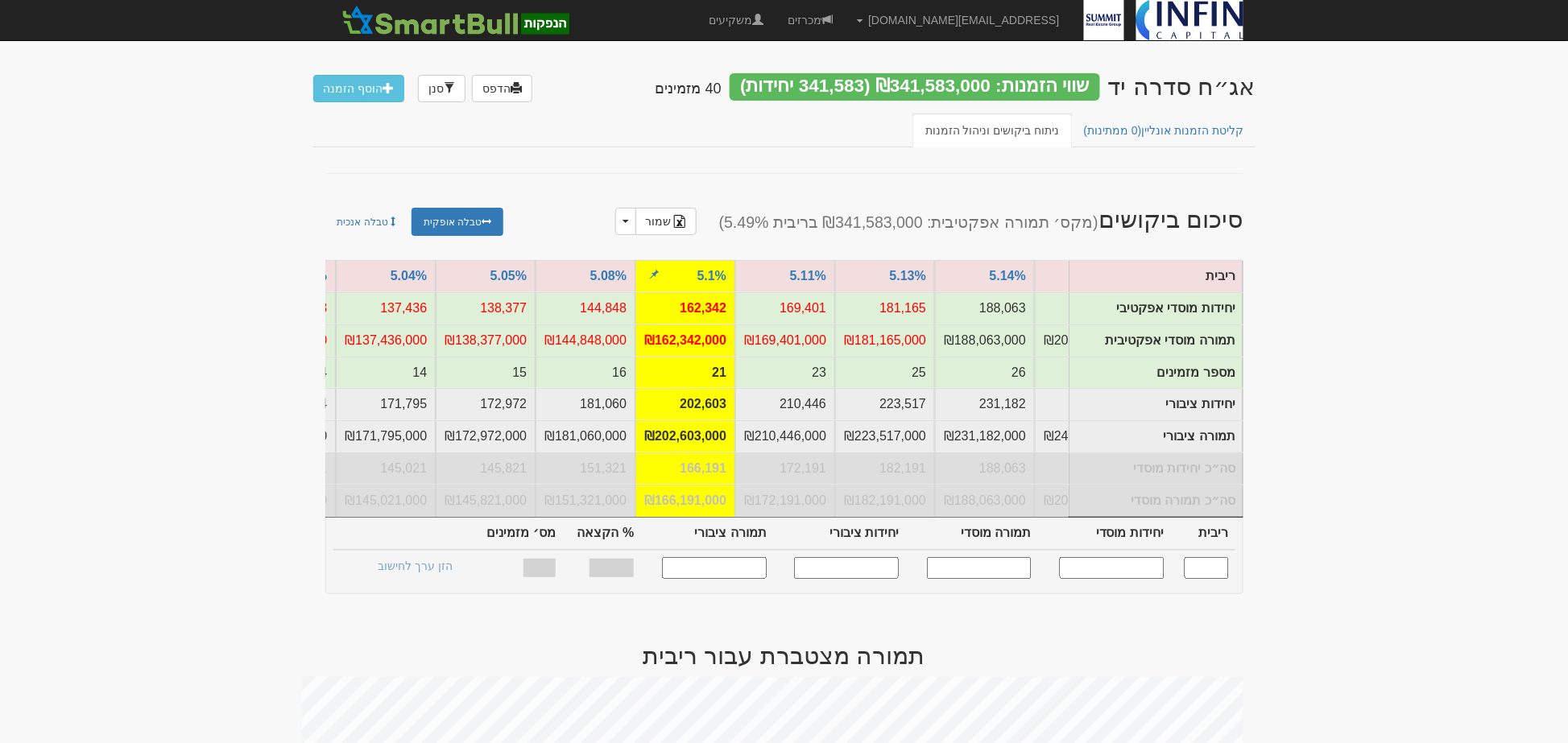
click at [681, 274] on td "5.1%" at bounding box center [685, 276] width 100 height 32
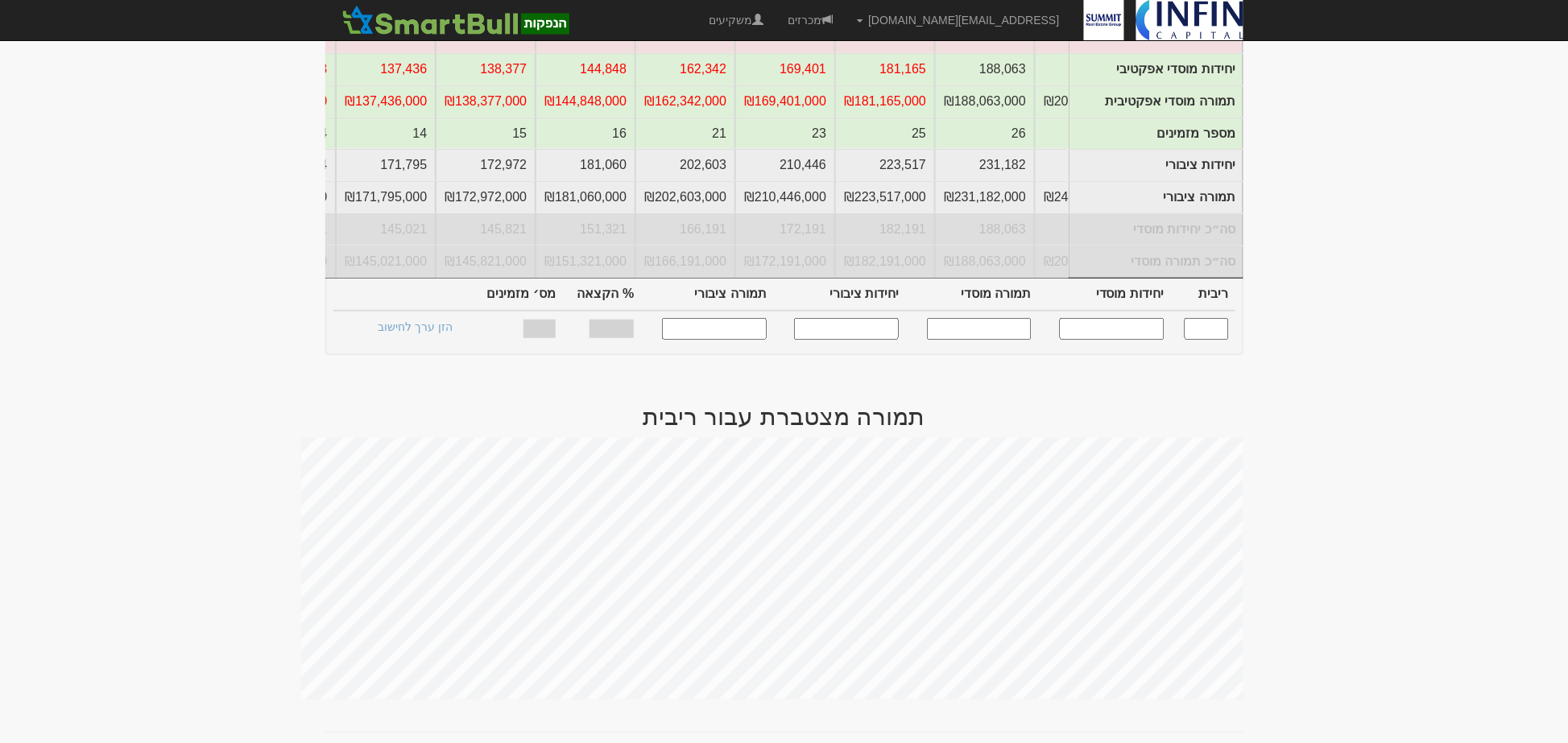
scroll to position [268, 0]
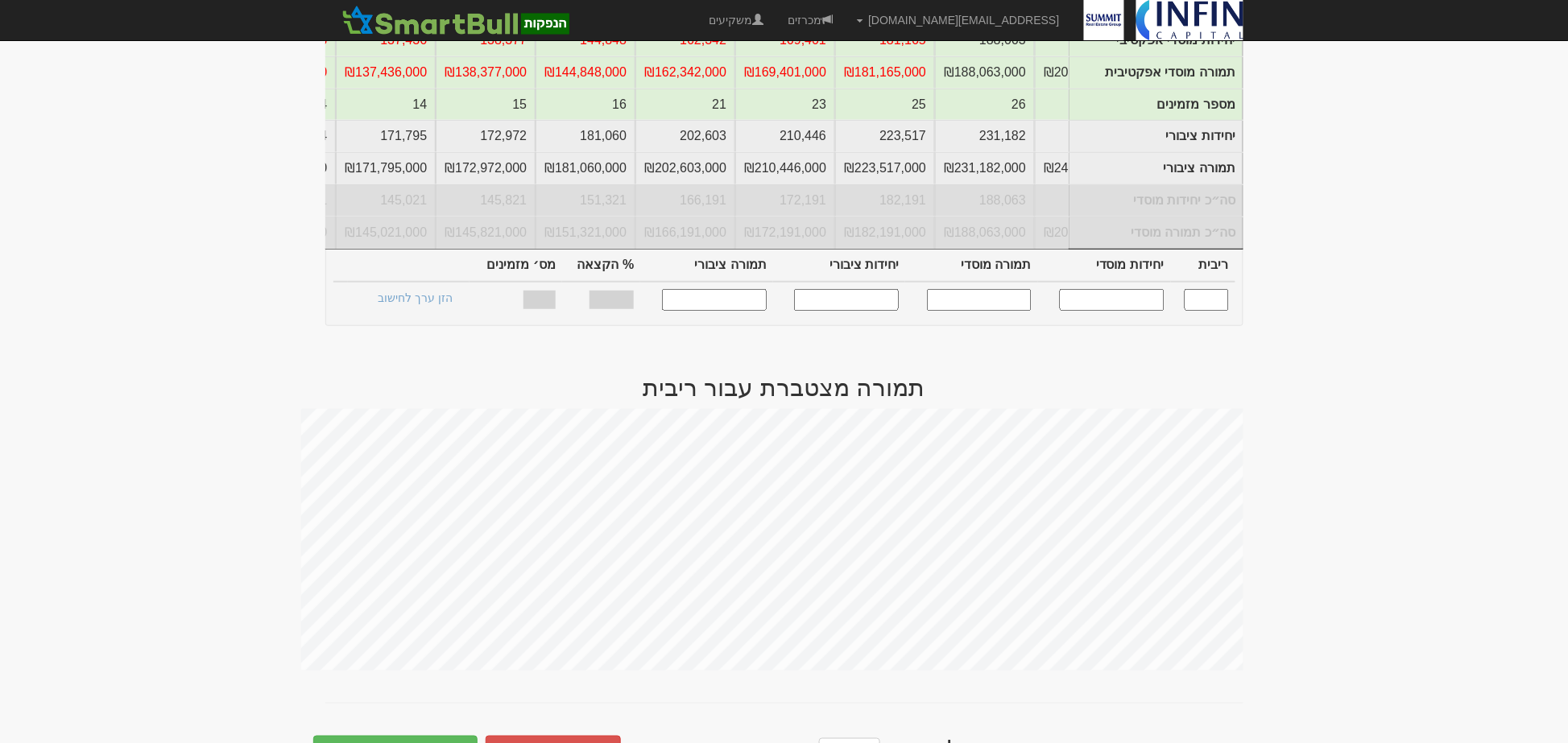
click at [1202, 311] on input "text" at bounding box center [1207, 299] width 44 height 21
type input "5.100"
type input "162,342"
type input "162,342,000"
type input "202,603"
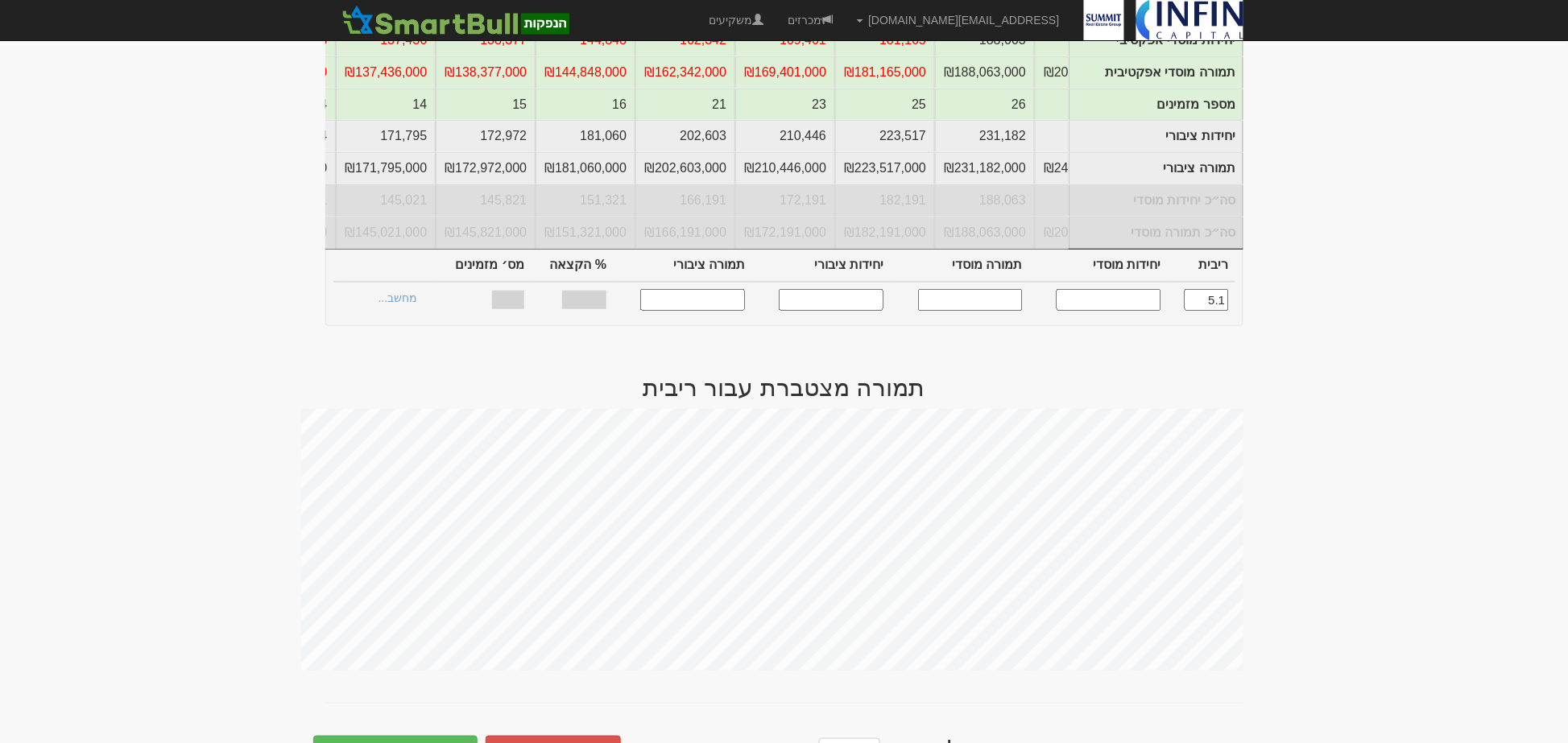
type input "202,603,000"
type input "100%"
type input "21"
type input "5.100"
click at [403, 298] on td "הצעות זוכות >" at bounding box center [405, 300] width 115 height 36
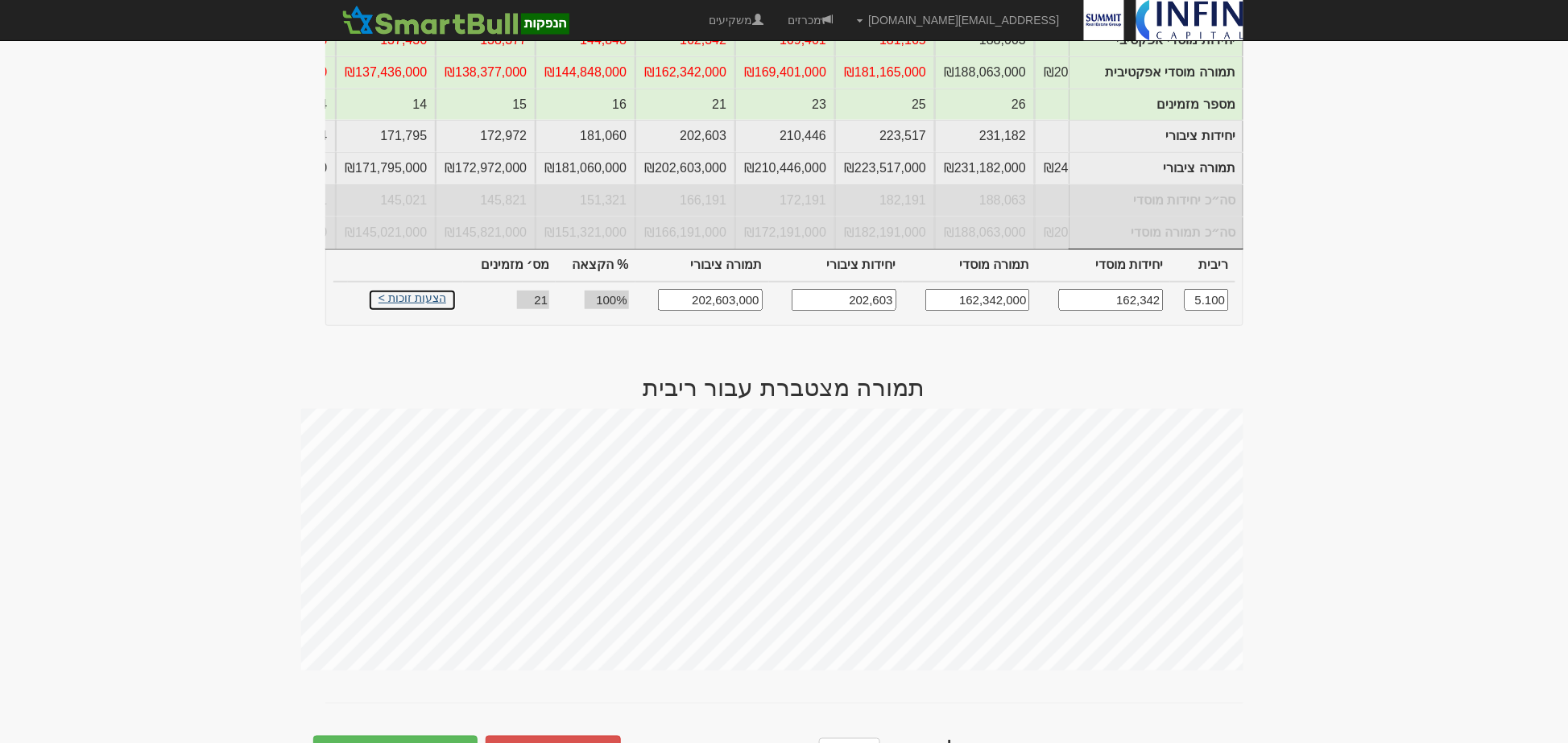
click at [414, 307] on link "הצעות זוכות >" at bounding box center [413, 300] width 89 height 22
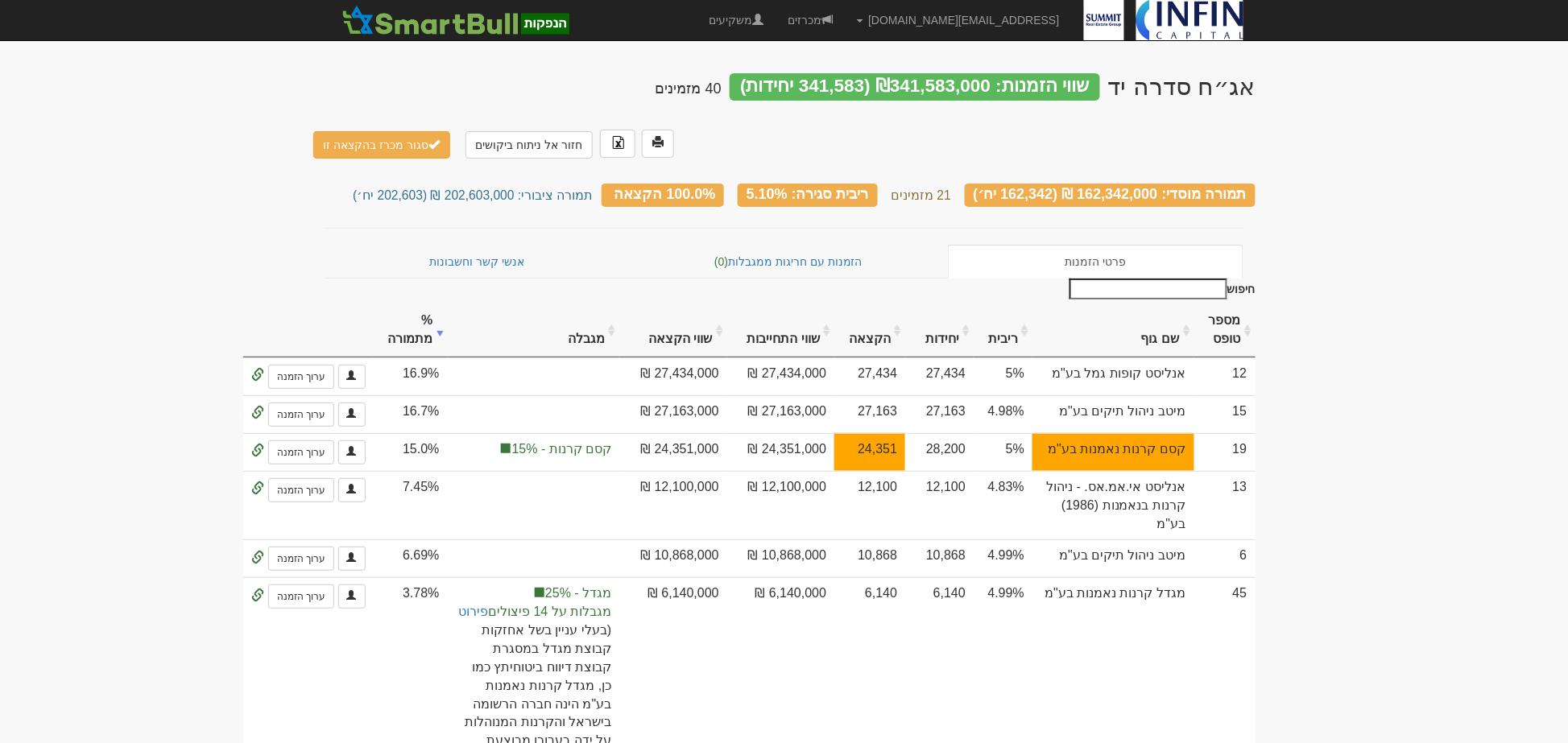
scroll to position [90, 0]
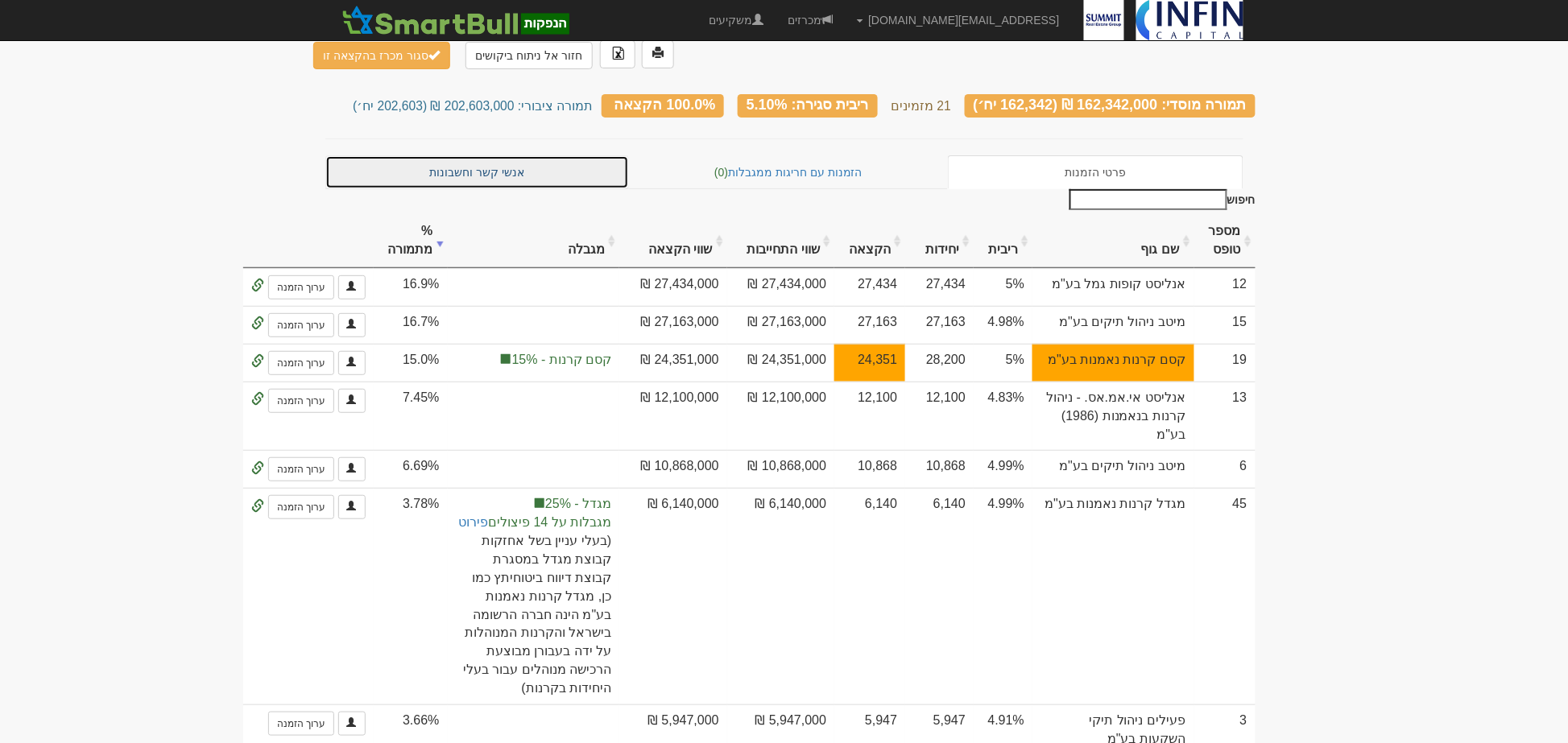
click at [514, 155] on link "אנשי קשר וחשבונות" at bounding box center [478, 173] width 304 height 34
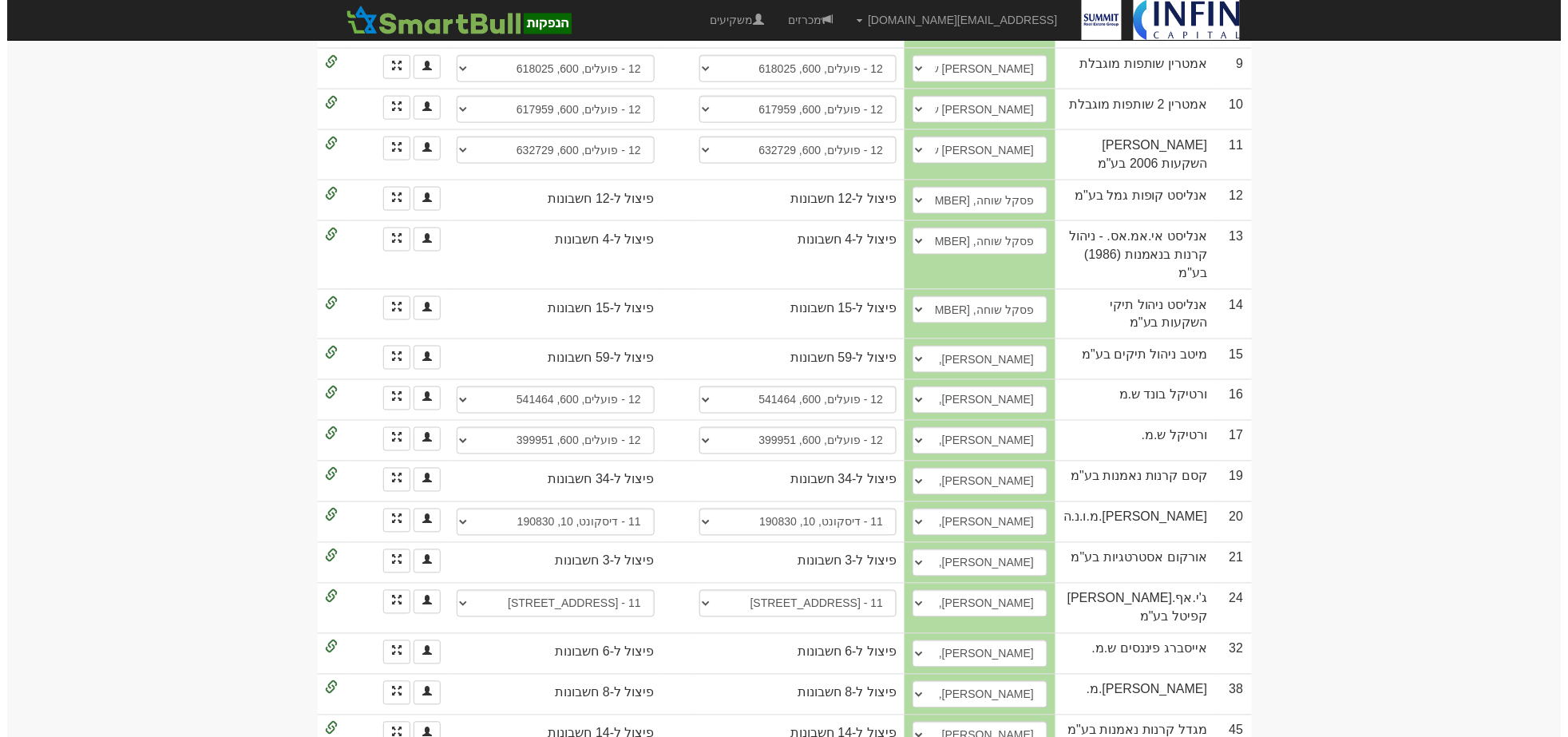
scroll to position [631, 0]
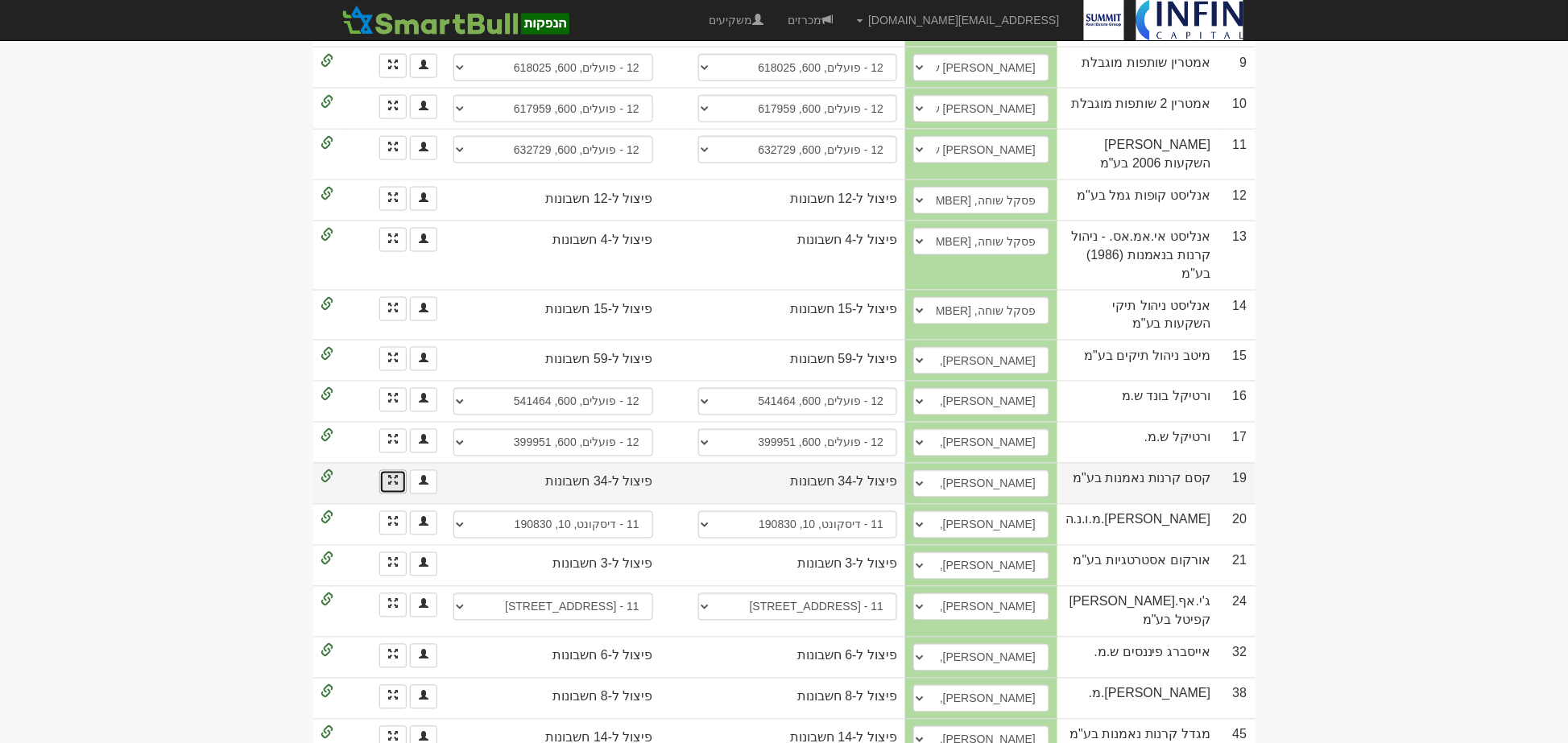
click at [387, 470] on link at bounding box center [393, 482] width 27 height 24
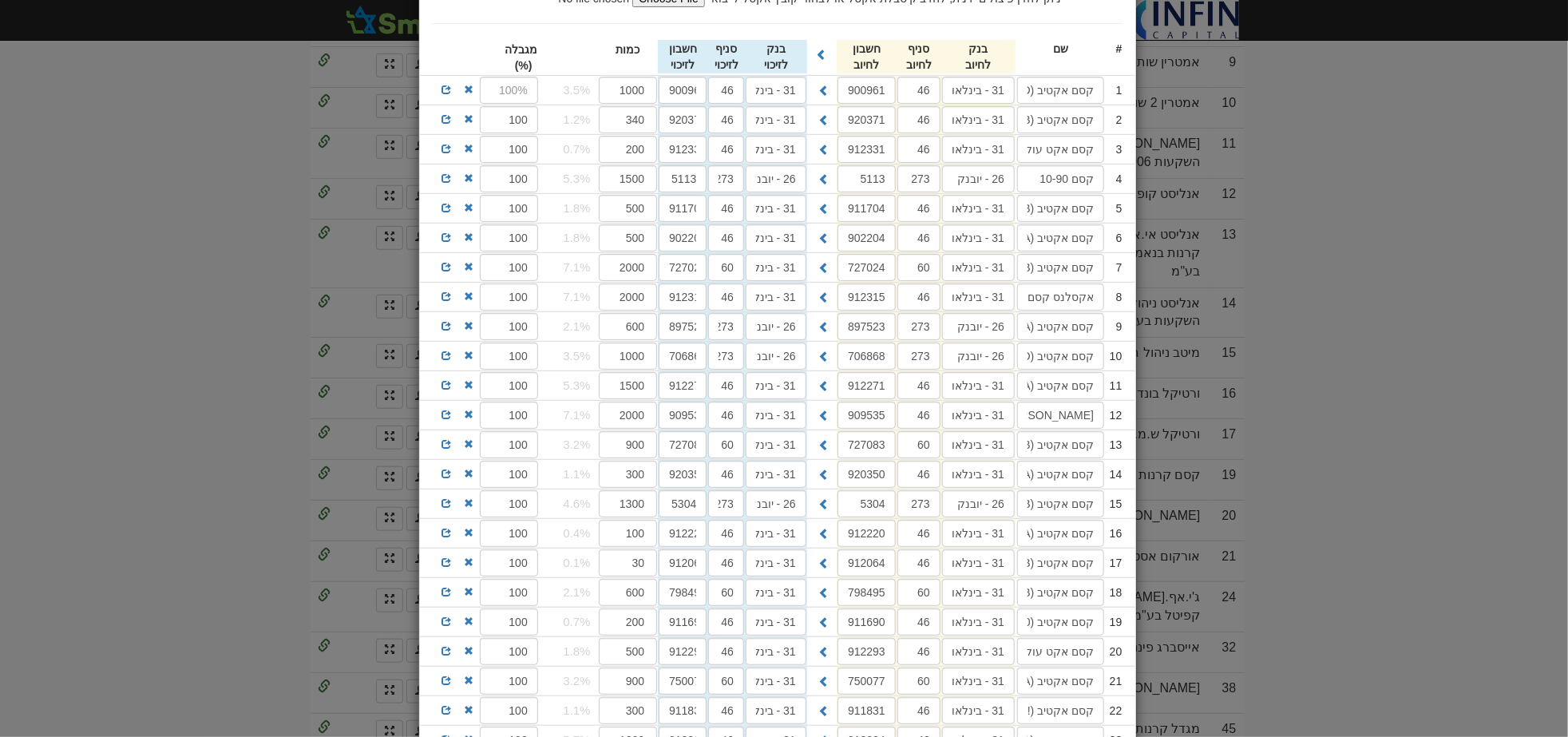
scroll to position [152, 0]
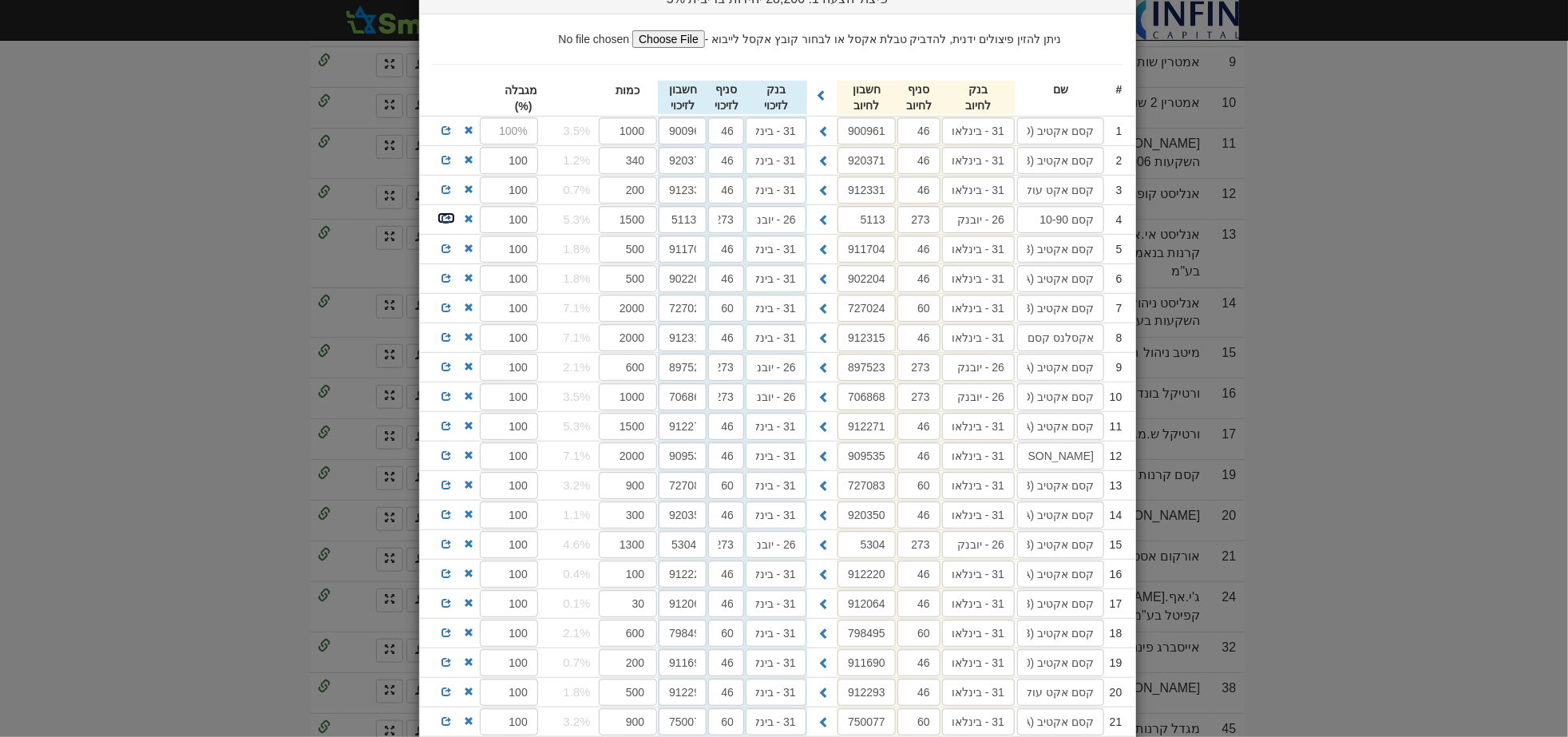
click at [452, 221] on span at bounding box center [446, 219] width 9 height 9
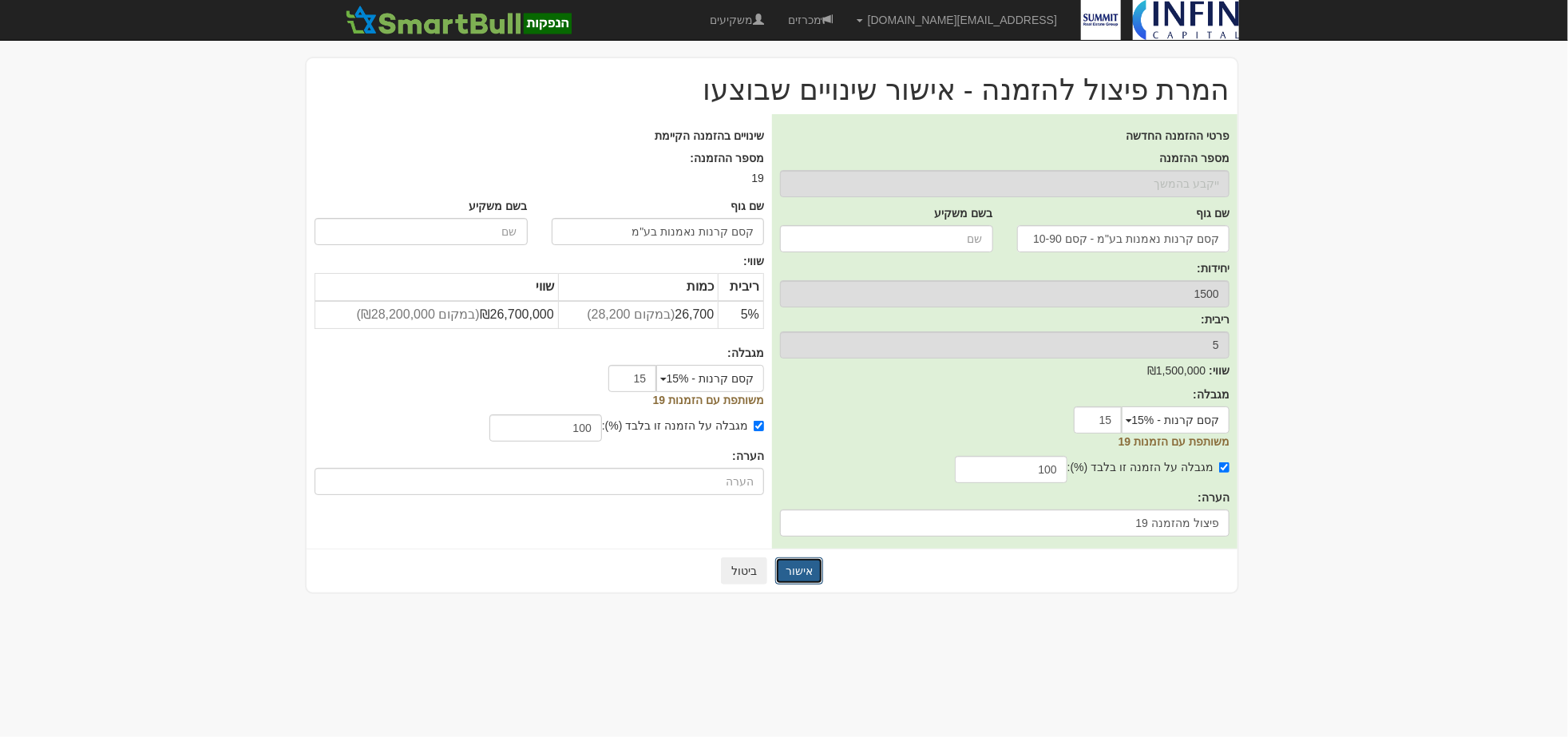
click at [786, 571] on button "אישור" at bounding box center [799, 571] width 48 height 27
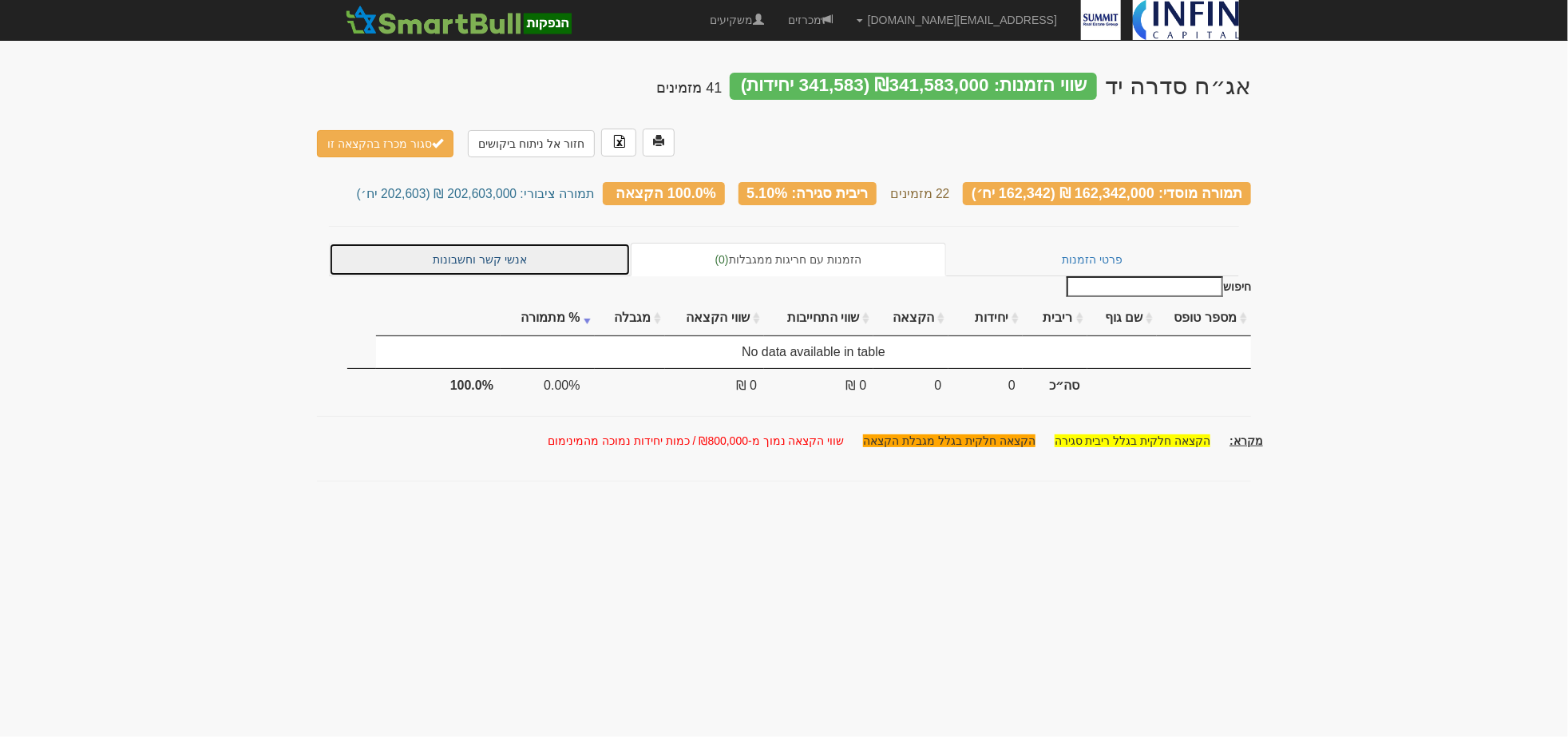
click at [483, 243] on link "אנשי קשר וחשבונות" at bounding box center [479, 260] width 302 height 34
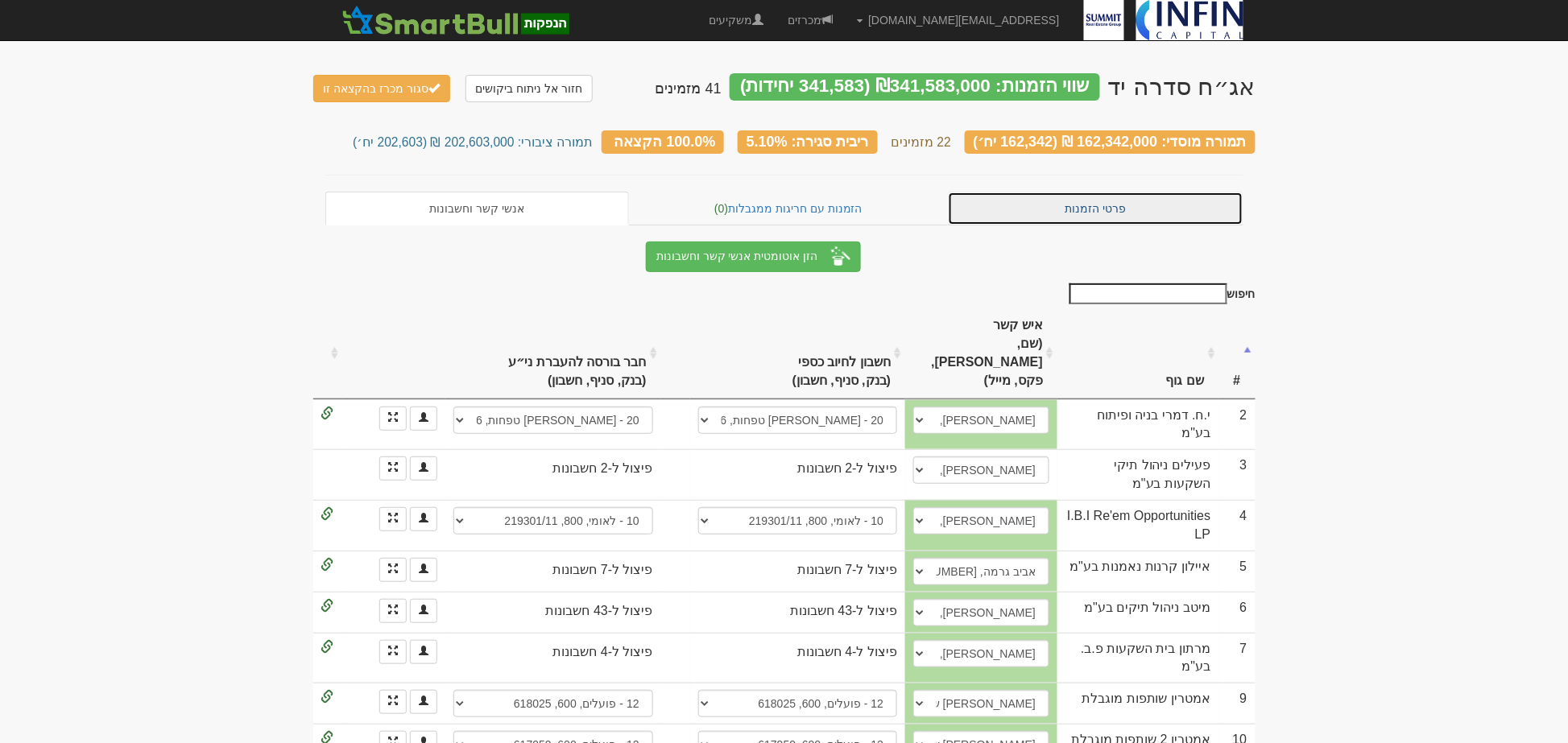
click at [1125, 203] on link "פרטי הזמנות" at bounding box center [1095, 208] width 296 height 34
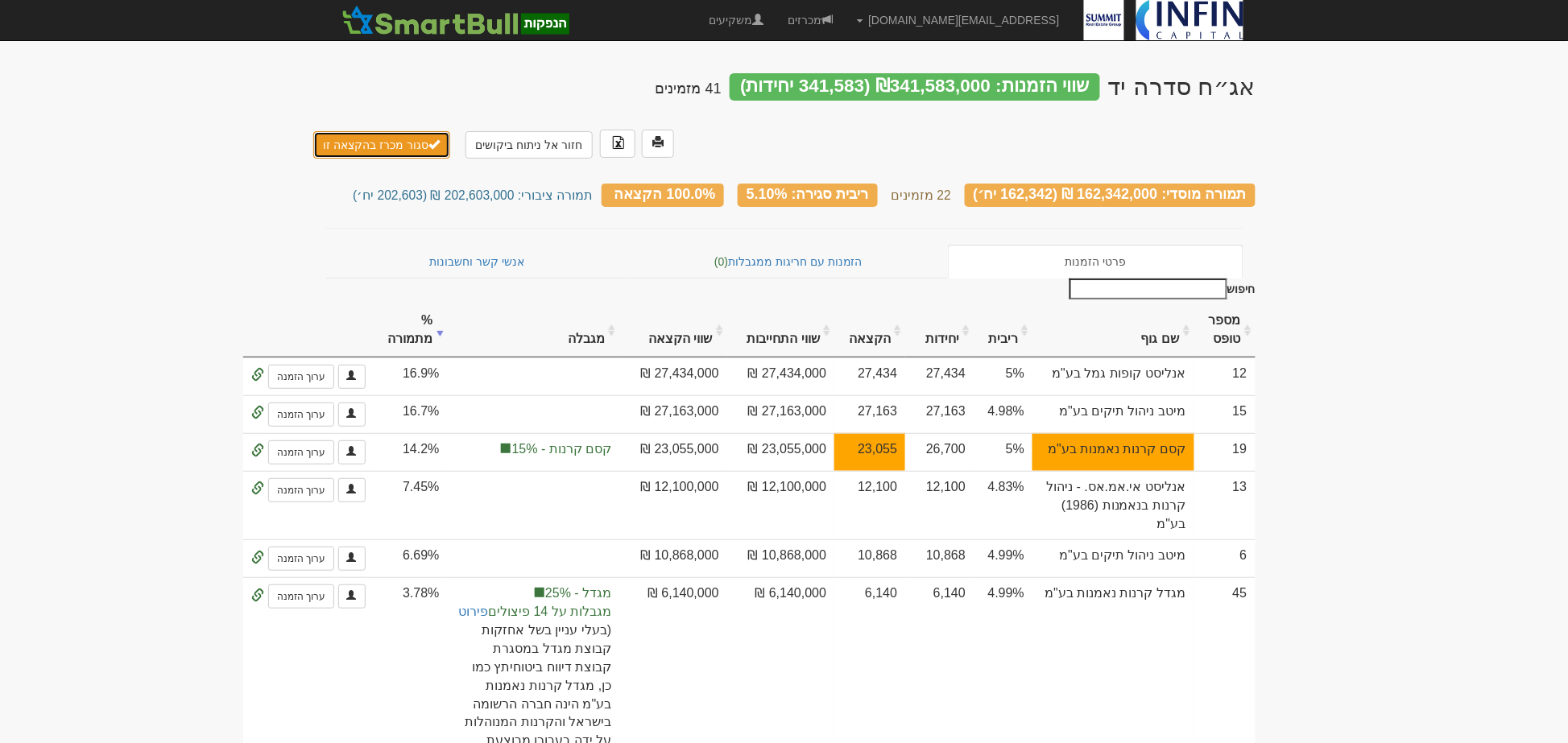
click at [380, 132] on button "סגור מכרז בהקצאה זו" at bounding box center [382, 145] width 138 height 27
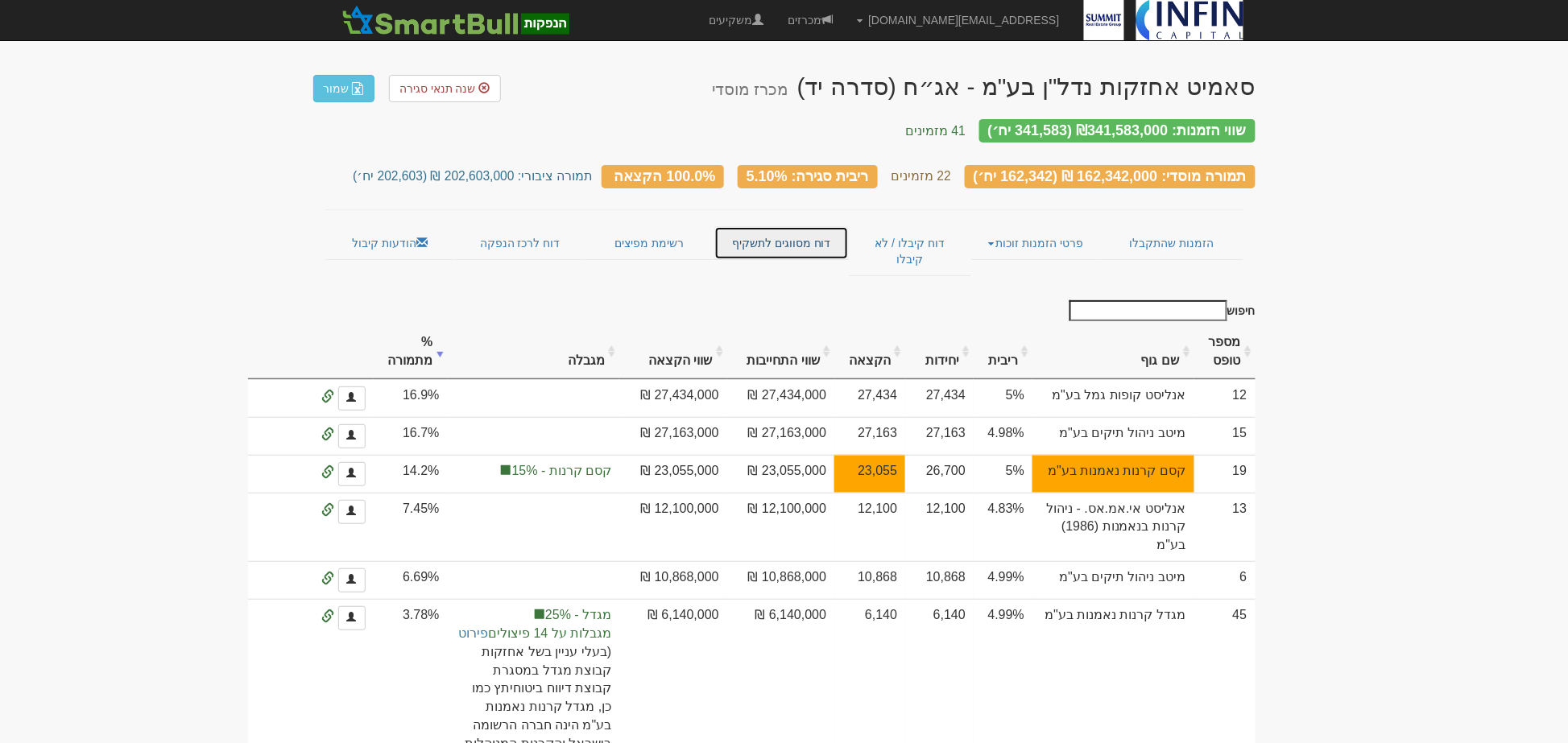
click at [787, 237] on link "דוח מסווגים לתשקיף" at bounding box center [781, 243] width 134 height 34
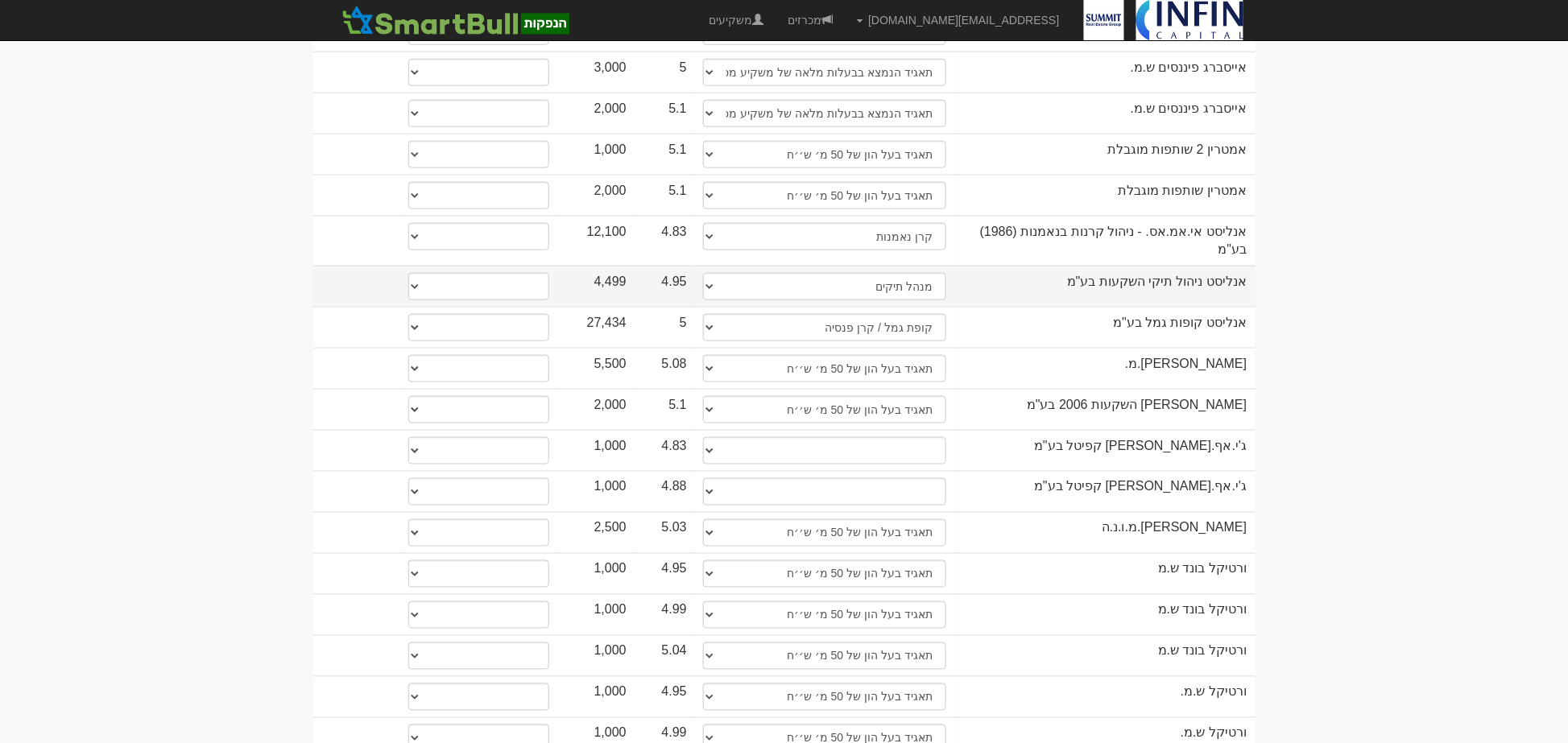
scroll to position [715, 0]
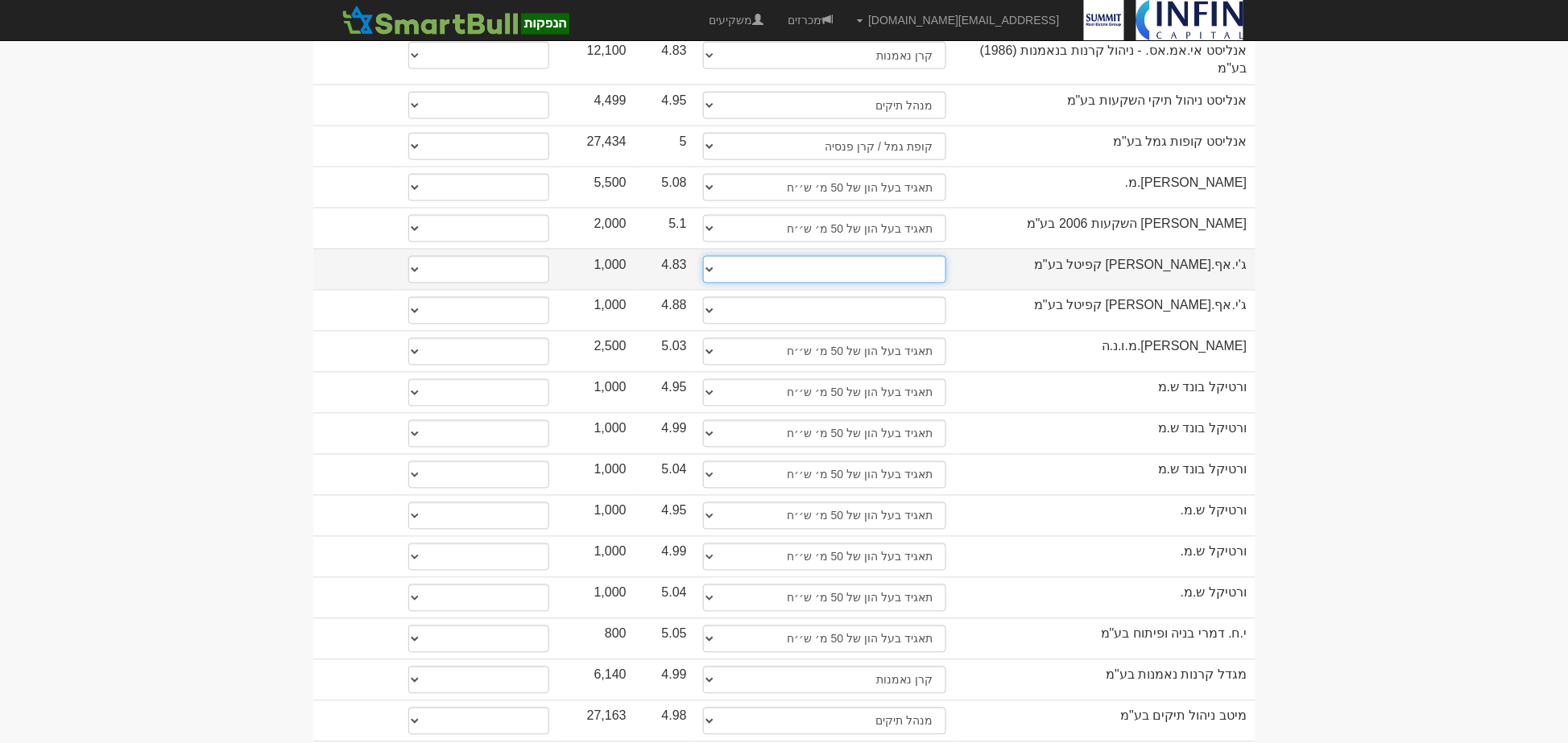
click at [868, 256] on select "תאגיד מסווג חתם / מפיץ חברת ביטוח תאגיד בעל הון של 50 מ׳ ש׳׳ח קופת גמל / קרן פנ…" at bounding box center [825, 270] width 244 height 27
select select "תאגיד בעל הון של 50 מ׳ ש׳׳ח"
click at [703, 256] on select "תאגיד מסווג חתם / מפיץ חברת ביטוח תאגיד בעל הון של 50 מ׳ ש׳׳ח קופת גמל / קרן פנ…" at bounding box center [825, 270] width 244 height 27
select select "תאגיד בעל הון של 50 מ׳ ש׳׳ח"
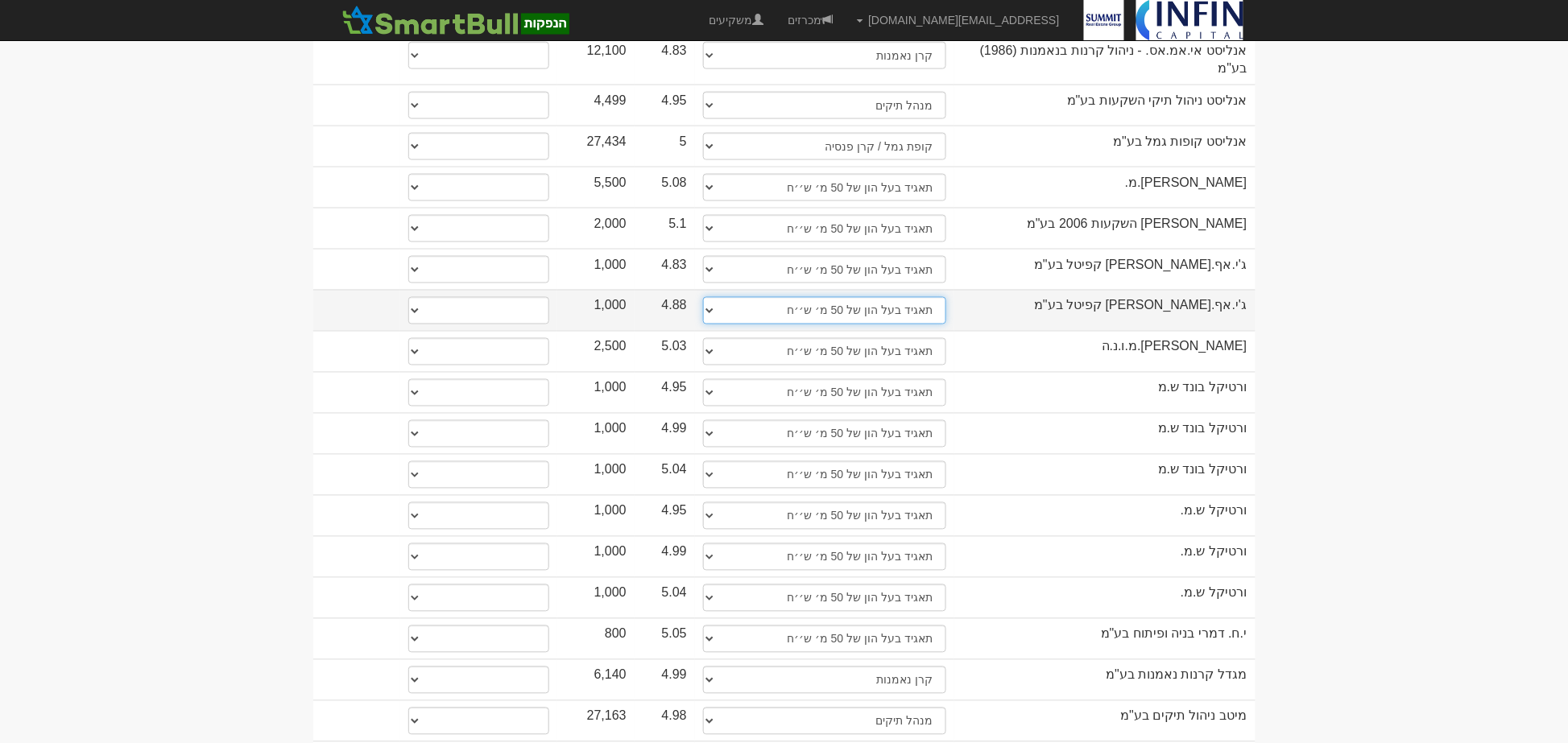
click at [866, 297] on select "תאגיד מסווג חתם / מפיץ חברת ביטוח תאגיד בעל הון של 50 מ׳ ש׳׳ח קופת גמל / קרן פנ…" at bounding box center [825, 311] width 244 height 27
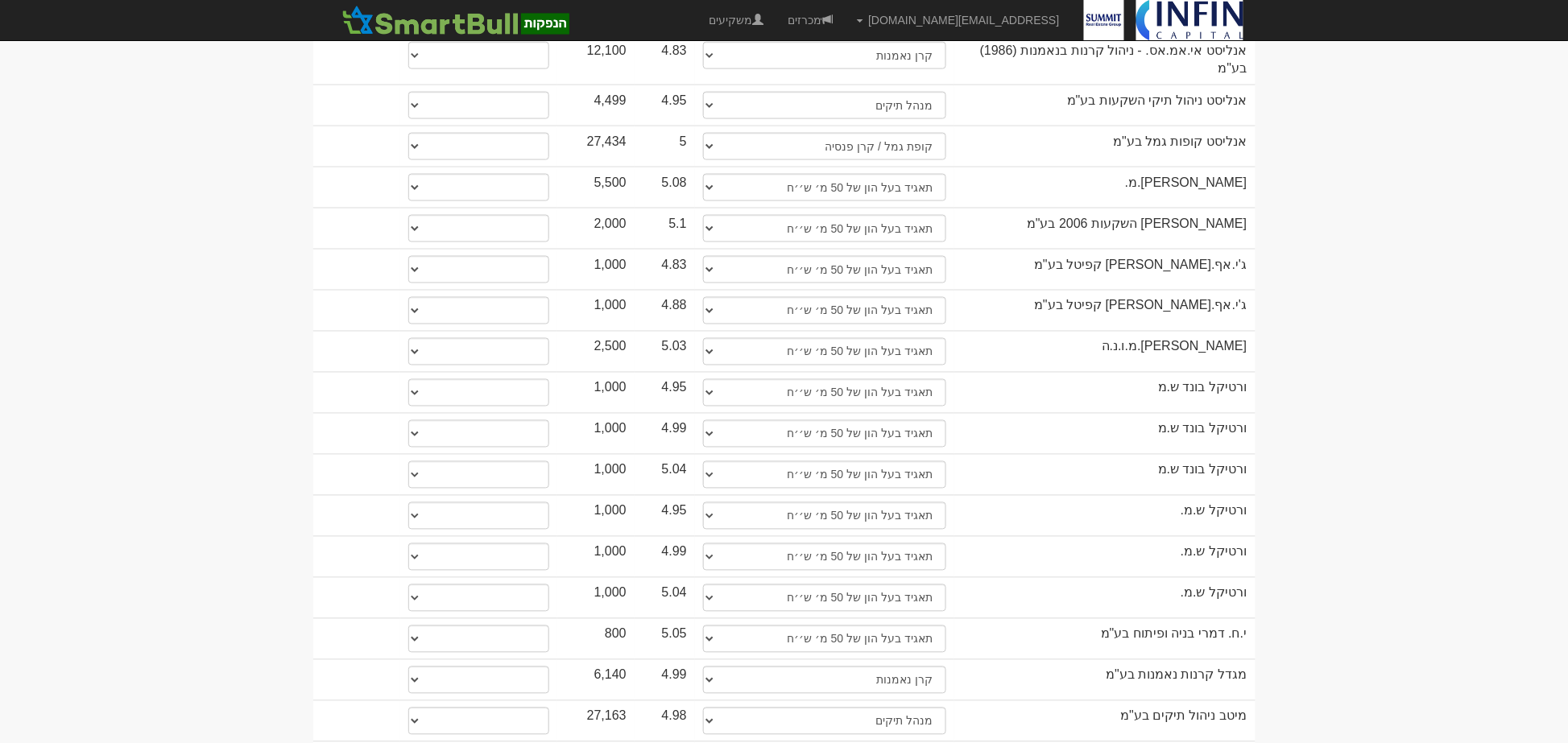
click at [1526, 290] on body "shoval@infin.co.il הגדרות חשבונות הנפקה תבניות הודעות קיבול" at bounding box center [784, 156] width 1568 height 1742
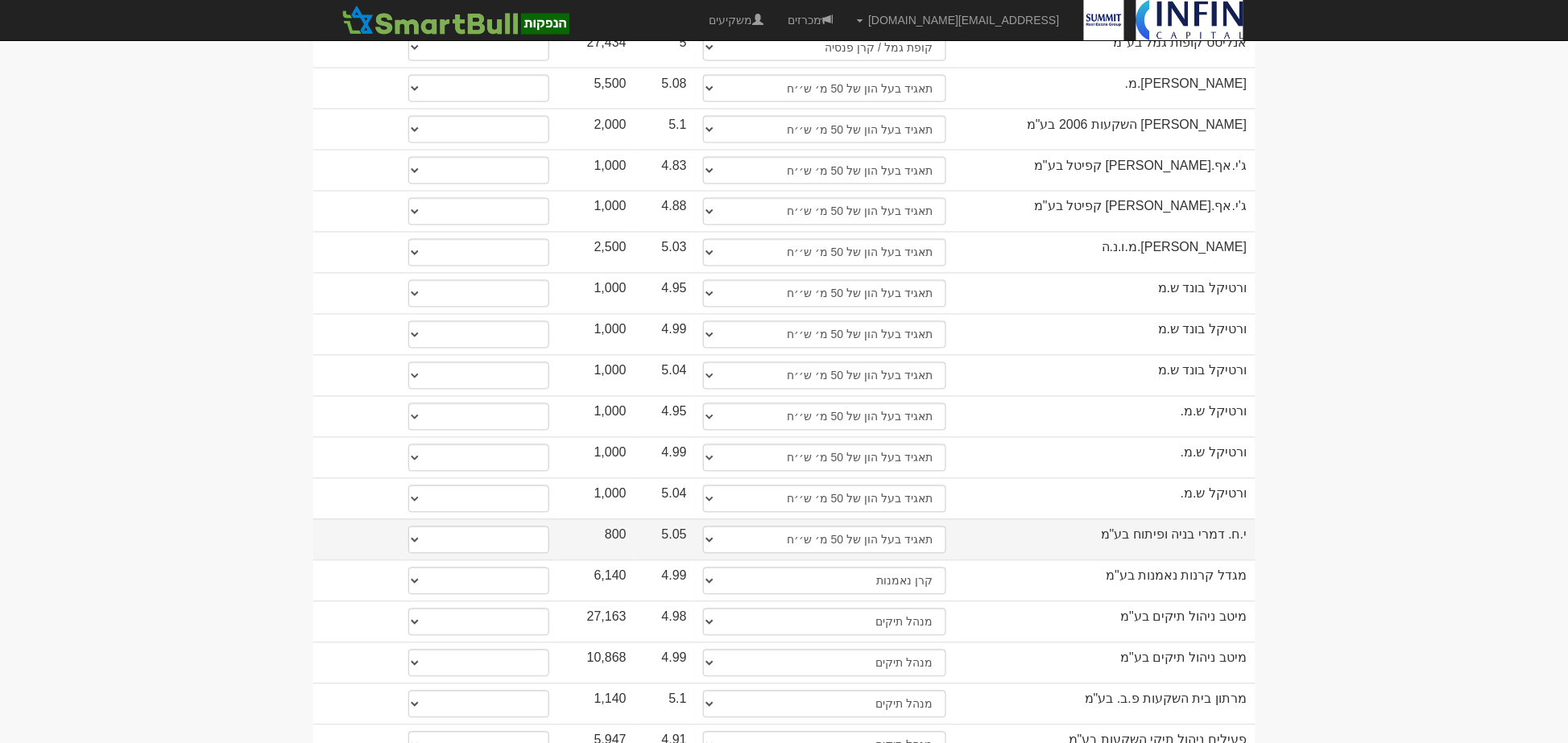
scroll to position [940, 0]
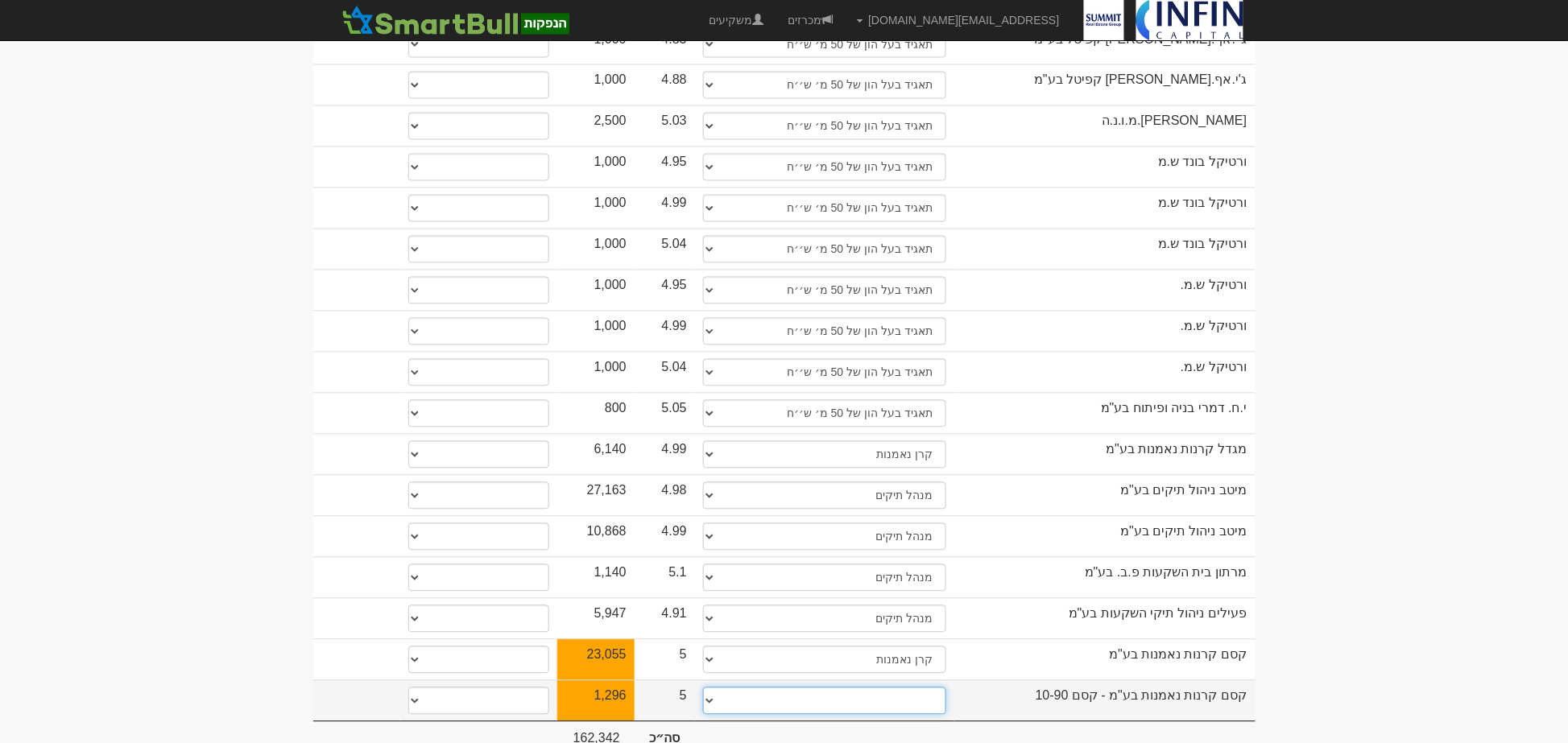
click at [834, 687] on select "תאגיד מסווג חתם / מפיץ חברת ביטוח תאגיד בעל הון של 50 מ׳ ש׳׳ח קופת גמל / קרן פנ…" at bounding box center [825, 701] width 244 height 27
select select "קרן נאמנות"
click at [703, 687] on select "תאגיד מסווג חתם / מפיץ חברת ביטוח תאגיד בעל הון של 50 מ׳ ש׳׳ח קופת גמל / קרן פנ…" at bounding box center [825, 701] width 244 height 27
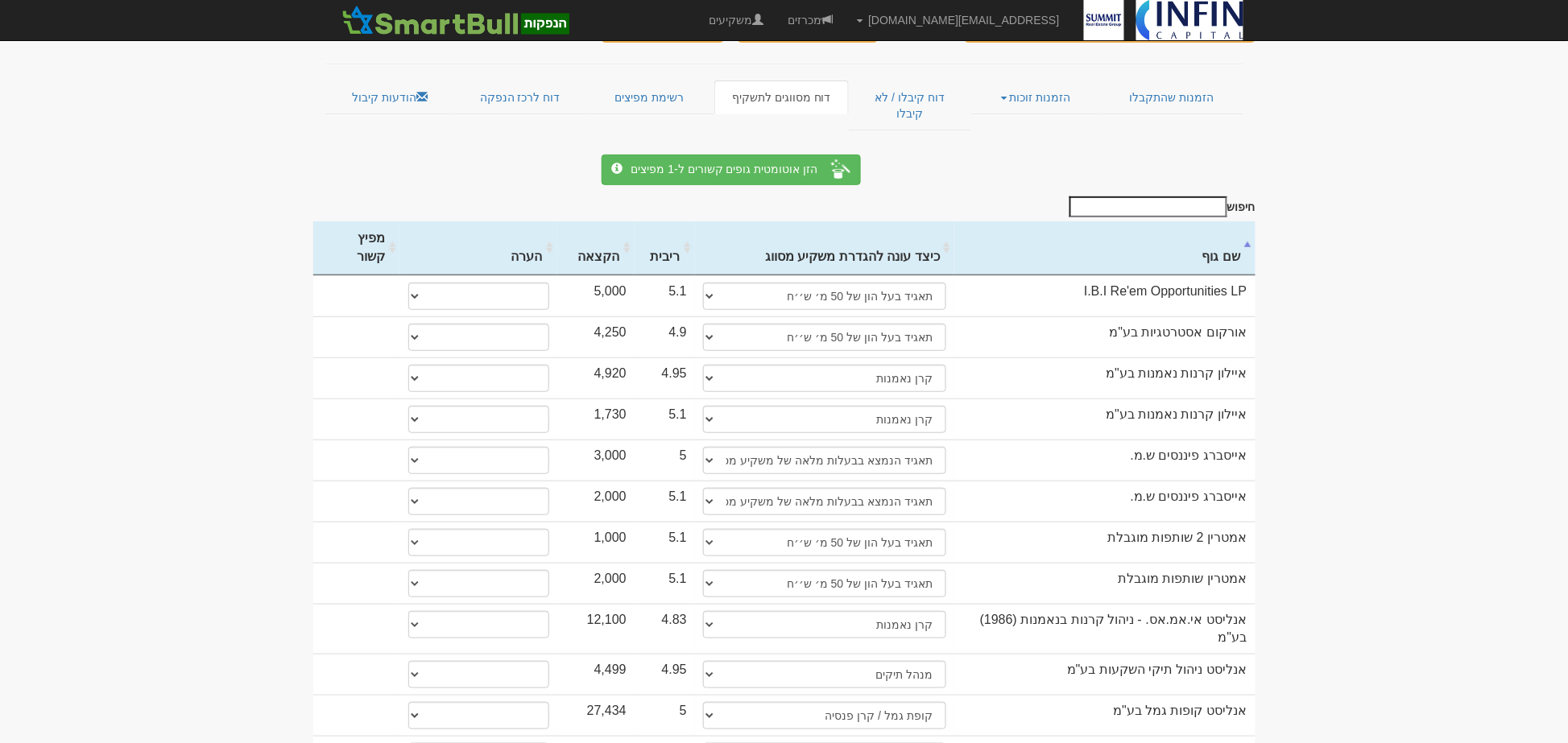
scroll to position [0, 0]
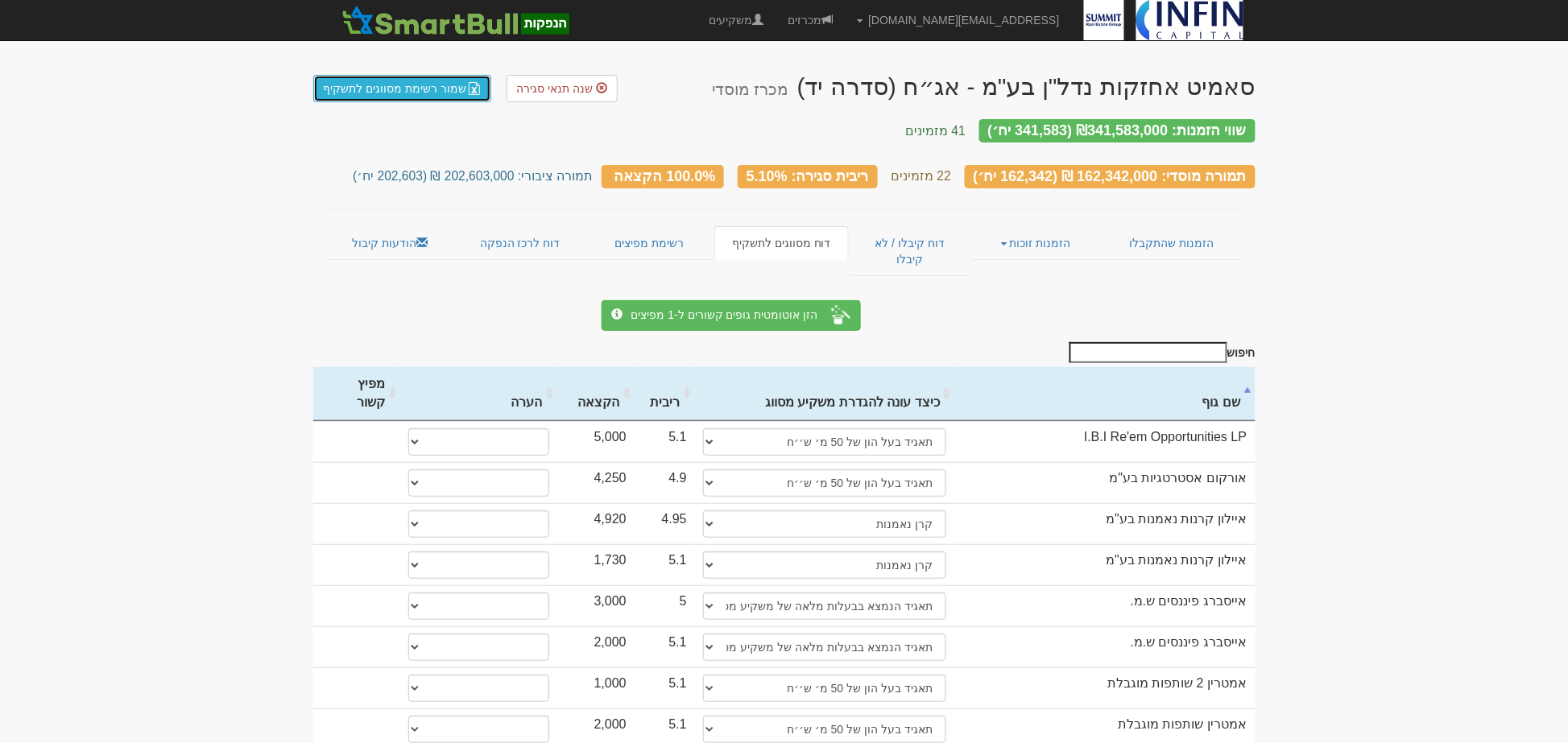
click at [361, 89] on link "שמור רשימת מסווגים לתשקיף" at bounding box center [402, 89] width 179 height 27
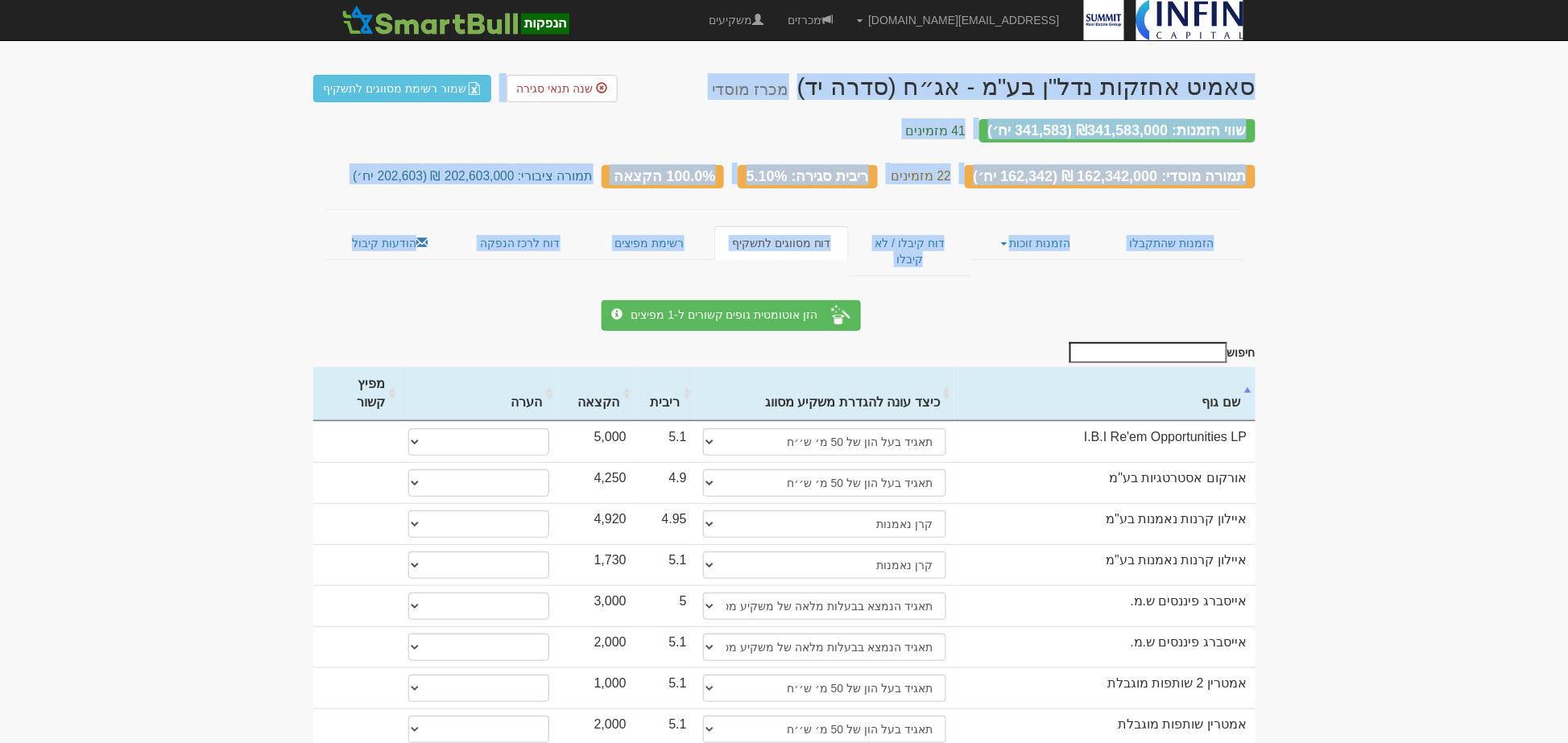
drag, startPoint x: 267, startPoint y: 50, endPoint x: 239, endPoint y: 249, distance: 201.0
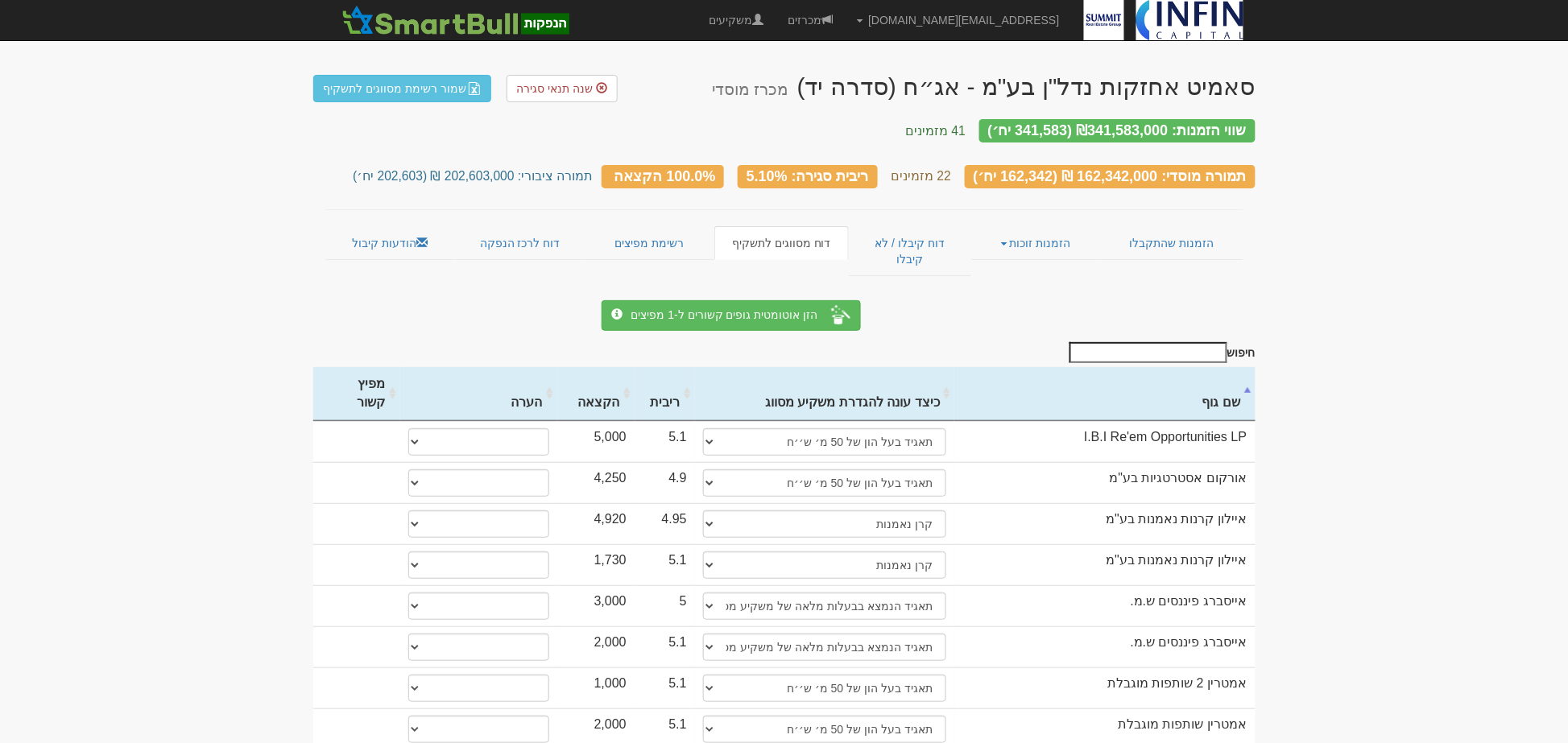
click at [1171, 229] on link "הזמנות שהתקבלו" at bounding box center [1172, 243] width 142 height 34
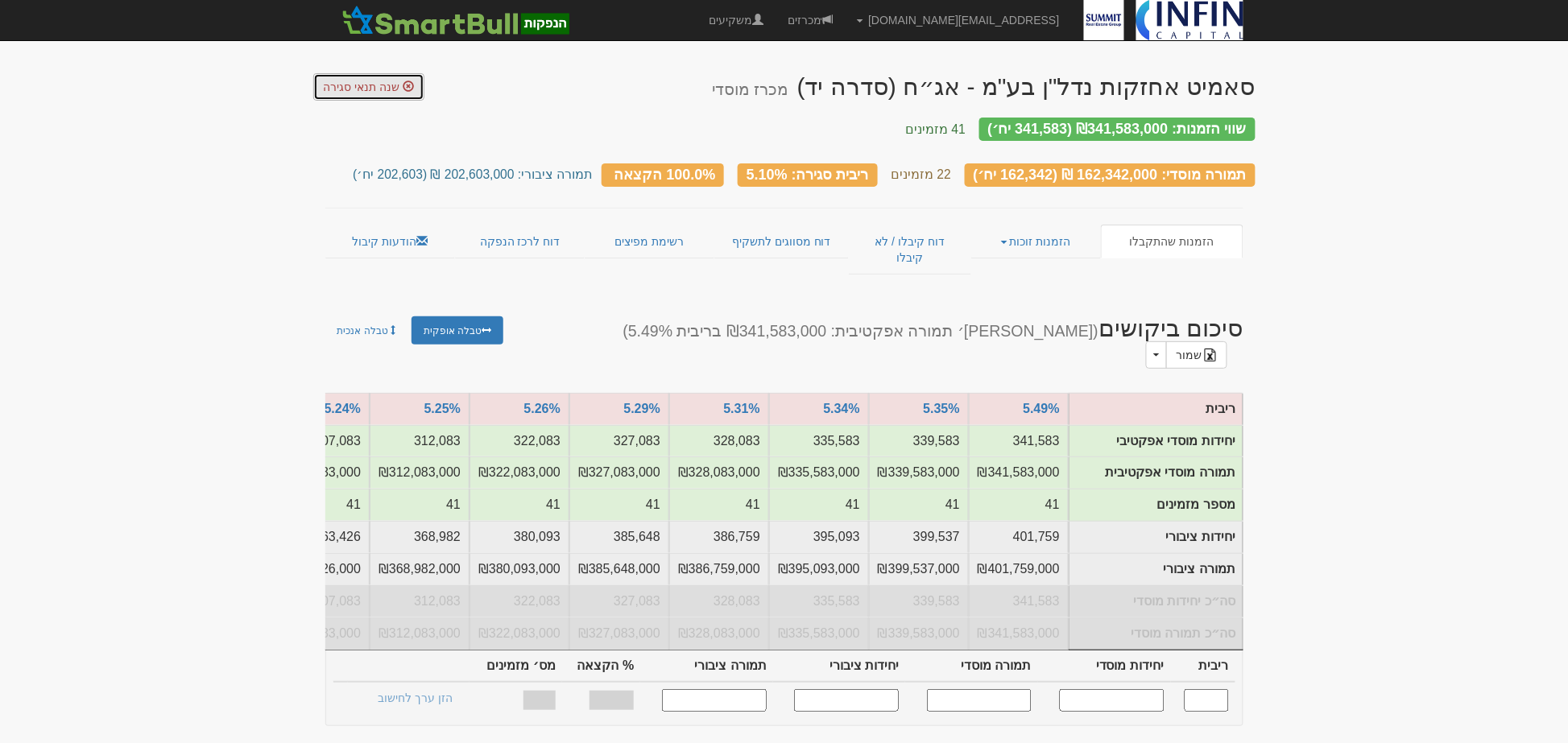
click at [327, 87] on span "שנה תנאי סגירה" at bounding box center [362, 86] width 77 height 13
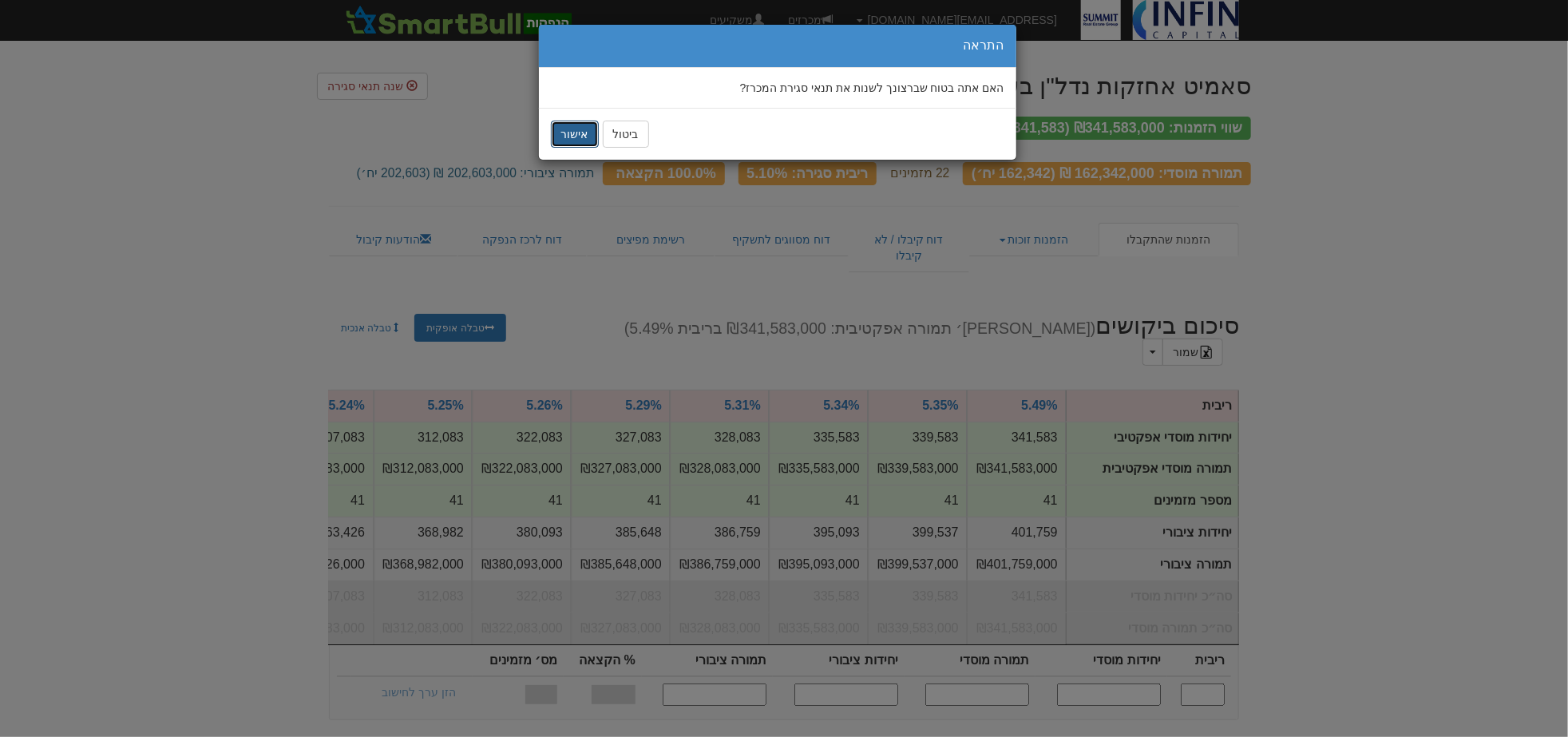
click at [570, 136] on button "אישור" at bounding box center [574, 134] width 48 height 27
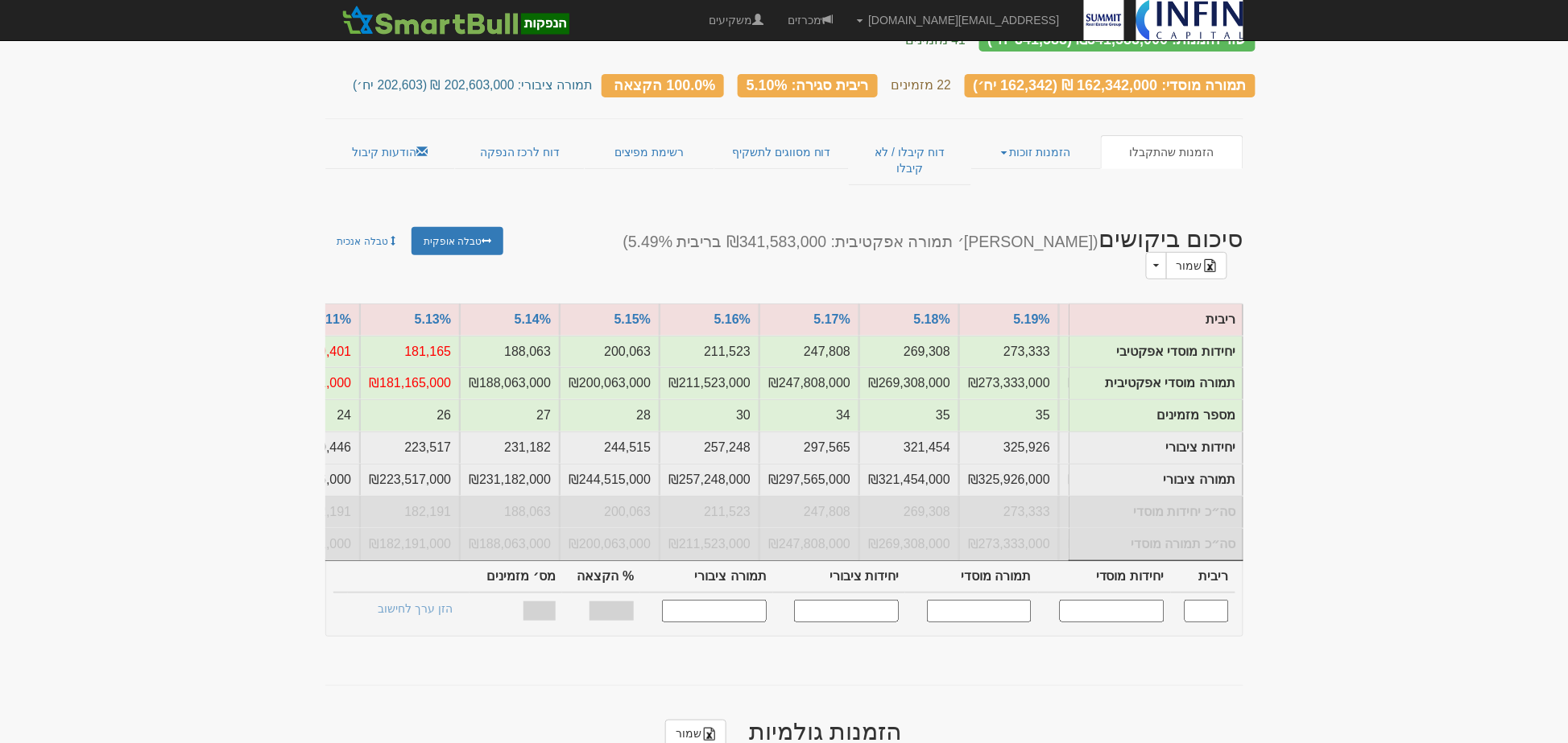
scroll to position [0, -1343]
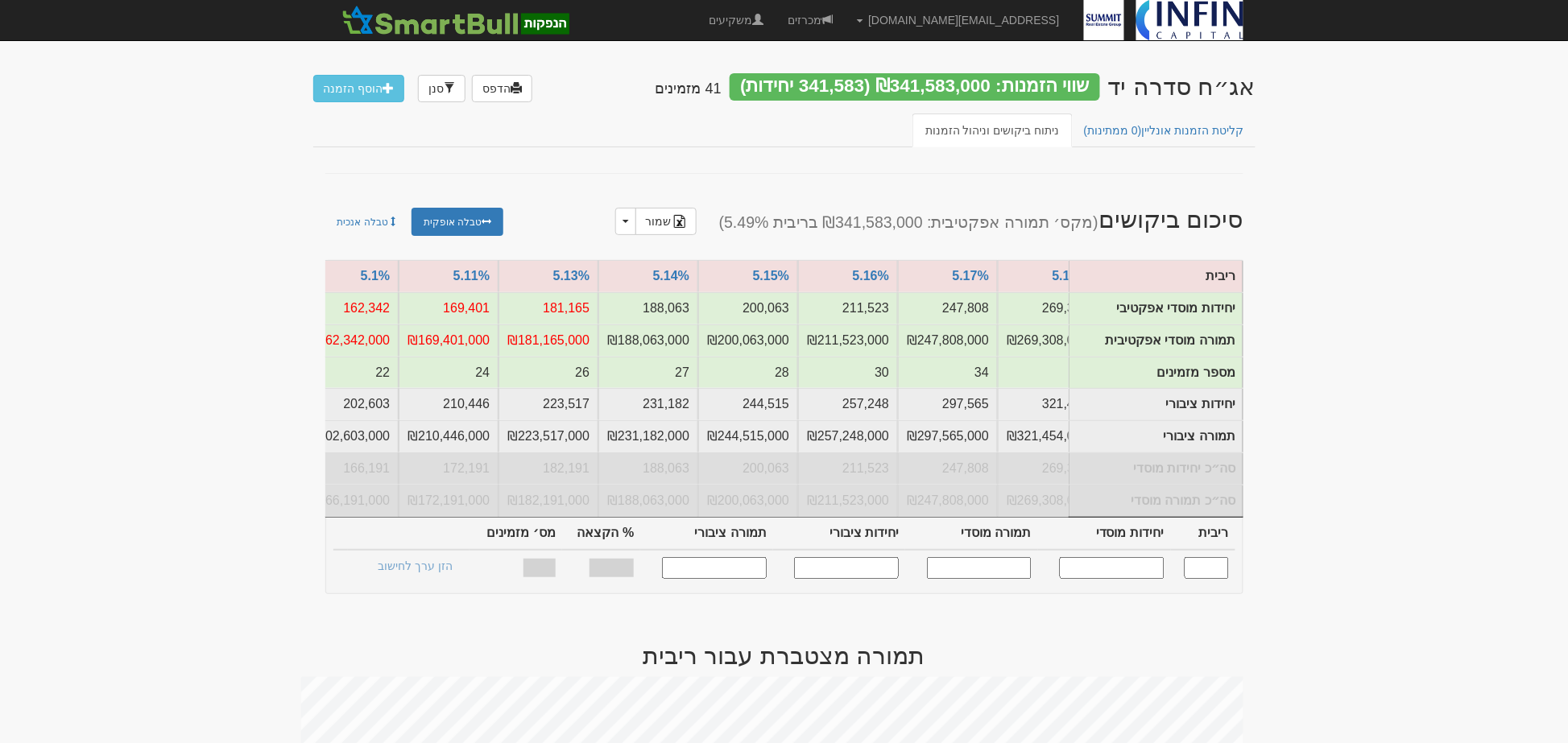
scroll to position [0, -1331]
click at [1190, 571] on input "text" at bounding box center [1207, 567] width 44 height 21
type input "5.130"
type input "181,165"
type input "181,165,000"
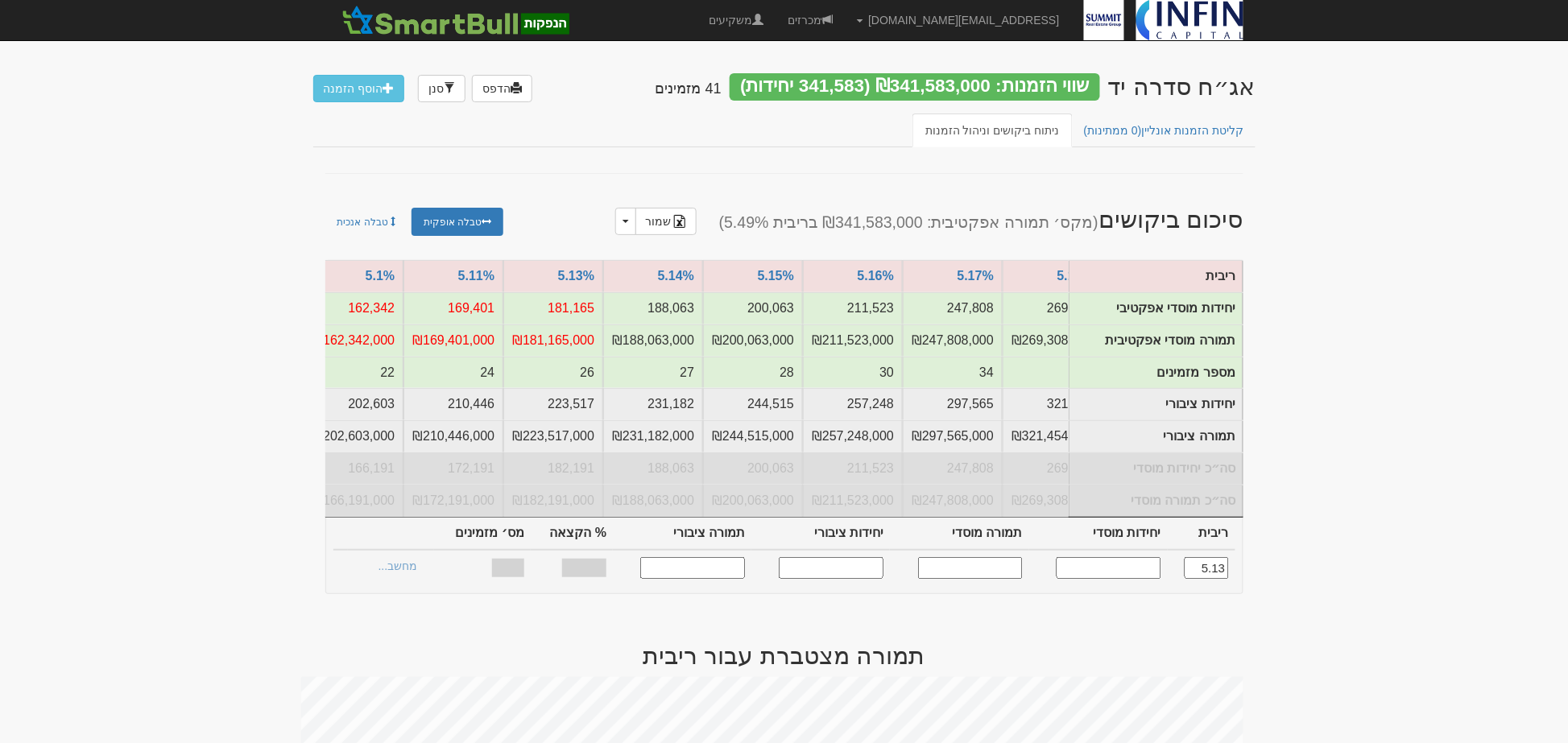
type input "223,517"
type input "223,517,000"
type input "100%"
type input "26"
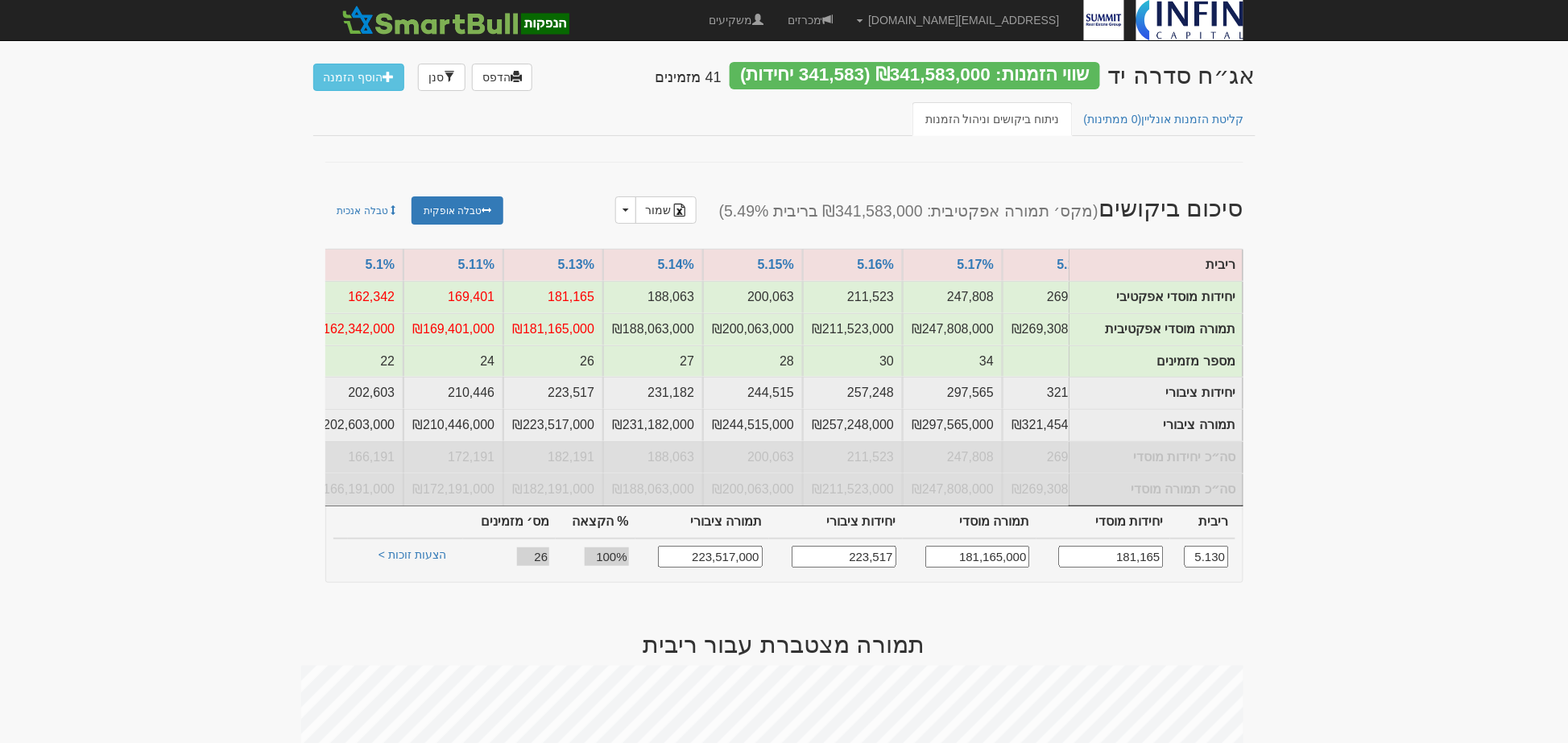
scroll to position [178, 0]
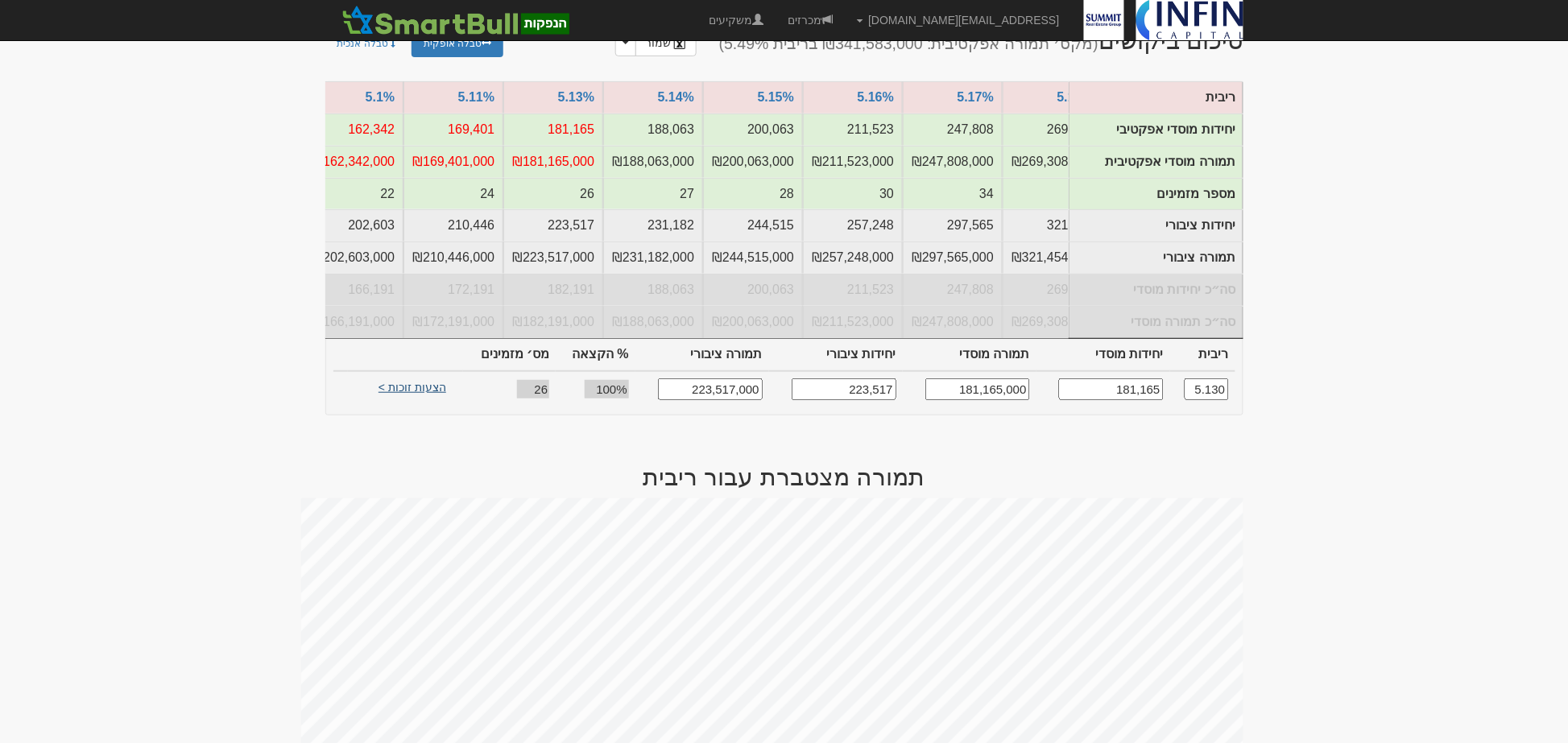
type input "5.130"
click at [412, 396] on link "הצעות זוכות >" at bounding box center [413, 389] width 89 height 22
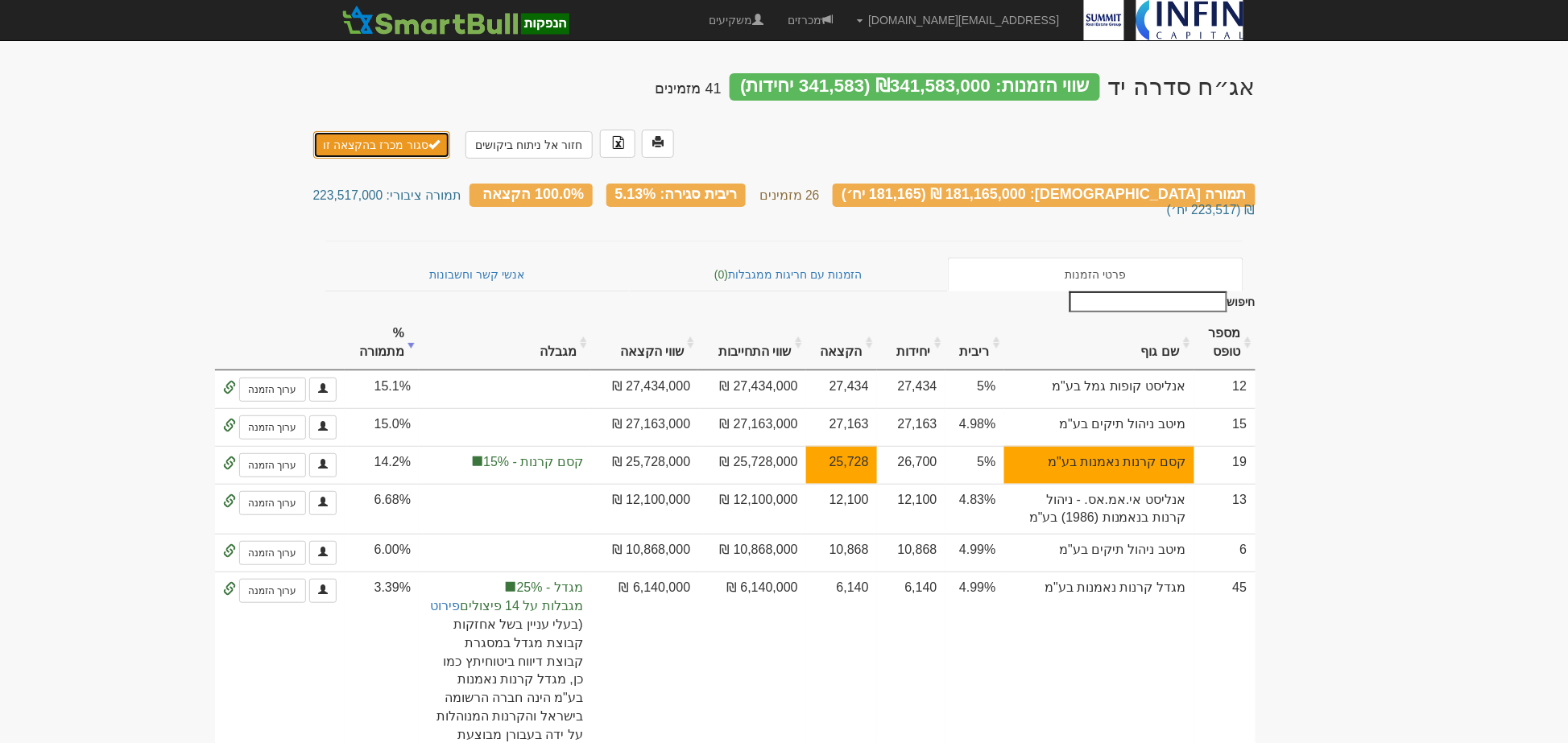
click at [344, 132] on button "סגור מכרז בהקצאה זו" at bounding box center [382, 145] width 138 height 27
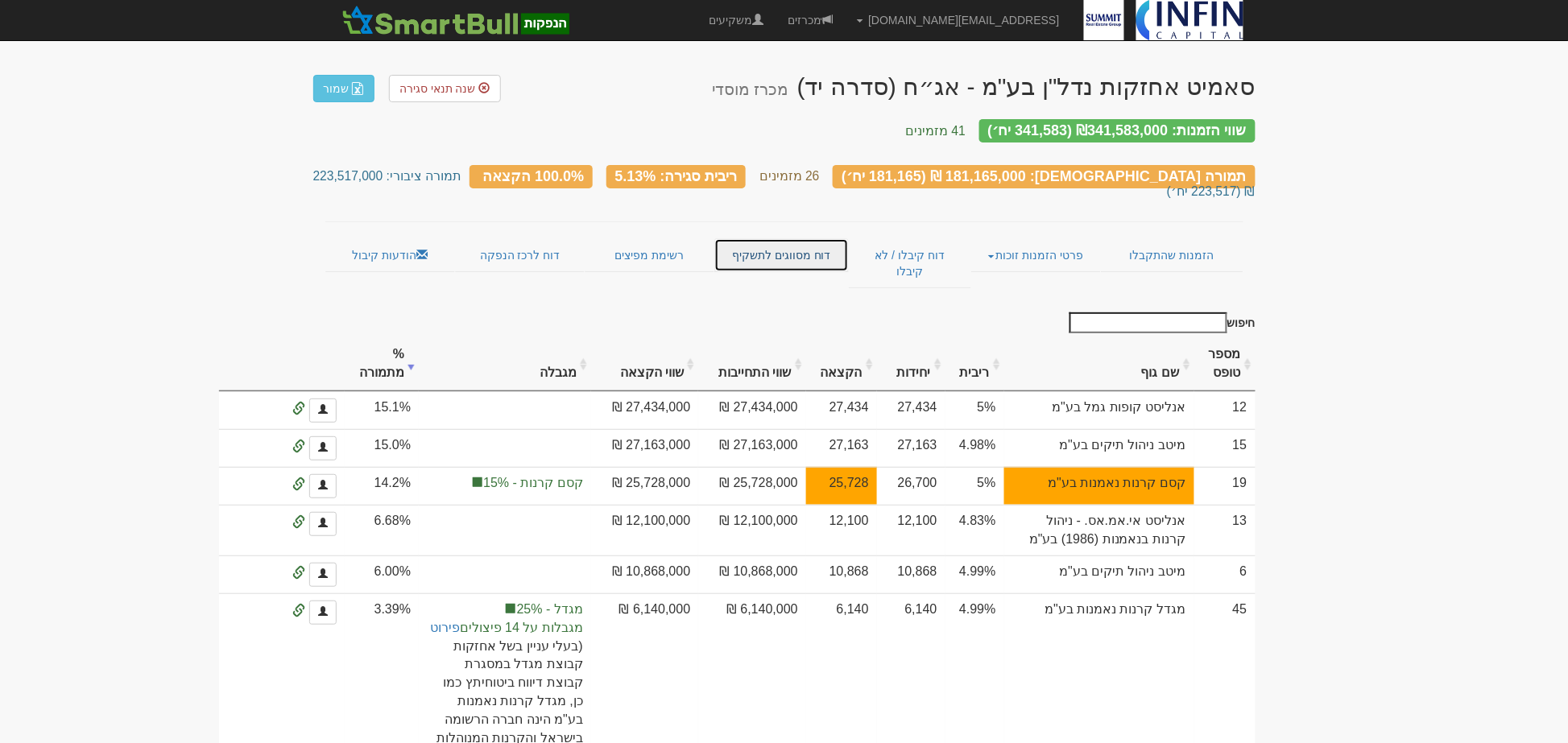
click at [761, 238] on link "דוח מסווגים לתשקיף" at bounding box center [781, 255] width 134 height 34
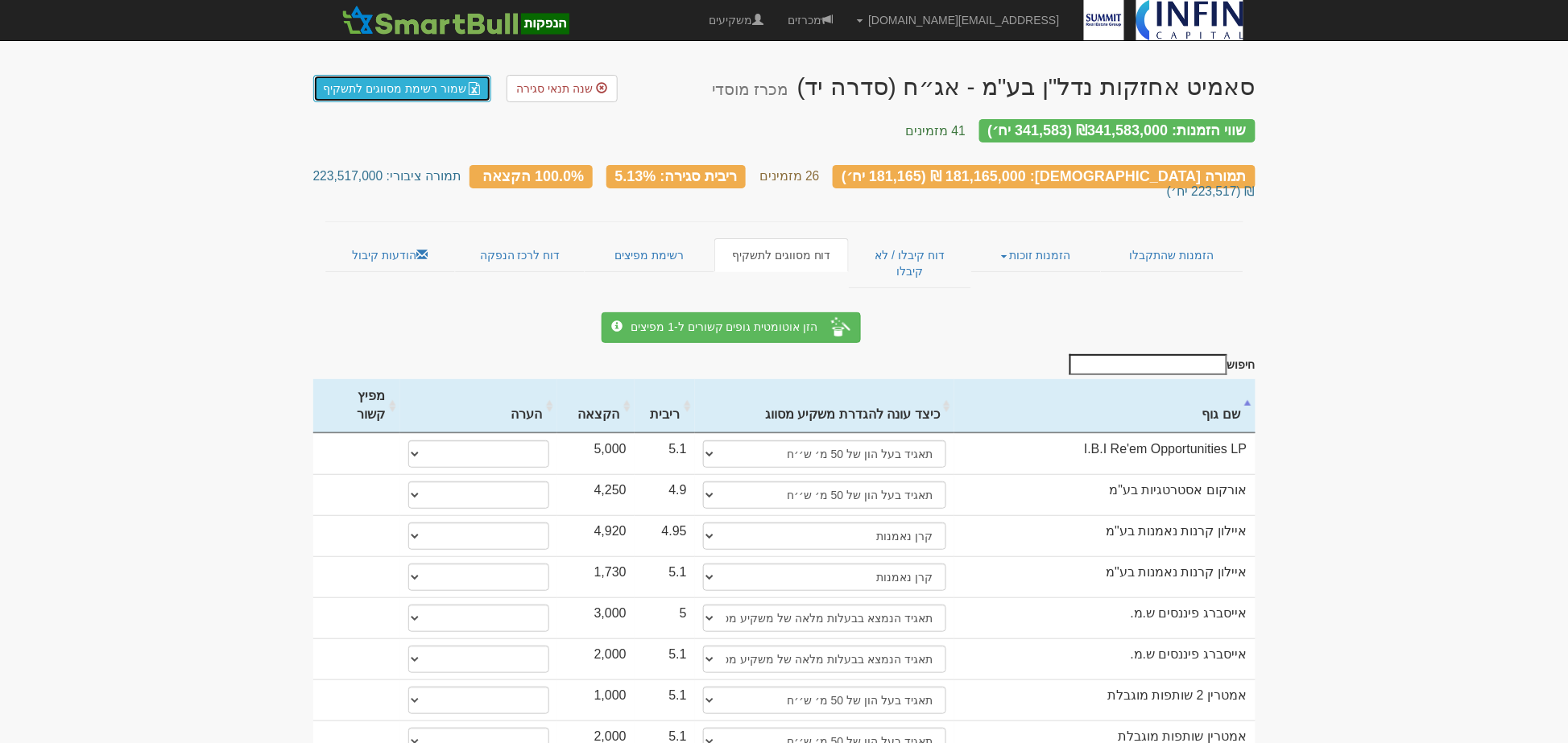
click at [423, 94] on link "שמור רשימת מסווגים לתשקיף" at bounding box center [402, 89] width 179 height 27
click at [1040, 238] on link "הזמנות זוכות" at bounding box center [1037, 255] width 130 height 34
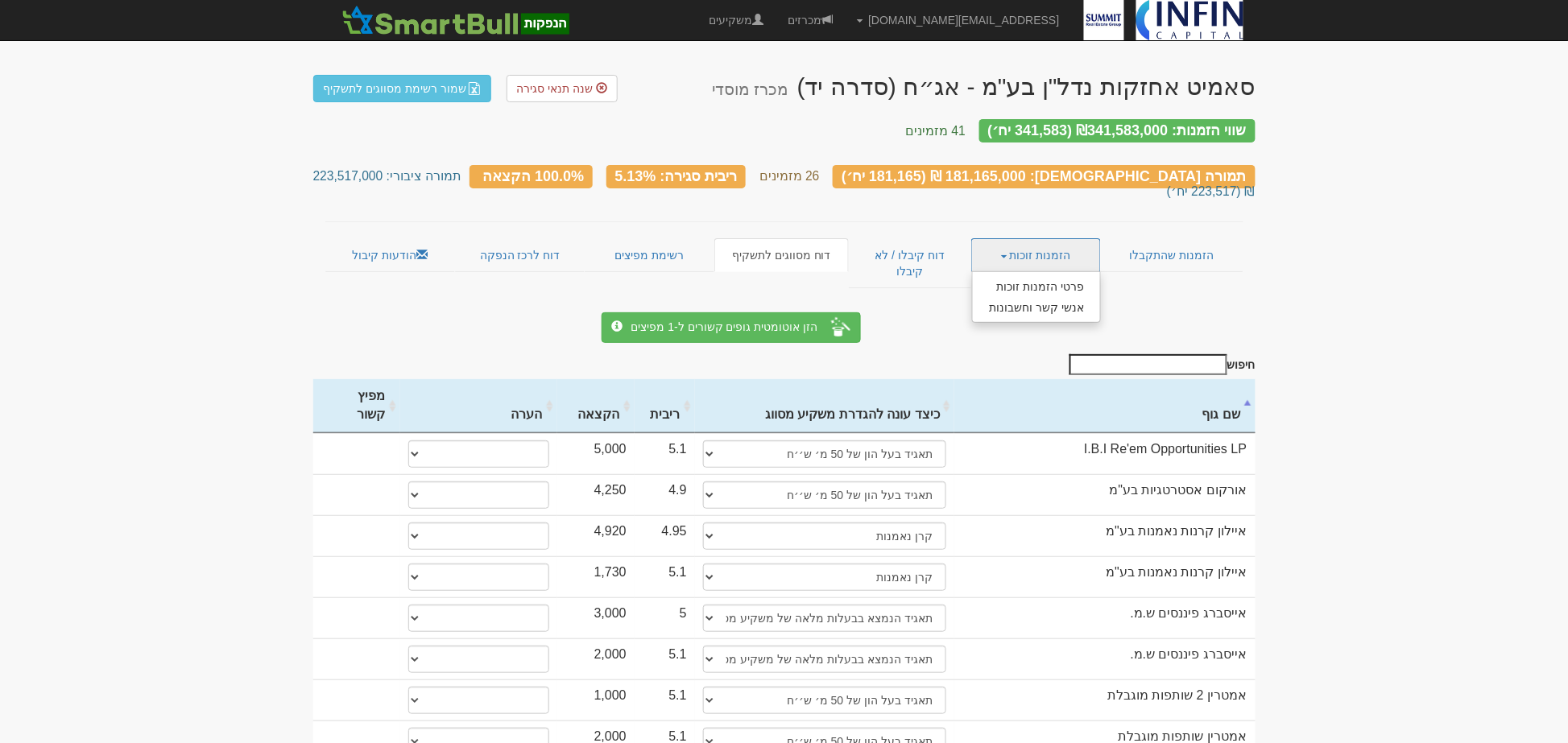
click at [1049, 238] on link "הזמנות זוכות" at bounding box center [1037, 255] width 130 height 34
click at [1173, 313] on form "הזן אוטומטית גופים קשורים ל-1 מפיצים" at bounding box center [784, 328] width 918 height 31
click at [1157, 238] on link "הזמנות שהתקבלו" at bounding box center [1172, 255] width 142 height 34
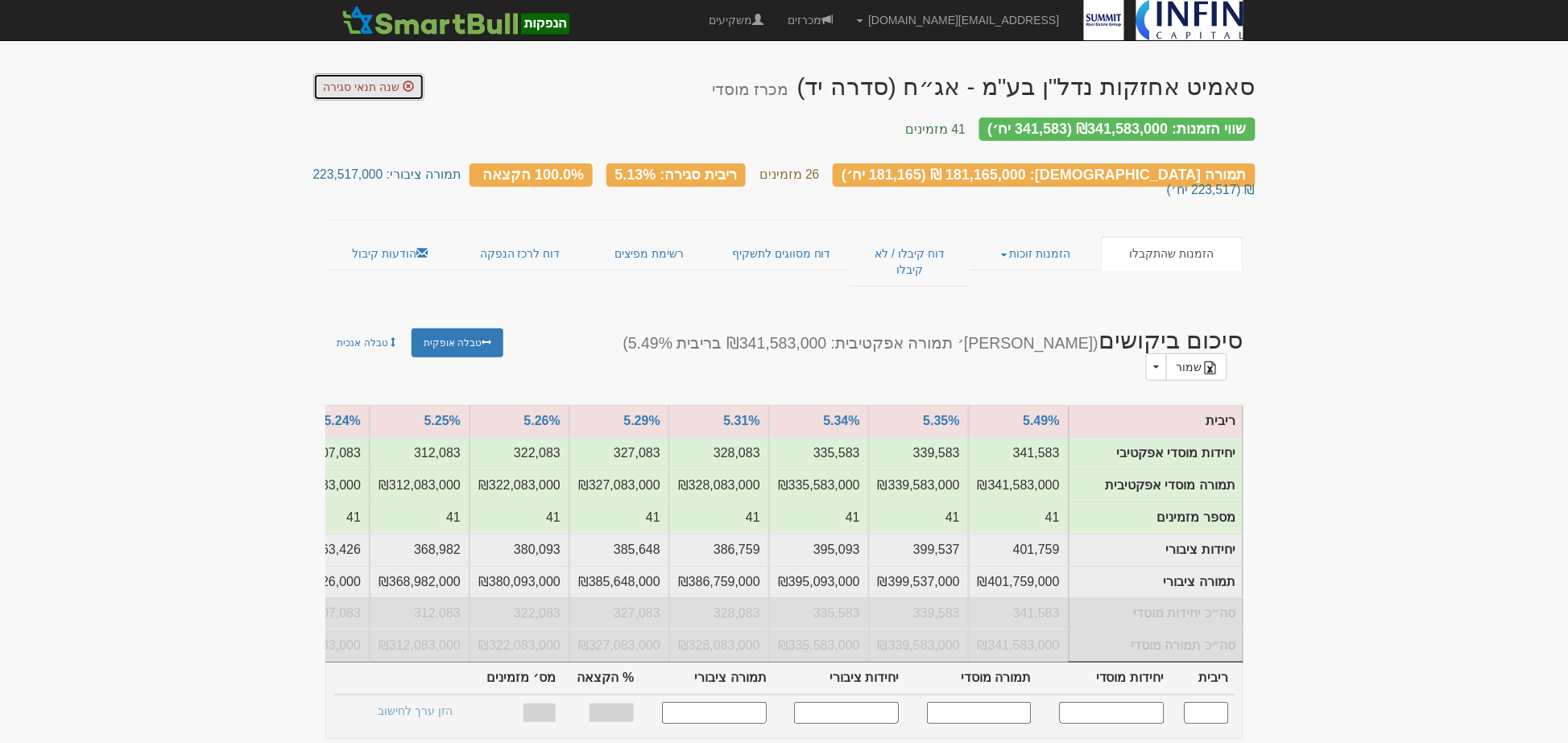
click at [367, 91] on span "שנה תנאי סגירה" at bounding box center [362, 86] width 77 height 13
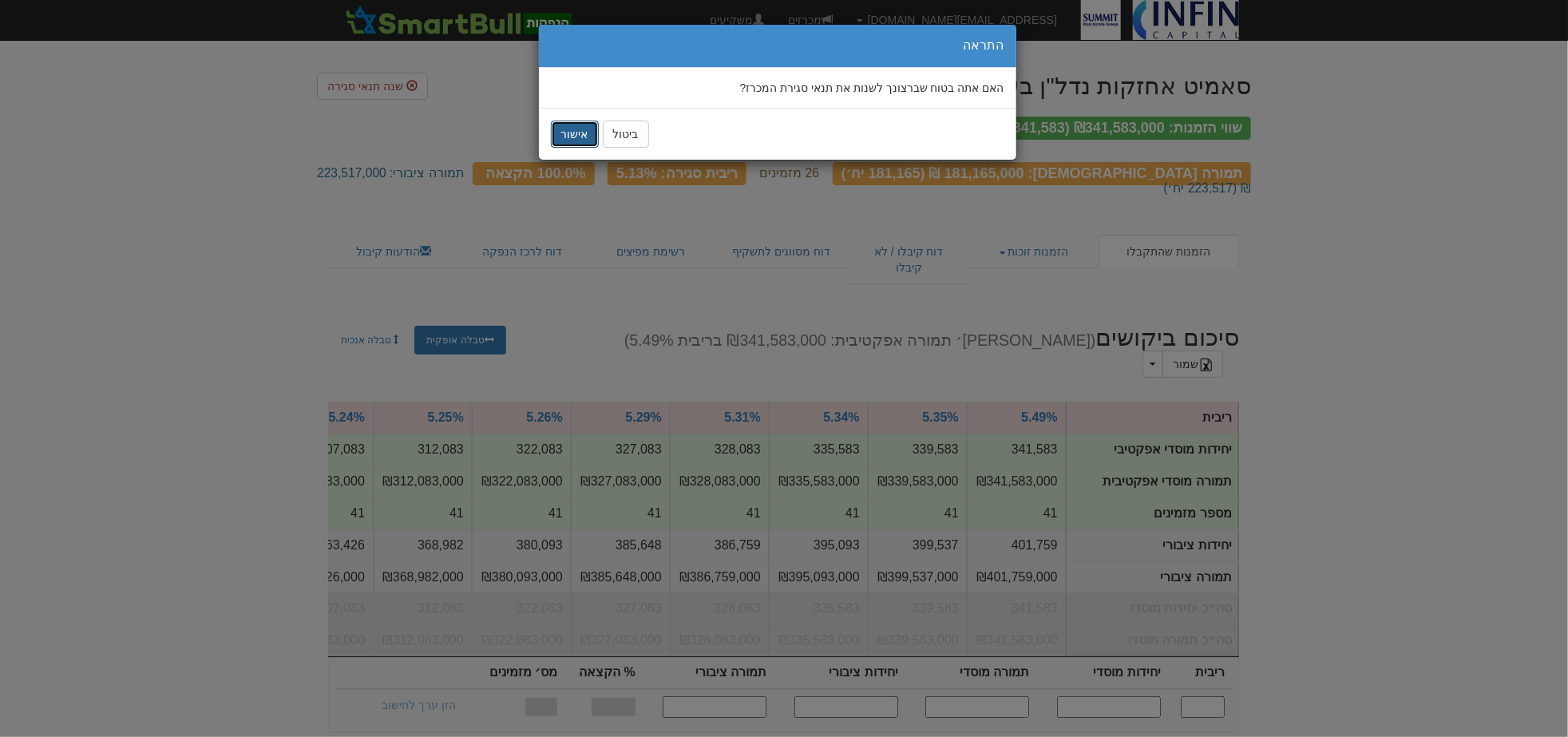
click at [568, 140] on button "אישור" at bounding box center [574, 134] width 48 height 27
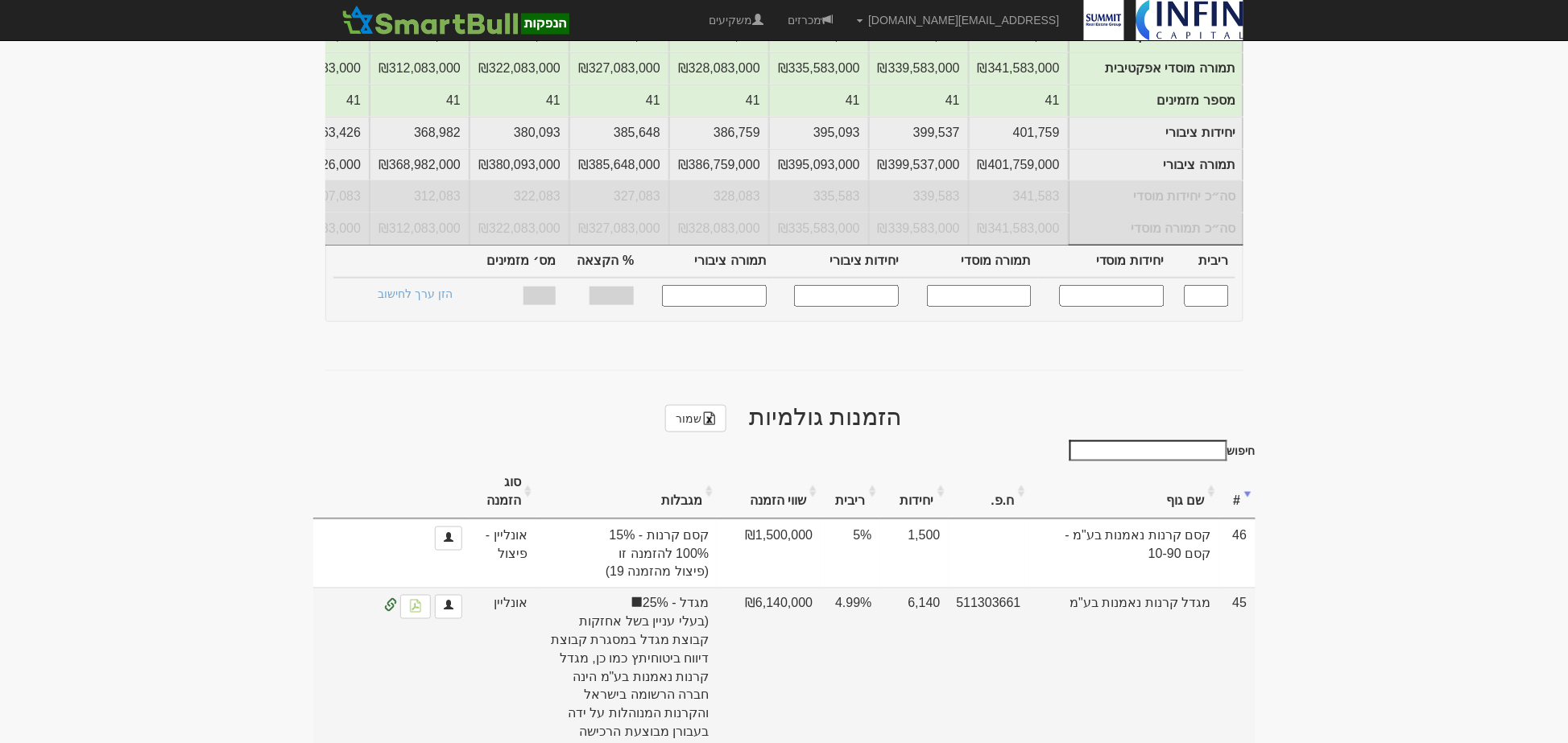
scroll to position [447, 0]
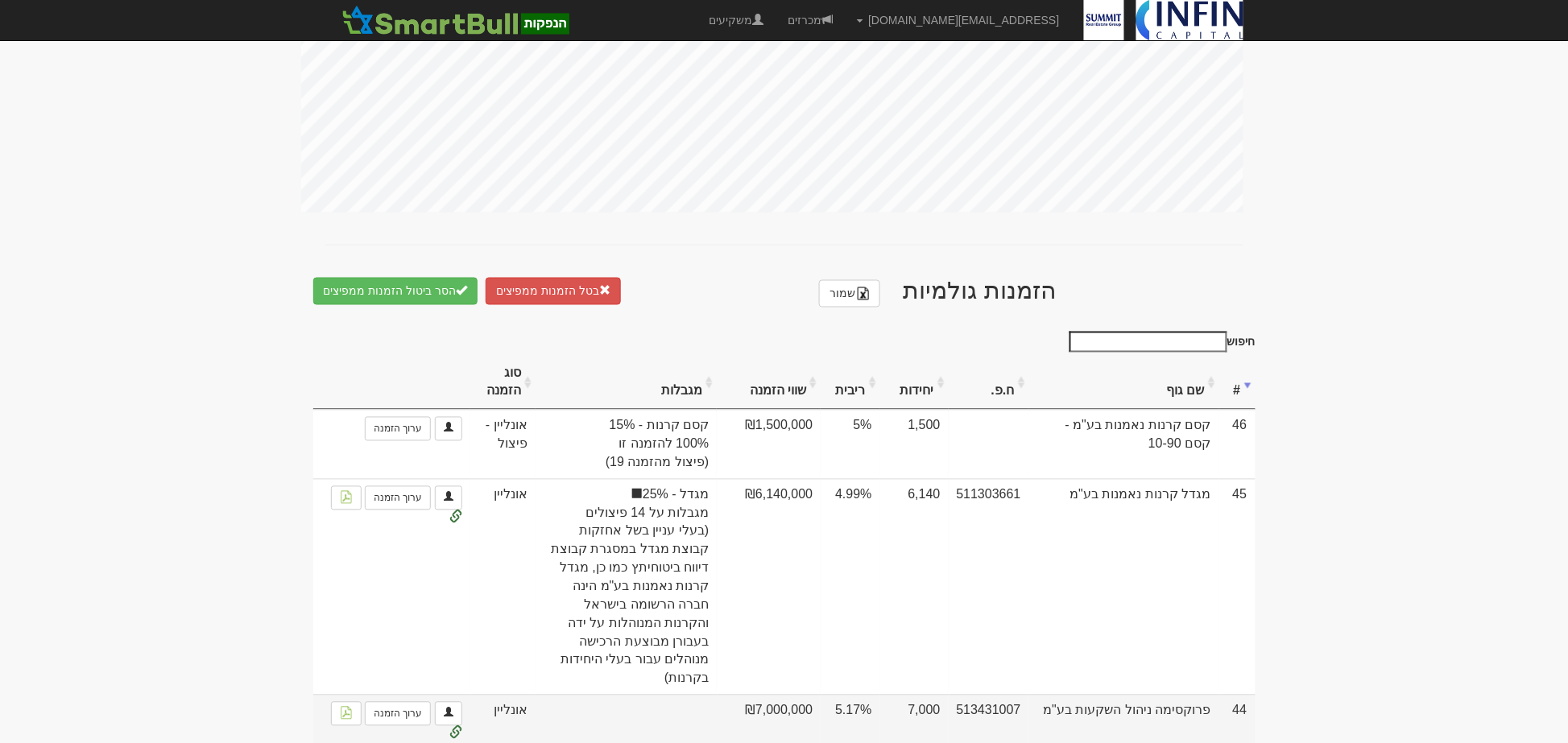
scroll to position [918, 0]
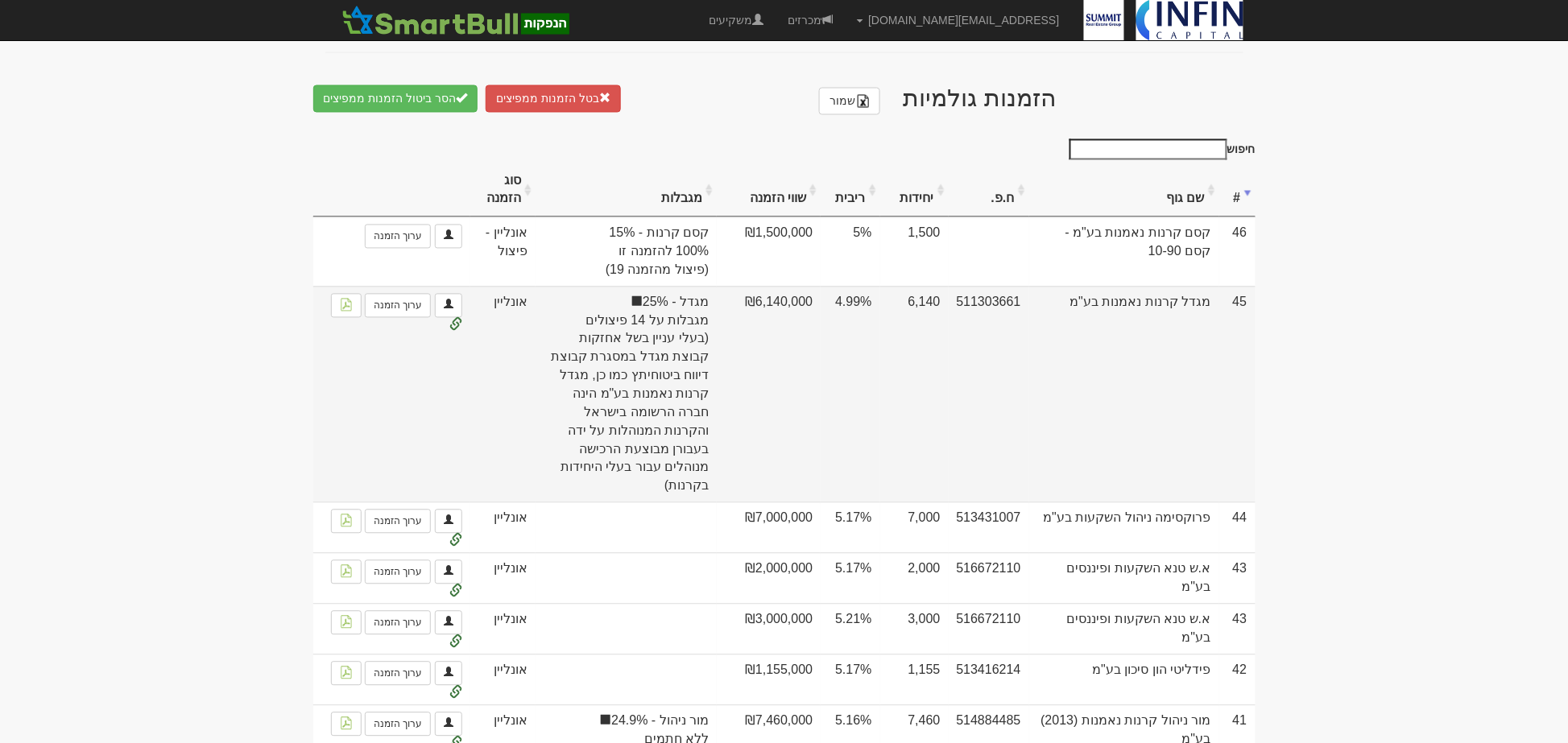
click at [709, 359] on span "(בעלי עניין בשל אחזקות קבוצת מגדל במסגרת קבוצת דיווח ביטוחיתץ כמו כן, מגדל קרנו…" at bounding box center [626, 412] width 166 height 166
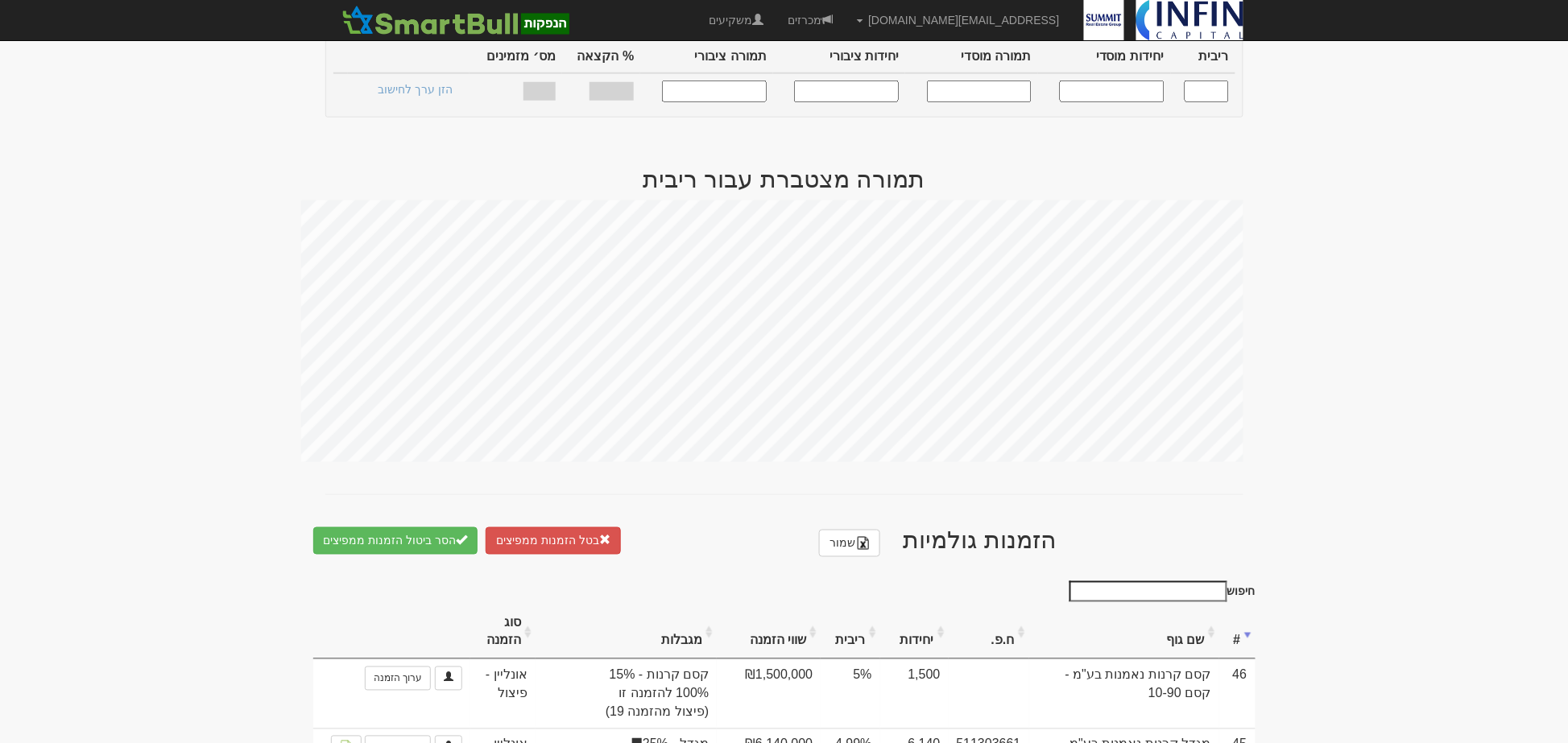
scroll to position [292, 0]
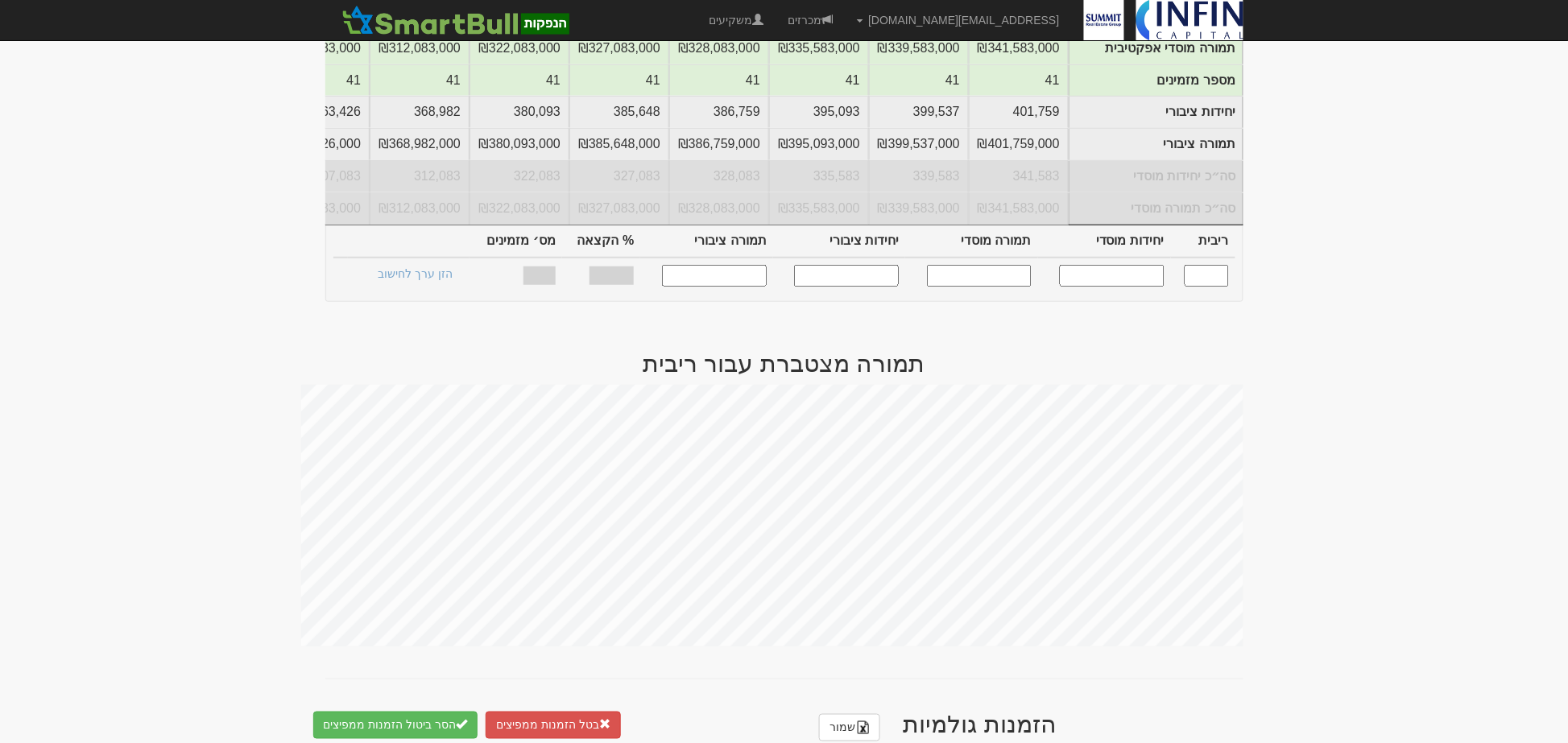
drag, startPoint x: 850, startPoint y: 284, endPoint x: 906, endPoint y: 282, distance: 56.0
click at [850, 284] on input "text" at bounding box center [846, 275] width 105 height 21
click at [1197, 287] on input "text" at bounding box center [1207, 275] width 44 height 21
click at [1089, 282] on input "text" at bounding box center [1112, 275] width 105 height 21
click at [954, 283] on input "text" at bounding box center [979, 275] width 105 height 21
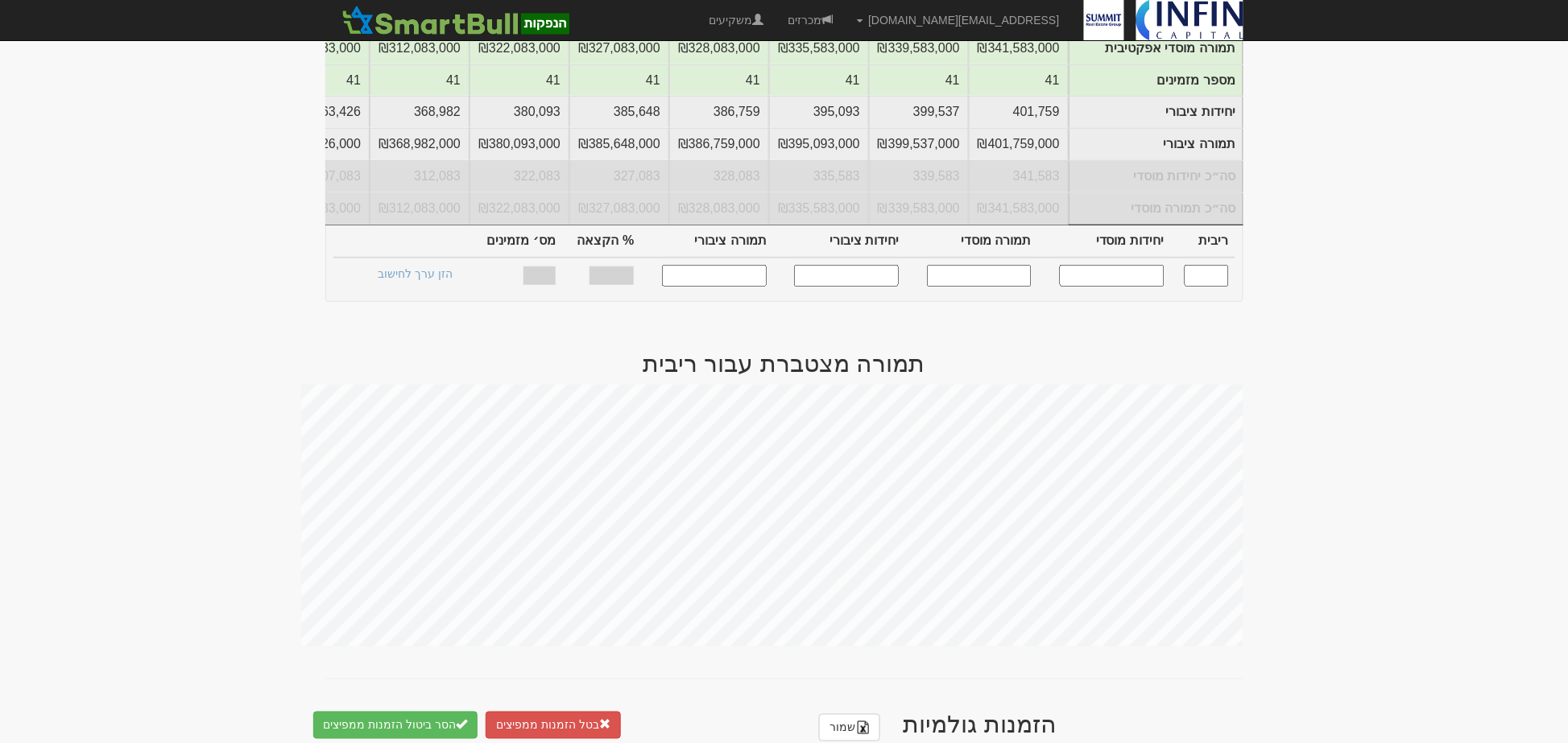
click at [860, 285] on input "text" at bounding box center [846, 275] width 105 height 21
click at [706, 285] on input "text" at bounding box center [714, 275] width 105 height 21
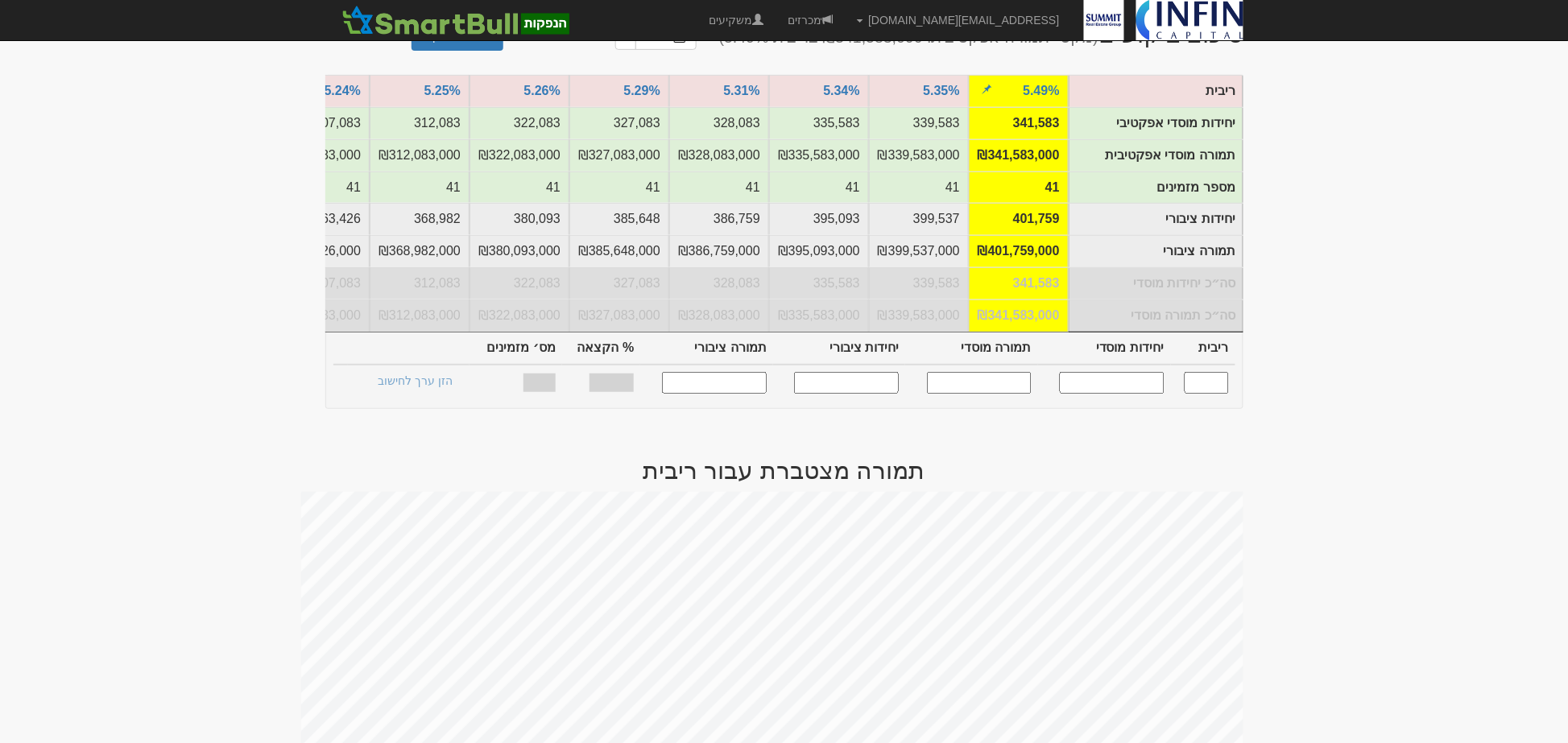
scroll to position [24, 0]
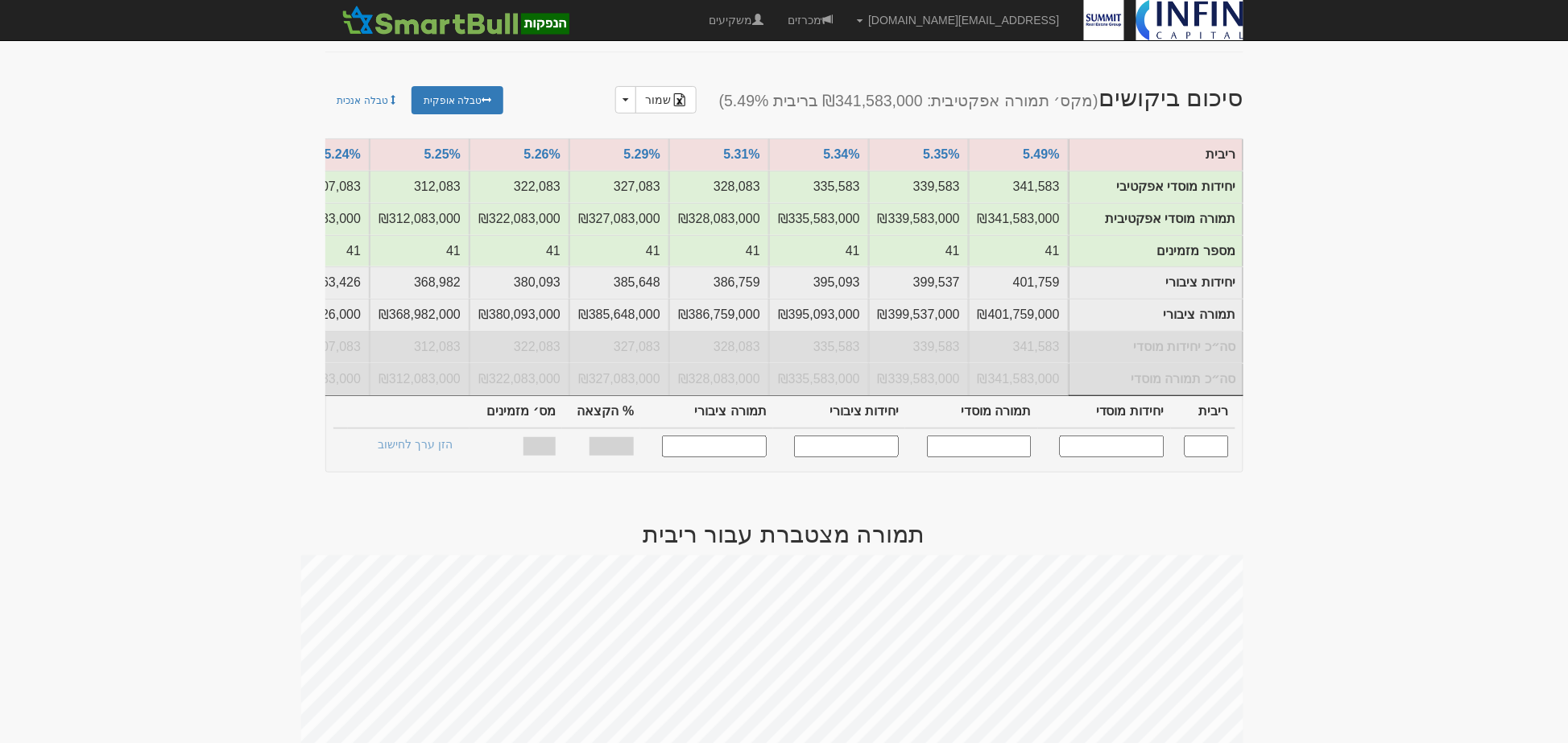
scroll to position [203, 0]
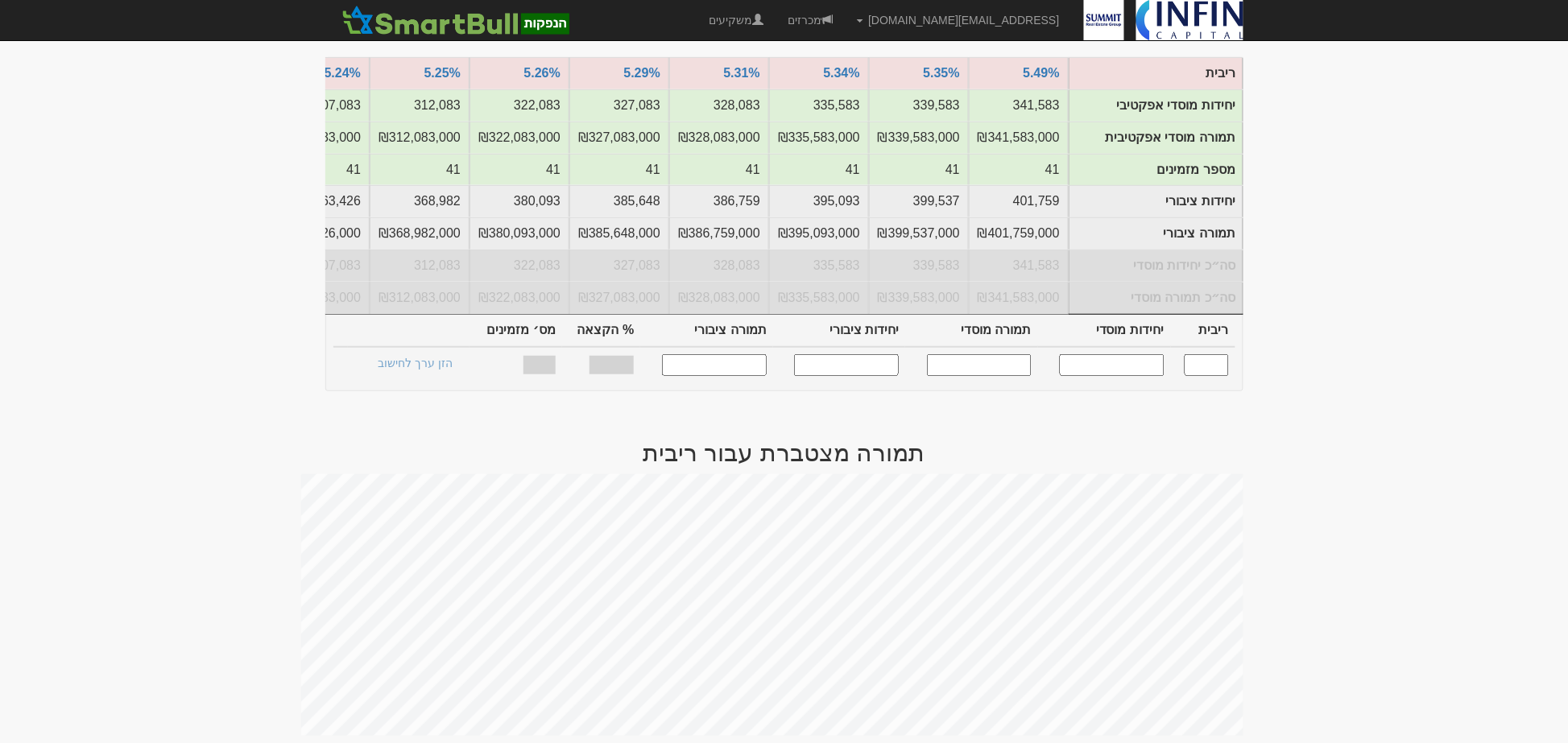
click at [1133, 374] on input "text" at bounding box center [1112, 365] width 105 height 21
type input "165000"
type input "5.110"
type input "165,000"
type input "165,000,000"
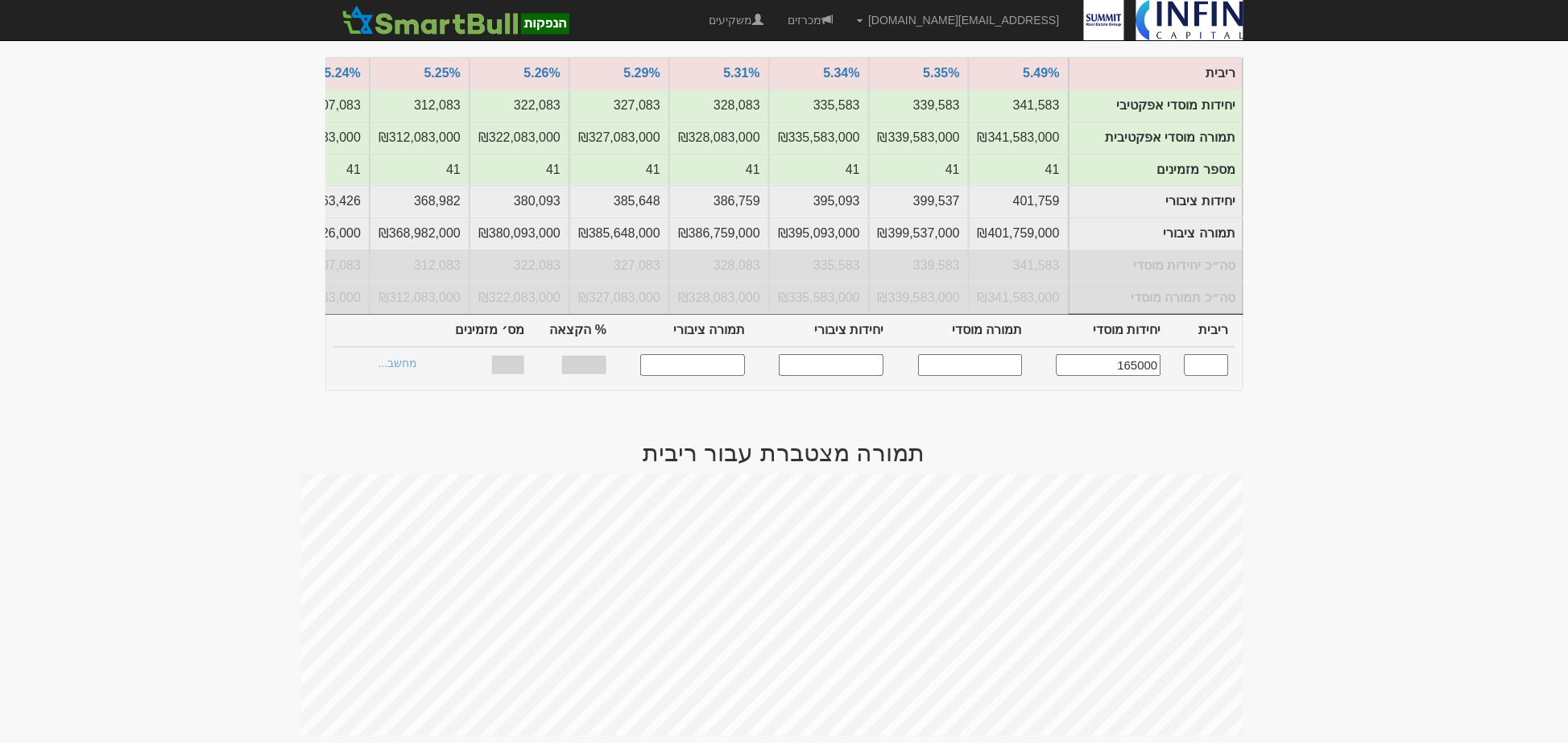
type input "205,556"
type input "205,556,000"
type input "37.65%"
type input "24"
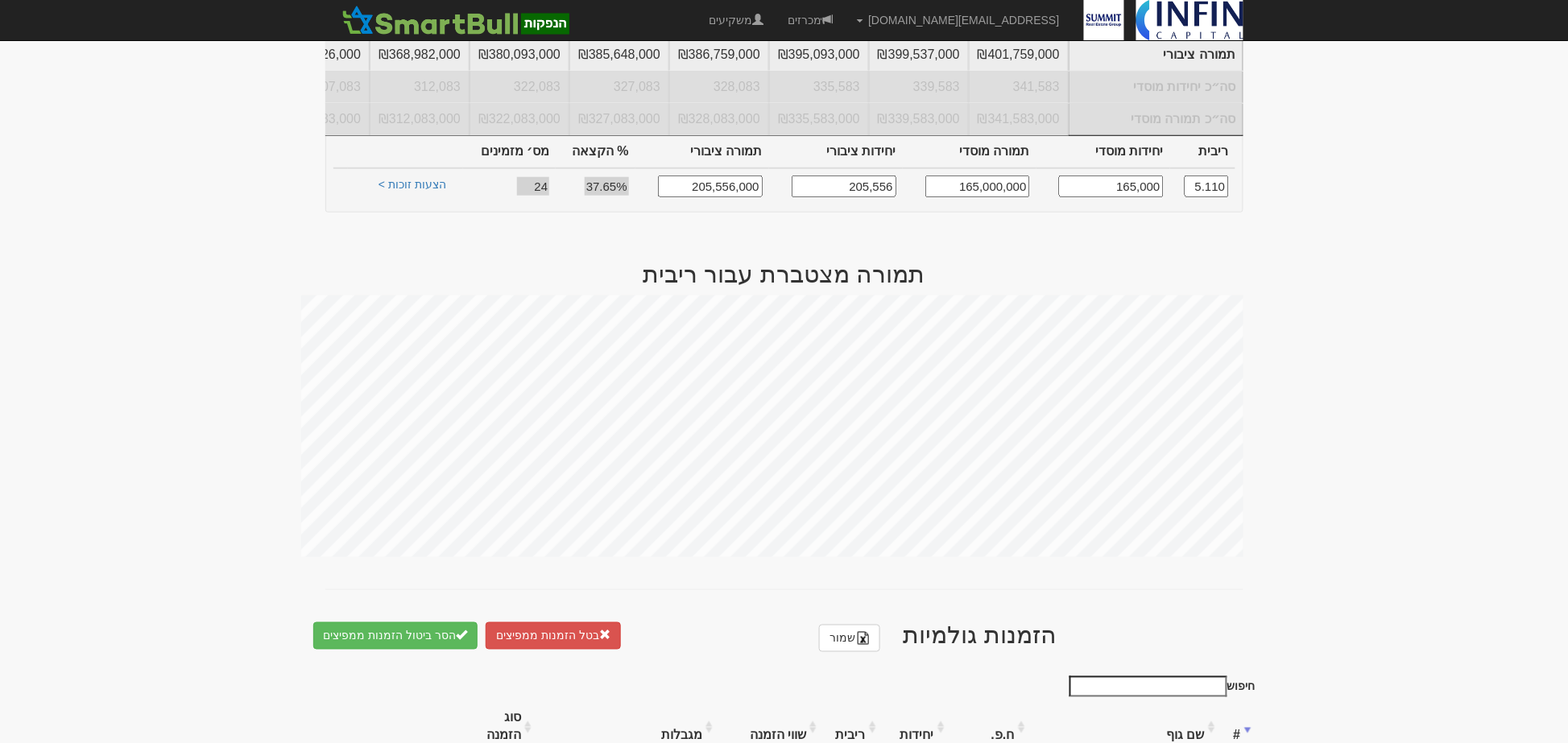
scroll to position [114, 0]
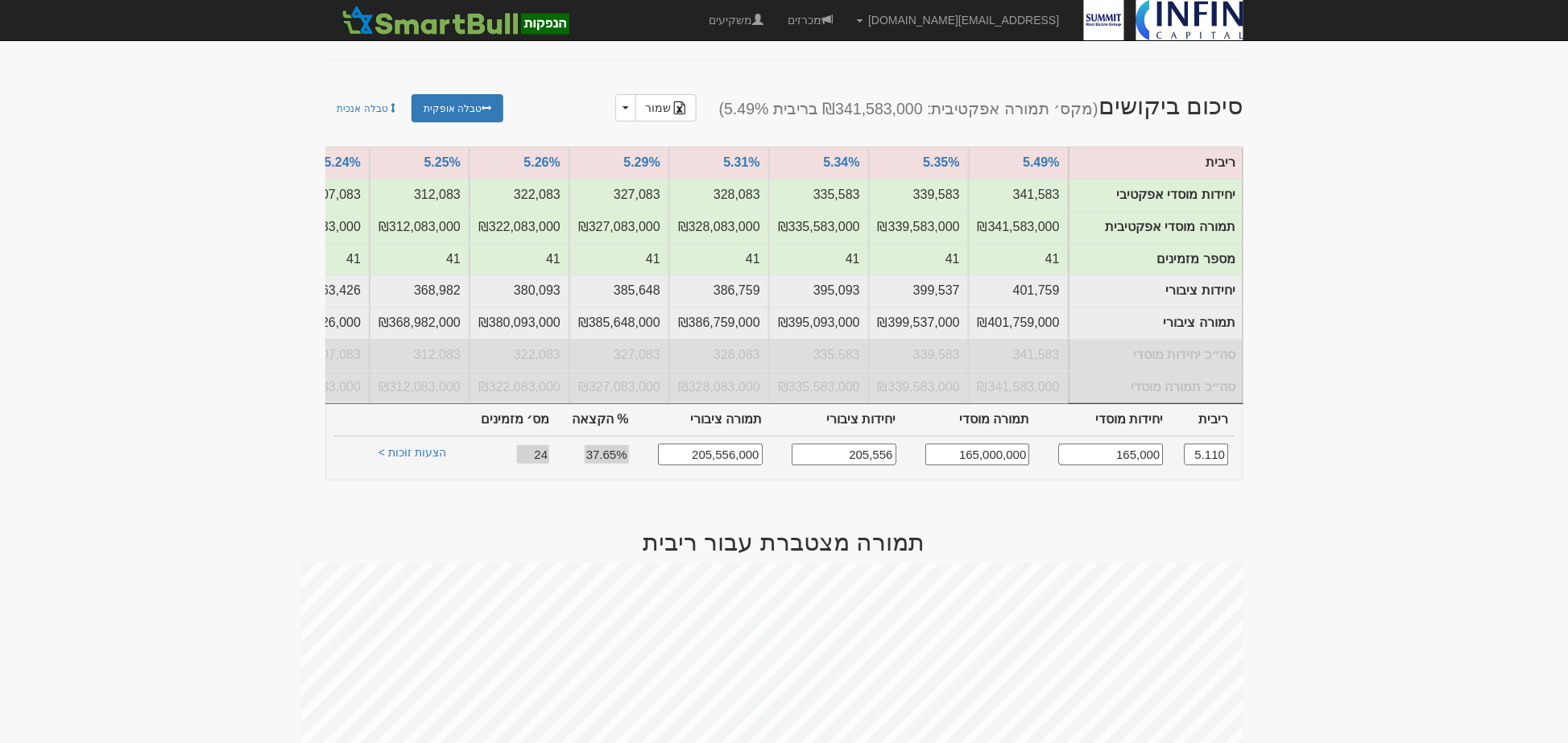
click at [1105, 463] on input "165,000" at bounding box center [1111, 453] width 105 height 21
type input "170000"
type input "5.130"
type input "170,000"
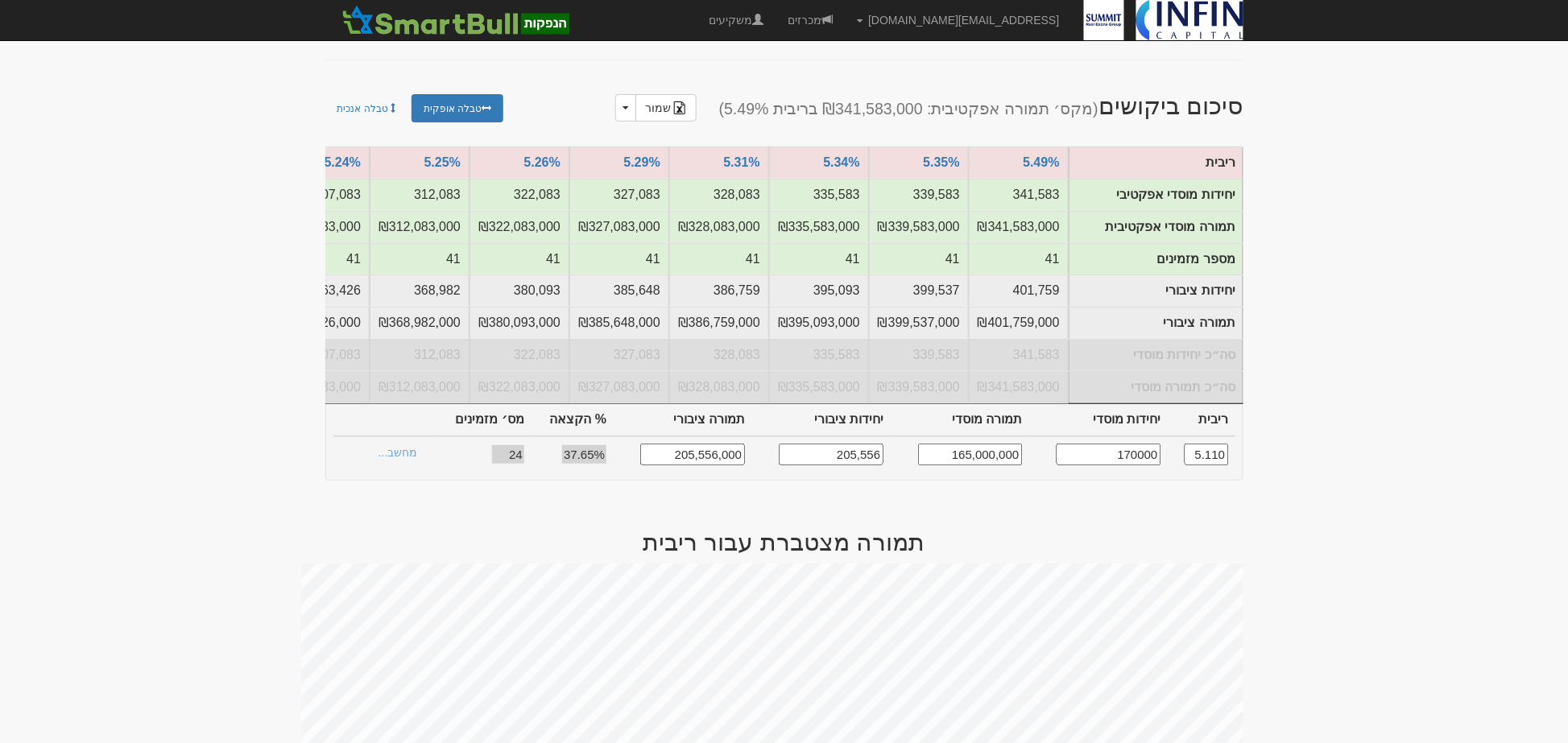
type input "170,000,000"
type input "211,112"
type input "211,112,000"
type input "5.1%"
type input "26"
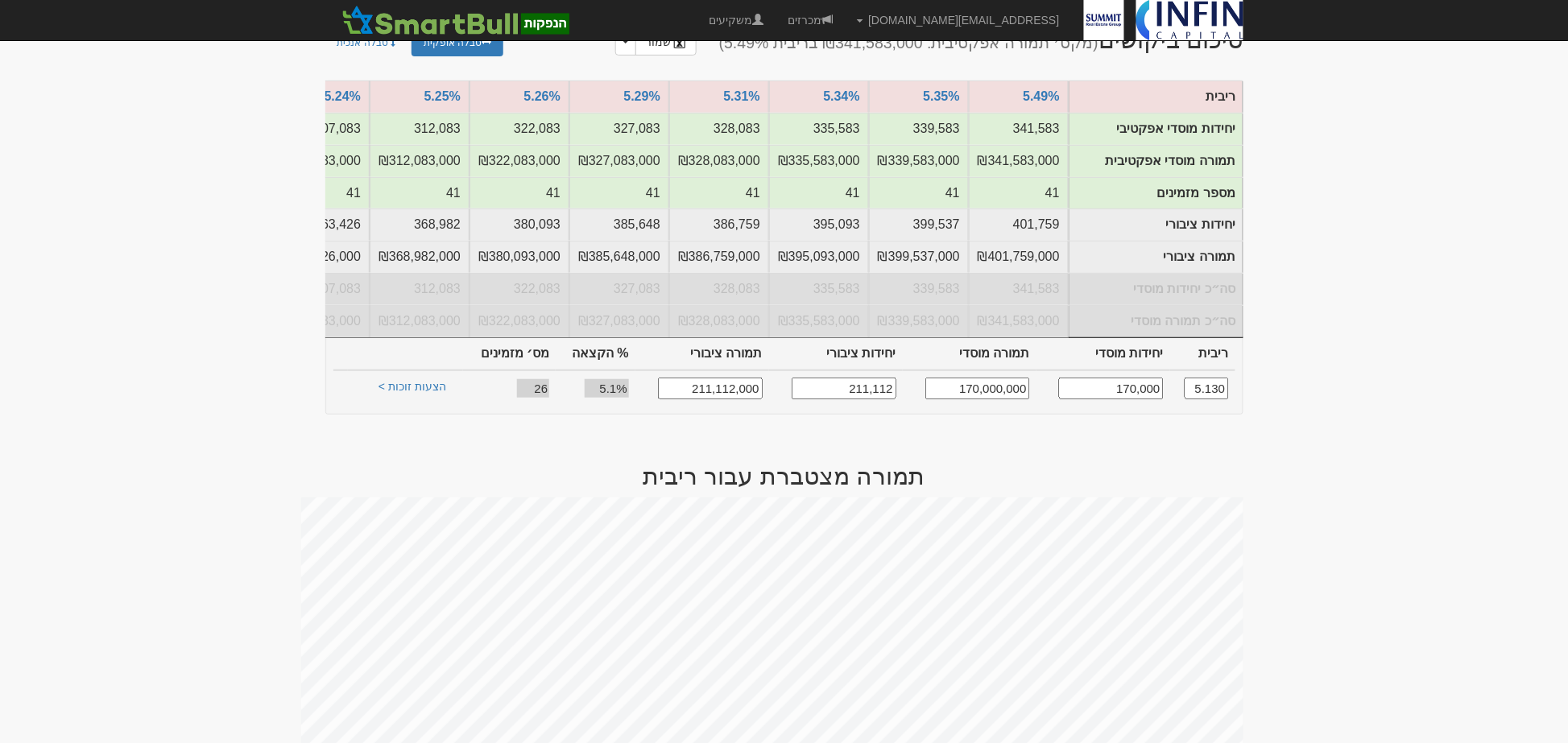
scroll to position [178, 0]
type input "170,000"
click at [397, 392] on link "הצעות זוכות >" at bounding box center [413, 389] width 89 height 22
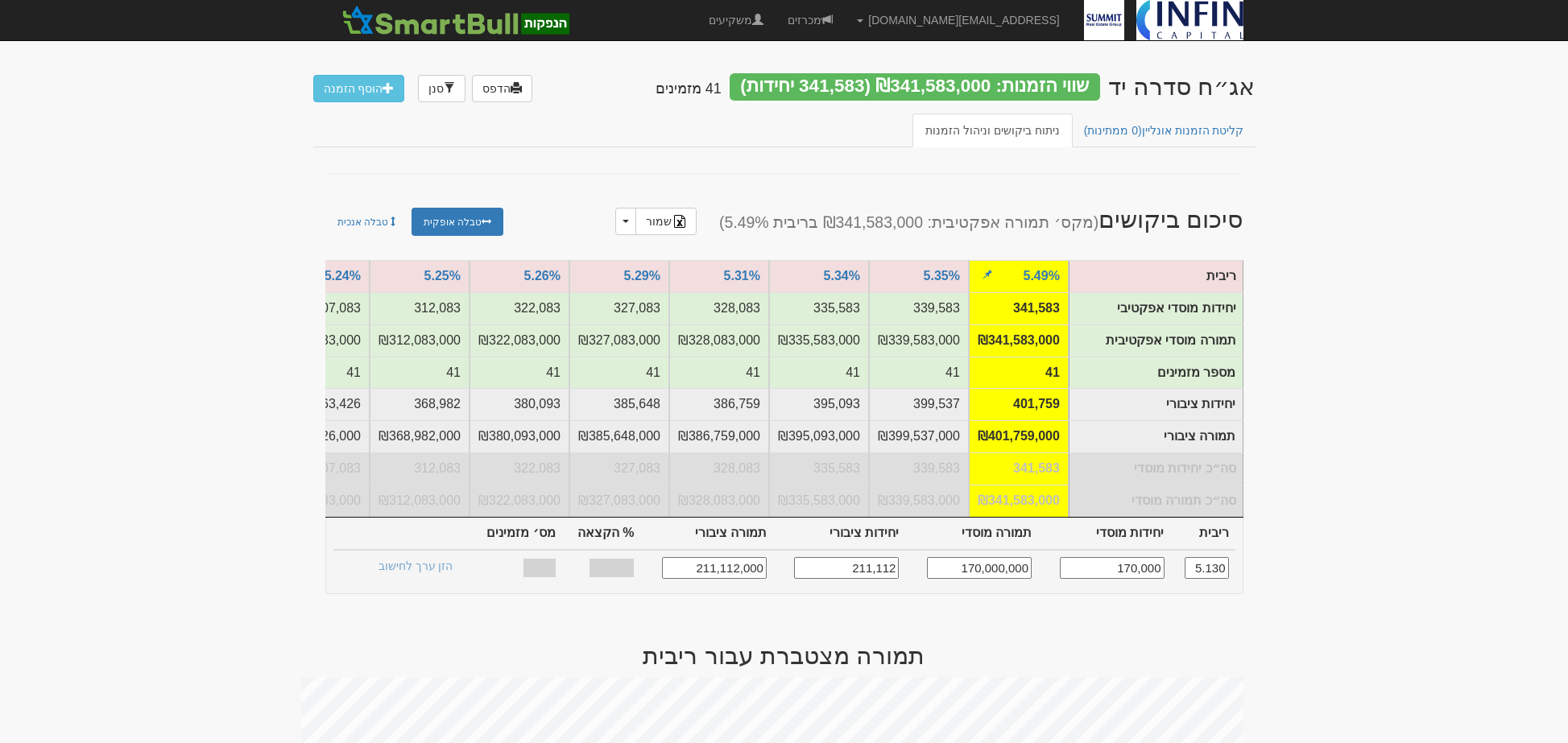
scroll to position [178, 0]
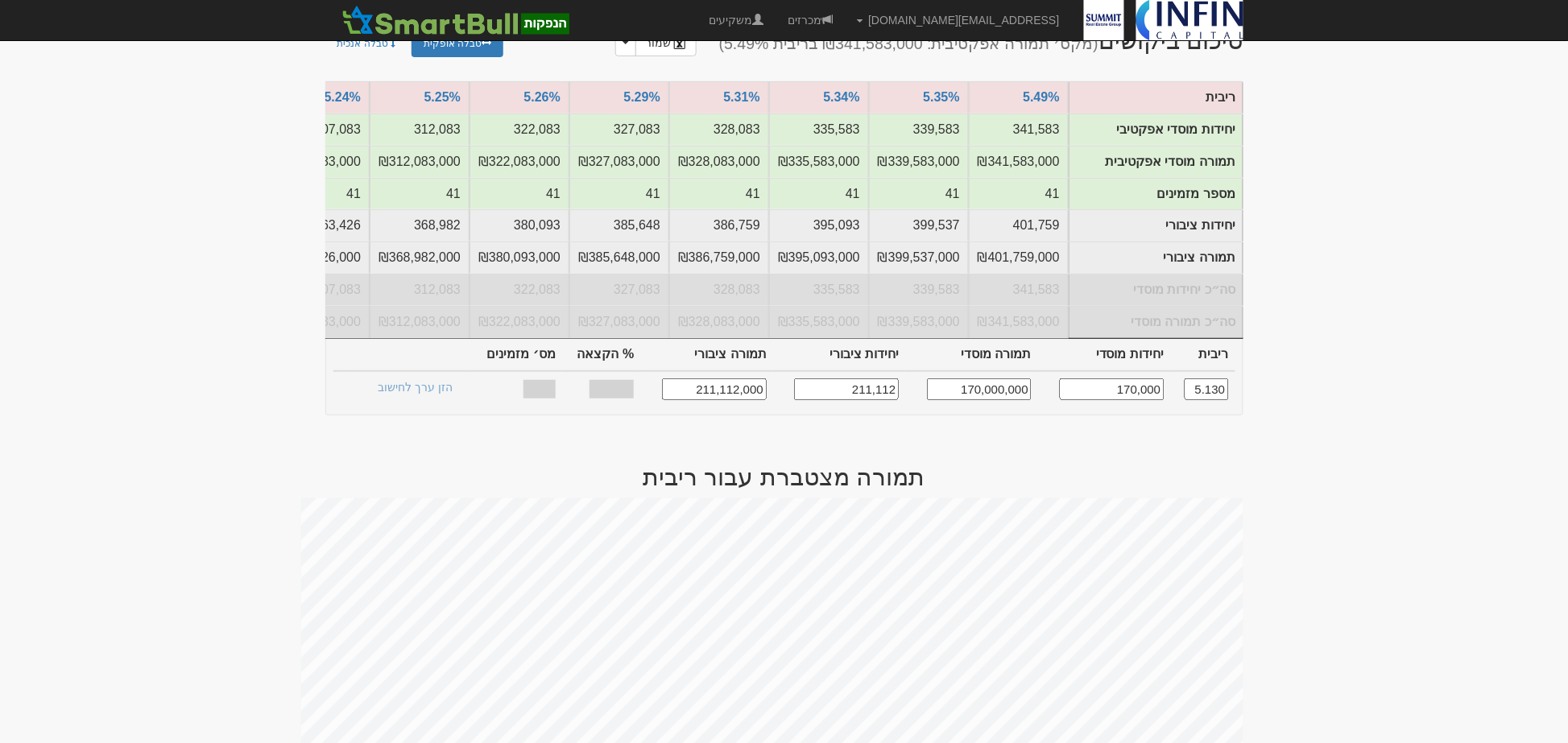
click at [984, 395] on input "170,000,000" at bounding box center [979, 389] width 105 height 21
click at [1137, 400] on input "170,000" at bounding box center [1112, 389] width 105 height 21
type input "175,000"
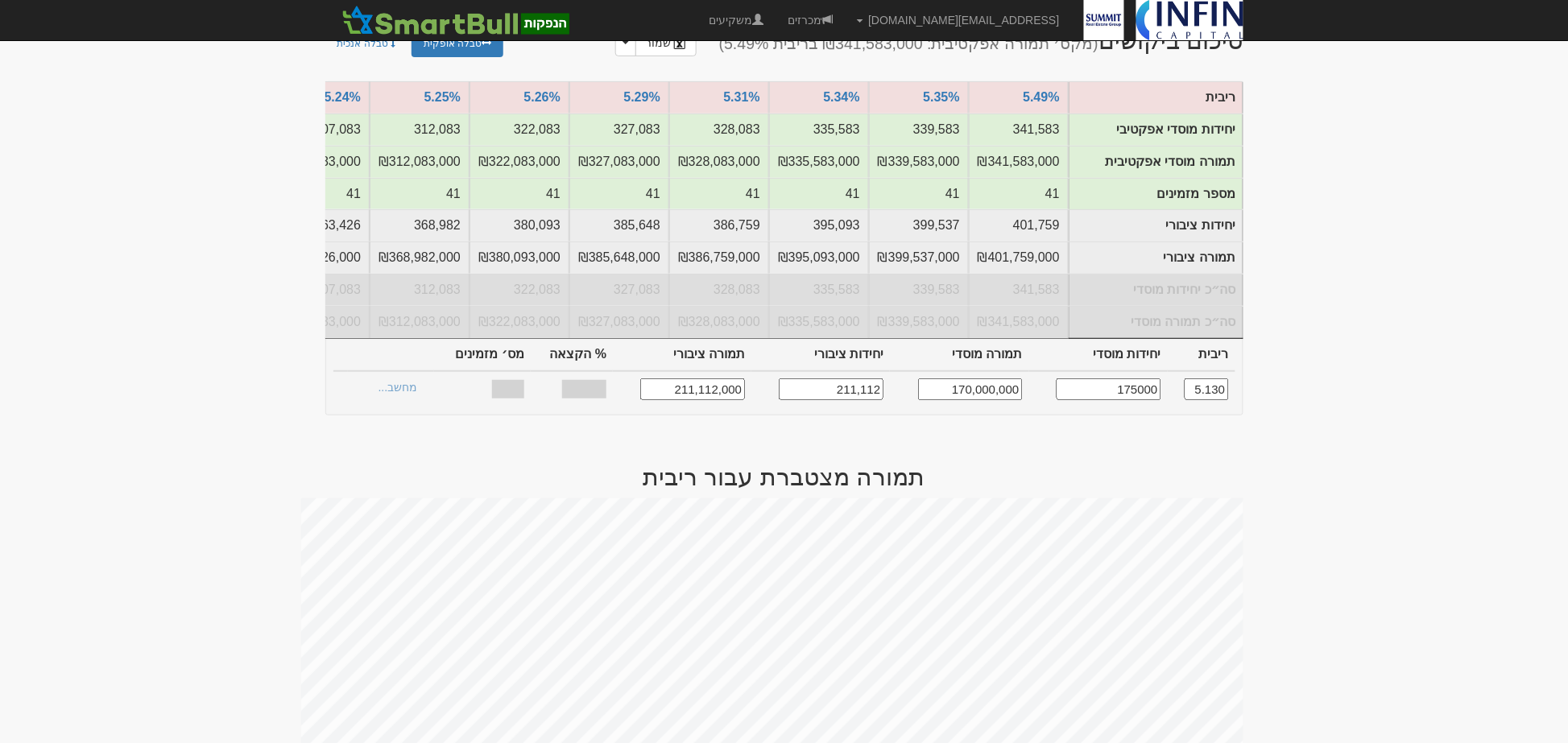
type input "175,000,000"
type input "216,667"
type input "216,667,000"
type input "47.6%"
type input "26"
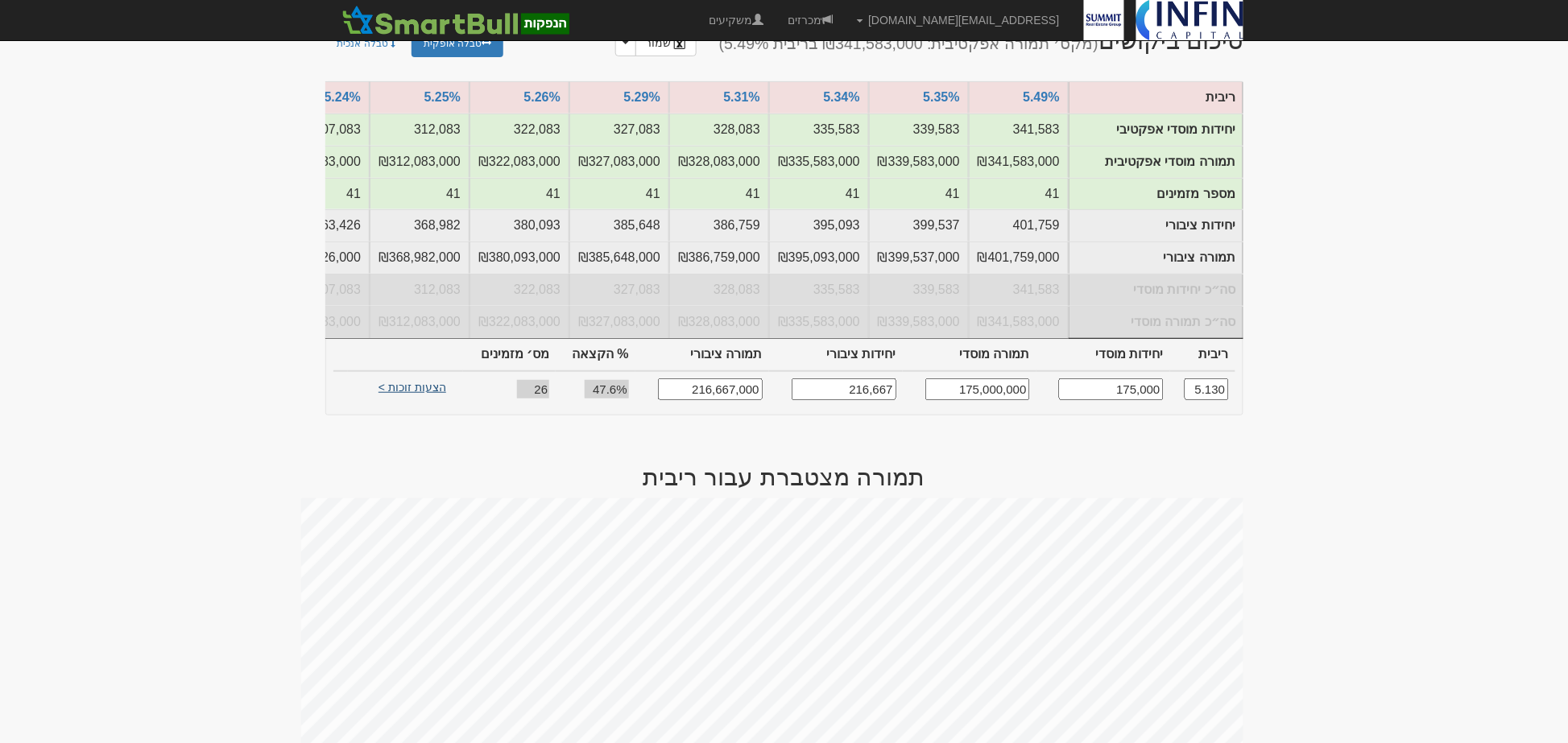
type input "175,000"
click at [424, 401] on link "הצעות זוכות >" at bounding box center [413, 389] width 89 height 22
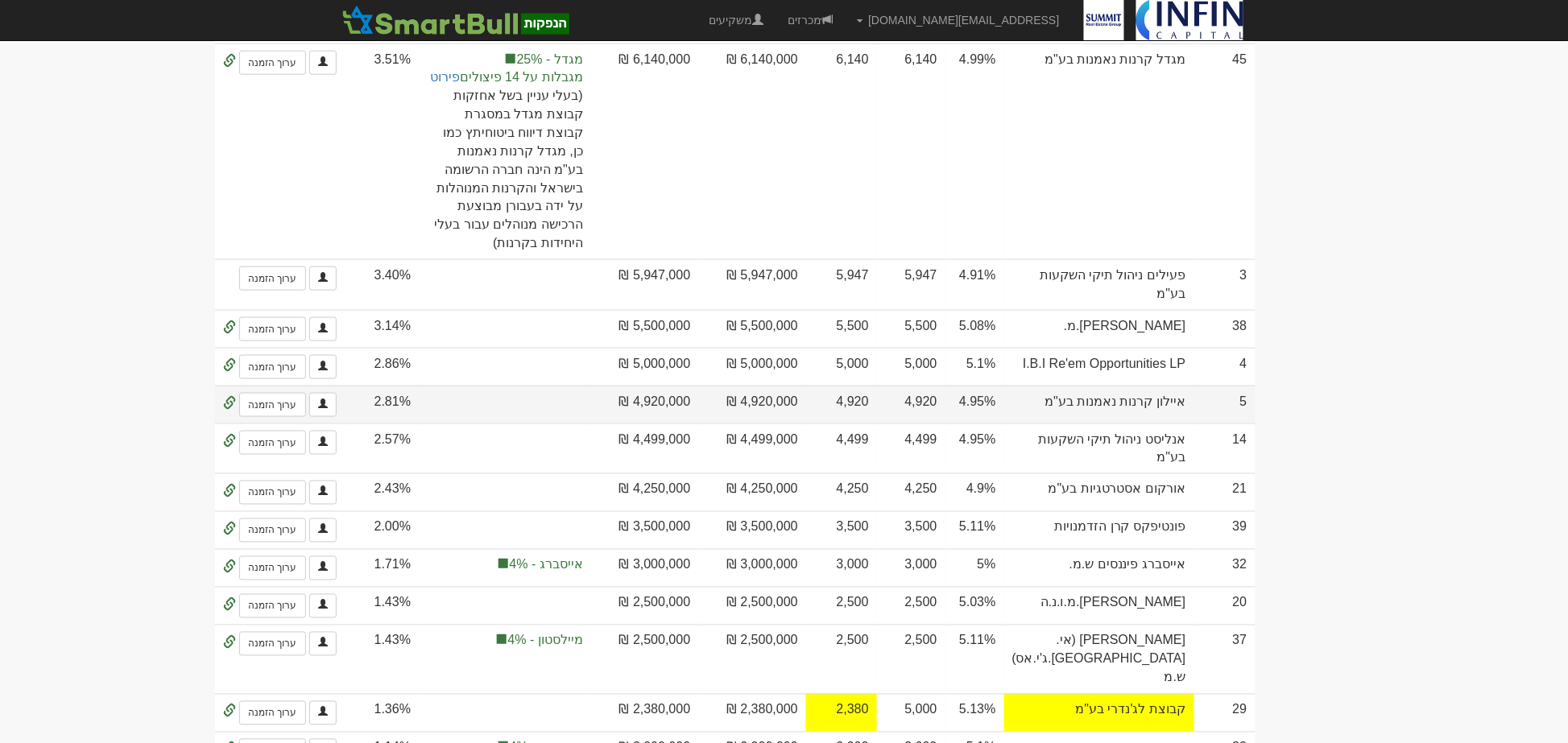
scroll to position [536, 0]
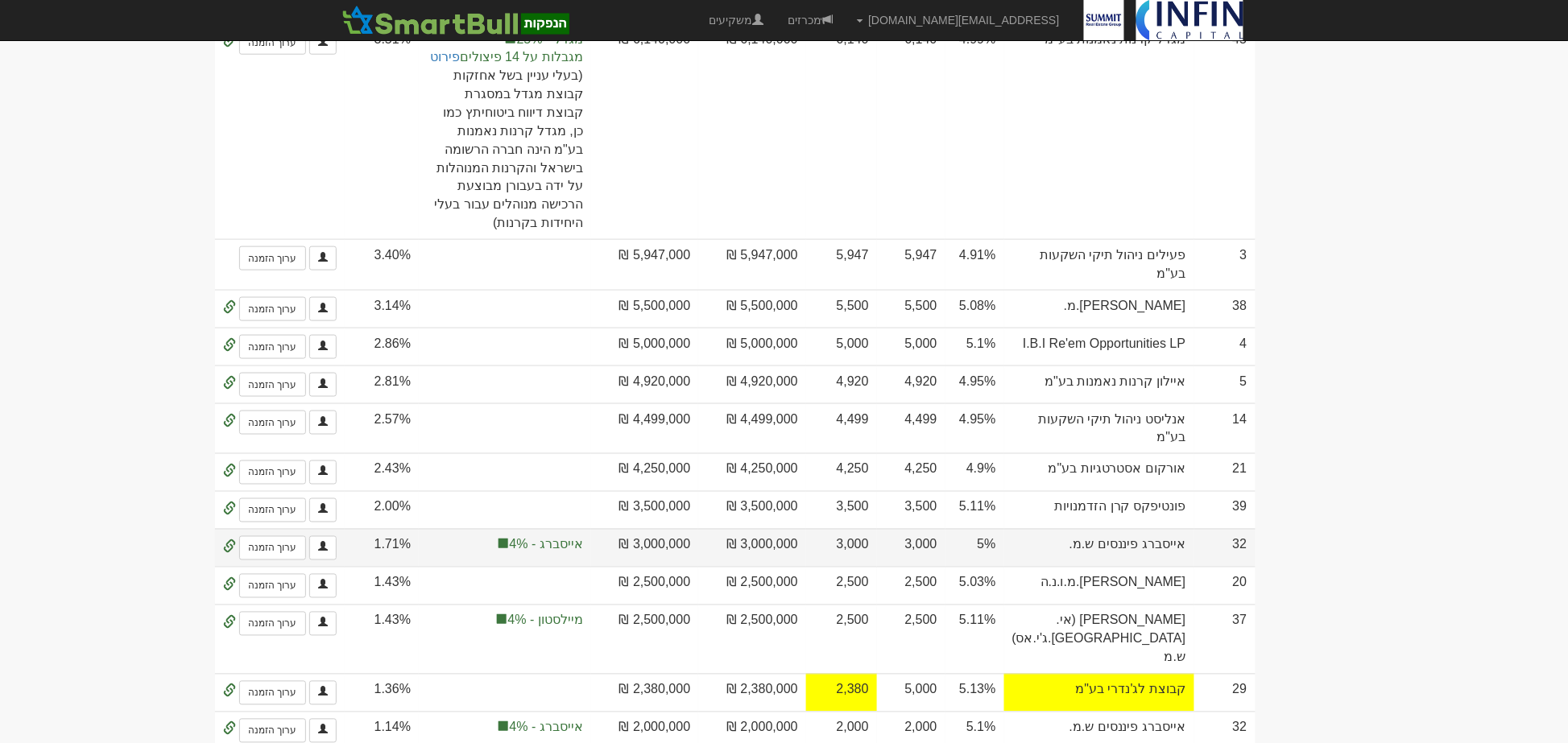
click at [946, 567] on td "3,000" at bounding box center [911, 547] width 68 height 38
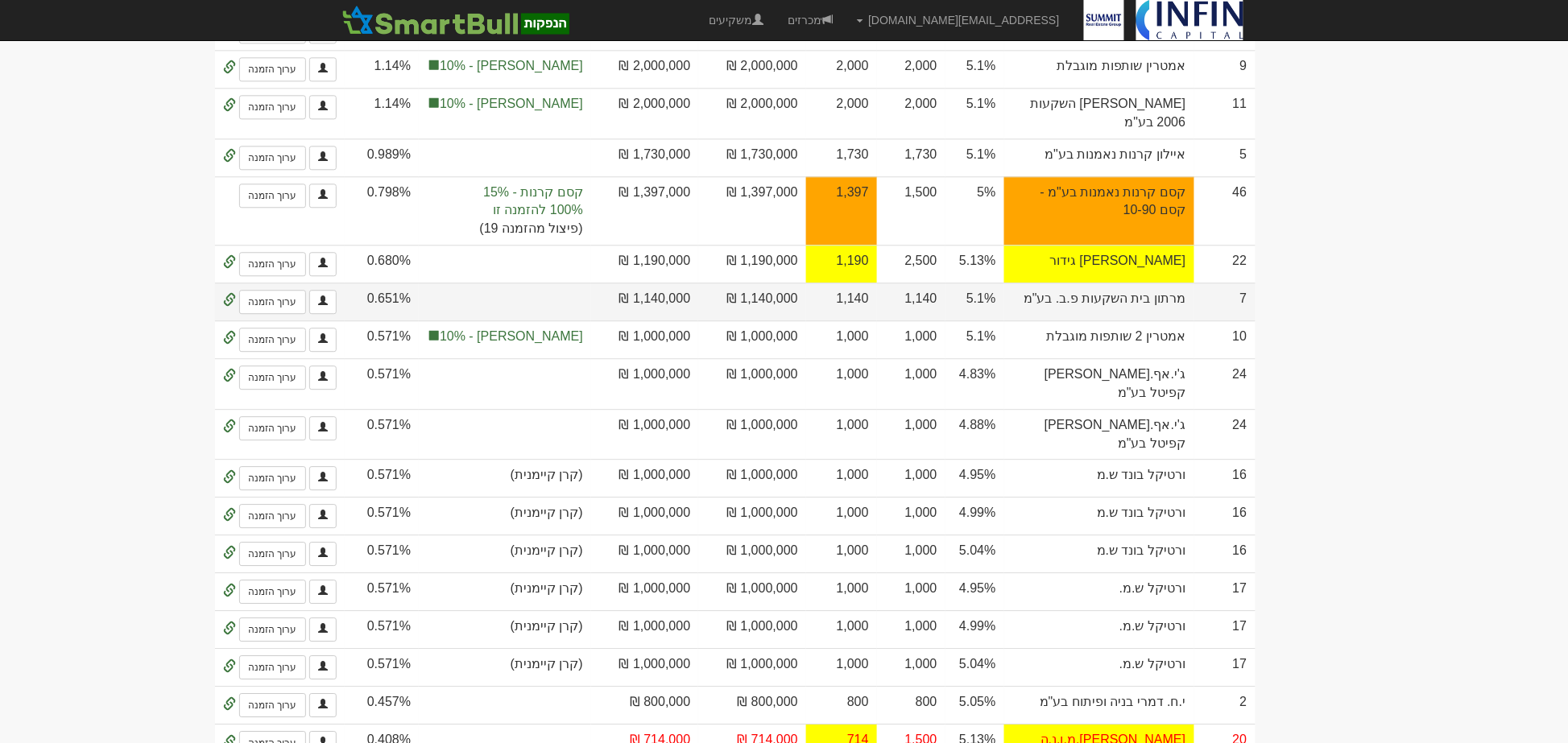
scroll to position [1252, 0]
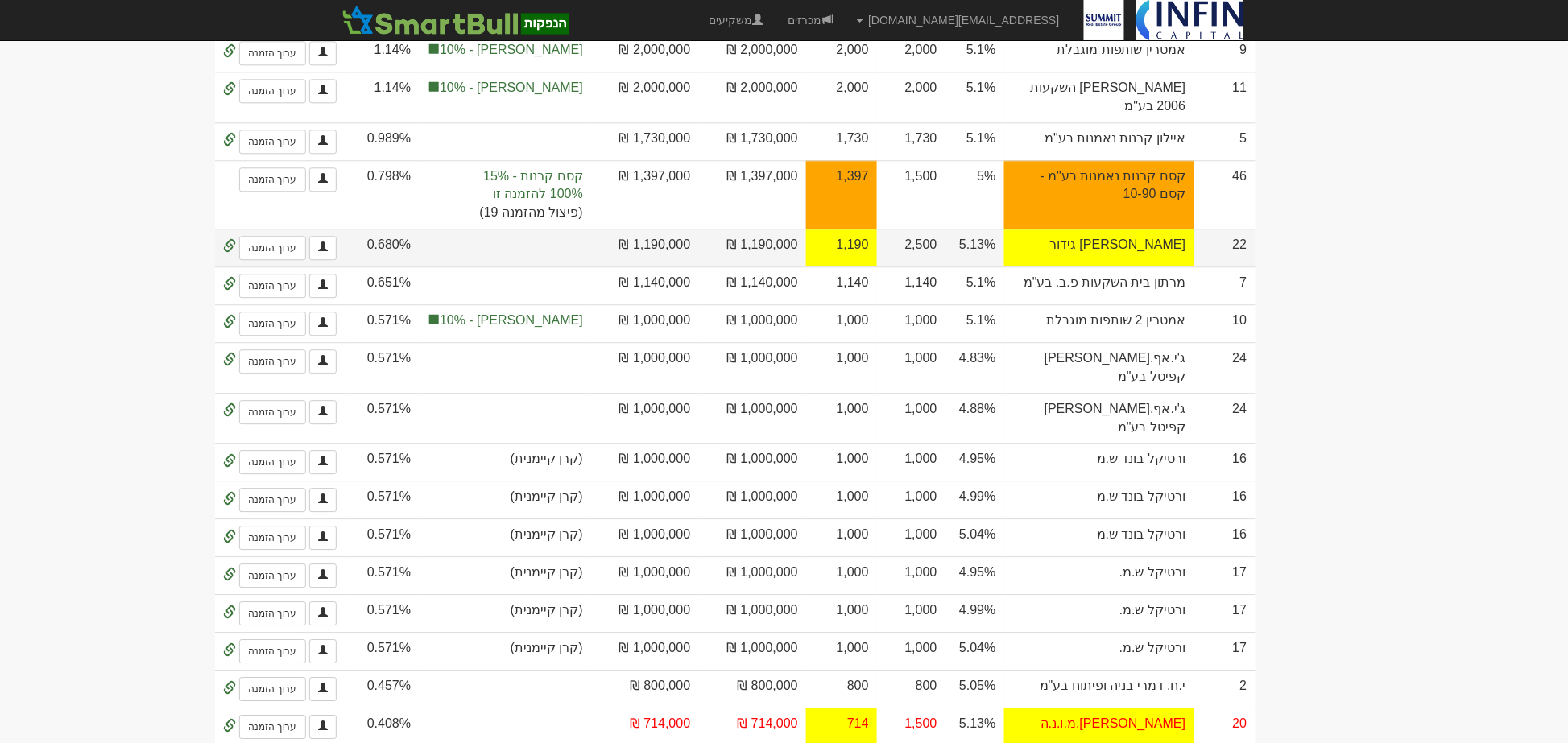
click at [946, 266] on td "2,500" at bounding box center [911, 248] width 68 height 38
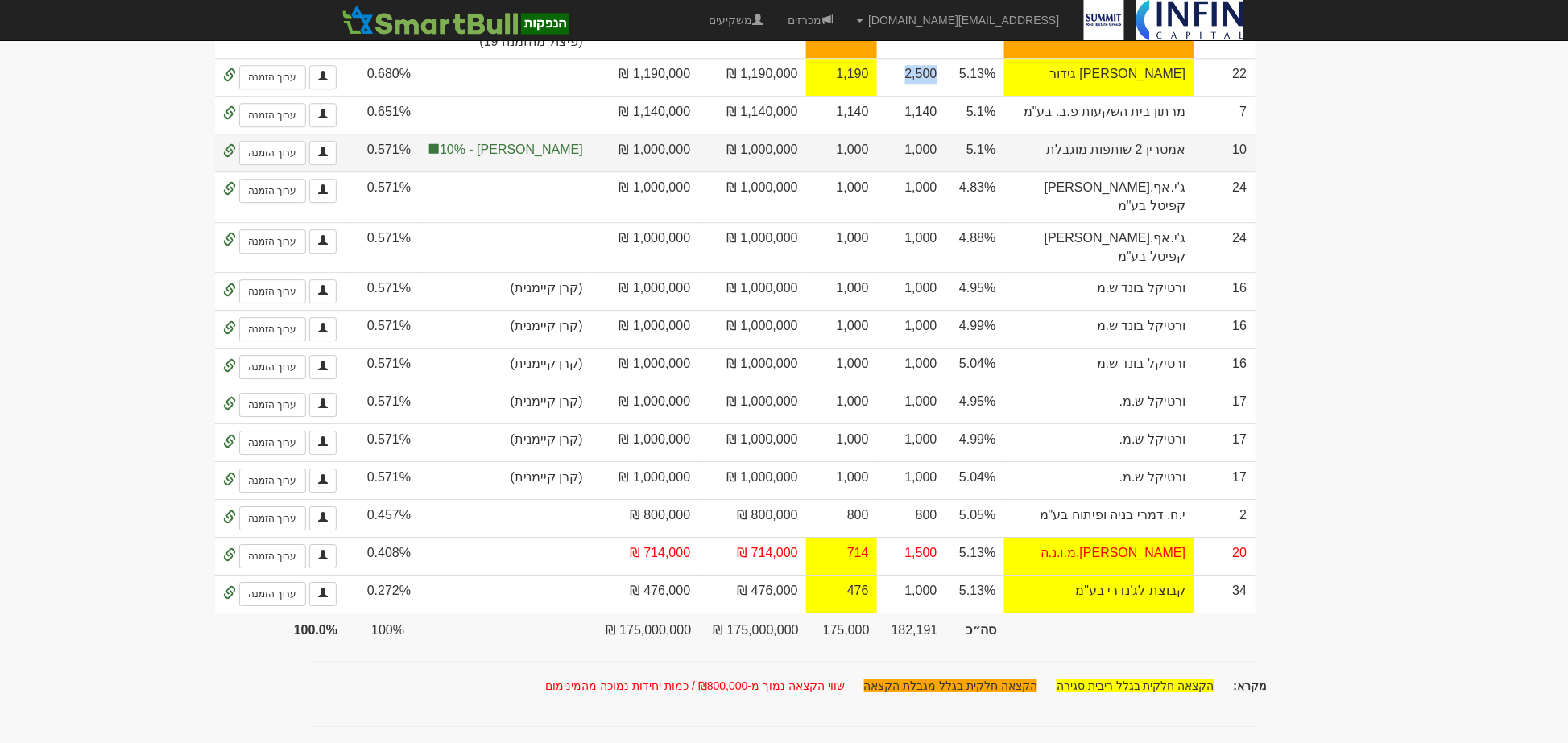
scroll to position [1519, 0]
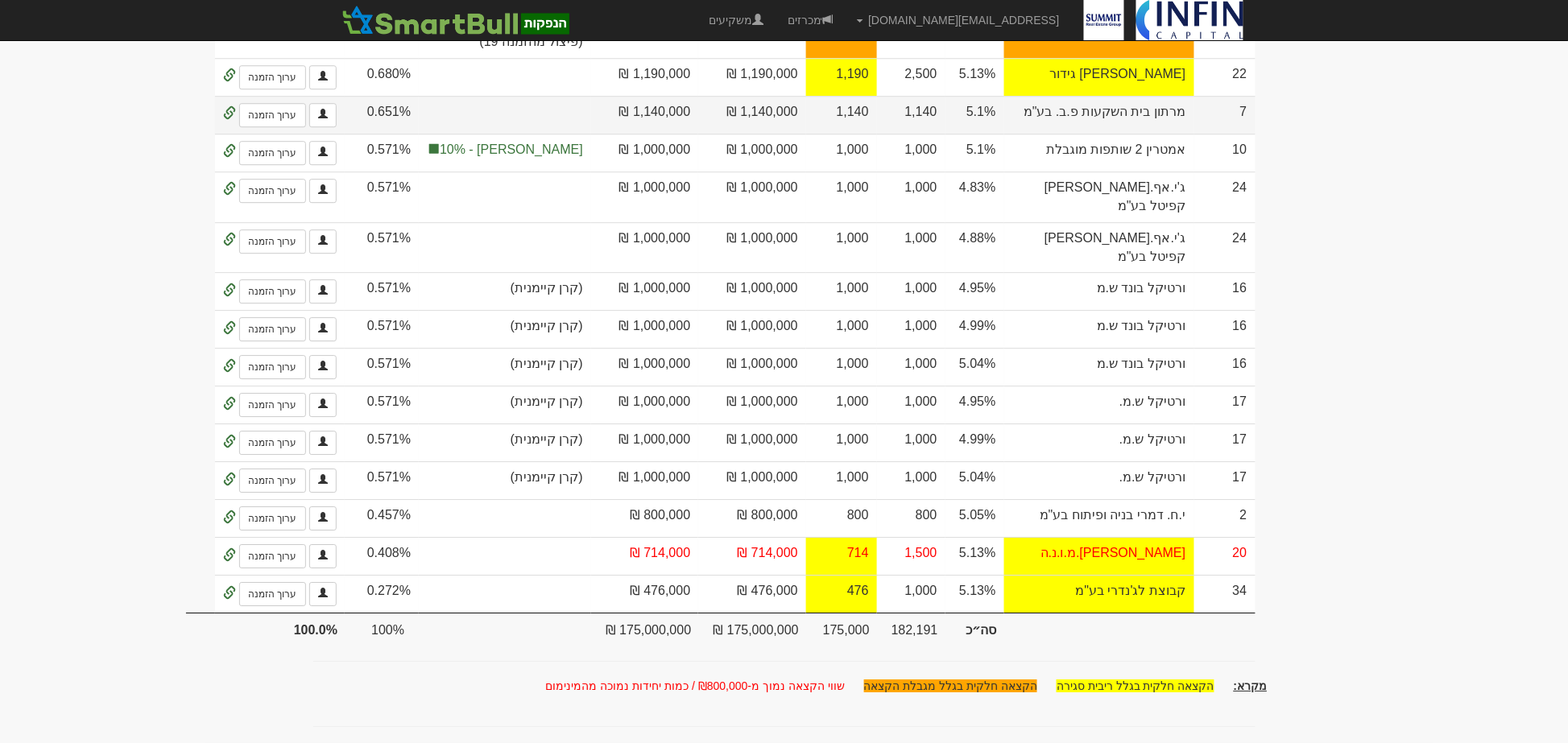
click at [946, 133] on td "1,140" at bounding box center [911, 114] width 68 height 38
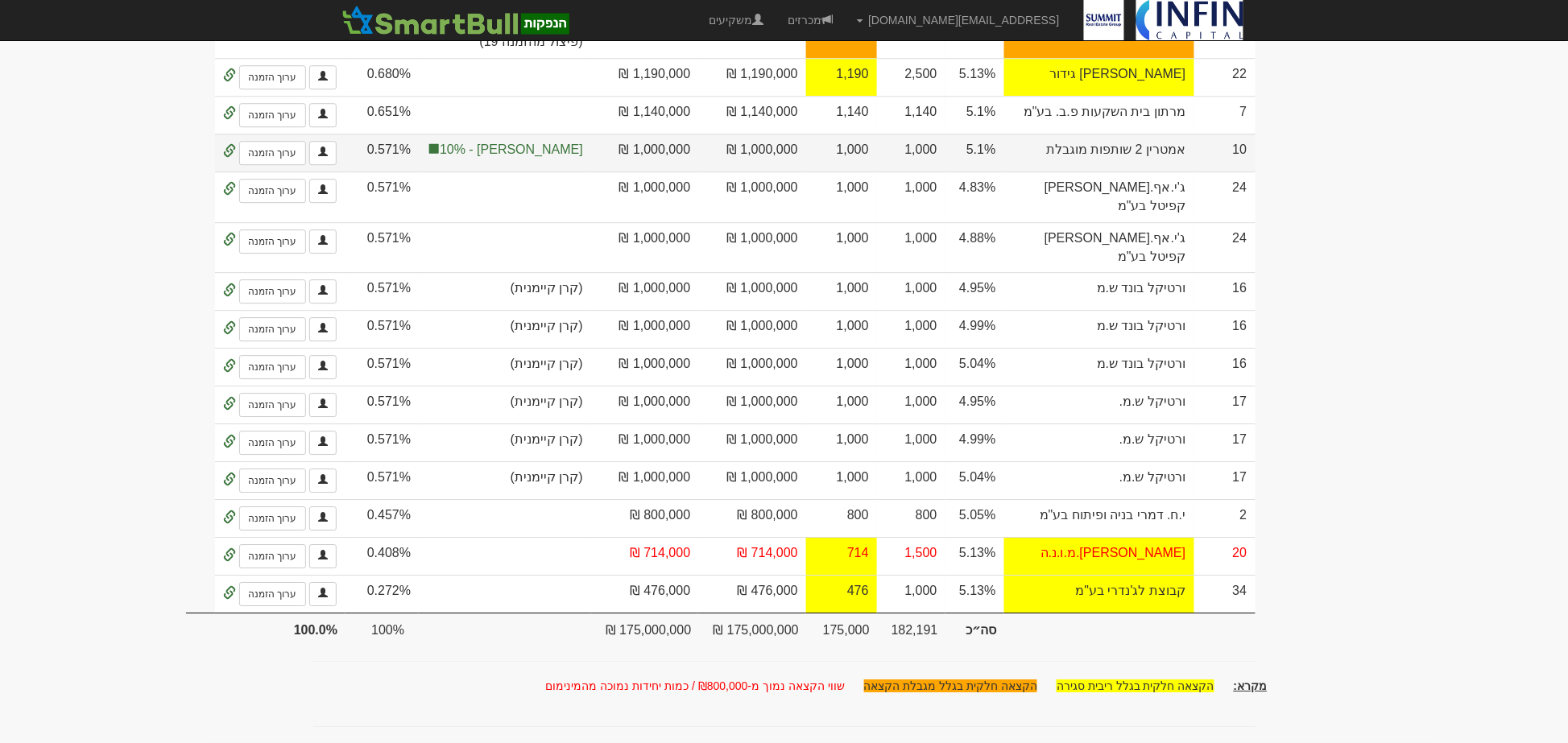
click at [946, 172] on td "1,000" at bounding box center [911, 152] width 68 height 38
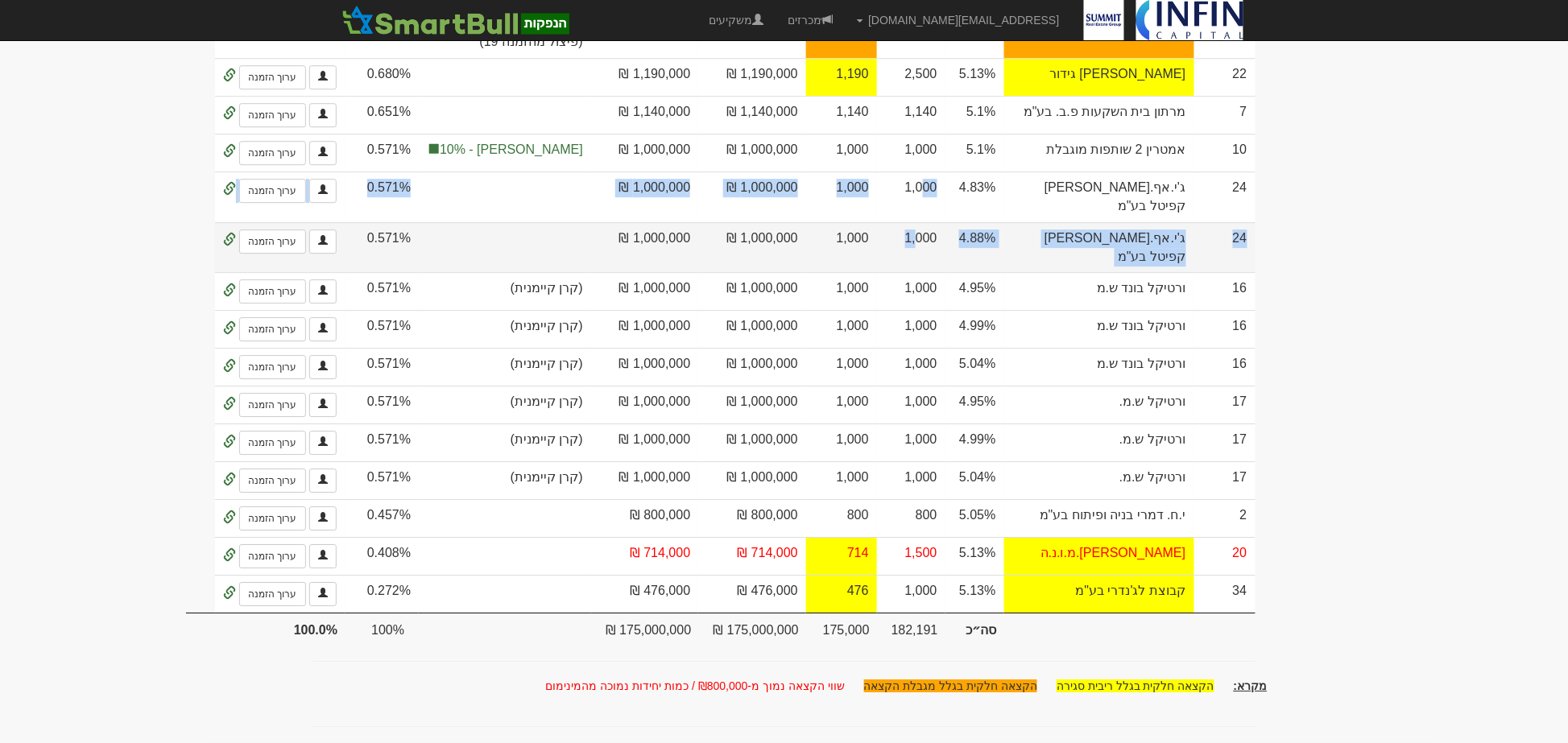
drag, startPoint x: 1019, startPoint y: 436, endPoint x: 1017, endPoint y: 538, distance: 102.0
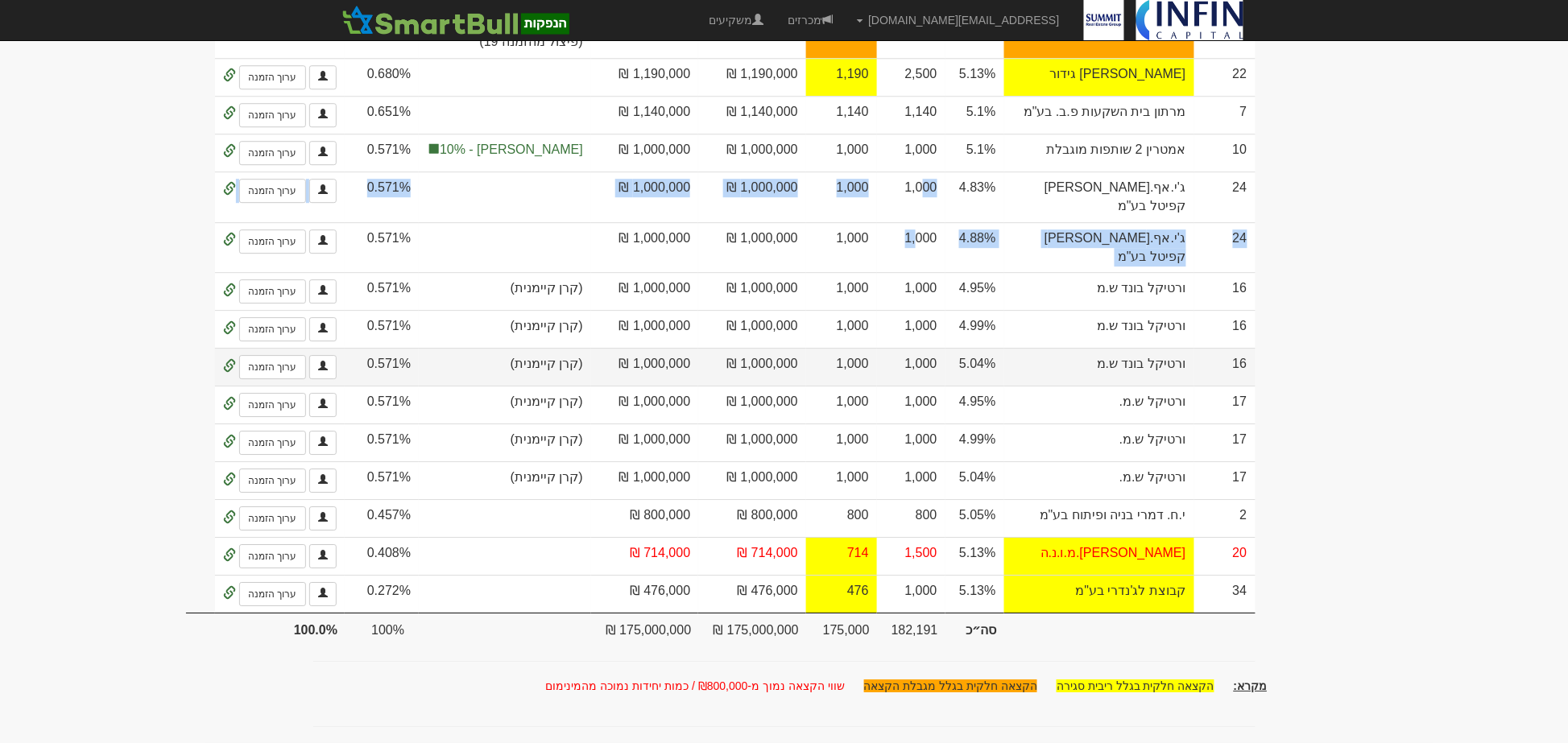
scroll to position [1700, 0]
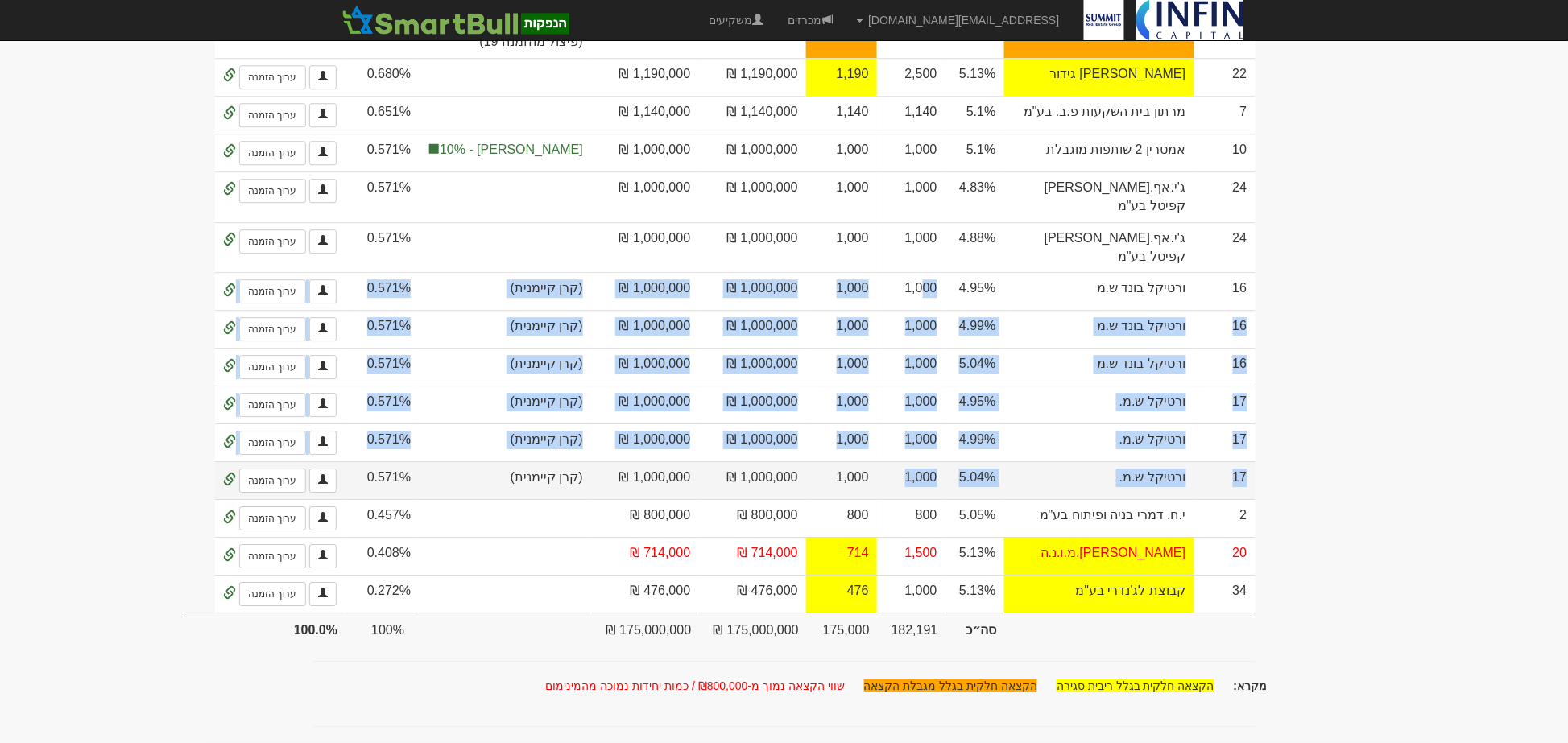
drag, startPoint x: 1019, startPoint y: 396, endPoint x: 992, endPoint y: 624, distance: 229.6
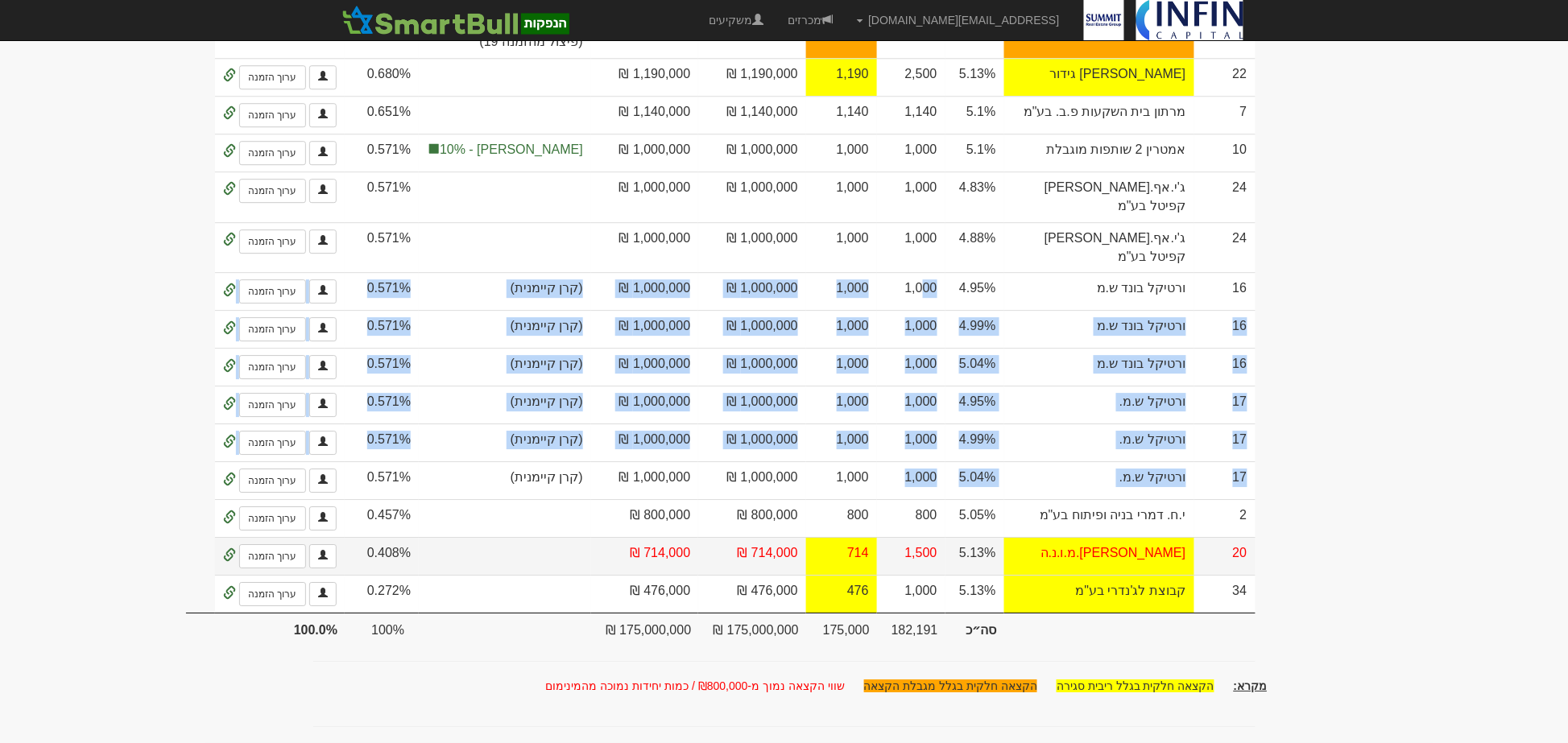
scroll to position [1869, 0]
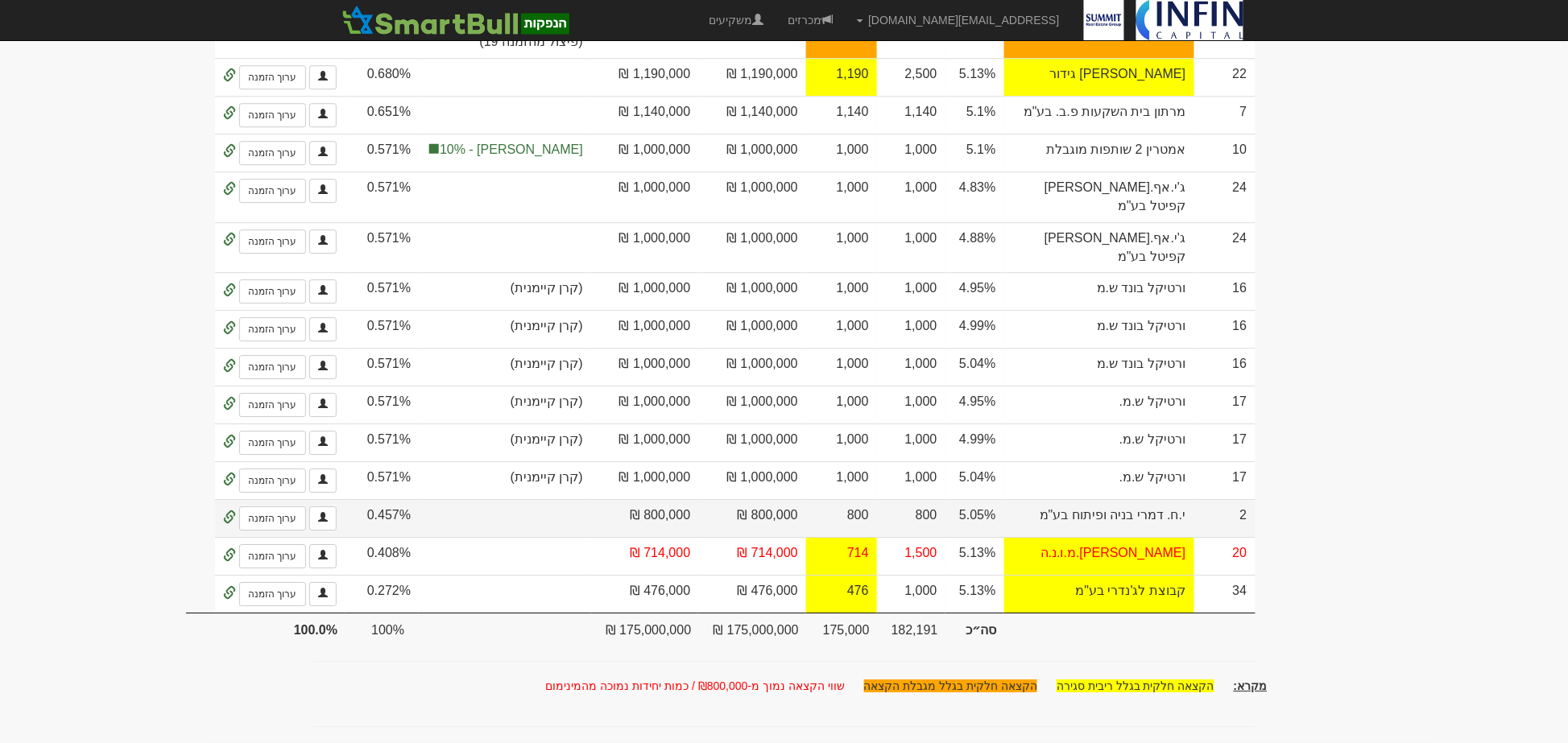
click at [877, 499] on td "800" at bounding box center [841, 518] width 71 height 38
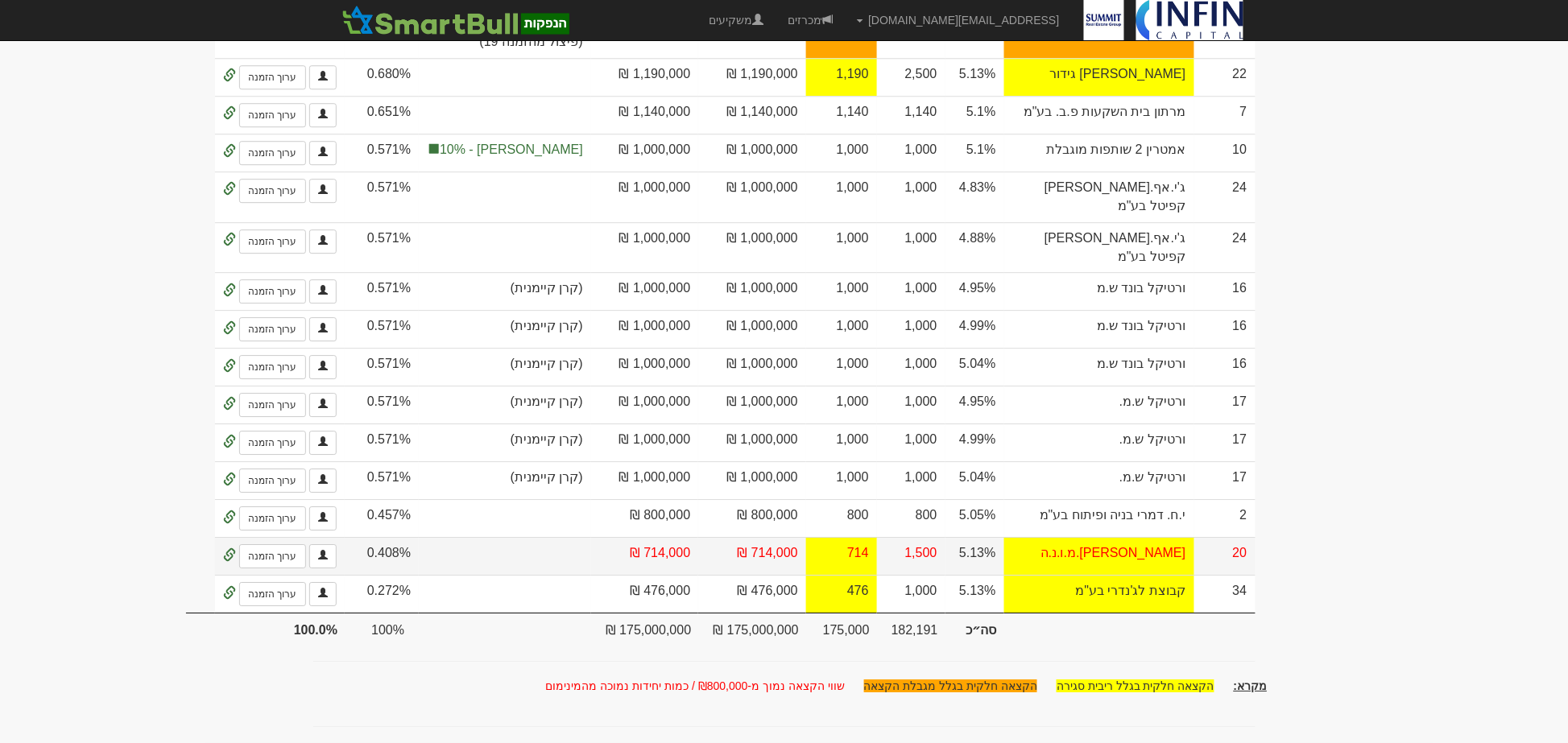
click at [877, 547] on td "714" at bounding box center [841, 556] width 71 height 38
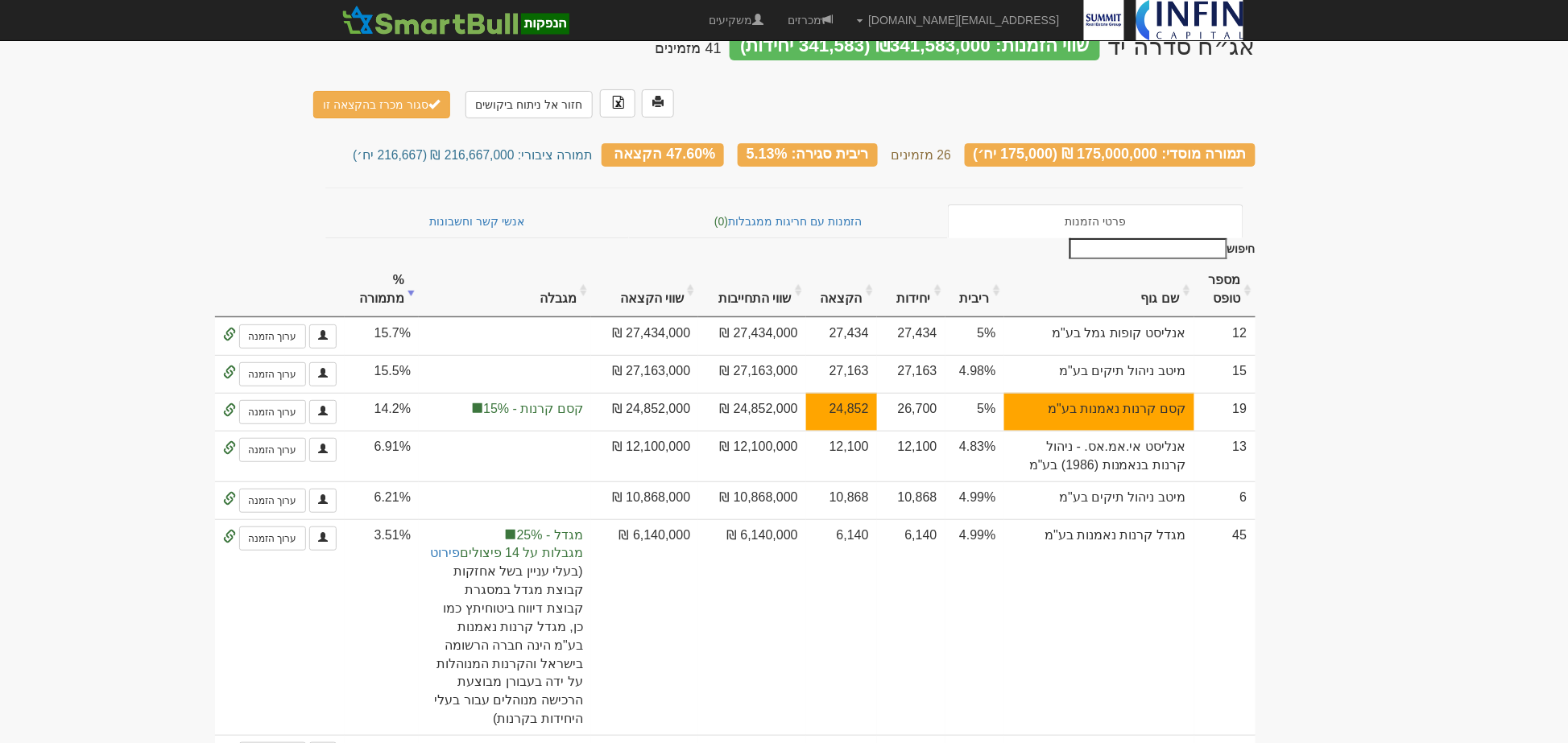
scroll to position [0, 0]
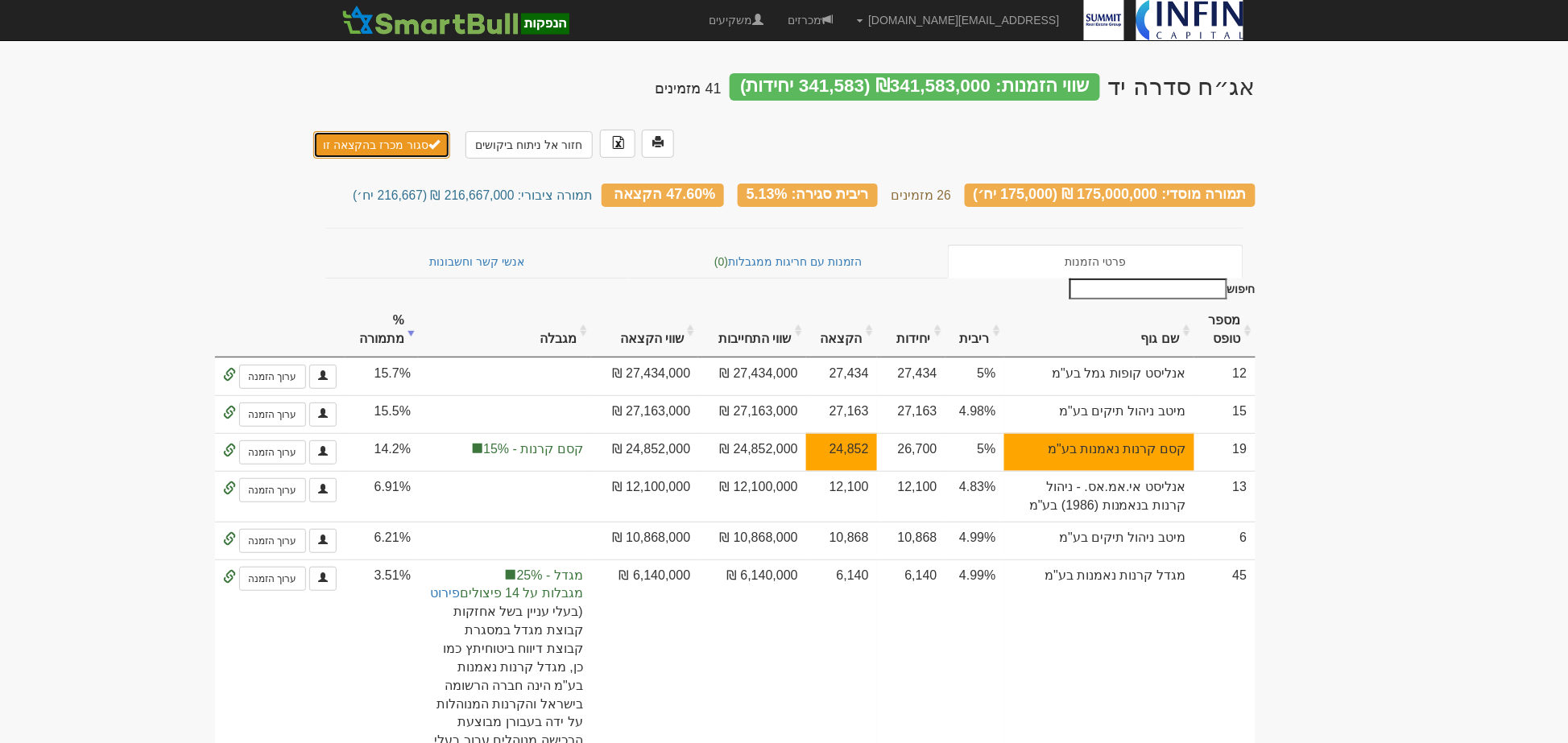
click at [377, 132] on button "סגור מכרז בהקצאה זו" at bounding box center [382, 145] width 138 height 27
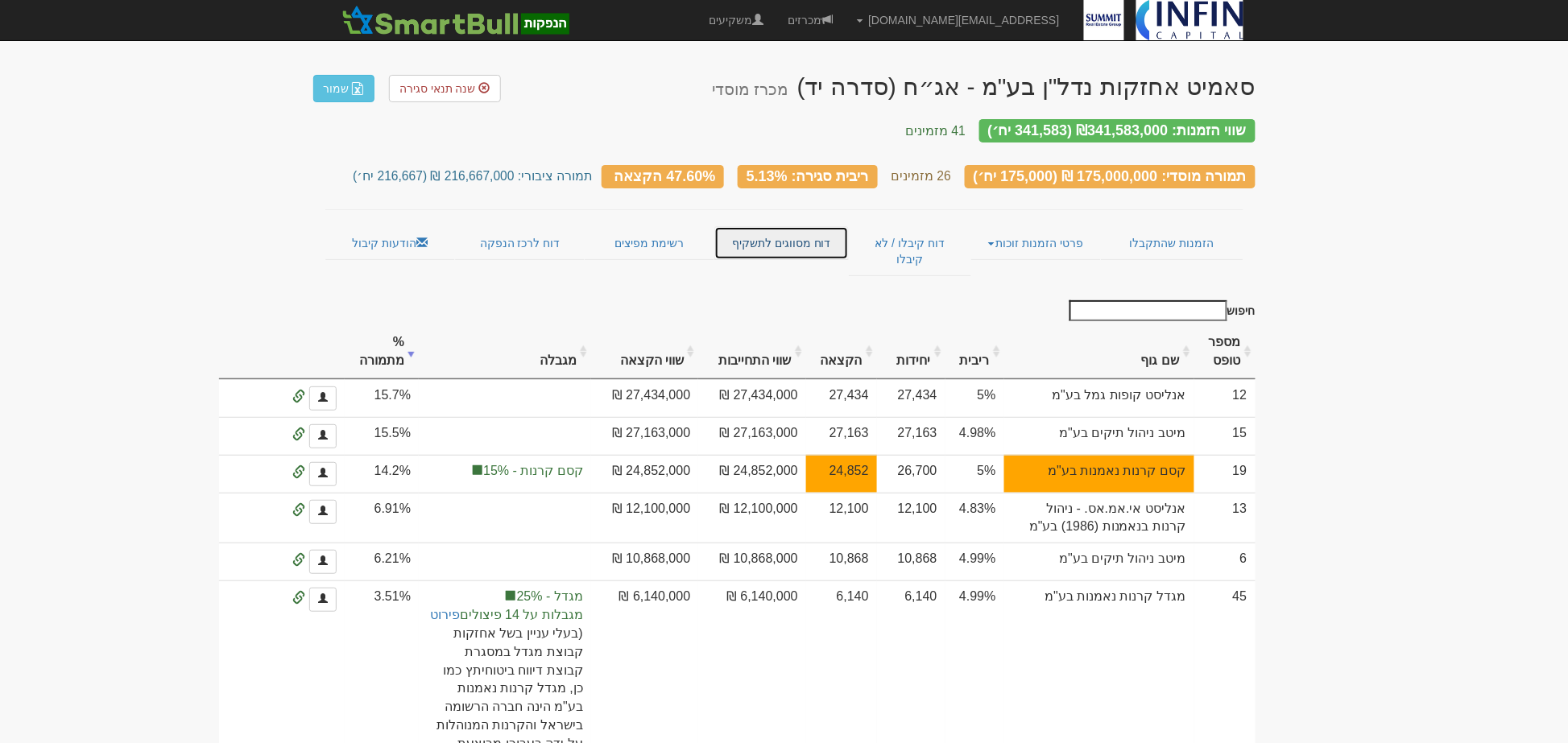
click at [770, 231] on link "דוח מסווגים לתשקיף" at bounding box center [781, 243] width 134 height 34
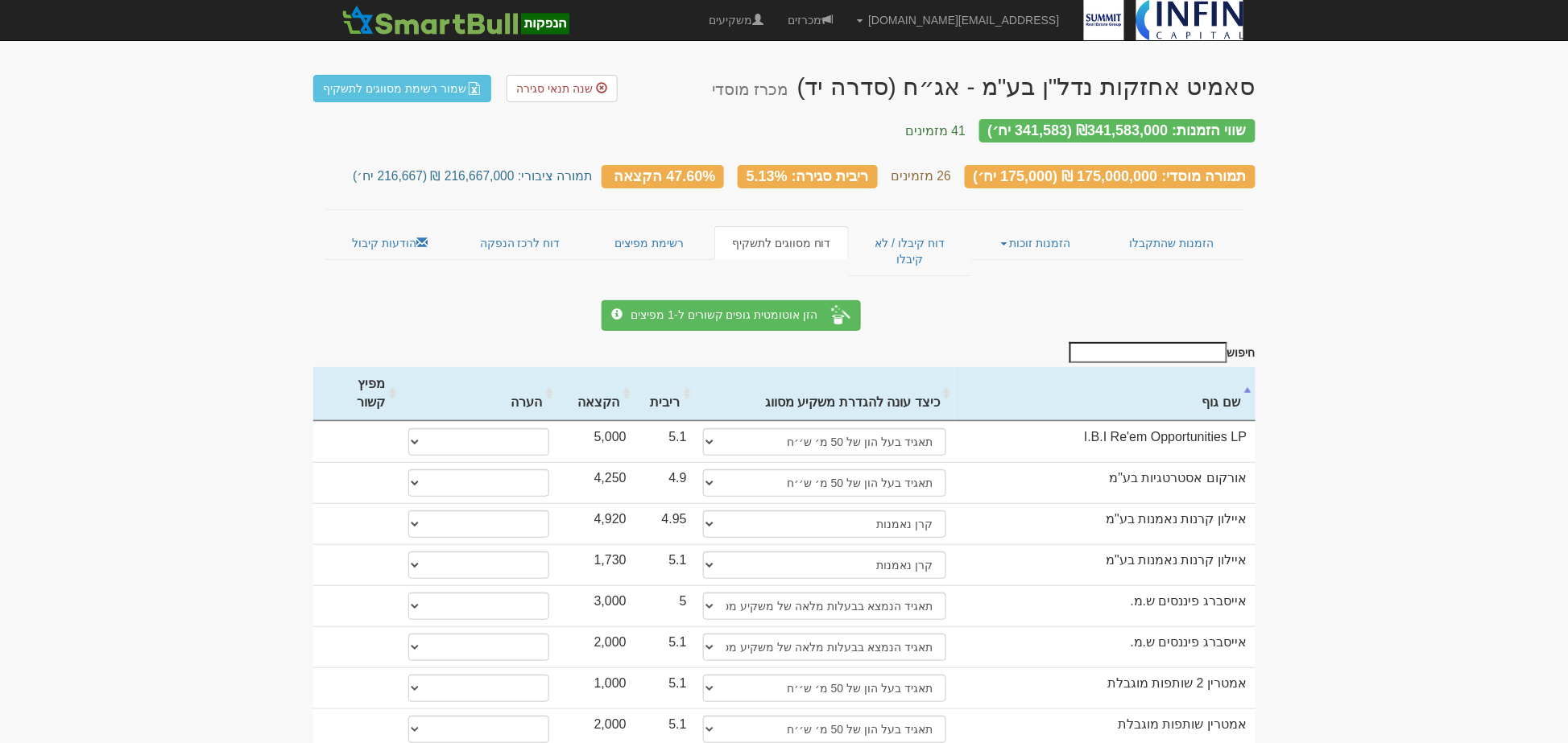
scroll to position [90, 0]
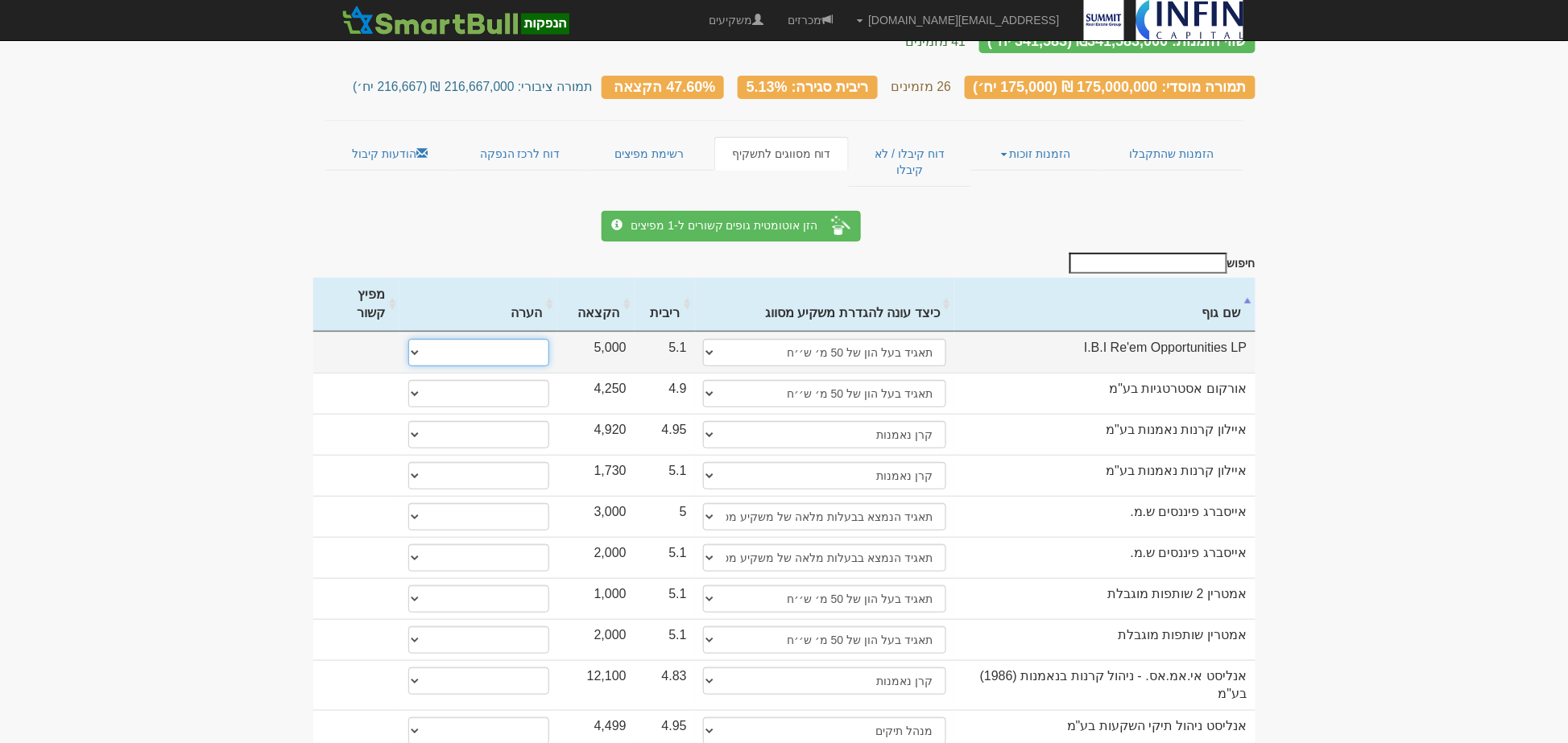
click at [451, 339] on select "* גוף הקשור למפיץ בהנפקה ** בעל עניין בחברה *** בעל שליטה בחברה" at bounding box center [479, 353] width 141 height 27
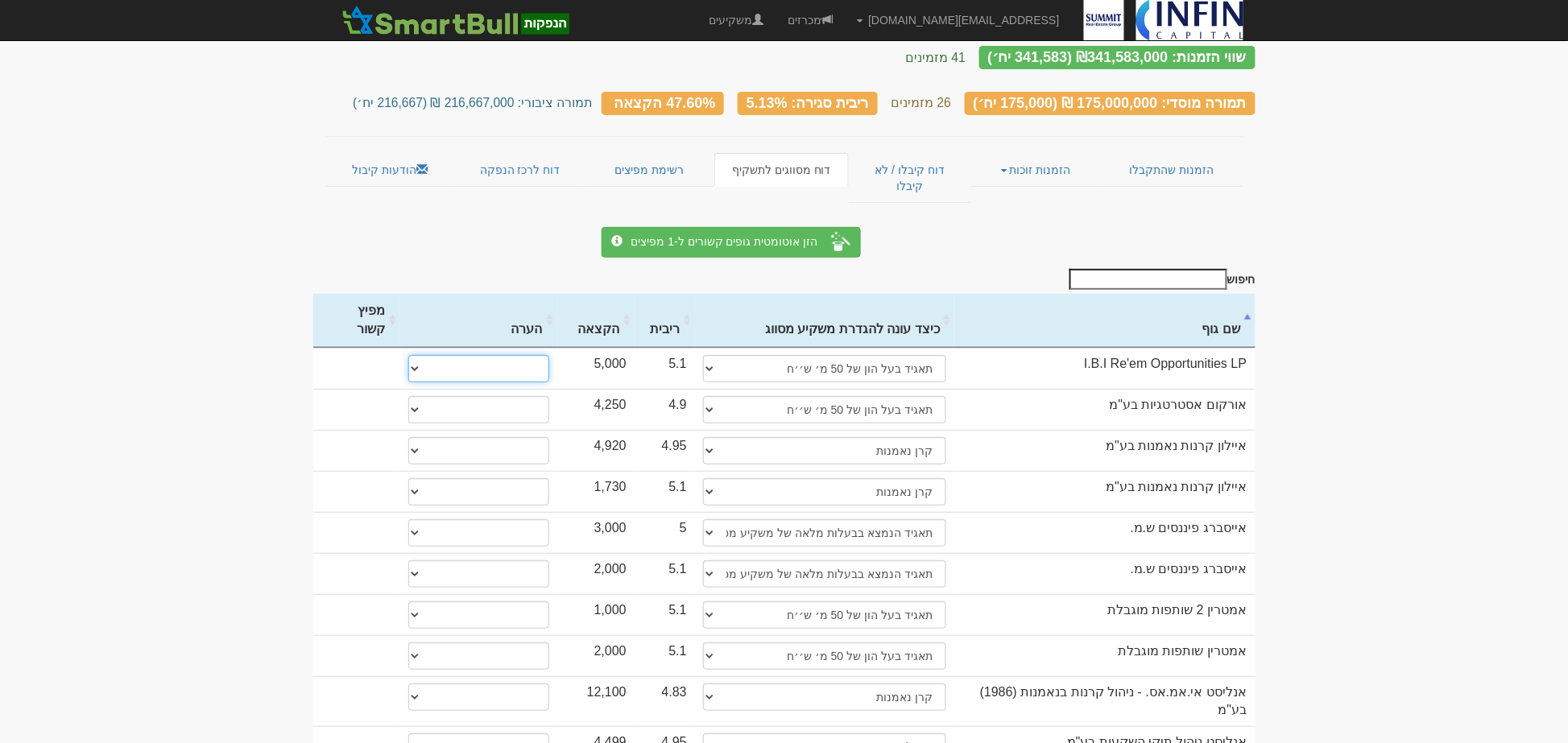
scroll to position [0, 0]
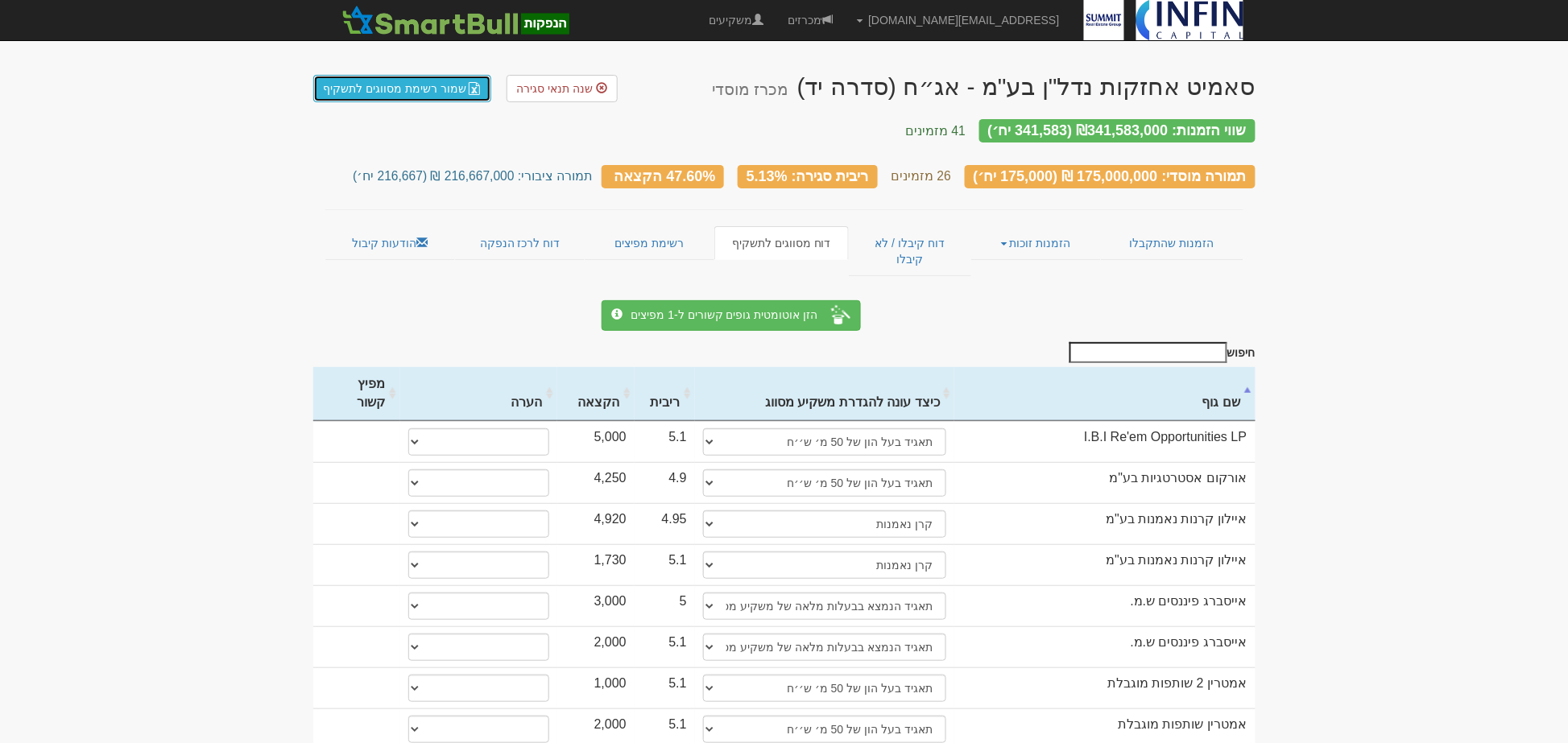
click at [415, 85] on link "שמור רשימת מסווגים לתשקיף" at bounding box center [402, 89] width 179 height 27
click at [441, 93] on link "שמור רשימת מסווגים לתשקיף" at bounding box center [402, 89] width 179 height 27
click at [384, 227] on link "הודעות קיבול" at bounding box center [391, 243] width 130 height 34
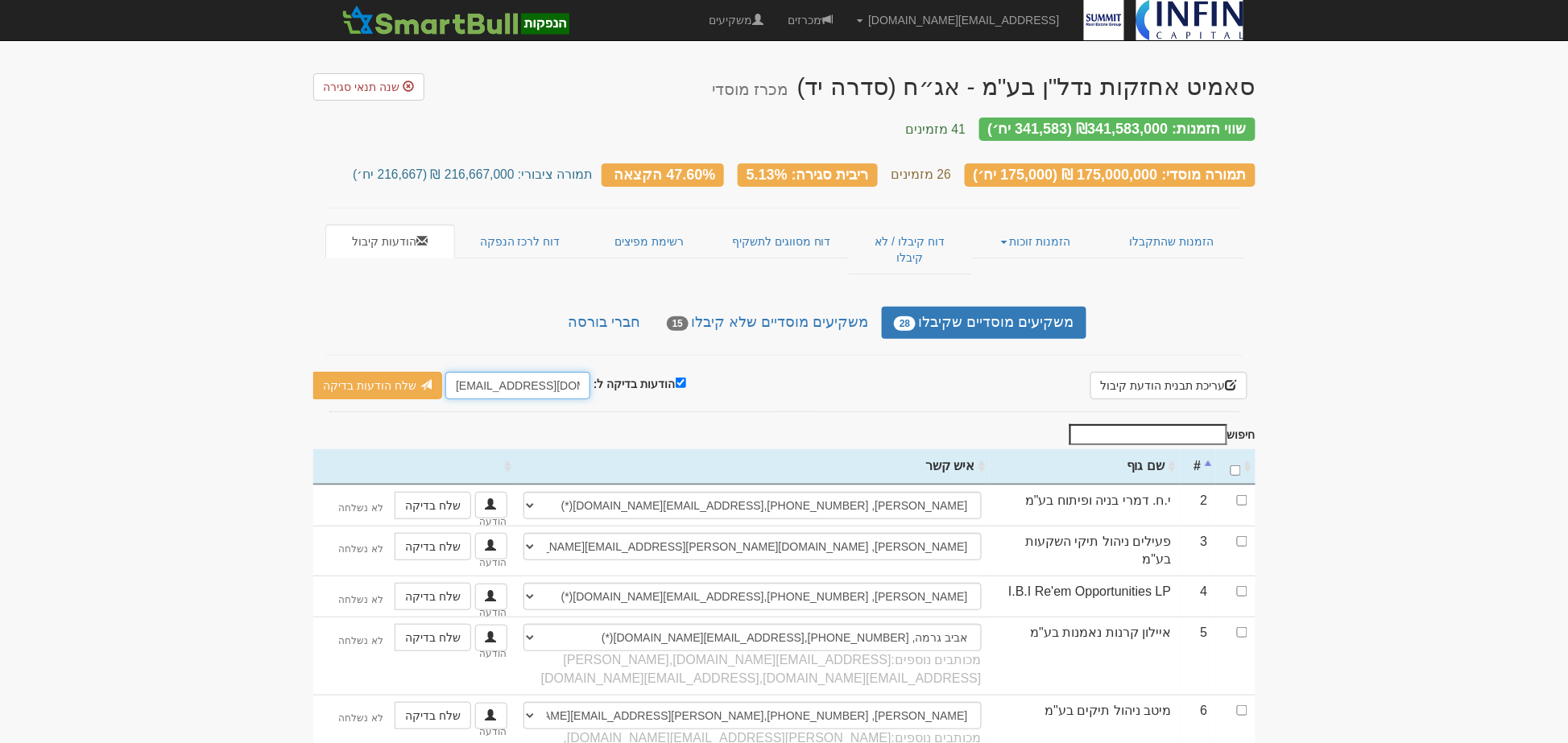
drag, startPoint x: 452, startPoint y: 356, endPoint x: 470, endPoint y: 356, distance: 18.0
click at [470, 372] on input "[EMAIL_ADDRESS][DOMAIN_NAME]" at bounding box center [518, 385] width 145 height 27
type input "[PERSON_NAME][EMAIL_ADDRESS][DOMAIN_NAME]"
click at [389, 372] on link "שלח הודעות בדיקה" at bounding box center [379, 385] width 130 height 27
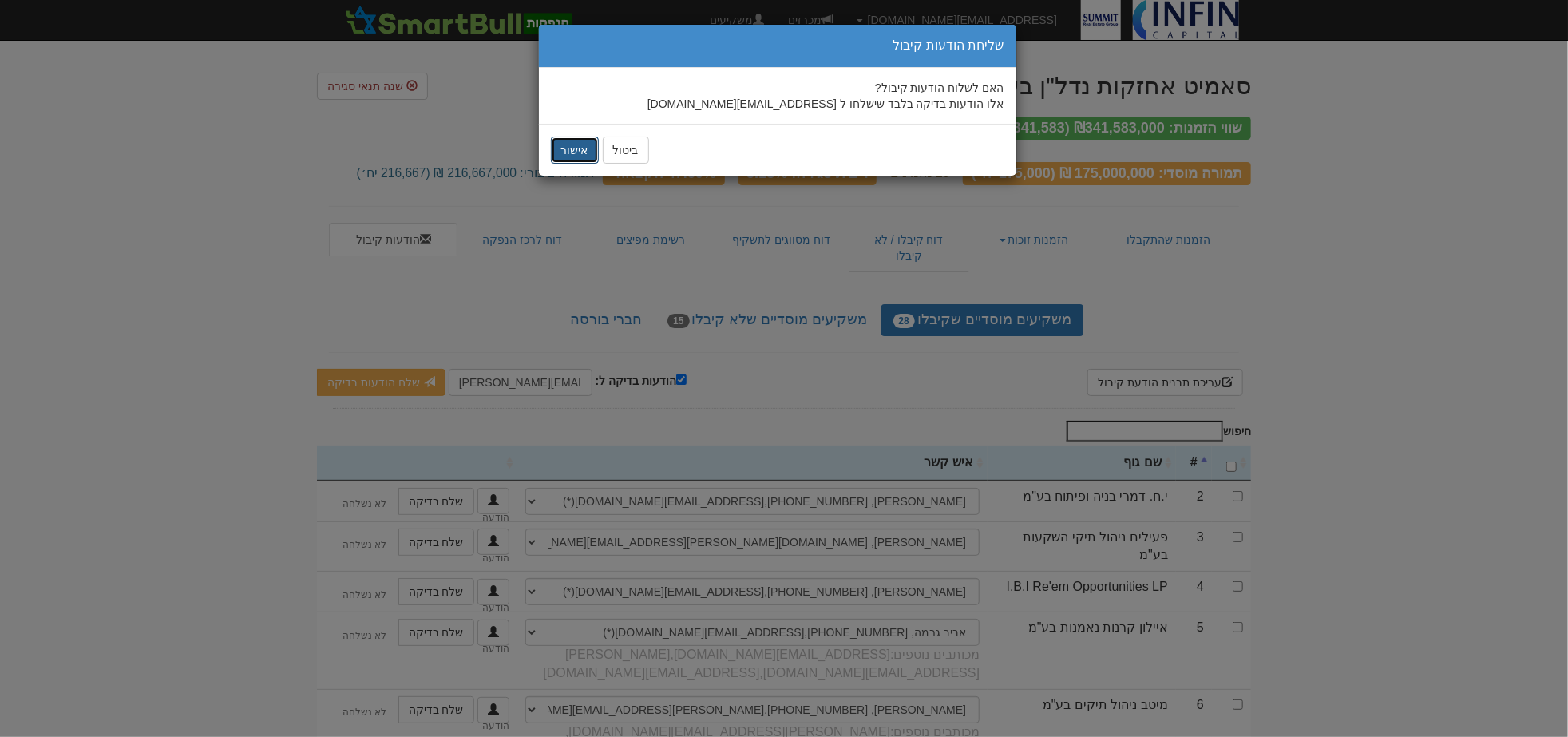
click at [572, 150] on button "אישור" at bounding box center [574, 150] width 48 height 27
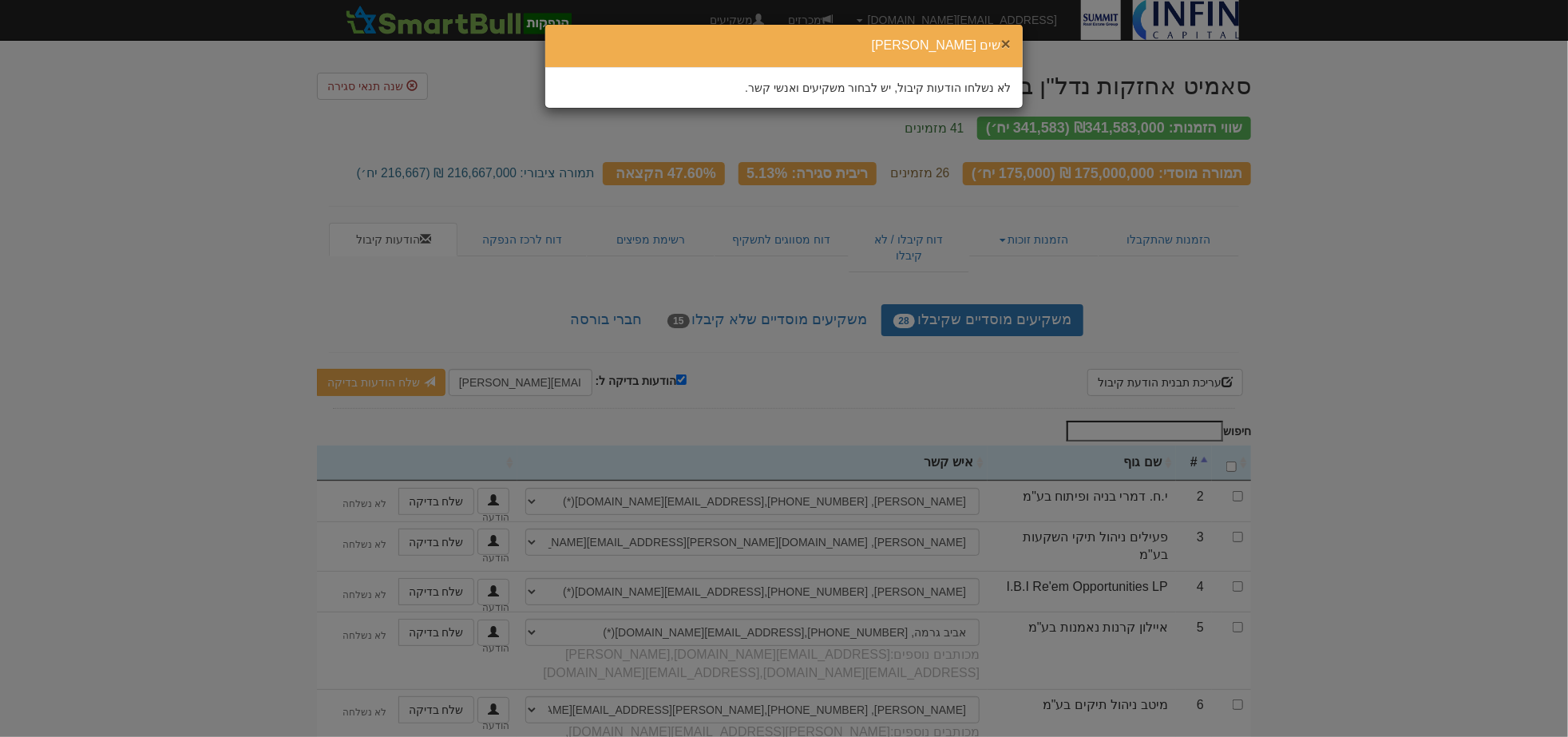
click at [1006, 40] on button "×" at bounding box center [1006, 43] width 9 height 17
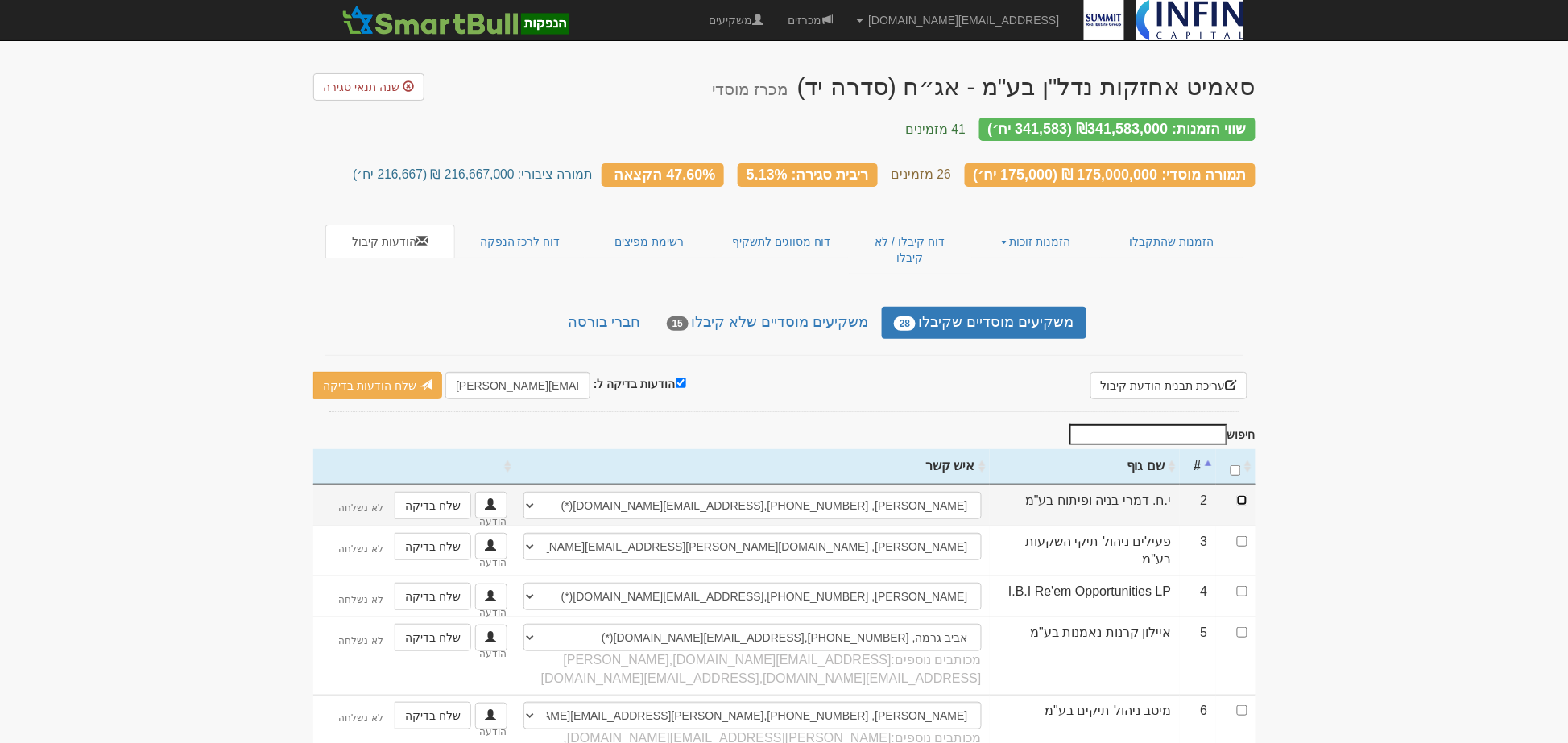
click at [1244, 495] on input "checkbox" at bounding box center [1242, 500] width 10 height 10
checkbox input "true"
click at [383, 372] on link "שלח הודעות בדיקה" at bounding box center [379, 385] width 130 height 27
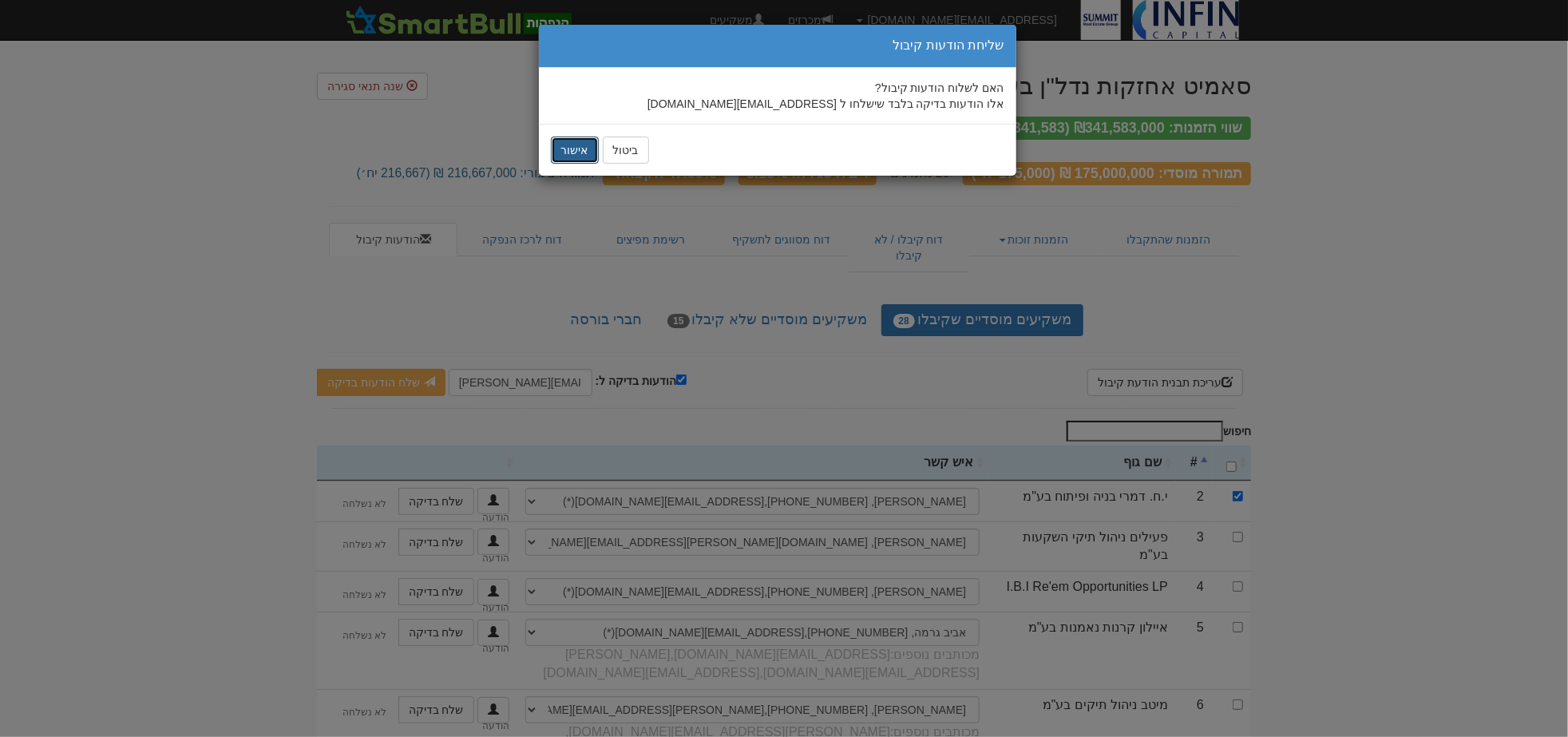
click at [571, 149] on button "אישור" at bounding box center [574, 150] width 48 height 27
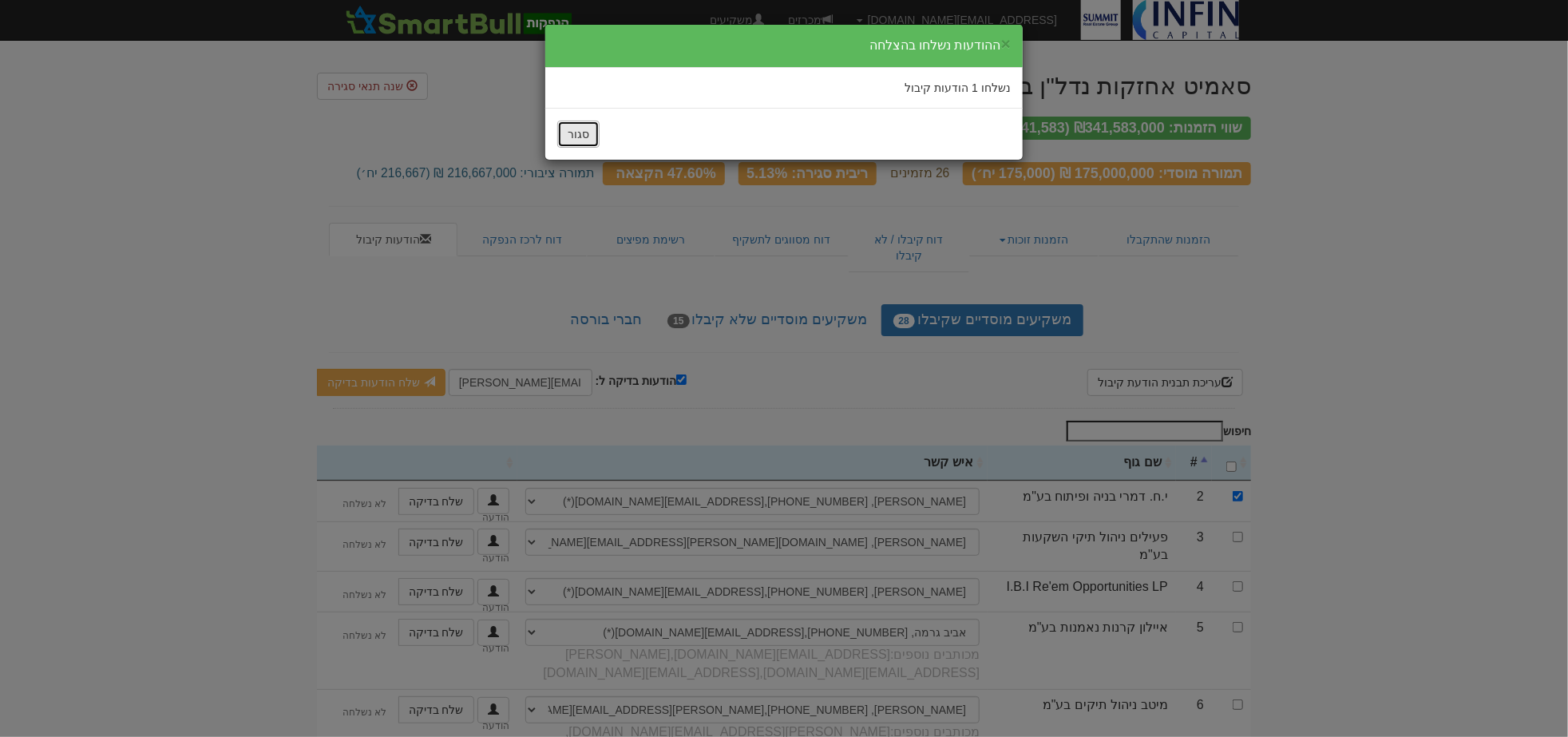
click at [590, 130] on button "סגור" at bounding box center [579, 134] width 42 height 27
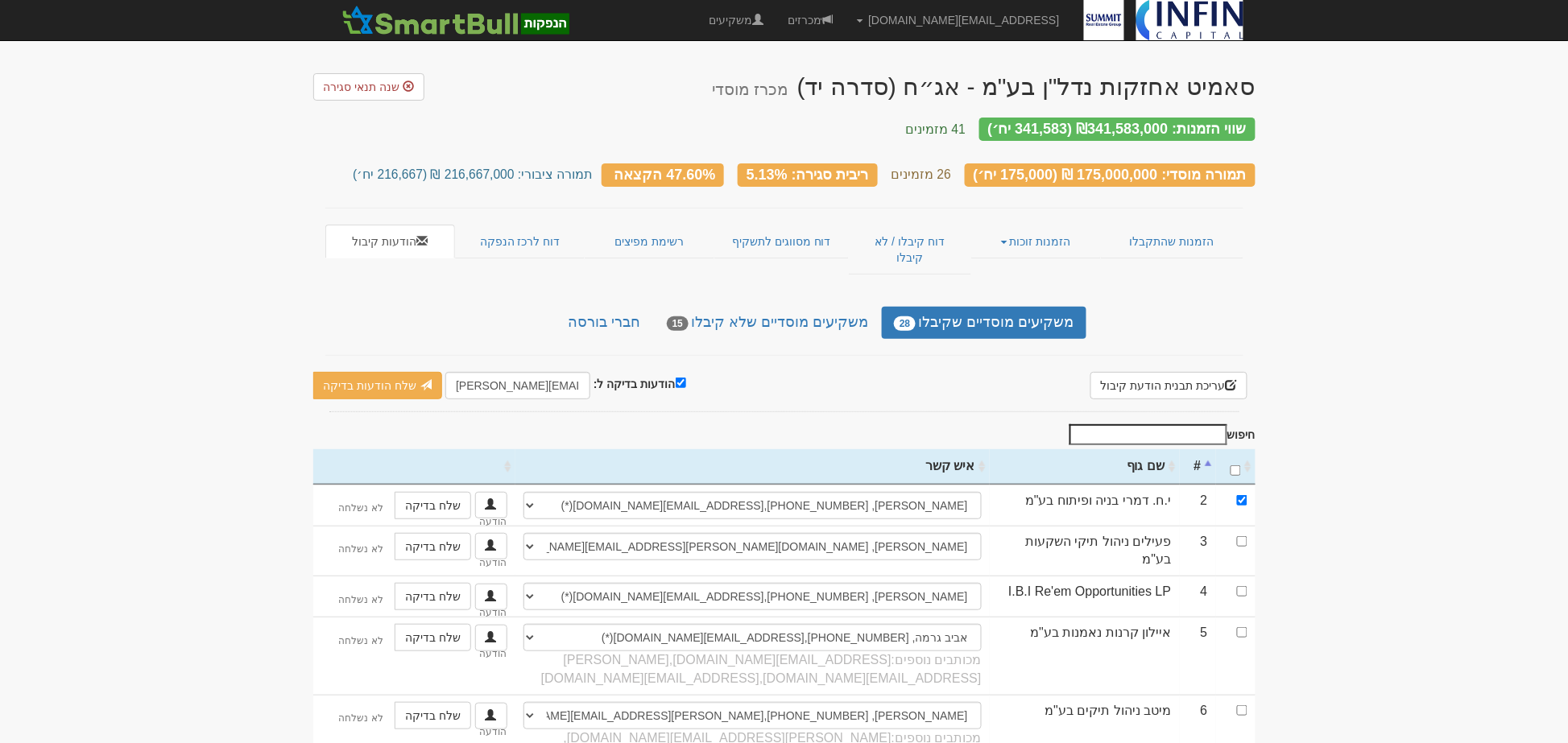
click at [1181, 372] on button "עריכת תבנית הודעת קיבול" at bounding box center [1169, 385] width 157 height 27
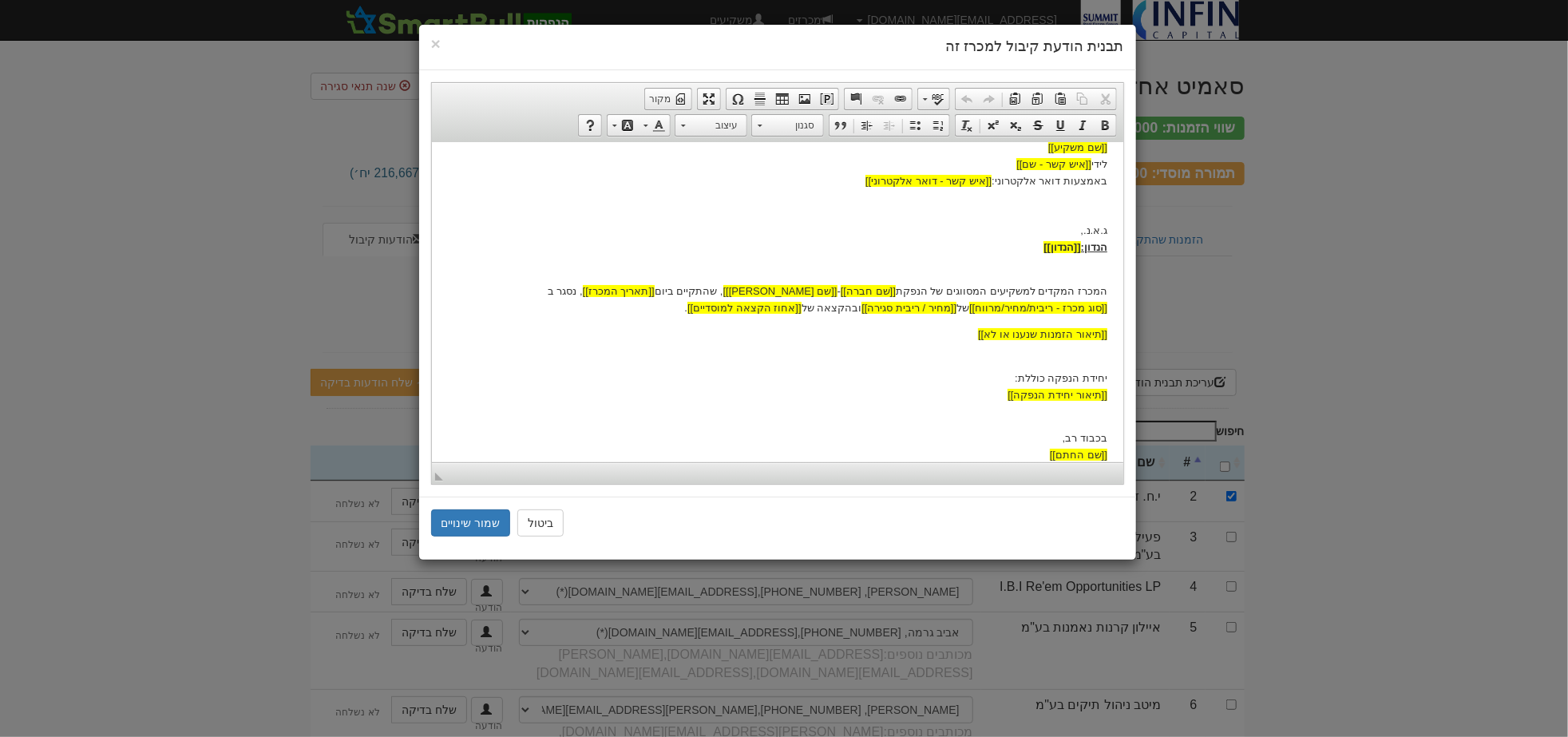
scroll to position [107, 0]
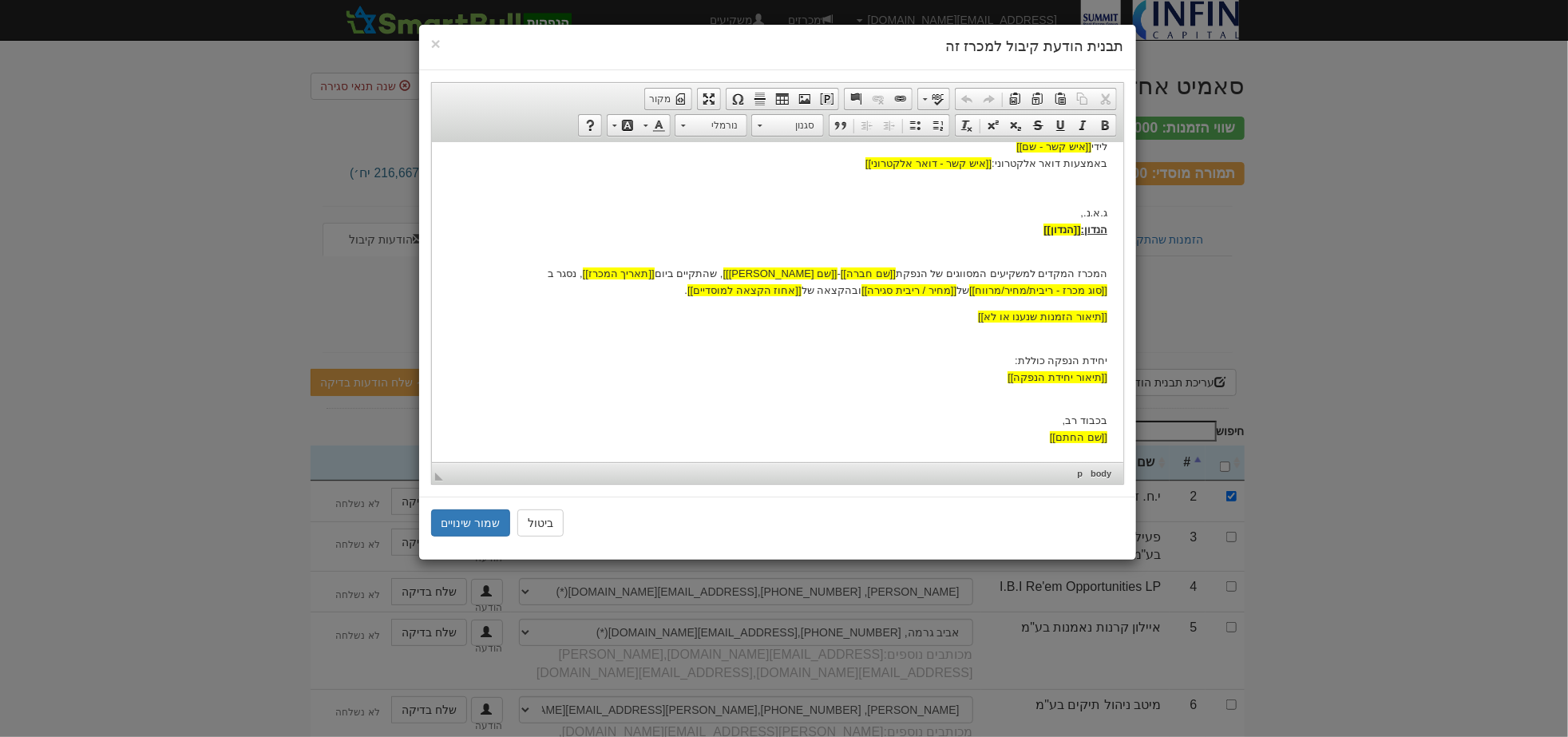
click at [978, 407] on p "בכבוד רב, [[שם החתם]]" at bounding box center [777, 420] width 660 height 49
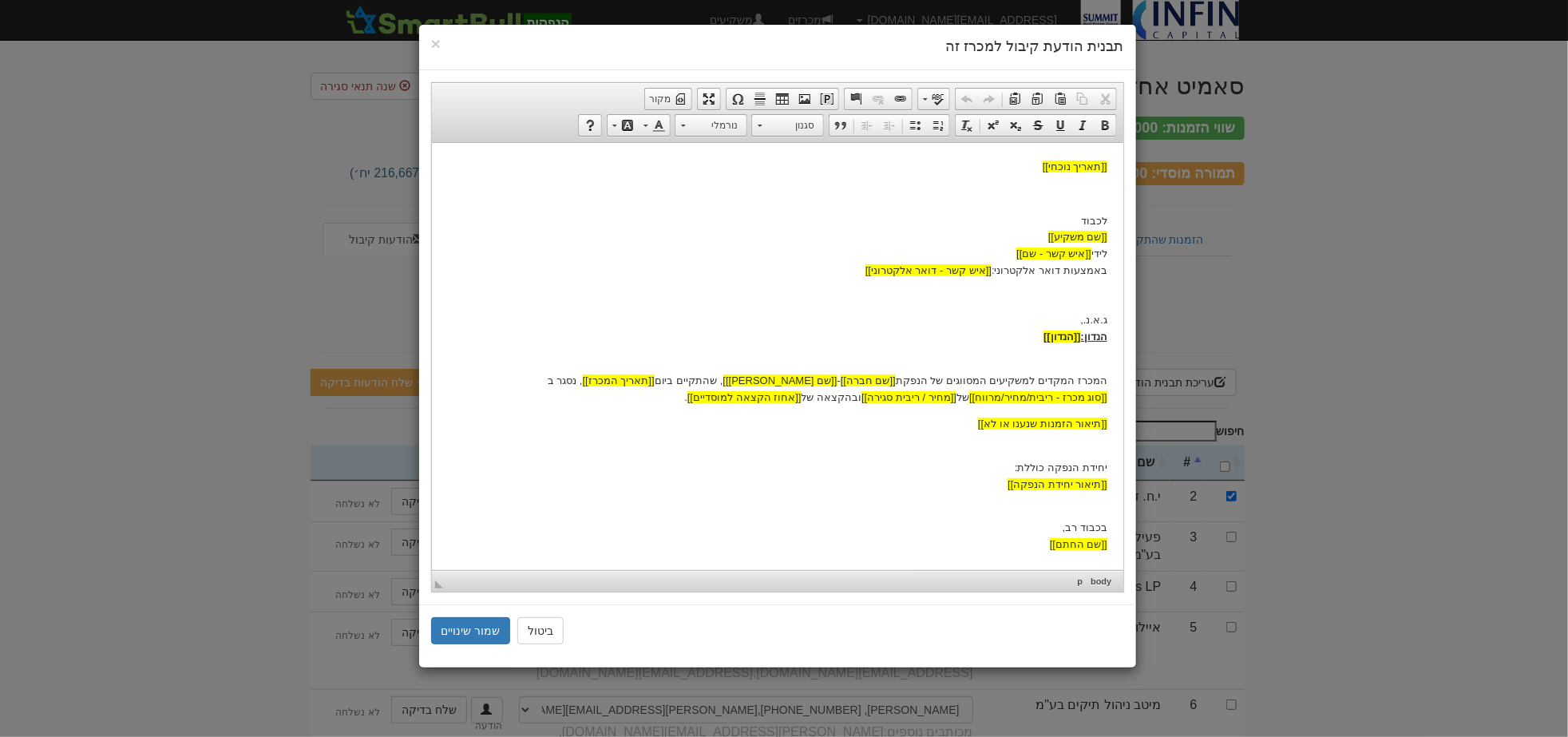
click at [1087, 446] on p "יחידת הנפקה כוללת: [[תיאור יחידת הנפקה]]" at bounding box center [777, 467] width 660 height 49
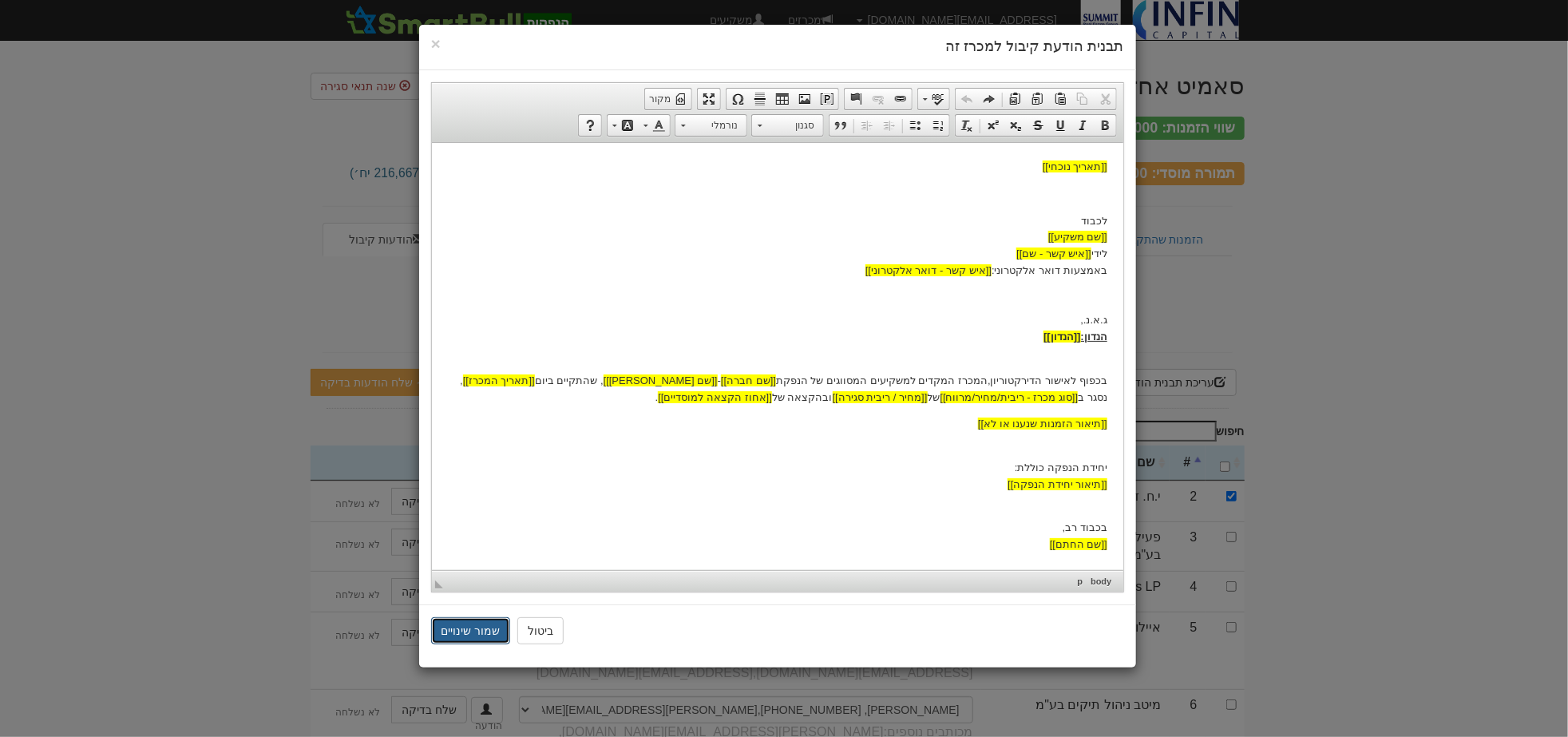
click at [480, 624] on button "שמור שינויים" at bounding box center [471, 631] width 80 height 27
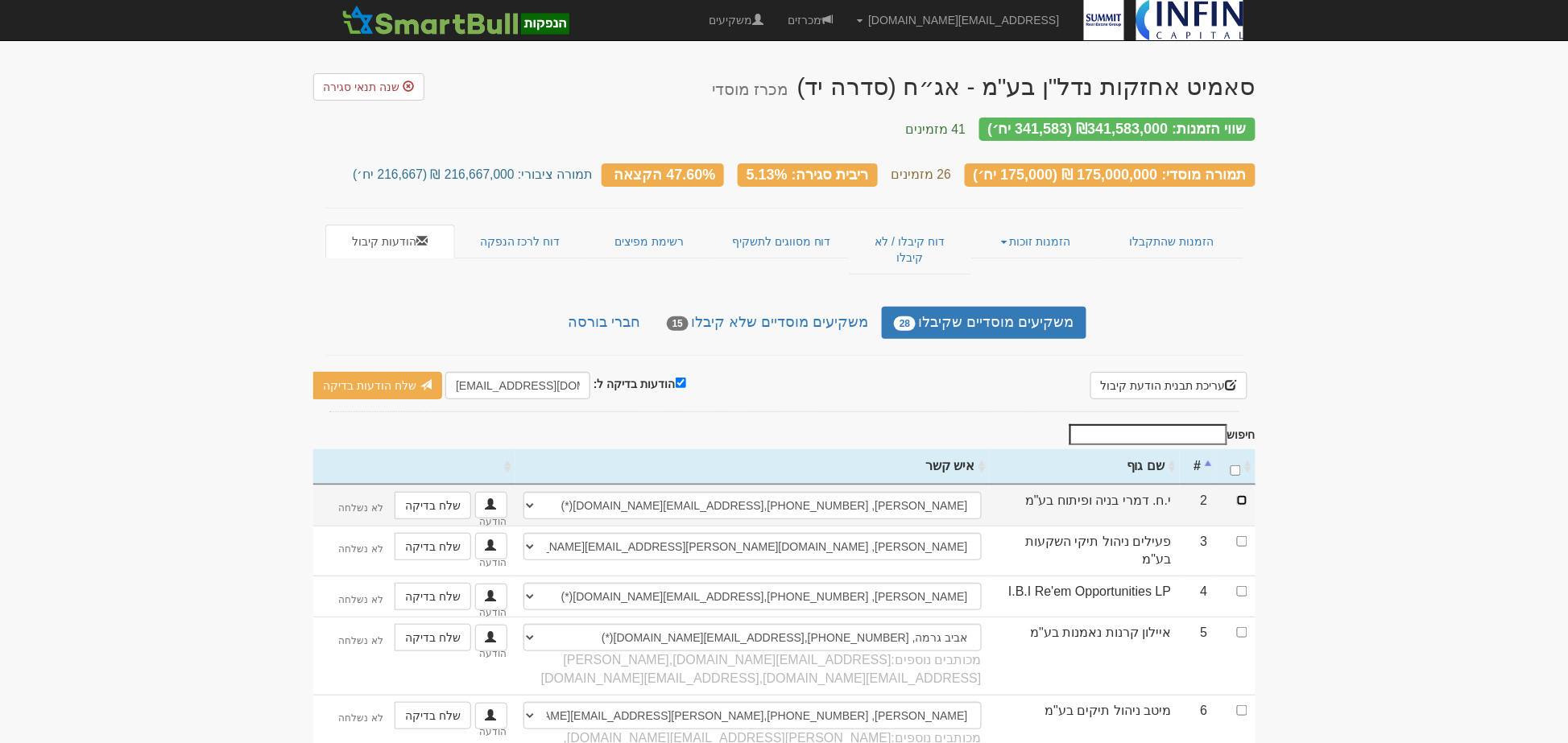
click at [1243, 495] on input "checkbox" at bounding box center [1242, 500] width 10 height 10
checkbox input "true"
click at [385, 372] on link "שלח הודעות בדיקה" at bounding box center [379, 385] width 130 height 27
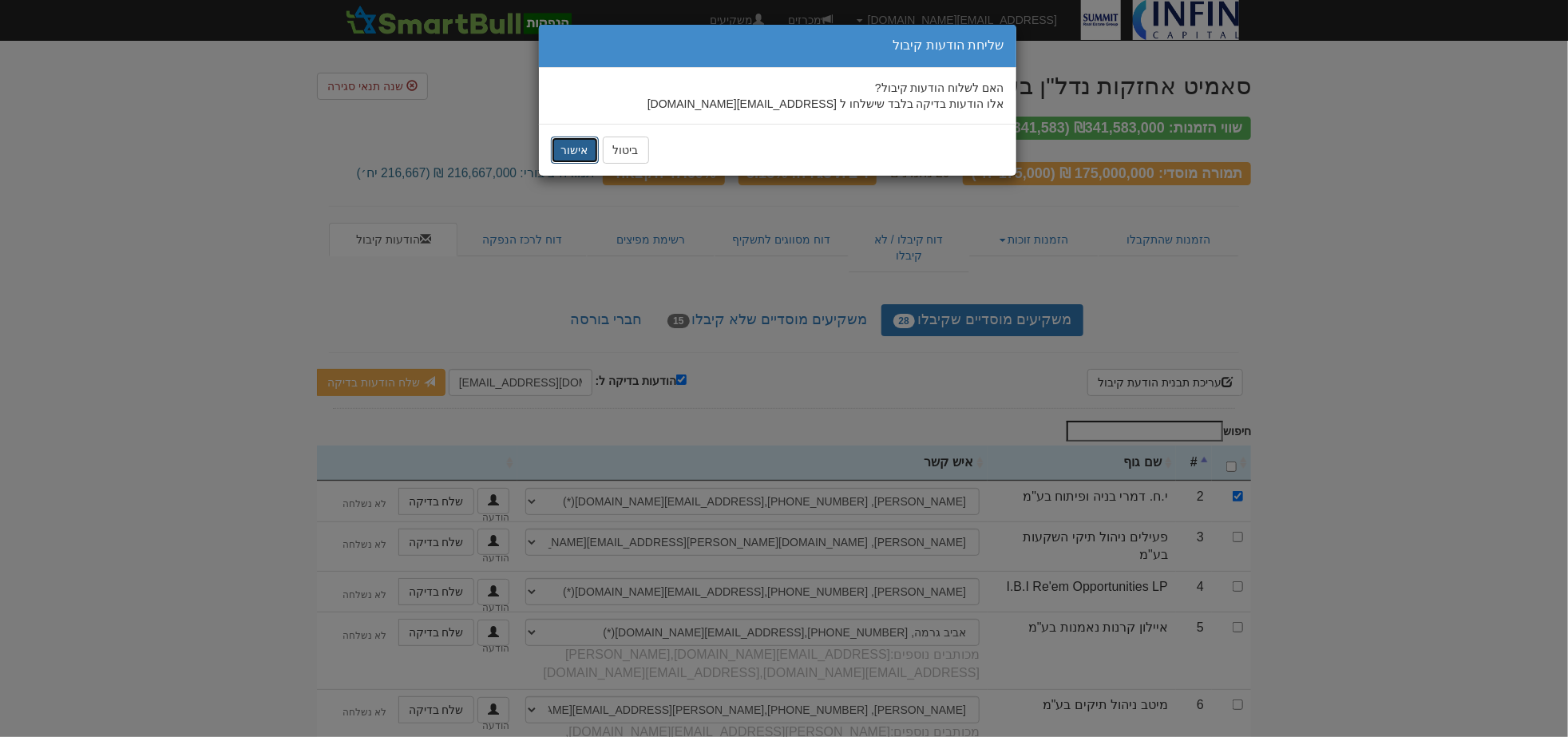
click at [575, 155] on button "אישור" at bounding box center [574, 150] width 48 height 27
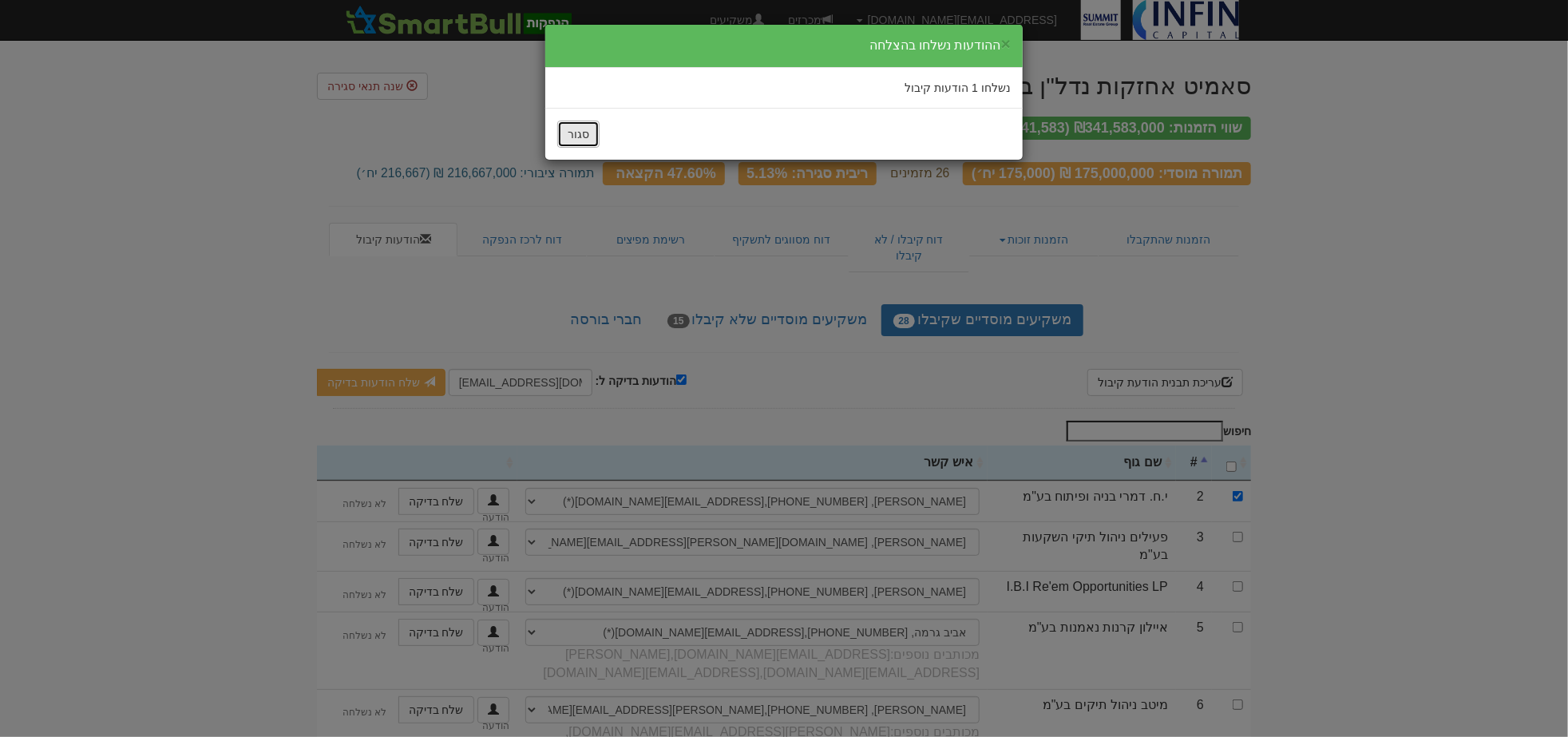
click at [591, 136] on button "סגור" at bounding box center [579, 134] width 42 height 27
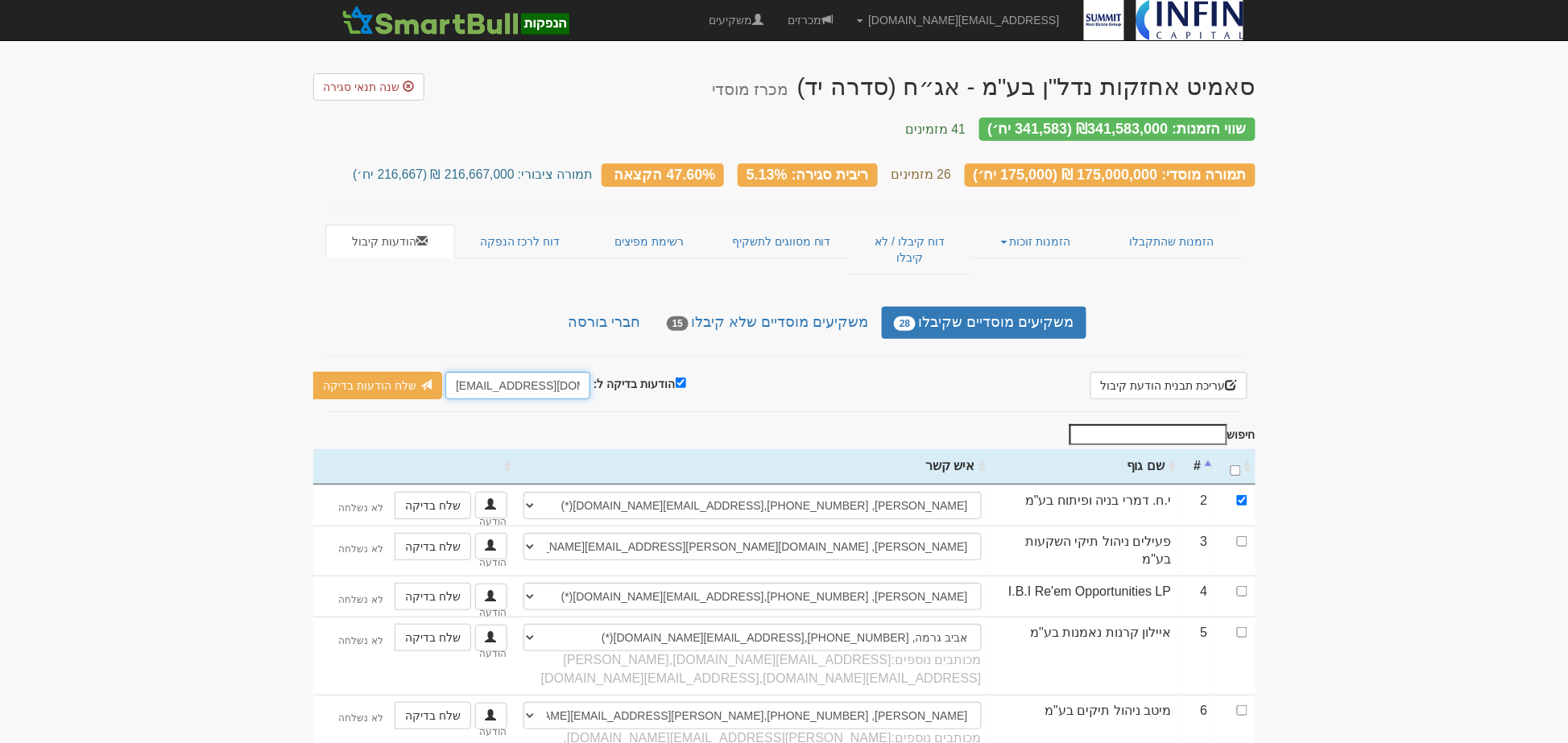
click at [456, 372] on input "[EMAIL_ADDRESS][DOMAIN_NAME]" at bounding box center [518, 385] width 145 height 27
drag, startPoint x: 472, startPoint y: 356, endPoint x: 414, endPoint y: 350, distance: 58.3
click at [414, 372] on div "הודעות בדיקה ל: [EMAIL_ADDRESS][DOMAIN_NAME] שלח הודעות בדיקה שלח מיילים בלבד ש…" at bounding box center [500, 385] width 373 height 27
type input "[PERSON_NAME][EMAIL_ADDRESS][DOMAIN_NAME]"
click at [353, 372] on link "שלח הודעות בדיקה" at bounding box center [379, 385] width 130 height 27
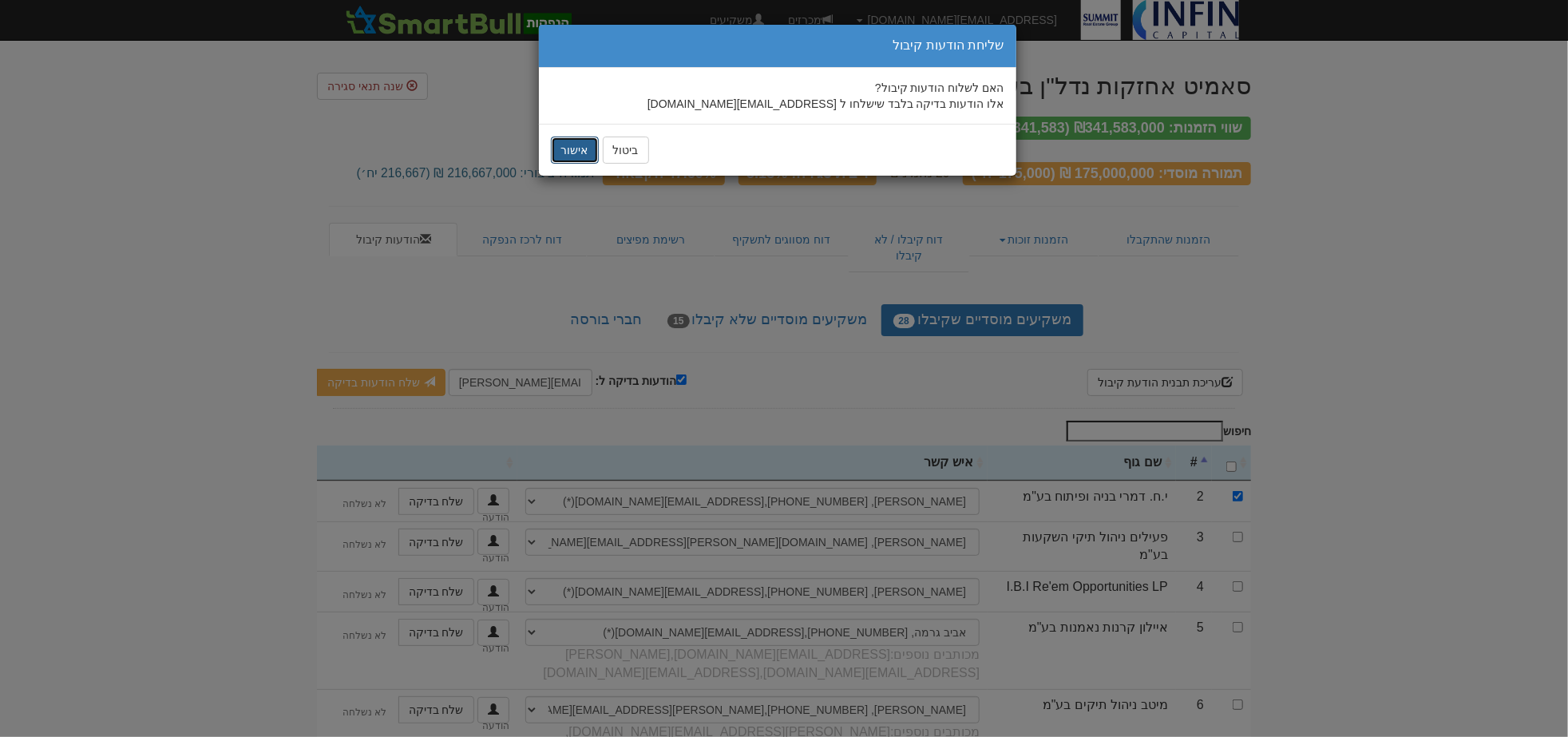
click at [576, 148] on button "אישור" at bounding box center [574, 150] width 48 height 27
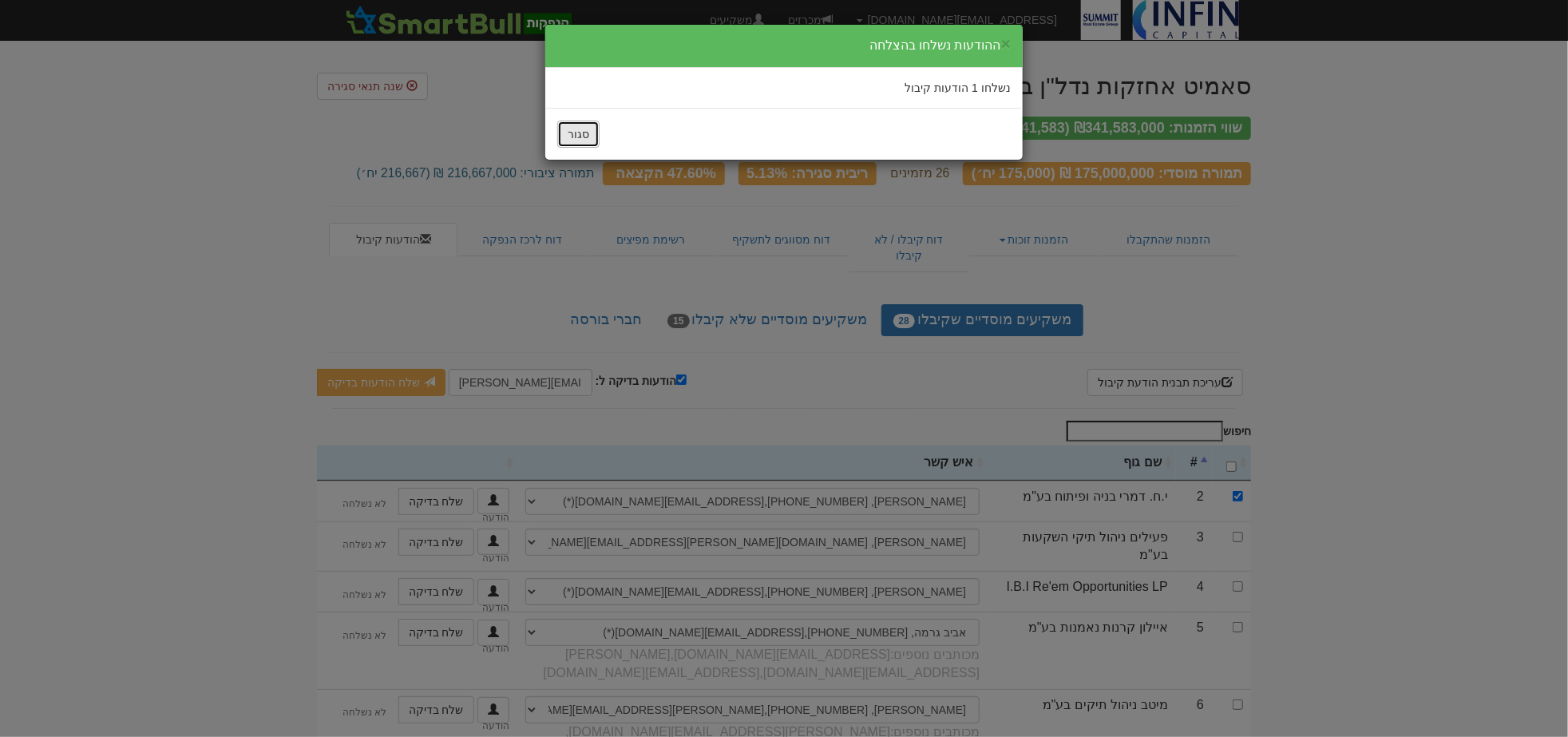
click at [584, 130] on button "סגור" at bounding box center [579, 134] width 42 height 27
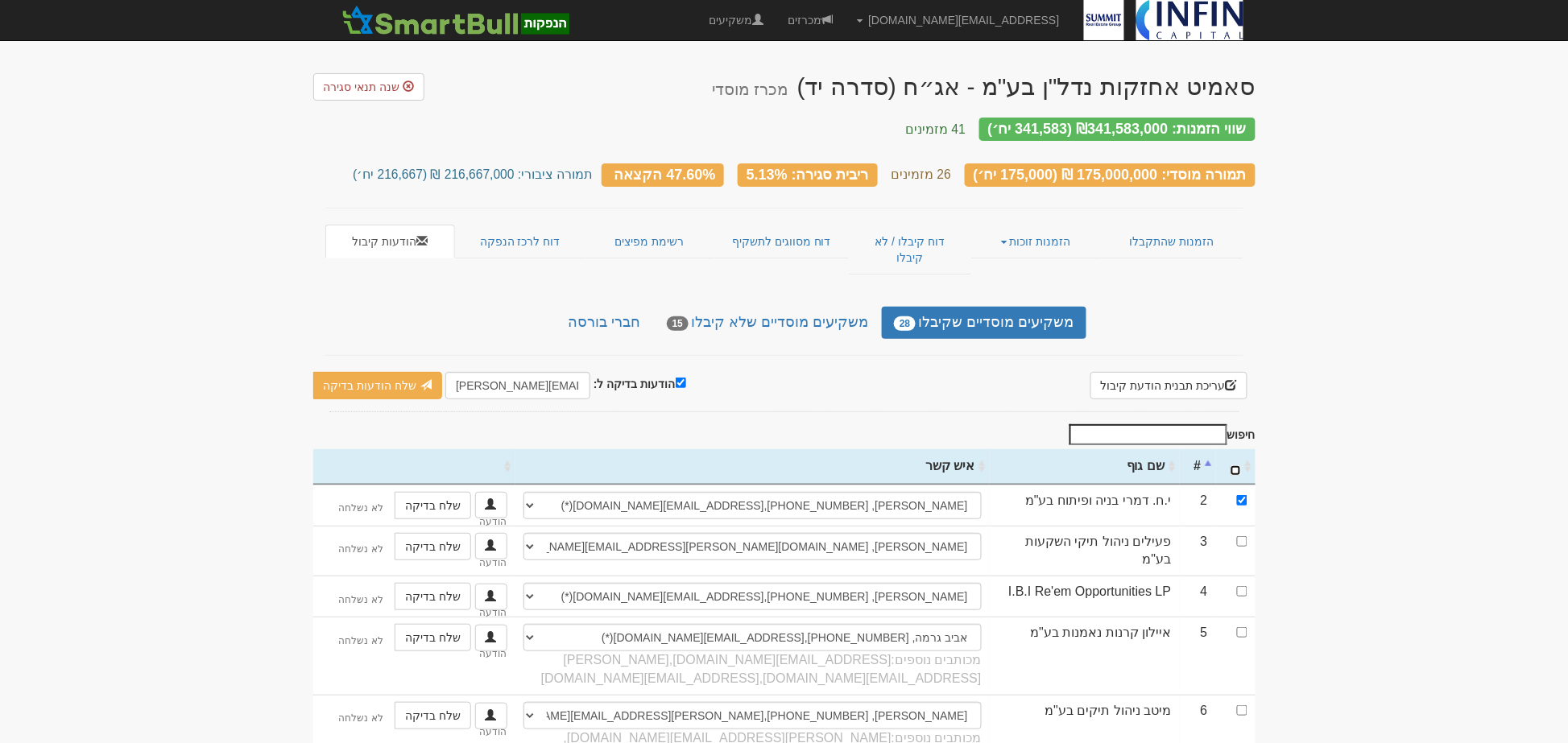
click at [1236, 465] on input "\a : activate to sort column ascending" at bounding box center [1236, 471] width 10 height 10
checkbox input "true"
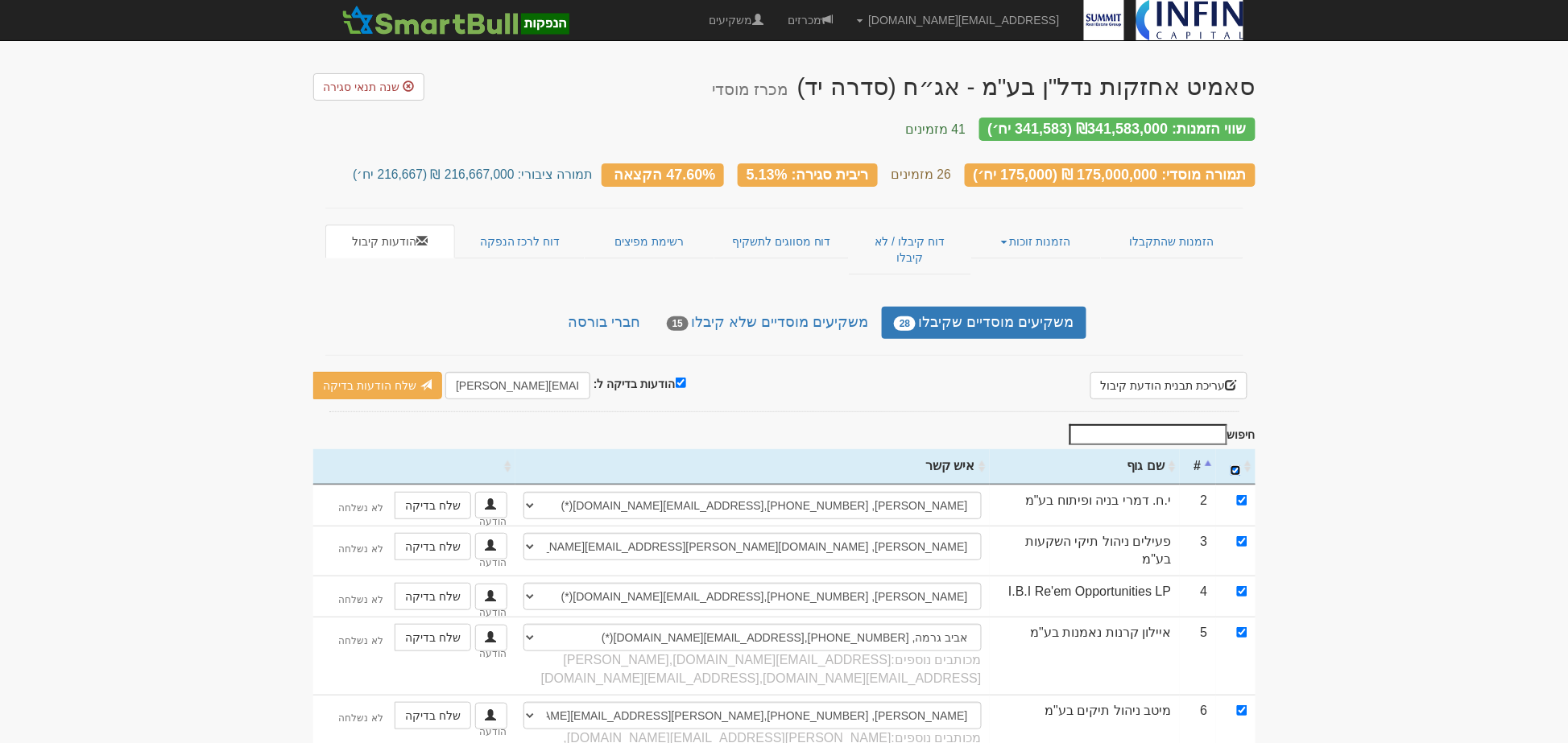
checkbox input "true"
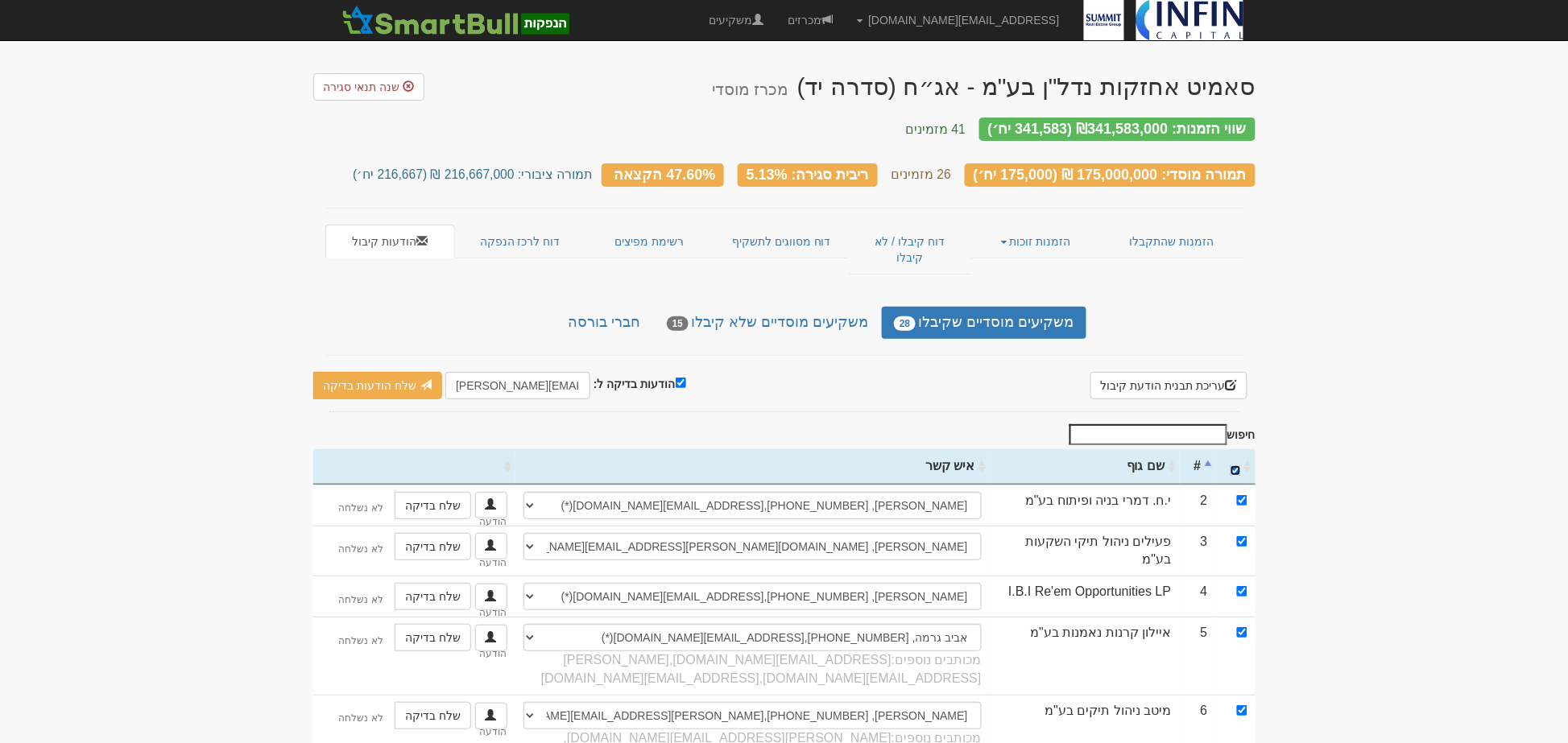
checkbox input "true"
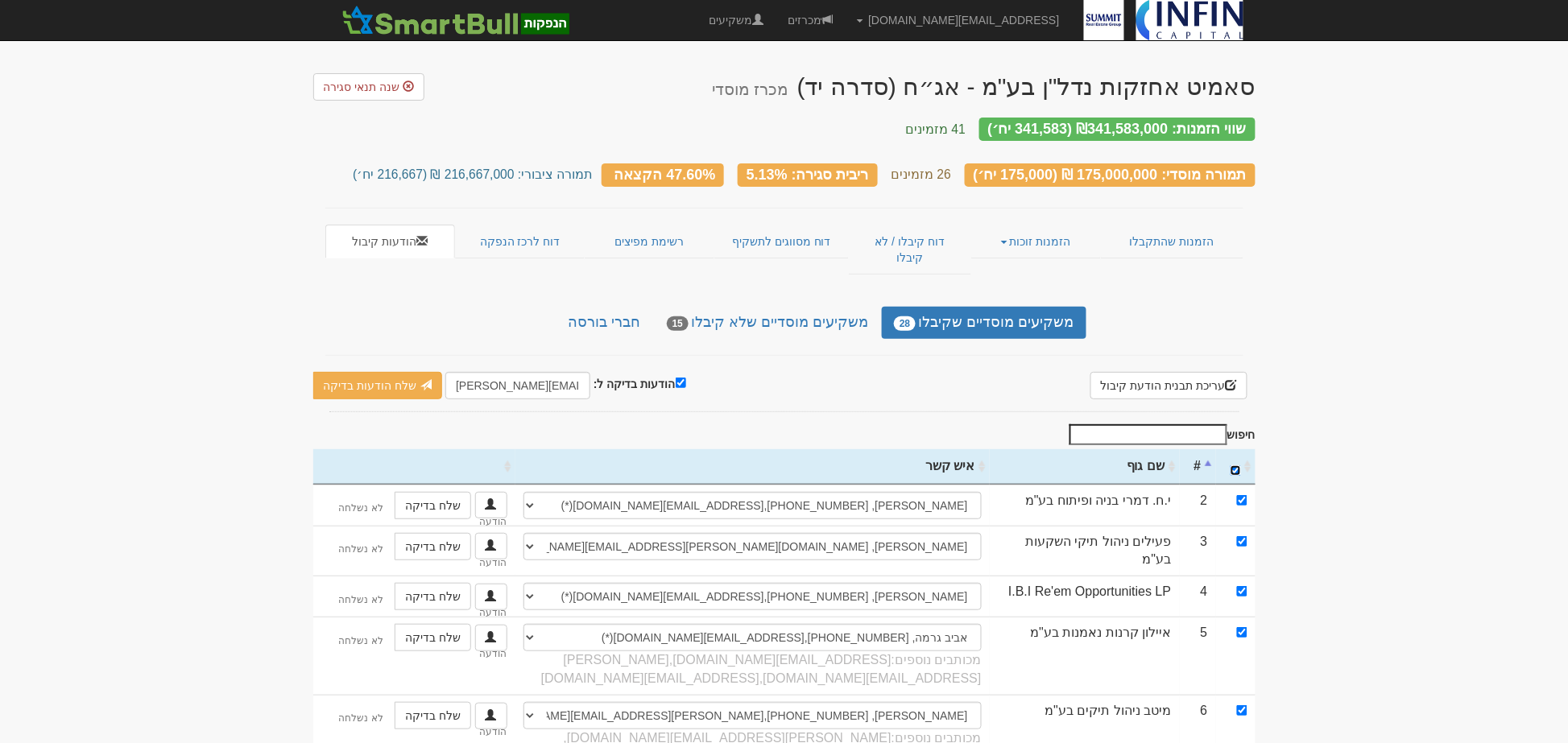
checkbox input "true"
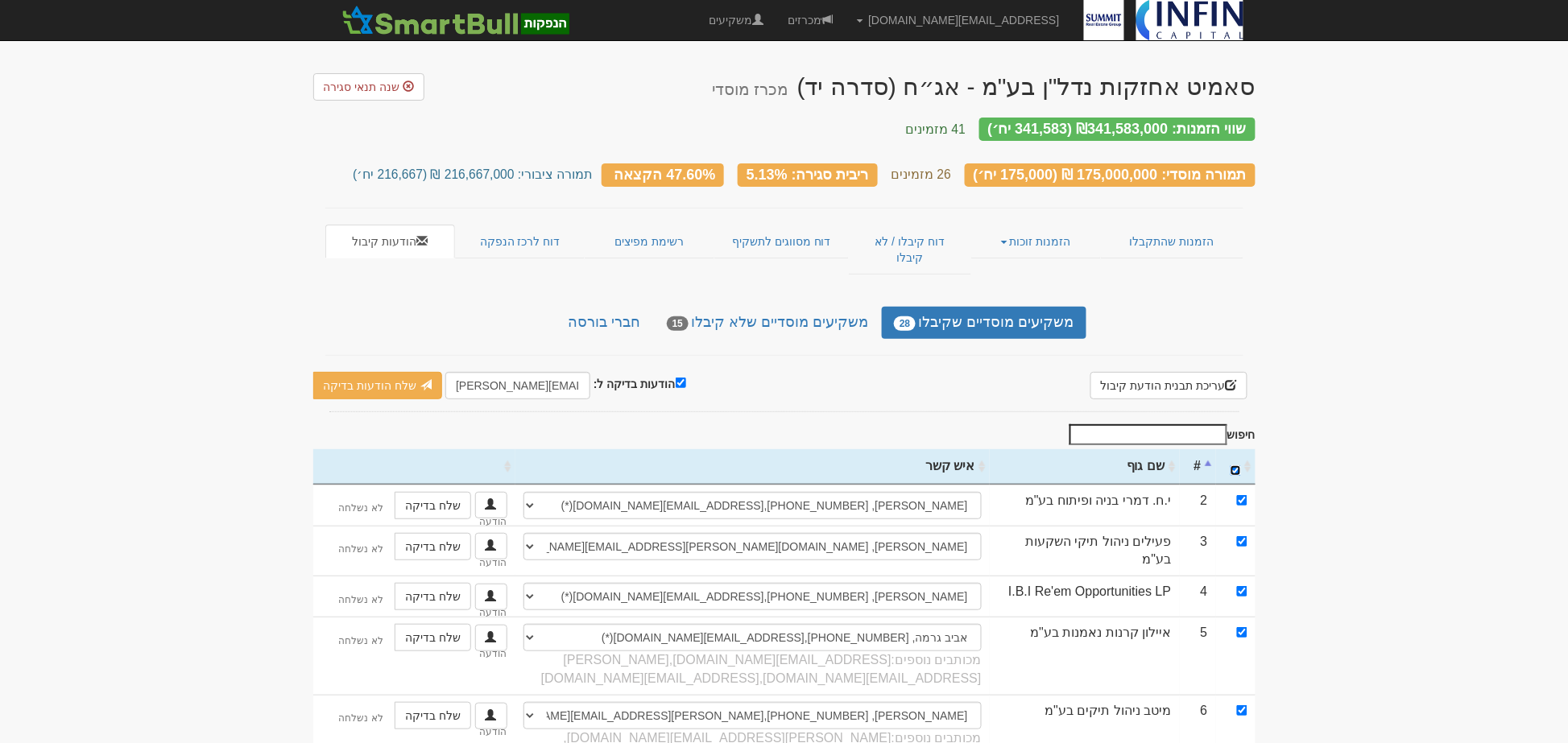
checkbox input "true"
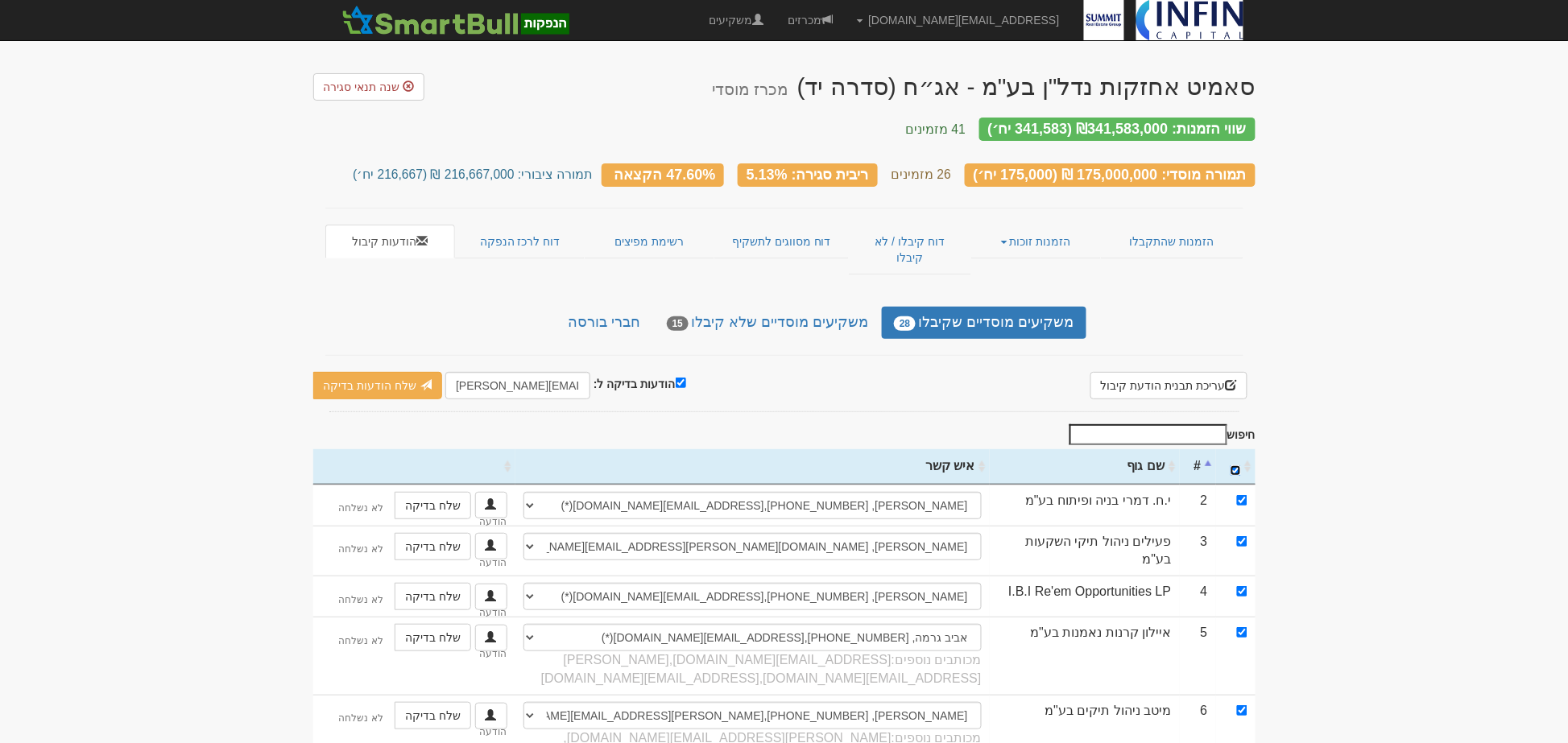
checkbox input "true"
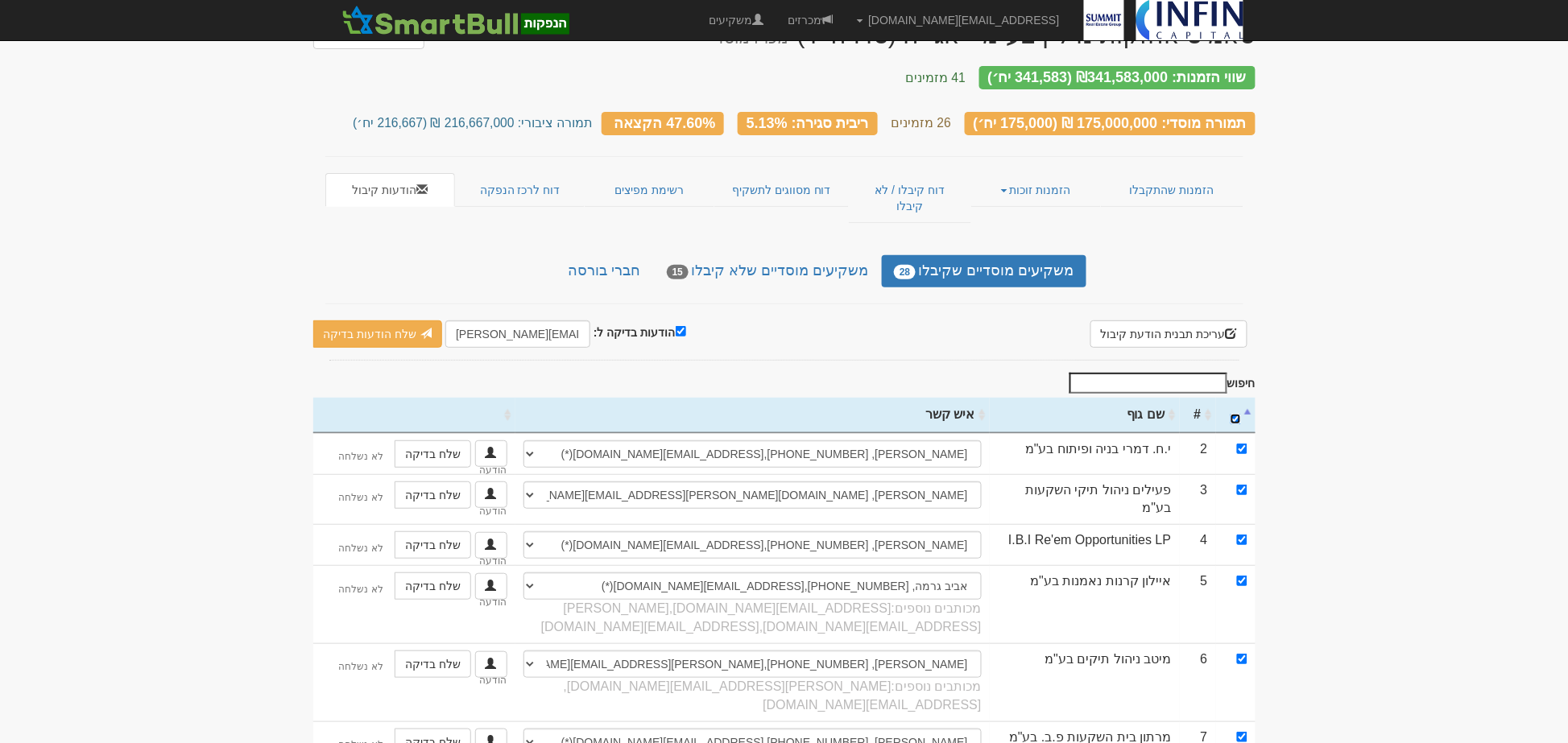
scroll to position [9, 0]
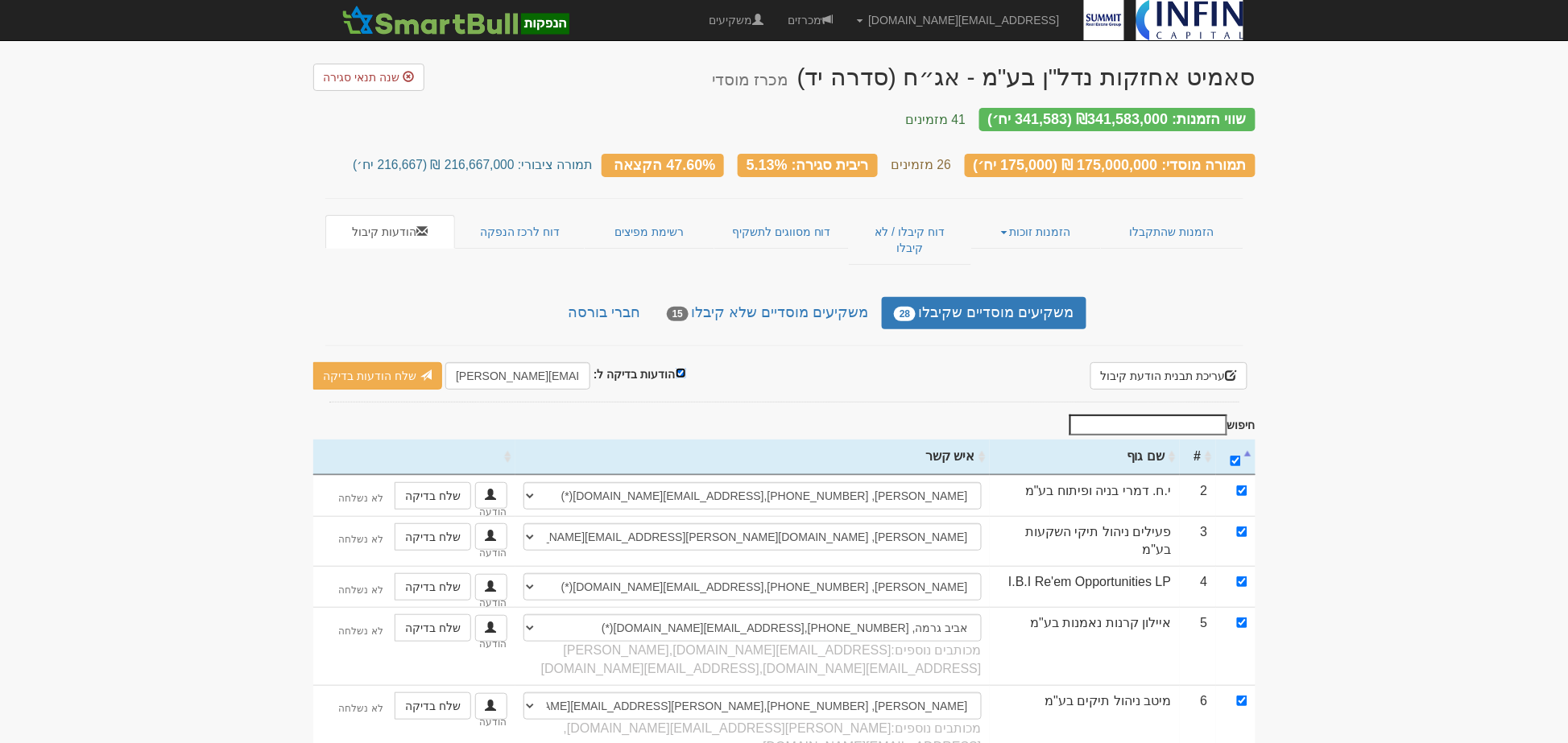
click at [678, 368] on input "הודעות בדיקה ל:" at bounding box center [681, 373] width 10 height 10
checkbox input "false"
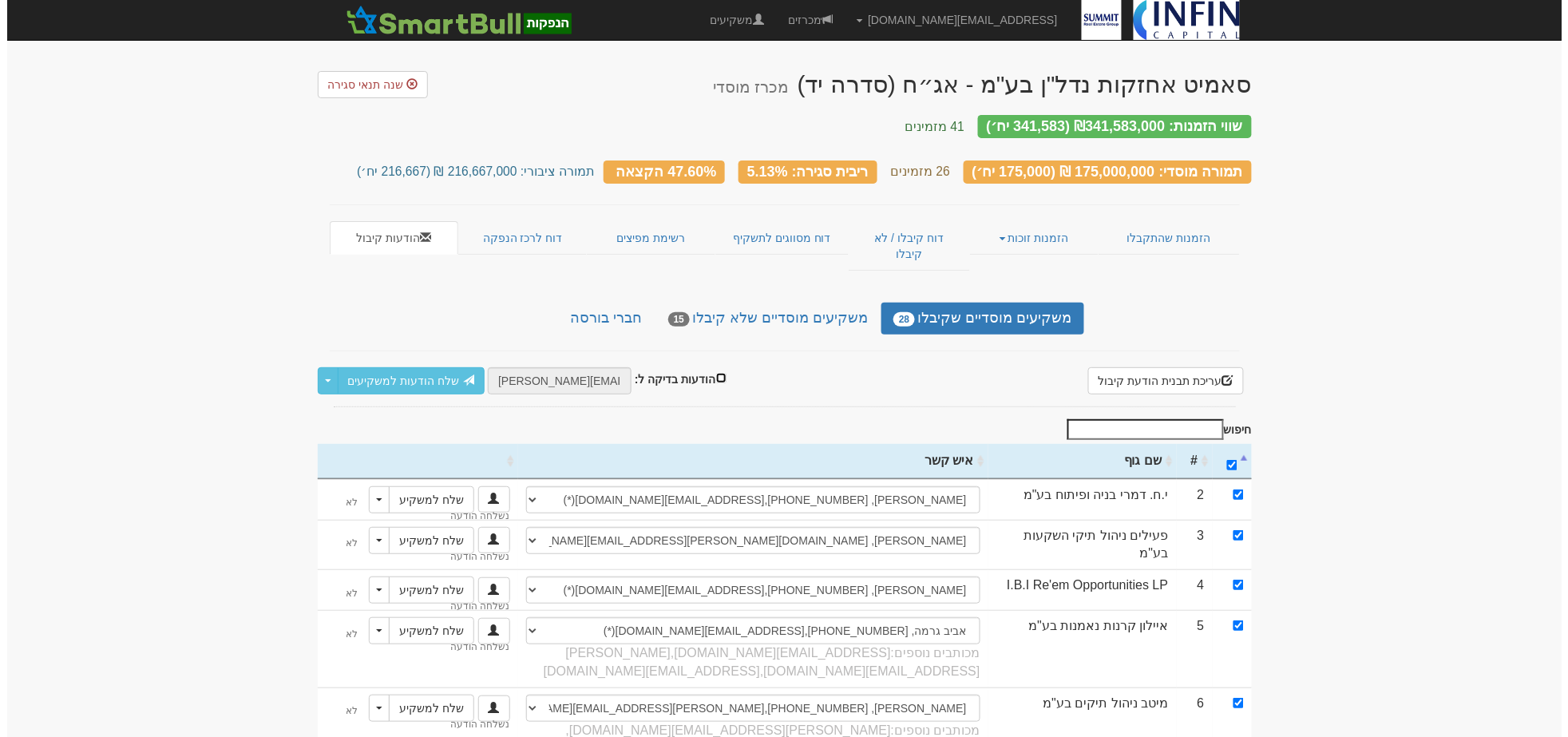
scroll to position [0, 0]
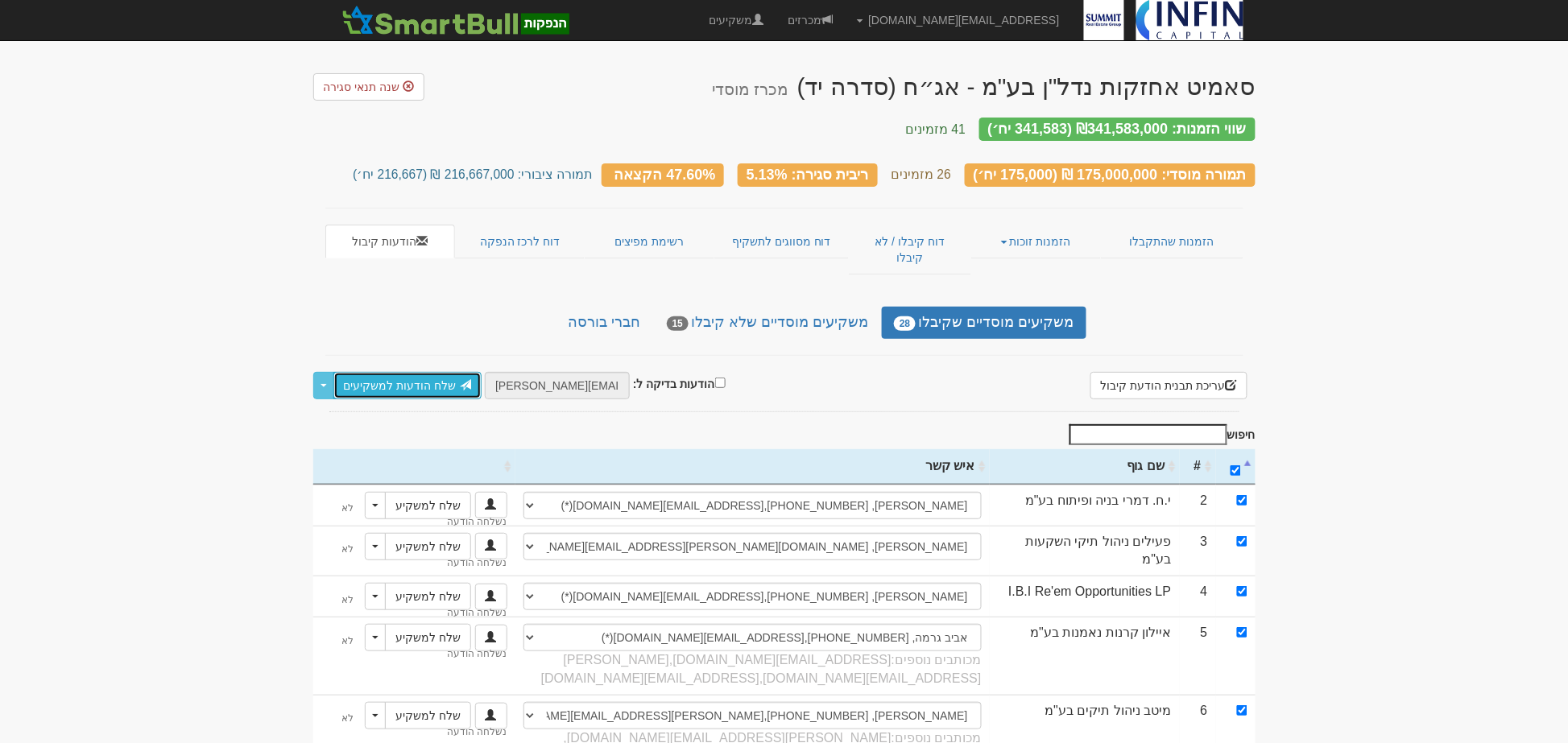
click at [380, 372] on link "שלח הודעות למשקיעים" at bounding box center [408, 385] width 149 height 27
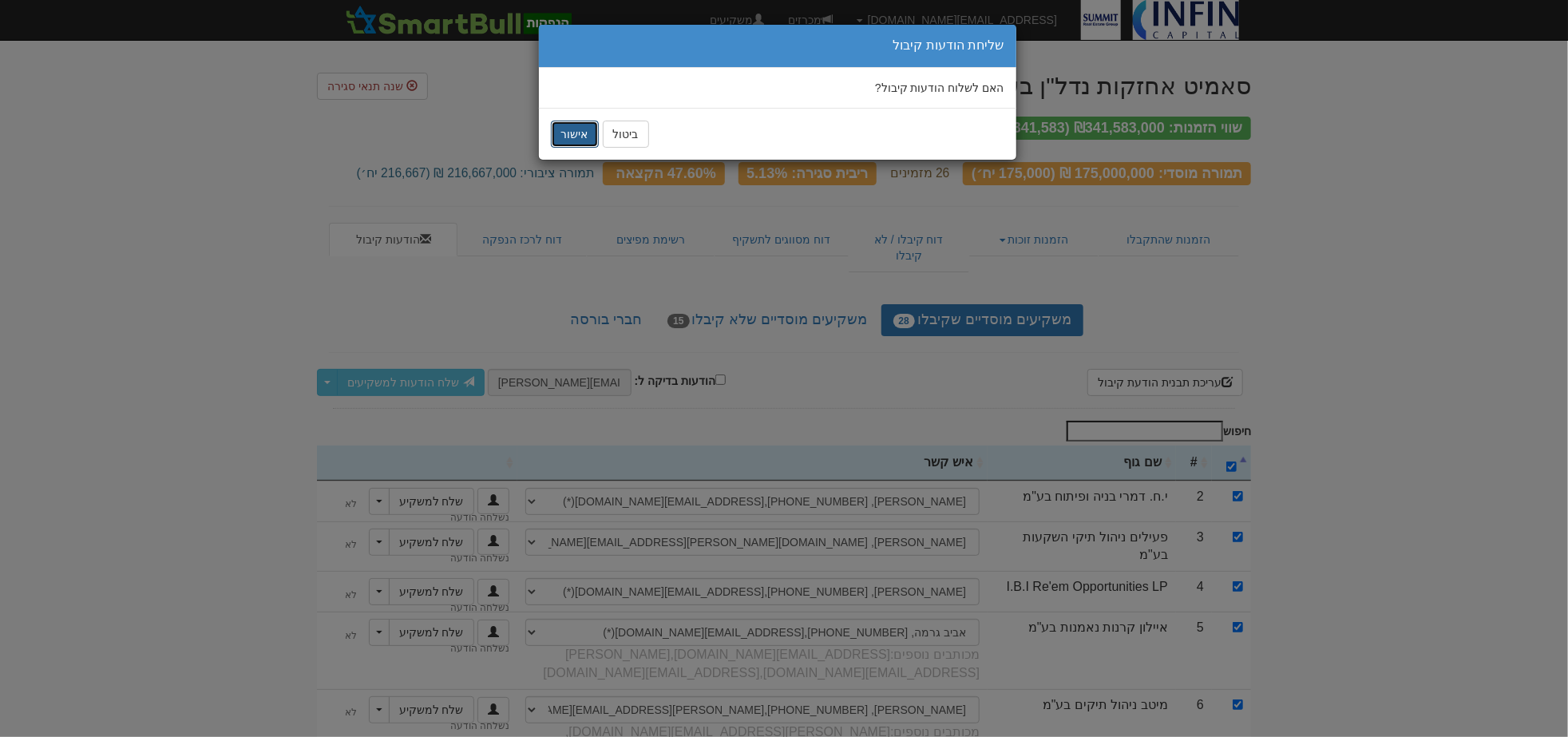
click at [572, 139] on button "אישור" at bounding box center [574, 134] width 48 height 27
